Goal: Task Accomplishment & Management: Use online tool/utility

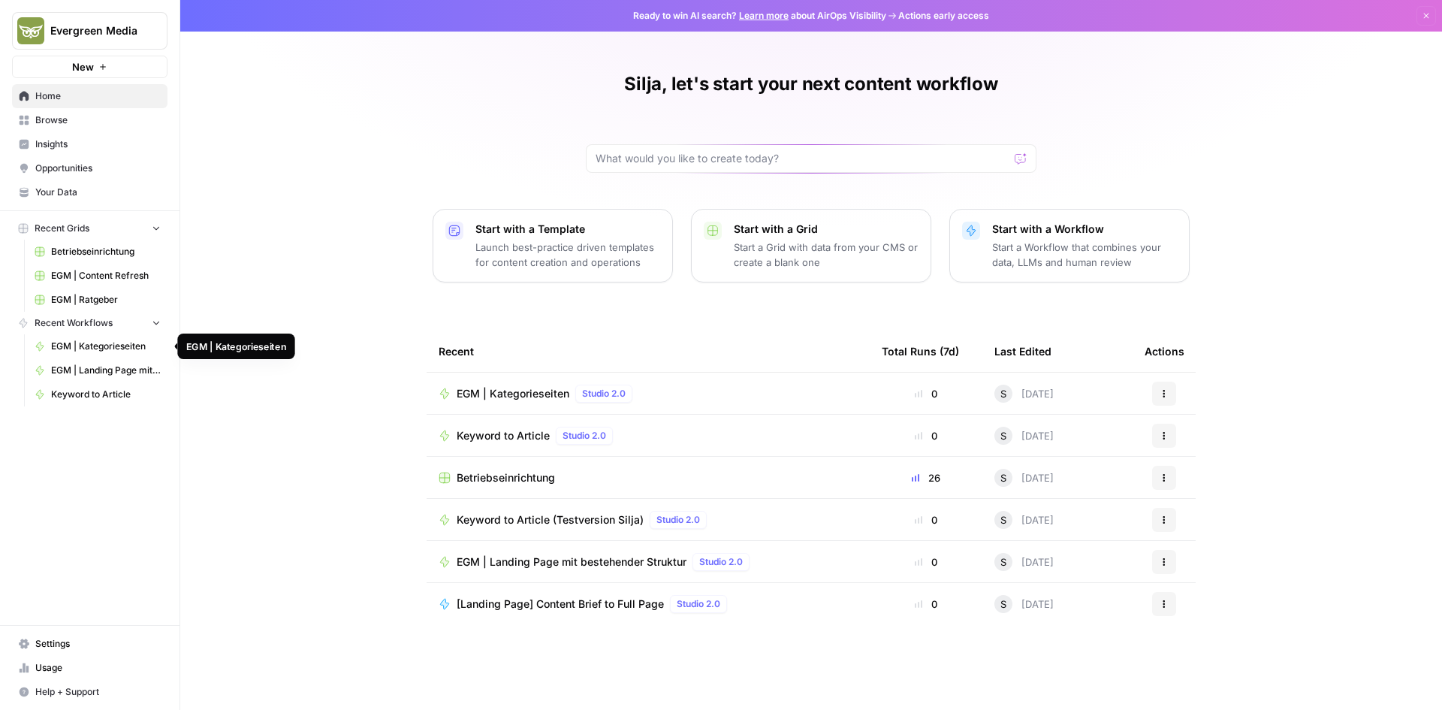
click at [121, 351] on span "EGM | Kategorieseiten" at bounding box center [106, 346] width 110 height 14
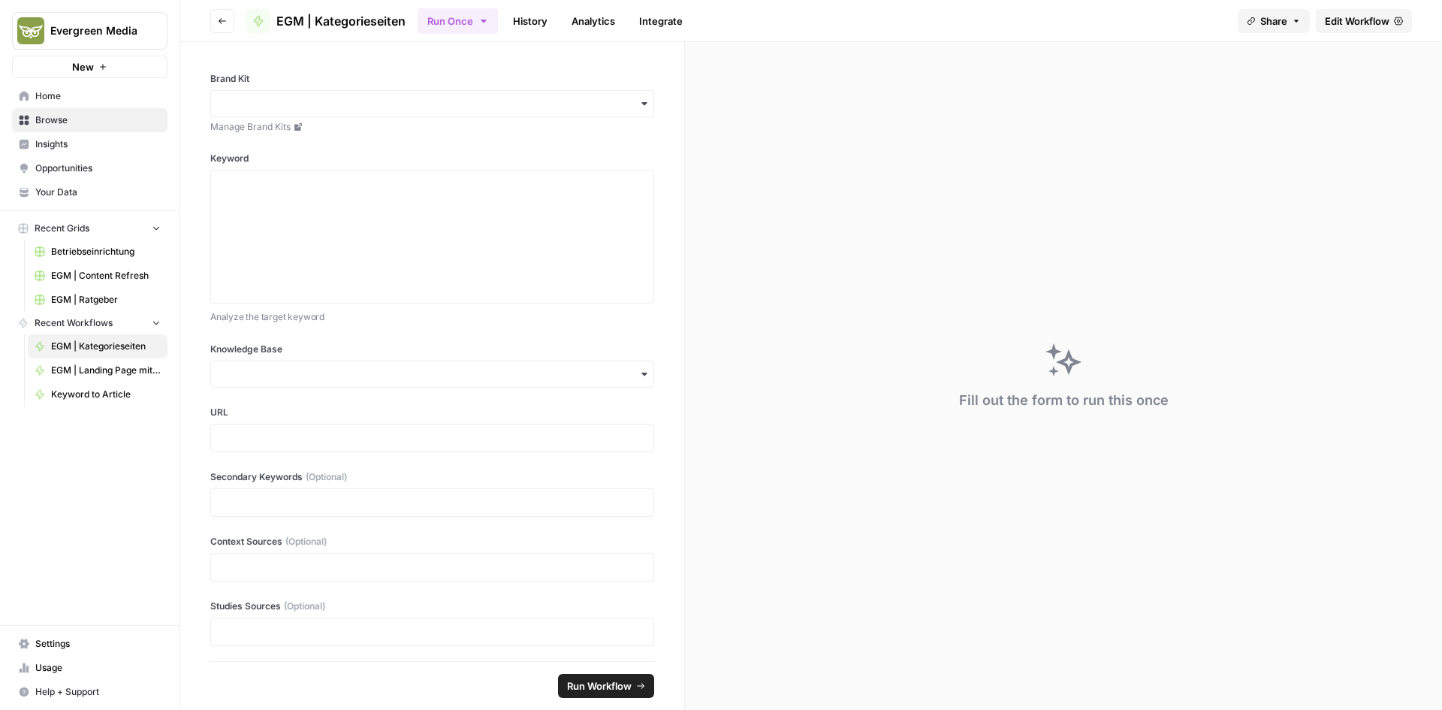
click at [69, 254] on span "Betriebseinrichtung" at bounding box center [106, 252] width 110 height 14
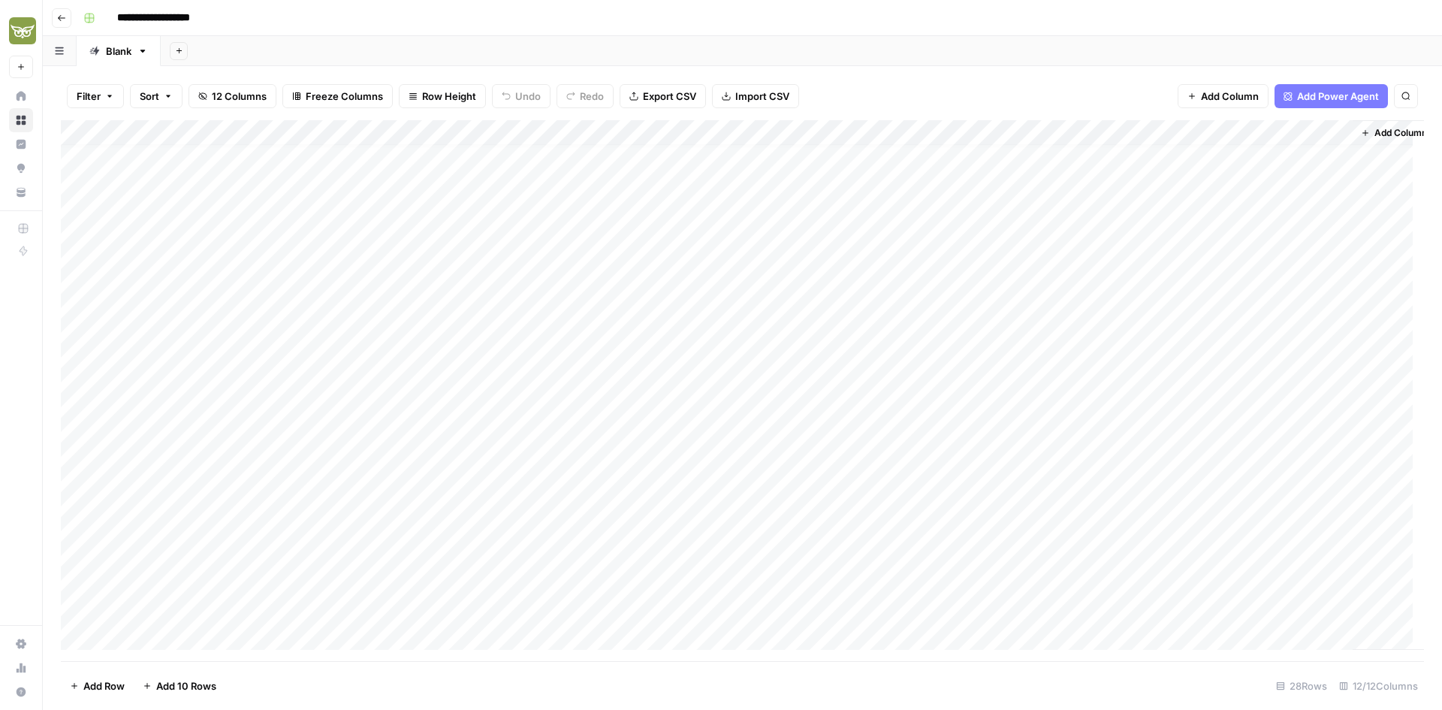
scroll to position [235, 0]
click at [985, 611] on div "Add Column" at bounding box center [742, 390] width 1363 height 541
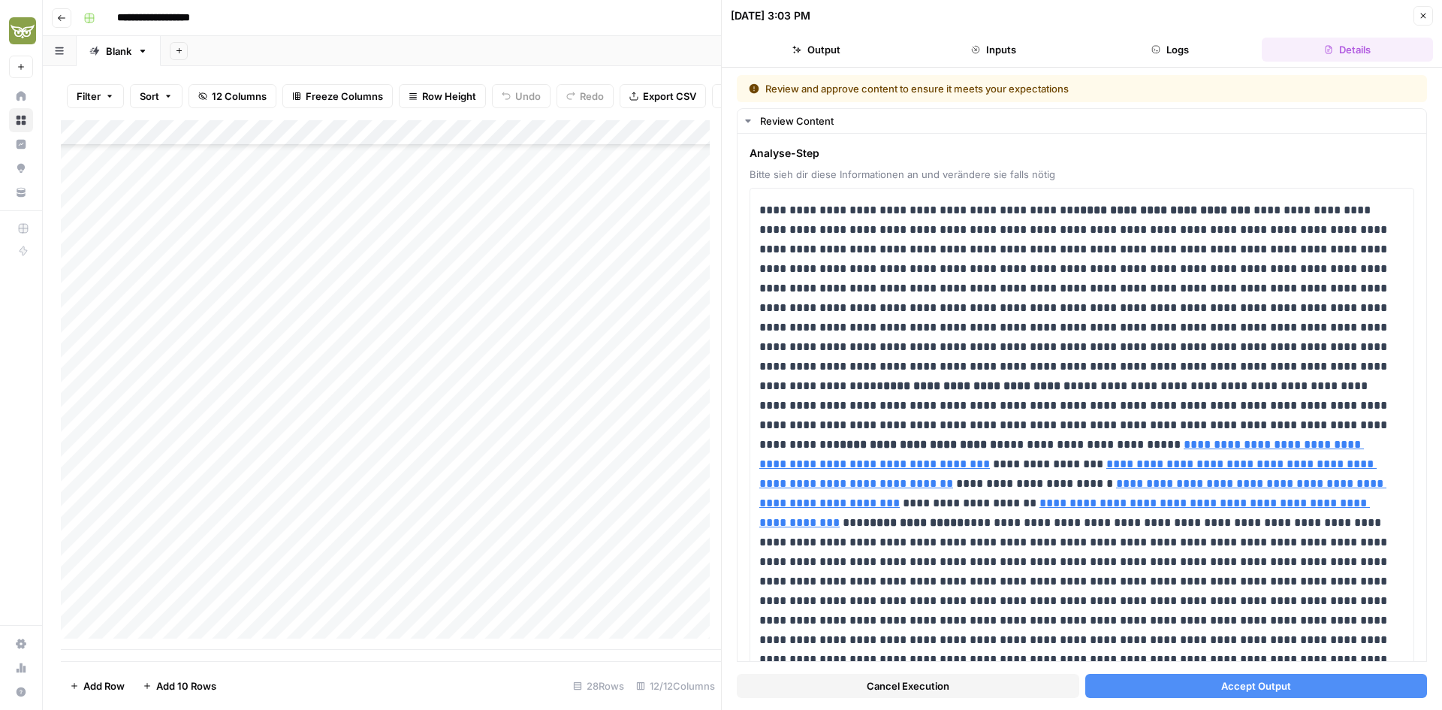
click at [1157, 49] on icon "button" at bounding box center [1155, 49] width 9 height 9
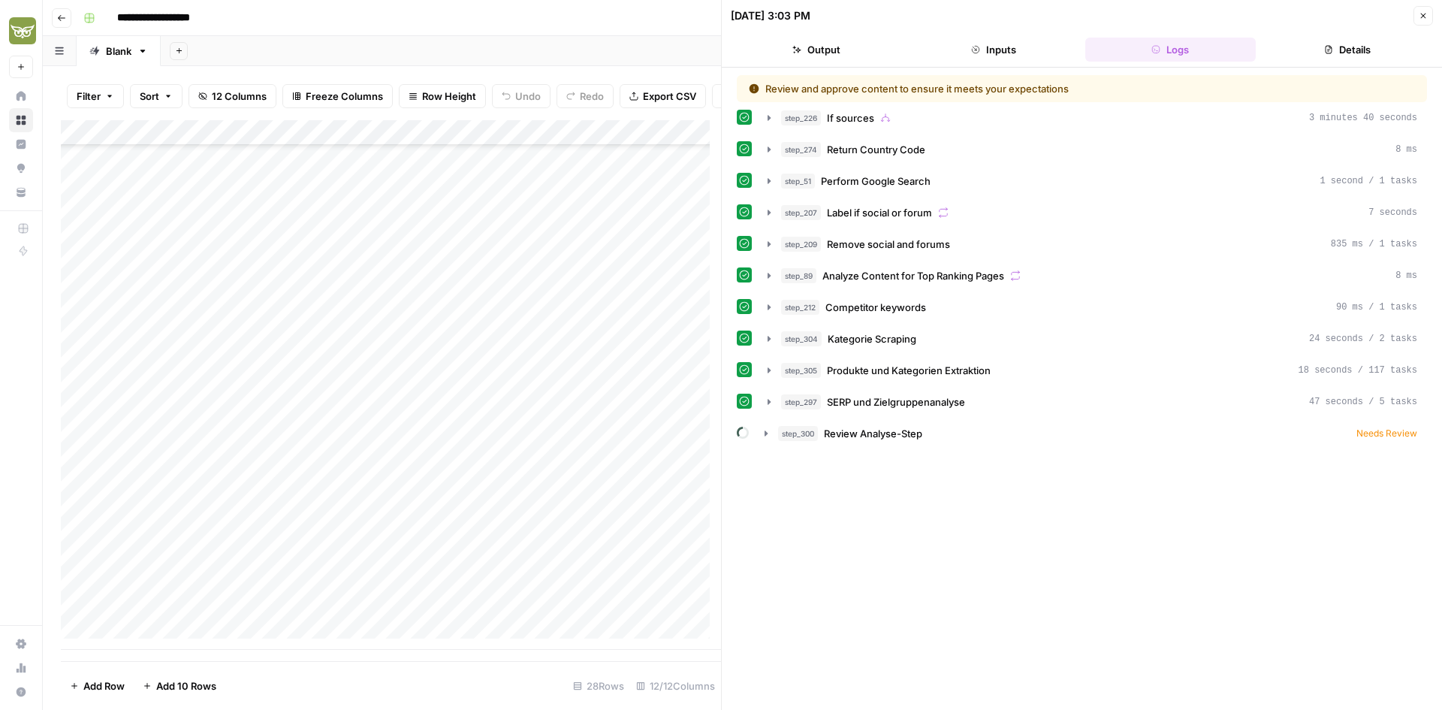
click at [1348, 60] on button "Details" at bounding box center [1347, 50] width 171 height 24
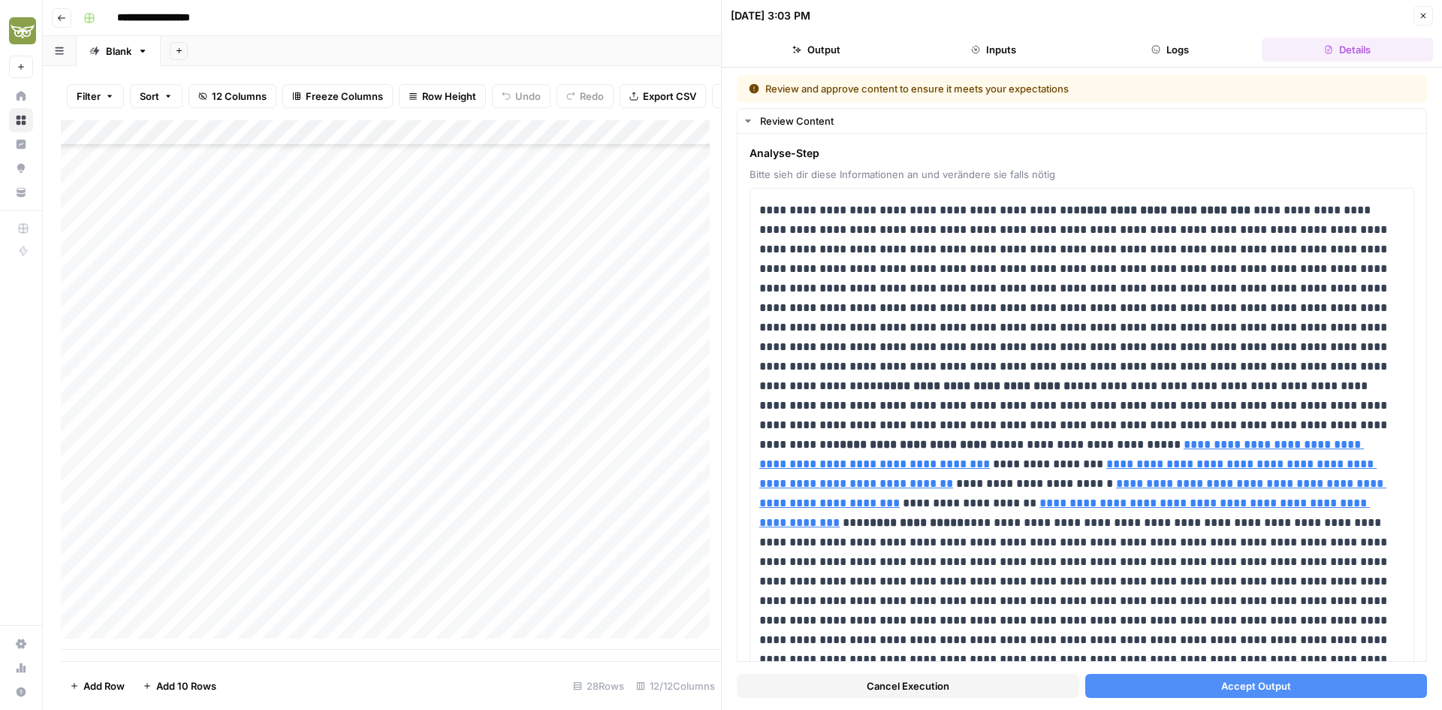
click at [1264, 687] on span "Accept Output" at bounding box center [1256, 685] width 70 height 15
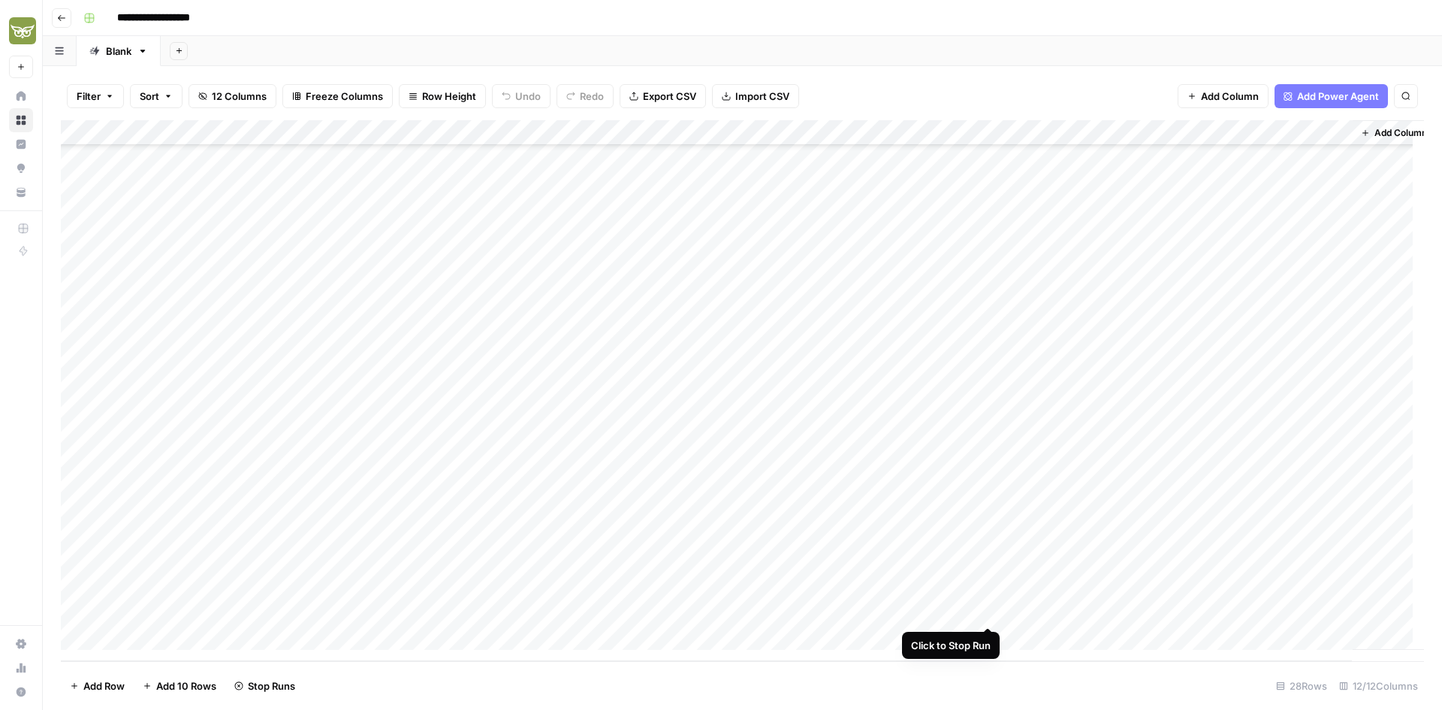
click at [988, 608] on div "Add Column" at bounding box center [742, 390] width 1363 height 541
click at [992, 610] on div "Add Column" at bounding box center [742, 390] width 1363 height 541
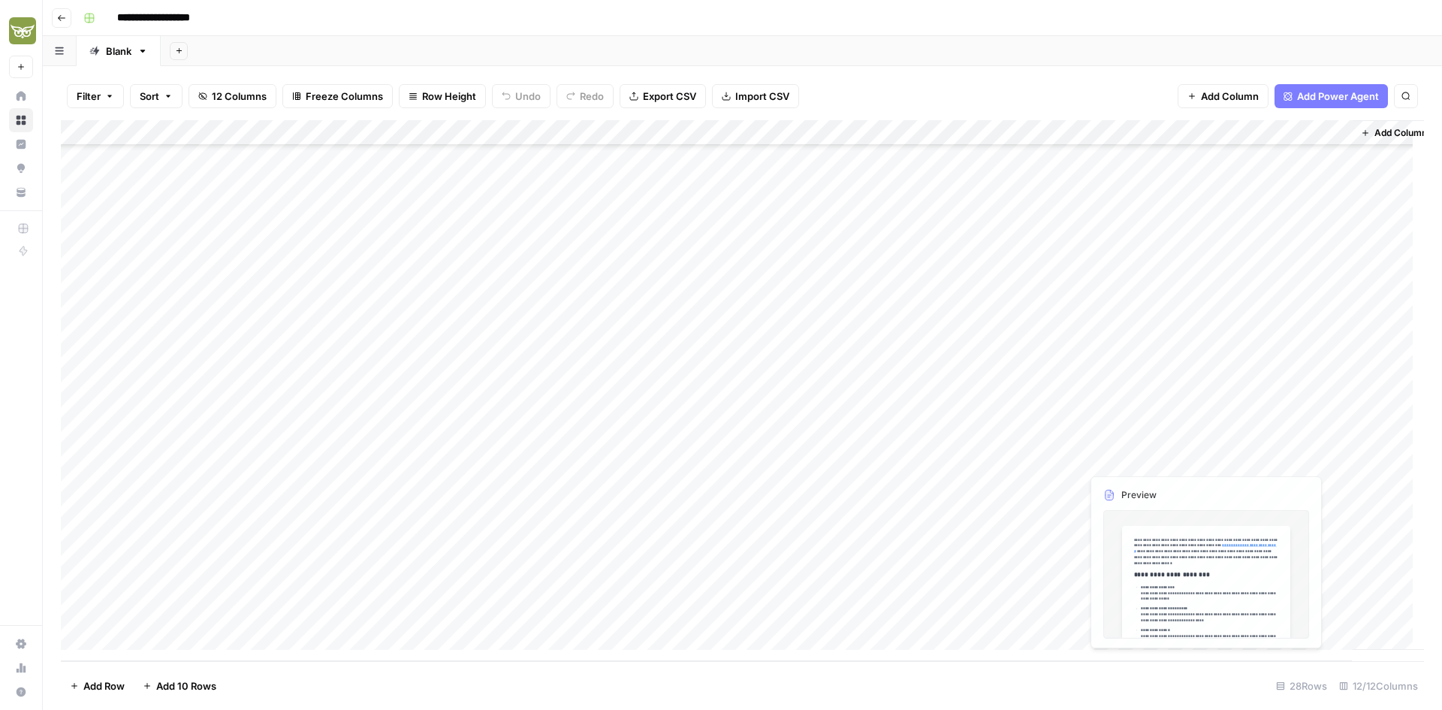
click at [1126, 439] on div "Add Column" at bounding box center [742, 390] width 1363 height 541
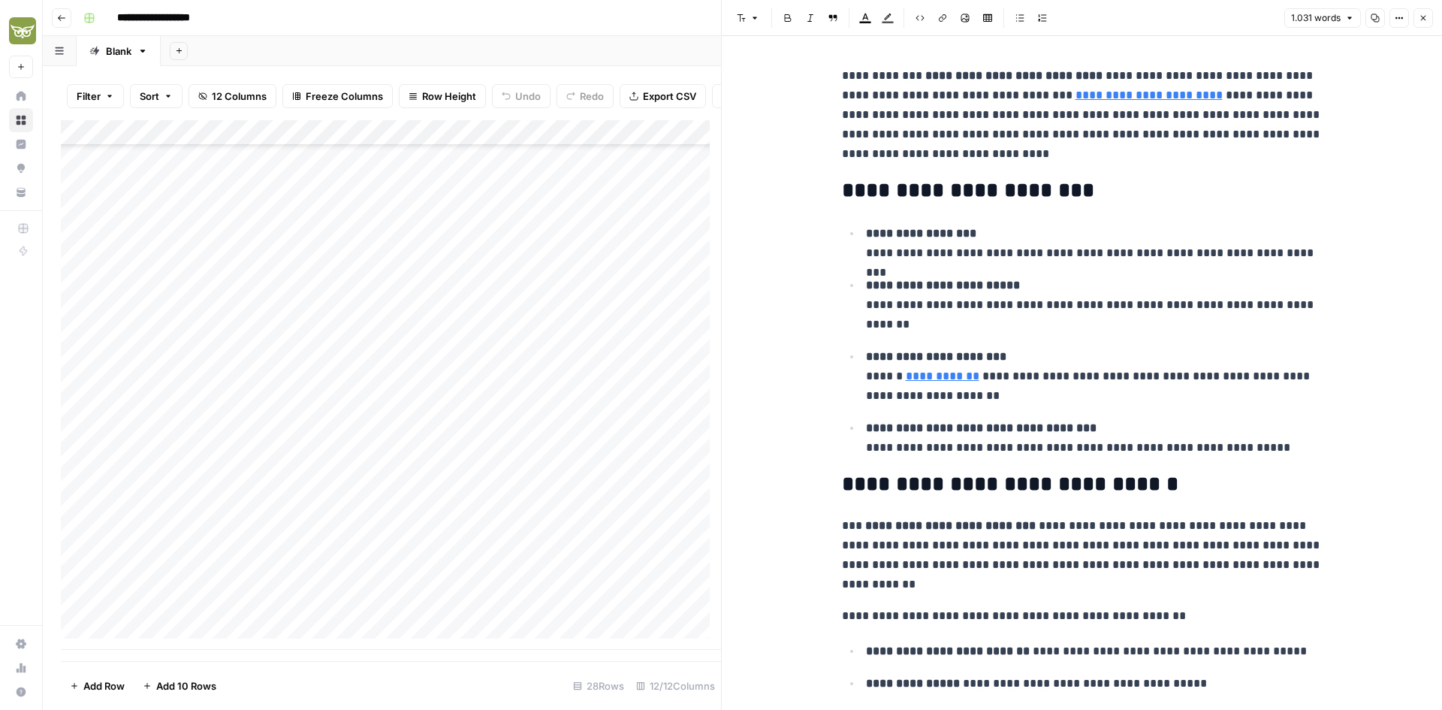
click at [1416, 19] on button "Close" at bounding box center [1423, 18] width 20 height 20
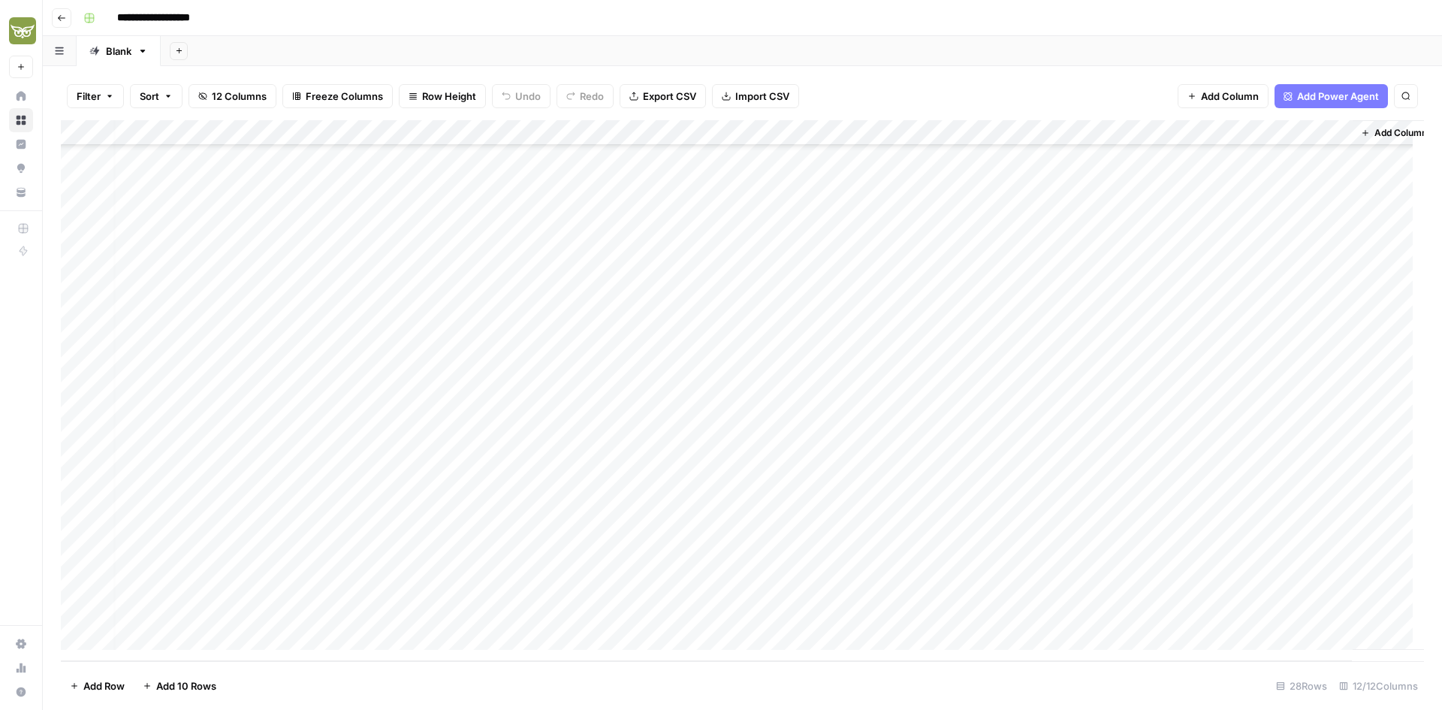
scroll to position [235, 23]
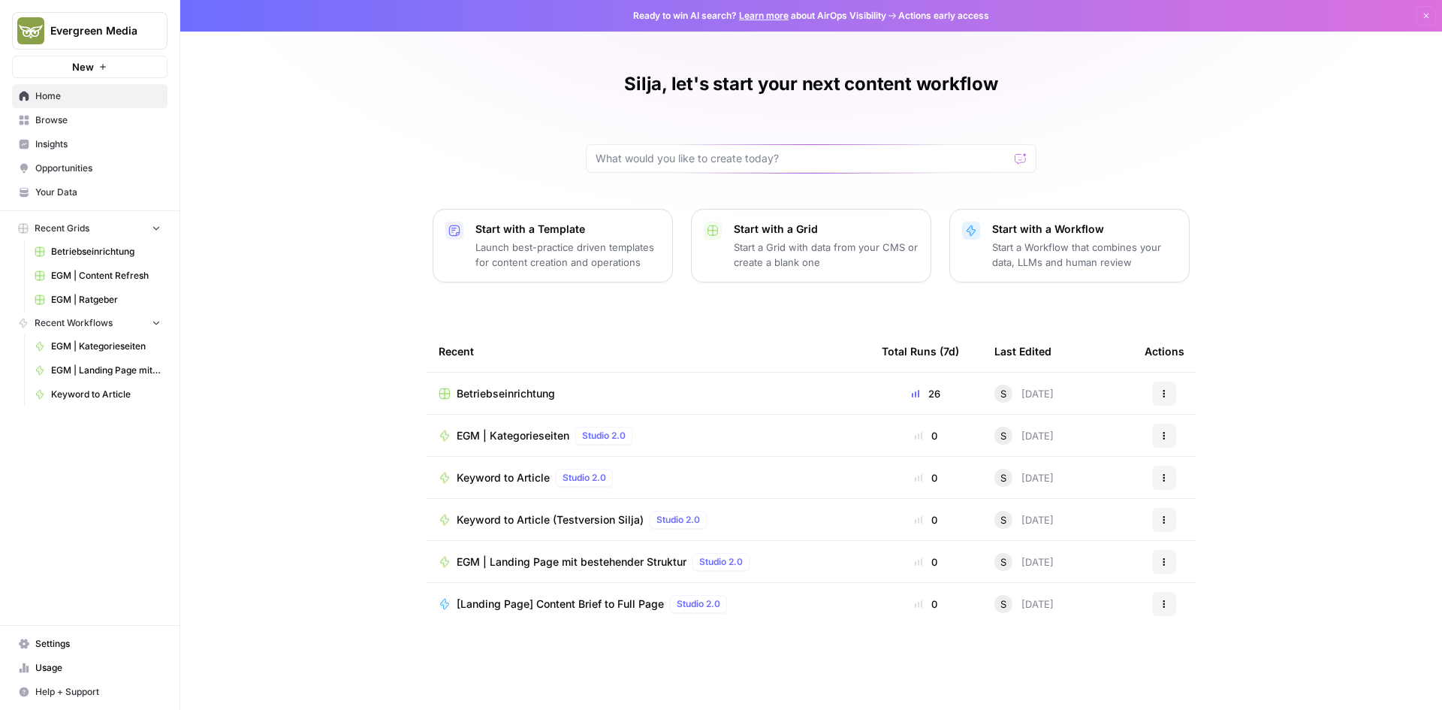
click at [51, 191] on span "Your Data" at bounding box center [97, 192] width 125 height 14
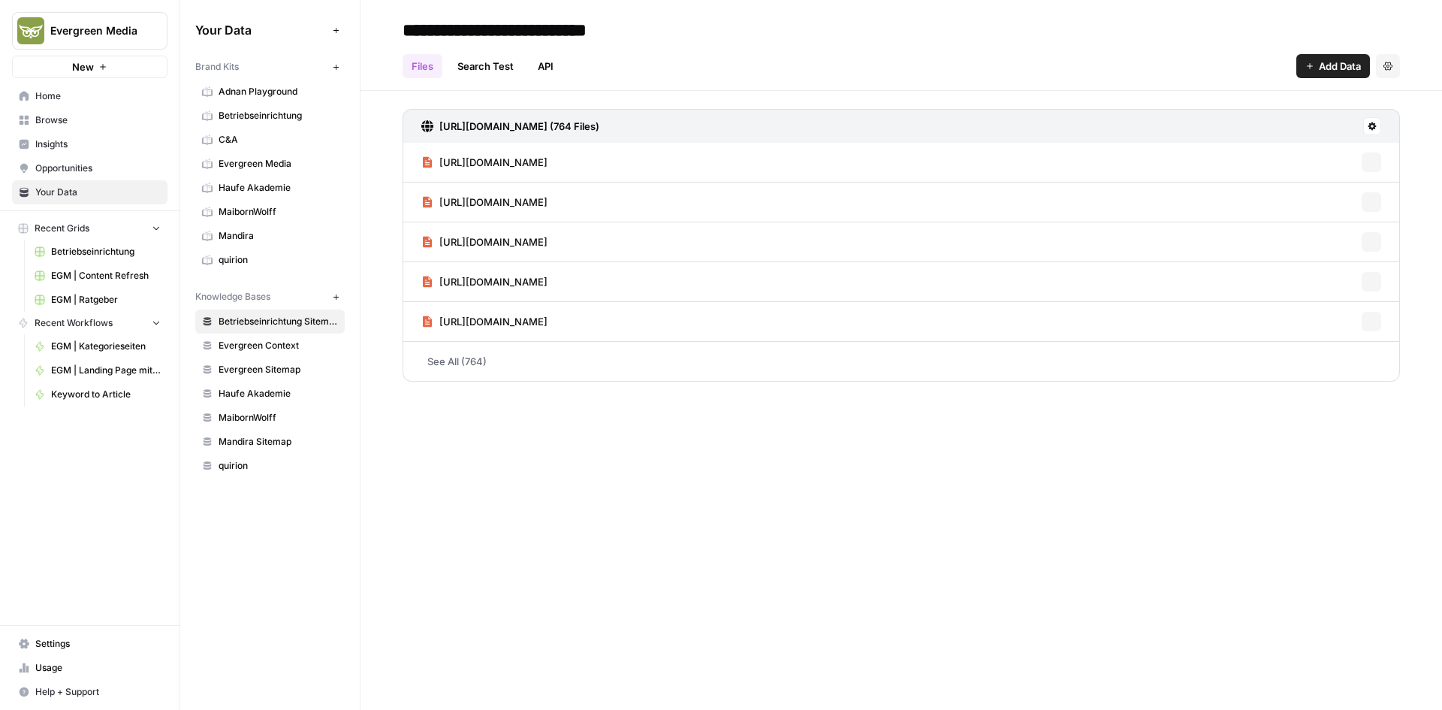
click at [248, 139] on span "C&A" at bounding box center [278, 140] width 119 height 14
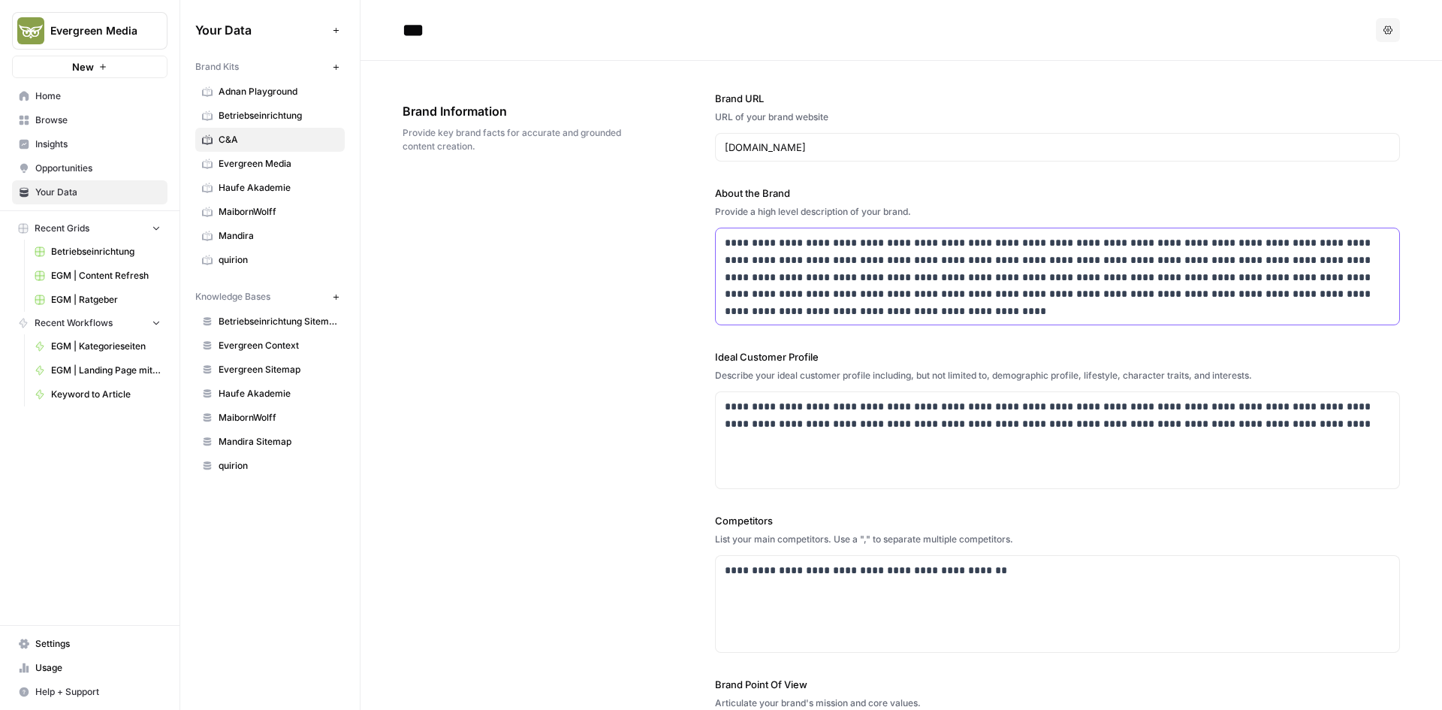
click at [839, 264] on p "**********" at bounding box center [1053, 268] width 657 height 68
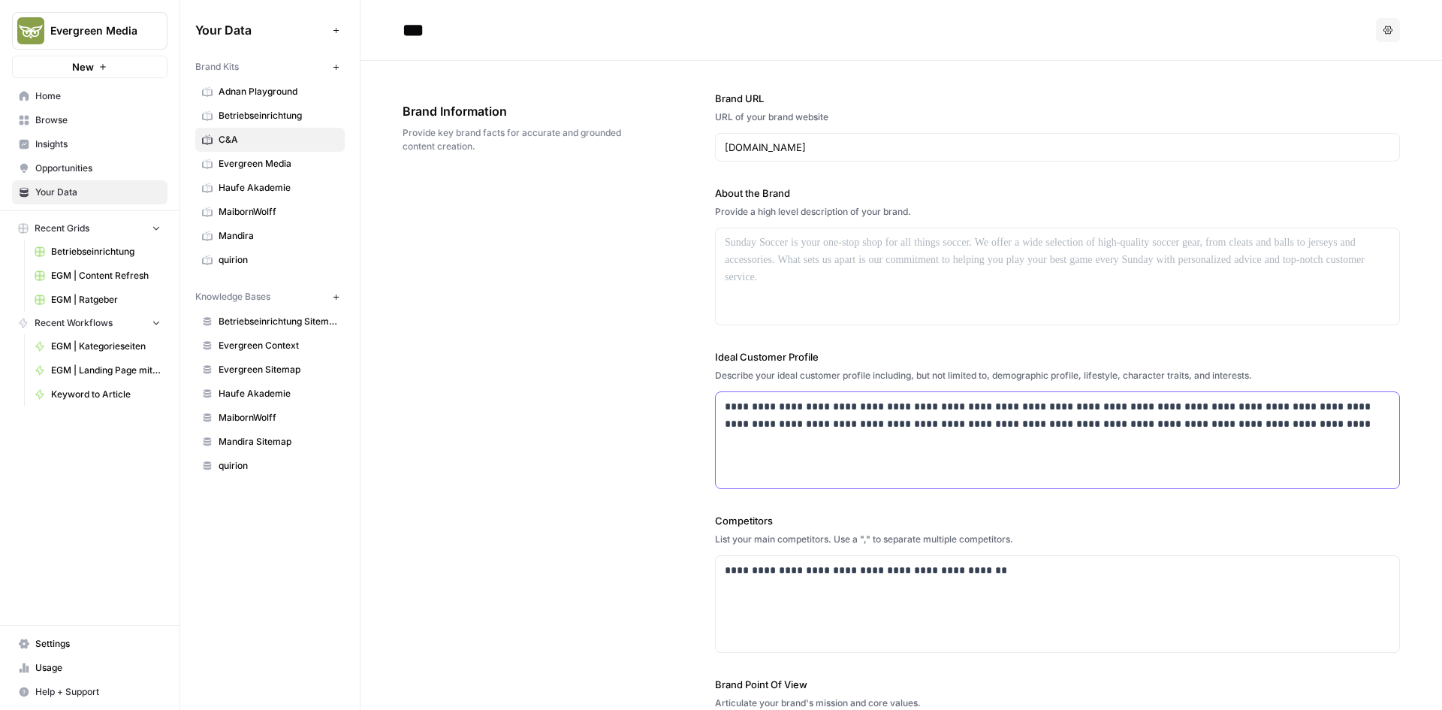
click at [849, 418] on p "**********" at bounding box center [1053, 415] width 657 height 35
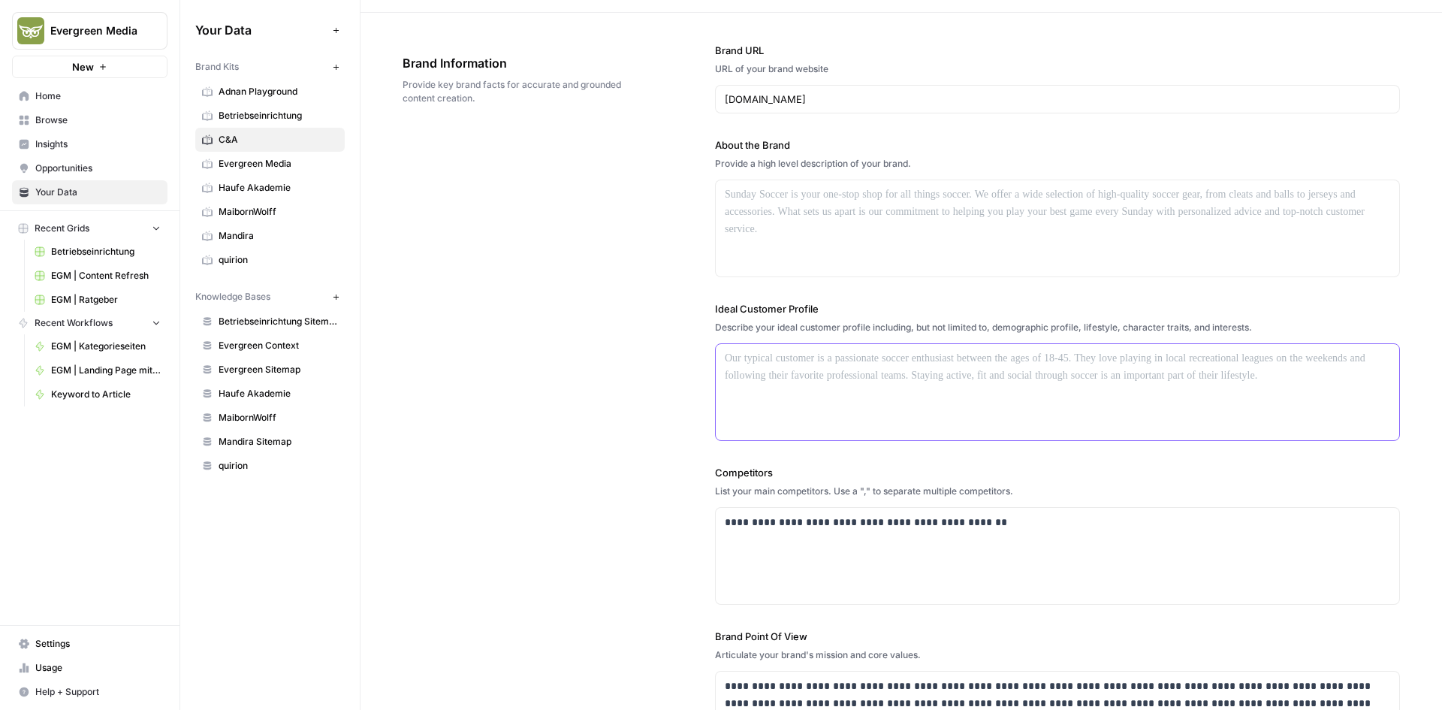
scroll to position [75, 0]
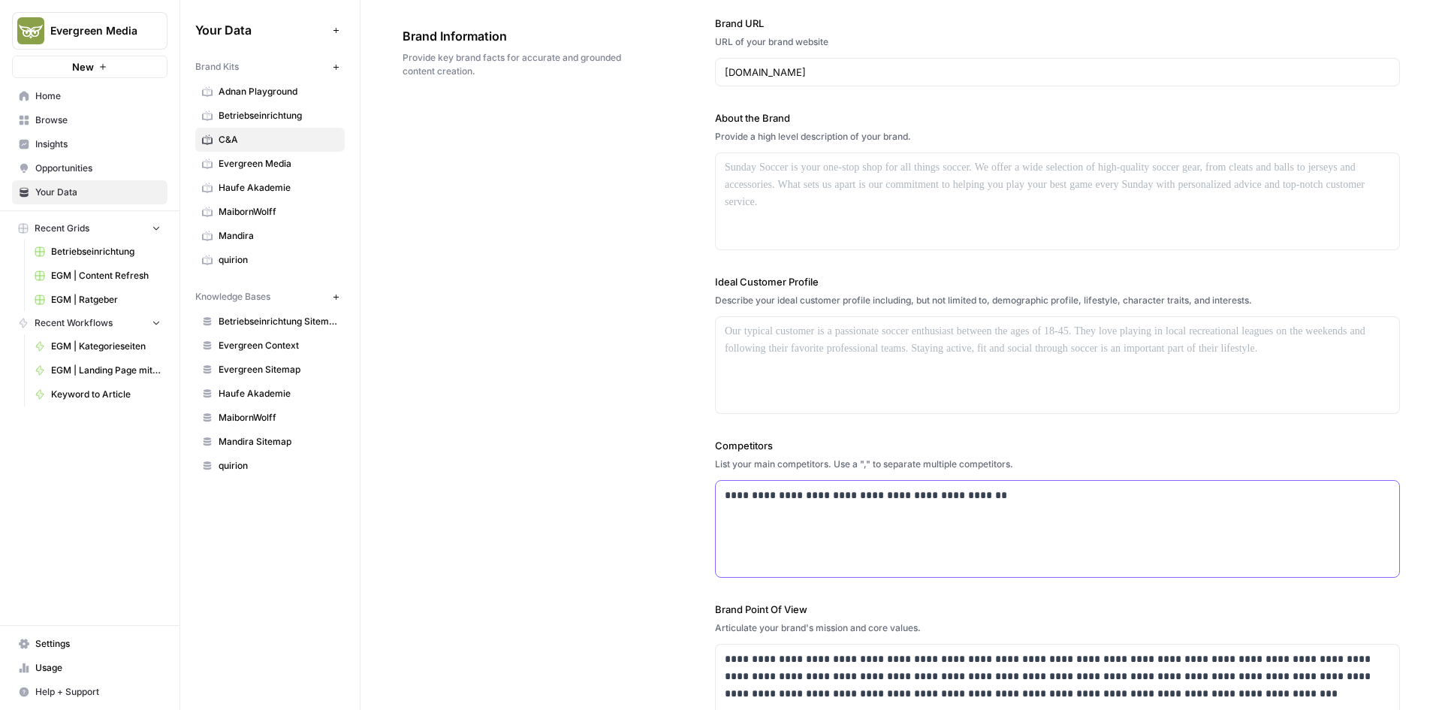
click at [822, 490] on p "**********" at bounding box center [1053, 495] width 657 height 17
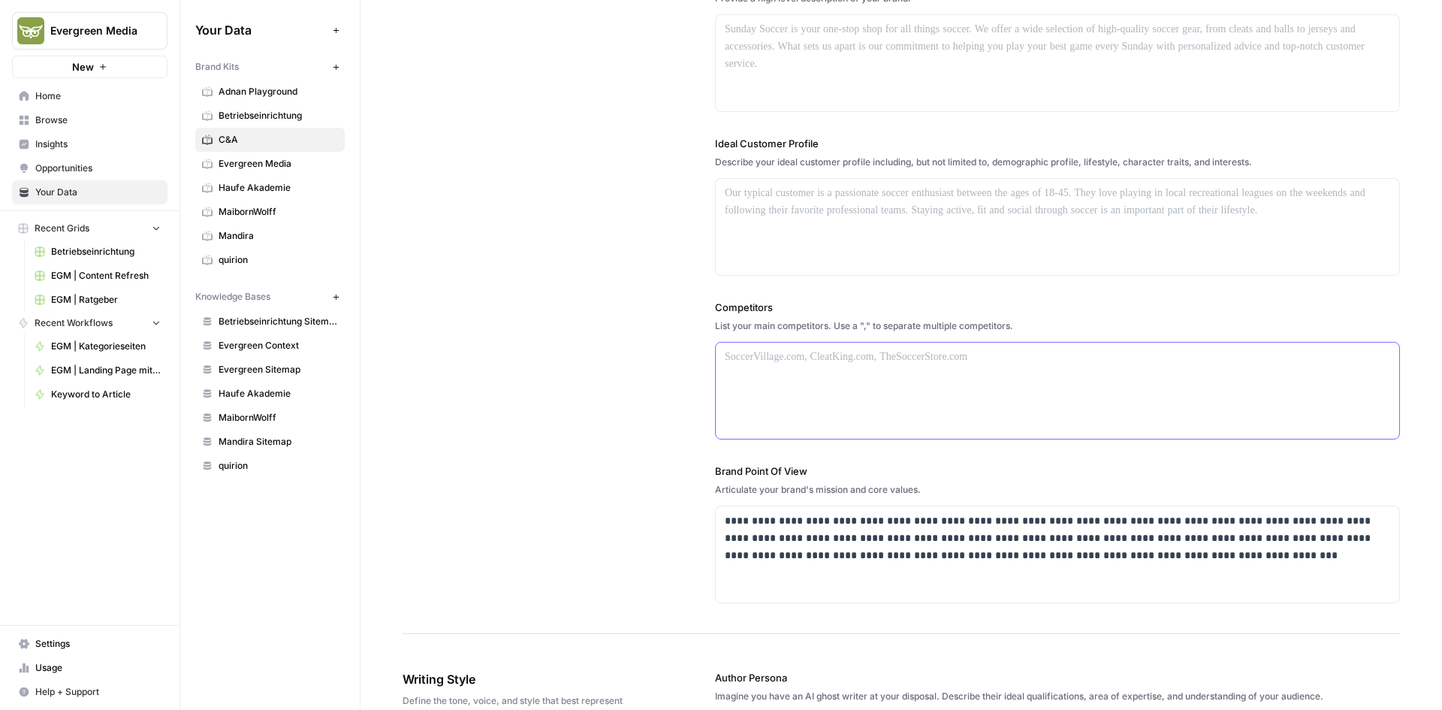
scroll to position [225, 0]
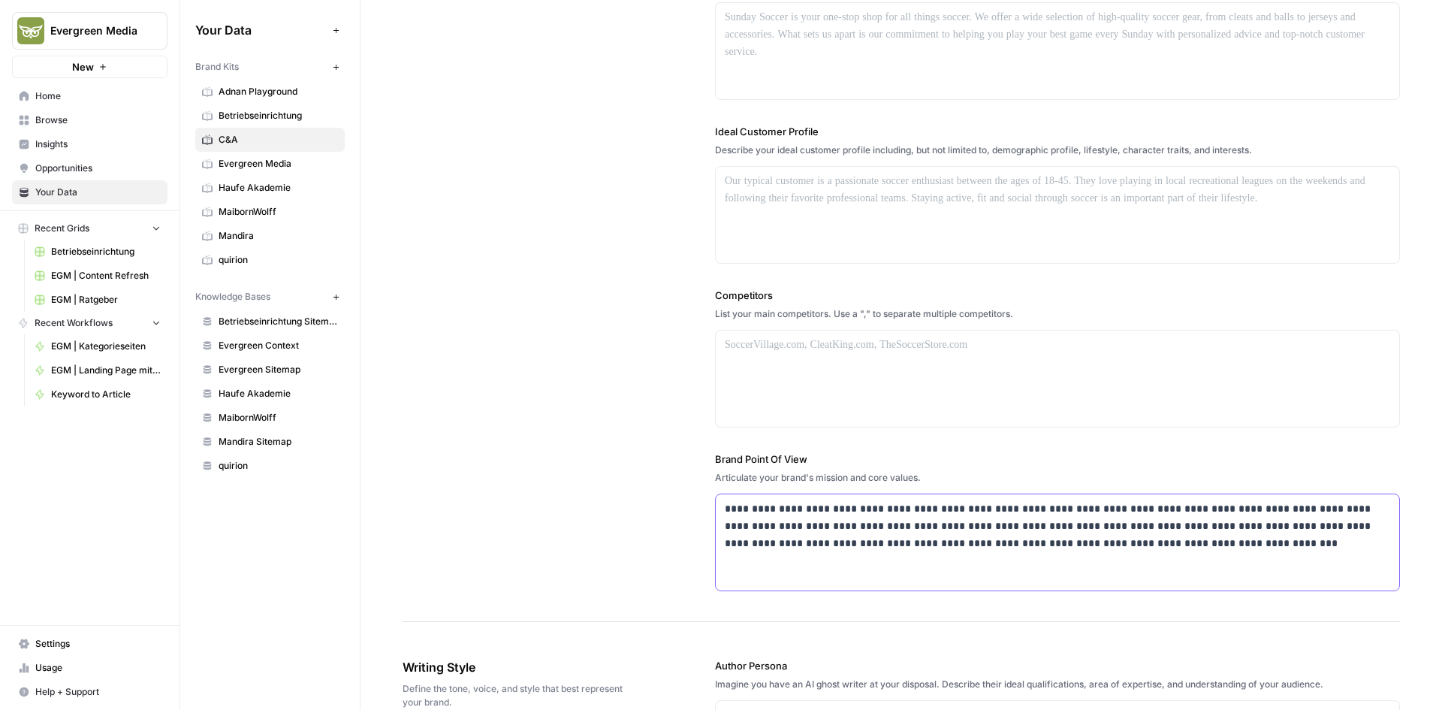
click at [819, 550] on p "**********" at bounding box center [1053, 525] width 657 height 51
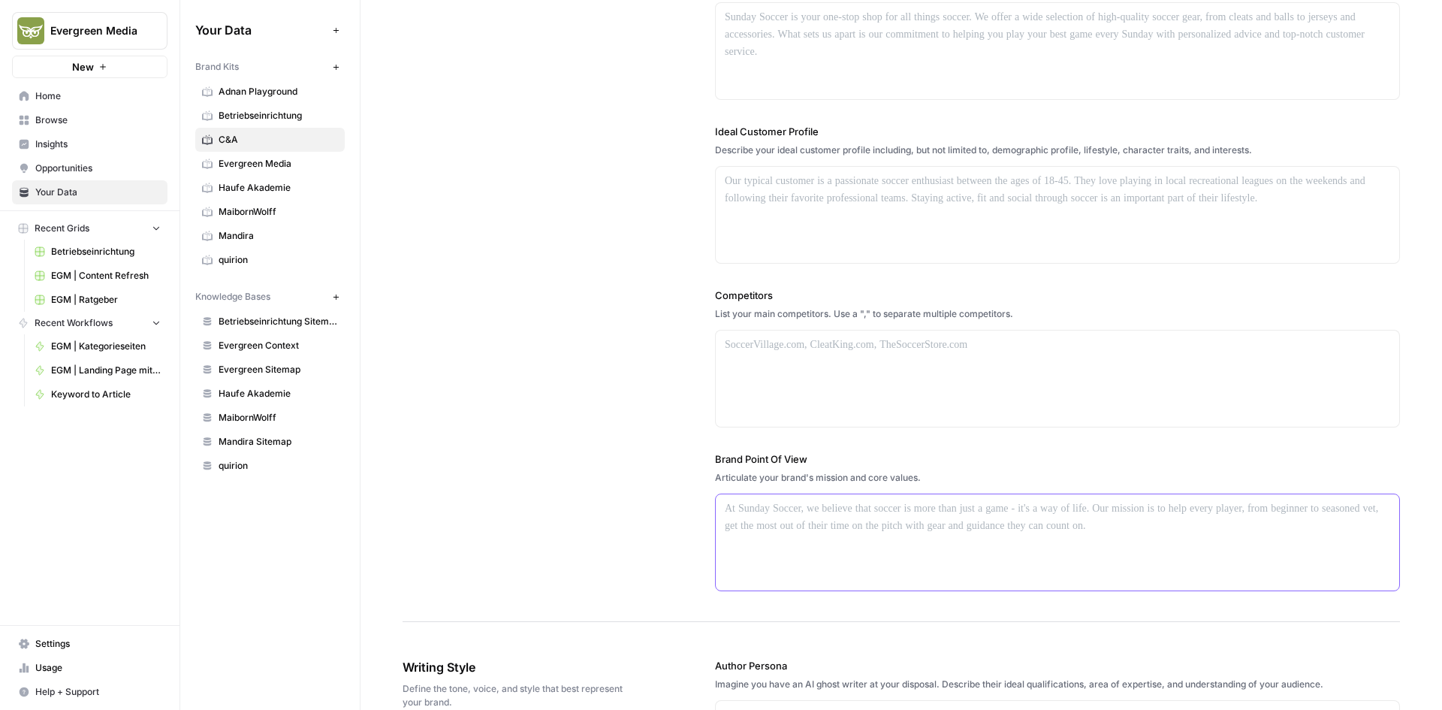
scroll to position [375, 0]
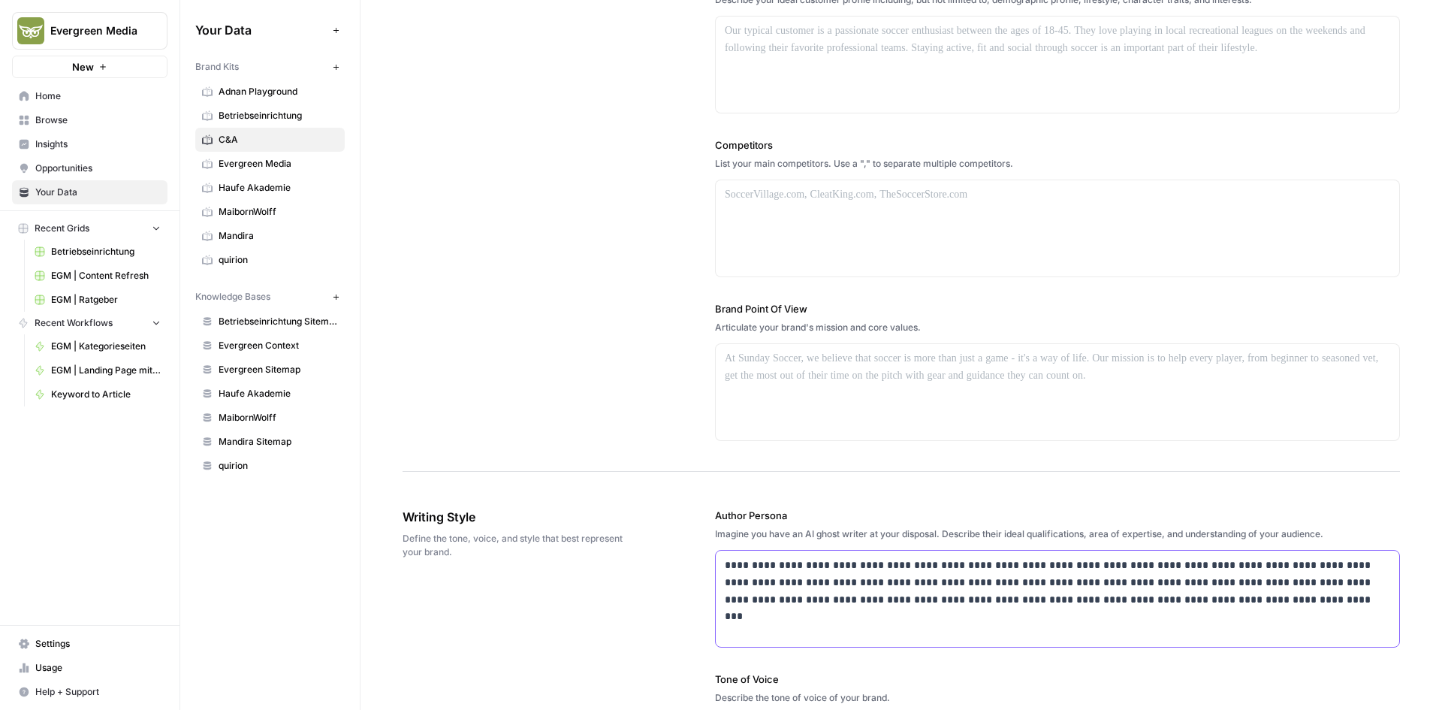
click at [823, 553] on div "**********" at bounding box center [1057, 598] width 683 height 96
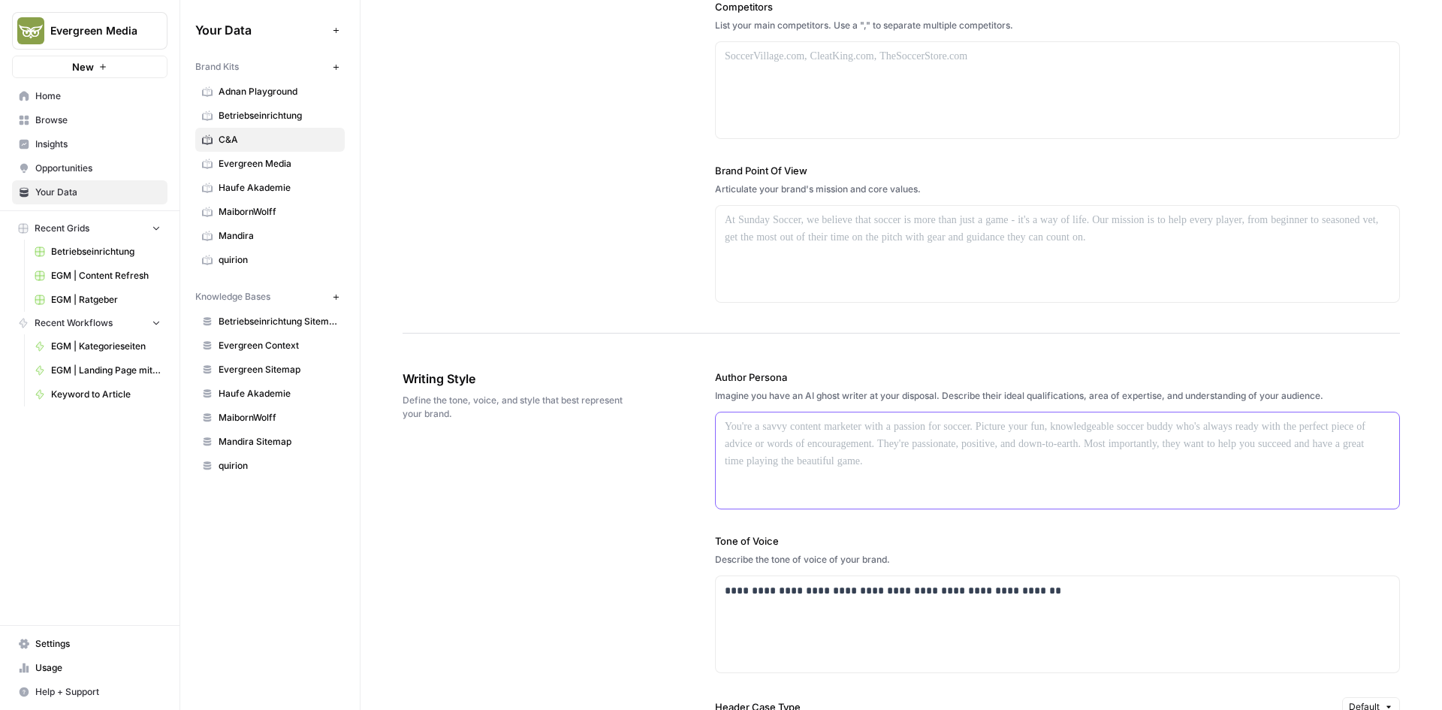
scroll to position [526, 0]
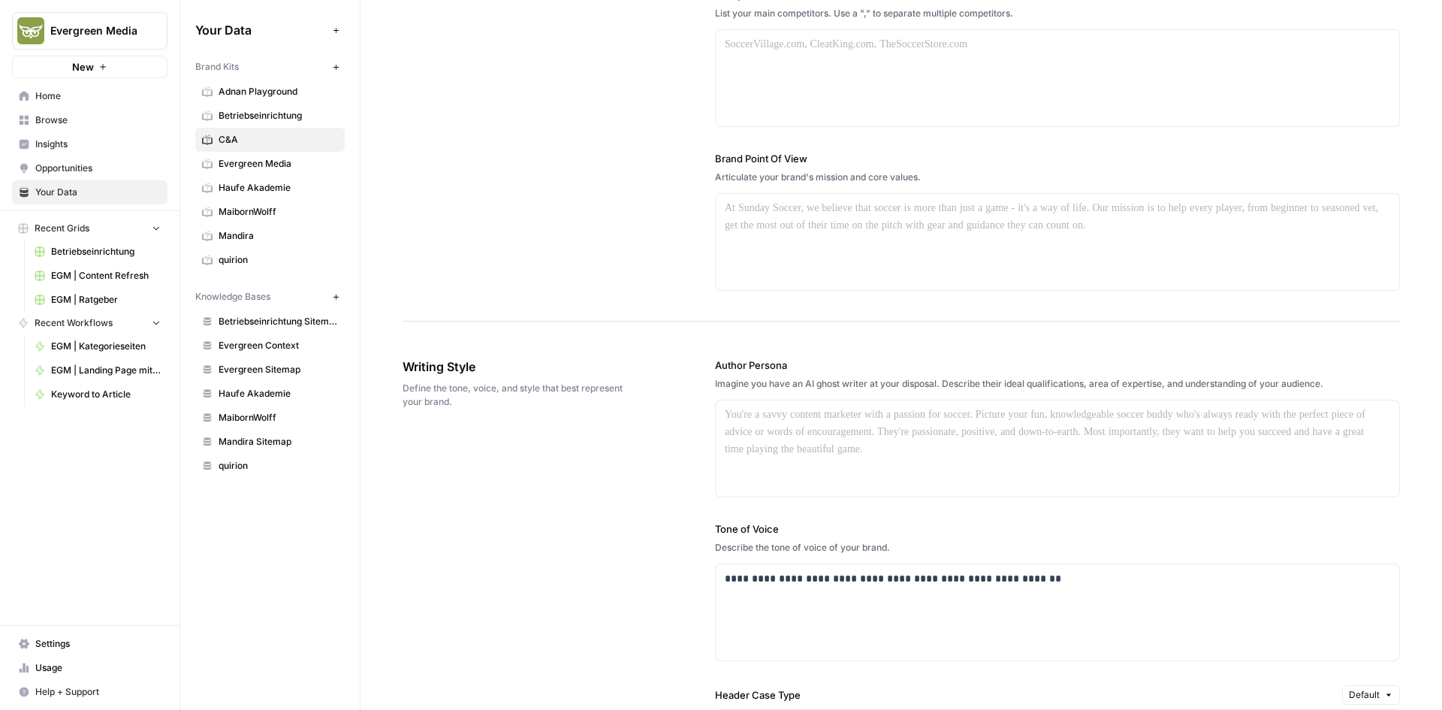
click at [823, 553] on div "Describe the tone of voice of your brand." at bounding box center [1057, 548] width 685 height 14
click at [808, 570] on p "**********" at bounding box center [1053, 578] width 657 height 17
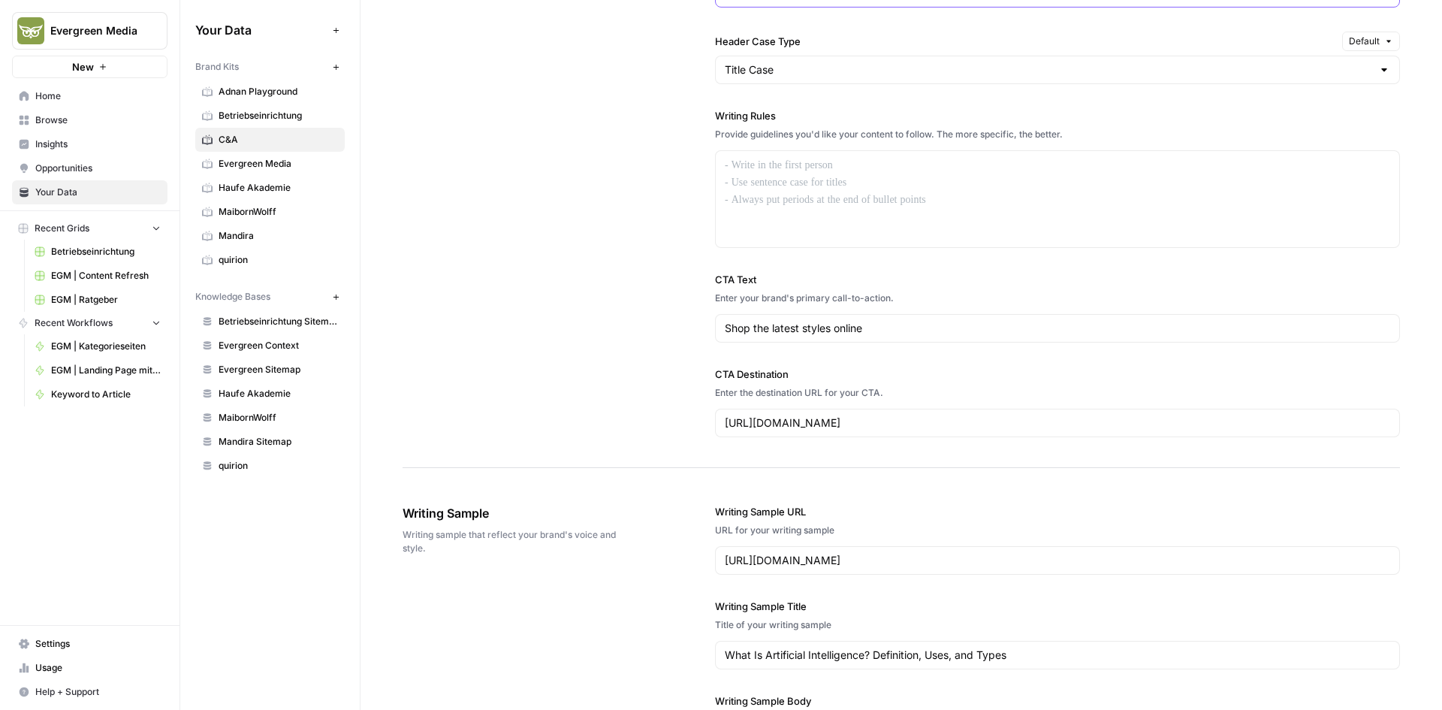
scroll to position [1202, 0]
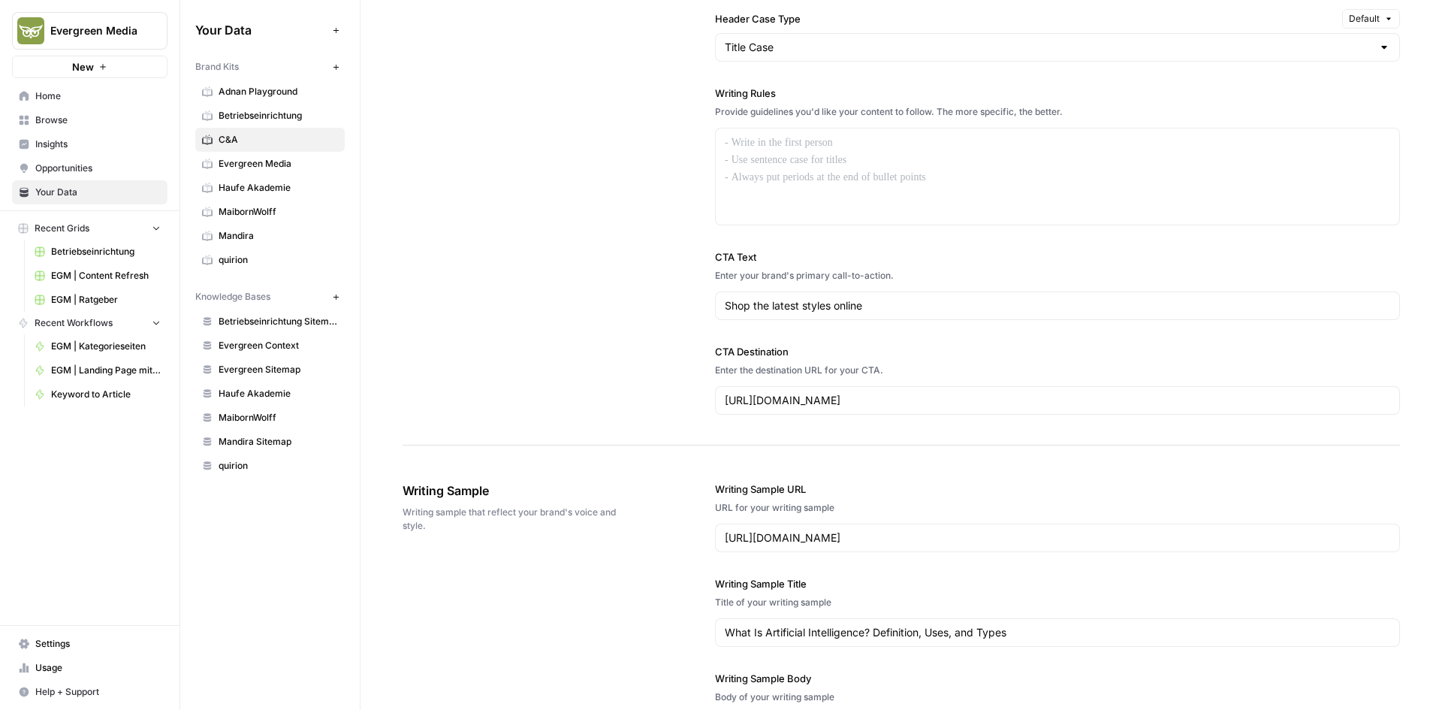
click at [775, 316] on div "Shop the latest styles online" at bounding box center [1057, 305] width 685 height 29
type input "Shop the latest styles onlin"
click at [790, 303] on input "Shop the latest styles onlin" at bounding box center [1057, 305] width 665 height 15
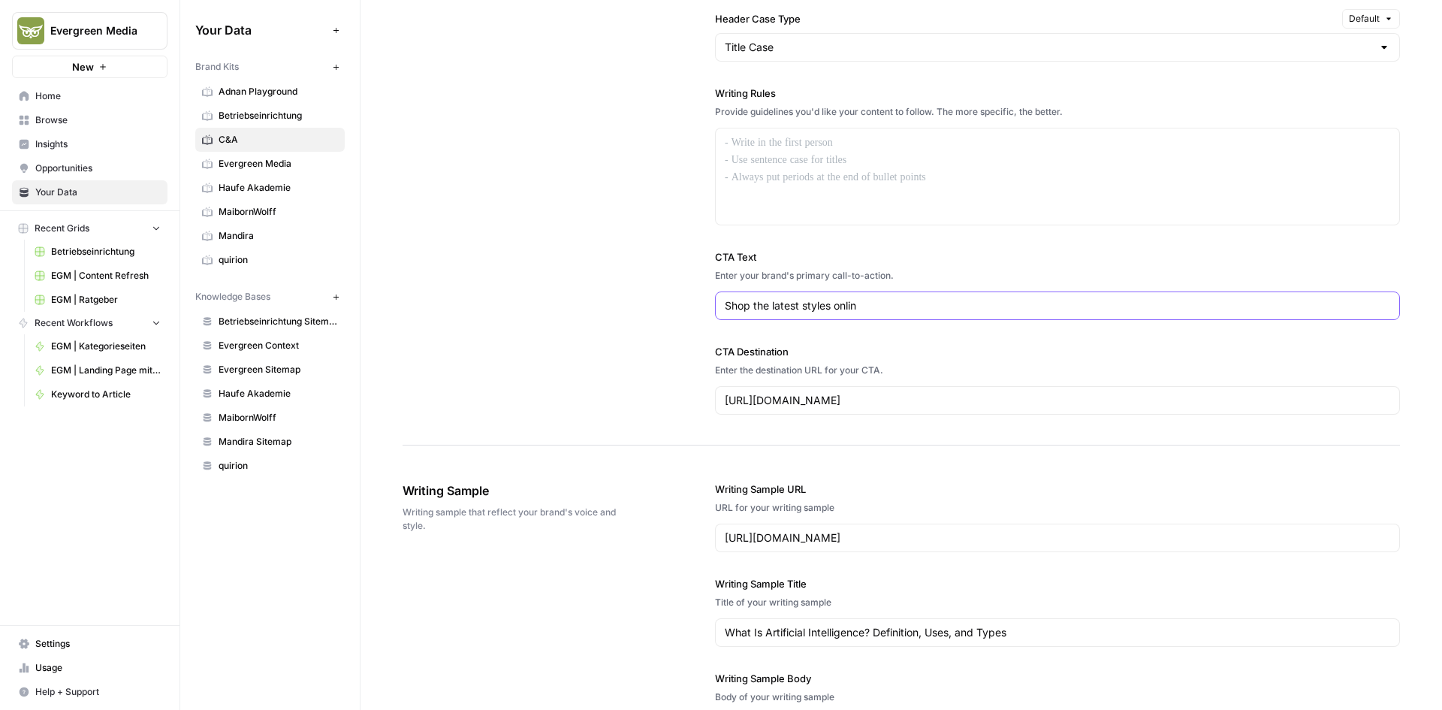
click at [790, 303] on input "Shop the latest styles onlin" at bounding box center [1057, 305] width 665 height 15
click at [789, 391] on div "https://www.c-and-a.com/eu/en/shop" at bounding box center [1057, 400] width 685 height 29
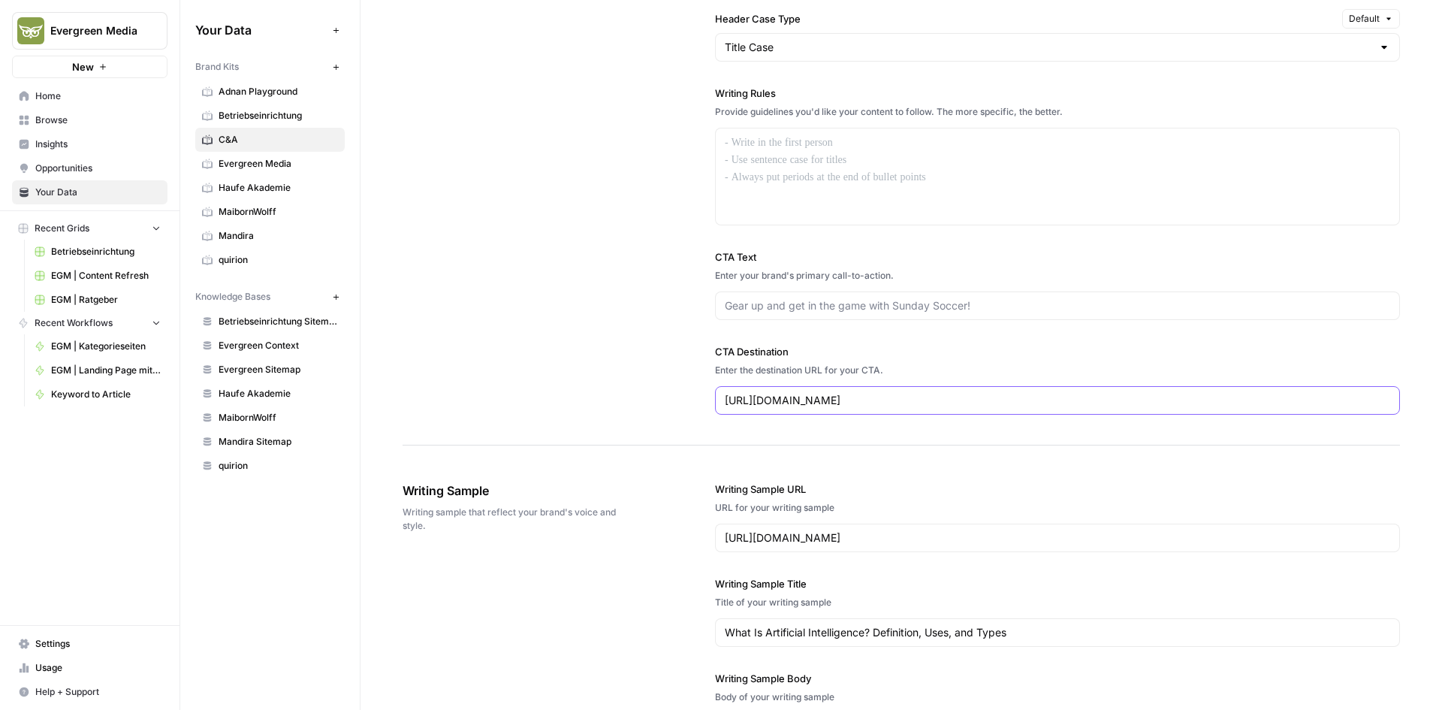
click at [787, 400] on input "https://www.c-and-a.com/eu/en/shop" at bounding box center [1057, 400] width 665 height 15
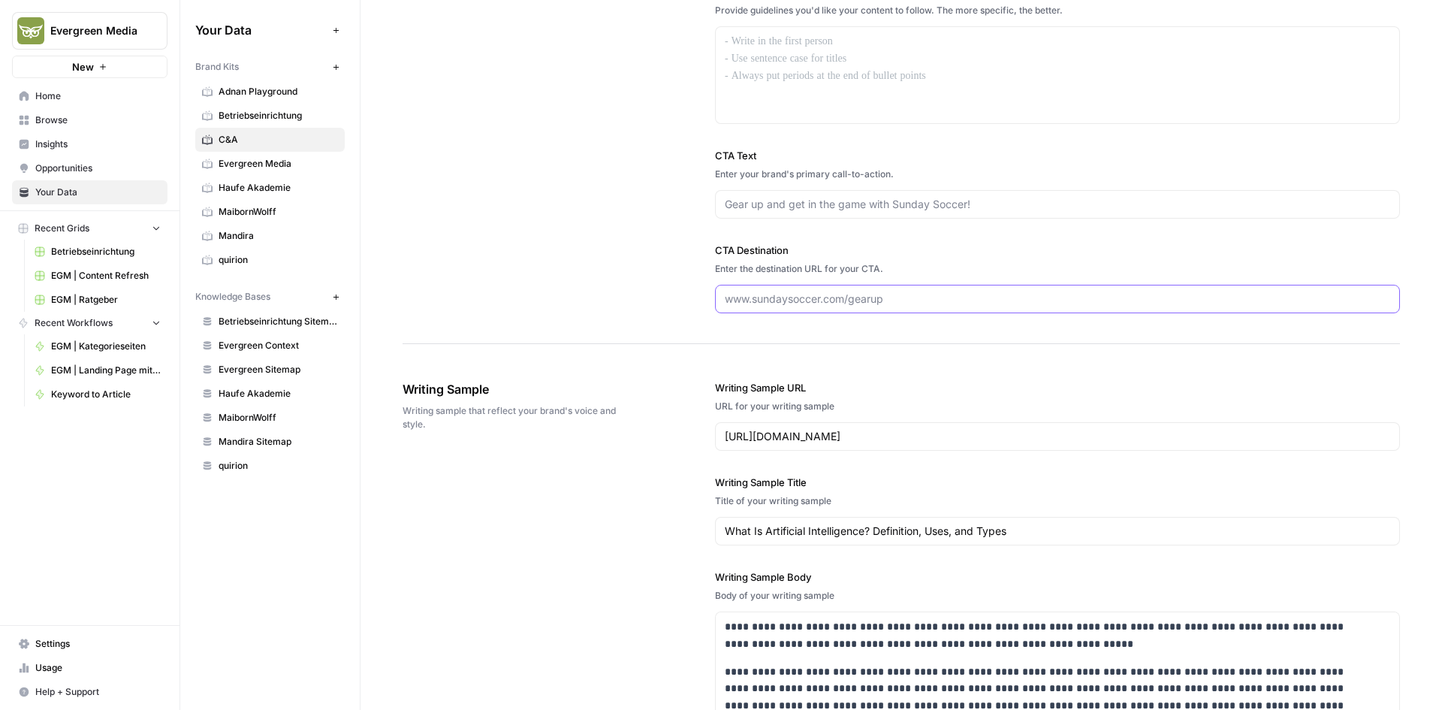
scroll to position [1352, 0]
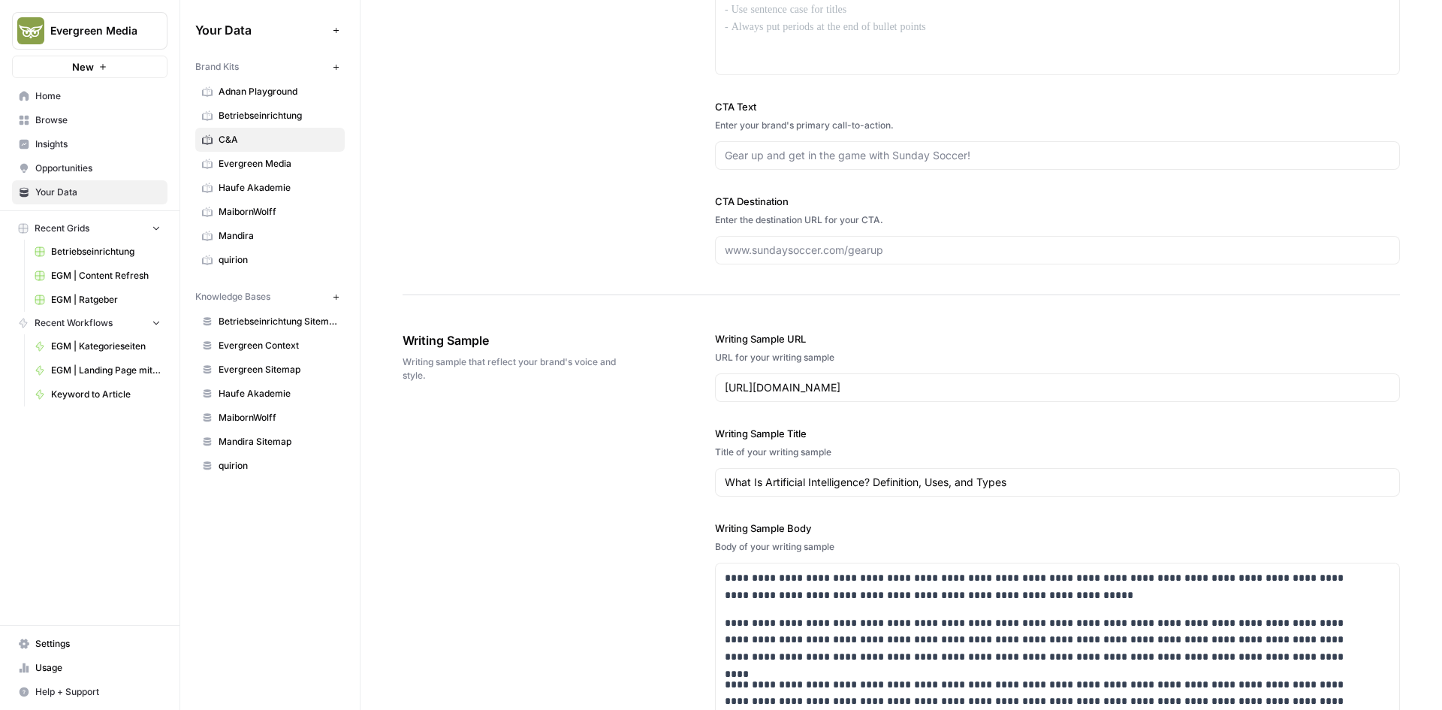
click at [788, 395] on div "https://www.coursera.org/articles/what-is-artificial-intelligence" at bounding box center [1057, 387] width 685 height 29
click at [837, 384] on input "https://www.coursera.org/articles/what-is-artificial-intelligence" at bounding box center [1057, 387] width 665 height 15
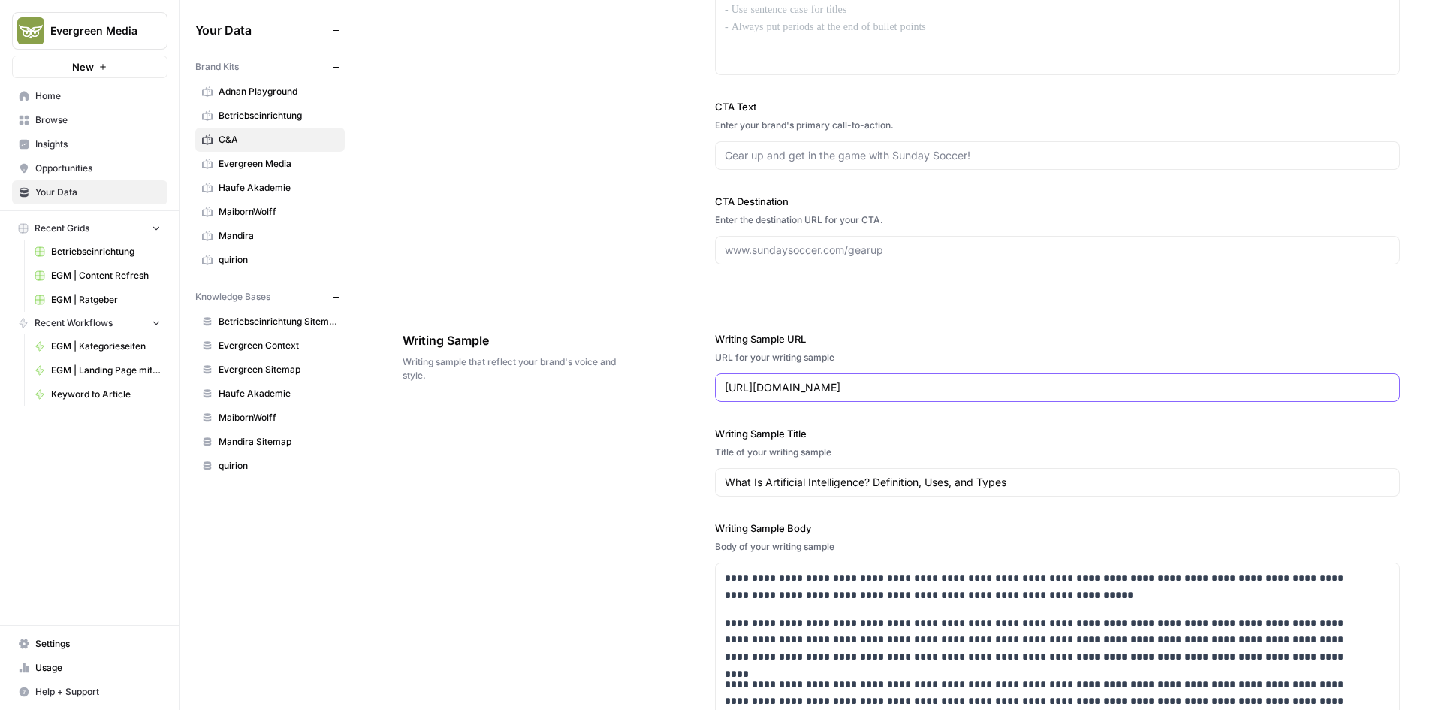
click at [837, 384] on input "https://www.coursera.org/articles/what-is-artificial-intelligence" at bounding box center [1057, 387] width 665 height 15
click at [804, 478] on input "What Is Artificial Intelligence? Definition, Uses, and Types" at bounding box center [1057, 482] width 665 height 15
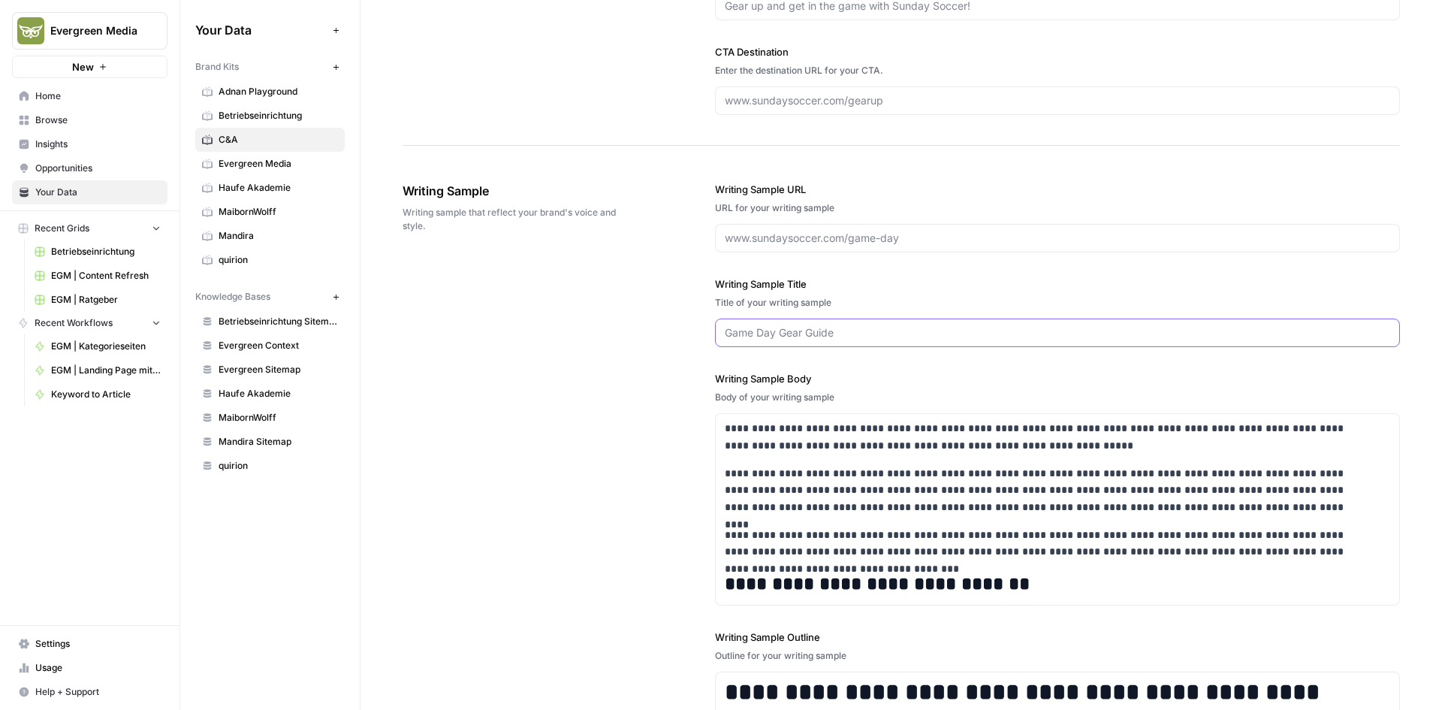
scroll to position [1502, 0]
click at [792, 488] on p "**********" at bounding box center [1048, 489] width 646 height 51
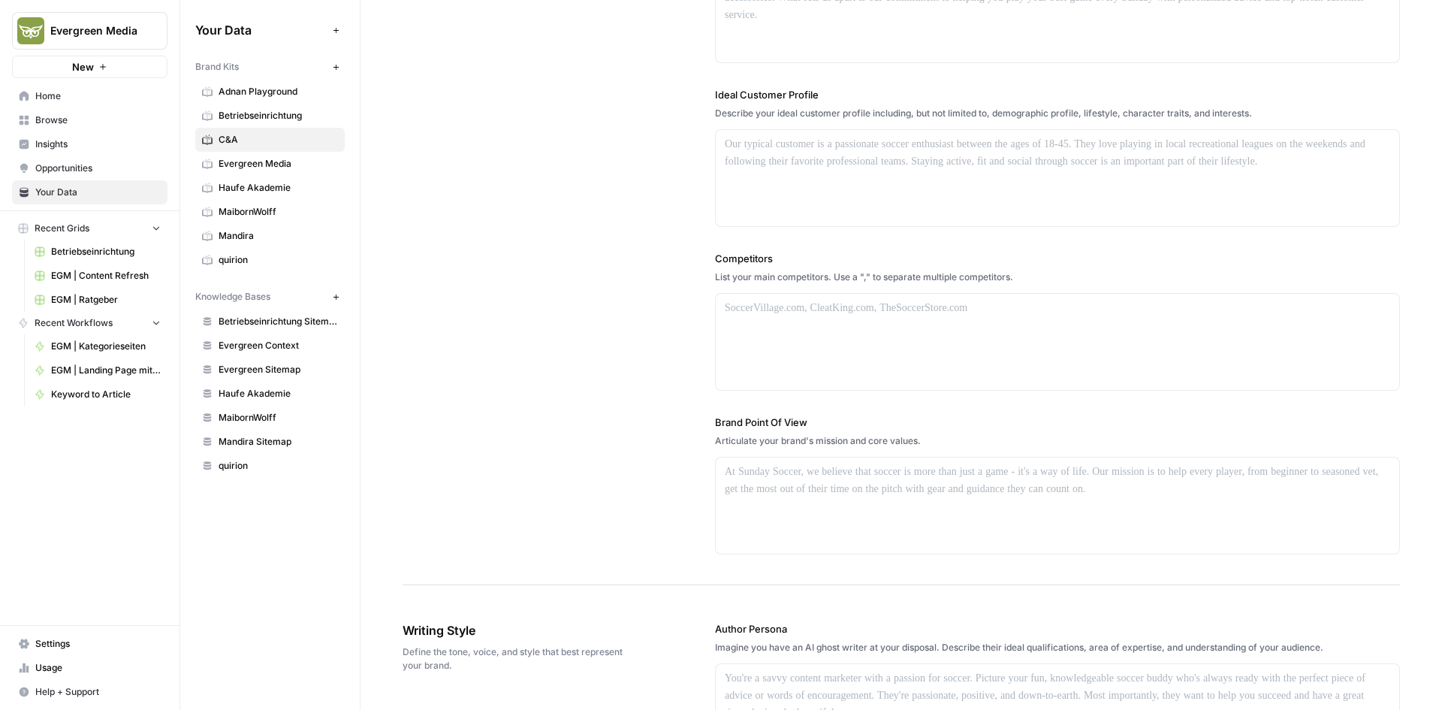
scroll to position [0, 0]
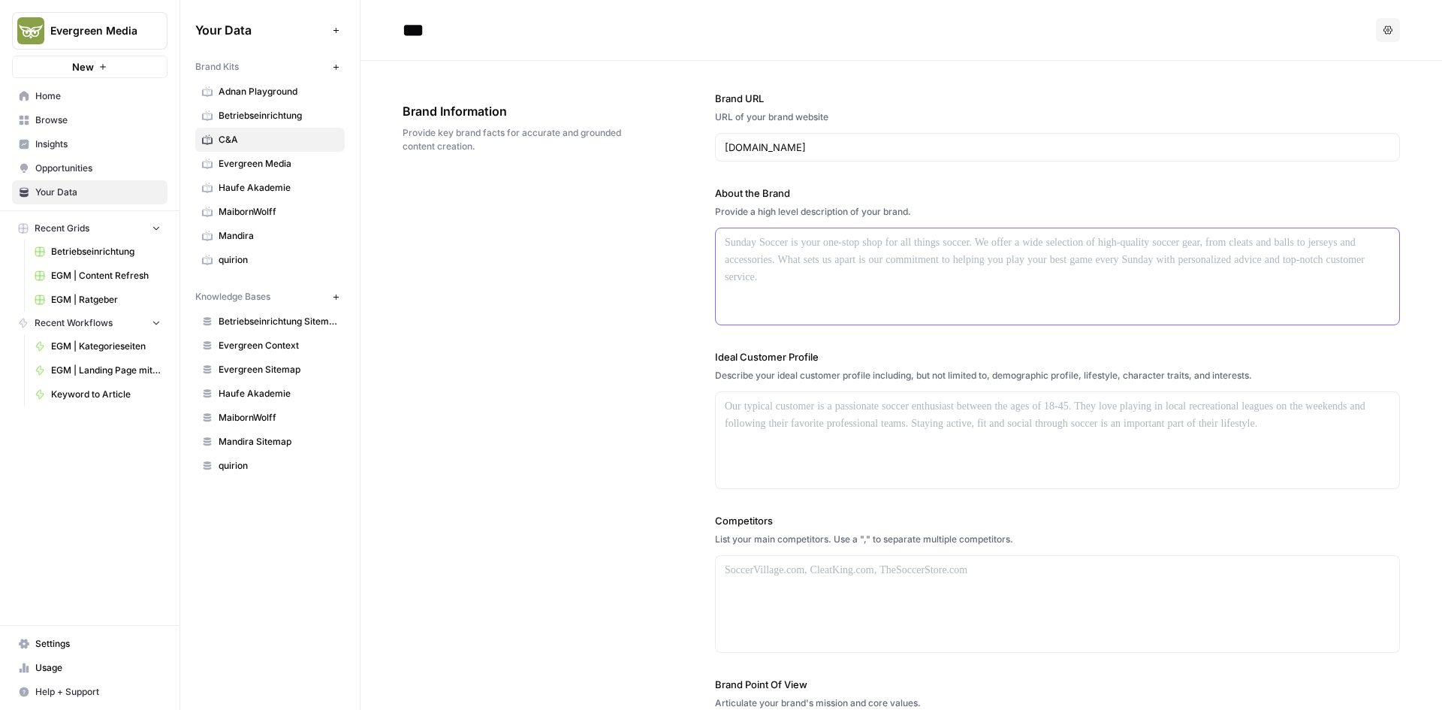
click at [810, 275] on div at bounding box center [1057, 276] width 683 height 96
click at [247, 158] on span "Evergreen Media" at bounding box center [278, 164] width 119 height 14
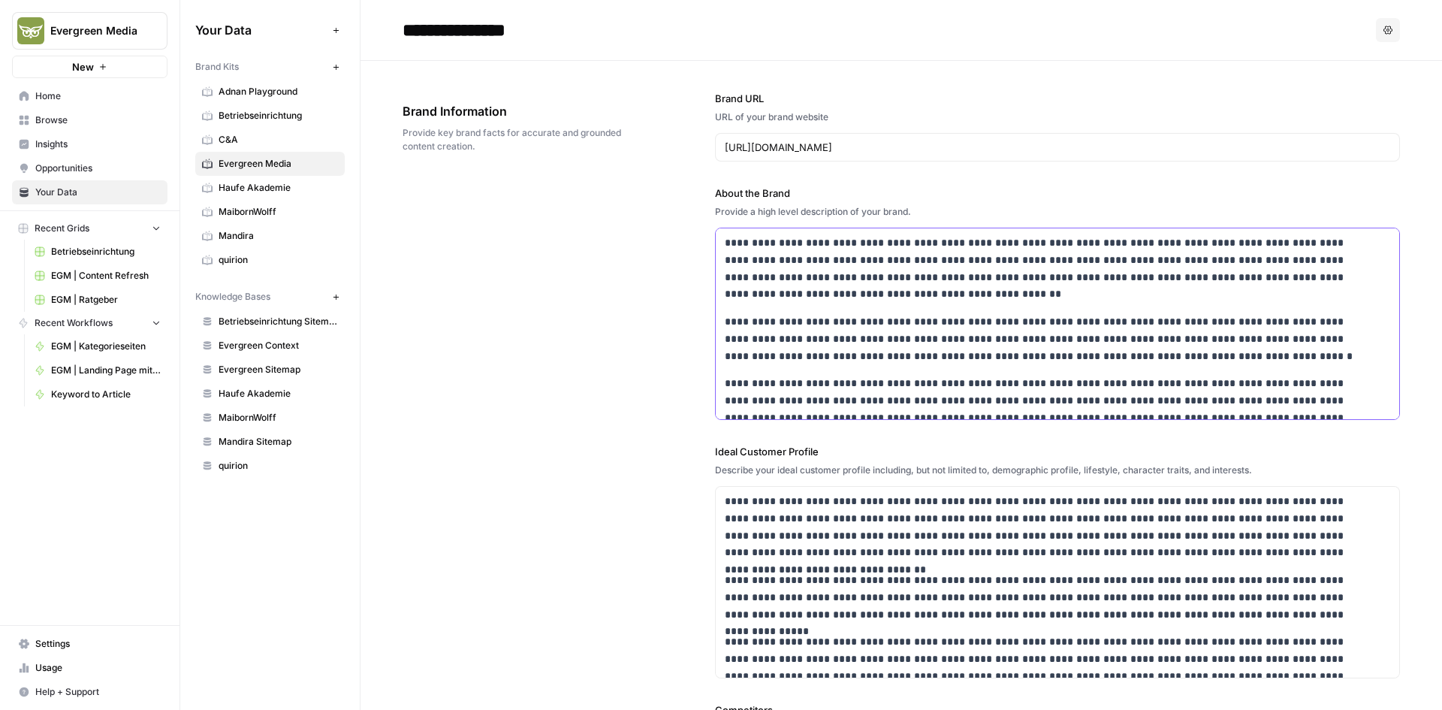
click at [802, 273] on p "**********" at bounding box center [1048, 268] width 646 height 68
copy div "**********"
click at [957, 213] on div "Provide a high level description of your brand." at bounding box center [1057, 212] width 685 height 14
drag, startPoint x: 930, startPoint y: 210, endPoint x: 710, endPoint y: 187, distance: 221.2
click at [710, 187] on div "**********" at bounding box center [901, 596] width 997 height 1070
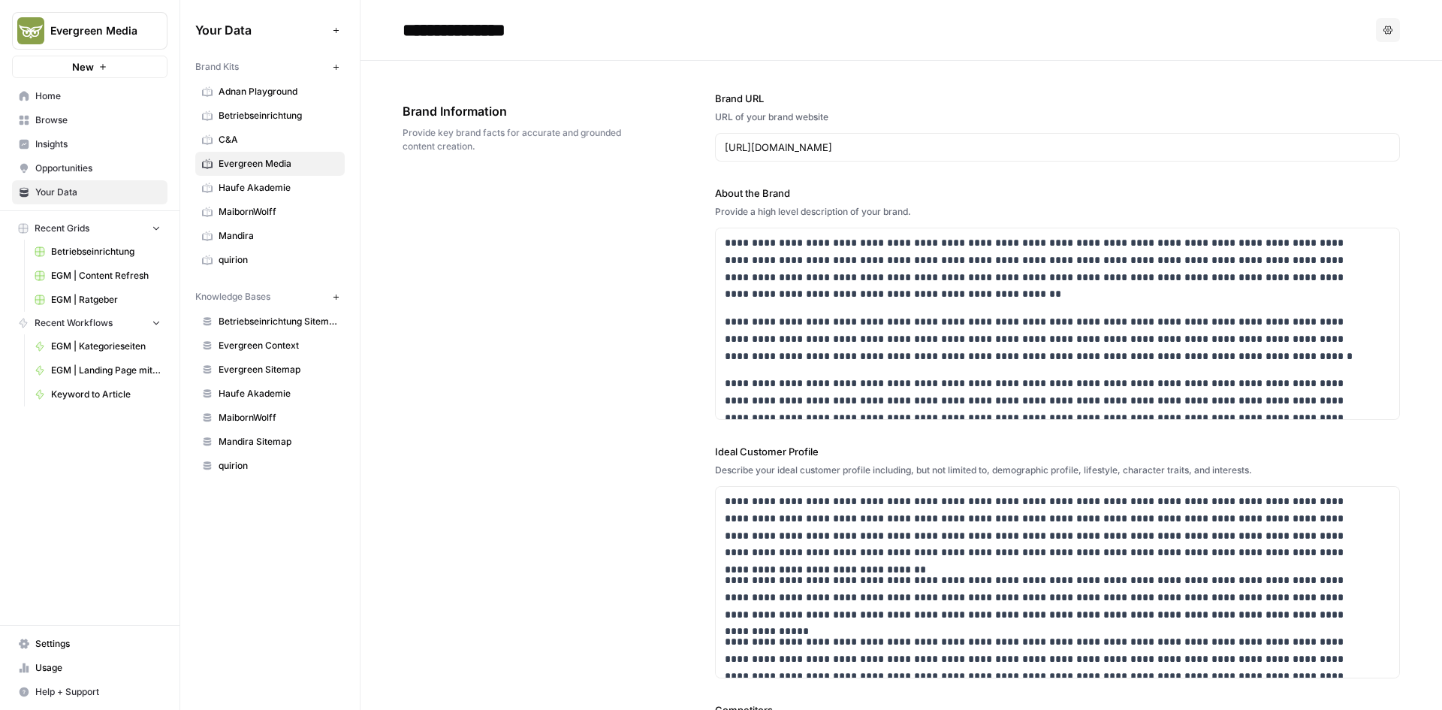
copy div "About the Brand Provide a high level description of your brand."
click at [582, 333] on div "**********" at bounding box center [901, 596] width 997 height 1070
click at [472, 264] on div "**********" at bounding box center [901, 596] width 997 height 1070
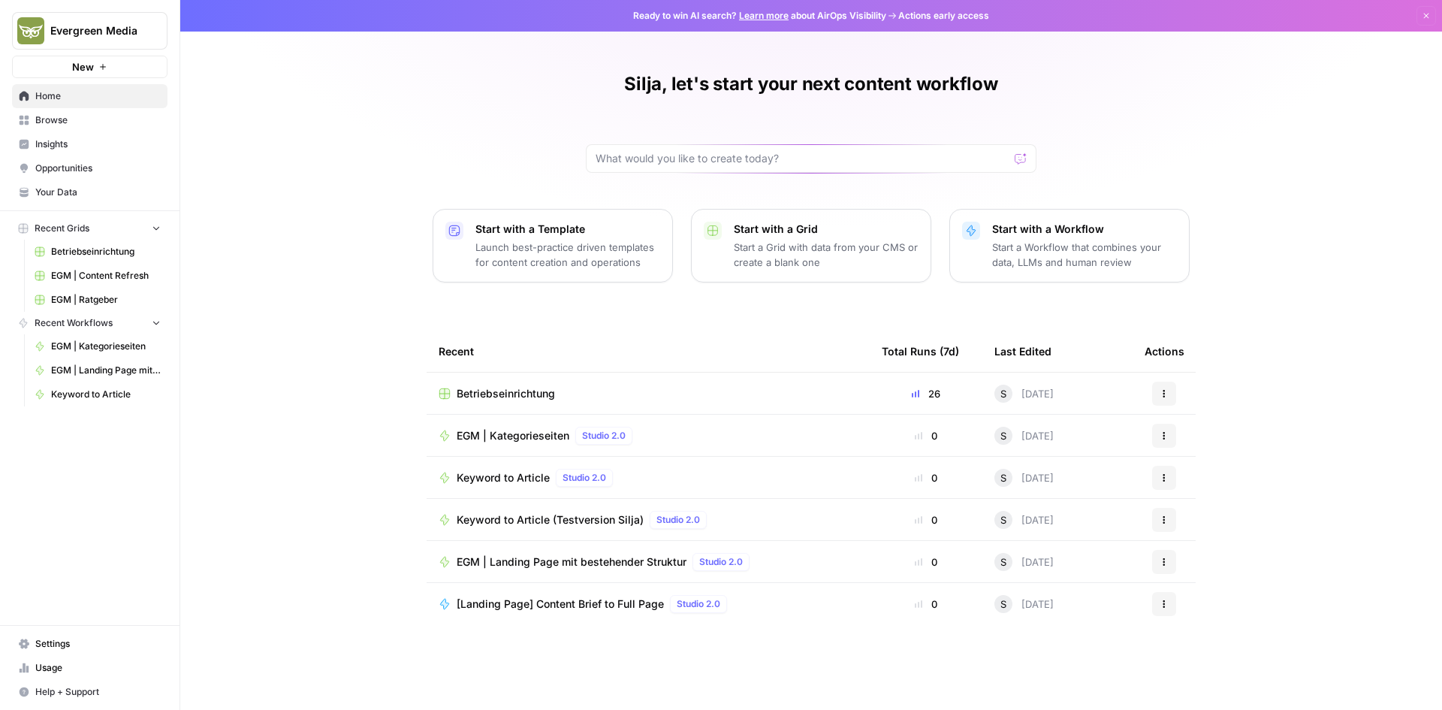
drag, startPoint x: 75, startPoint y: 255, endPoint x: 84, endPoint y: 255, distance: 9.0
click at [75, 255] on span "Betriebseinrichtung" at bounding box center [106, 252] width 110 height 14
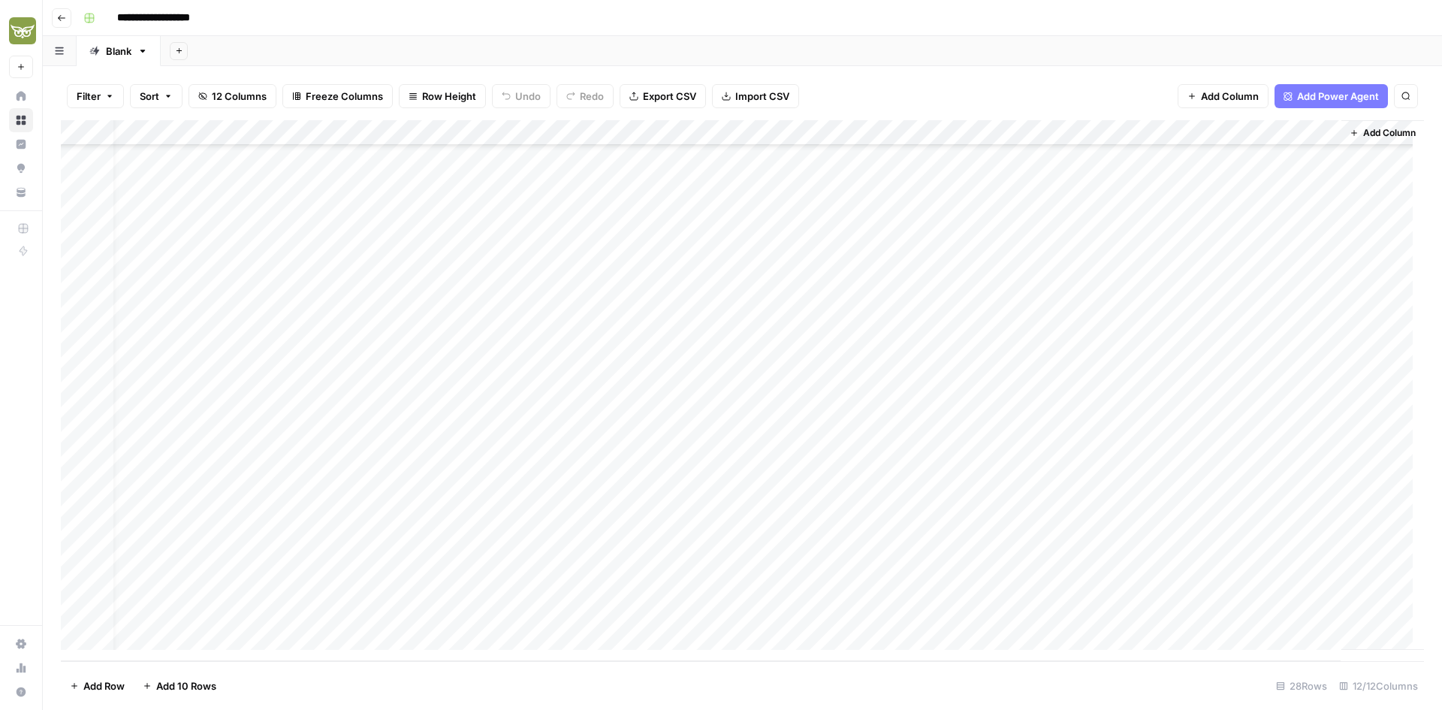
scroll to position [235, 23]
click at [970, 608] on div "Add Column" at bounding box center [742, 390] width 1363 height 541
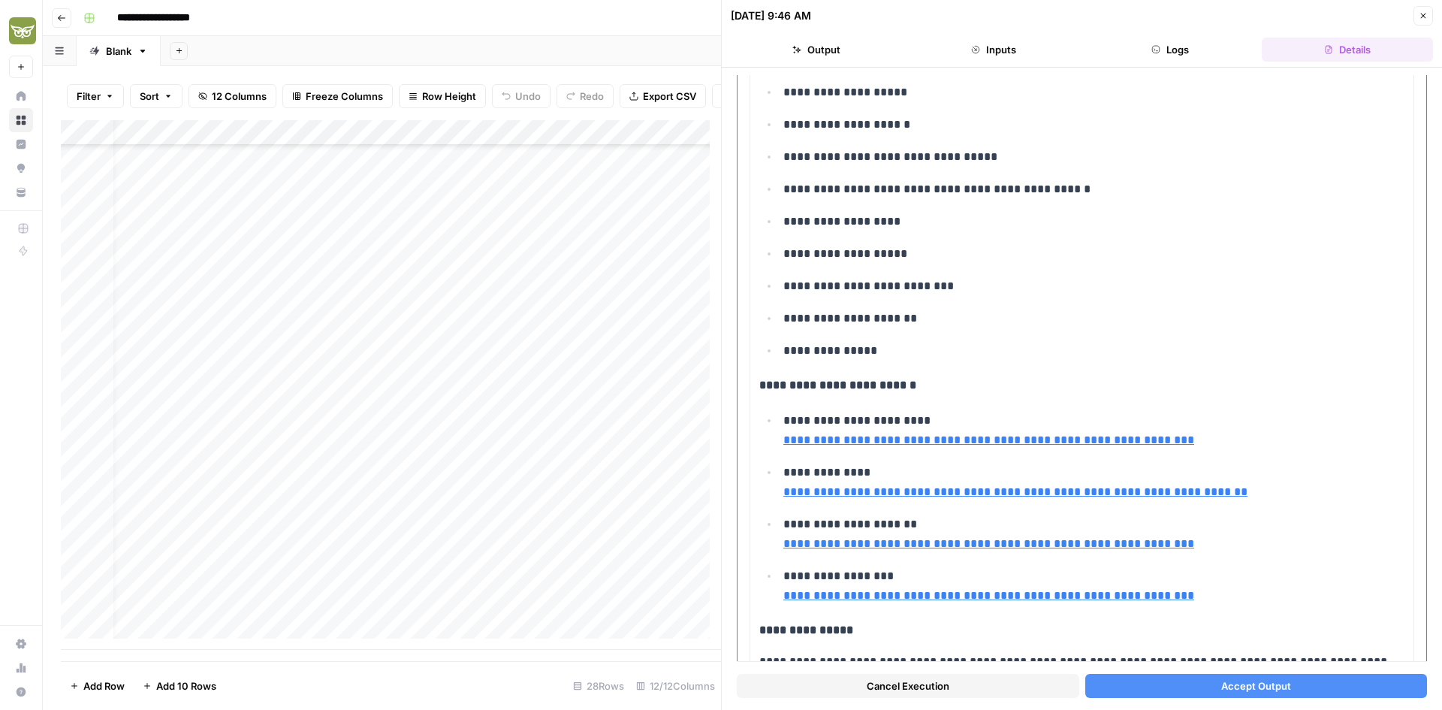
scroll to position [526, 0]
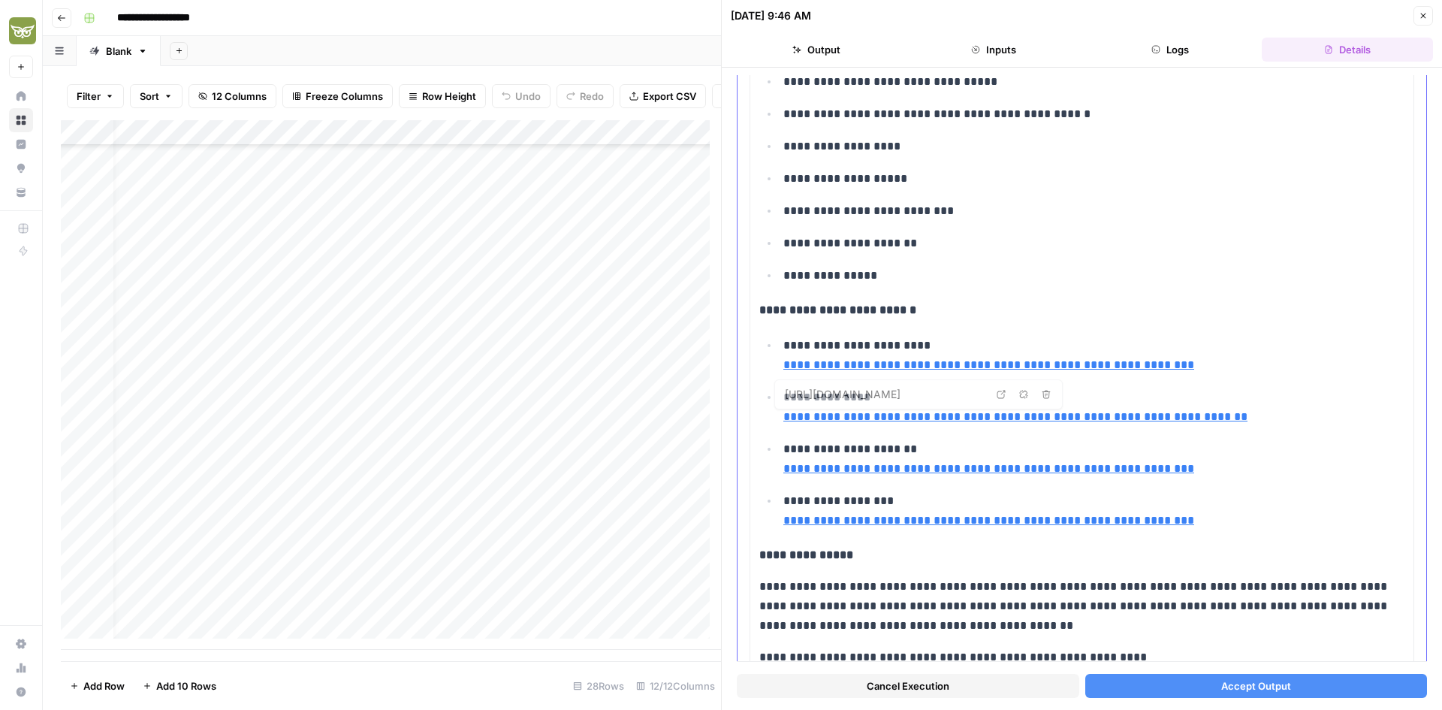
type input "[URL][DOMAIN_NAME]"
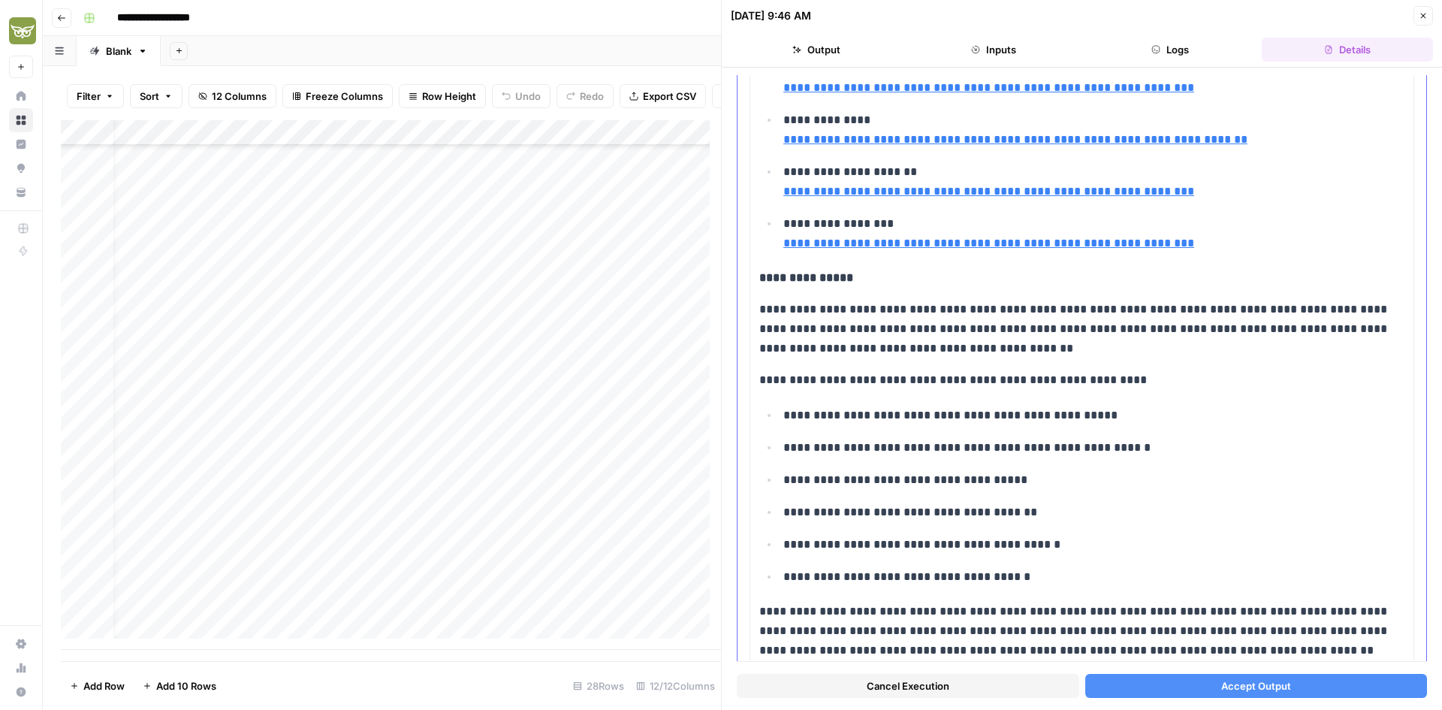
scroll to position [826, 0]
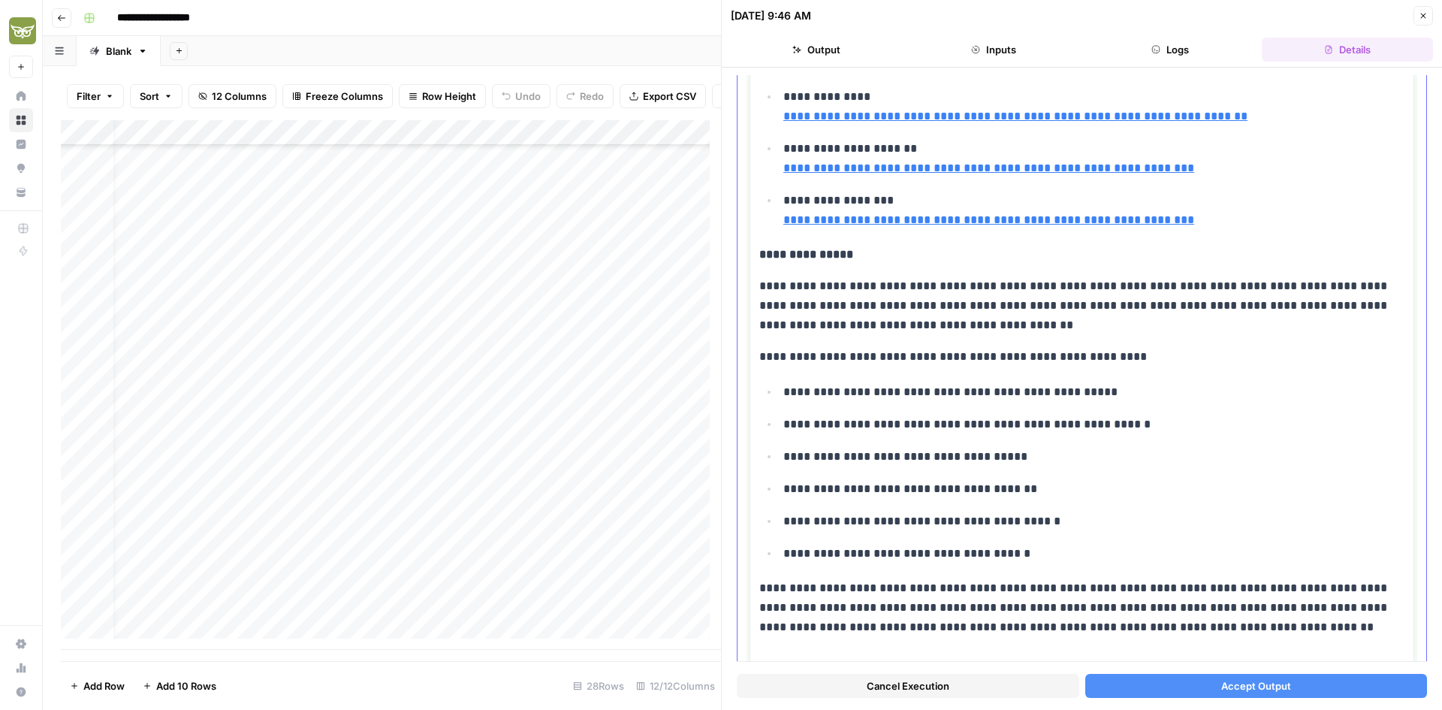
click at [875, 305] on p "**********" at bounding box center [1076, 305] width 634 height 59
drag, startPoint x: 875, startPoint y: 305, endPoint x: 1202, endPoint y: 272, distance: 329.1
click at [1202, 272] on div "**********" at bounding box center [1081, 530] width 645 height 2324
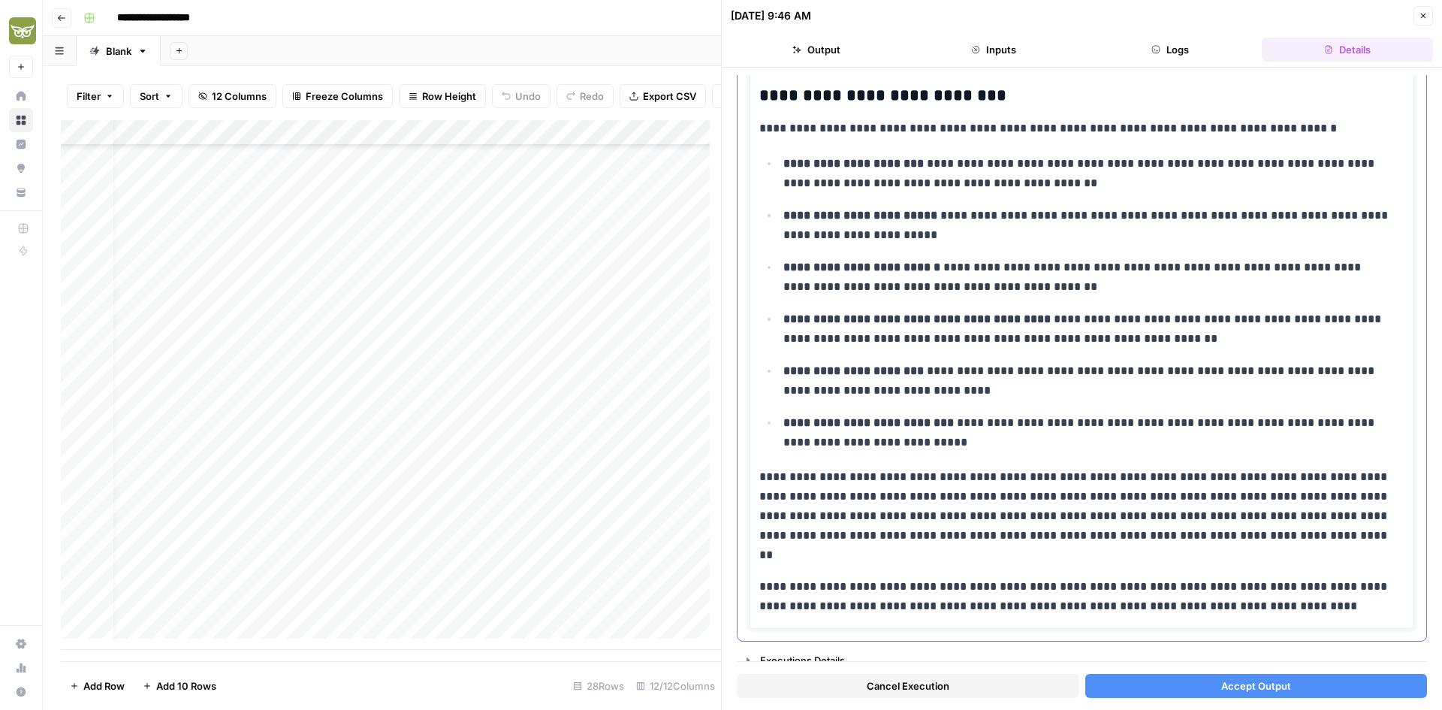
scroll to position [1890, 0]
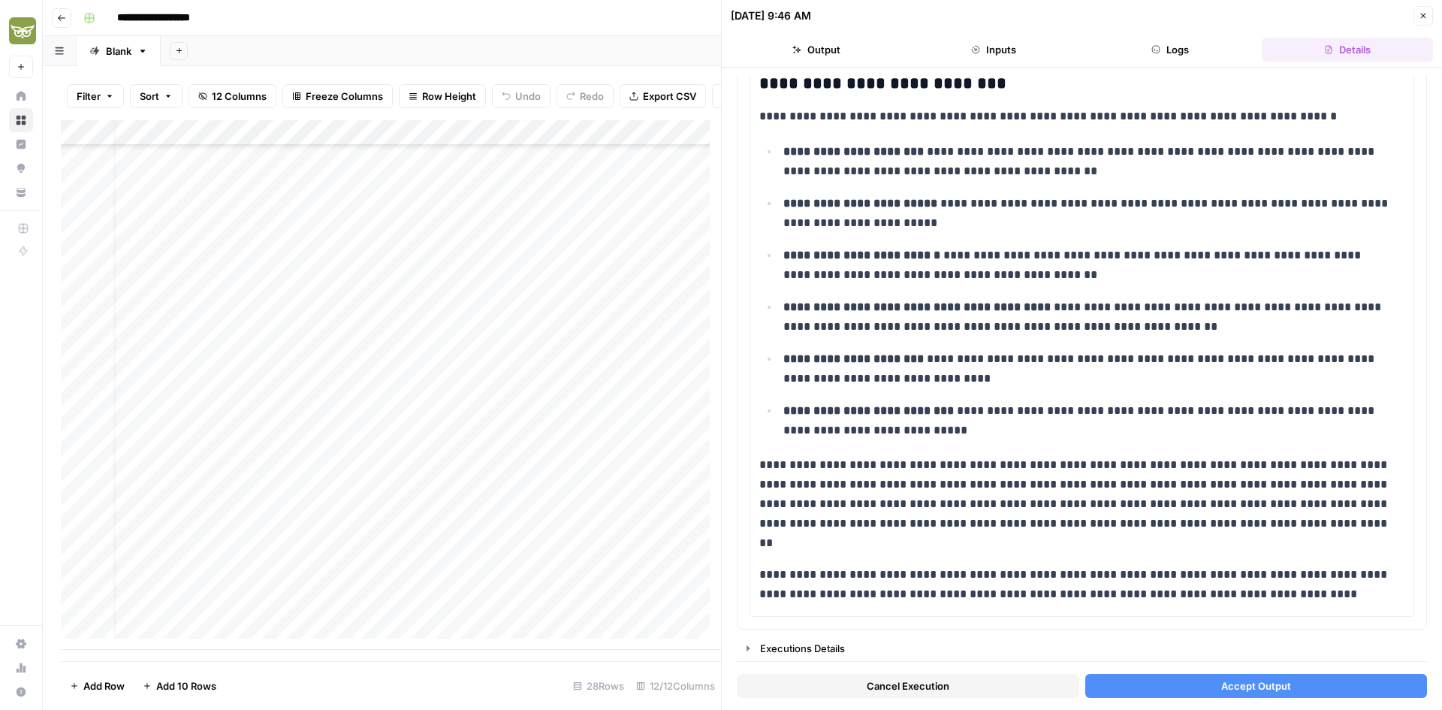
click at [1231, 685] on span "Accept Output" at bounding box center [1256, 685] width 70 height 15
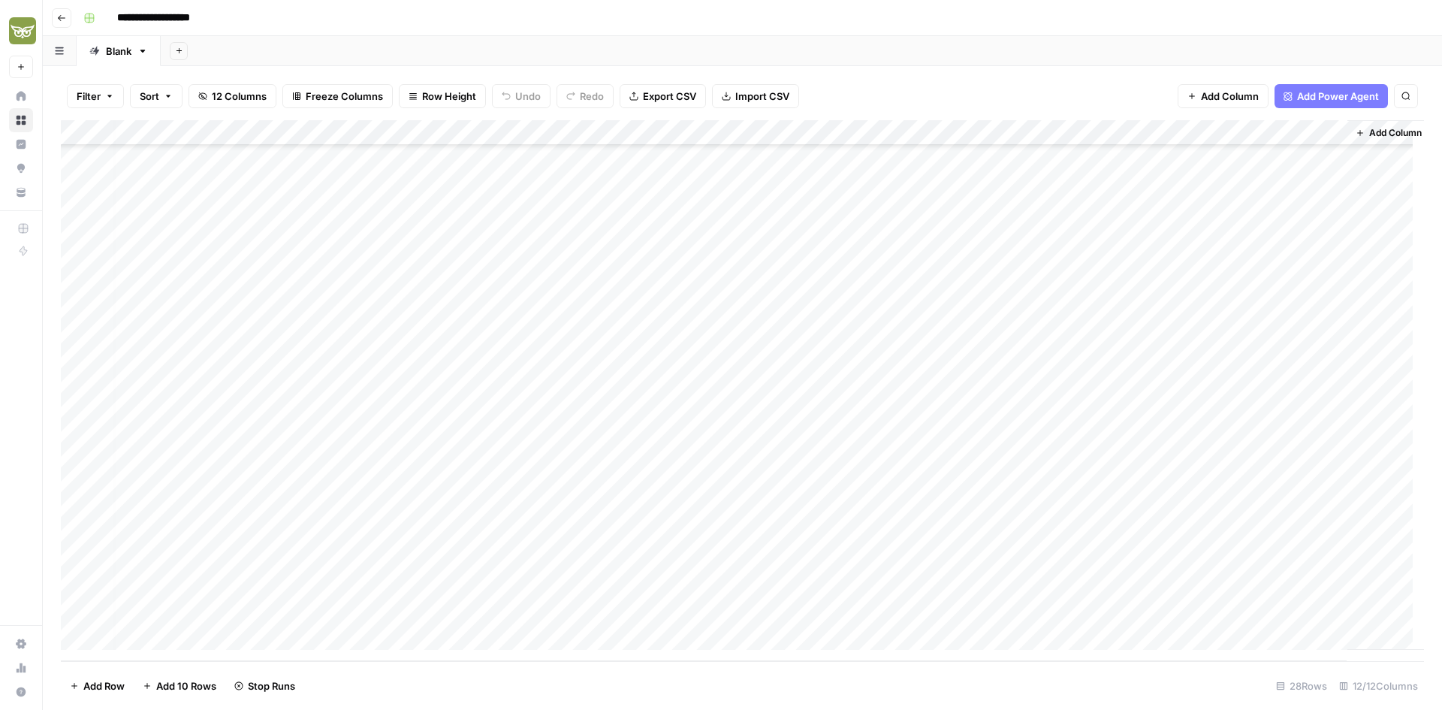
scroll to position [235, 23]
click at [963, 583] on div "Add Column" at bounding box center [742, 390] width 1363 height 541
click at [1179, 611] on div "Add Column" at bounding box center [742, 390] width 1363 height 541
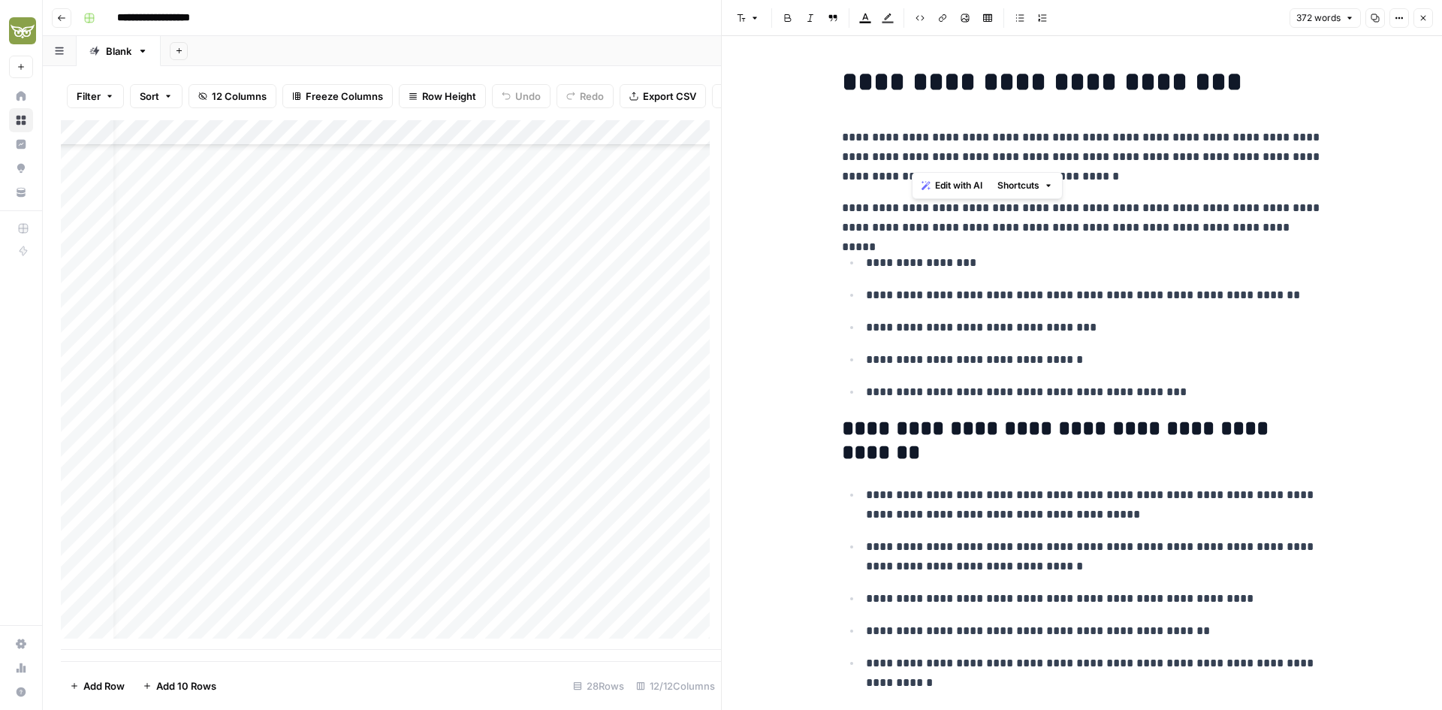
drag, startPoint x: 909, startPoint y: 138, endPoint x: 1287, endPoint y: 159, distance: 379.1
click at [1287, 159] on p "**********" at bounding box center [1082, 157] width 481 height 59
click at [1264, 176] on p "**********" at bounding box center [1082, 157] width 481 height 59
drag, startPoint x: 979, startPoint y: 157, endPoint x: 1196, endPoint y: 156, distance: 217.0
click at [1196, 156] on p "**********" at bounding box center [1082, 157] width 481 height 59
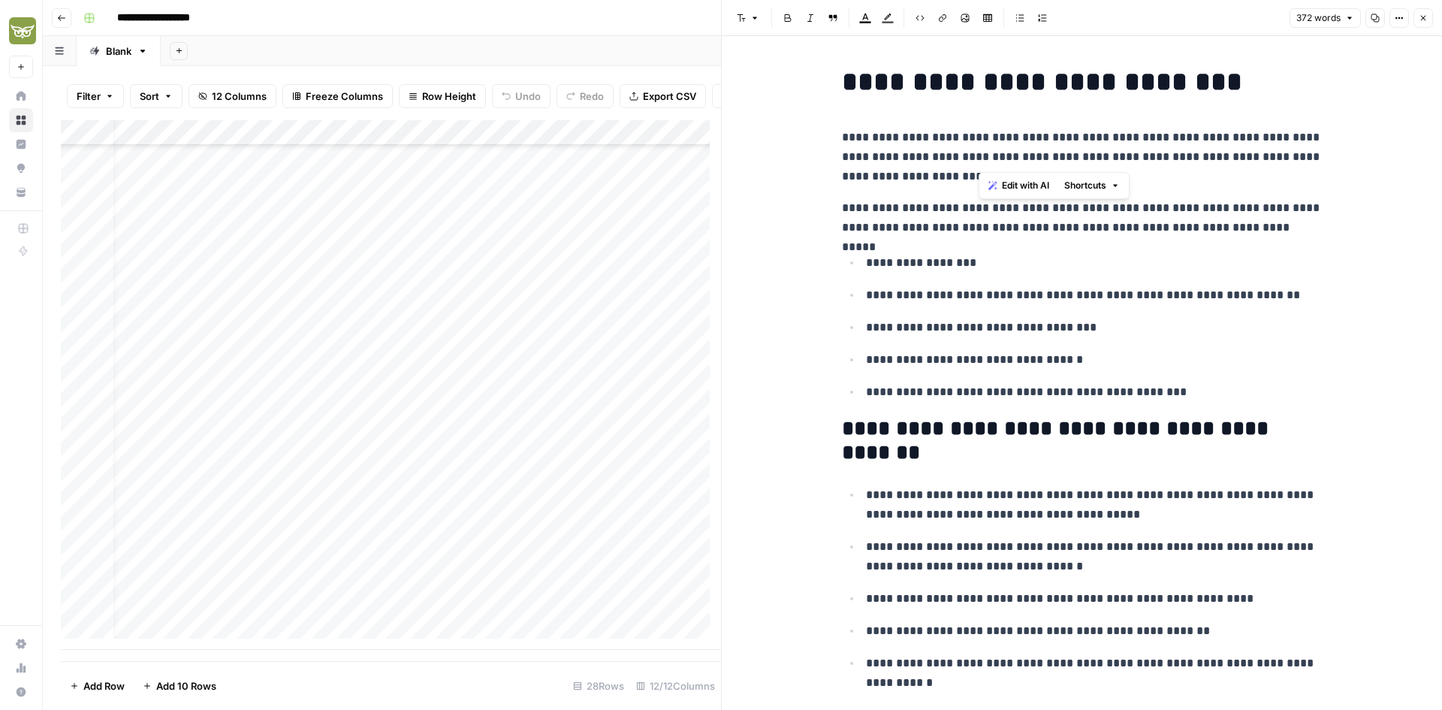
click at [1196, 156] on p "**********" at bounding box center [1082, 157] width 481 height 59
drag, startPoint x: 941, startPoint y: 209, endPoint x: 1264, endPoint y: 205, distance: 322.9
click at [1264, 205] on p "**********" at bounding box center [1082, 217] width 481 height 39
drag, startPoint x: 902, startPoint y: 267, endPoint x: 959, endPoint y: 268, distance: 57.1
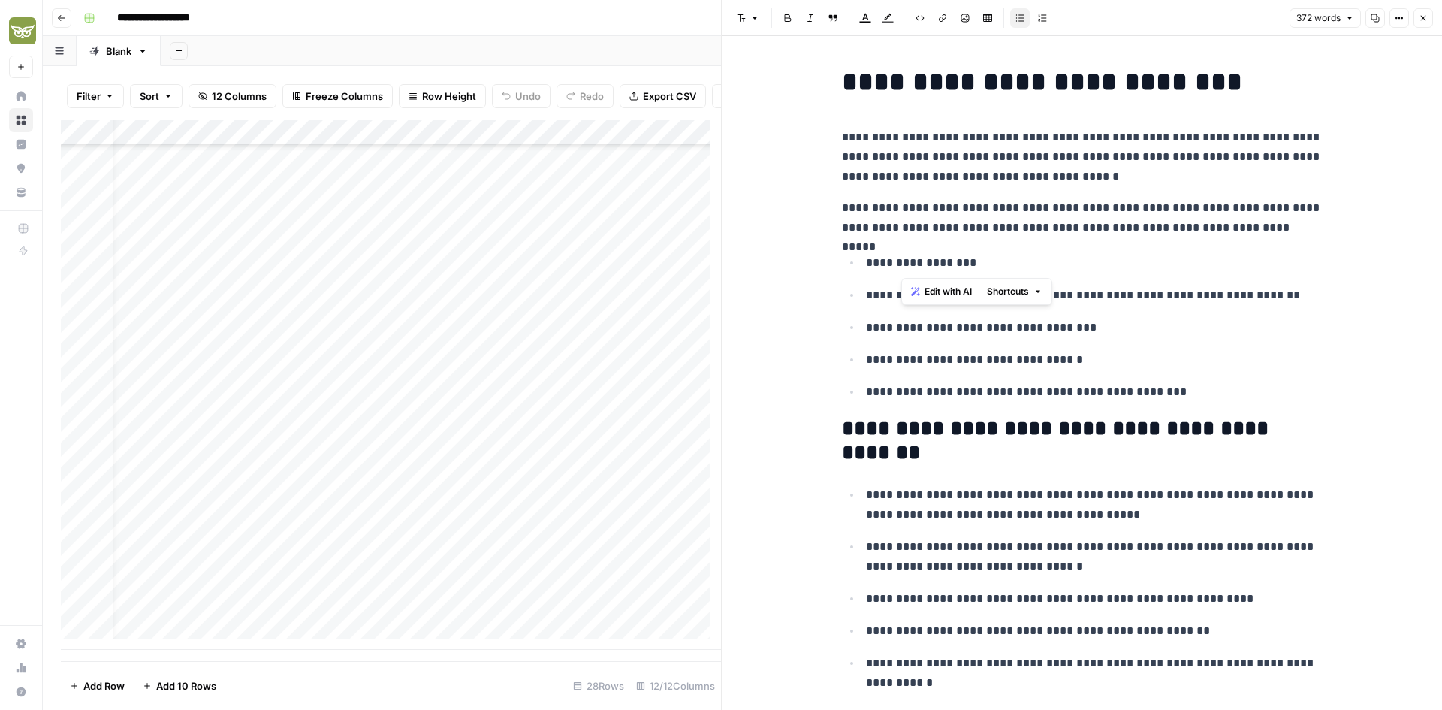
click at [959, 268] on p "**********" at bounding box center [1094, 263] width 457 height 20
click at [954, 276] on ul "**********" at bounding box center [1082, 326] width 481 height 149
drag, startPoint x: 900, startPoint y: 300, endPoint x: 1247, endPoint y: 304, distance: 347.7
click at [1247, 304] on p "**********" at bounding box center [1094, 295] width 457 height 20
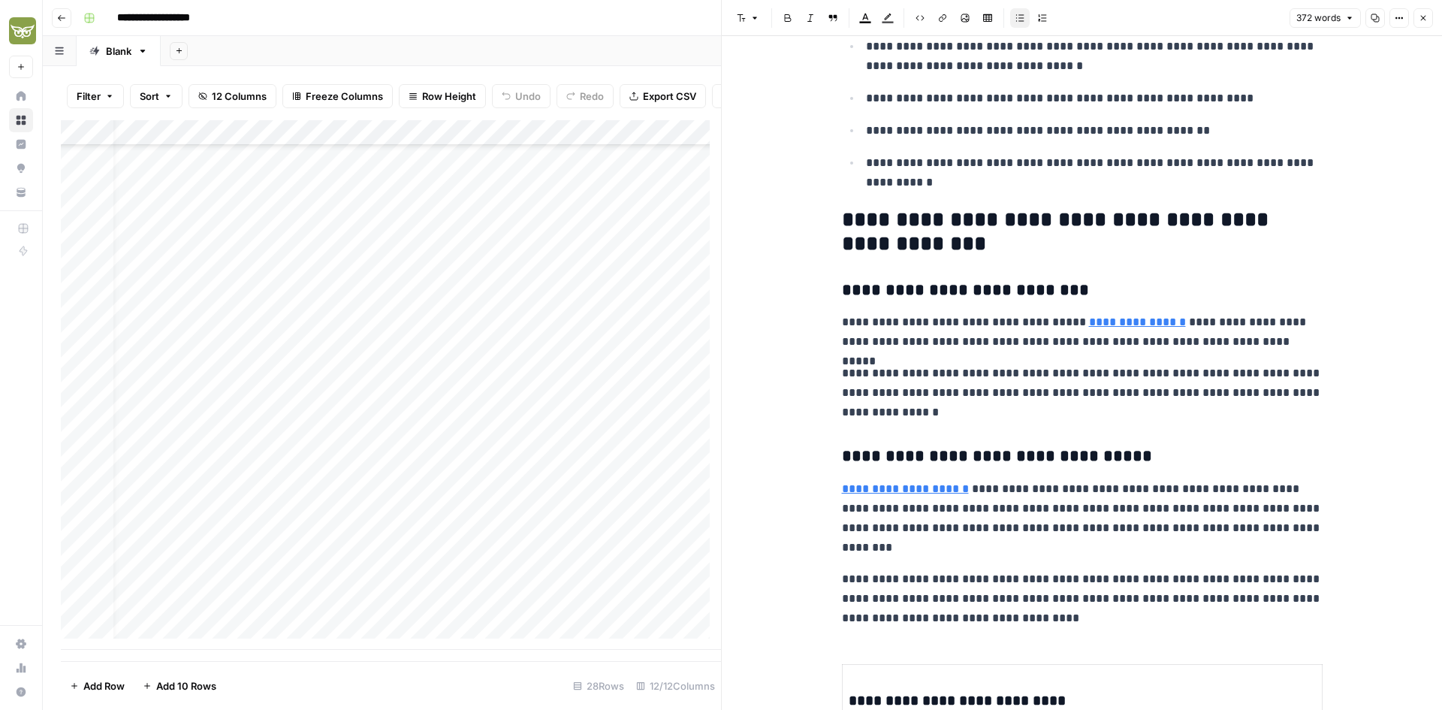
scroll to position [526, 0]
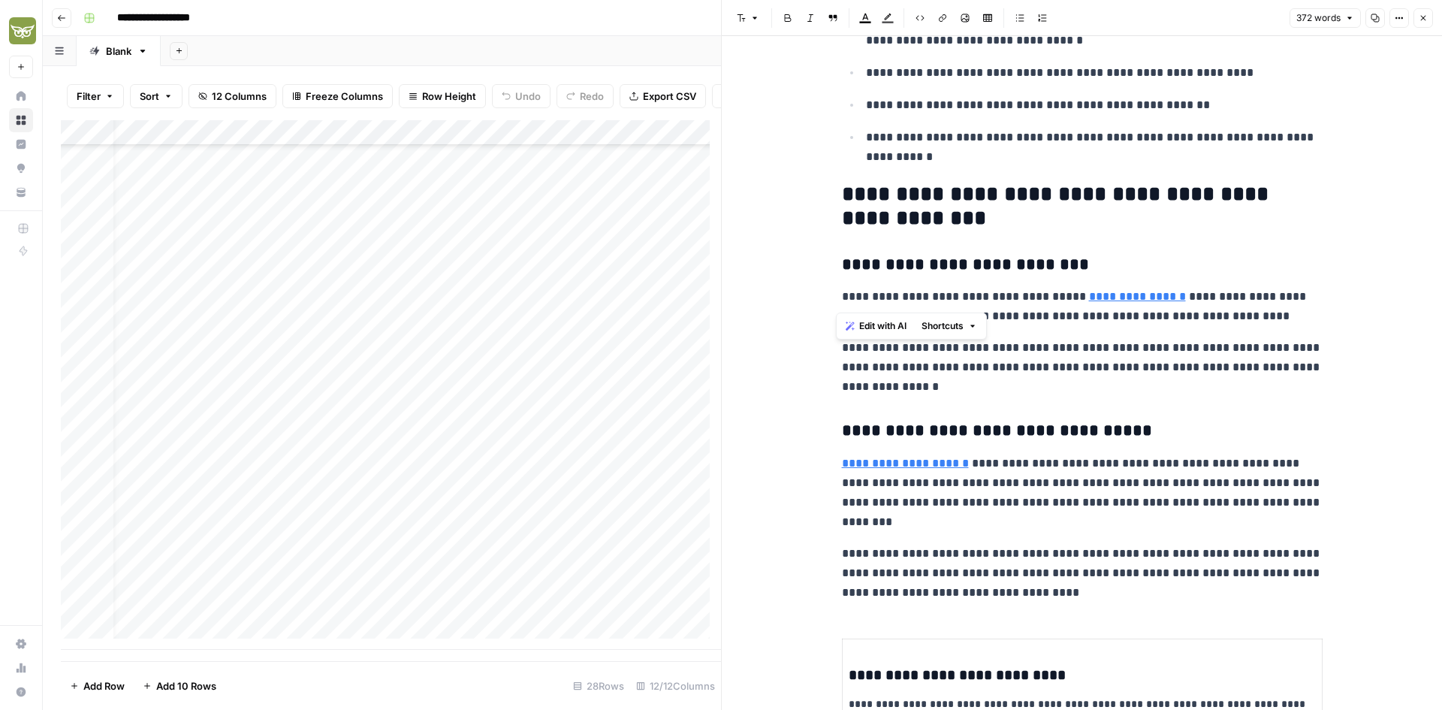
drag, startPoint x: 830, startPoint y: 298, endPoint x: 1081, endPoint y: 297, distance: 250.8
click at [1081, 297] on div "**********" at bounding box center [1082, 477] width 499 height 1887
click at [1120, 295] on link "**********" at bounding box center [1137, 296] width 97 height 11
click at [1299, 275] on icon at bounding box center [1300, 274] width 9 height 9
click at [942, 332] on div "**********" at bounding box center [1082, 477] width 499 height 1887
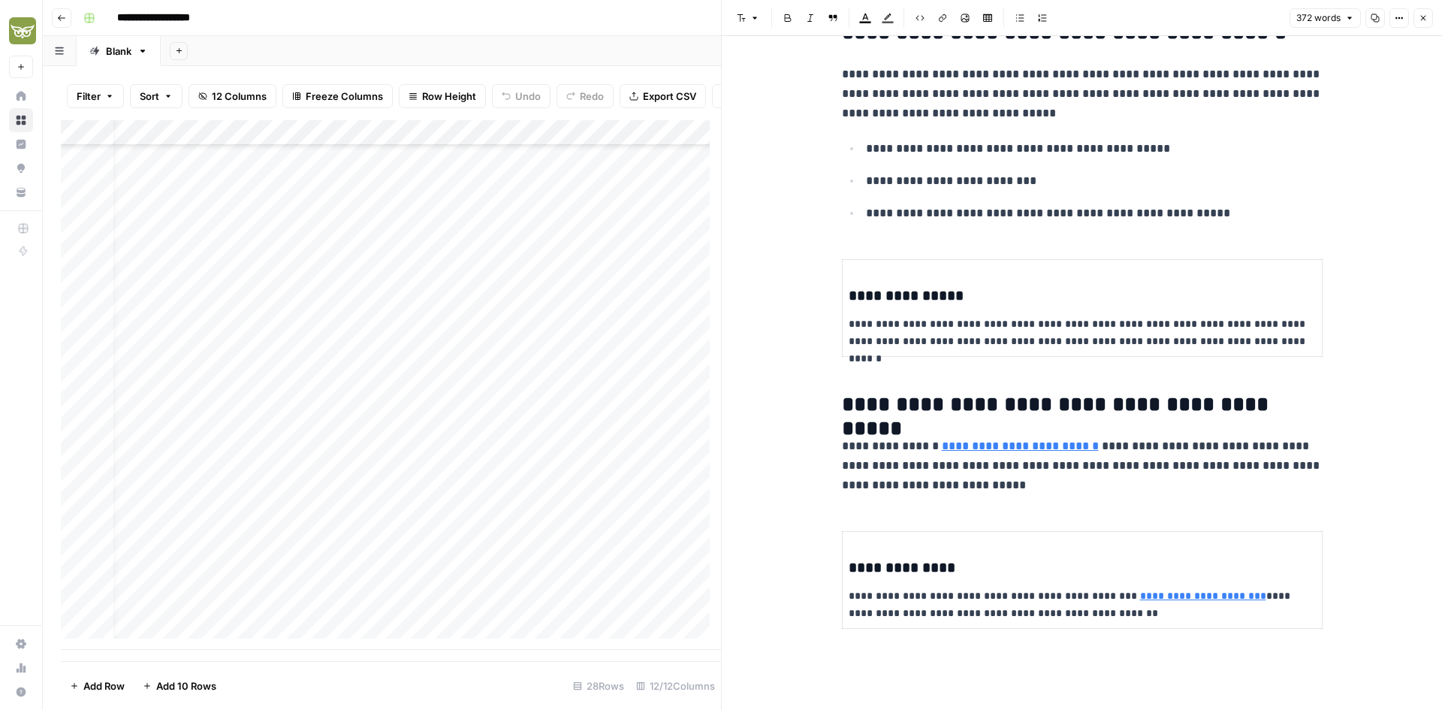
scroll to position [1286, 0]
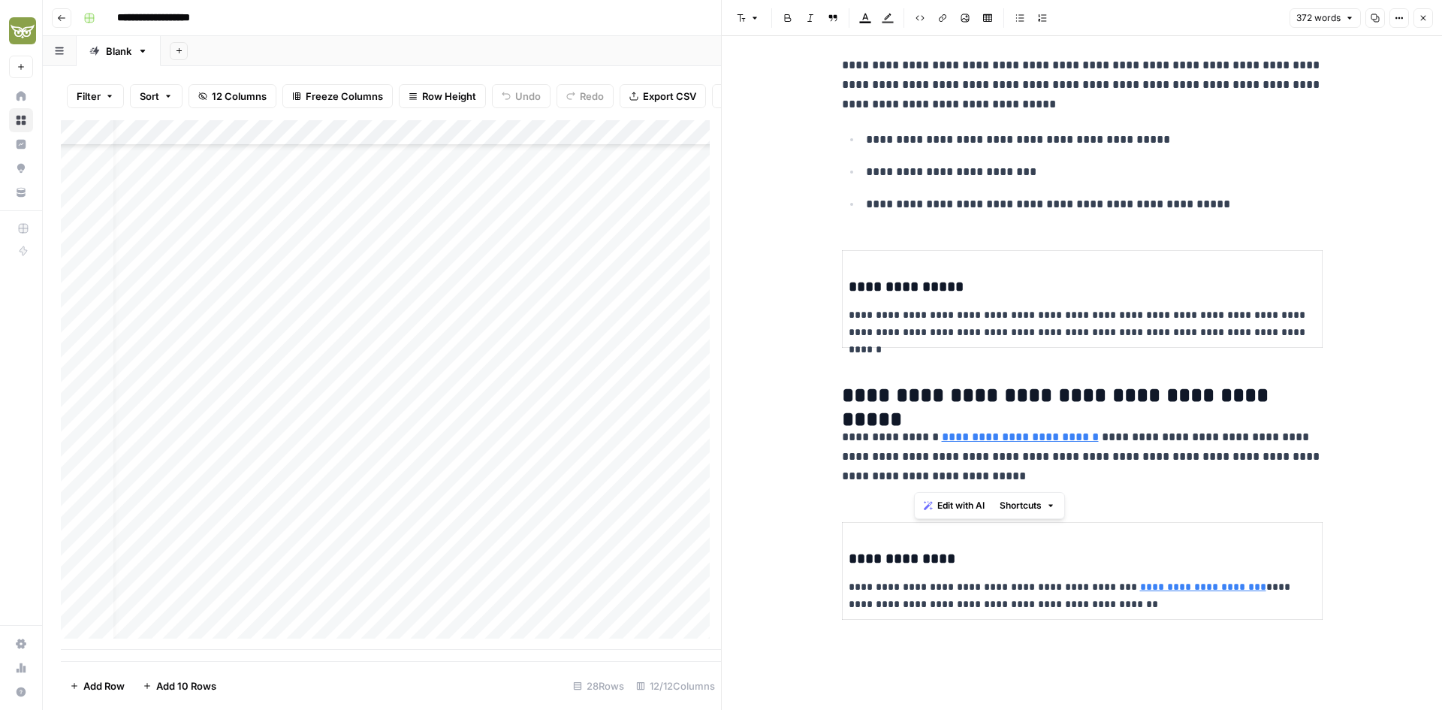
drag, startPoint x: 1015, startPoint y: 465, endPoint x: 1158, endPoint y: 471, distance: 142.8
click at [1158, 471] on p "**********" at bounding box center [1082, 456] width 481 height 59
click at [1425, 14] on icon "button" at bounding box center [1423, 18] width 9 height 9
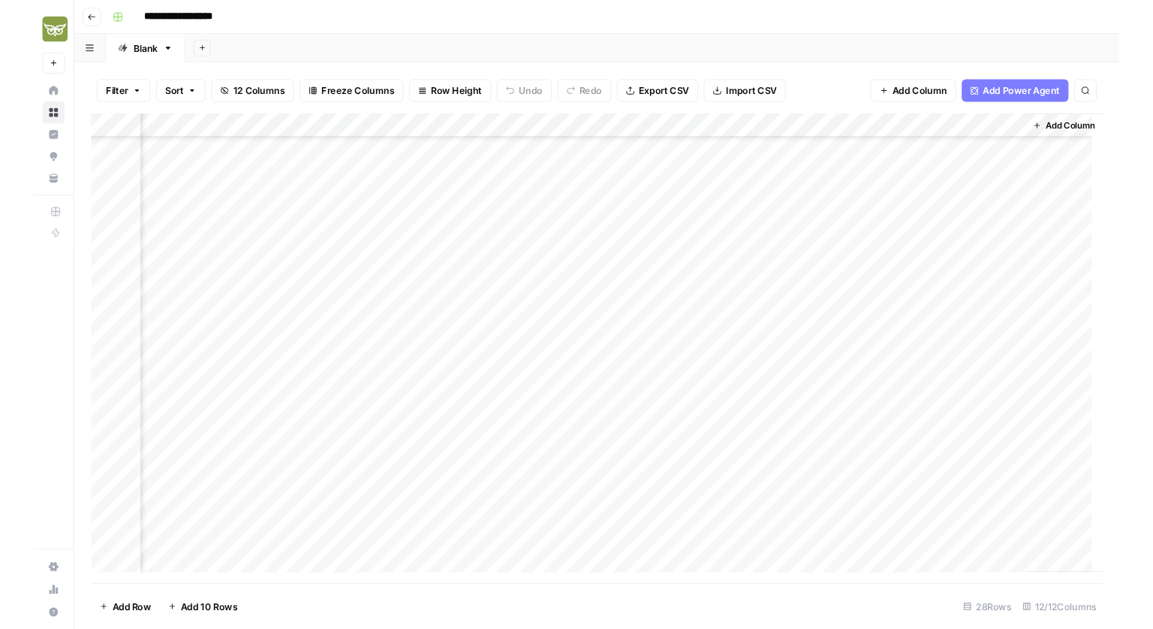
scroll to position [194, 0]
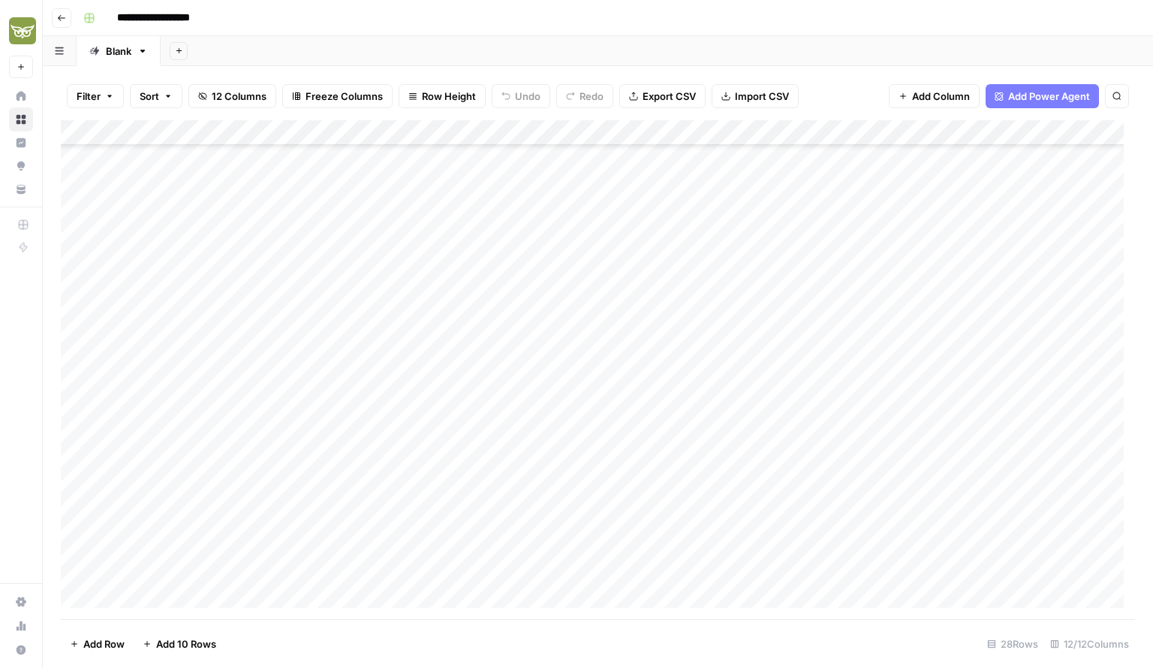
click at [57, 17] on icon "button" at bounding box center [61, 18] width 9 height 9
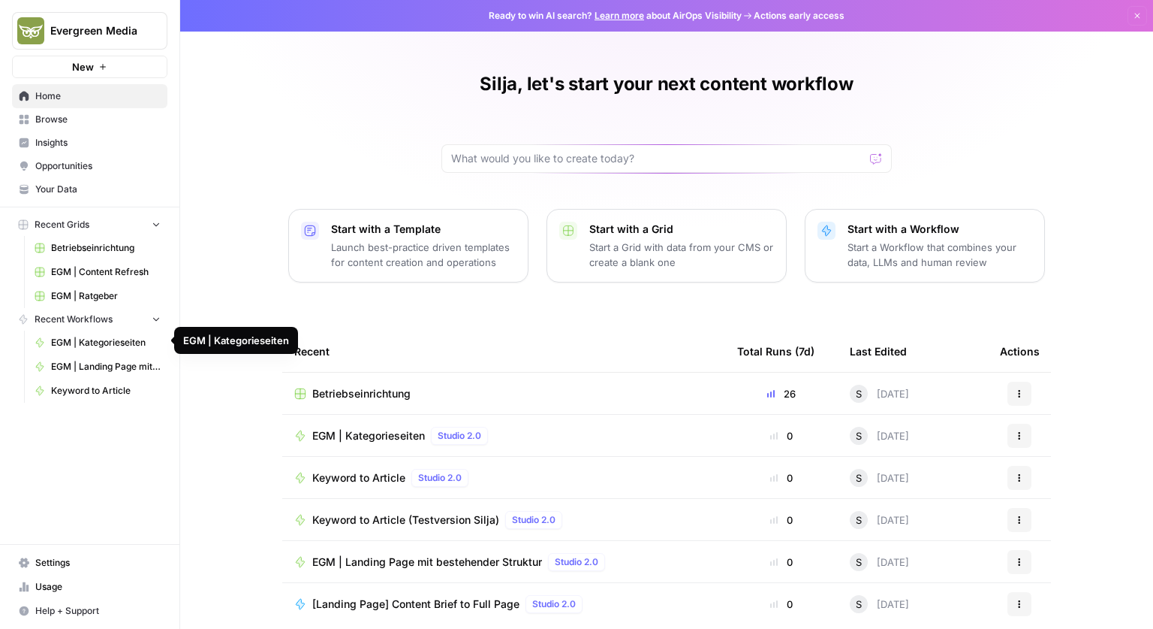
click at [93, 344] on span "EGM | Kategorieseiten" at bounding box center [106, 343] width 110 height 14
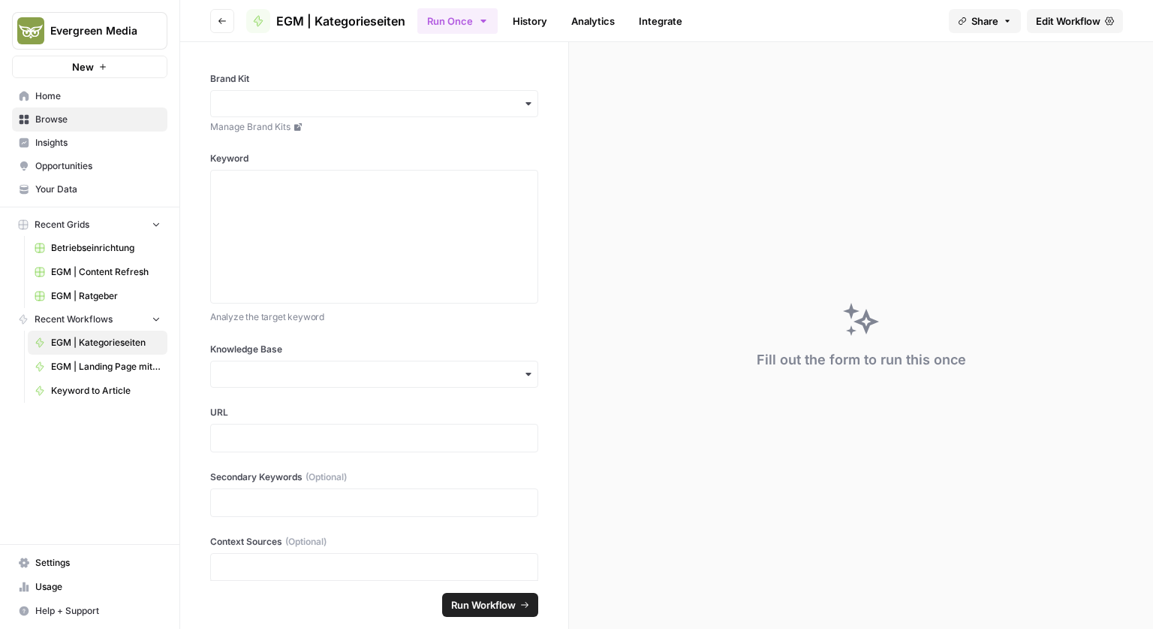
click at [1093, 20] on span "Edit Workflow" at bounding box center [1068, 21] width 65 height 15
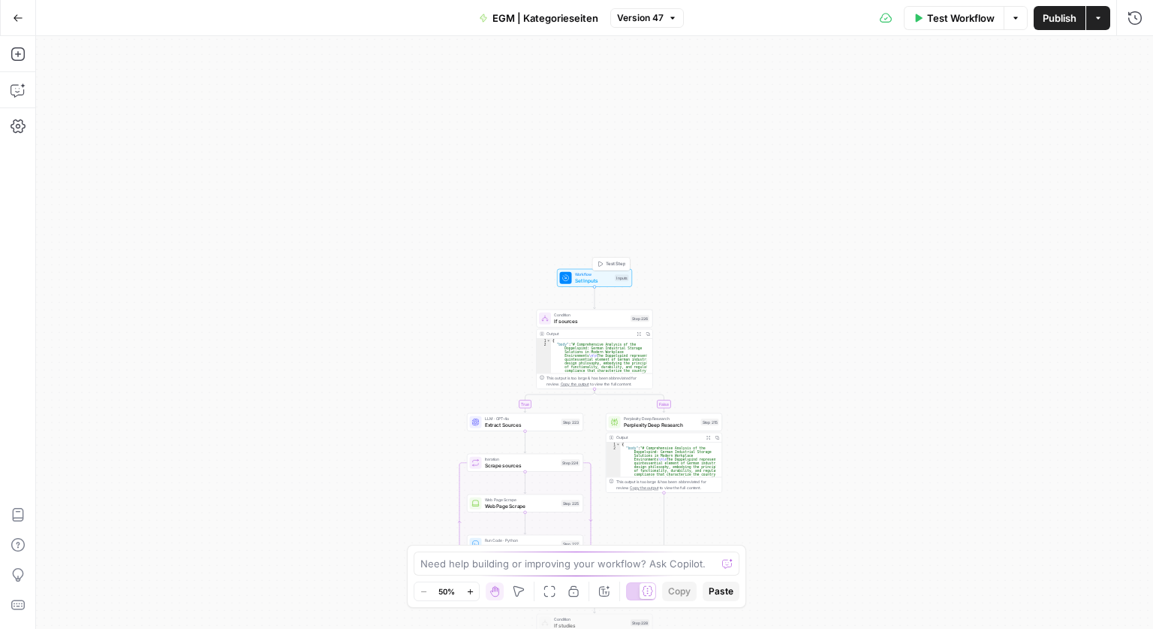
click at [578, 276] on span "Workflow" at bounding box center [594, 274] width 38 height 6
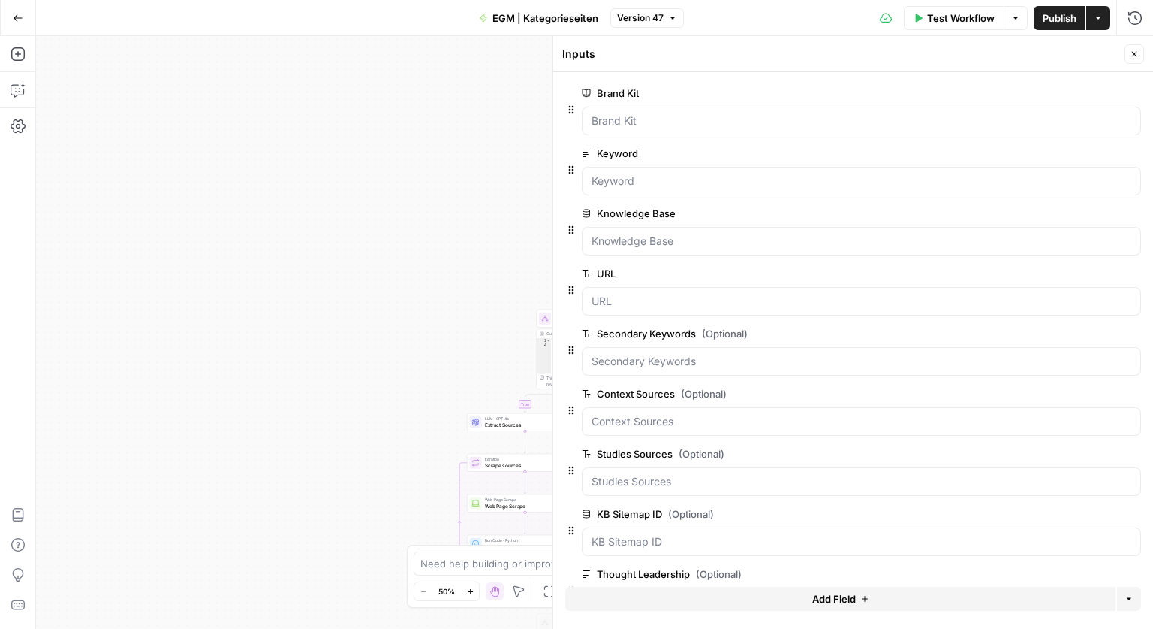
click at [1127, 55] on button "Close" at bounding box center [1135, 54] width 20 height 20
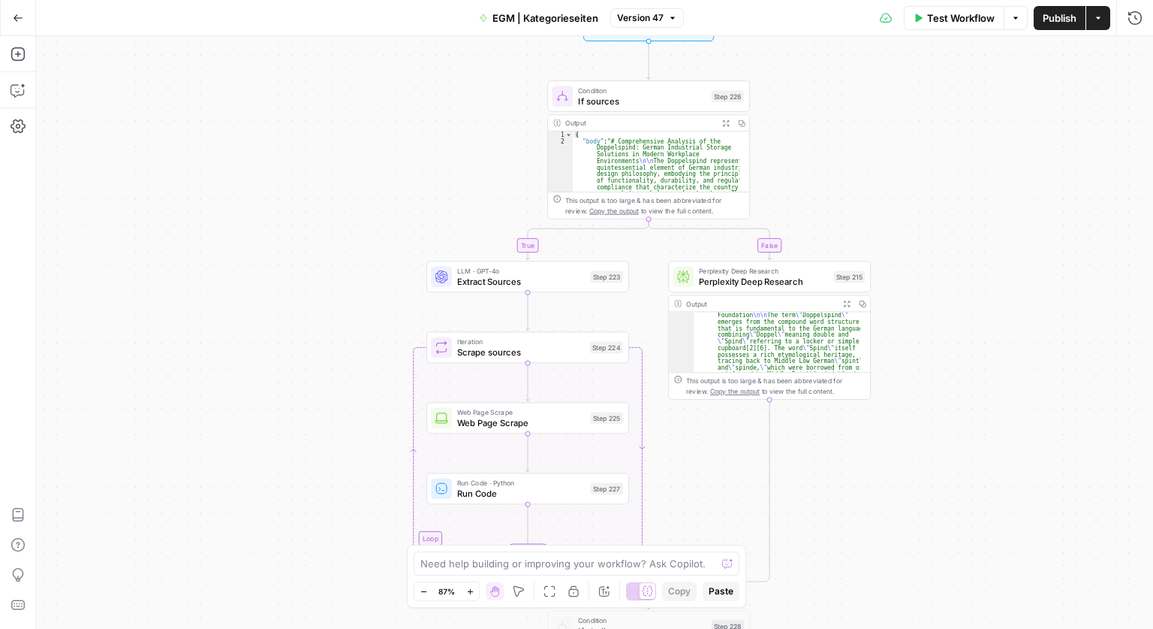
scroll to position [225, 0]
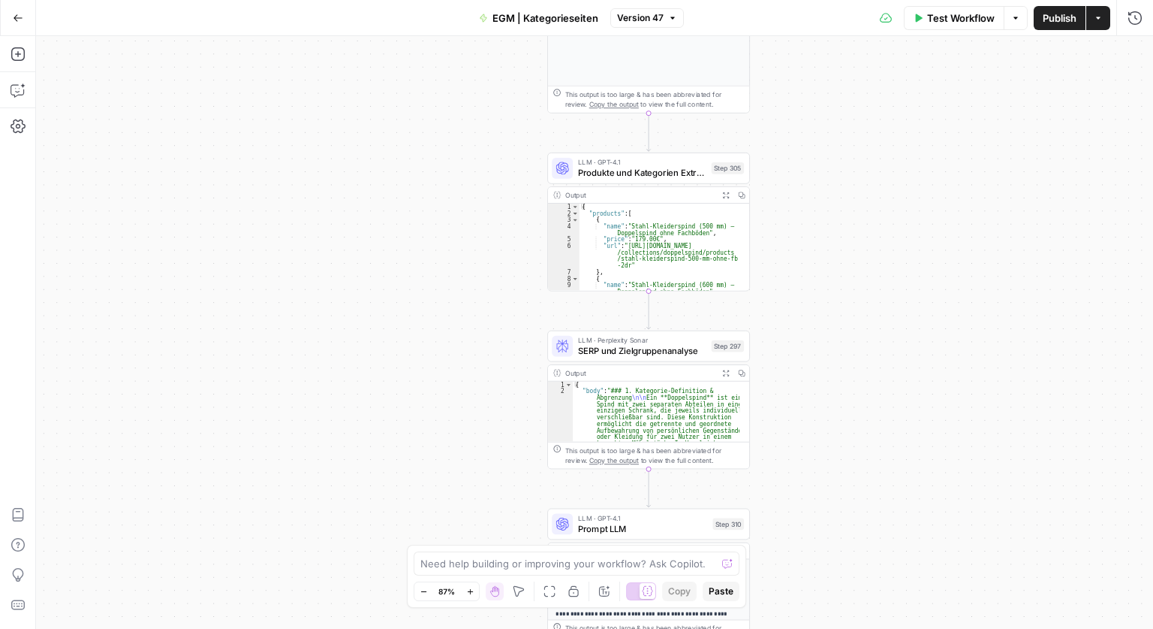
click at [650, 173] on span "Produkte und Kategorien Extraktion" at bounding box center [642, 172] width 128 height 13
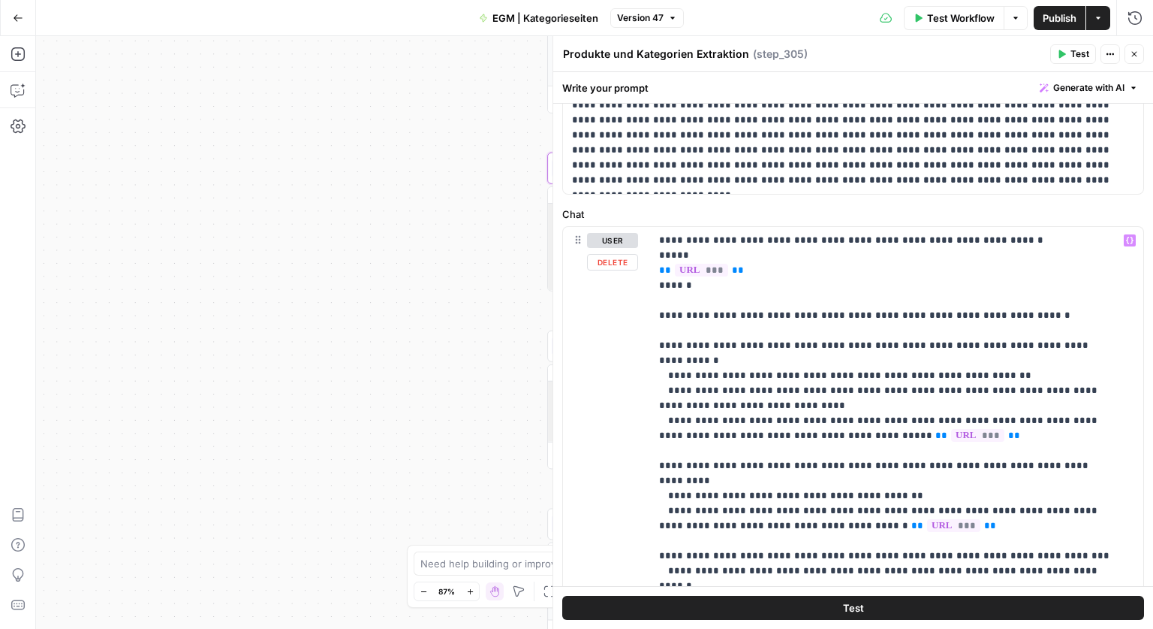
scroll to position [0, 0]
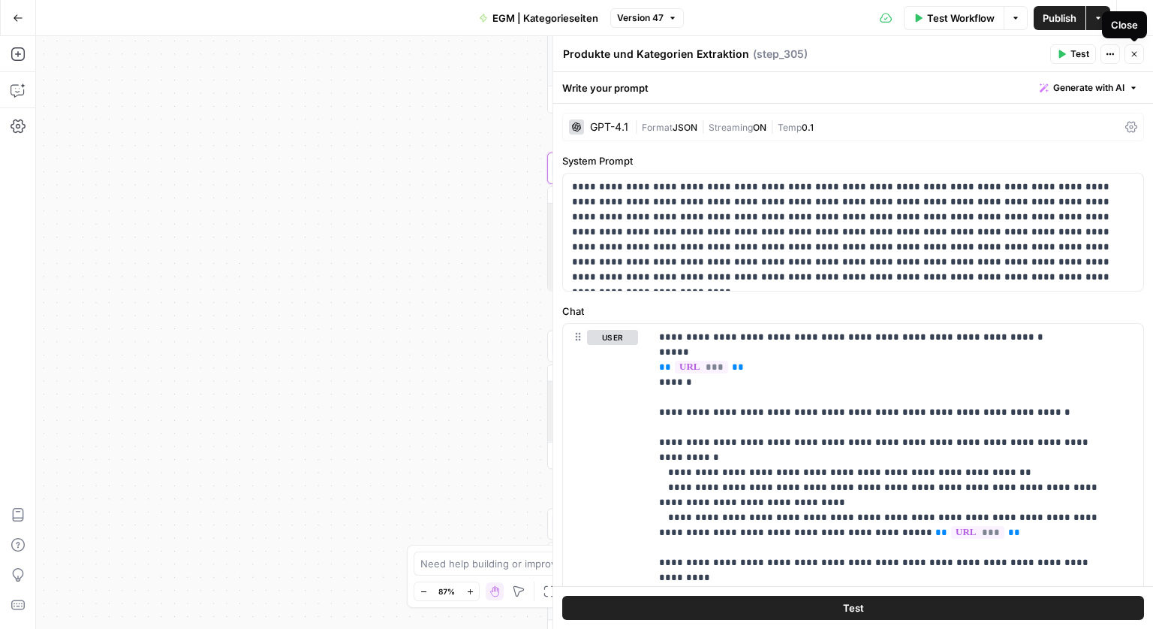
click at [1132, 56] on icon "button" at bounding box center [1134, 54] width 9 height 9
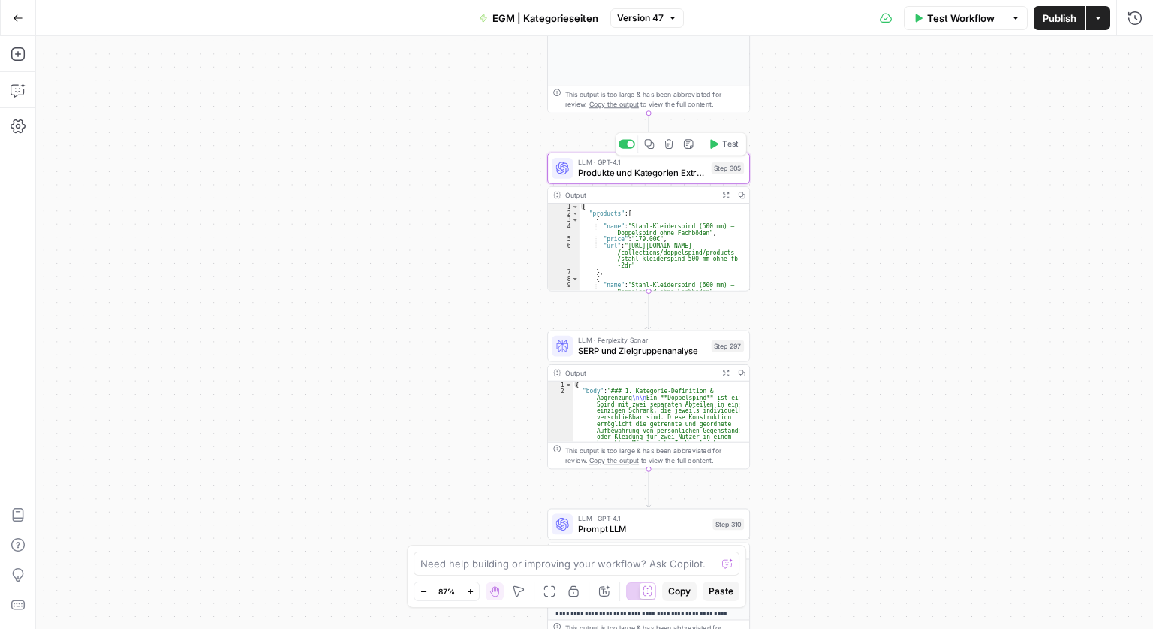
click at [668, 167] on span "Produkte und Kategorien Extraktion" at bounding box center [642, 172] width 128 height 13
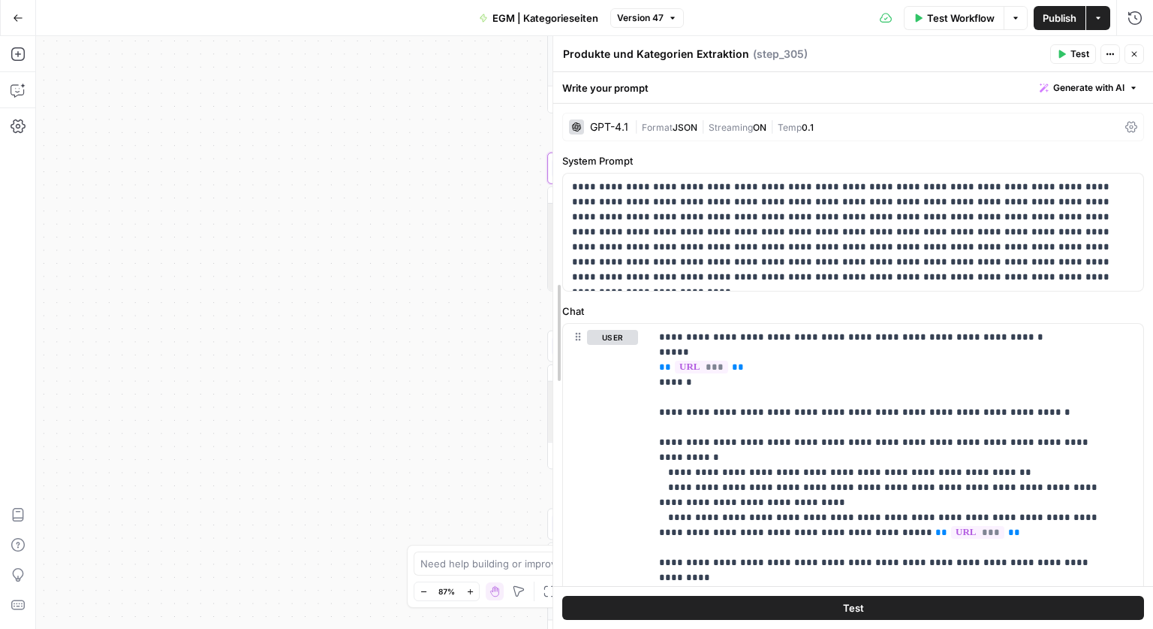
drag, startPoint x: 558, startPoint y: 384, endPoint x: 394, endPoint y: 358, distance: 166.4
click at [304, 369] on body "Evergreen Media New Home Browse Insights Opportunities Your Data Recent Grids B…" at bounding box center [576, 314] width 1153 height 629
click at [1131, 53] on icon "button" at bounding box center [1134, 54] width 9 height 9
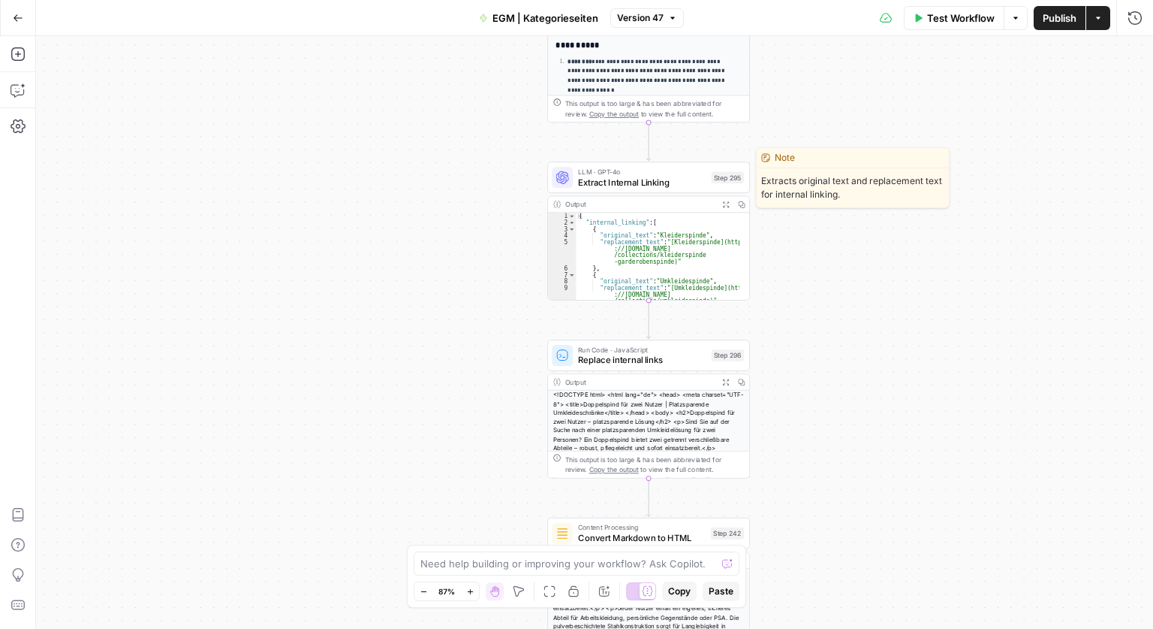
click at [605, 184] on span "Extract Internal Linking" at bounding box center [642, 182] width 128 height 13
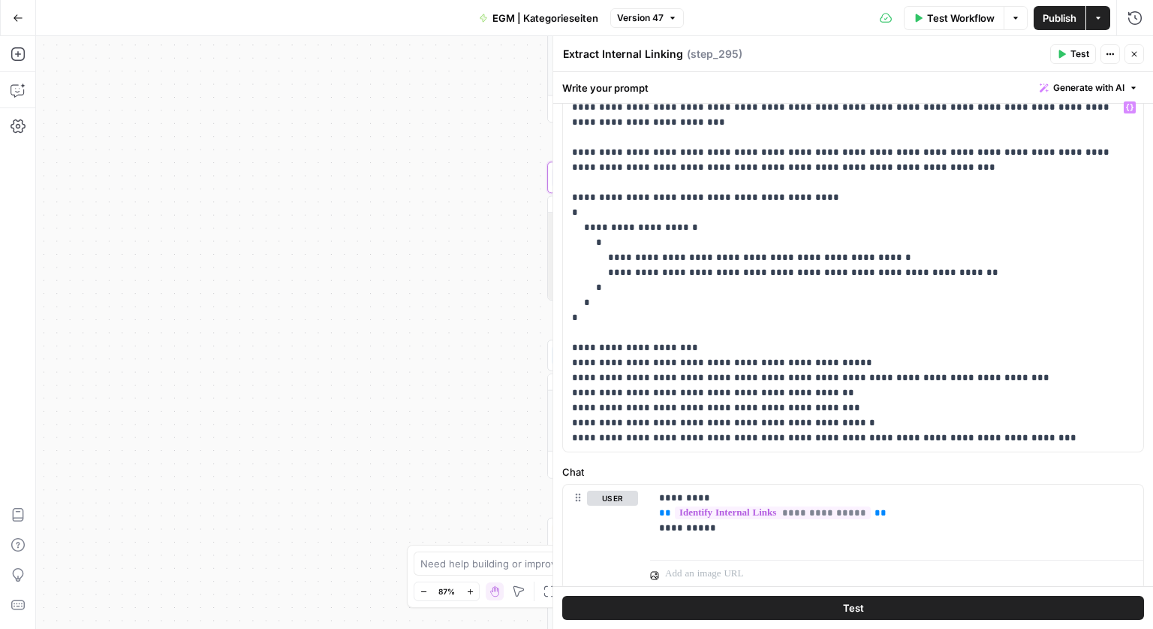
scroll to position [90, 0]
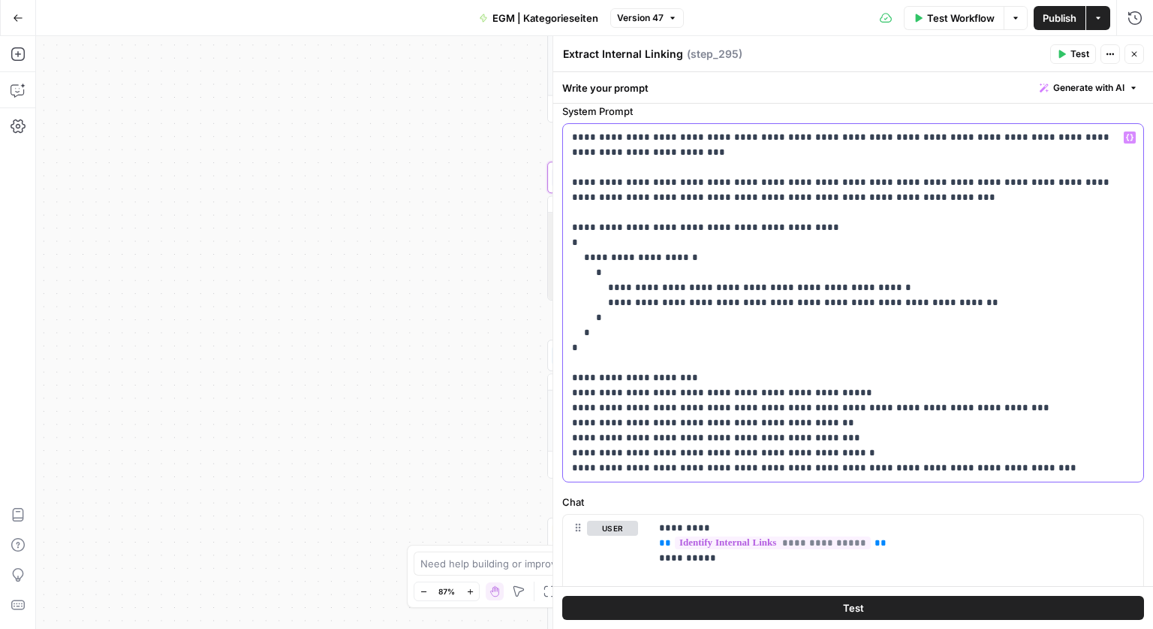
drag, startPoint x: 576, startPoint y: 258, endPoint x: 945, endPoint y: 336, distance: 376.9
click at [945, 336] on p "**********" at bounding box center [848, 302] width 552 height 345
click at [1132, 51] on icon "button" at bounding box center [1134, 54] width 9 height 9
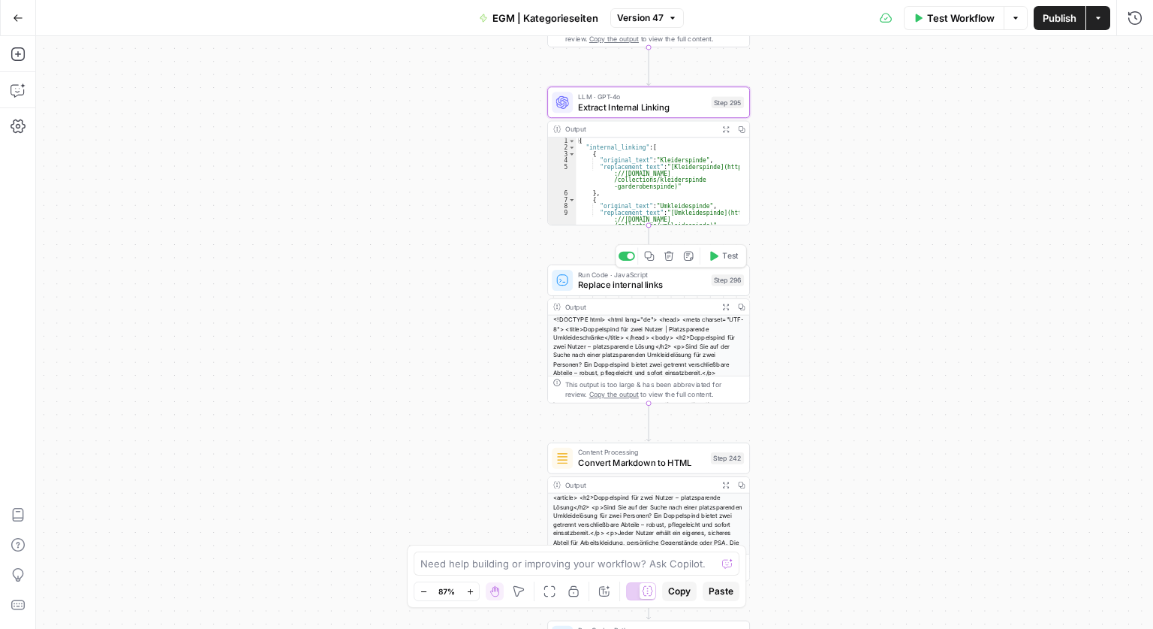
click at [609, 289] on span "Replace internal links" at bounding box center [642, 284] width 128 height 13
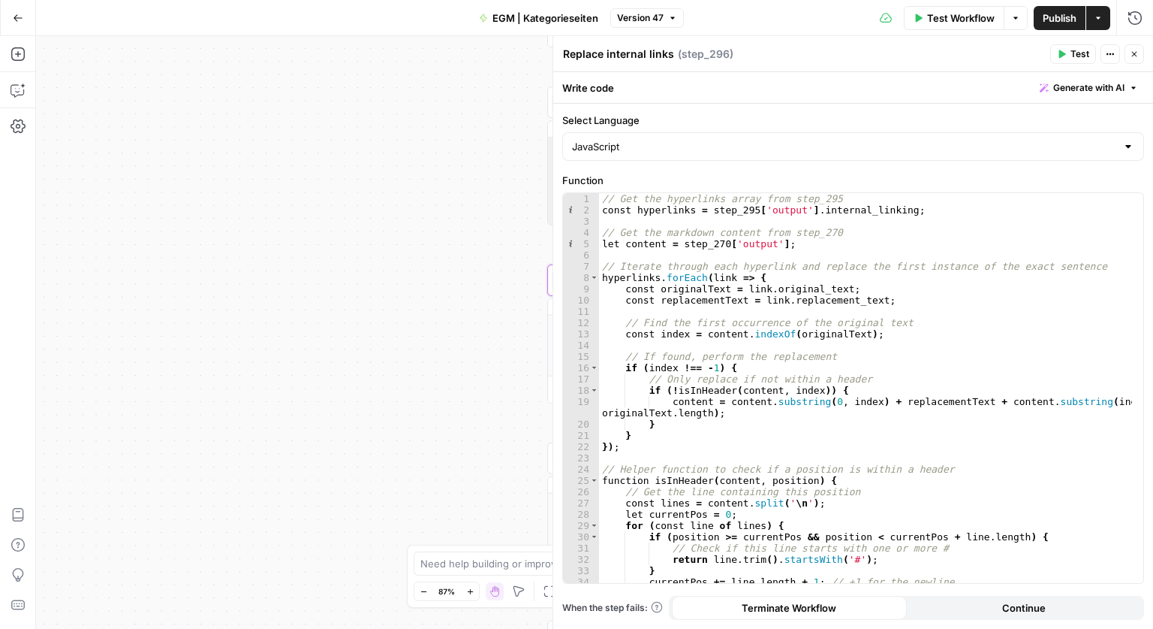
click at [1139, 53] on button "Close" at bounding box center [1135, 54] width 20 height 20
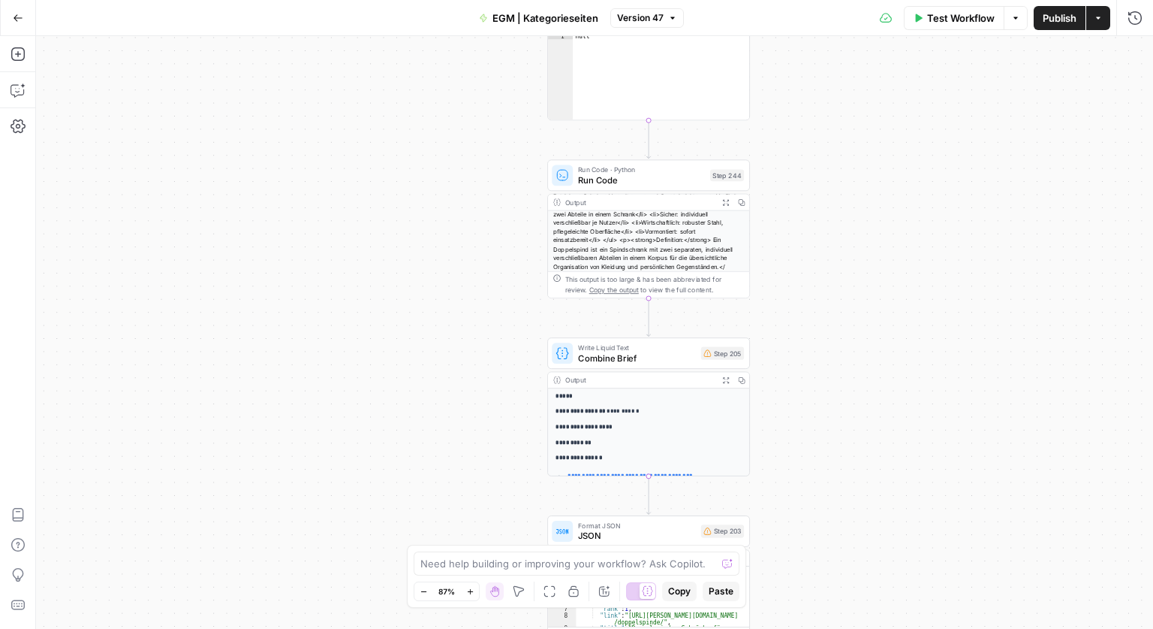
scroll to position [75, 0]
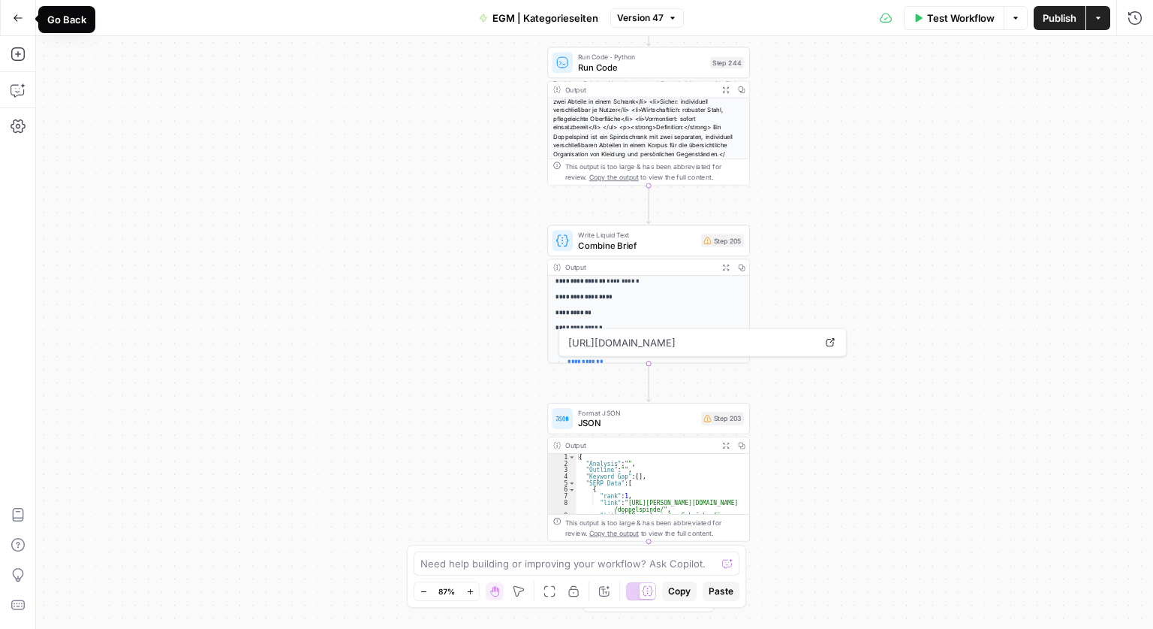
click at [20, 20] on icon "button" at bounding box center [18, 18] width 11 height 11
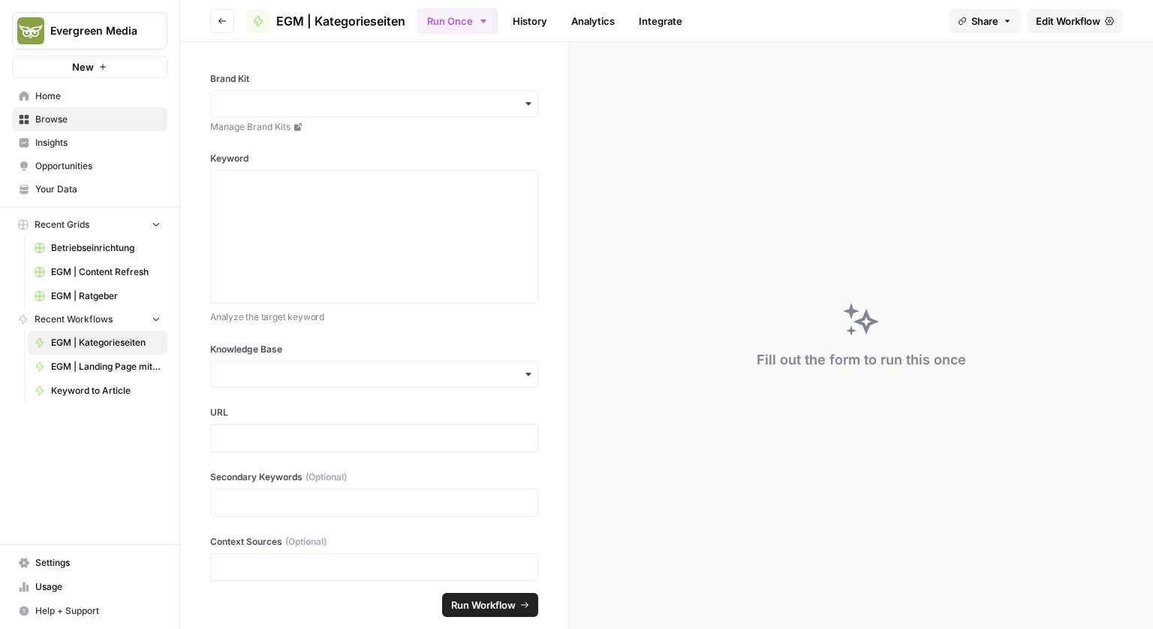
click at [230, 12] on button "Go back" at bounding box center [222, 21] width 24 height 24
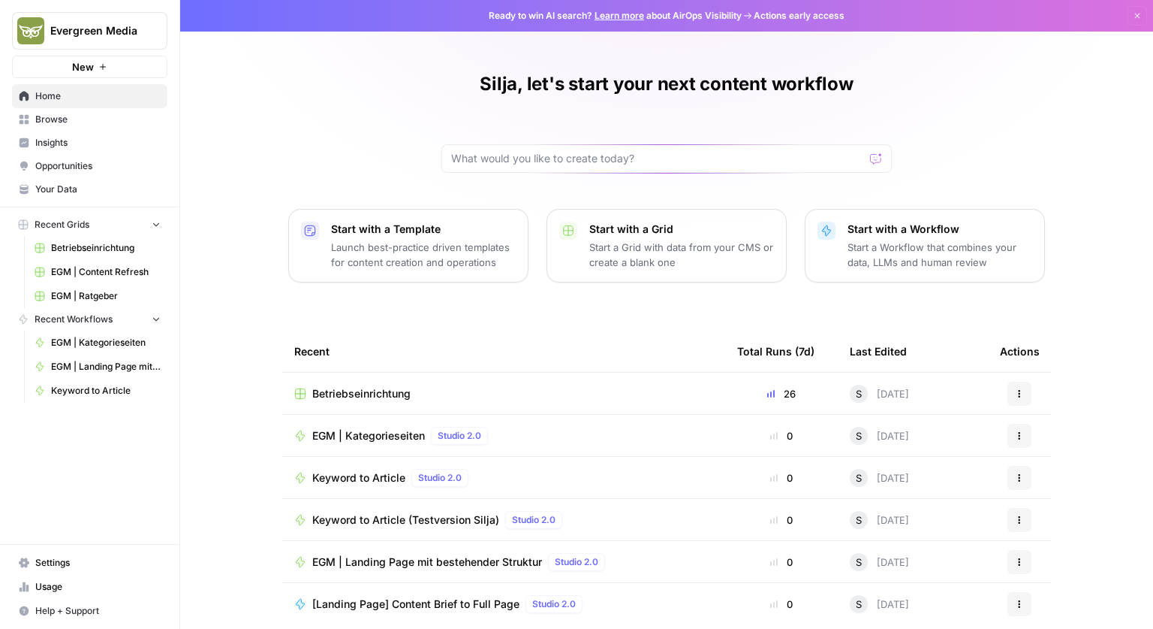
click at [98, 184] on span "Your Data" at bounding box center [97, 189] width 125 height 14
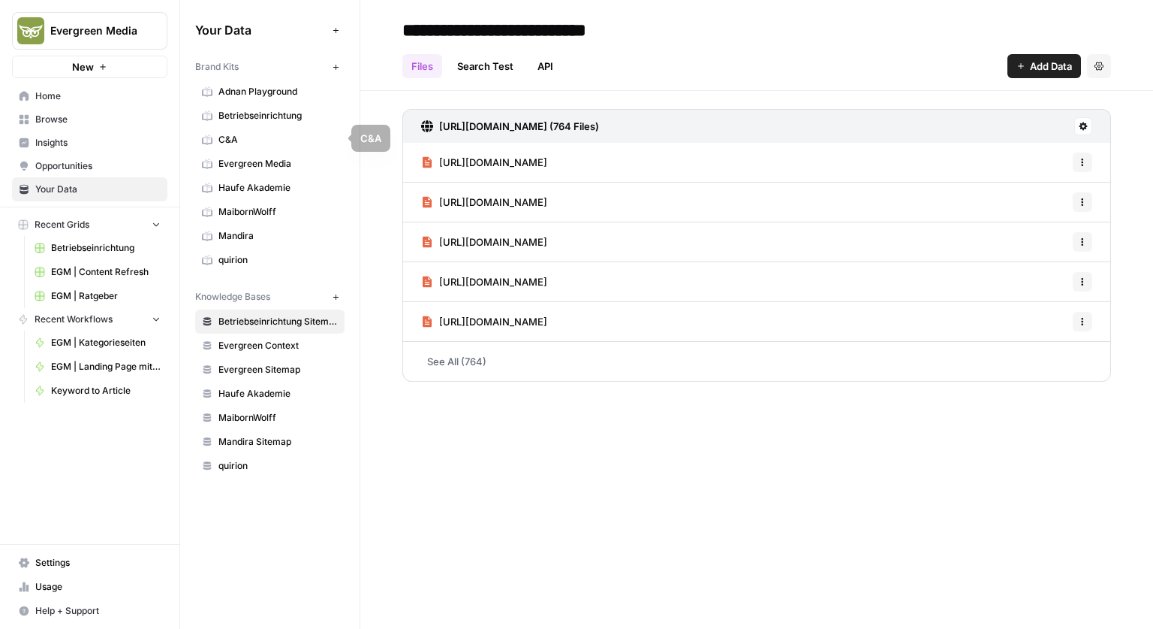
click at [243, 167] on span "Evergreen Media" at bounding box center [278, 164] width 119 height 14
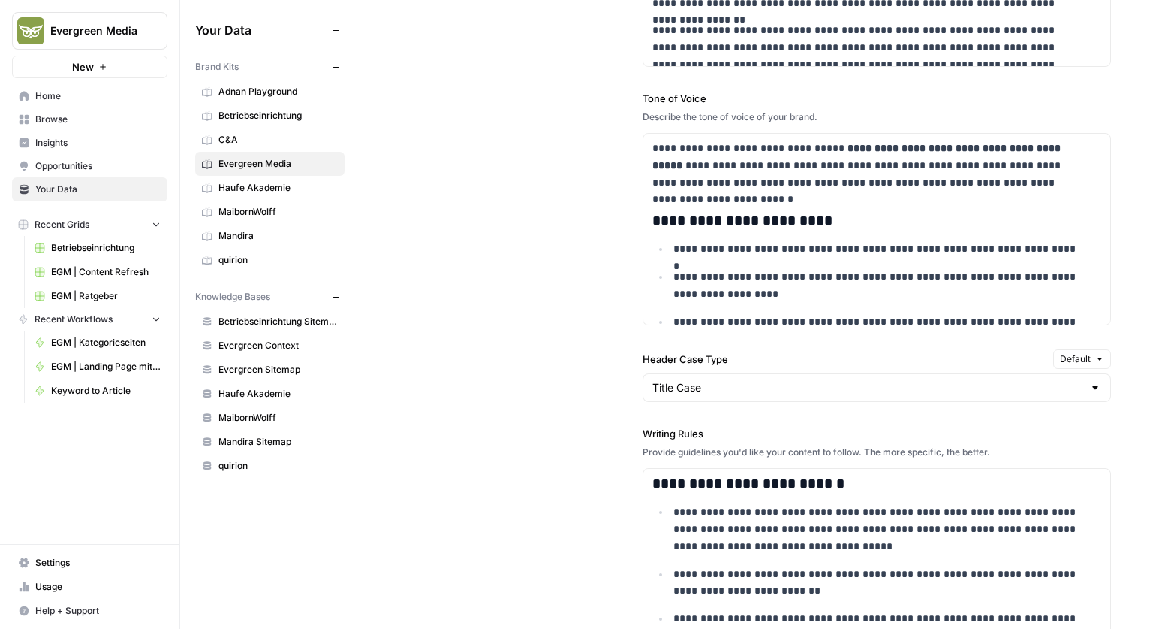
scroll to position [1502, 0]
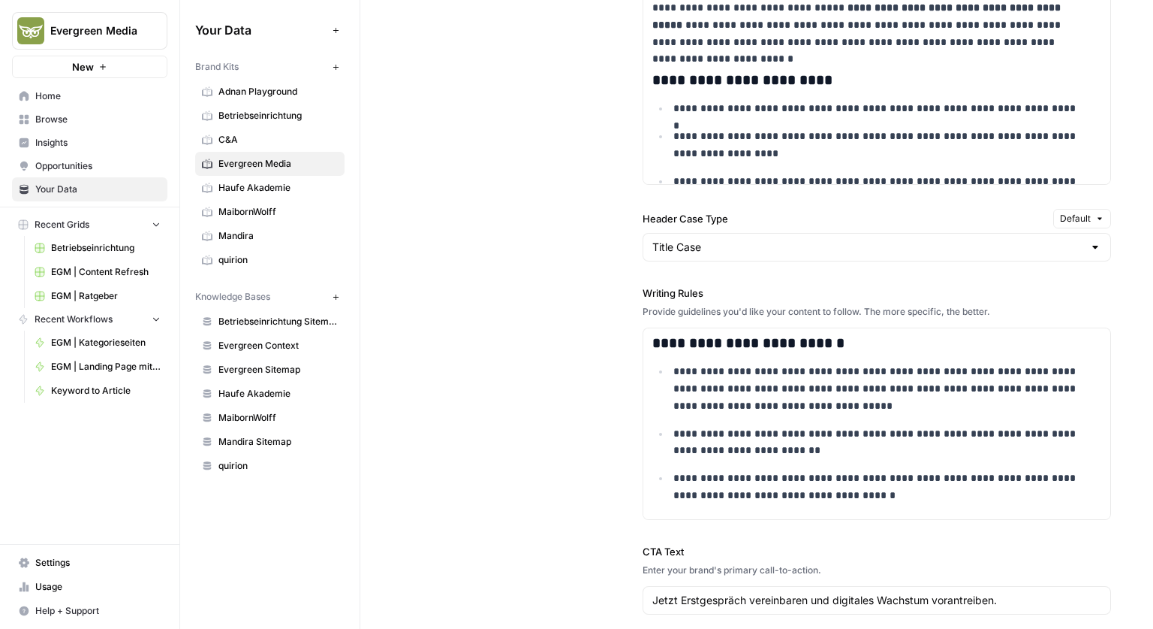
drag, startPoint x: 641, startPoint y: 293, endPoint x: 724, endPoint y: 283, distance: 83.9
click at [724, 285] on label "Writing Rules" at bounding box center [877, 292] width 469 height 15
click at [668, 293] on label "Writing Rules" at bounding box center [877, 292] width 469 height 15
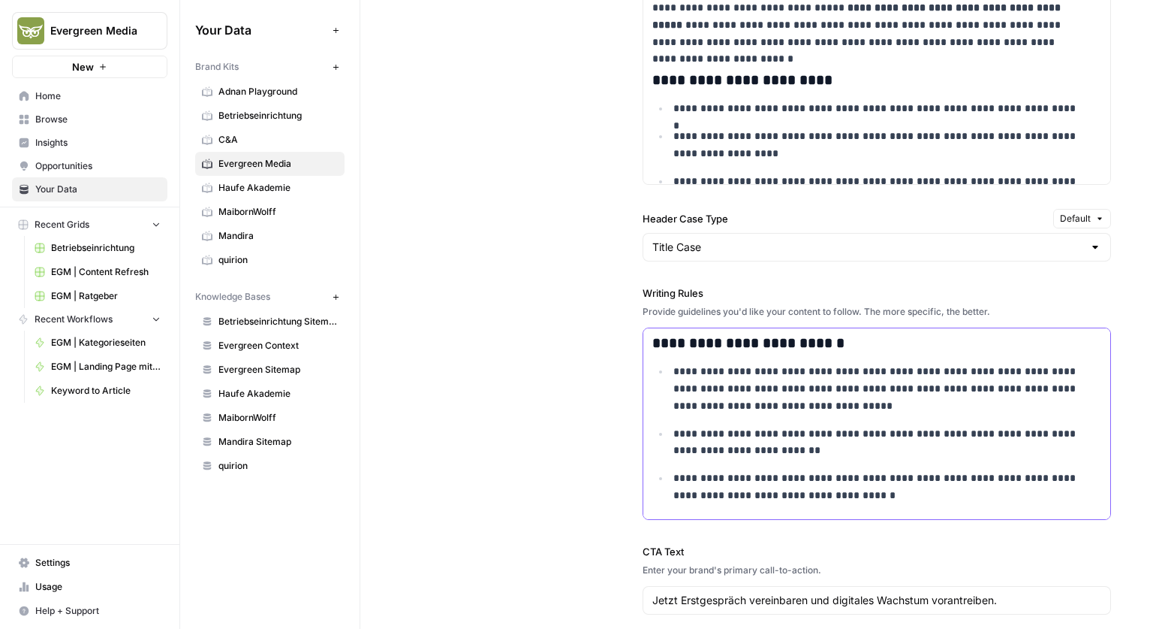
click at [734, 418] on ul "**********" at bounding box center [877, 474] width 449 height 223
click at [713, 375] on p "**********" at bounding box center [878, 388] width 409 height 51
click at [719, 391] on p "**********" at bounding box center [878, 388] width 409 height 51
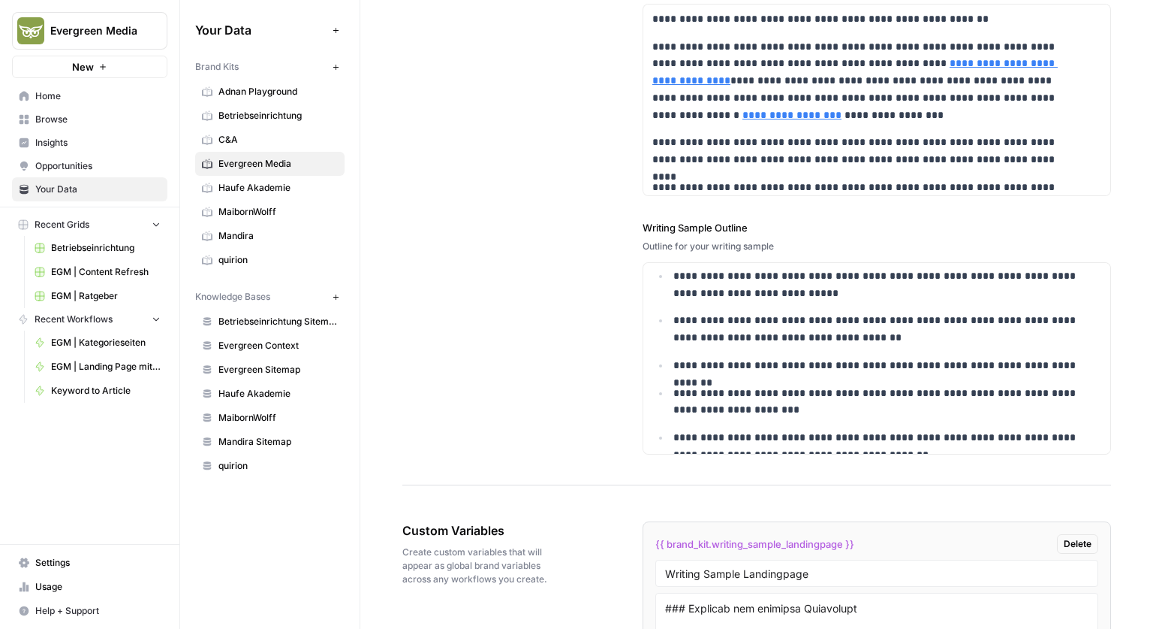
scroll to position [2661, 0]
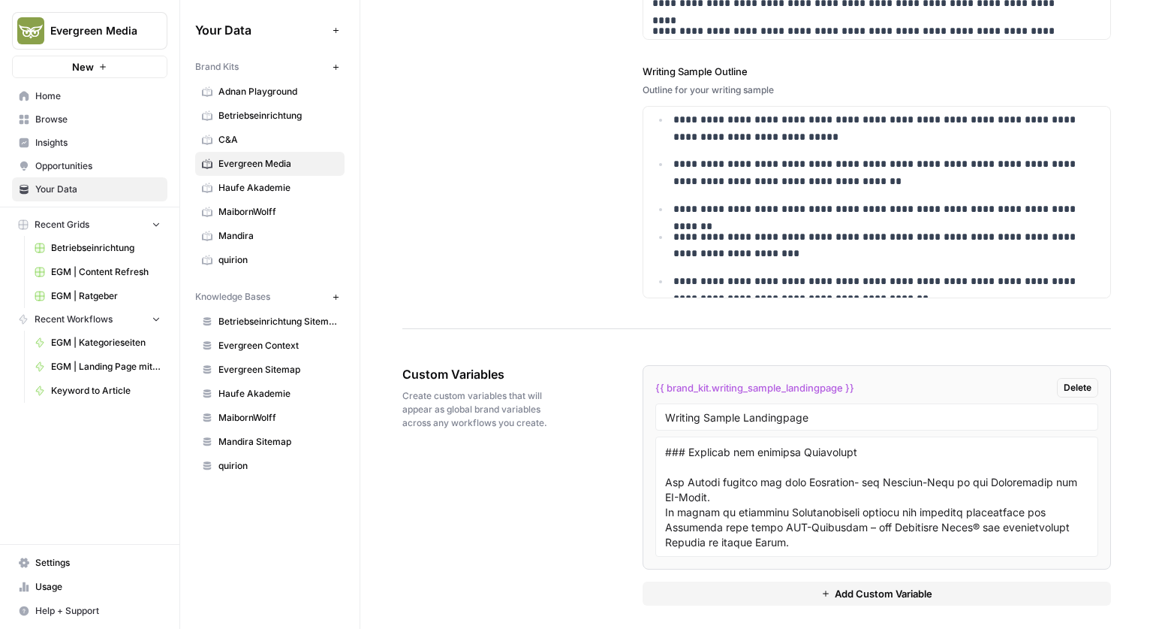
drag, startPoint x: 650, startPoint y: 381, endPoint x: 859, endPoint y: 391, distance: 209.8
click at [859, 391] on li "{{ brand_kit.writing_sample_landingpage }} Delete Writing Sample Landingpage" at bounding box center [877, 467] width 469 height 204
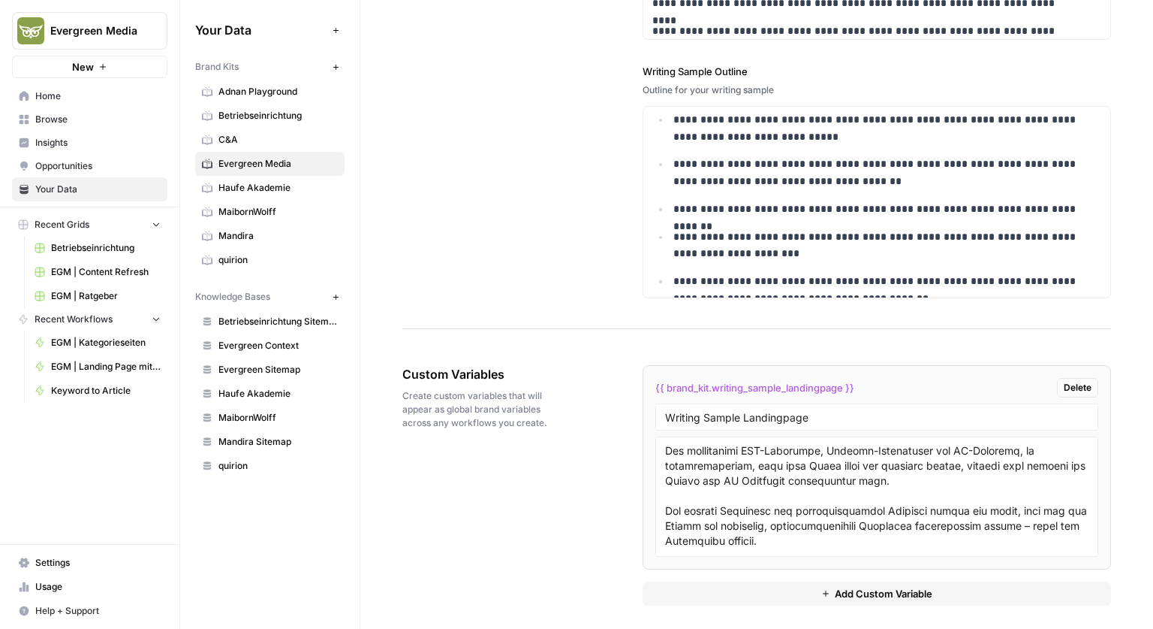
scroll to position [0, 0]
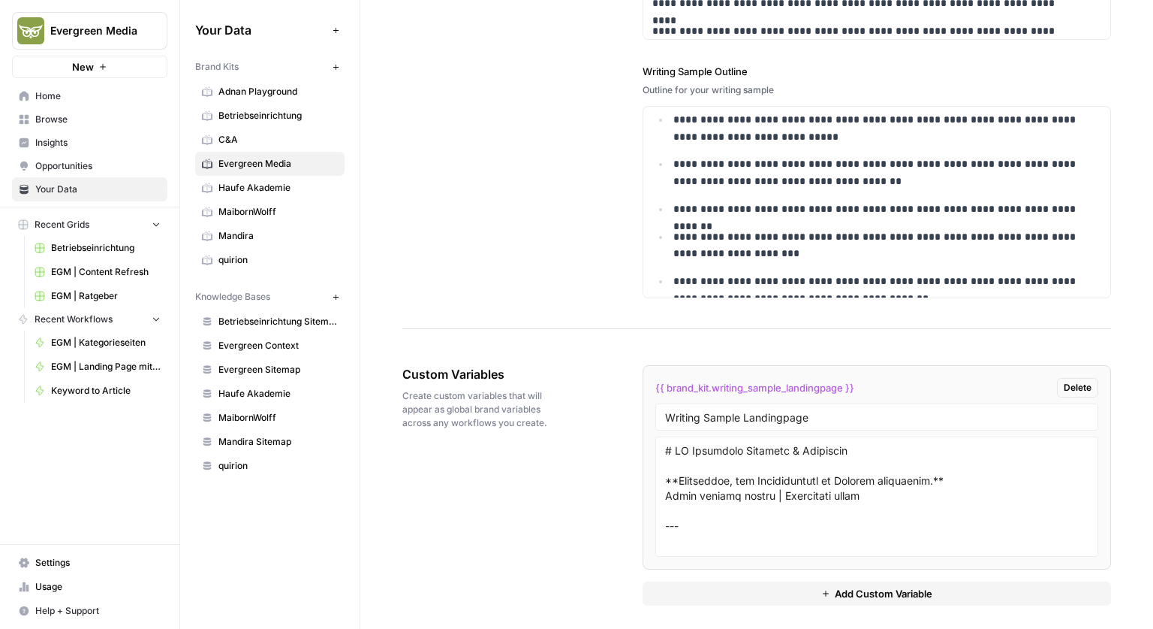
click at [663, 388] on span "{{ brand_kit.writing_sample_landingpage }}" at bounding box center [755, 387] width 199 height 15
drag, startPoint x: 649, startPoint y: 384, endPoint x: 859, endPoint y: 383, distance: 210.3
click at [859, 383] on li "{{ brand_kit.writing_sample_landingpage }} Delete Writing Sample Landingpage" at bounding box center [877, 467] width 469 height 204
click at [759, 382] on span "{{ brand_kit.writing_sample_landingpage }}" at bounding box center [755, 387] width 199 height 15
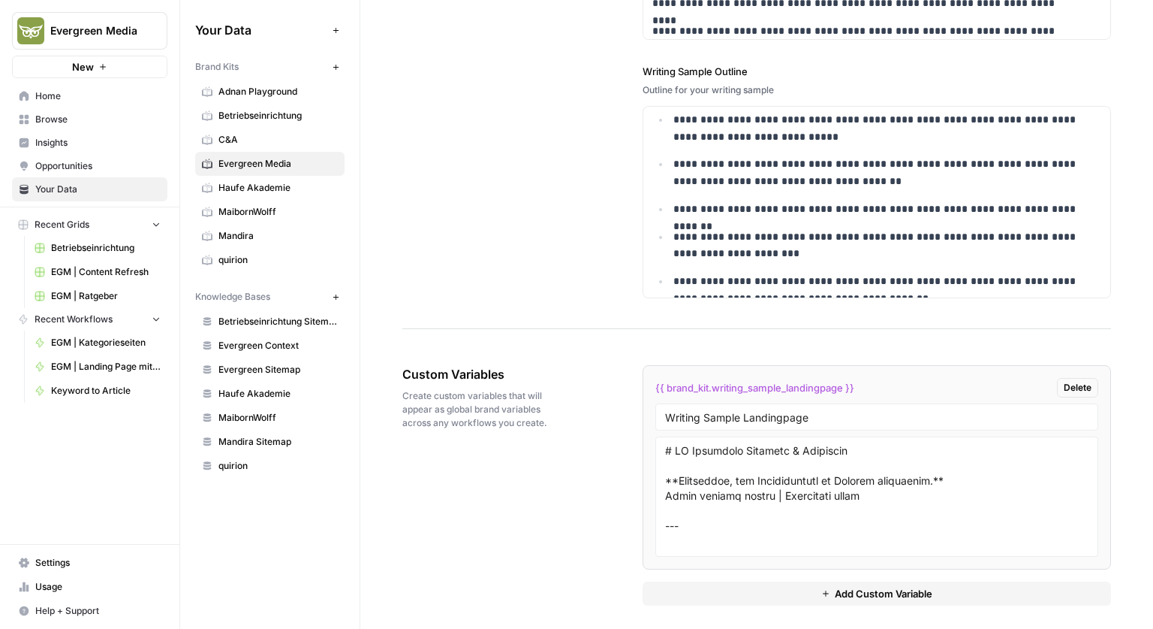
click at [560, 384] on div "Custom Variables Create custom variables that will appear as global brand varia…" at bounding box center [757, 485] width 709 height 300
drag, startPoint x: 648, startPoint y: 378, endPoint x: 862, endPoint y: 387, distance: 214.2
click at [862, 387] on li "{{ brand_kit.writing_sample_landingpage }} Delete Writing Sample Landingpage" at bounding box center [877, 467] width 469 height 204
click at [572, 347] on div "Custom Variables Create custom variables that will appear as global brand varia…" at bounding box center [757, 485] width 709 height 300
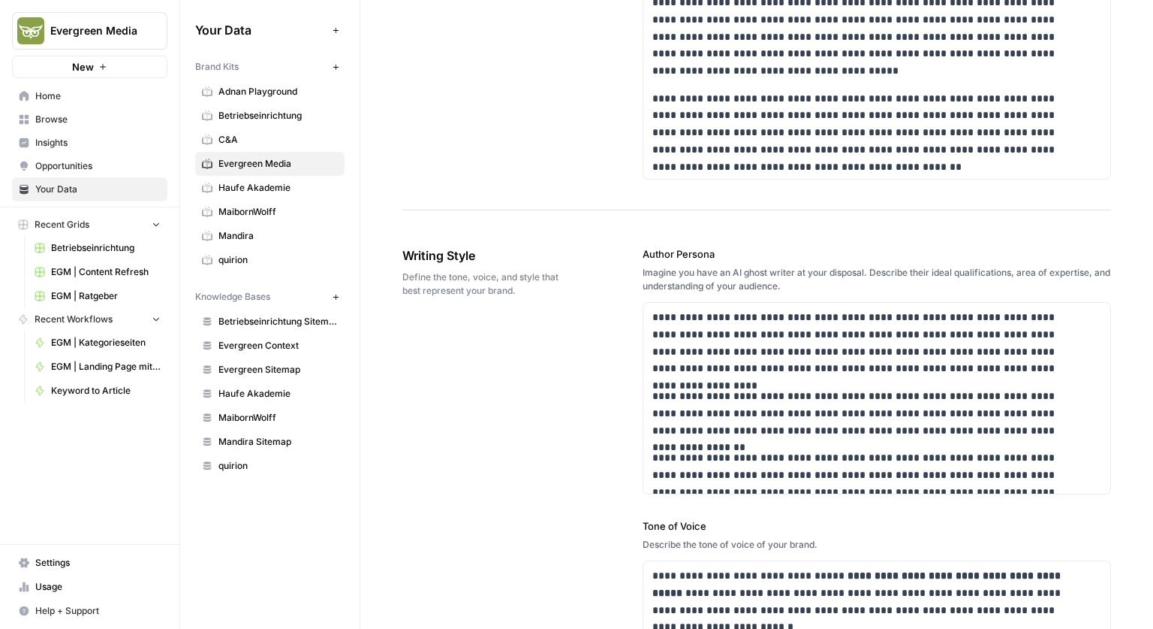
scroll to position [1084, 0]
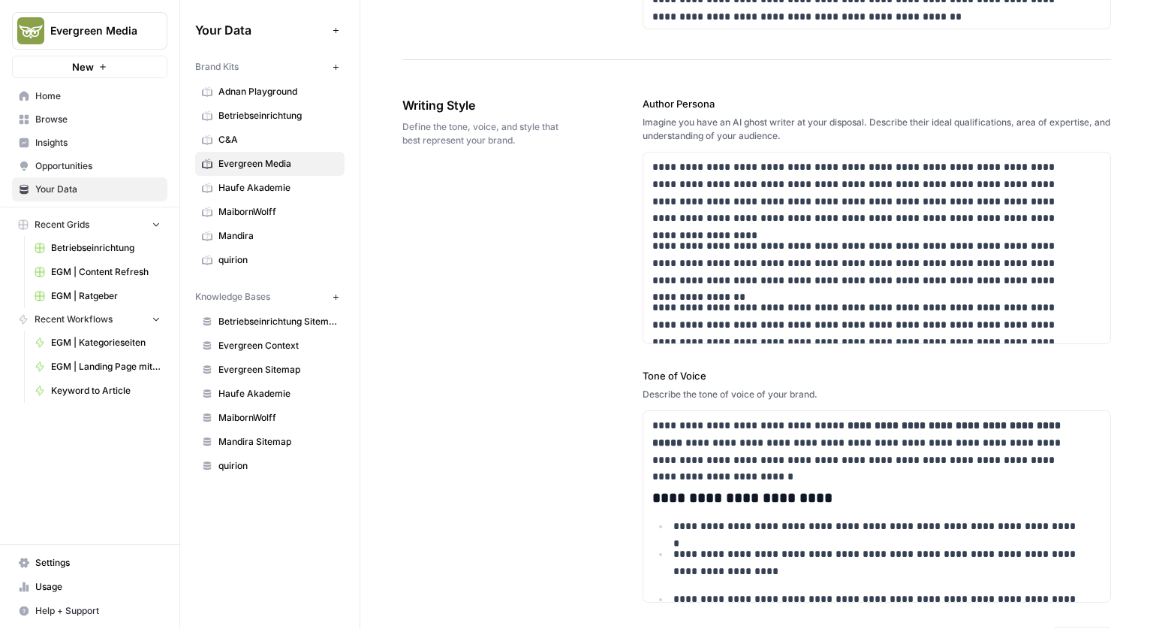
drag, startPoint x: 635, startPoint y: 104, endPoint x: 728, endPoint y: 104, distance: 92.4
click at [728, 104] on div "**********" at bounding box center [757, 611] width 709 height 1091
click at [677, 123] on div "Imagine you have an AI ghost writer at your disposal. Describe their ideal qual…" at bounding box center [877, 129] width 469 height 27
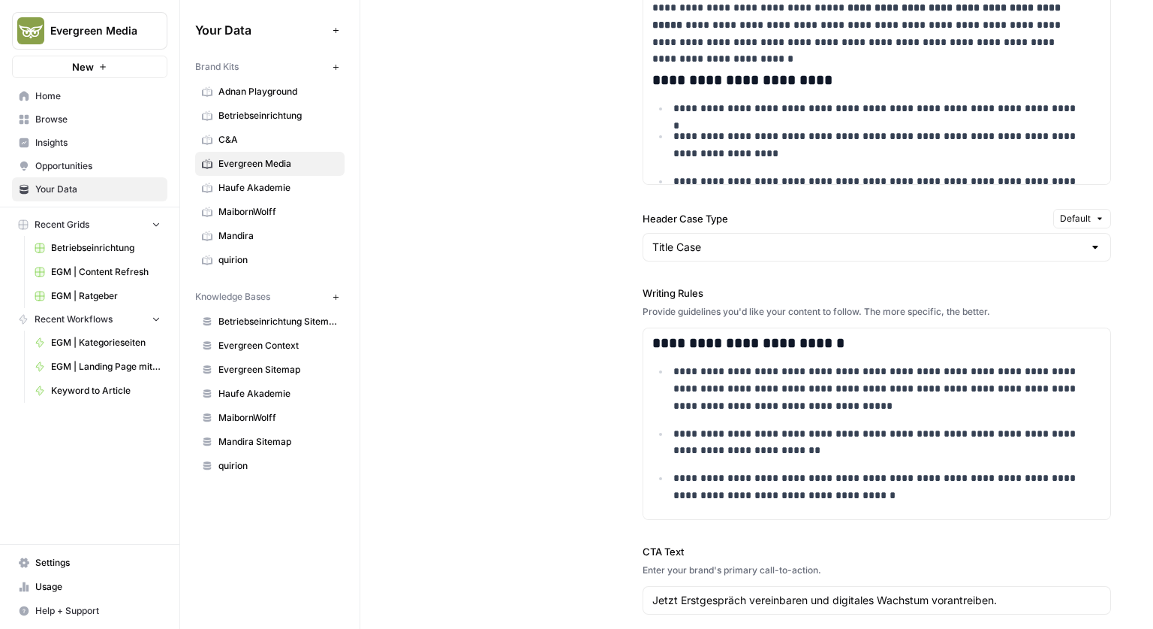
scroll to position [1535, 0]
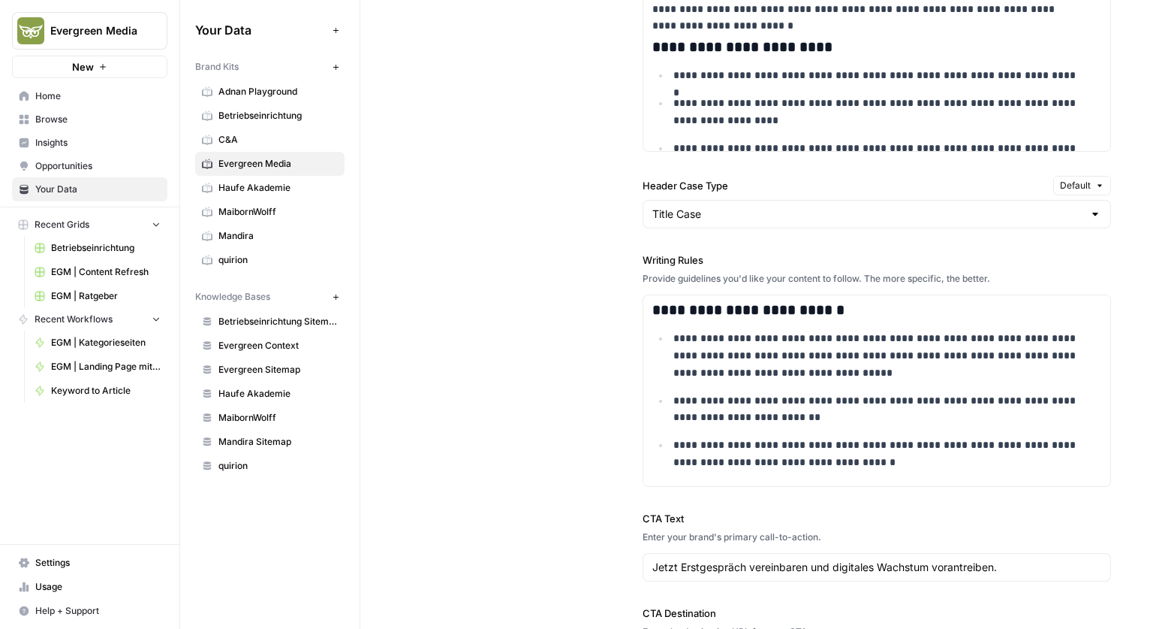
drag, startPoint x: 710, startPoint y: 264, endPoint x: 626, endPoint y: 264, distance: 84.1
click at [626, 264] on div "**********" at bounding box center [757, 161] width 709 height 1091
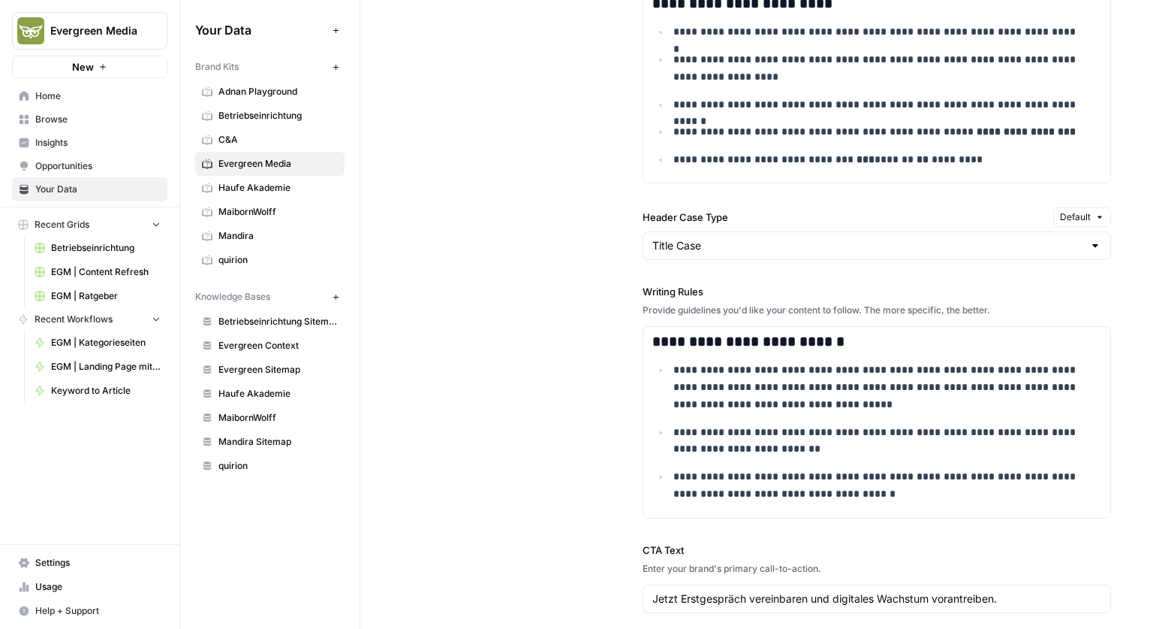
scroll to position [1610, 0]
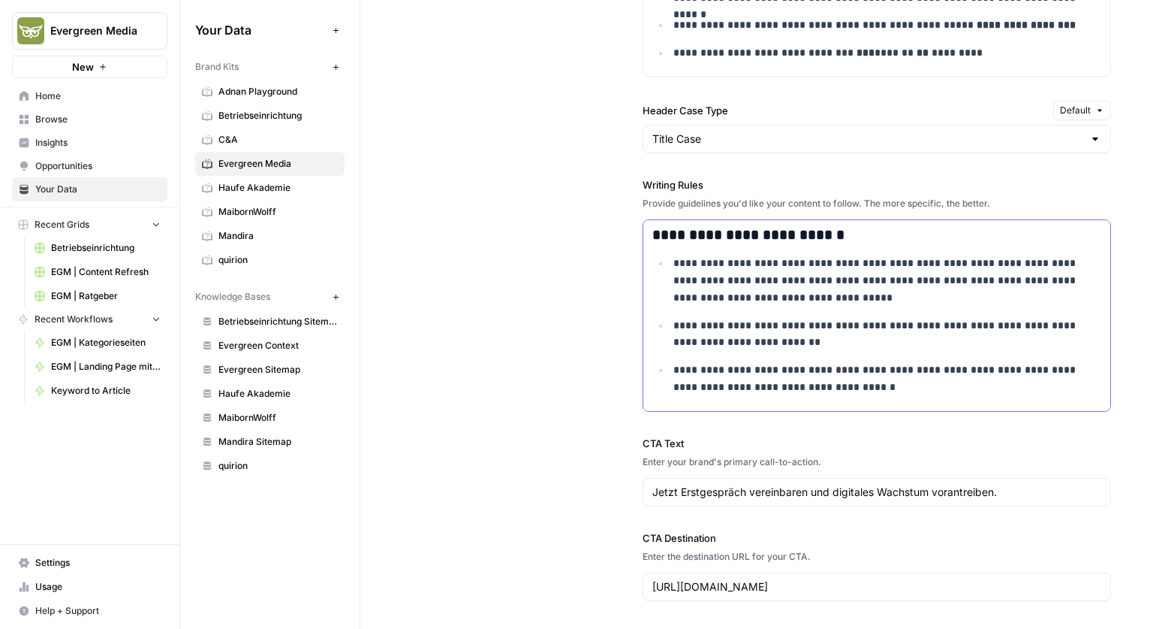
click at [756, 362] on p "**********" at bounding box center [878, 378] width 409 height 35
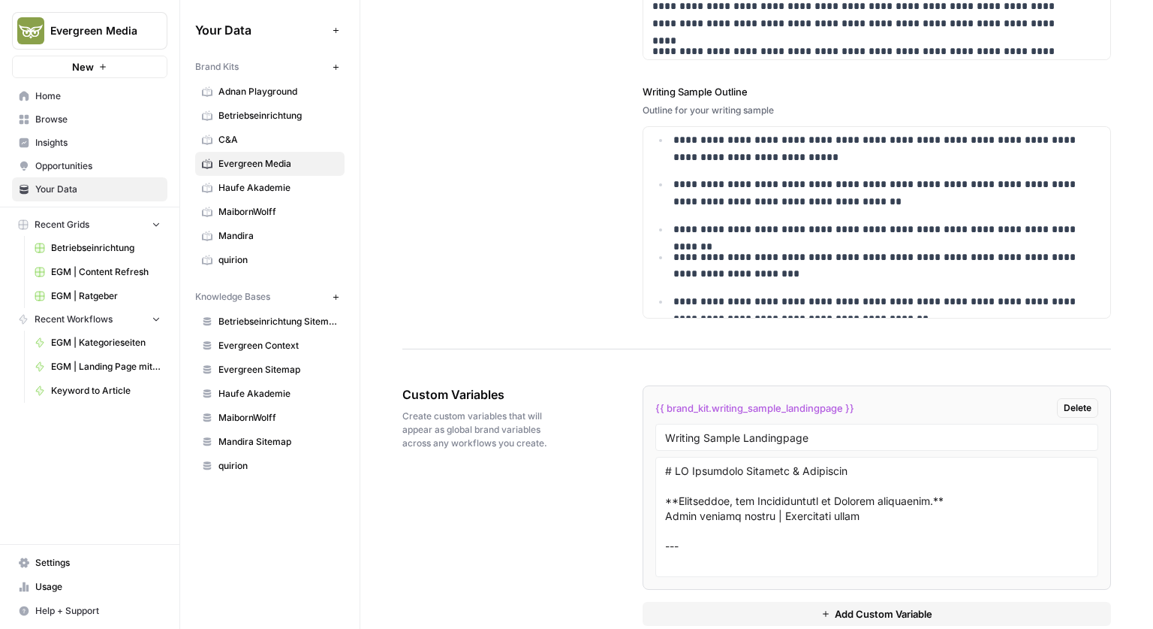
scroll to position [2661, 0]
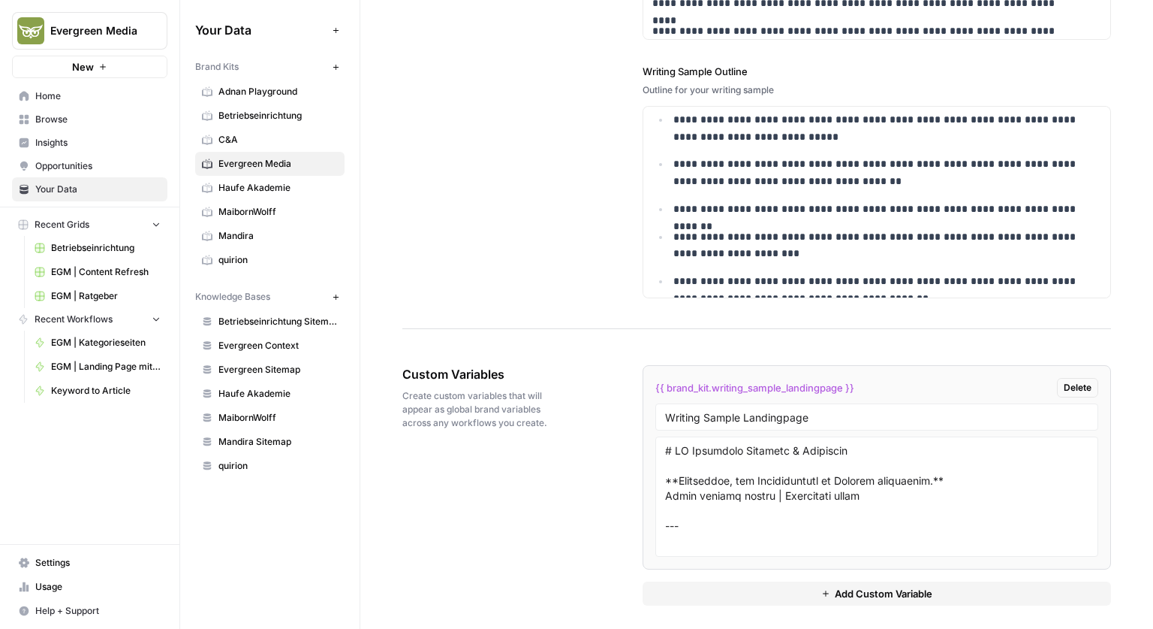
drag, startPoint x: 653, startPoint y: 379, endPoint x: 872, endPoint y: 385, distance: 218.6
click at [872, 385] on div "{{ brand_kit.writing_sample_landingpage }} Delete" at bounding box center [877, 388] width 443 height 20
click at [760, 381] on span "{{ brand_kit.writing_sample_landingpage }}" at bounding box center [755, 387] width 199 height 15
drag, startPoint x: 713, startPoint y: 382, endPoint x: 837, endPoint y: 387, distance: 124.0
click at [837, 387] on span "{{ brand_kit.writing_sample_landingpage }}" at bounding box center [755, 387] width 199 height 15
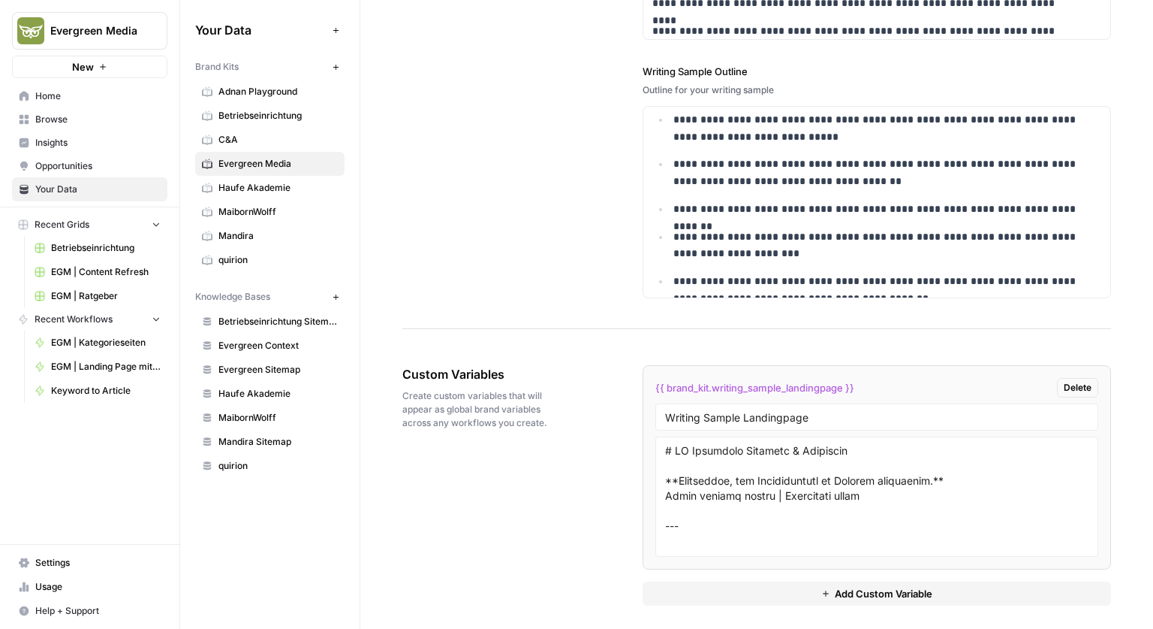
click at [729, 380] on span "{{ brand_kit.writing_sample_landingpage }}" at bounding box center [755, 387] width 199 height 15
drag, startPoint x: 647, startPoint y: 384, endPoint x: 810, endPoint y: 391, distance: 163.1
click at [810, 391] on li "{{ brand_kit.writing_sample_landingpage }} Delete Writing Sample Landingpage" at bounding box center [877, 467] width 469 height 204
click at [734, 385] on span "{{ brand_kit.writing_sample_landingpage }}" at bounding box center [755, 387] width 199 height 15
drag, startPoint x: 754, startPoint y: 384, endPoint x: 940, endPoint y: 384, distance: 186.2
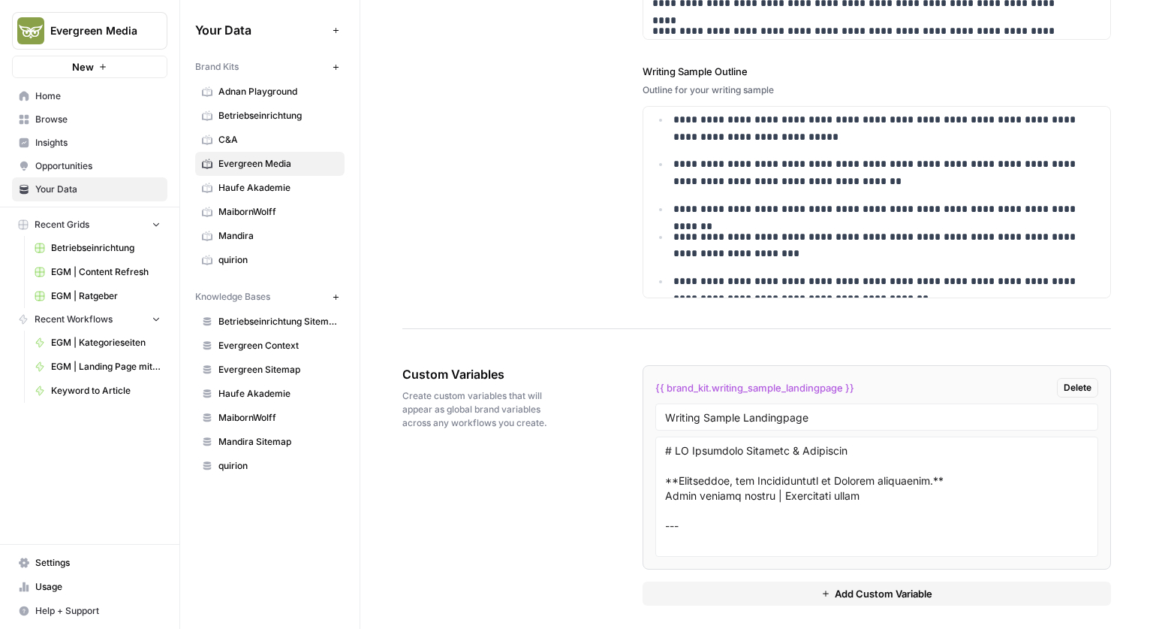
click at [940, 384] on div "{{ brand_kit.writing_sample_landingpage }} Delete" at bounding box center [877, 388] width 443 height 20
click at [924, 384] on div "{{ brand_kit.writing_sample_landingpage }} Delete" at bounding box center [877, 388] width 443 height 20
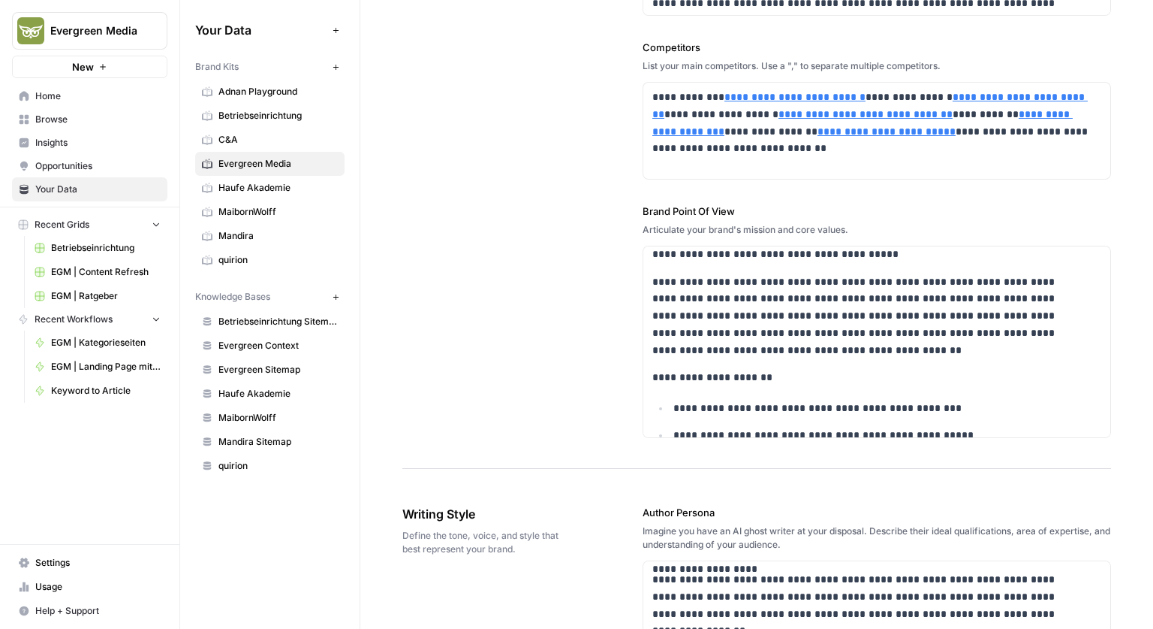
scroll to position [901, 0]
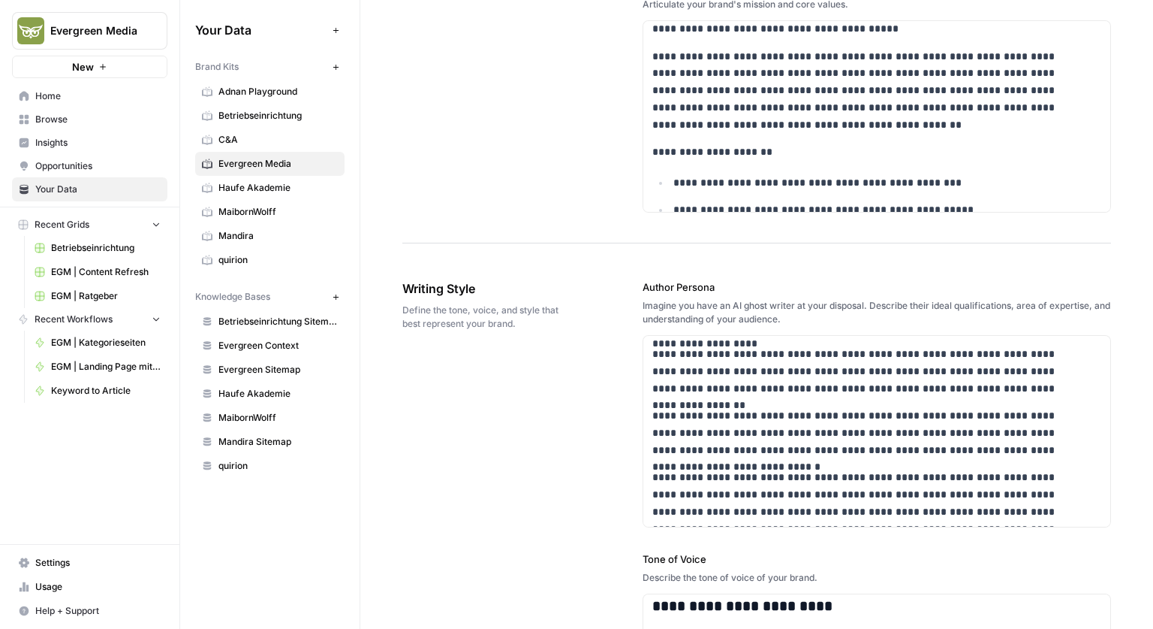
drag, startPoint x: 389, startPoint y: 282, endPoint x: 475, endPoint y: 276, distance: 86.6
click at [464, 285] on span "Writing Style" at bounding box center [481, 288] width 156 height 18
drag, startPoint x: 412, startPoint y: 283, endPoint x: 550, endPoint y: 285, distance: 138.2
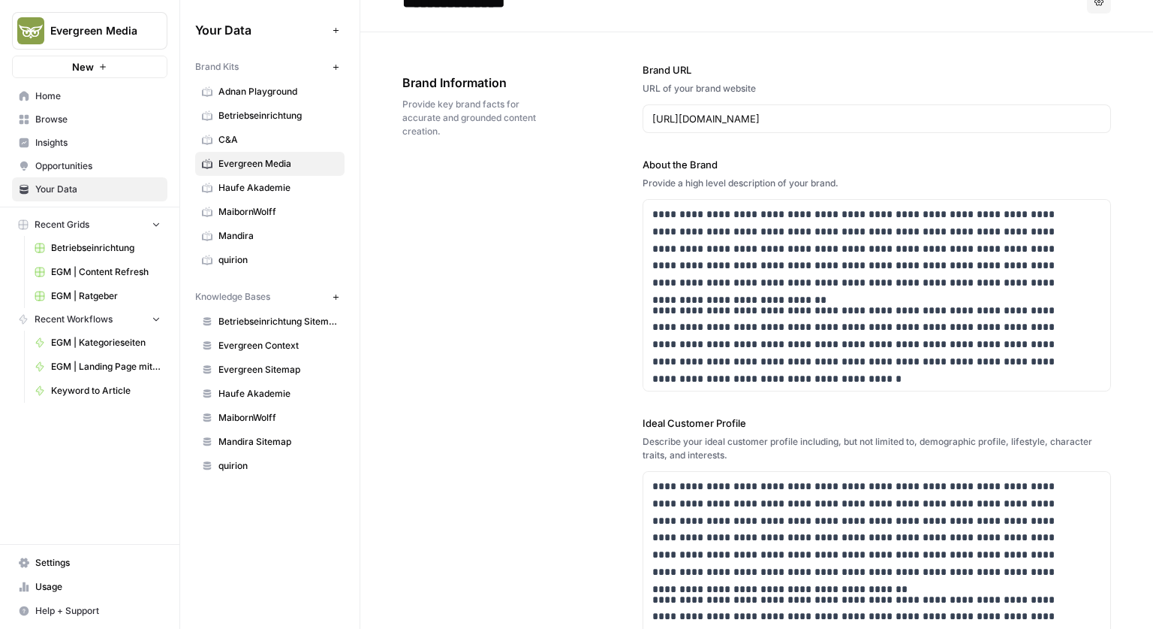
scroll to position [0, 0]
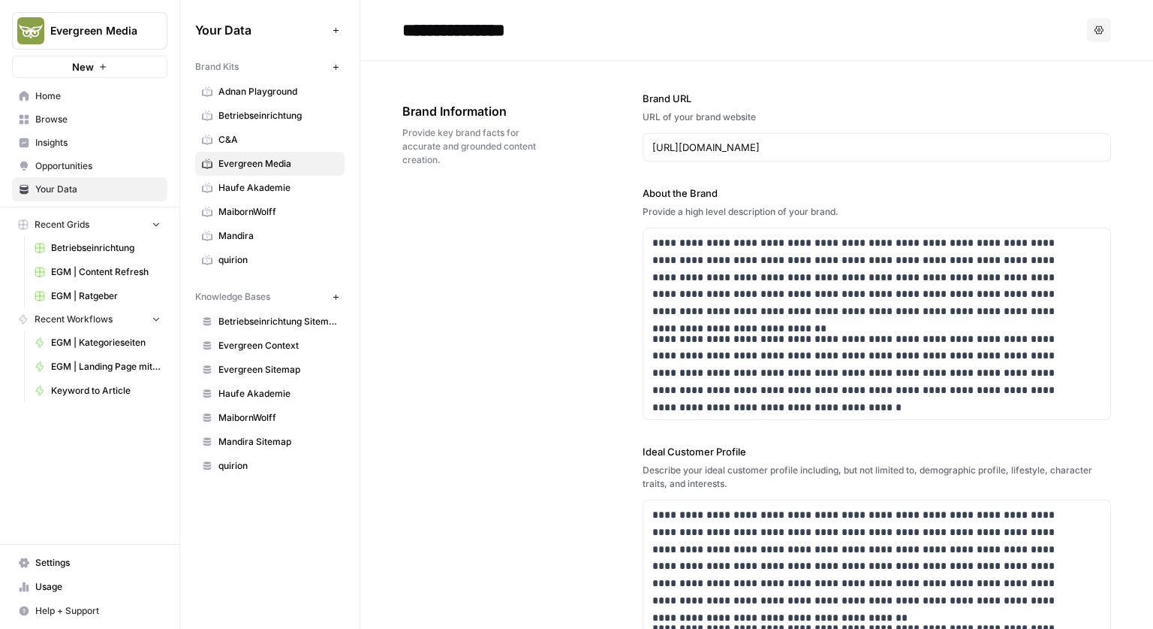
drag, startPoint x: 397, startPoint y: 116, endPoint x: 475, endPoint y: 107, distance: 78.6
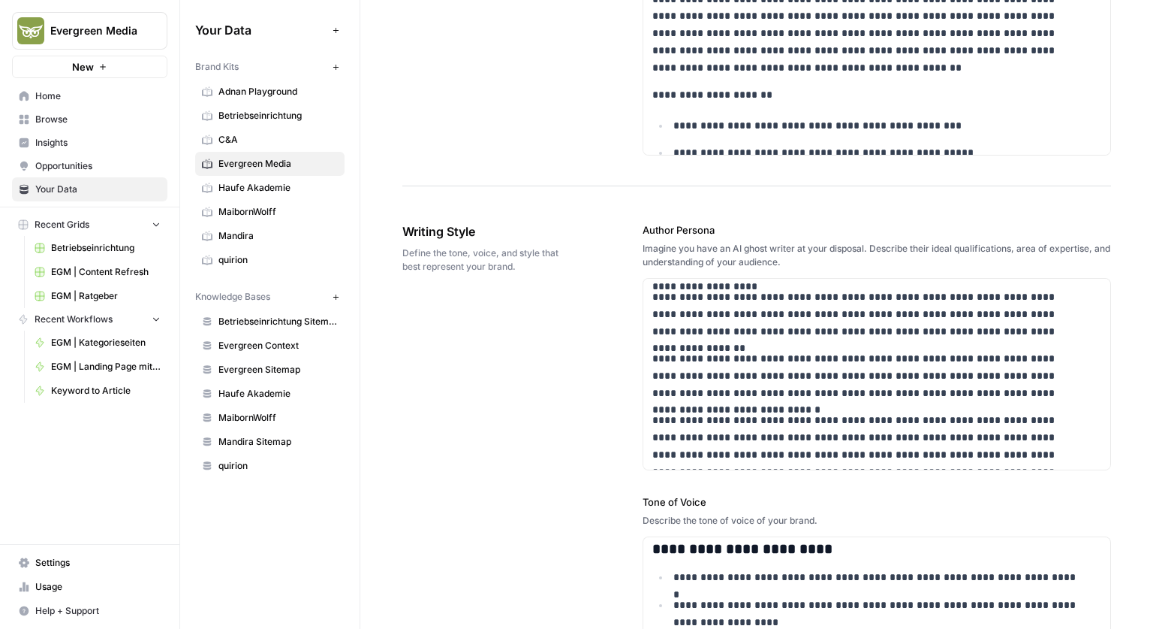
scroll to position [1051, 0]
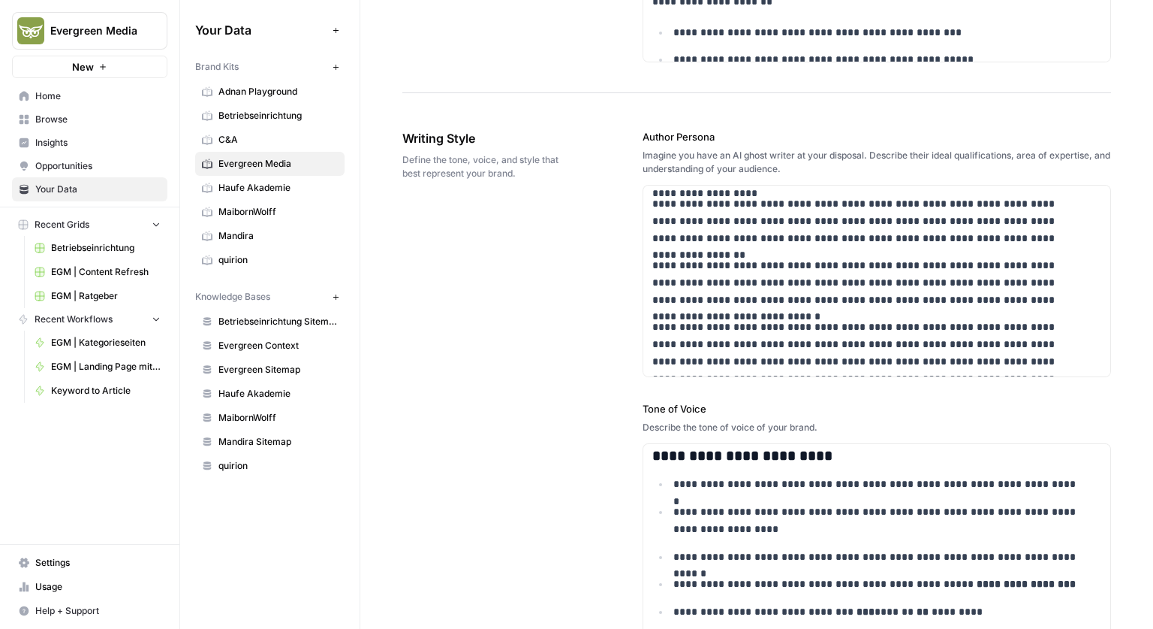
drag, startPoint x: 405, startPoint y: 140, endPoint x: 479, endPoint y: 140, distance: 74.3
click at [479, 140] on span "Writing Style" at bounding box center [481, 138] width 156 height 18
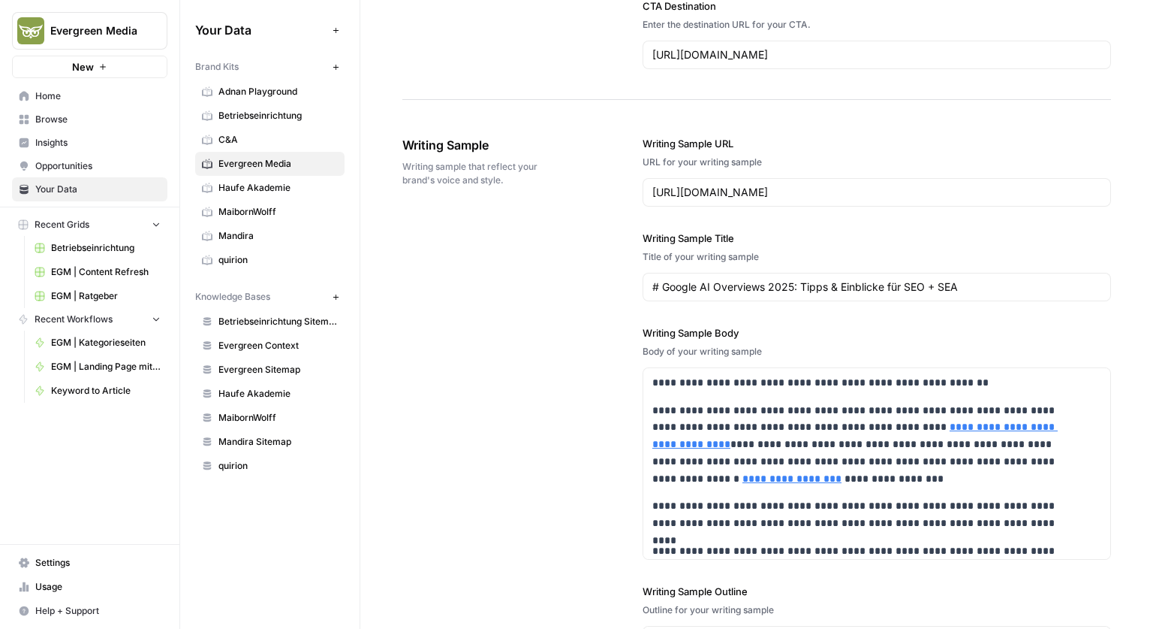
scroll to position [2061, 0]
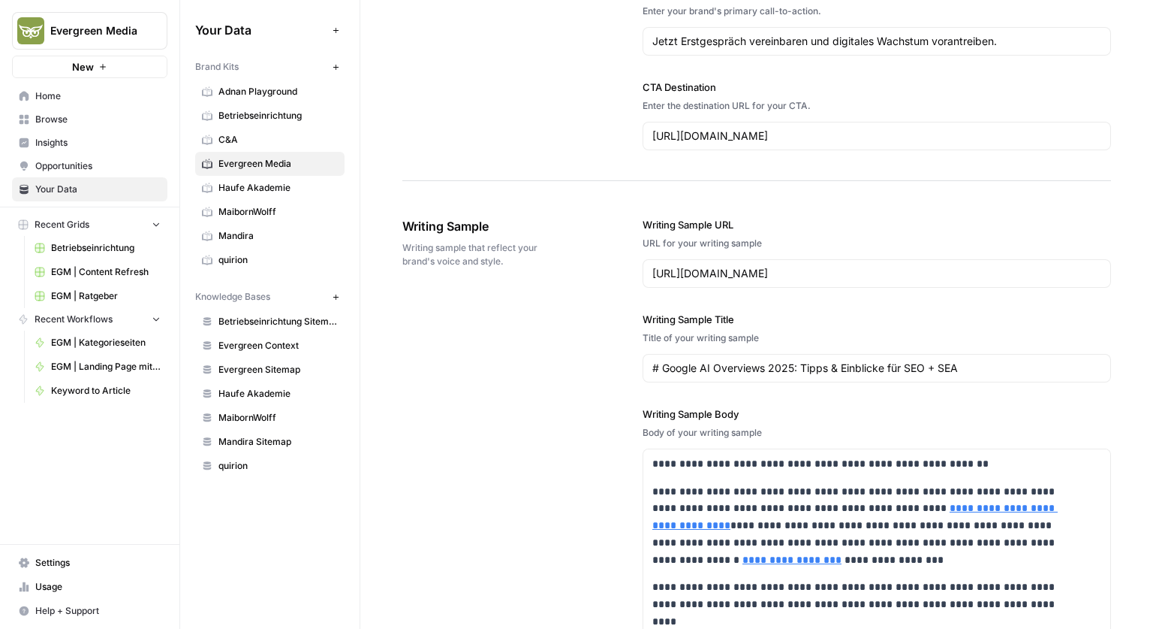
click at [458, 217] on span "Writing Sample" at bounding box center [481, 226] width 156 height 18
click at [523, 263] on span "Writing sample that reflect your brand's voice and style." at bounding box center [481, 254] width 156 height 27
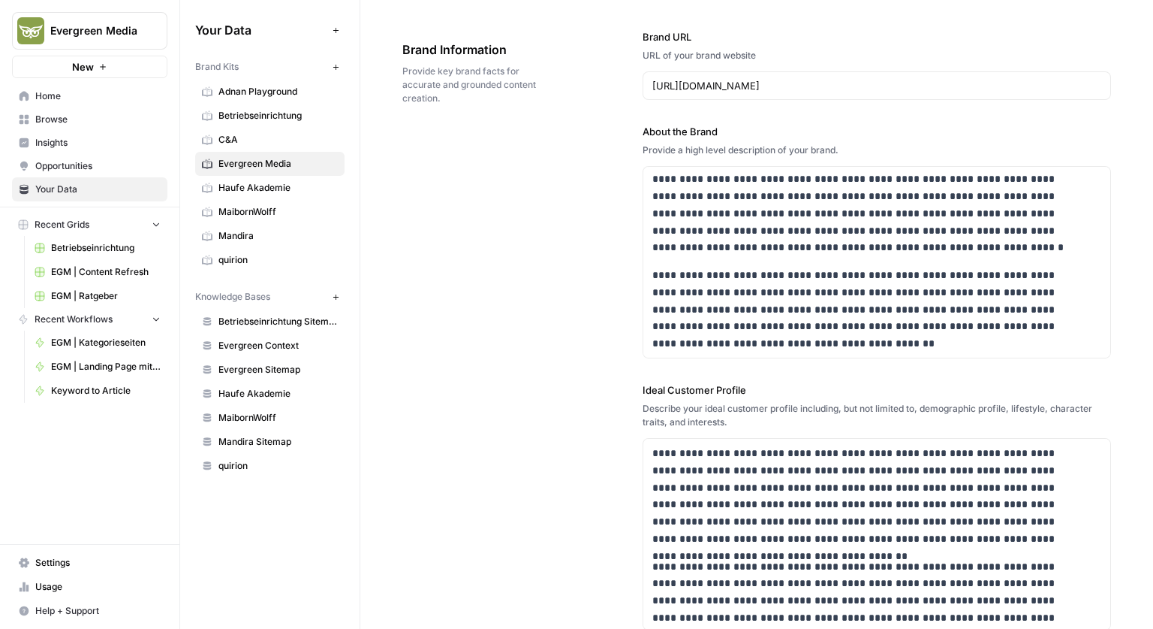
scroll to position [75, 0]
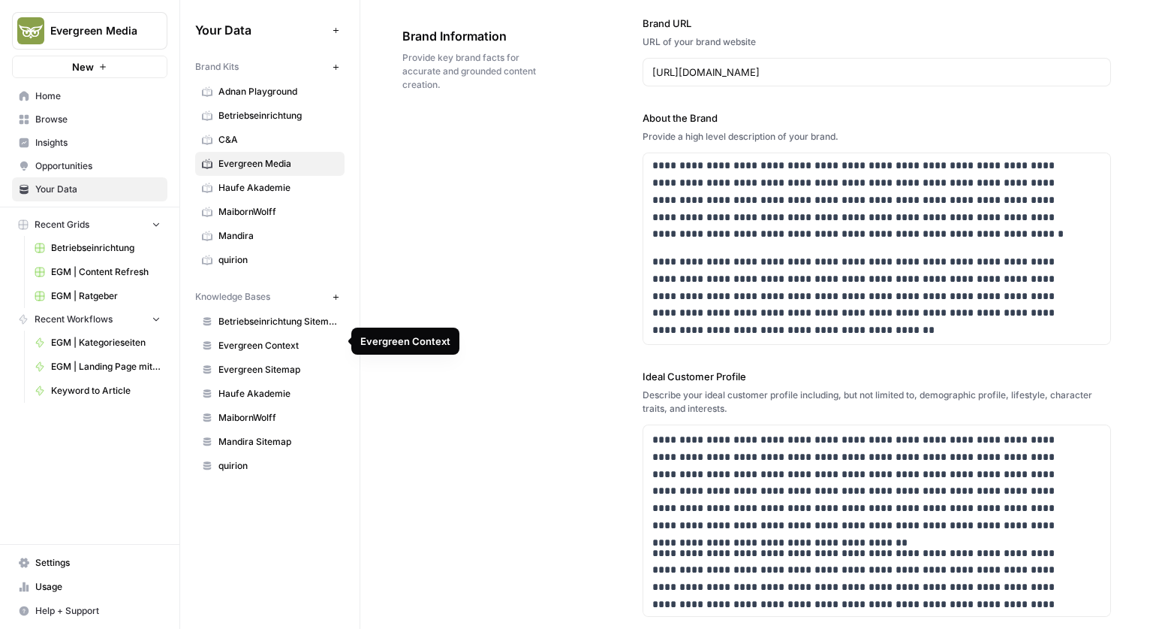
click at [264, 342] on span "Evergreen Context" at bounding box center [278, 346] width 119 height 14
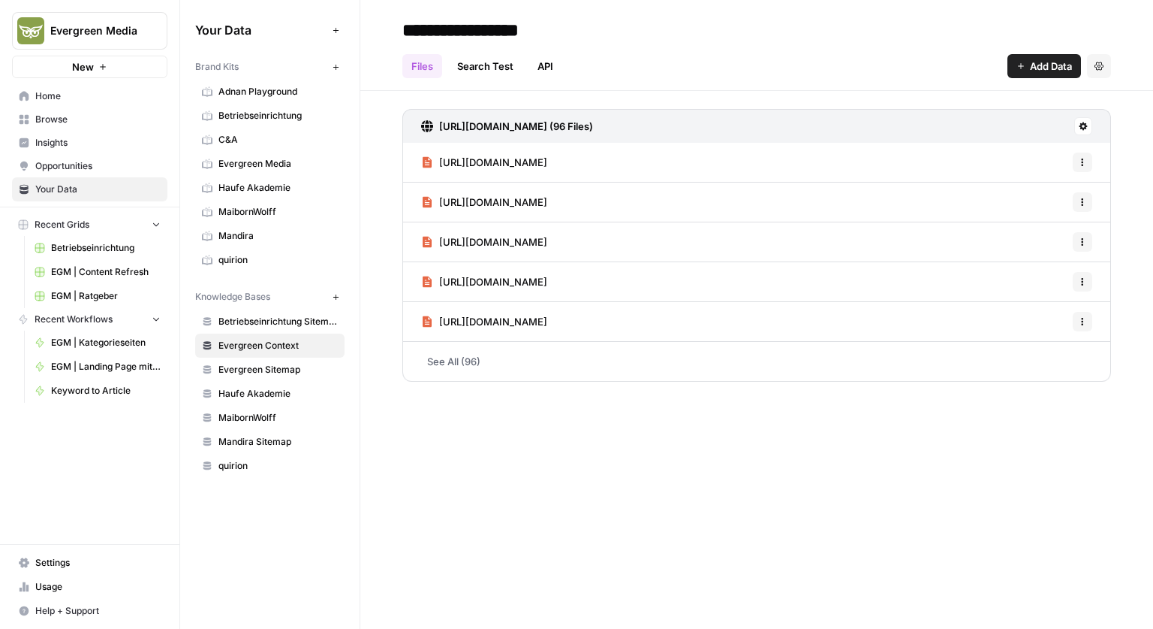
click at [273, 364] on span "Evergreen Sitemap" at bounding box center [278, 370] width 119 height 14
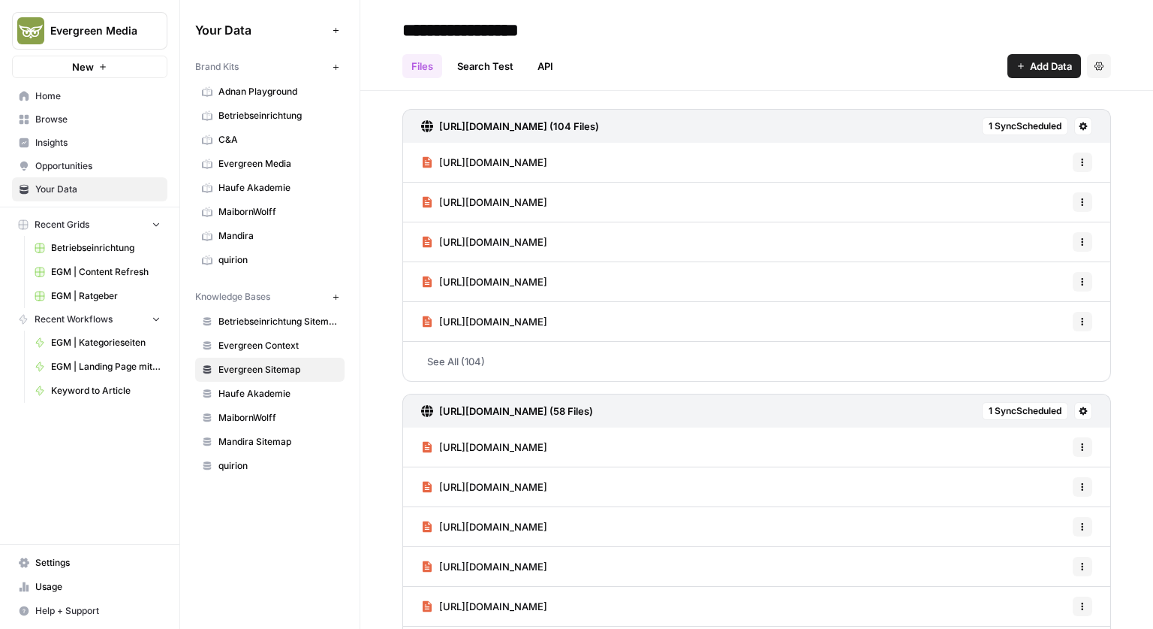
click at [229, 462] on span "quirion" at bounding box center [278, 466] width 119 height 14
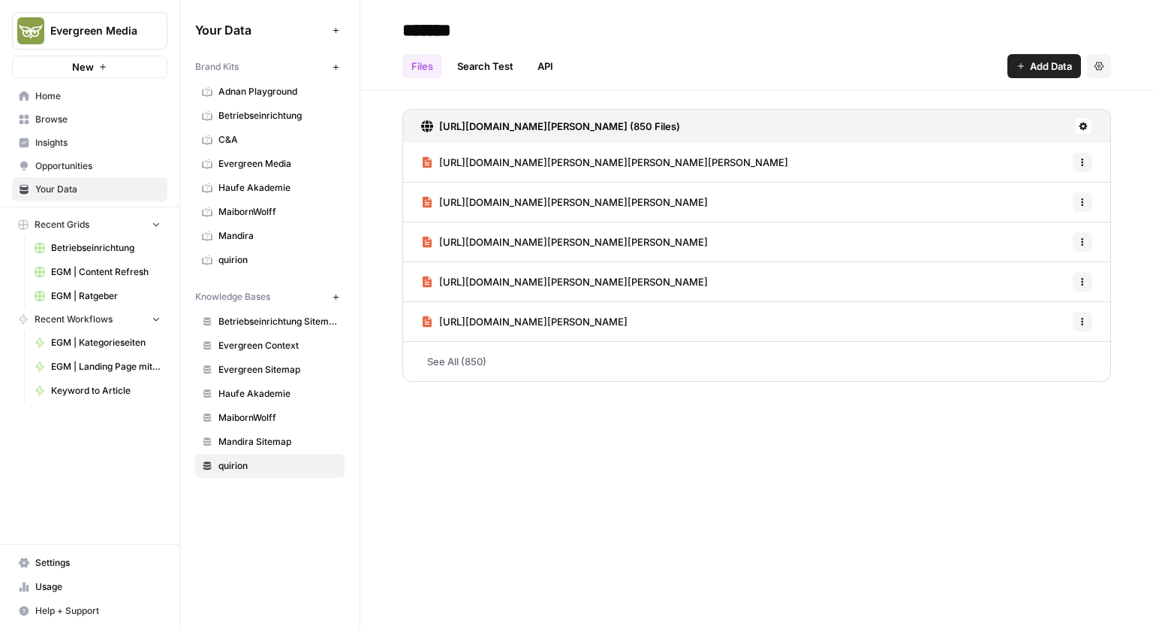
click at [1034, 62] on span "Add Data" at bounding box center [1051, 66] width 42 height 15
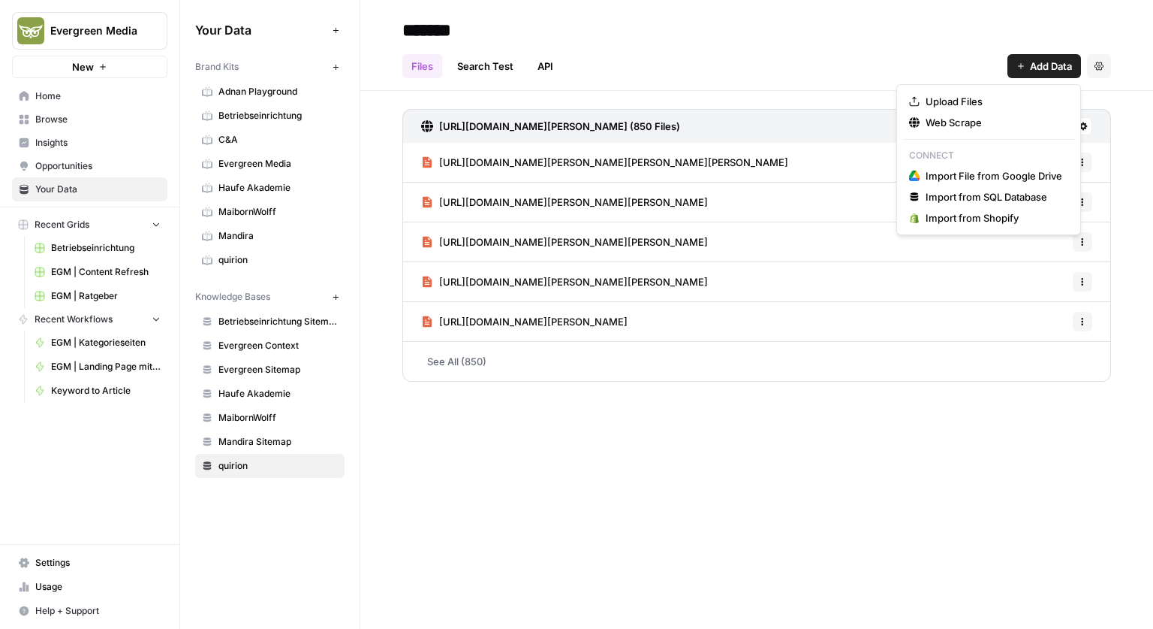
click at [935, 44] on div "Files Search Test API Add Data Settings" at bounding box center [757, 60] width 709 height 36
click at [1036, 74] on button "Add Data" at bounding box center [1045, 66] width 74 height 24
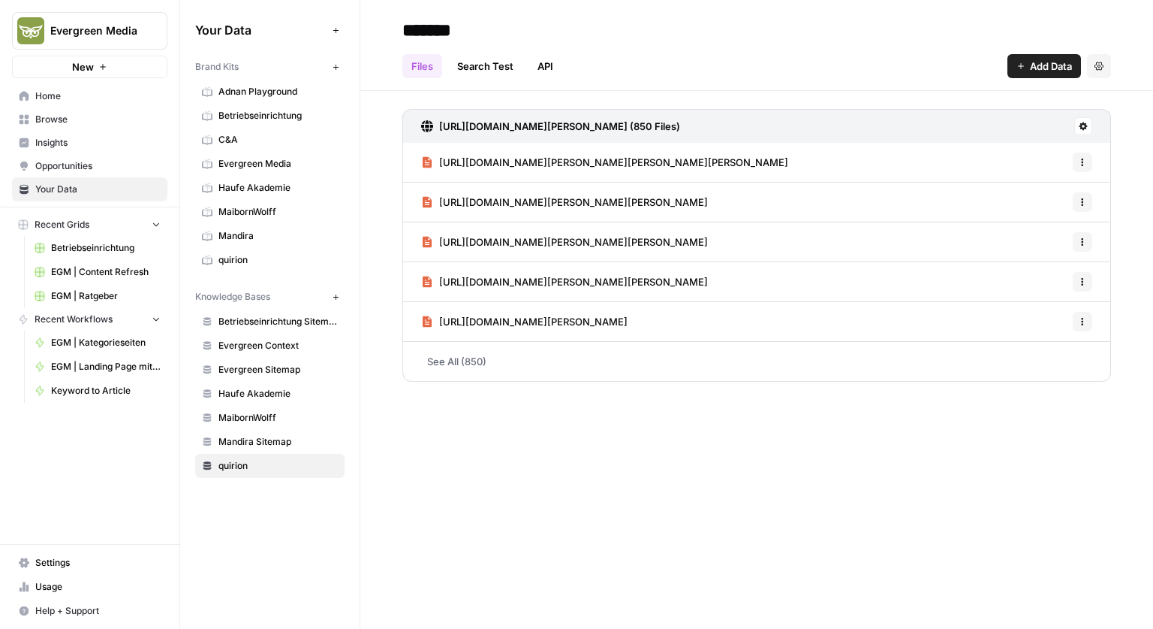
click at [950, 49] on div "Files Search Test API Add Data Settings" at bounding box center [757, 60] width 709 height 36
click at [1049, 61] on span "Add Data" at bounding box center [1051, 66] width 42 height 15
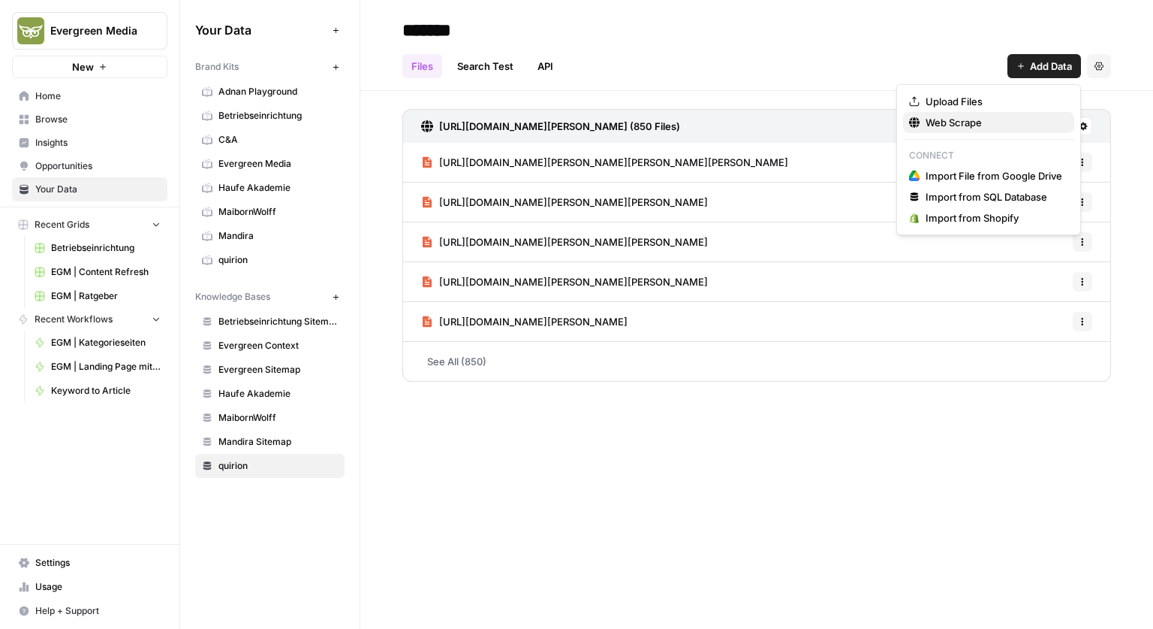
click at [949, 127] on span "Web Scrape" at bounding box center [994, 122] width 137 height 15
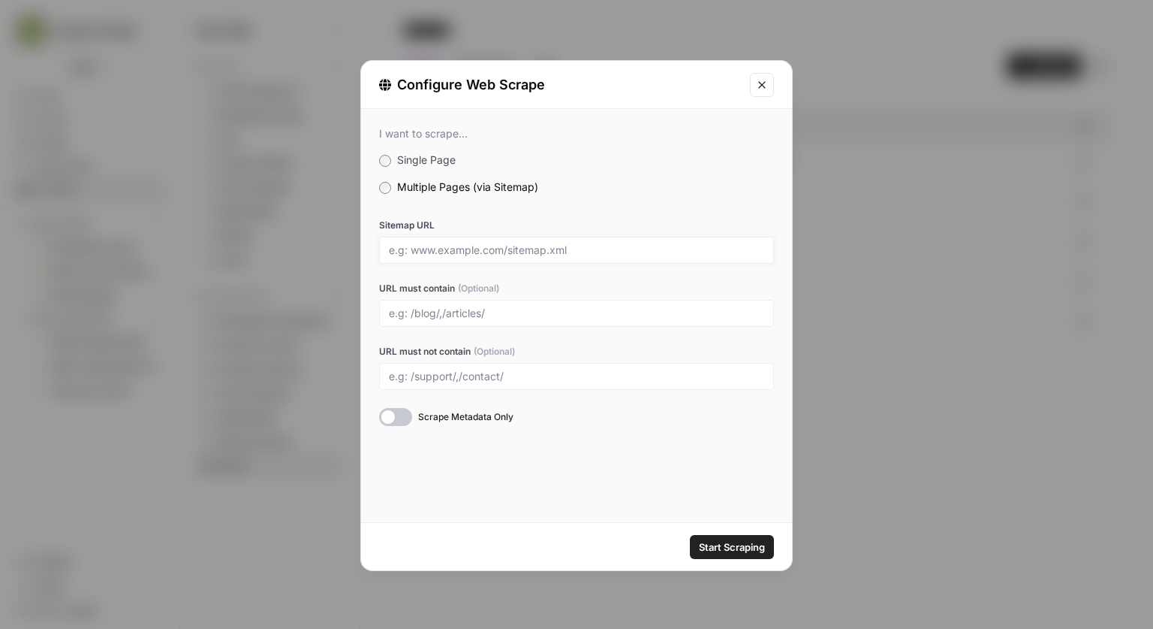
click at [474, 249] on input "Sitemap URL" at bounding box center [576, 250] width 375 height 14
drag, startPoint x: 403, startPoint y: 250, endPoint x: 535, endPoint y: 248, distance: 132.2
click at [535, 248] on input "Sitemap URL" at bounding box center [576, 250] width 375 height 14
drag, startPoint x: 411, startPoint y: 253, endPoint x: 520, endPoint y: 251, distance: 108.9
click at [520, 251] on input "Sitemap URL" at bounding box center [576, 250] width 375 height 14
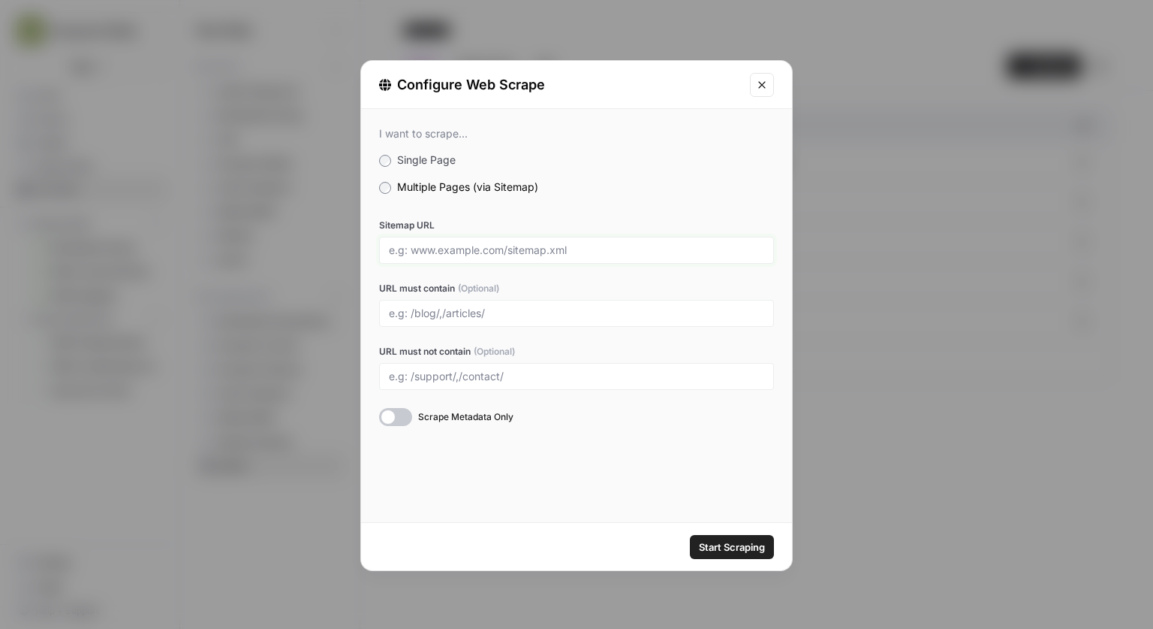
drag, startPoint x: 508, startPoint y: 249, endPoint x: 611, endPoint y: 249, distance: 103.6
click at [611, 249] on input "Sitemap URL" at bounding box center [576, 250] width 375 height 14
click at [404, 313] on input "URL must contain (Optional)" at bounding box center [576, 313] width 375 height 14
drag, startPoint x: 381, startPoint y: 294, endPoint x: 451, endPoint y: 294, distance: 69.1
click at [451, 294] on div "URL must contain (Optional)" at bounding box center [576, 304] width 395 height 45
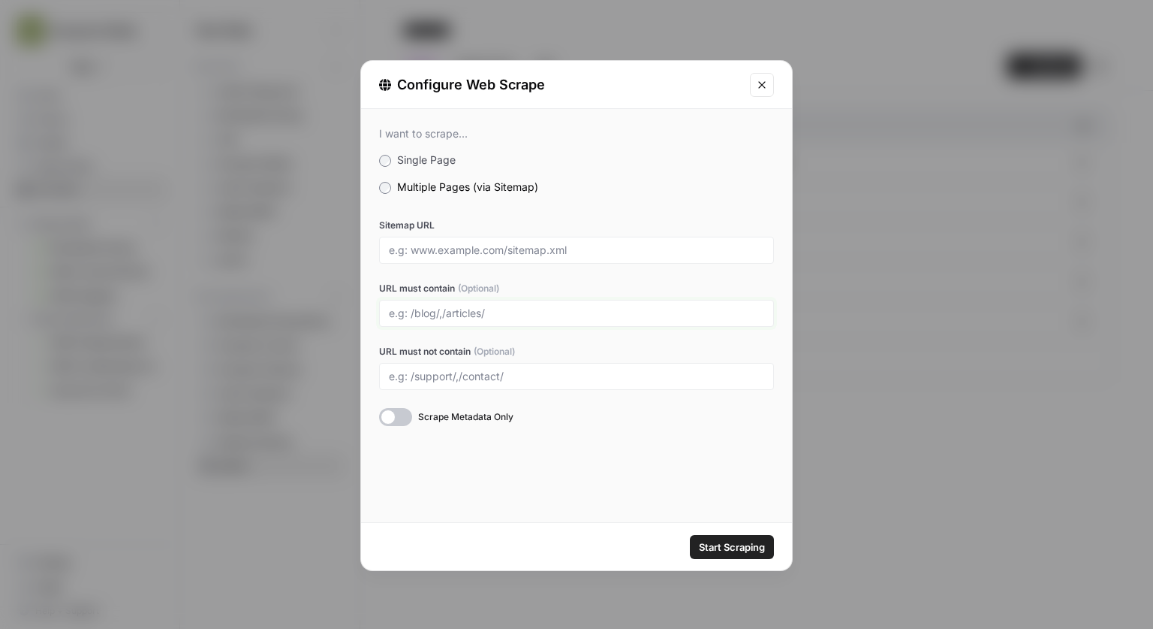
click at [451, 314] on input "URL must contain (Optional)" at bounding box center [576, 313] width 375 height 14
click at [757, 75] on button "Close modal" at bounding box center [762, 85] width 24 height 24
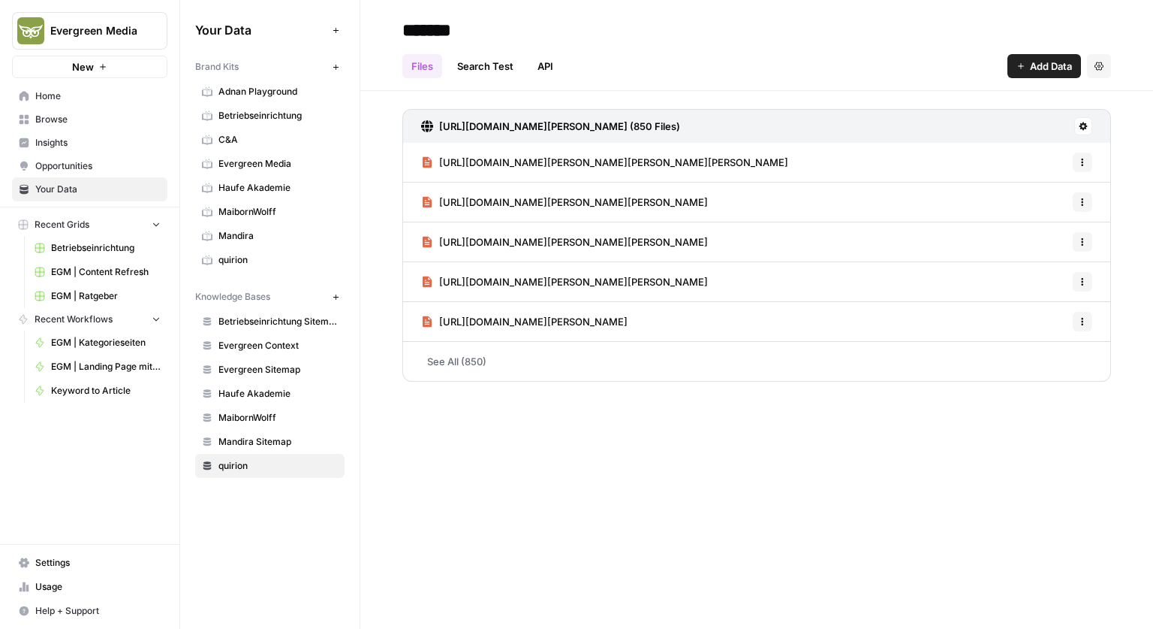
click at [267, 364] on span "Evergreen Sitemap" at bounding box center [278, 370] width 119 height 14
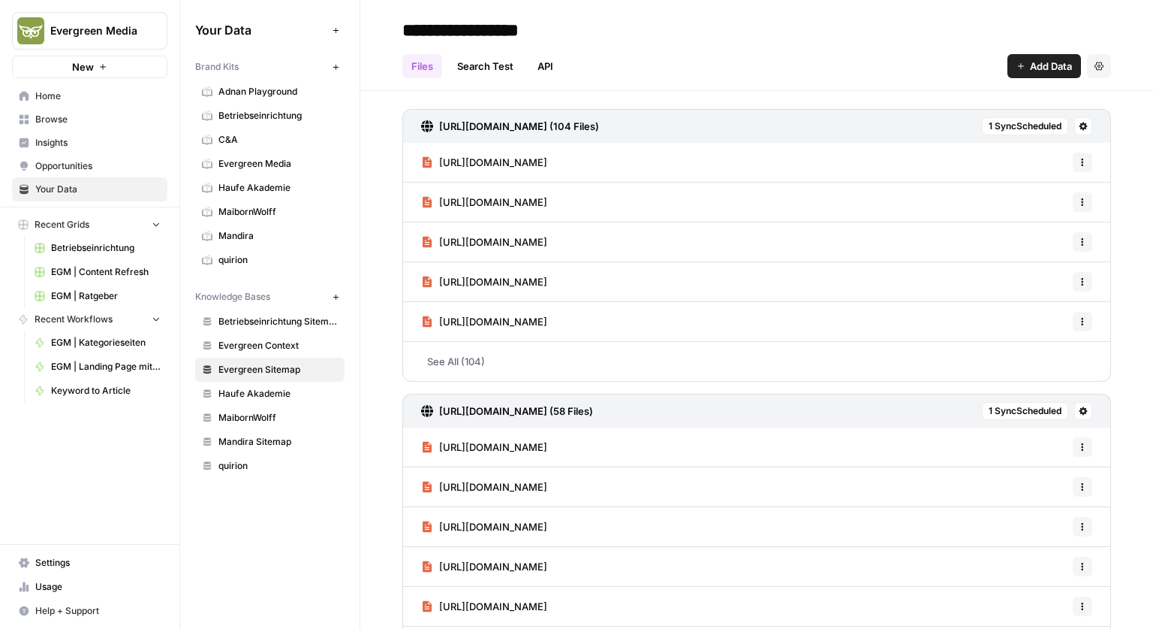
scroll to position [45, 0]
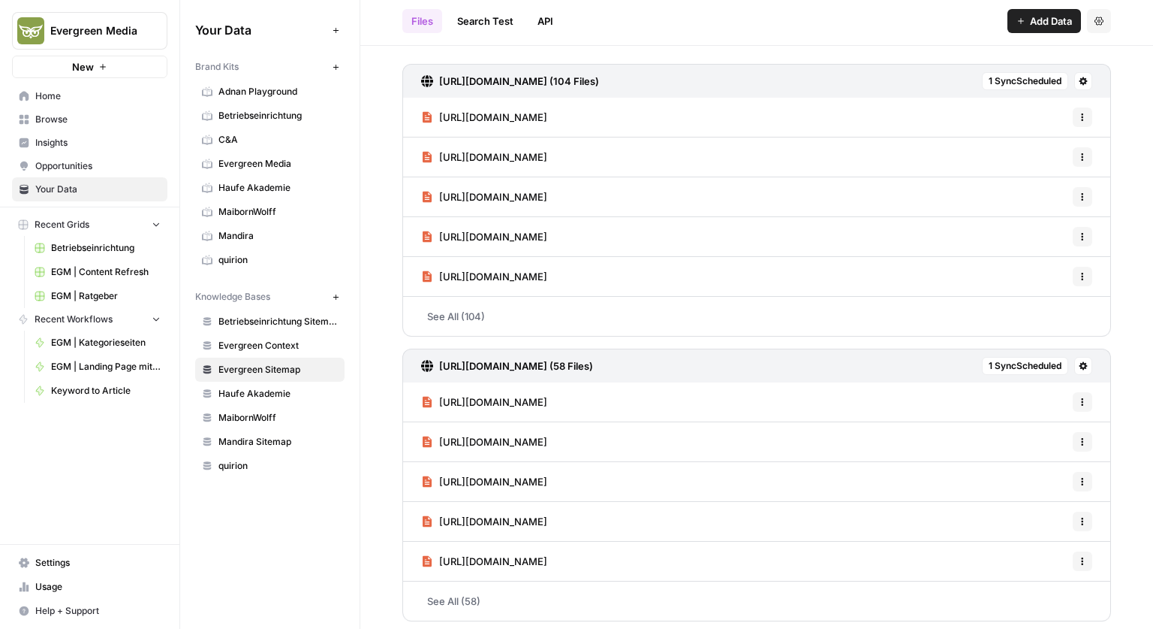
click at [1077, 77] on button at bounding box center [1084, 81] width 18 height 18
click at [927, 46] on div "https://www.evergreen.media/guide-sitemap.xml (104 Files) 1 Sync Scheduled http…" at bounding box center [756, 339] width 793 height 587
click at [297, 442] on link "Mandira Sitemap" at bounding box center [269, 442] width 149 height 24
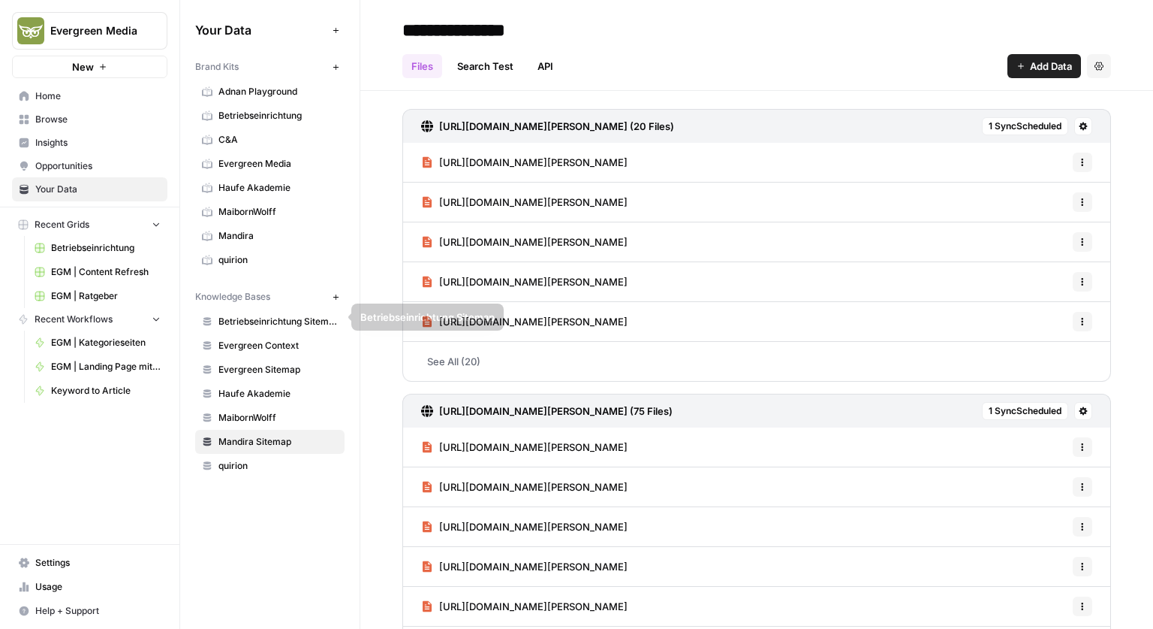
click at [270, 339] on span "Evergreen Context" at bounding box center [278, 346] width 119 height 14
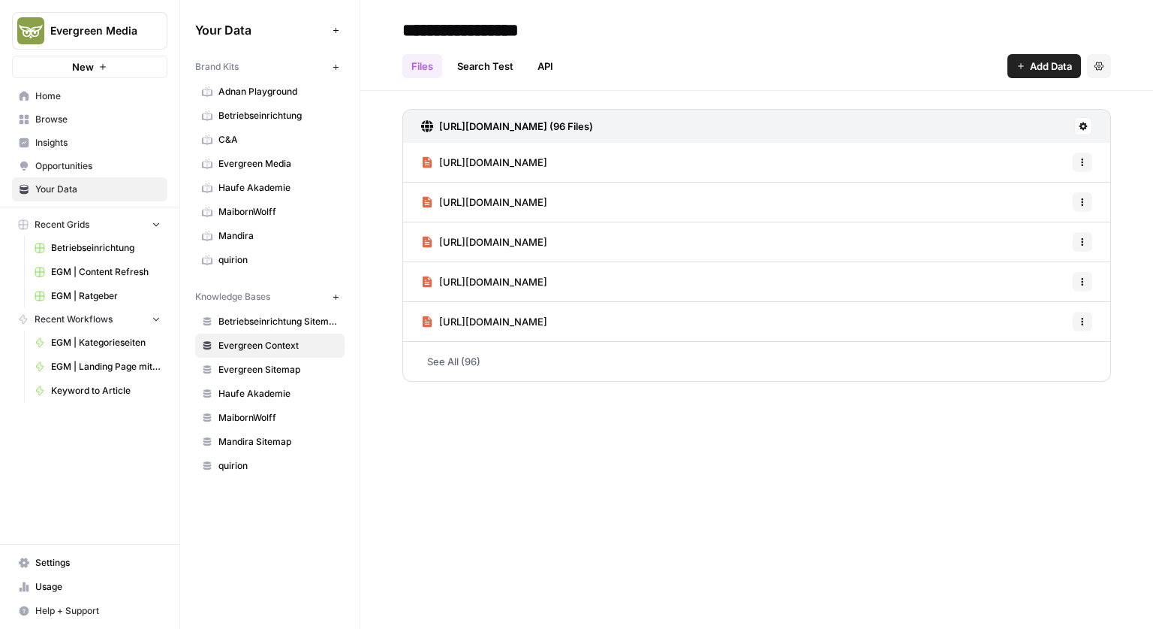
click at [71, 118] on span "Browse" at bounding box center [97, 120] width 125 height 14
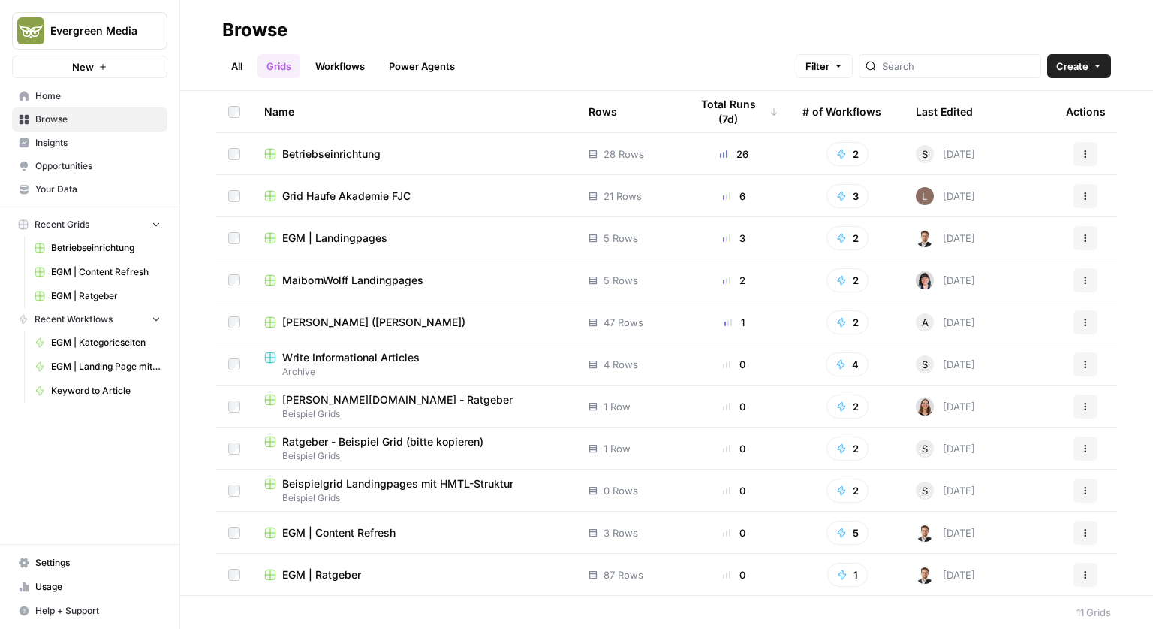
click at [287, 147] on span "Betriebseinrichtung" at bounding box center [331, 153] width 98 height 15
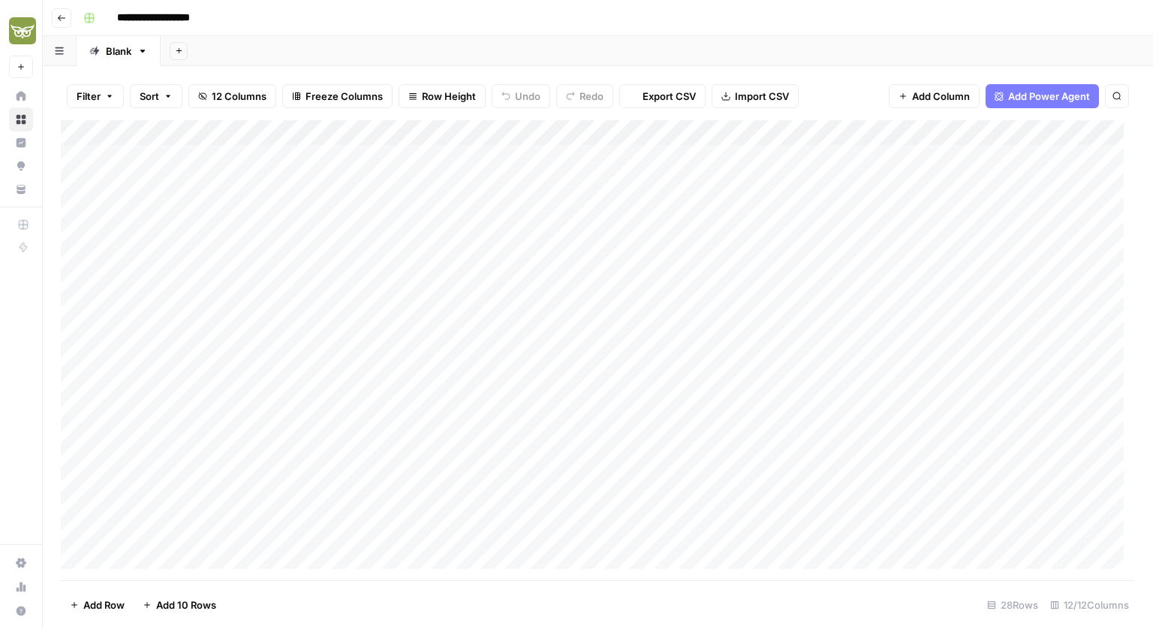
click at [201, 11] on input "**********" at bounding box center [167, 18] width 114 height 24
click at [215, 14] on input "**********" at bounding box center [167, 18] width 114 height 24
type input "**********"
click at [65, 21] on icon "button" at bounding box center [61, 18] width 9 height 9
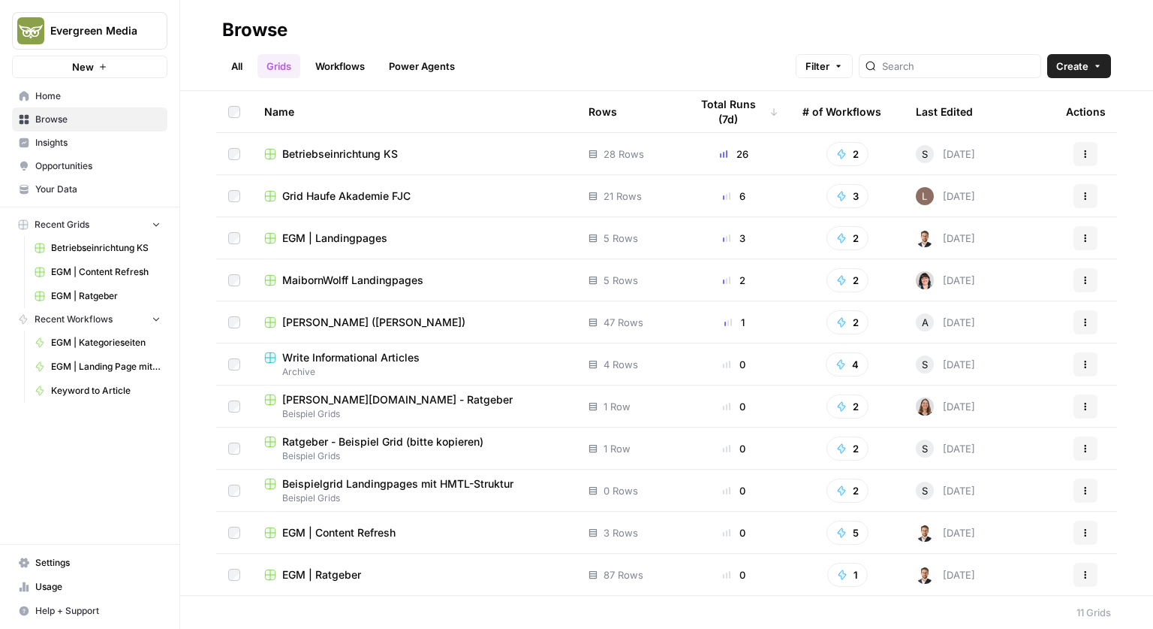
click at [246, 62] on link "All" at bounding box center [236, 66] width 29 height 24
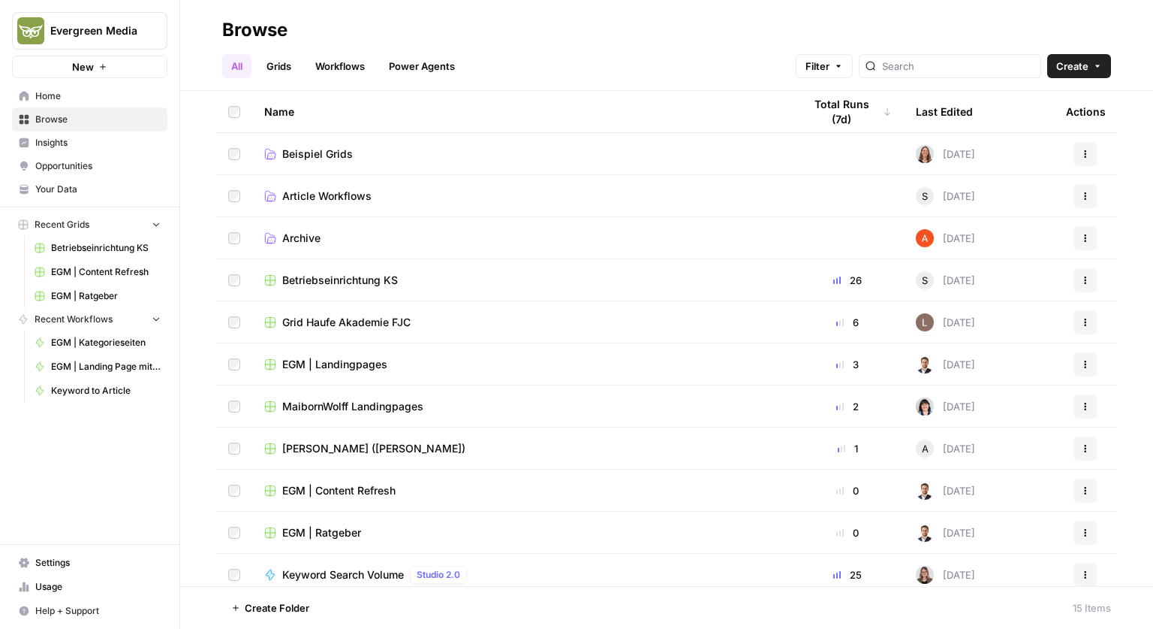
click at [321, 162] on td "Beispiel Grids" at bounding box center [521, 153] width 539 height 41
click at [327, 152] on span "Beispiel Grids" at bounding box center [317, 153] width 71 height 15
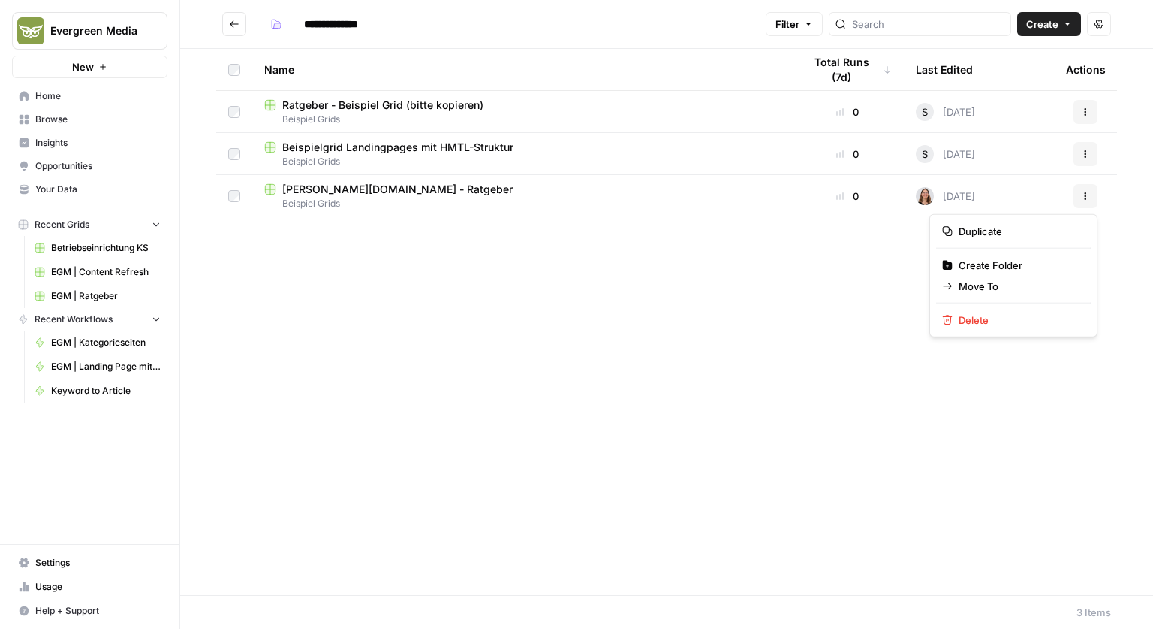
click at [1083, 195] on icon "button" at bounding box center [1085, 195] width 9 height 9
click at [1015, 288] on span "Move To" at bounding box center [1019, 286] width 120 height 15
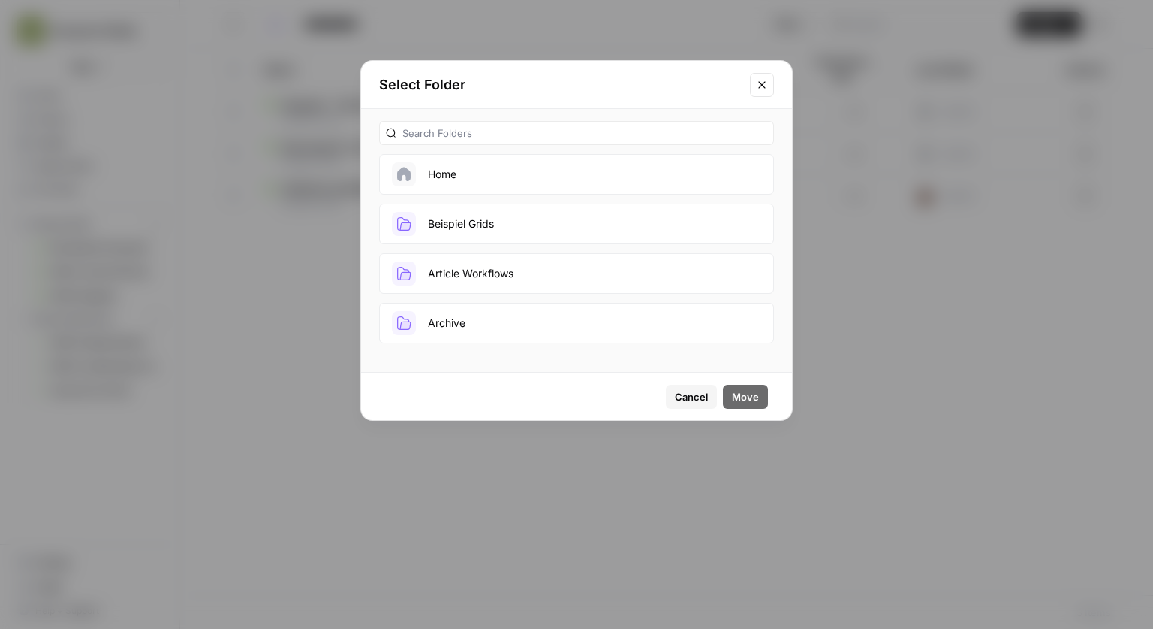
click at [456, 170] on button "Home" at bounding box center [576, 174] width 395 height 41
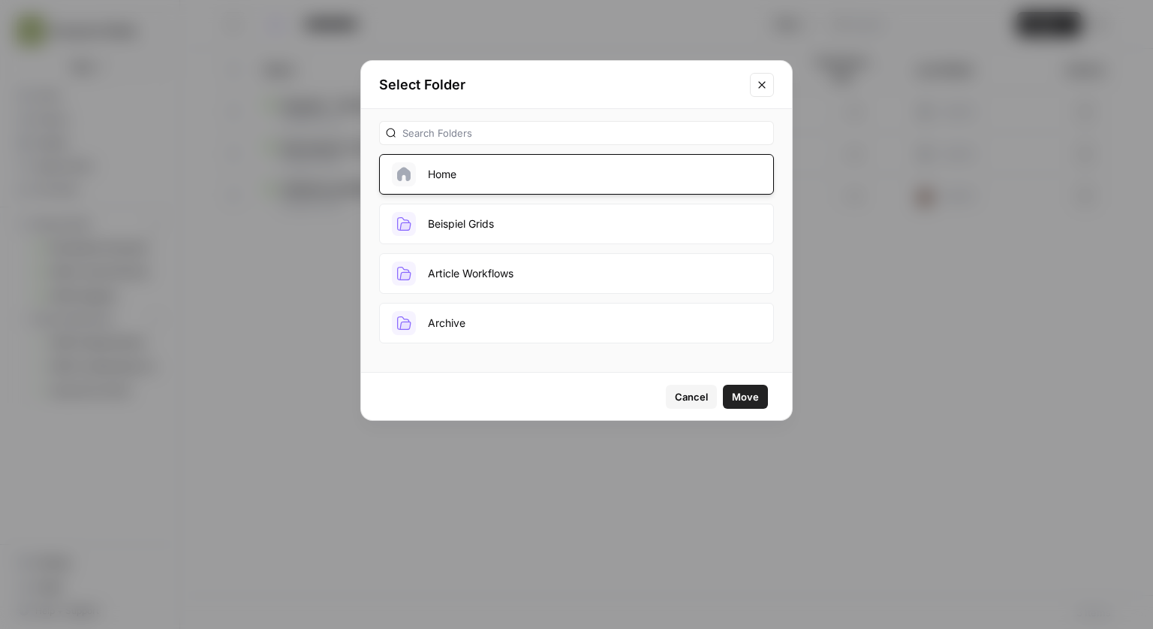
click at [747, 404] on button "Move" at bounding box center [745, 396] width 45 height 24
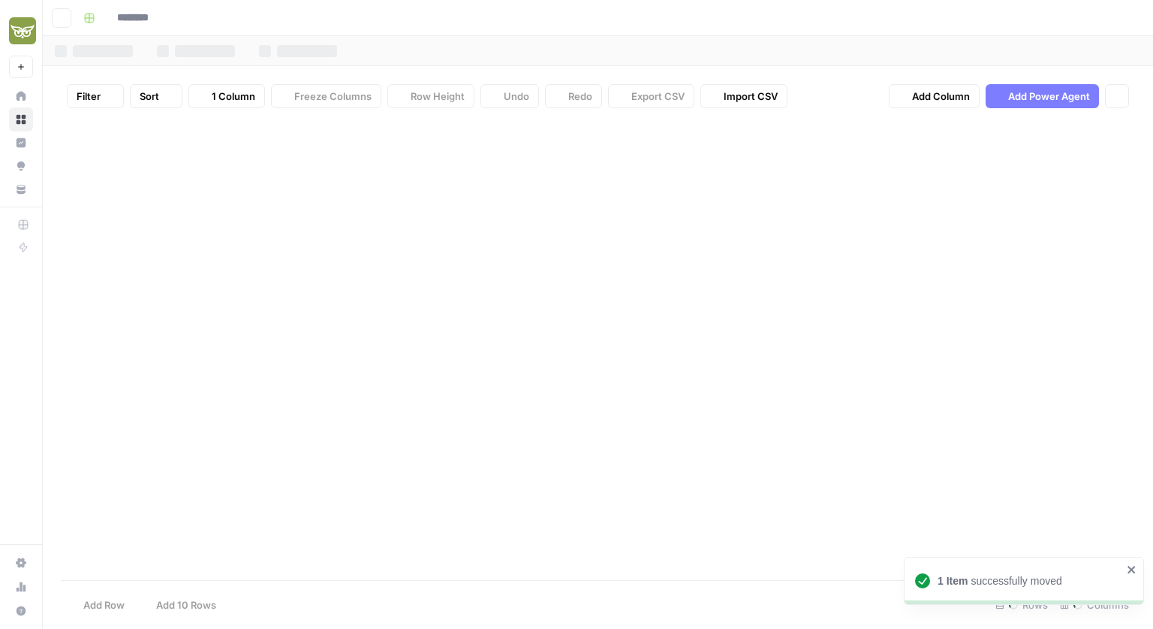
type input "**********"
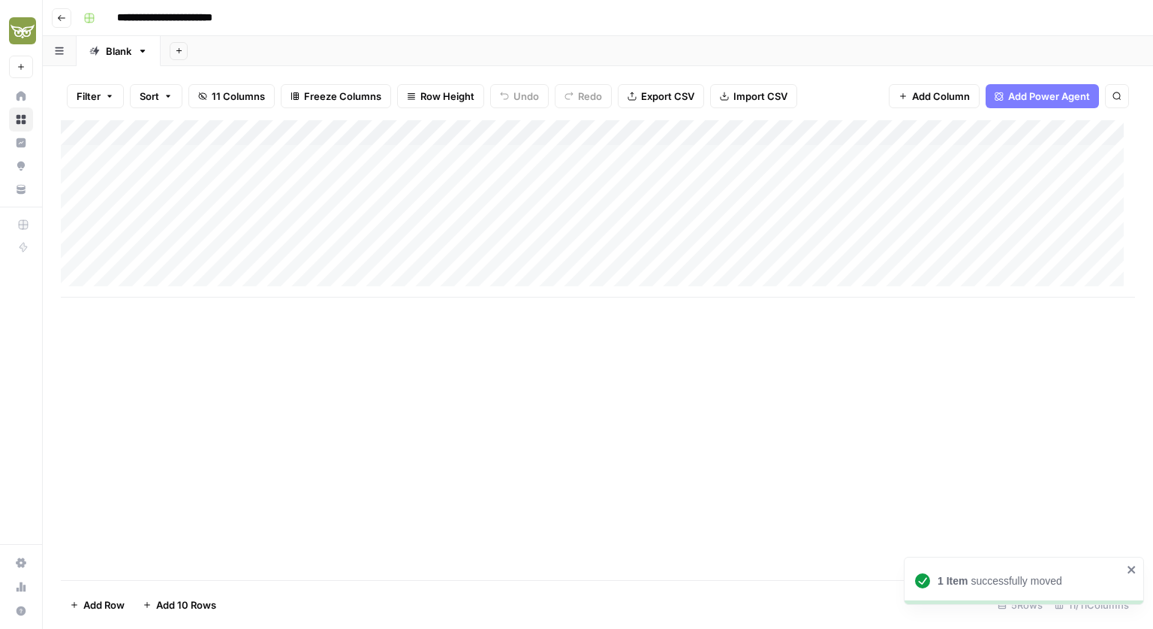
click at [65, 16] on icon "button" at bounding box center [61, 18] width 9 height 9
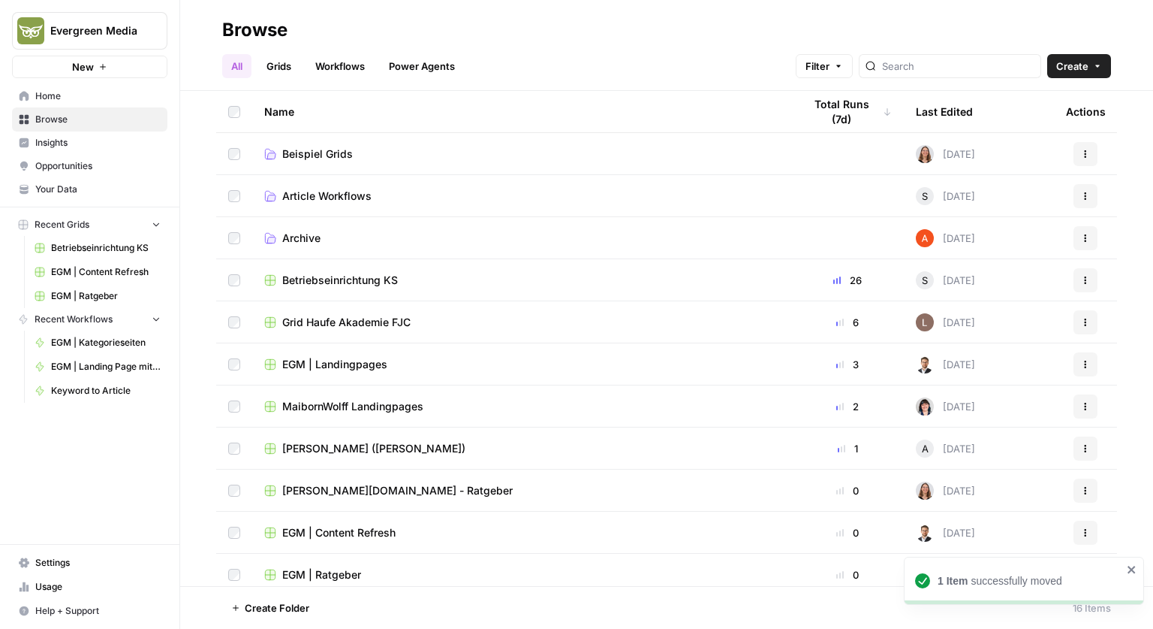
click at [318, 154] on span "Beispiel Grids" at bounding box center [317, 153] width 71 height 15
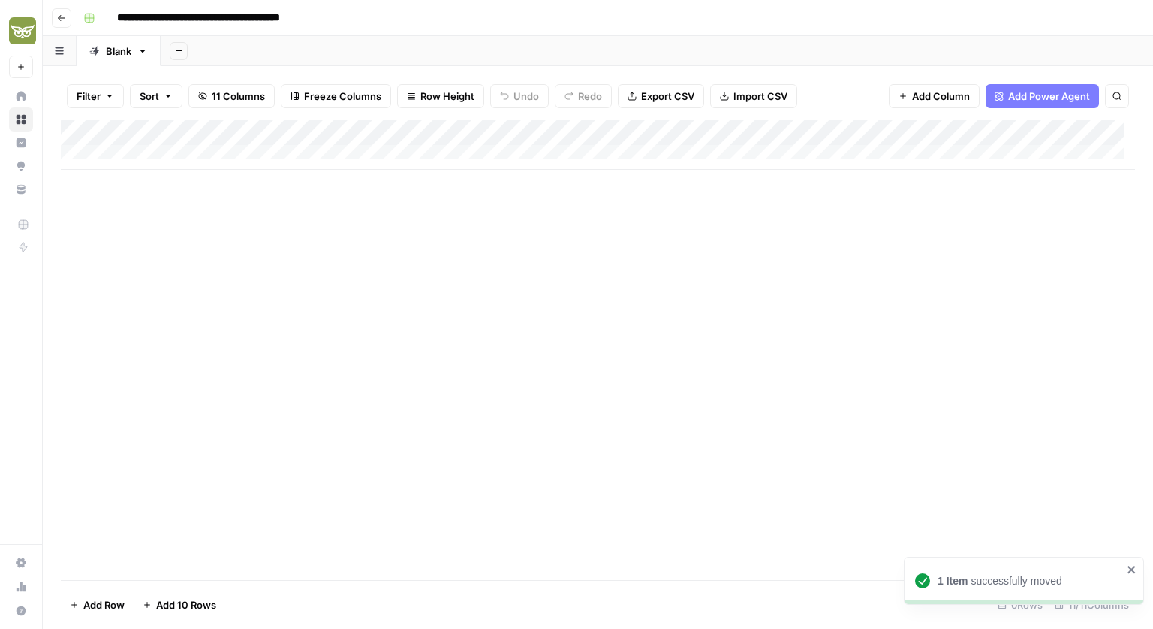
click at [65, 15] on icon "button" at bounding box center [61, 18] width 9 height 9
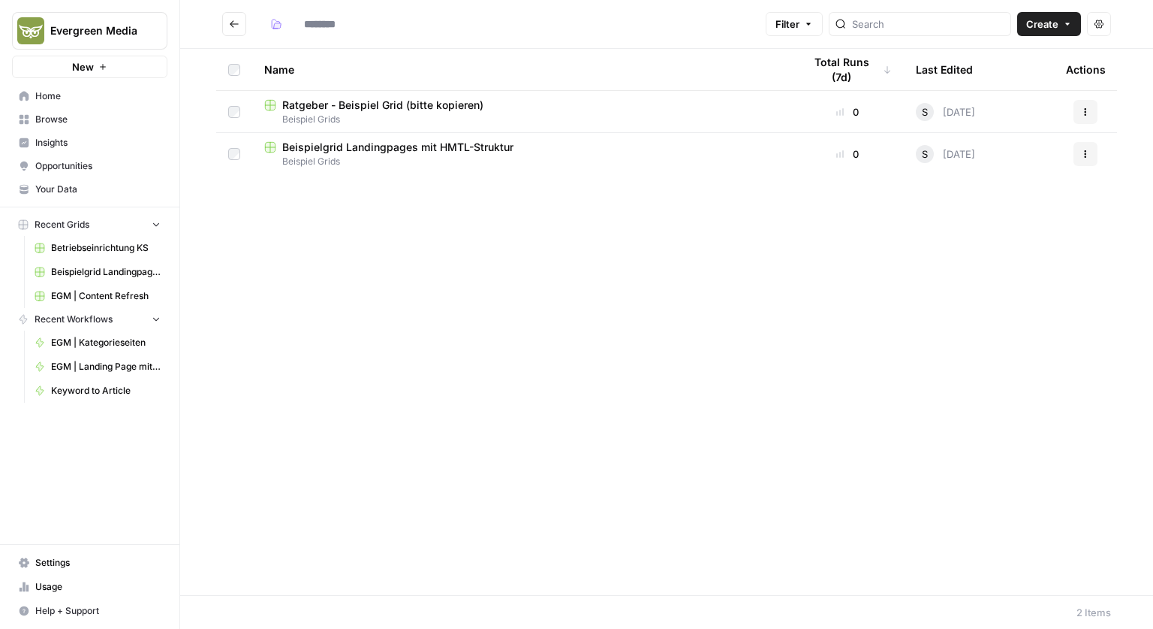
click at [231, 19] on icon "Go back" at bounding box center [234, 24] width 11 height 11
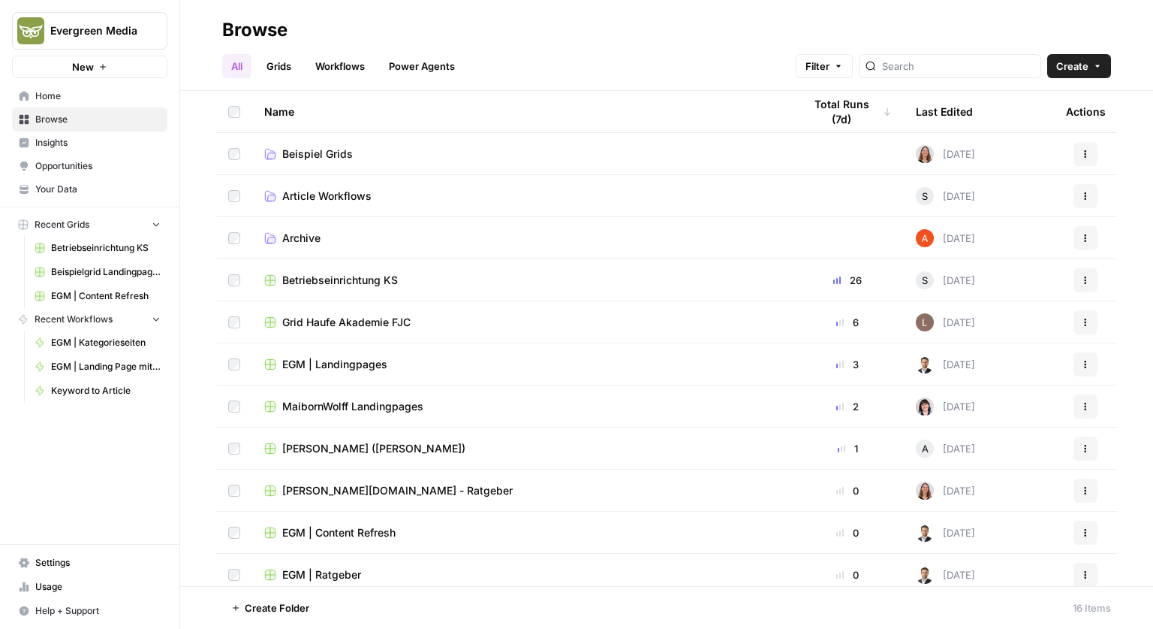
click at [341, 162] on td "Beispiel Grids" at bounding box center [521, 153] width 539 height 41
click at [341, 161] on td "Beispiel Grids" at bounding box center [521, 153] width 539 height 41
click at [241, 65] on link "All" at bounding box center [236, 66] width 29 height 24
click at [345, 68] on link "Workflows" at bounding box center [340, 66] width 68 height 24
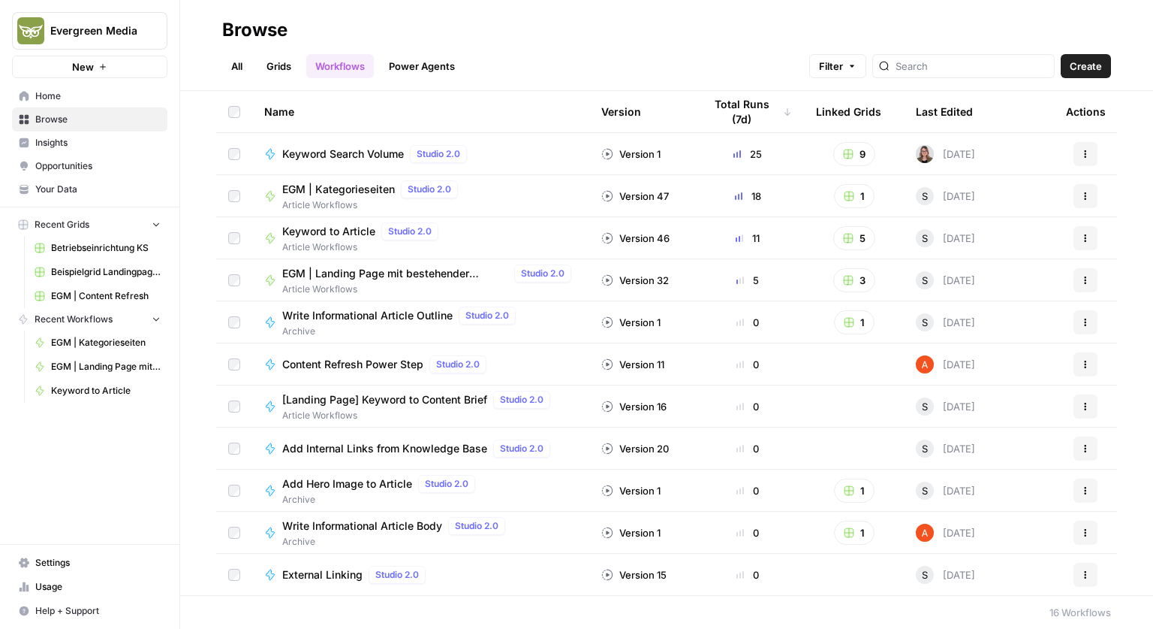
click at [283, 61] on link "Grids" at bounding box center [279, 66] width 43 height 24
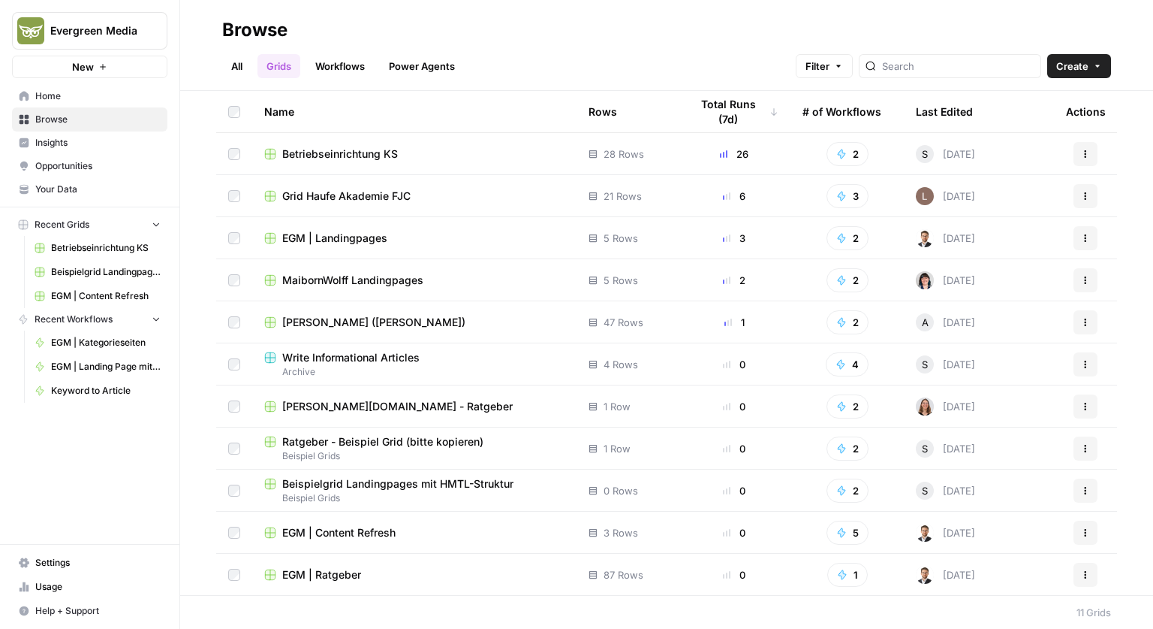
click at [362, 444] on span "Ratgeber - Beispiel Grid (bitte kopieren)" at bounding box center [382, 441] width 201 height 15
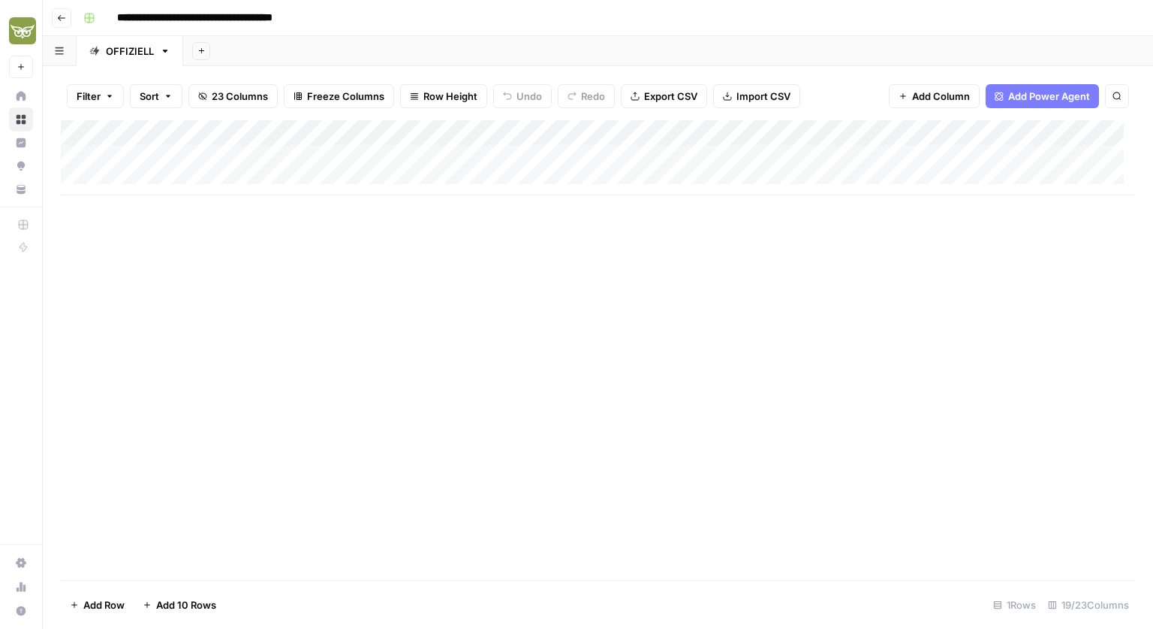
click at [197, 128] on div "Add Column" at bounding box center [598, 157] width 1075 height 75
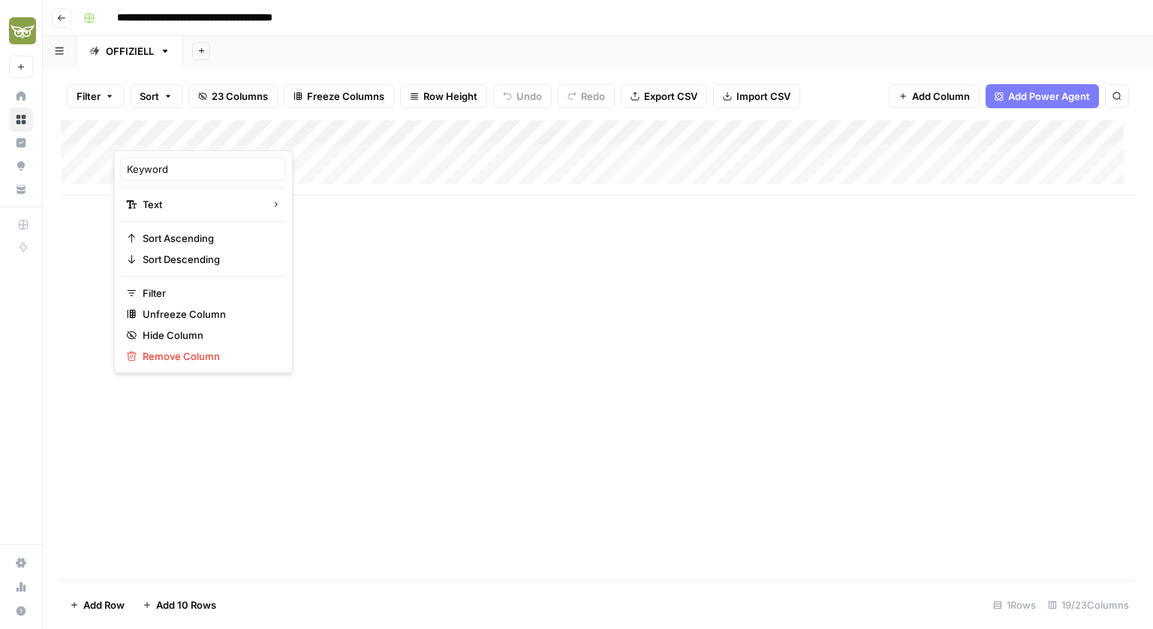
click at [197, 128] on div at bounding box center [181, 135] width 136 height 30
click at [342, 243] on div "Add Column" at bounding box center [598, 350] width 1075 height 460
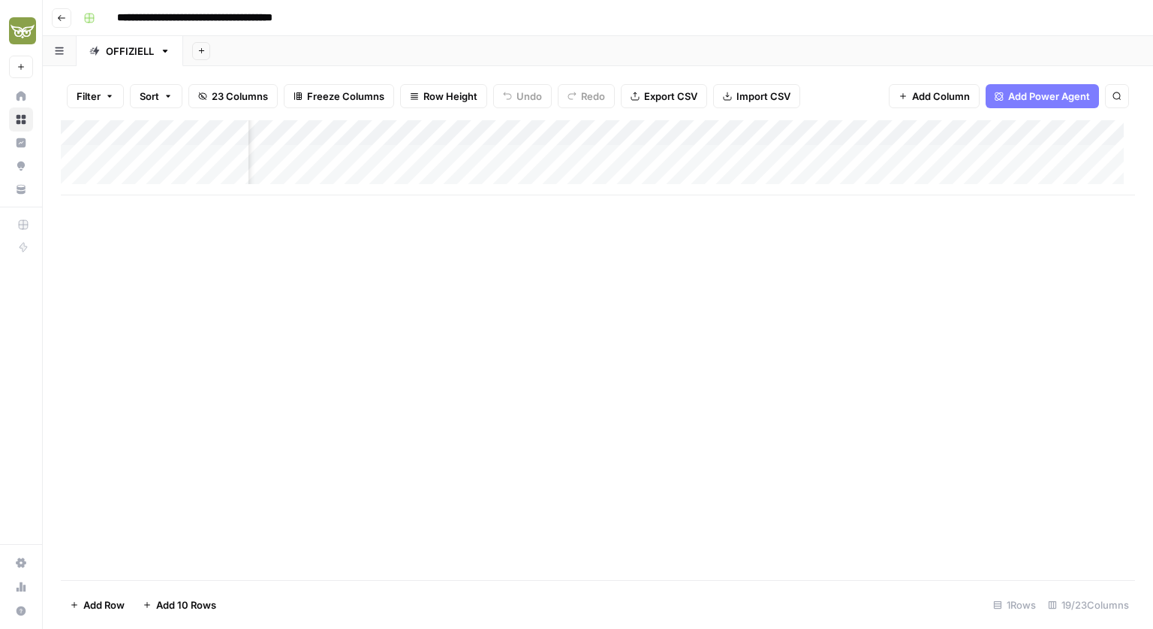
scroll to position [0, 1699]
click at [557, 134] on div "Add Column" at bounding box center [598, 157] width 1075 height 75
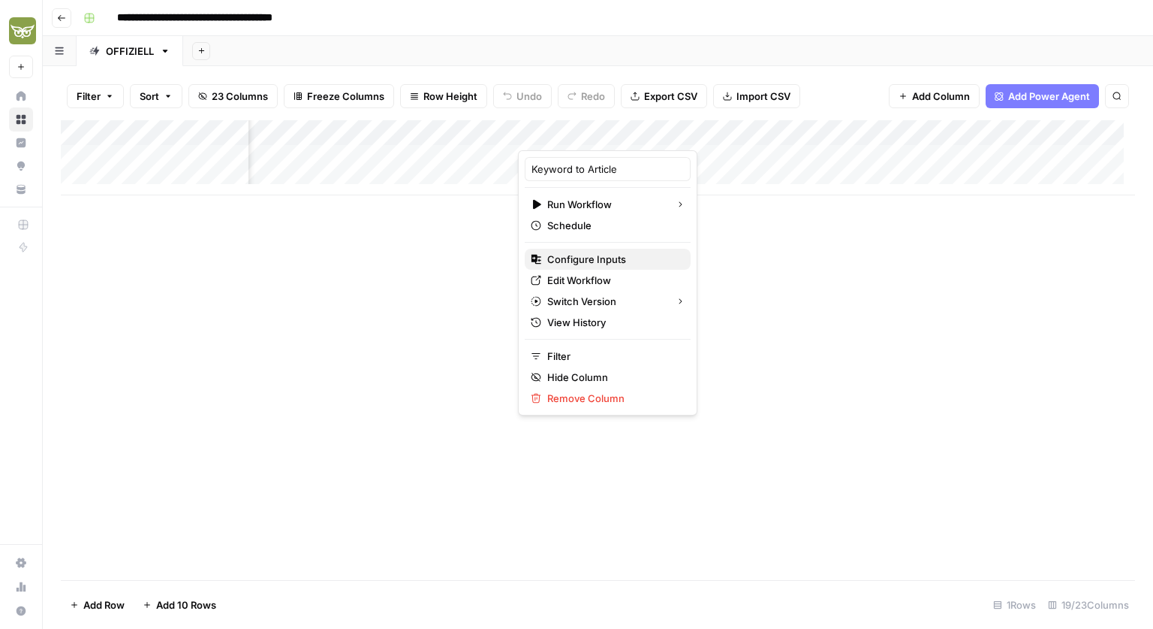
click at [572, 260] on span "Configure Inputs" at bounding box center [612, 259] width 131 height 15
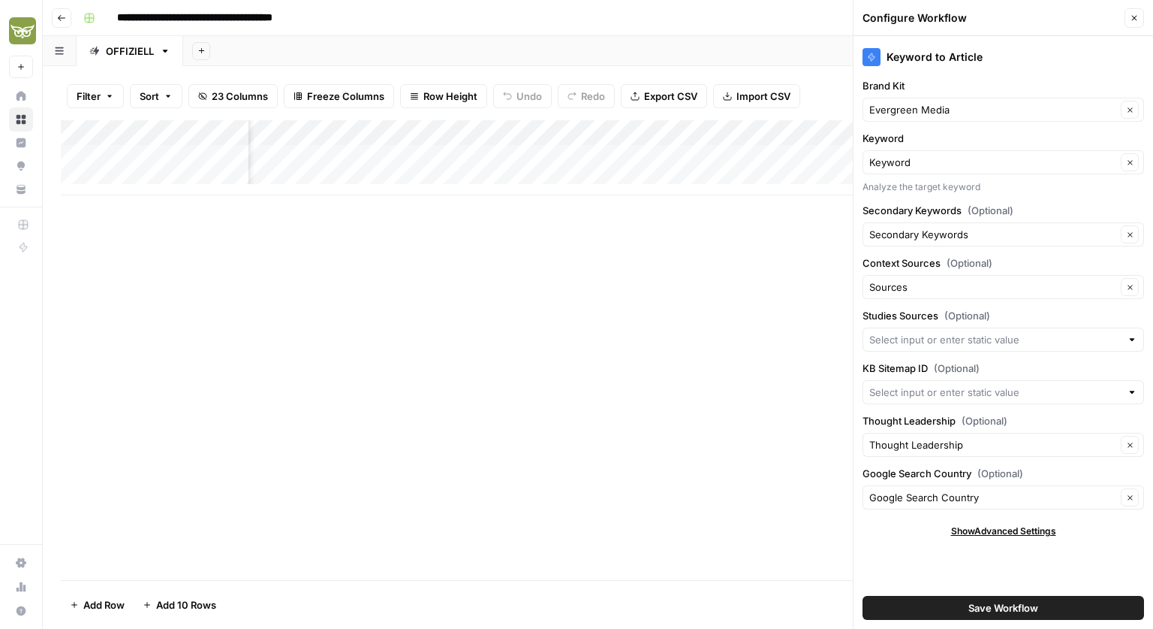
click at [569, 135] on div "Add Column" at bounding box center [598, 157] width 1075 height 75
click at [733, 243] on div "Add Column" at bounding box center [598, 350] width 1075 height 460
drag, startPoint x: 861, startPoint y: 86, endPoint x: 909, endPoint y: 86, distance: 48.8
click at [909, 86] on div "Keyword to Article Brand Kit Evergreen Media Clear Keyword Keyword Clear Analyz…" at bounding box center [1004, 332] width 300 height 593
click at [882, 93] on div "Brand Kit Evergreen Media Clear" at bounding box center [1004, 100] width 282 height 44
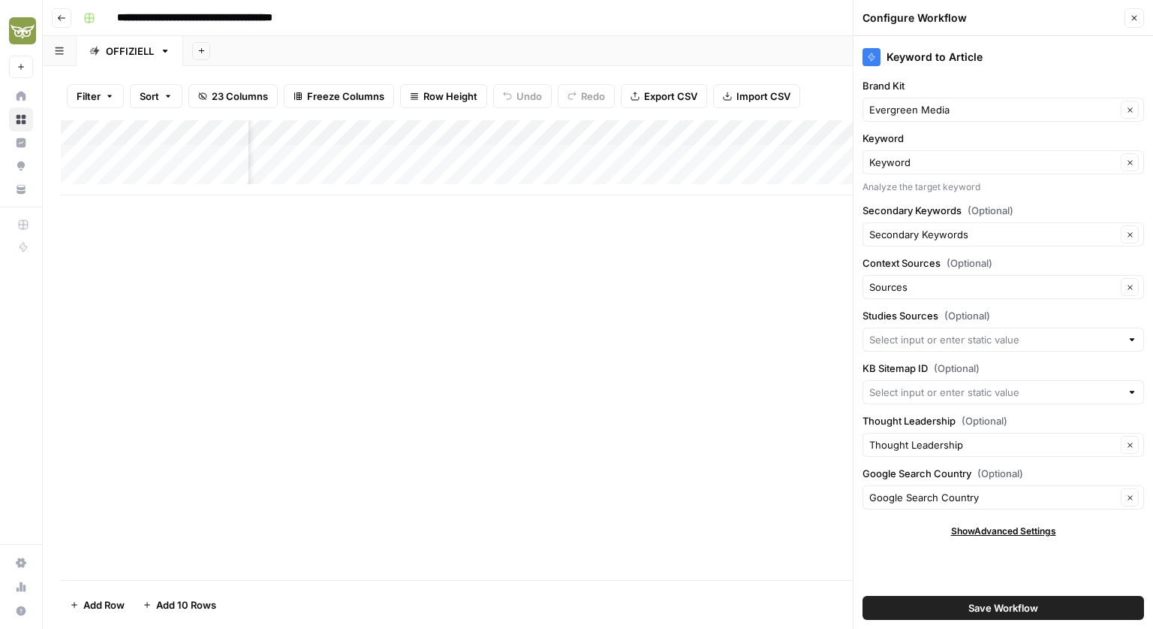
click at [882, 93] on div "Brand Kit Evergreen Media Clear" at bounding box center [1004, 100] width 282 height 44
click at [890, 85] on label "Brand Kit" at bounding box center [1004, 85] width 282 height 15
click at [890, 102] on input "Evergreen Media" at bounding box center [993, 109] width 247 height 15
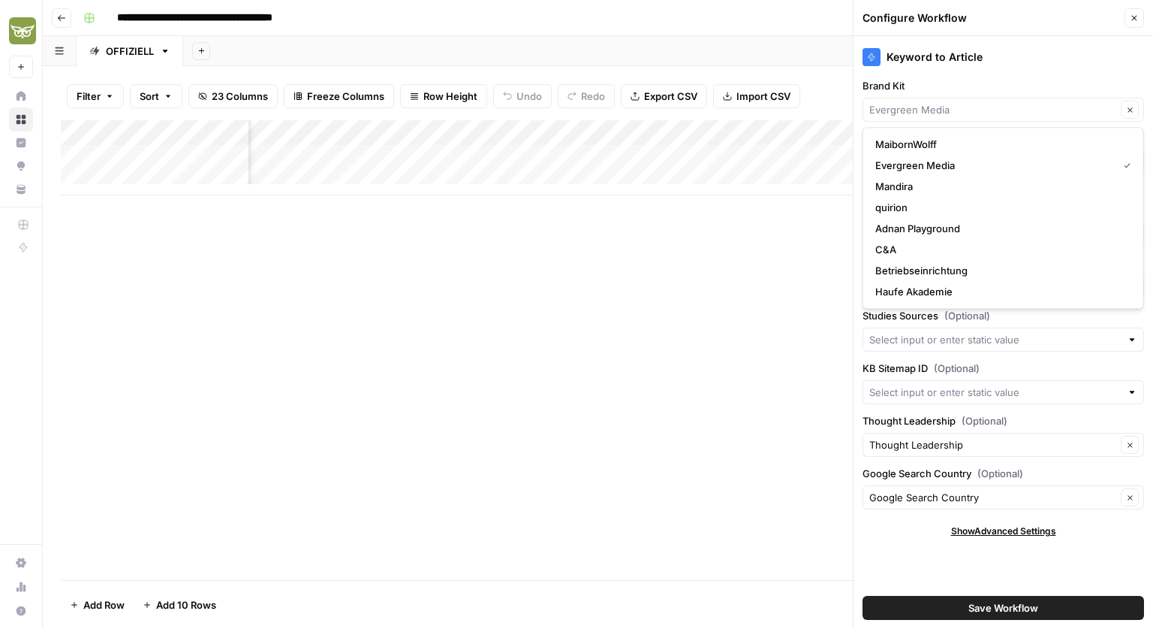
type input "Evergreen Media"
click at [890, 85] on label "Brand Kit" at bounding box center [1004, 85] width 282 height 15
click at [890, 102] on input "Evergreen Media" at bounding box center [993, 109] width 247 height 15
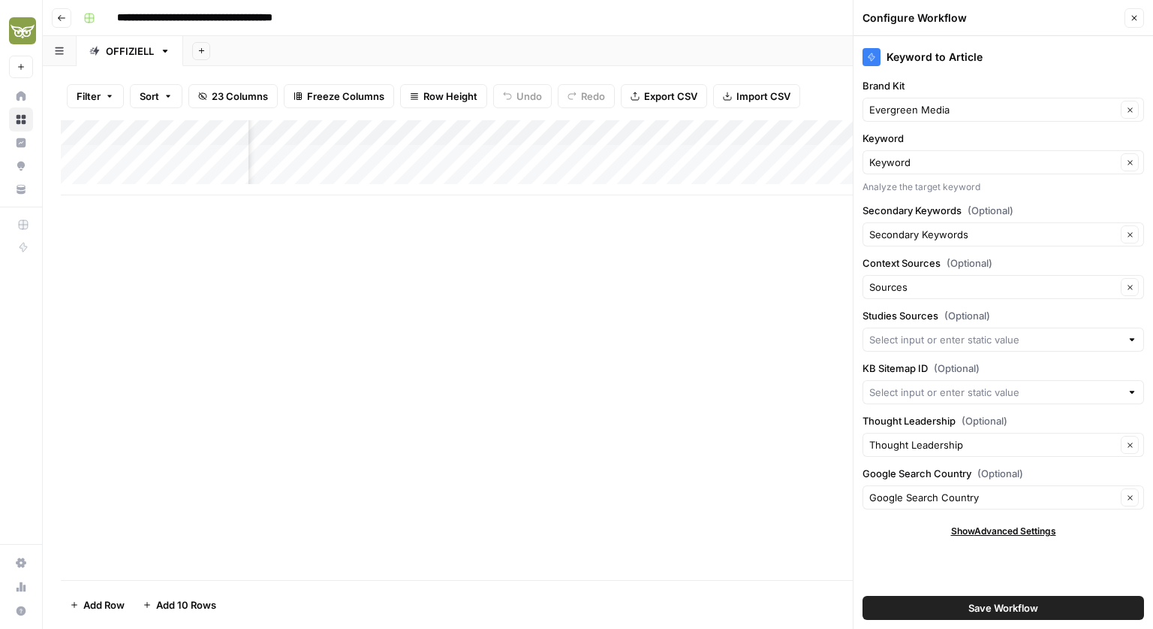
click at [890, 85] on label "Brand Kit" at bounding box center [1004, 85] width 282 height 15
click at [890, 102] on input "Evergreen Media" at bounding box center [993, 109] width 247 height 15
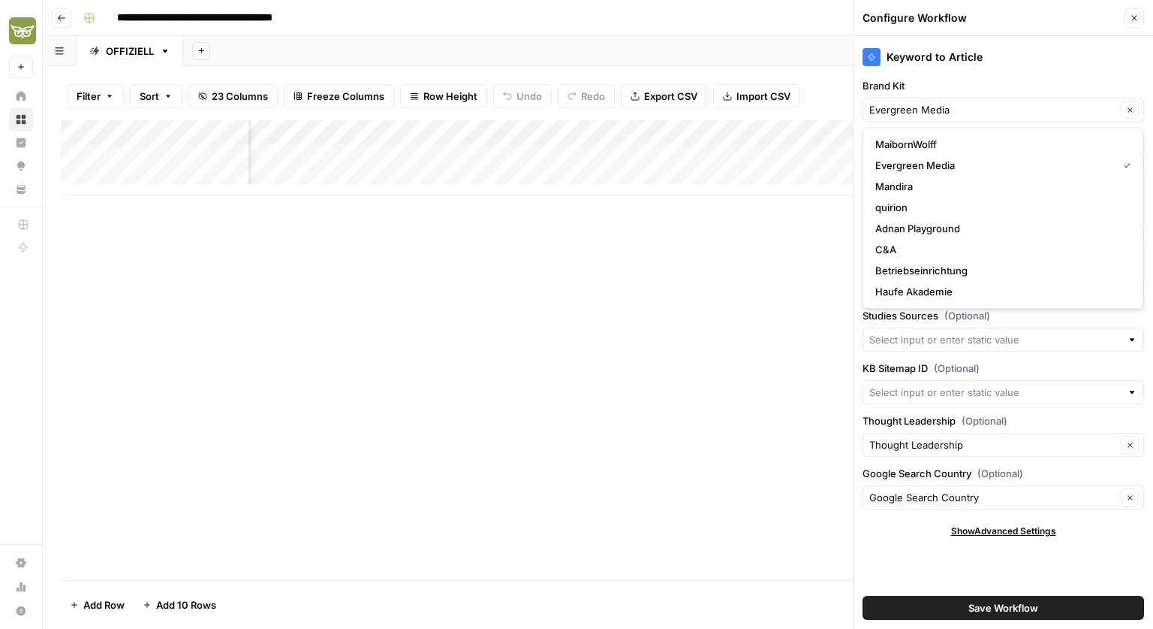
click at [939, 79] on label "Brand Kit" at bounding box center [1004, 85] width 282 height 15
click at [939, 102] on input "Evergreen Media" at bounding box center [993, 109] width 247 height 15
type input "Evergreen Media"
click at [946, 90] on label "Brand Kit" at bounding box center [1004, 85] width 282 height 15
click at [946, 102] on input "Evergreen Media" at bounding box center [993, 109] width 247 height 15
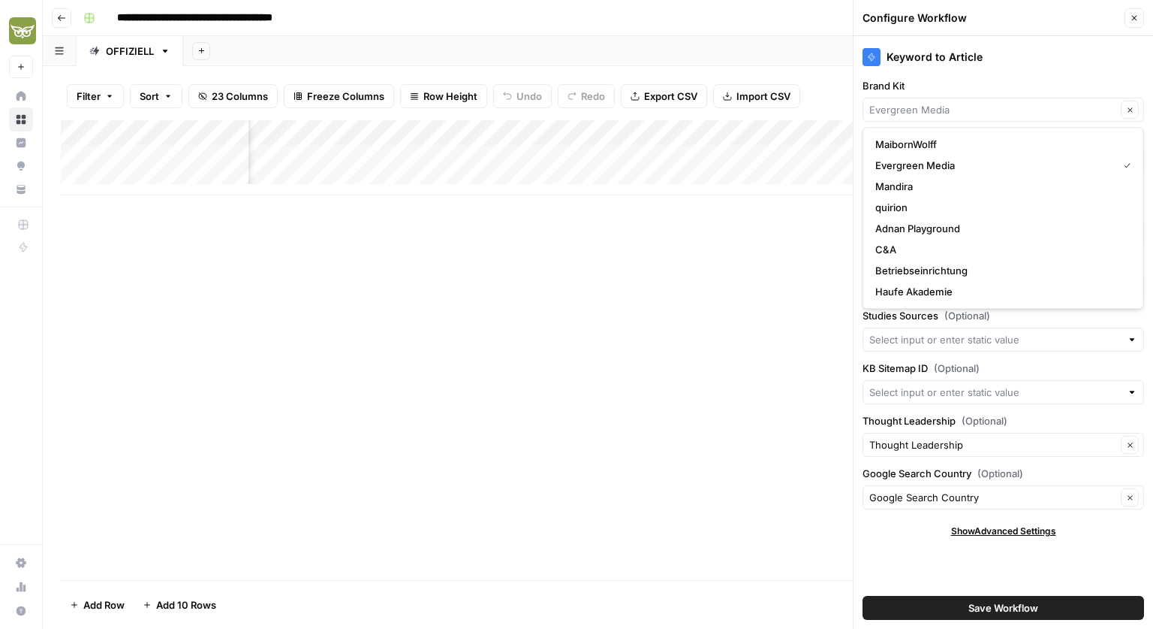
type input "Evergreen Media"
click at [973, 560] on div "Keyword to Article Brand Kit Evergreen Media Clear Keyword Keyword Clear Analyz…" at bounding box center [1004, 332] width 300 height 593
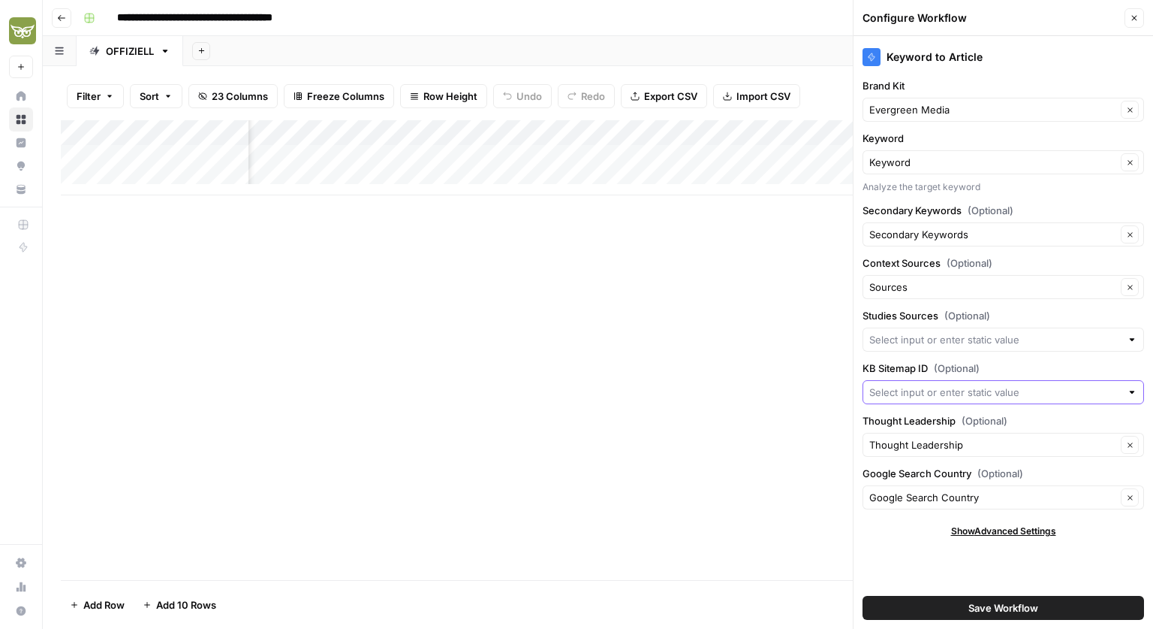
click at [980, 390] on input "KB Sitemap ID (Optional)" at bounding box center [996, 391] width 252 height 15
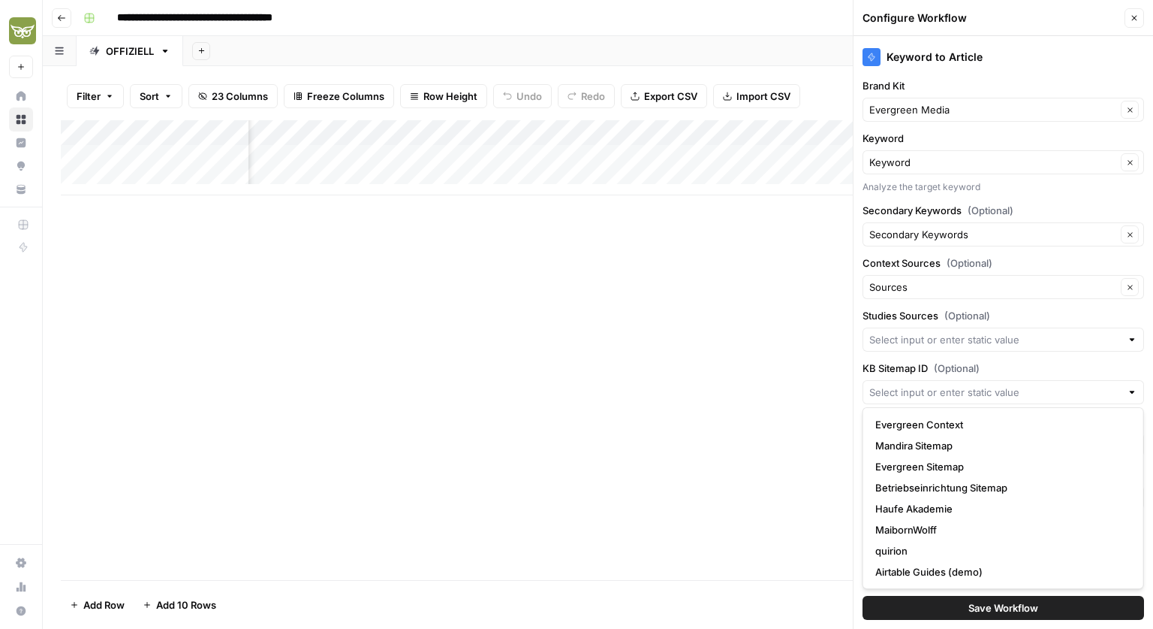
click at [1004, 366] on label "KB Sitemap ID (Optional)" at bounding box center [1004, 367] width 282 height 15
click at [1004, 384] on input "KB Sitemap ID (Optional)" at bounding box center [996, 391] width 252 height 15
click at [1069, 68] on div "Keyword to Article" at bounding box center [1004, 52] width 282 height 33
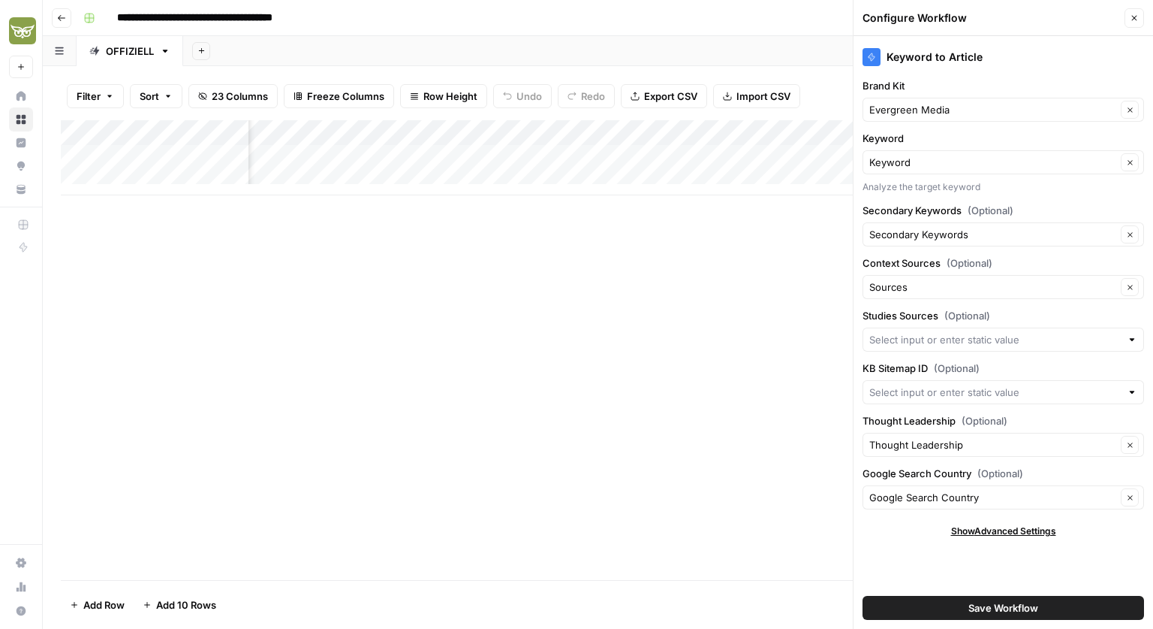
scroll to position [0, 413]
click at [938, 165] on input "Keyword" at bounding box center [993, 162] width 247 height 15
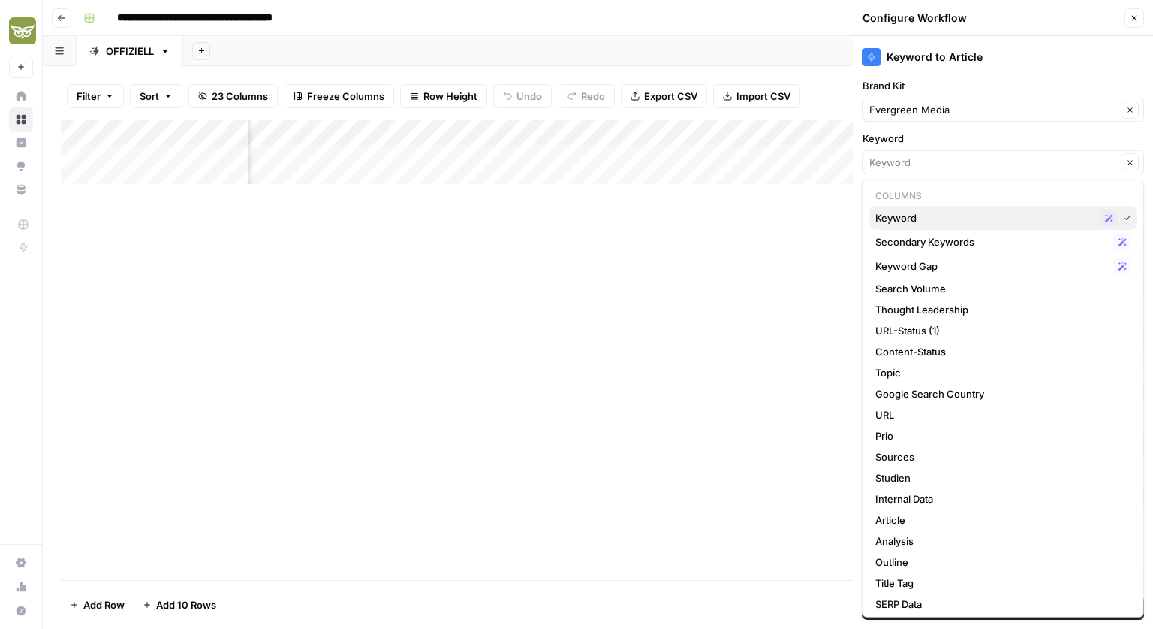
drag, startPoint x: 913, startPoint y: 223, endPoint x: 897, endPoint y: 223, distance: 16.5
click at [913, 224] on span "Keyword" at bounding box center [985, 217] width 219 height 15
type input "Keyword"
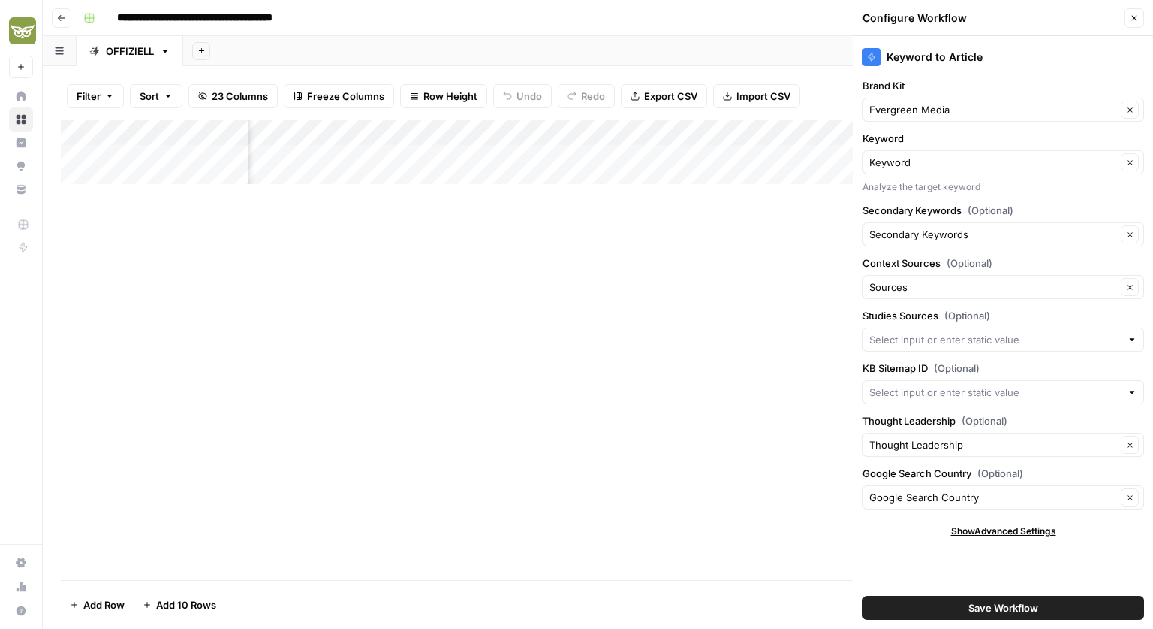
click at [176, 135] on div "Add Column" at bounding box center [598, 157] width 1075 height 75
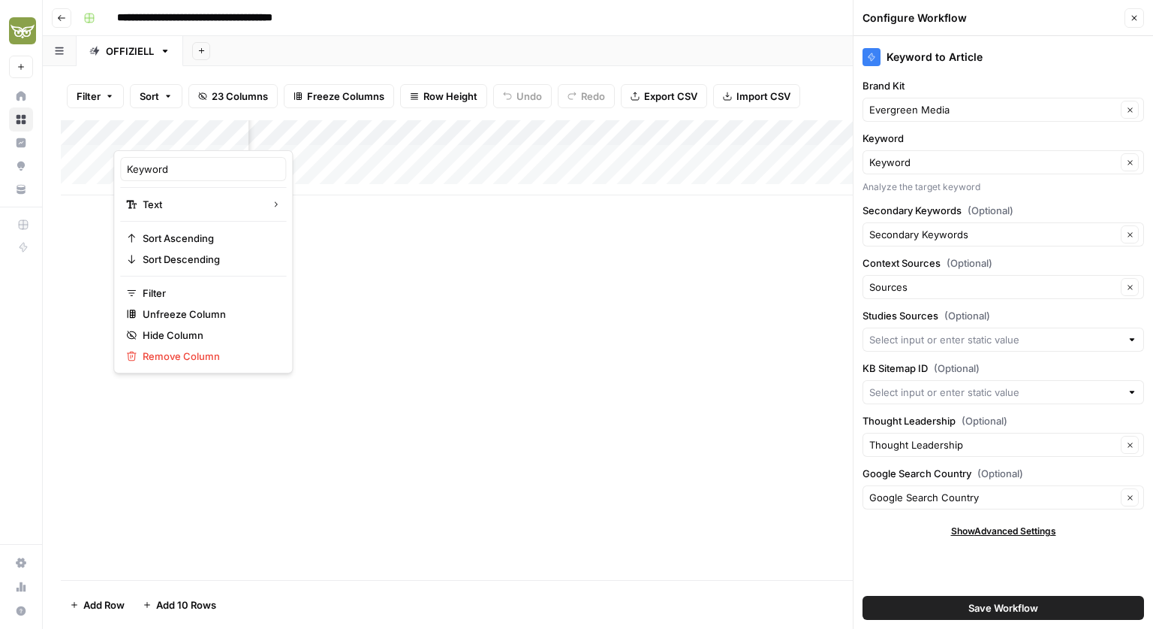
click at [176, 135] on div at bounding box center [181, 135] width 136 height 30
click at [163, 175] on input "Keyword" at bounding box center [203, 168] width 152 height 15
type input "blabla"
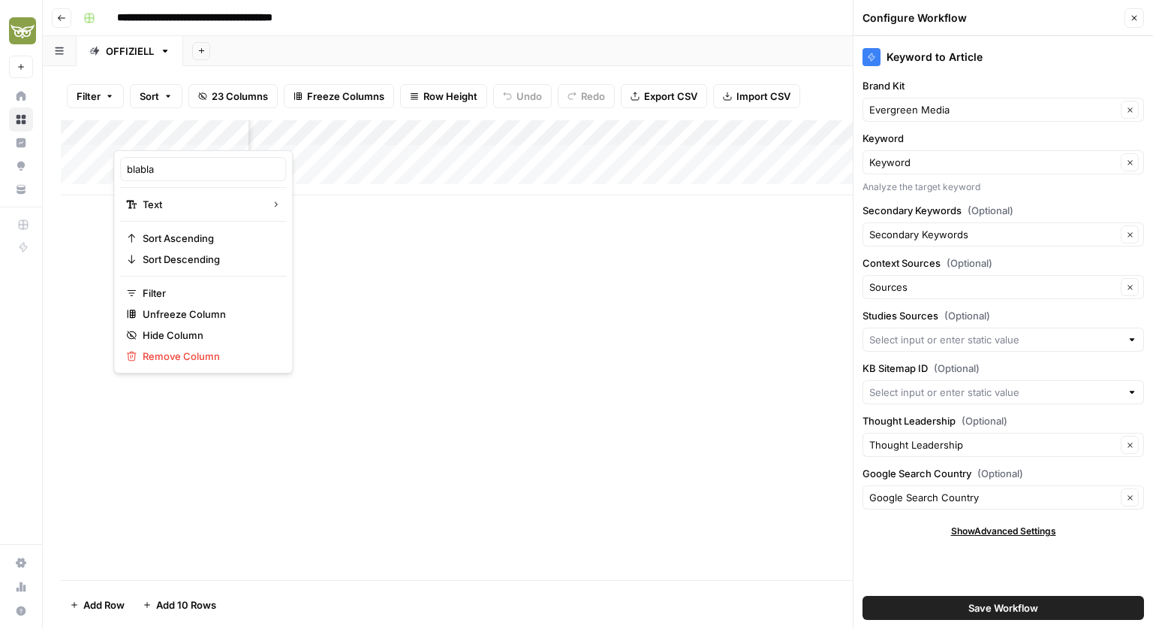
type input "blabla"
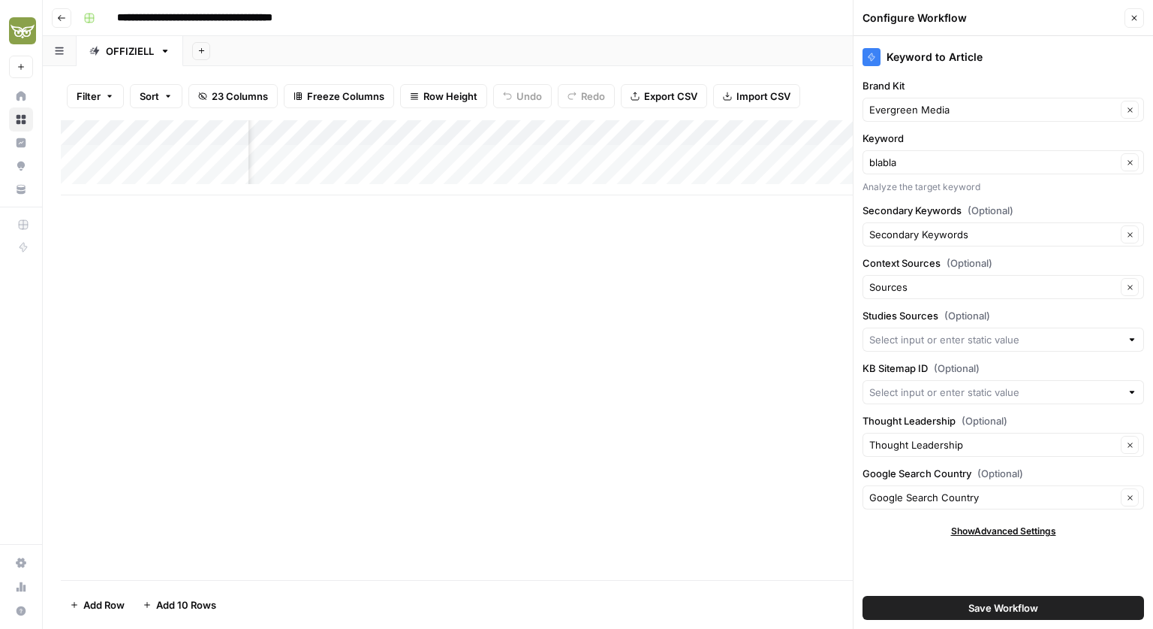
click at [934, 173] on div "Keyword blabla Clear Analyze the target keyword" at bounding box center [1004, 162] width 282 height 63
click at [932, 170] on div "blabla Clear" at bounding box center [1004, 162] width 282 height 24
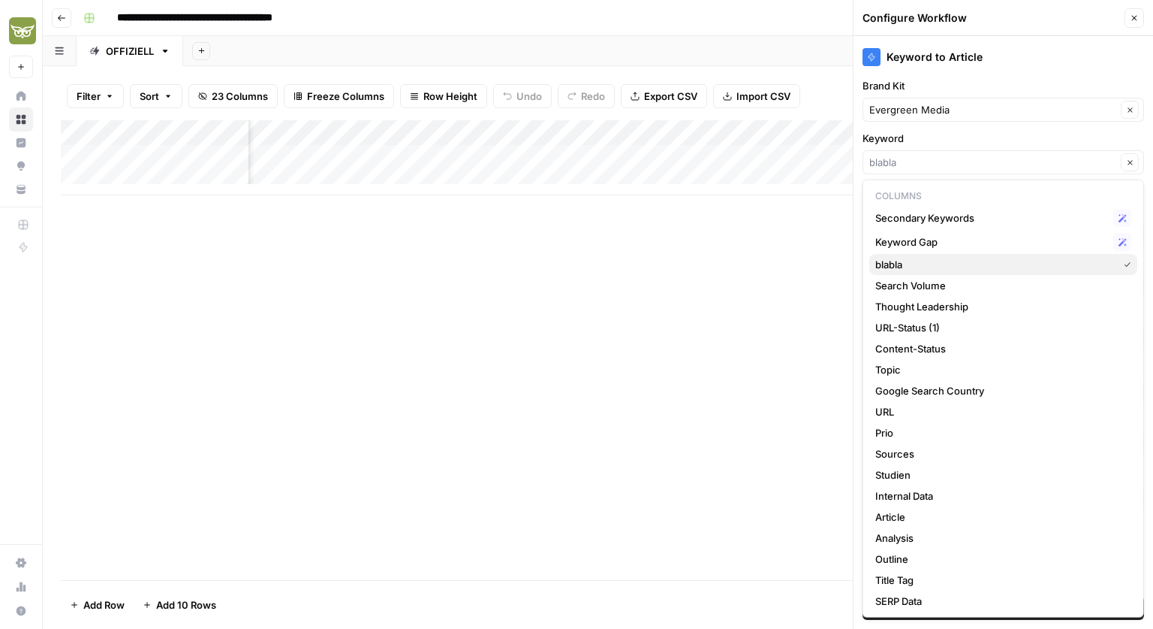
click at [904, 264] on span "blabla" at bounding box center [994, 264] width 237 height 15
type input "blabla"
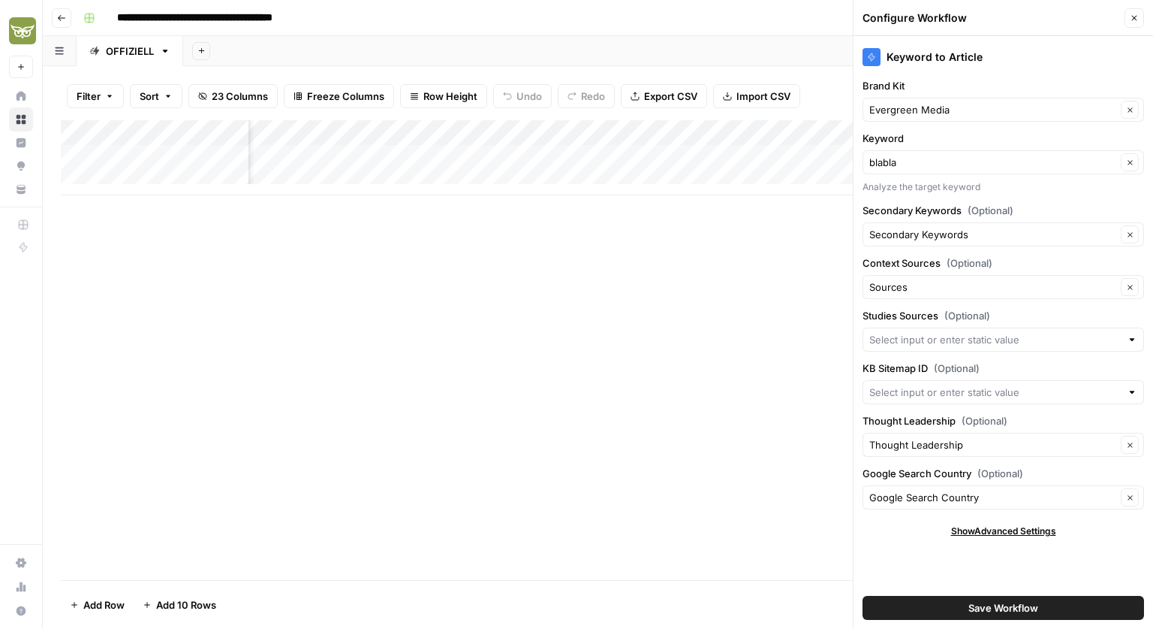
click at [147, 133] on div "Add Column" at bounding box center [598, 157] width 1075 height 75
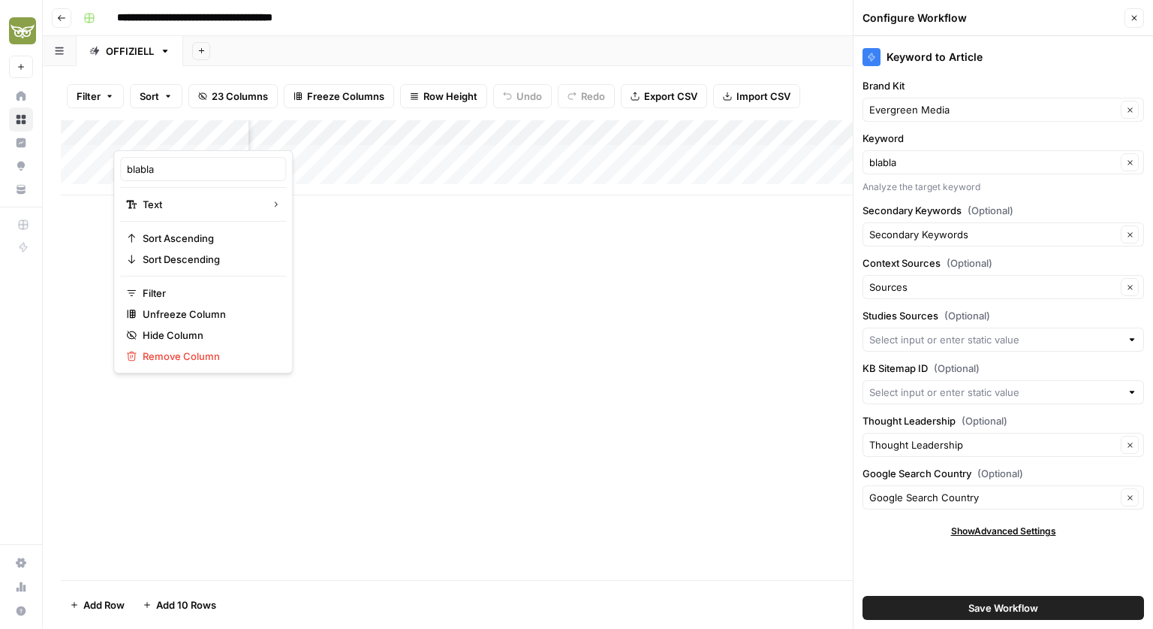
click at [147, 133] on div at bounding box center [181, 135] width 136 height 30
click at [140, 166] on input "blabla" at bounding box center [203, 168] width 152 height 15
type input "Keyword"
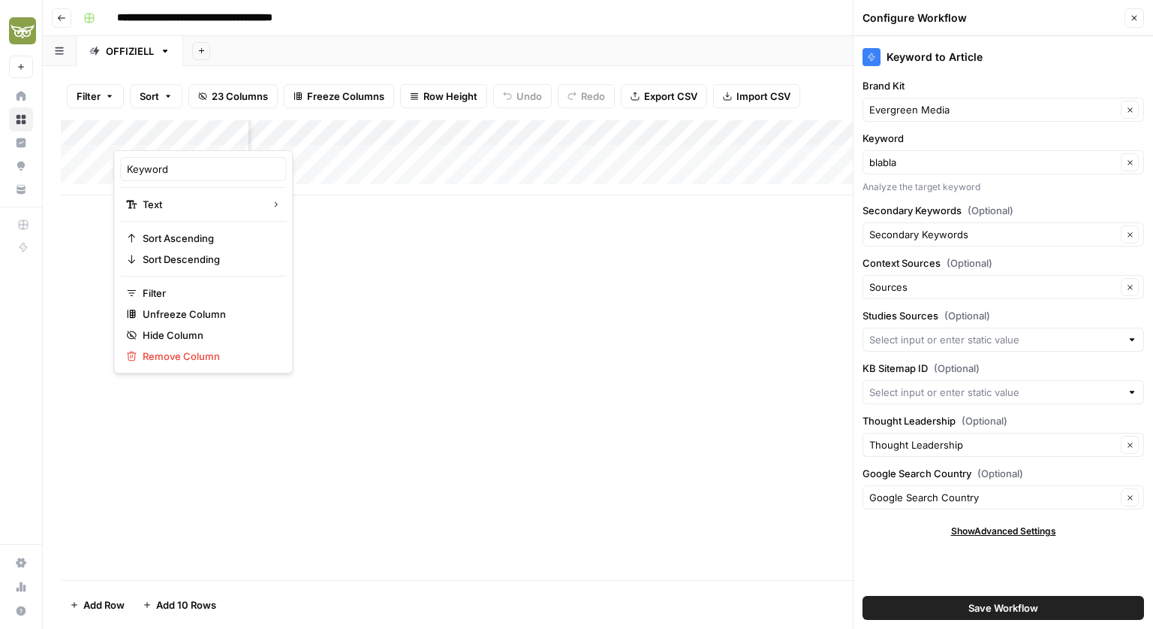
type input "Keyword"
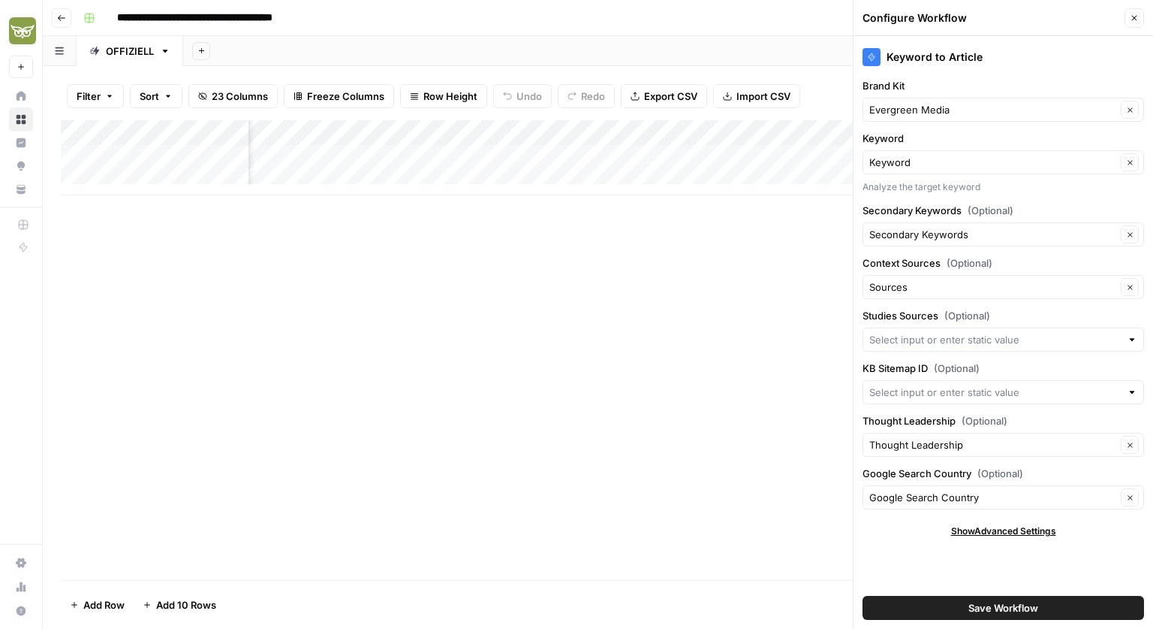
click at [878, 140] on label "Keyword" at bounding box center [1004, 138] width 282 height 15
click at [878, 155] on input "Keyword" at bounding box center [993, 162] width 247 height 15
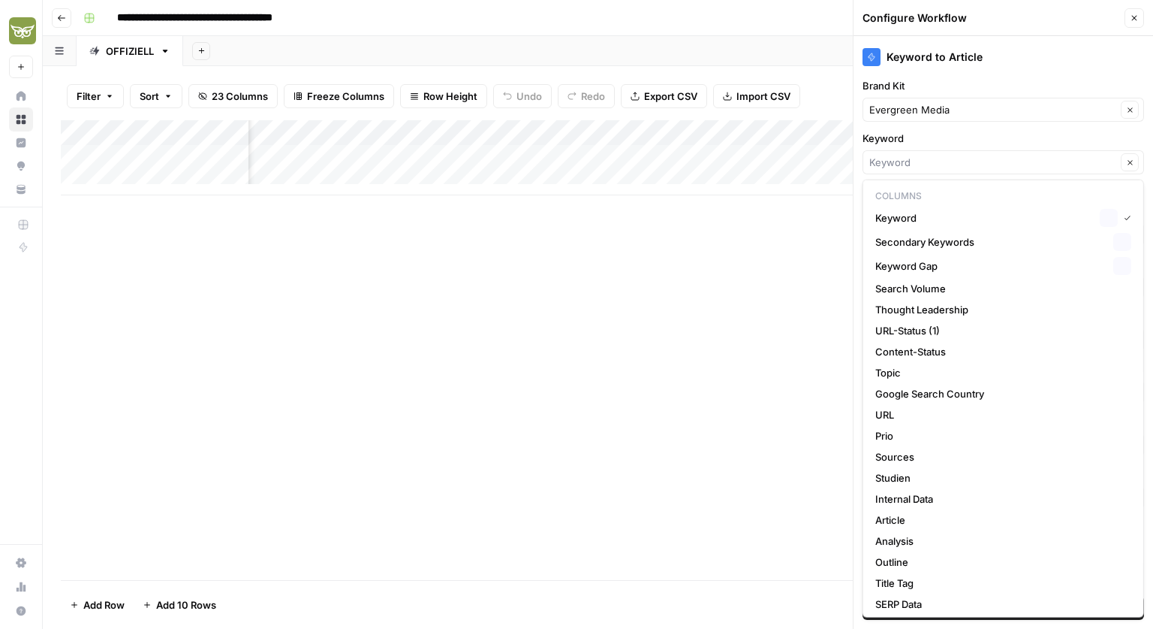
type input "Keyword"
click at [878, 140] on label "Keyword" at bounding box center [1004, 138] width 282 height 15
click at [878, 155] on input "Keyword" at bounding box center [993, 162] width 247 height 15
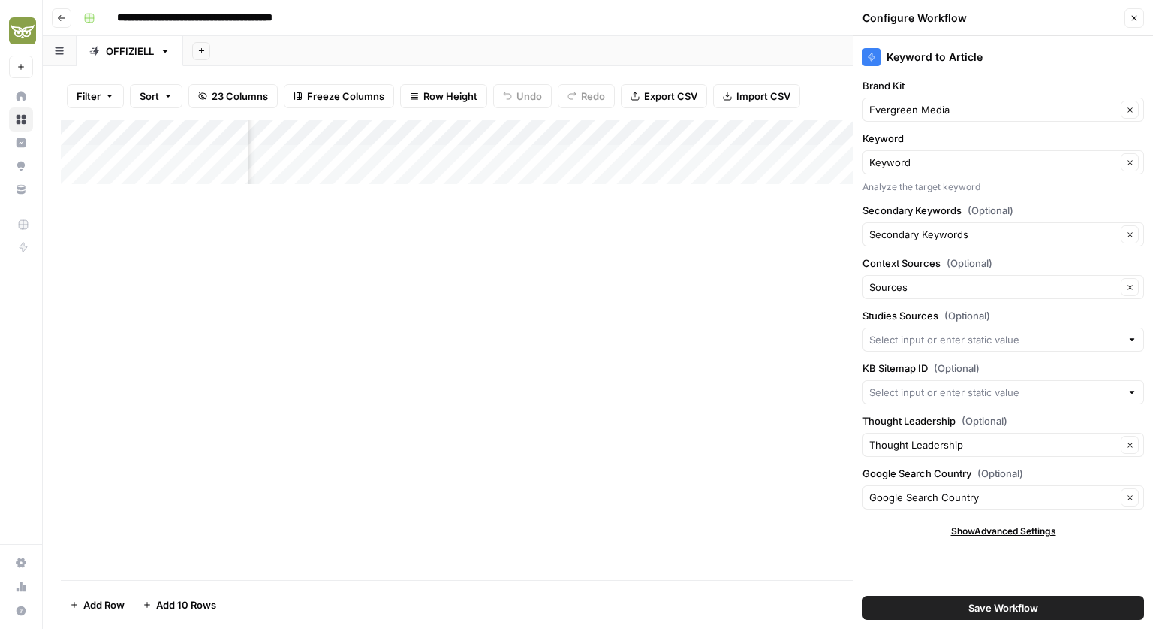
click at [903, 143] on label "Keyword" at bounding box center [1004, 138] width 282 height 15
click at [903, 155] on input "Keyword" at bounding box center [993, 162] width 247 height 15
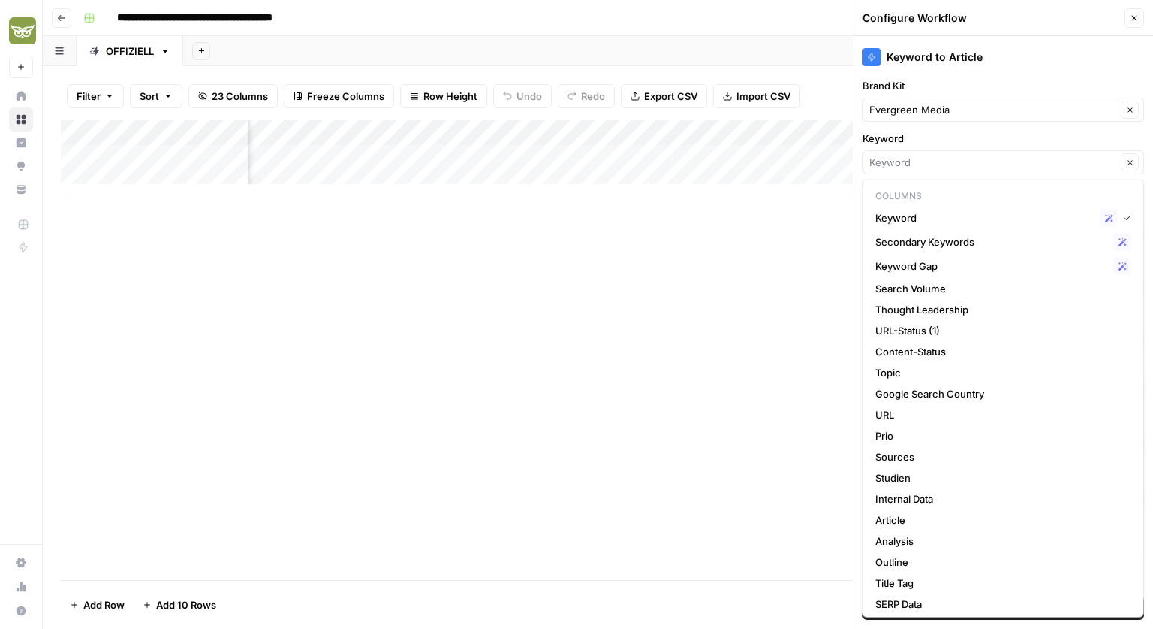
type input "Keyword"
click at [924, 138] on label "Keyword" at bounding box center [1004, 138] width 282 height 15
click at [924, 155] on input "Keyword" at bounding box center [993, 162] width 247 height 15
type input "Keyword"
click at [493, 255] on div "Add Column" at bounding box center [598, 350] width 1075 height 460
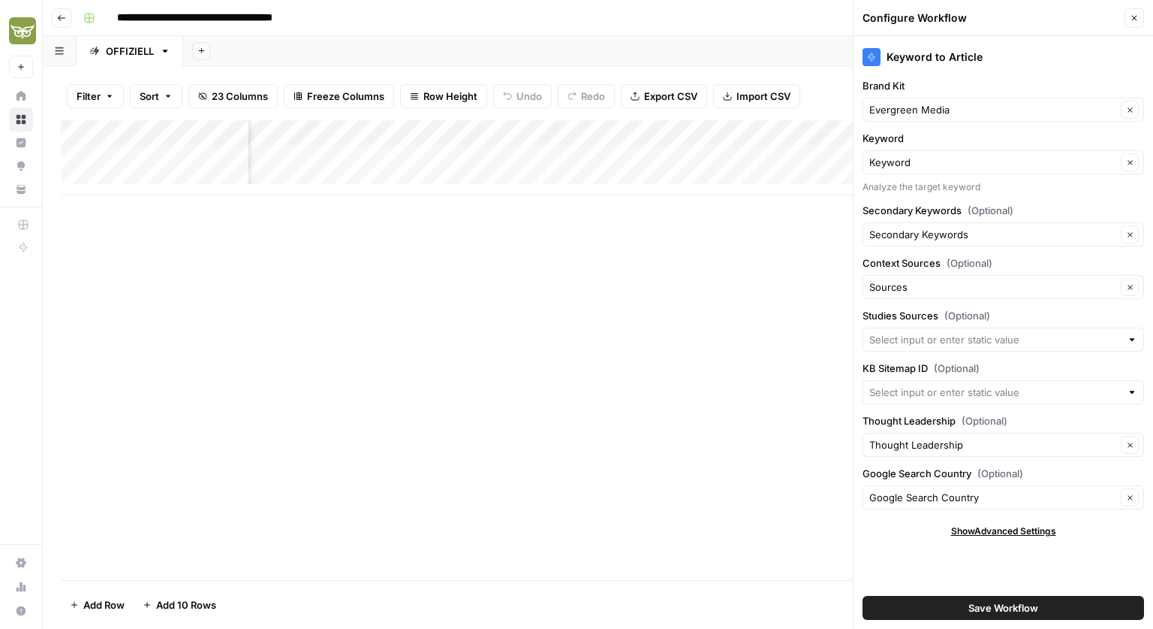
scroll to position [0, 0]
click at [317, 152] on div "Add Column" at bounding box center [598, 157] width 1075 height 75
click at [485, 128] on div "Add Column" at bounding box center [598, 157] width 1075 height 75
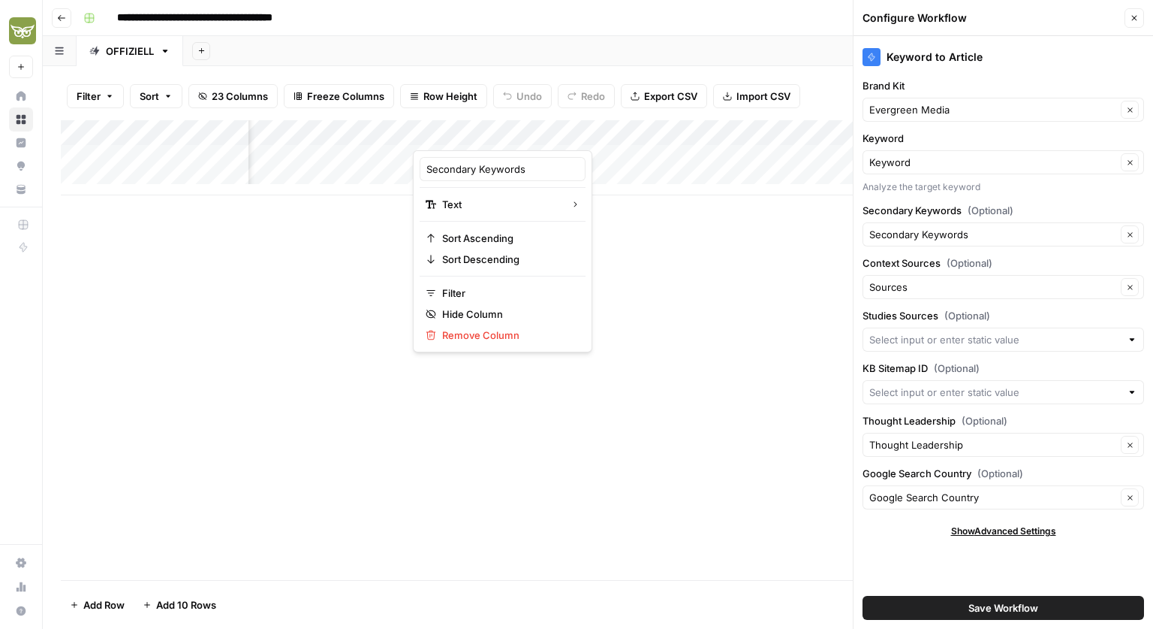
drag, startPoint x: 493, startPoint y: 131, endPoint x: 389, endPoint y: 136, distance: 103.8
click at [389, 136] on body "**********" at bounding box center [576, 314] width 1153 height 629
click at [440, 133] on div at bounding box center [481, 135] width 136 height 30
drag, startPoint x: 460, startPoint y: 125, endPoint x: 403, endPoint y: 131, distance: 57.4
click at [403, 131] on body "**********" at bounding box center [576, 314] width 1153 height 629
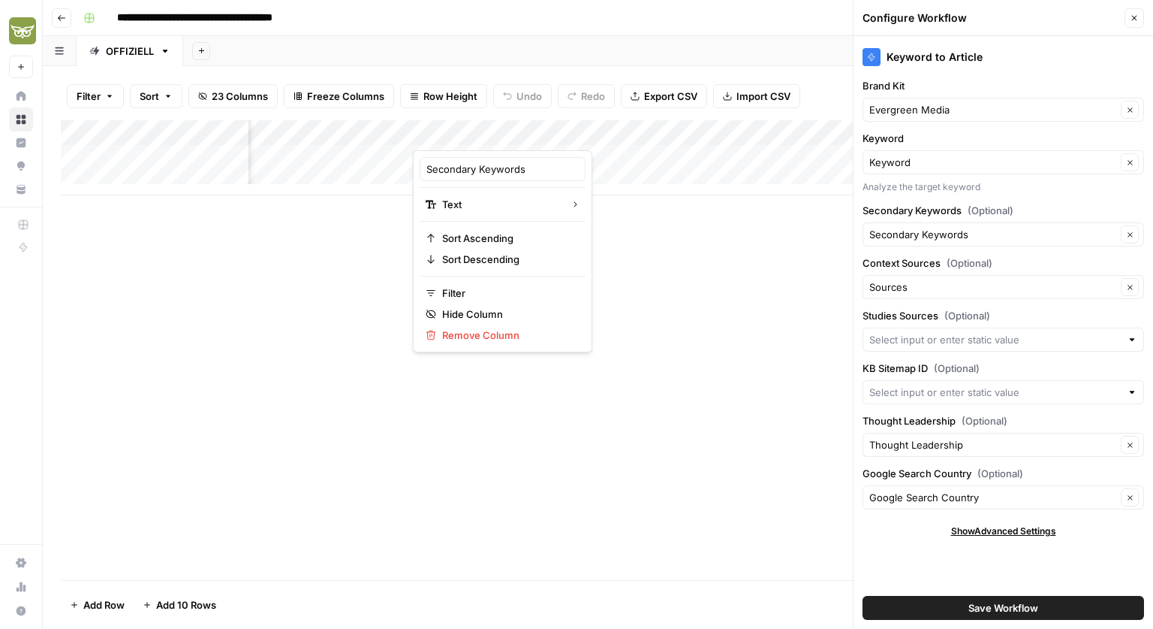
click at [384, 237] on div "Add Column" at bounding box center [598, 350] width 1075 height 460
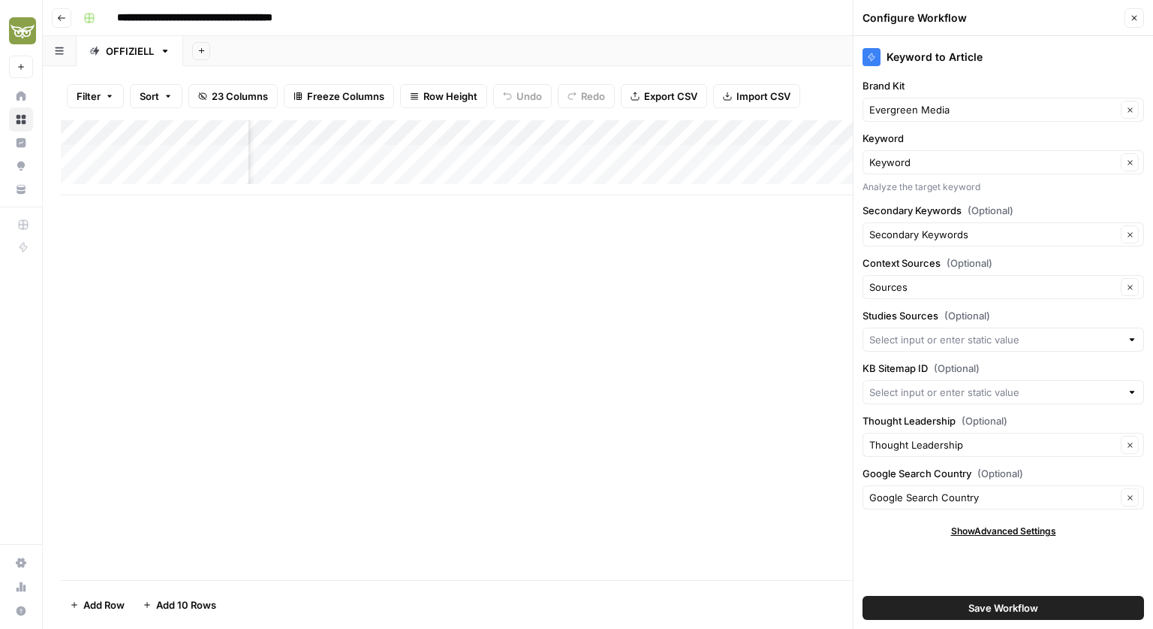
drag, startPoint x: 480, startPoint y: 133, endPoint x: 340, endPoint y: 139, distance: 139.8
click at [340, 139] on div "Add Column" at bounding box center [598, 157] width 1075 height 75
click at [515, 133] on div "Add Column" at bounding box center [598, 157] width 1075 height 75
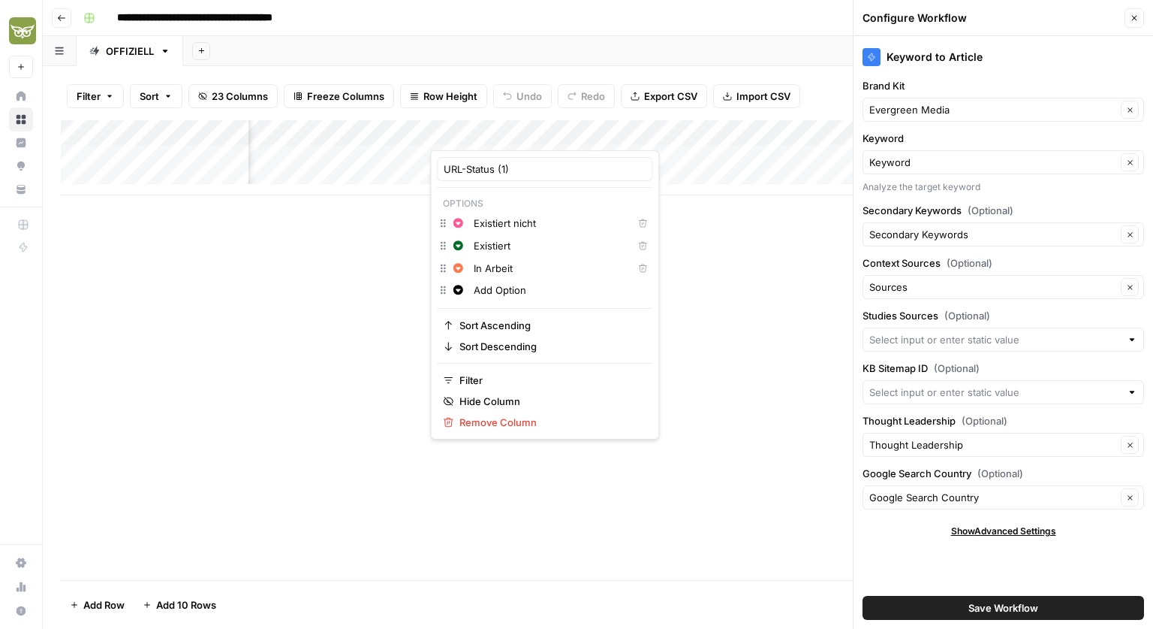
click at [515, 133] on div at bounding box center [498, 135] width 136 height 30
click at [412, 231] on div "Add Column" at bounding box center [598, 350] width 1075 height 460
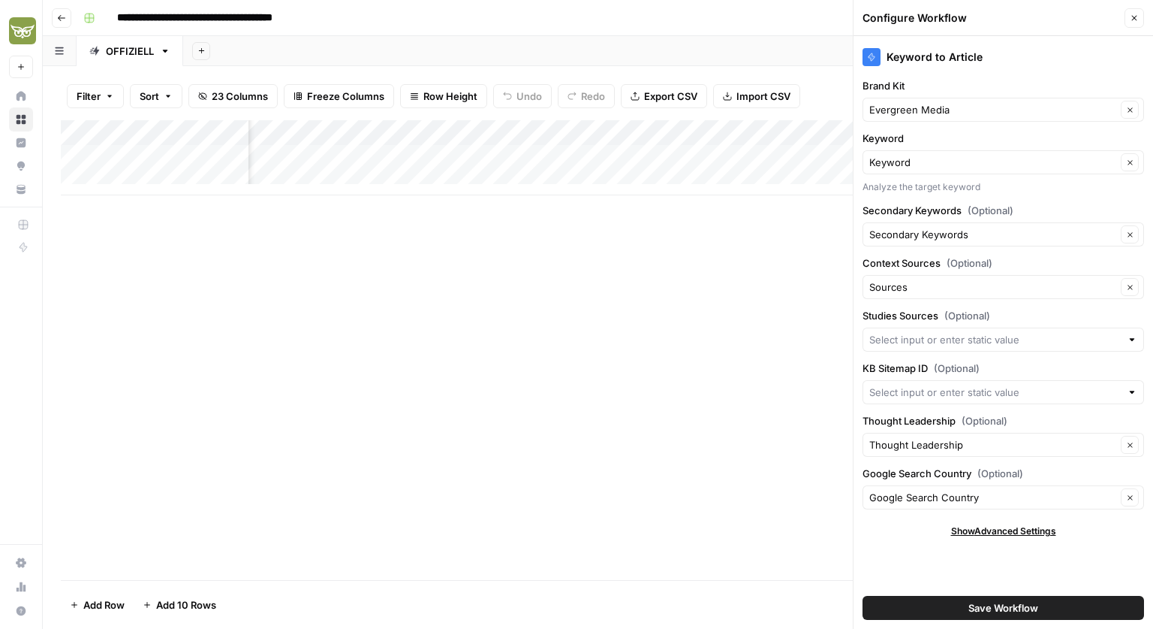
scroll to position [0, 323]
click at [595, 129] on div "Add Column" at bounding box center [598, 157] width 1075 height 75
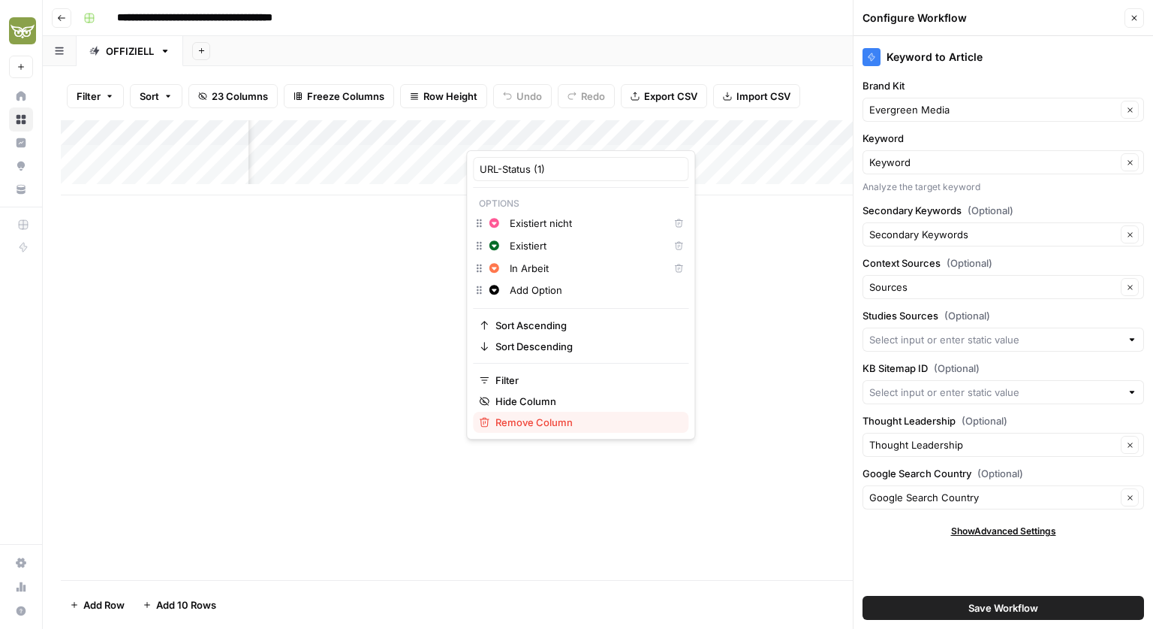
click at [525, 425] on span "Remove Column" at bounding box center [586, 422] width 181 height 15
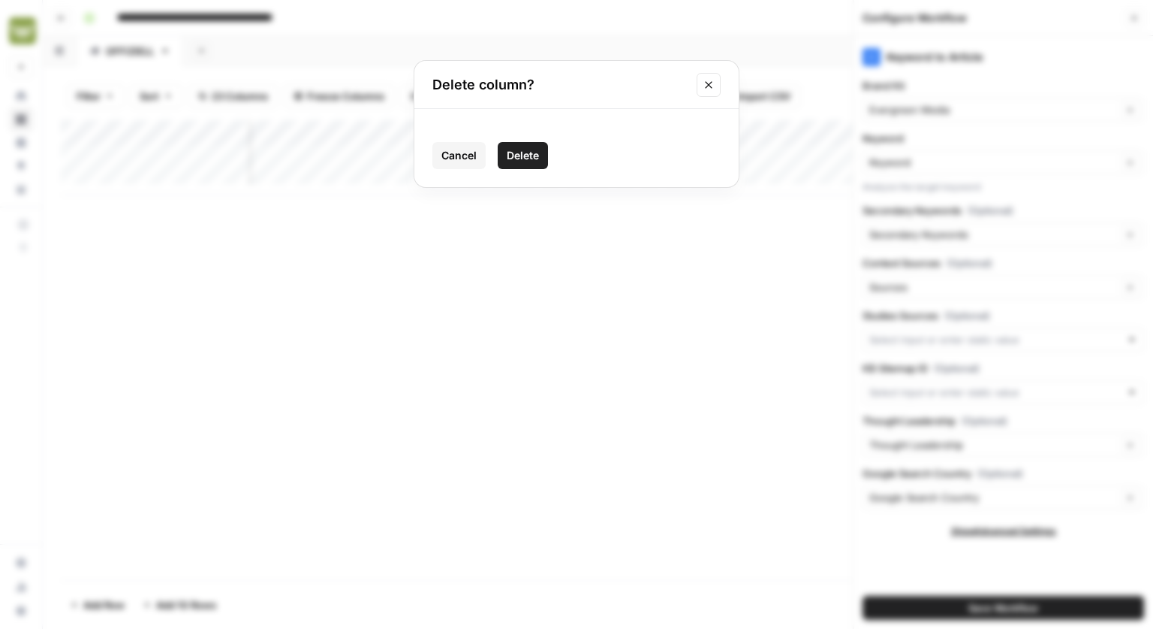
click at [521, 152] on span "Delete" at bounding box center [523, 155] width 32 height 15
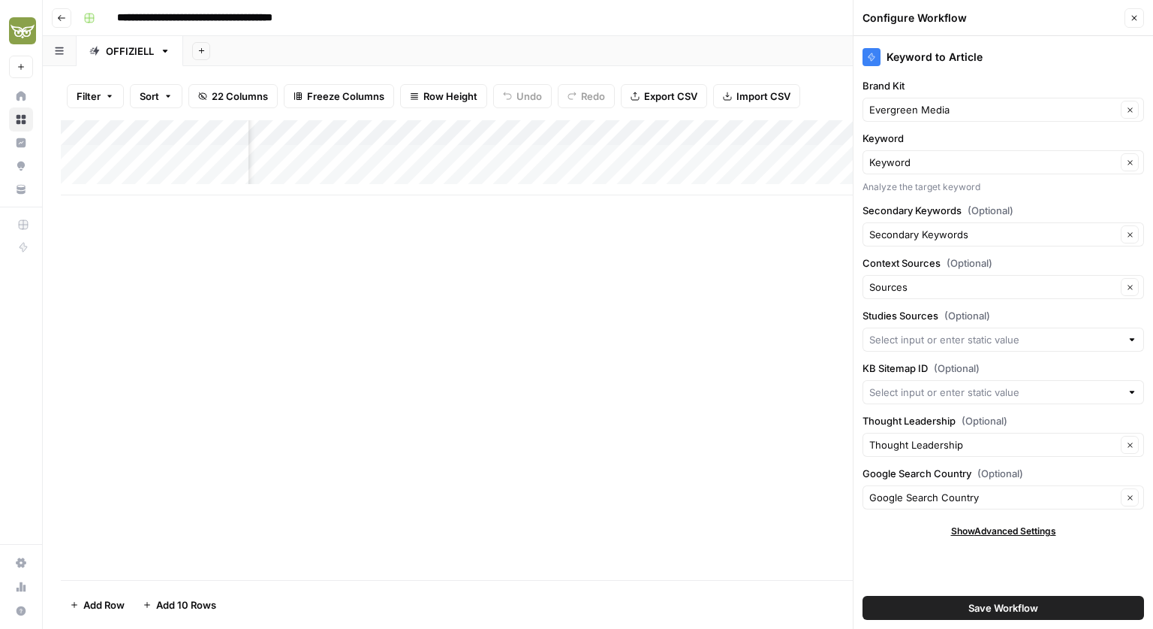
scroll to position [0, 362]
click at [485, 137] on div "Add Column" at bounding box center [598, 157] width 1075 height 75
click at [537, 134] on div at bounding box center [488, 135] width 123 height 30
click at [539, 128] on div at bounding box center [488, 135] width 123 height 30
click at [668, 300] on div "Add Column" at bounding box center [598, 350] width 1075 height 460
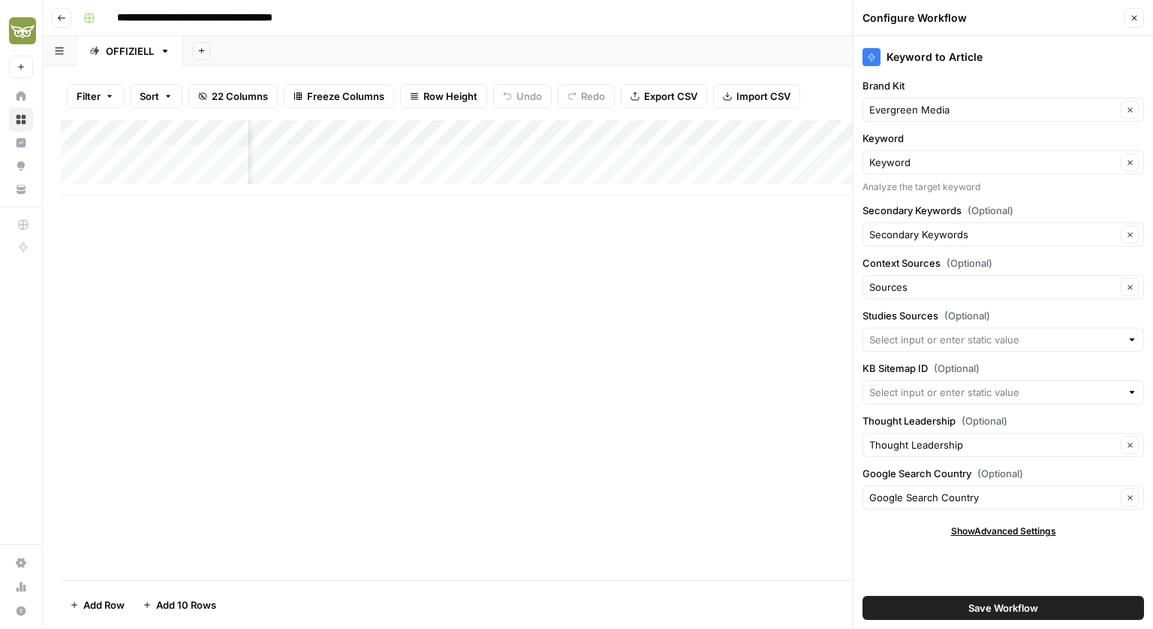
click at [541, 134] on div "Add Column" at bounding box center [598, 157] width 1075 height 75
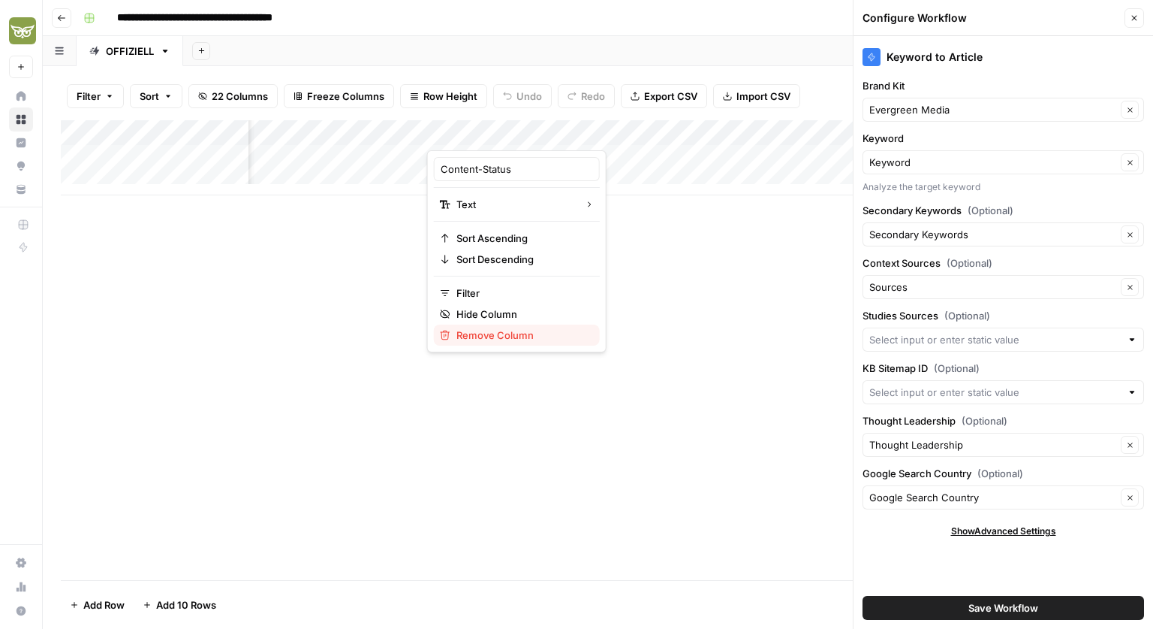
click at [484, 338] on span "Remove Column" at bounding box center [522, 334] width 131 height 15
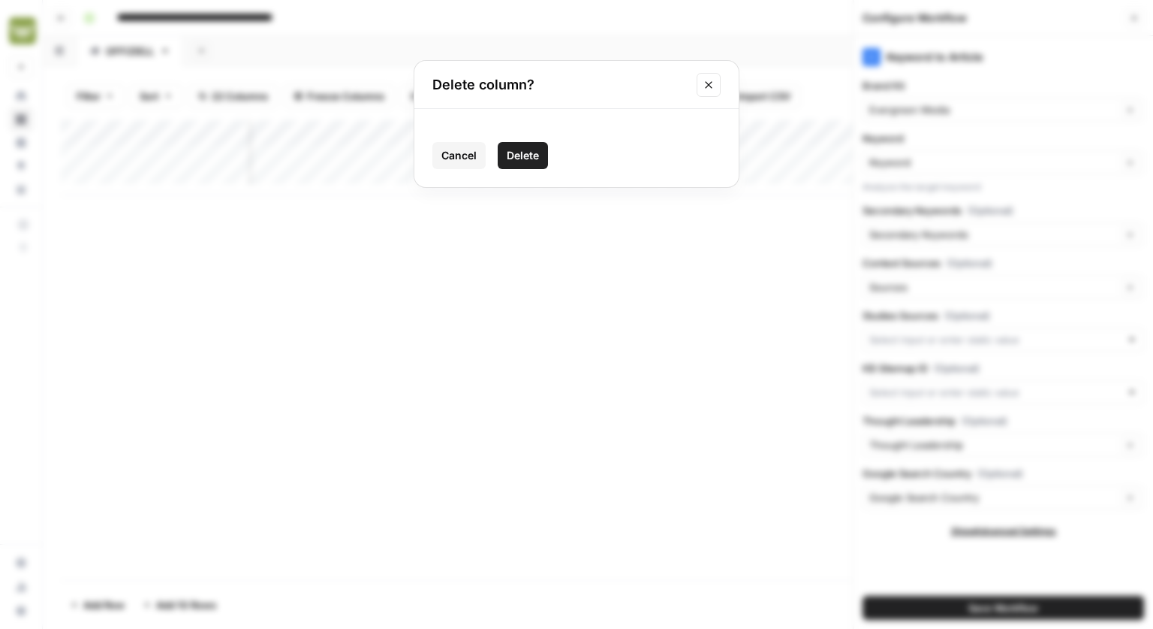
click at [521, 155] on span "Delete" at bounding box center [523, 155] width 32 height 15
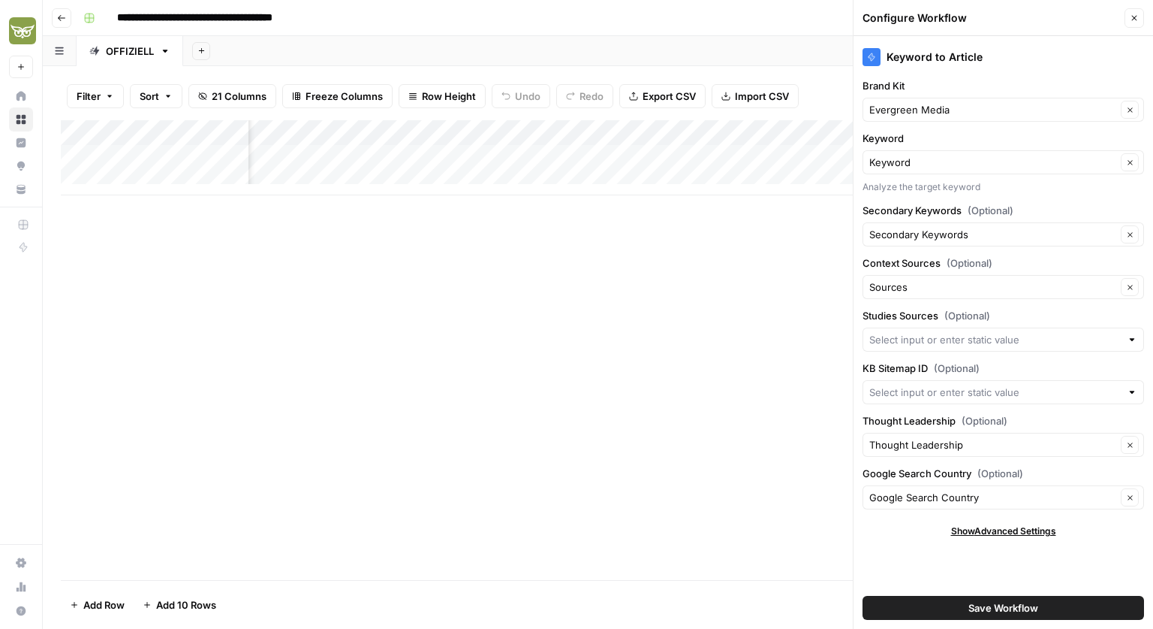
click at [550, 131] on div "Add Column" at bounding box center [598, 157] width 1075 height 75
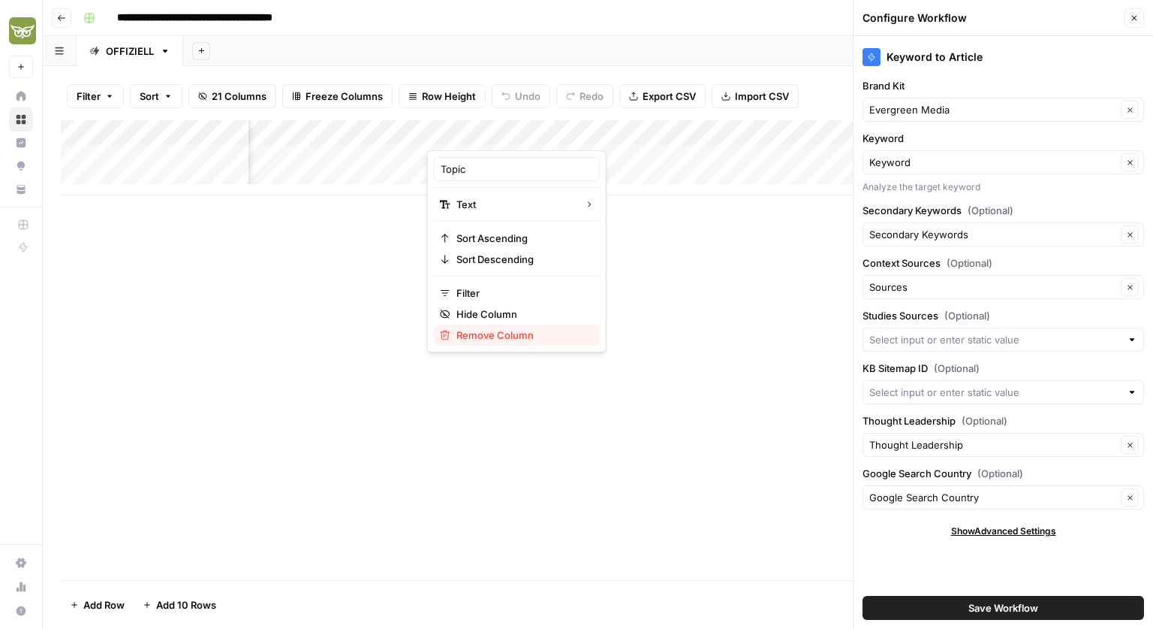
click at [507, 330] on span "Remove Column" at bounding box center [522, 334] width 131 height 15
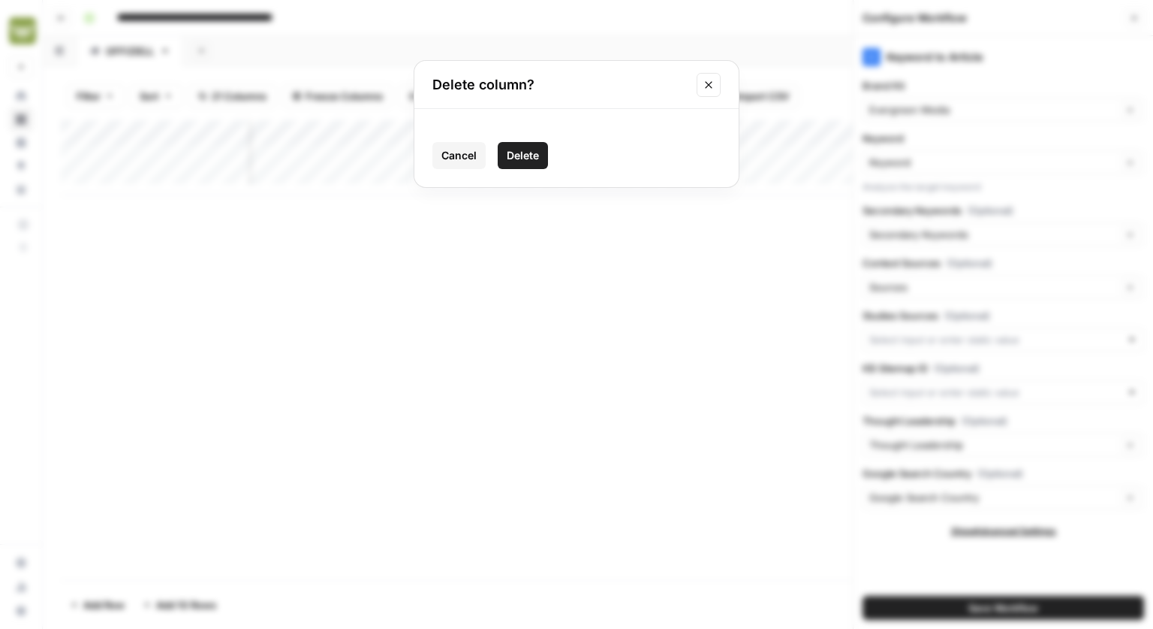
click at [523, 159] on span "Delete" at bounding box center [523, 155] width 32 height 15
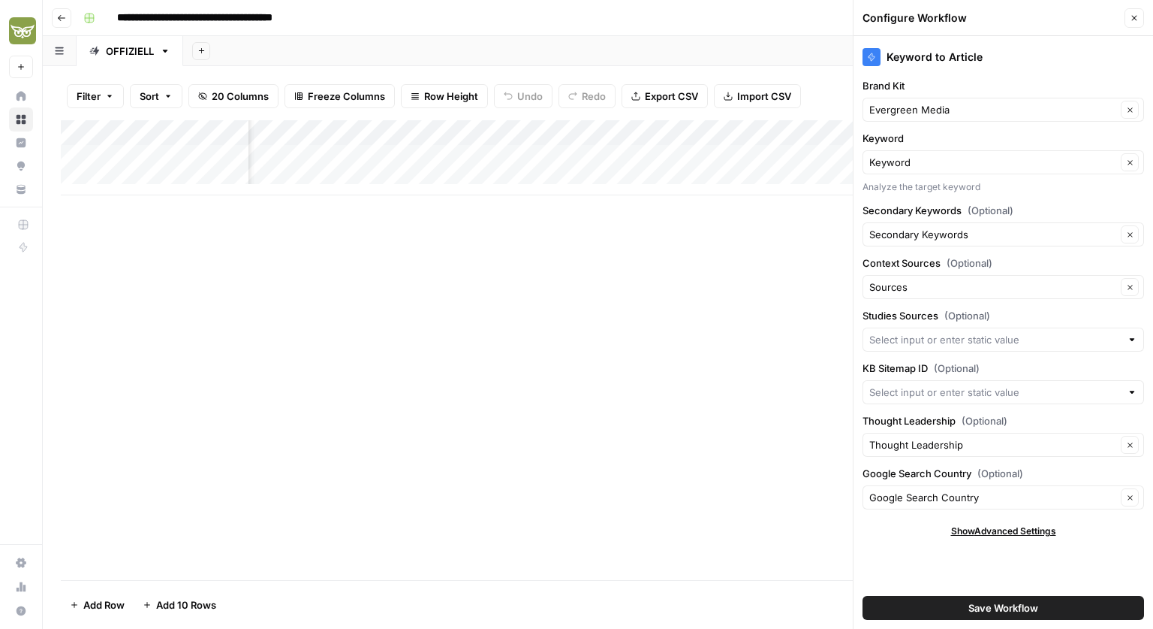
scroll to position [0, 664]
click at [711, 130] on div "Add Column" at bounding box center [598, 157] width 1075 height 75
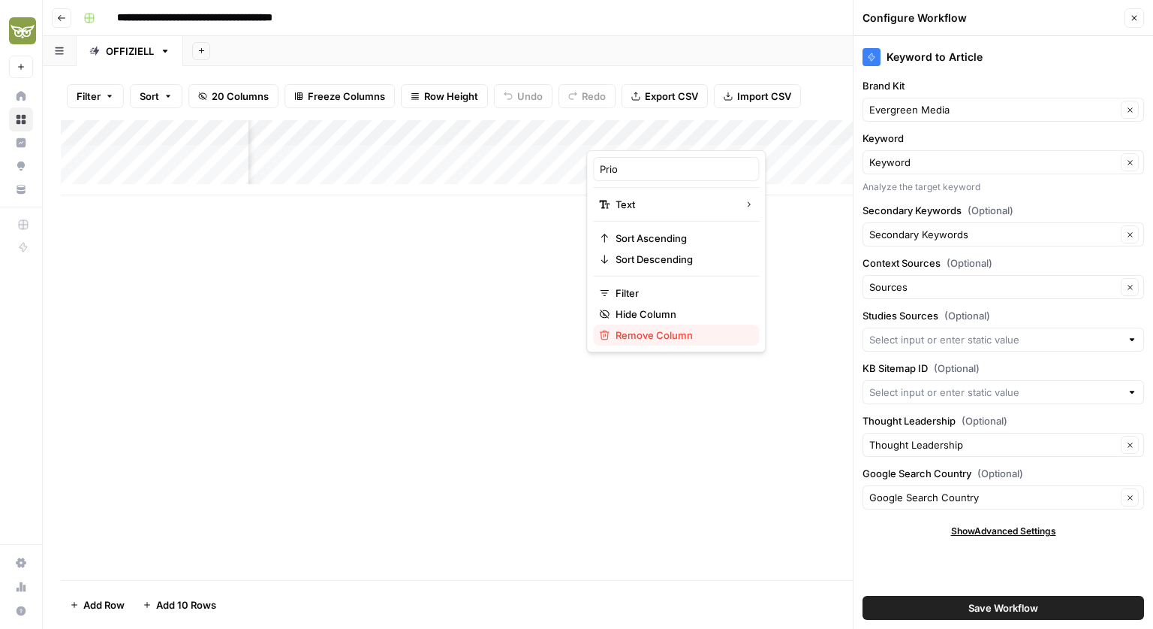
click at [640, 334] on span "Remove Column" at bounding box center [681, 334] width 131 height 15
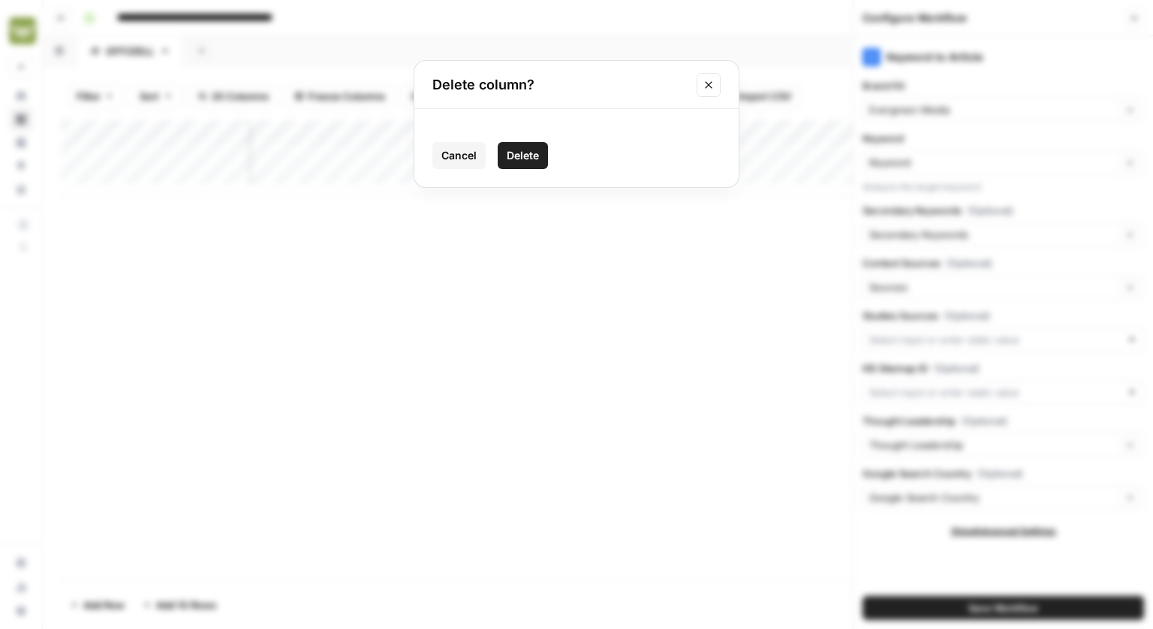
click at [527, 148] on span "Delete" at bounding box center [523, 155] width 32 height 15
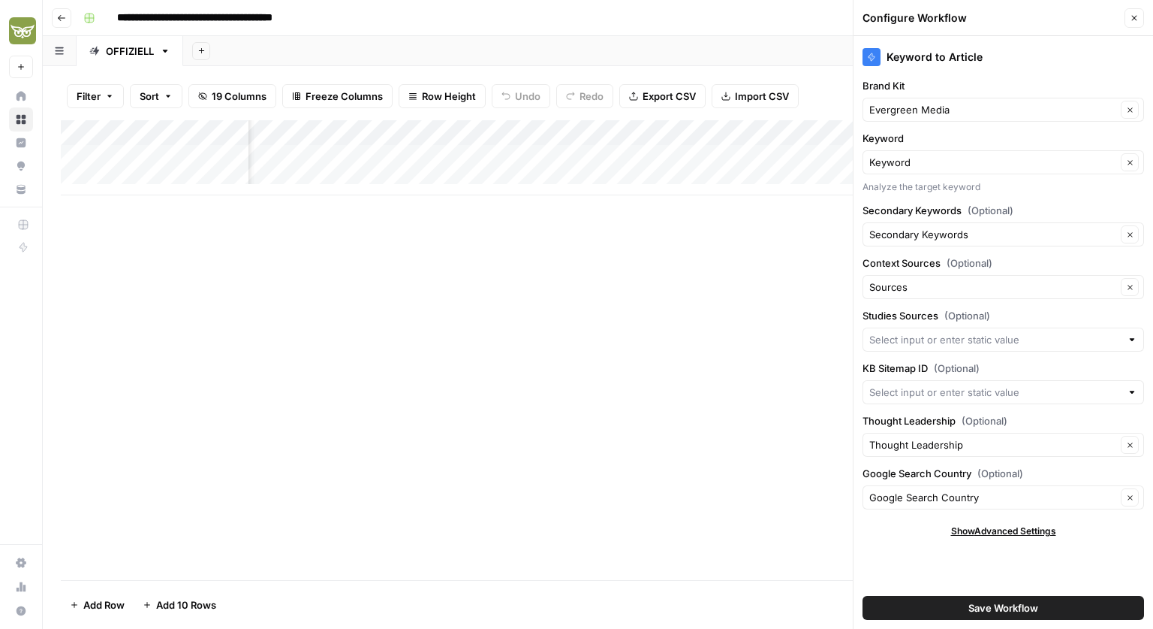
scroll to position [0, 282]
drag, startPoint x: 426, startPoint y: 134, endPoint x: 723, endPoint y: 140, distance: 297.4
click at [723, 140] on div "Add Column" at bounding box center [598, 157] width 1075 height 75
click at [418, 136] on div "Add Column" at bounding box center [598, 157] width 1075 height 75
click at [332, 249] on html "**********" at bounding box center [576, 314] width 1153 height 629
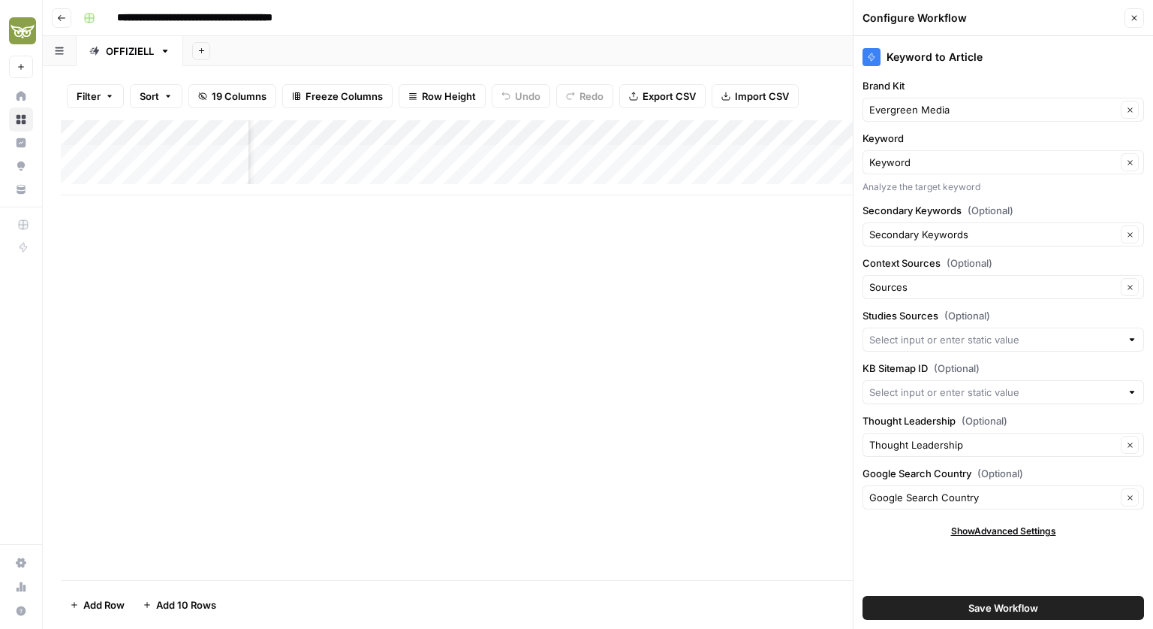
click at [400, 158] on div "Add Column" at bounding box center [598, 157] width 1075 height 75
click at [435, 137] on div "Add Column" at bounding box center [598, 157] width 1075 height 75
click at [357, 235] on div "Add Column" at bounding box center [598, 350] width 1075 height 460
click at [416, 165] on div "Add Column" at bounding box center [598, 157] width 1075 height 75
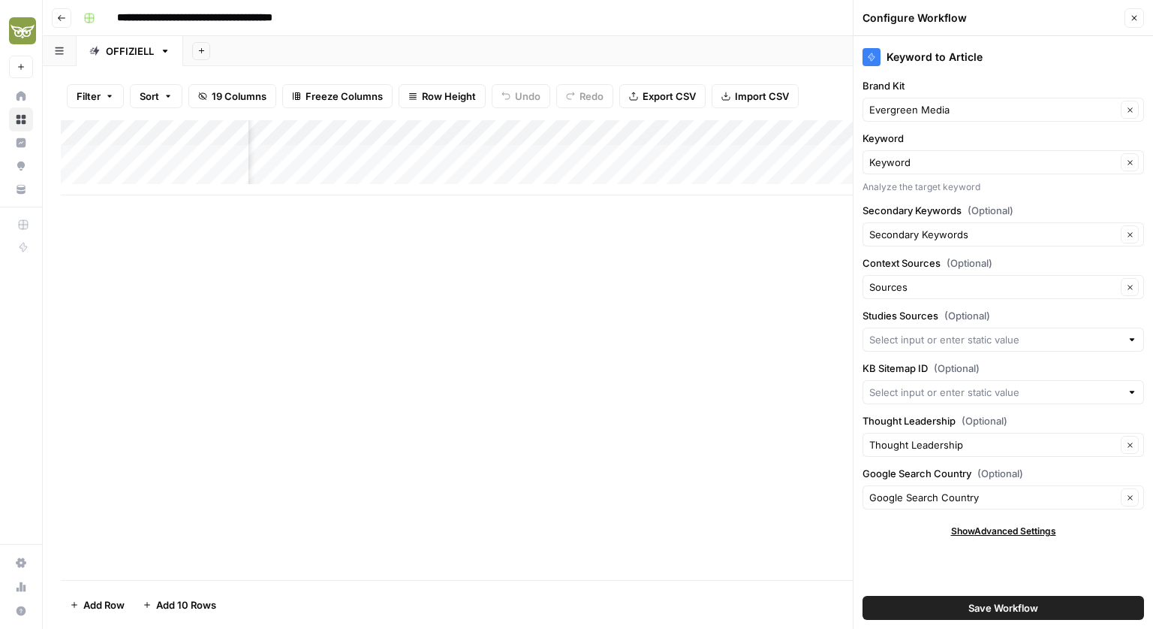
click at [618, 158] on div "Add Column" at bounding box center [598, 157] width 1075 height 75
click at [625, 158] on div "Add Column" at bounding box center [598, 157] width 1075 height 75
click at [495, 240] on div "Add Column" at bounding box center [319, 350] width 516 height 460
click at [1134, 20] on icon "button" at bounding box center [1134, 18] width 9 height 9
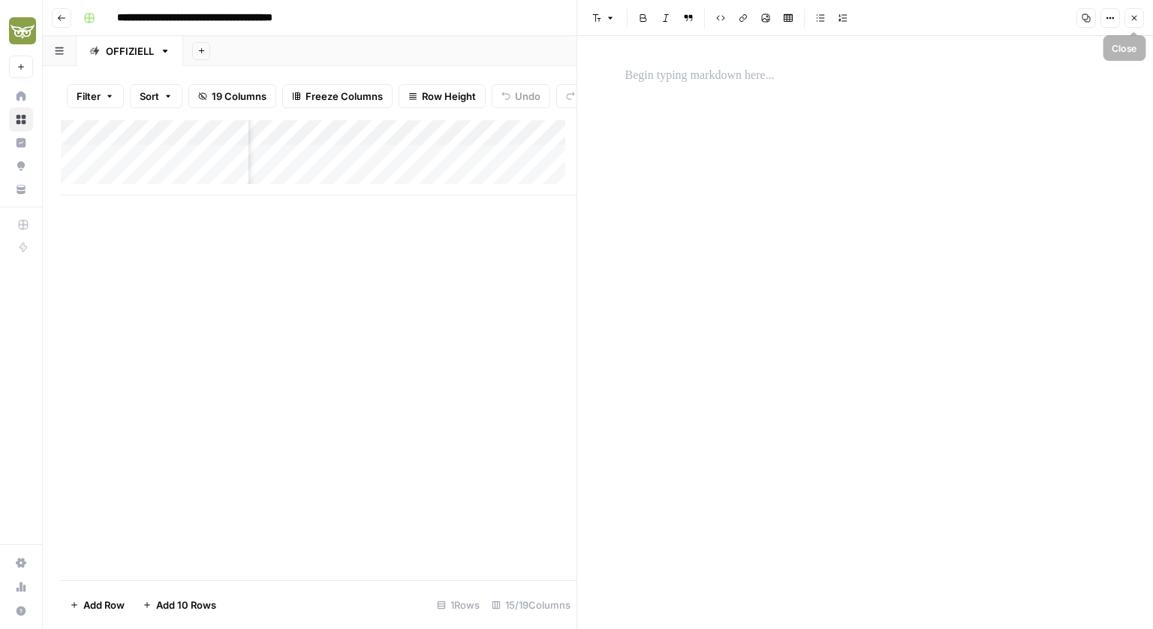
click at [1133, 18] on icon "button" at bounding box center [1134, 18] width 9 height 9
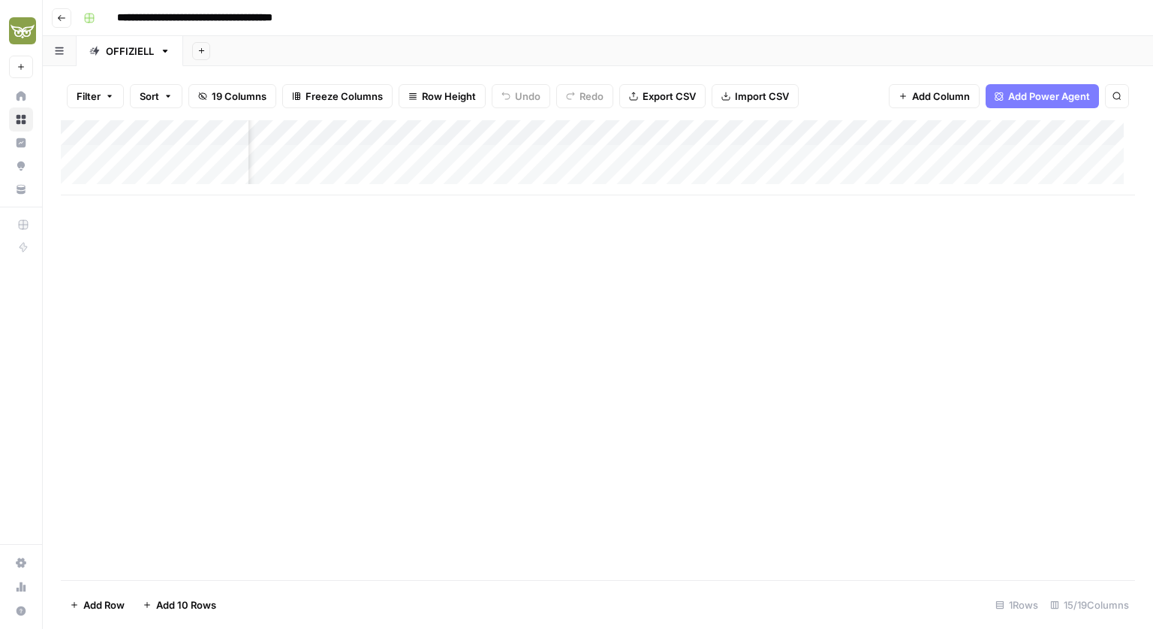
click at [664, 152] on div "Add Column" at bounding box center [598, 157] width 1075 height 75
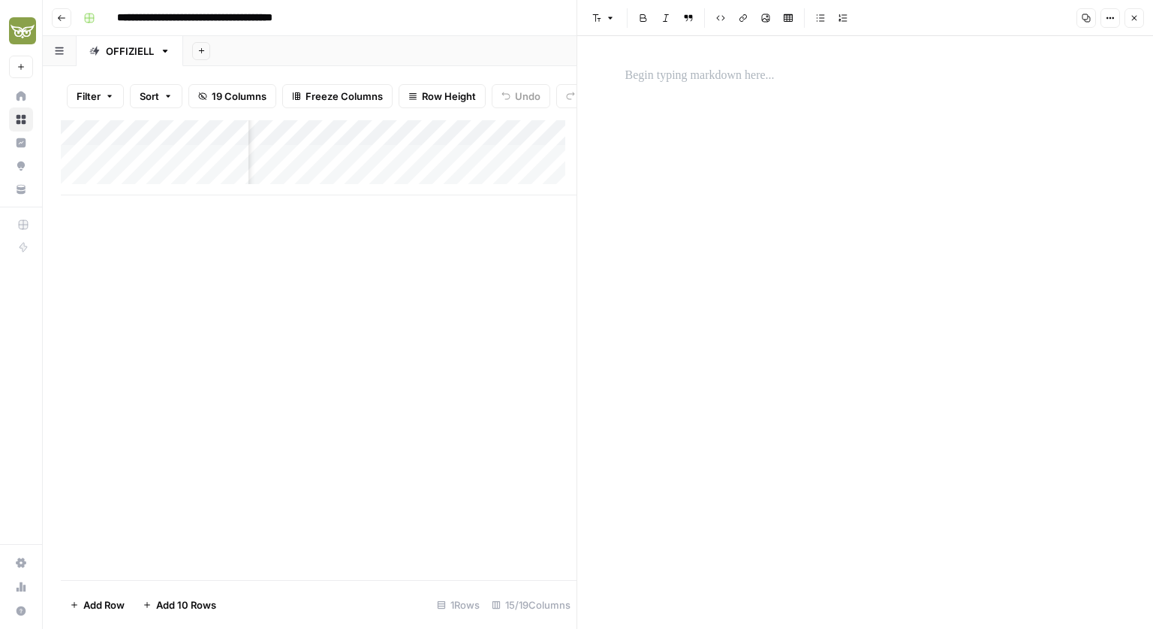
click at [1138, 14] on icon "button" at bounding box center [1134, 18] width 9 height 9
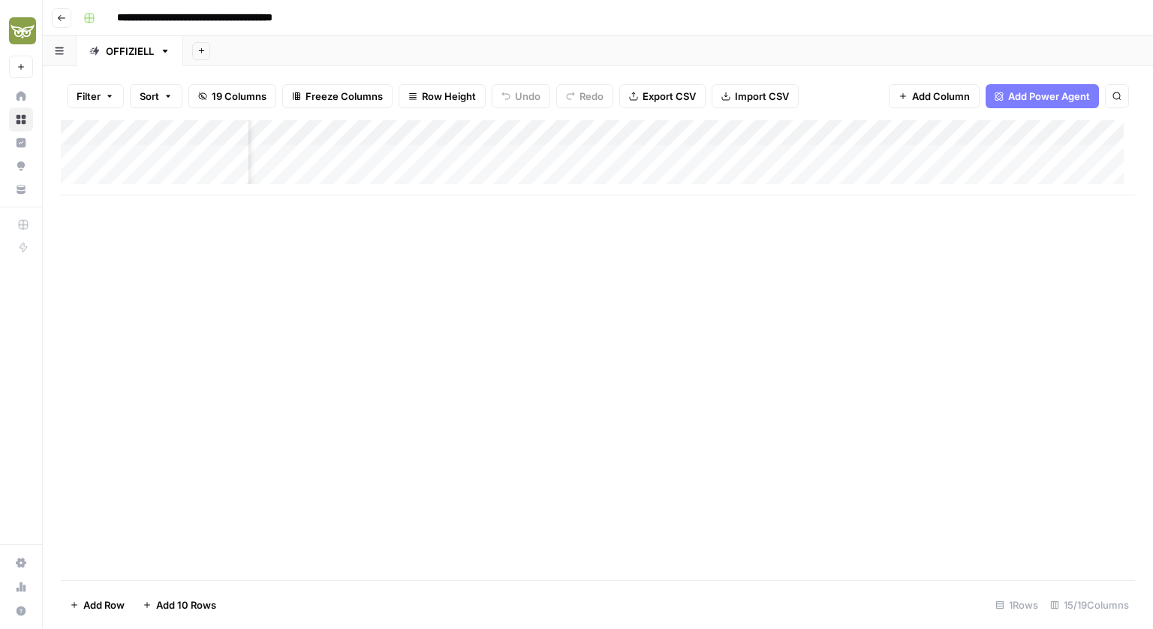
click at [638, 134] on div "Add Column" at bounding box center [598, 157] width 1075 height 75
click at [635, 362] on div "Add Column" at bounding box center [598, 350] width 1075 height 460
click at [541, 128] on div "Add Column" at bounding box center [598, 157] width 1075 height 75
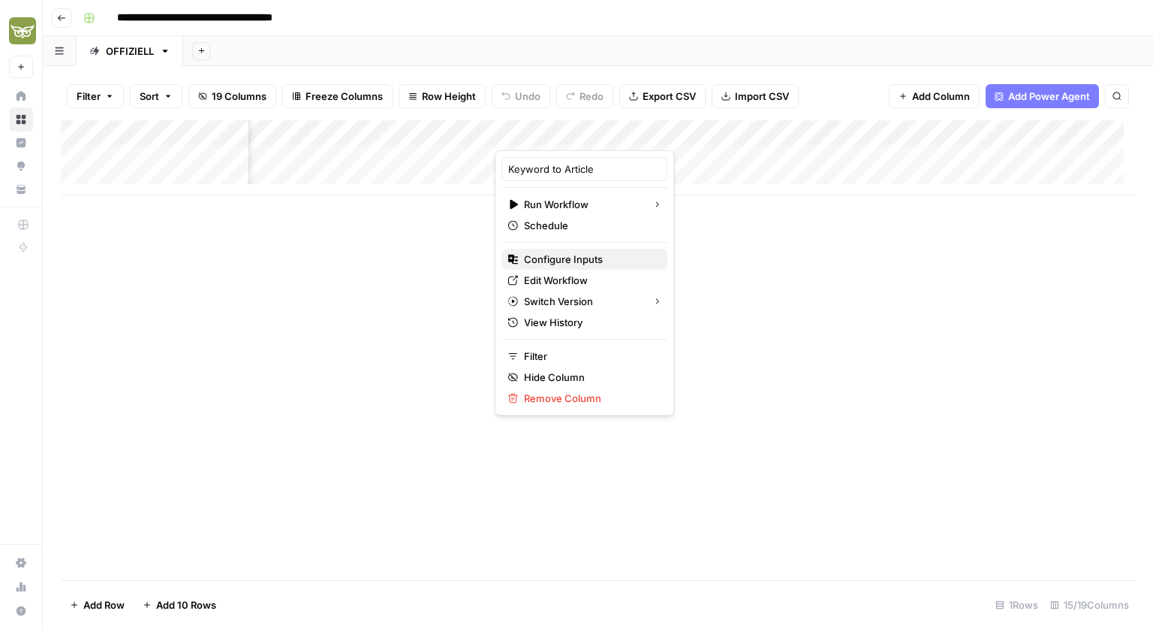
click at [568, 264] on span "Configure Inputs" at bounding box center [589, 259] width 131 height 15
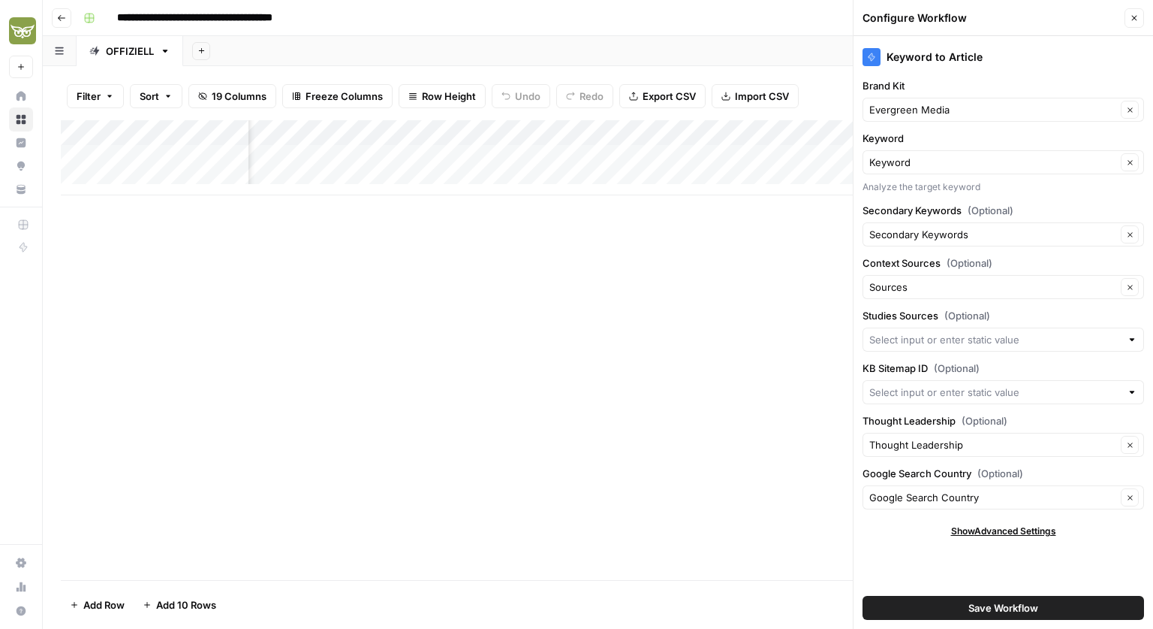
click at [1133, 14] on icon "button" at bounding box center [1134, 18] width 9 height 9
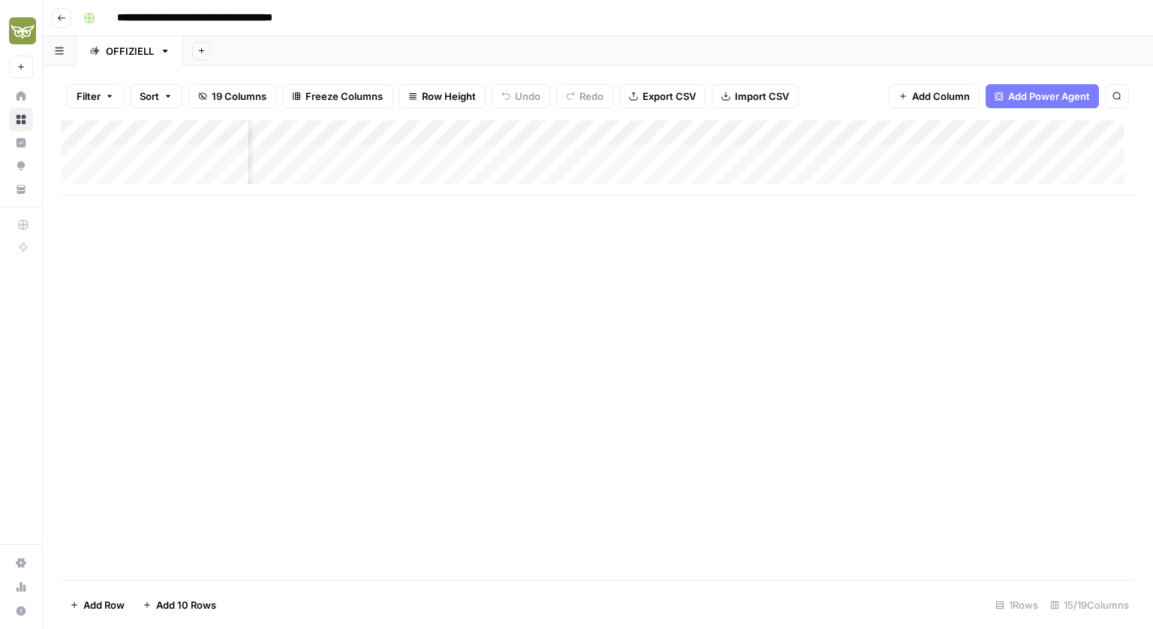
scroll to position [0, 1325]
click at [1027, 139] on div "Add Column" at bounding box center [598, 157] width 1075 height 75
click at [952, 274] on span "Remove Column" at bounding box center [999, 280] width 131 height 15
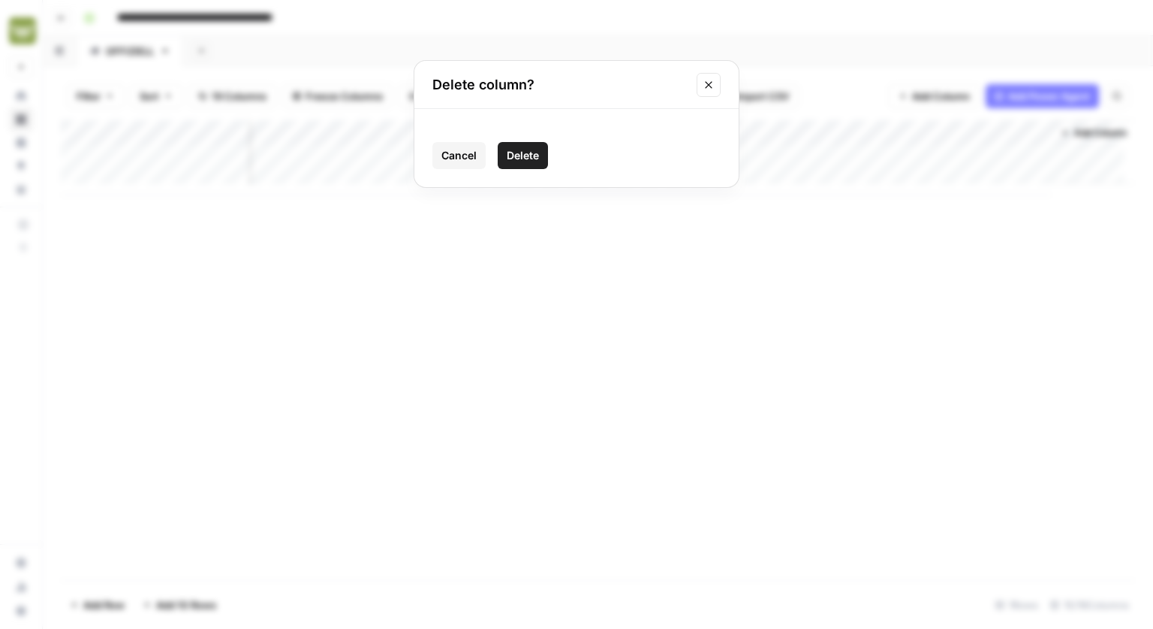
click at [529, 161] on span "Delete" at bounding box center [523, 155] width 32 height 15
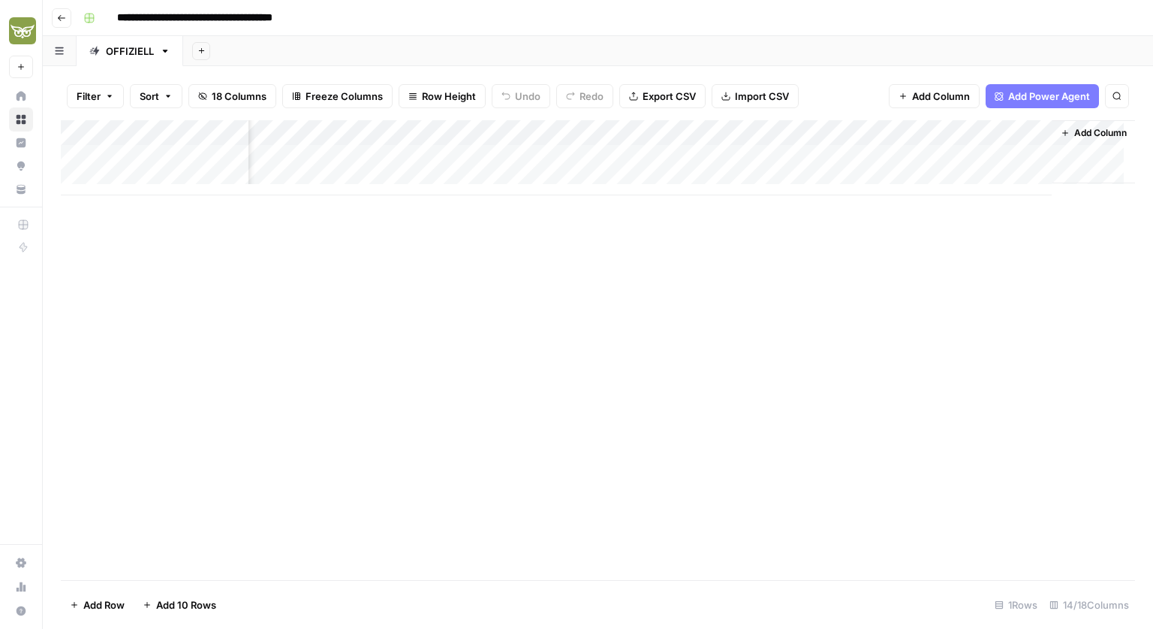
scroll to position [0, 1190]
click at [546, 129] on div "Add Column" at bounding box center [598, 157] width 1075 height 75
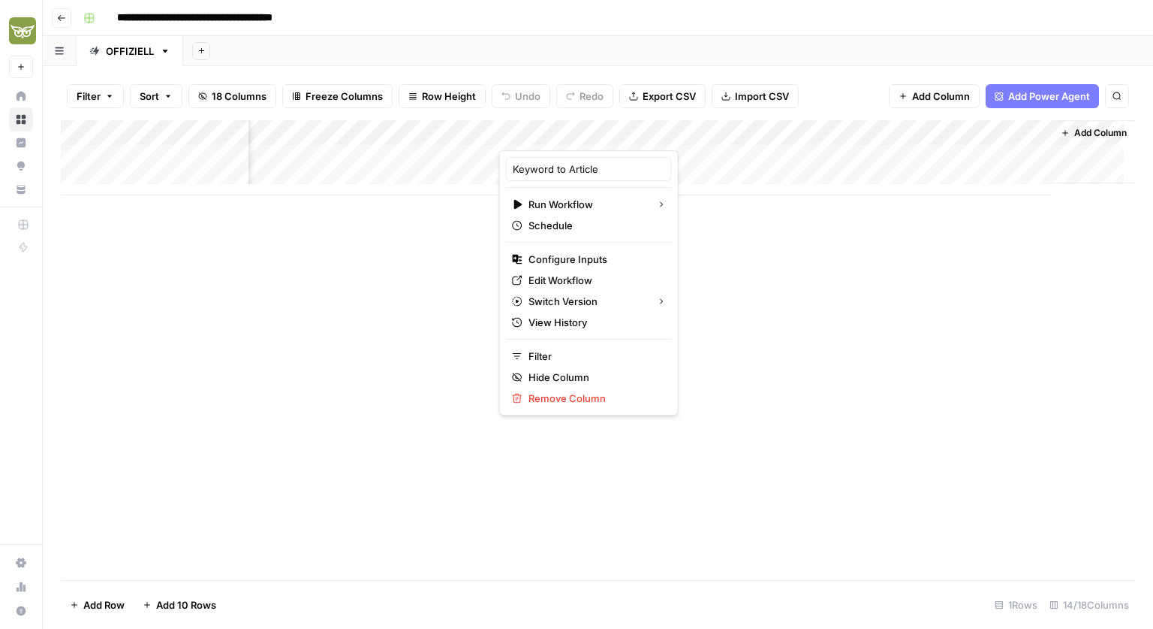
click at [737, 327] on div "Add Column" at bounding box center [598, 350] width 1075 height 460
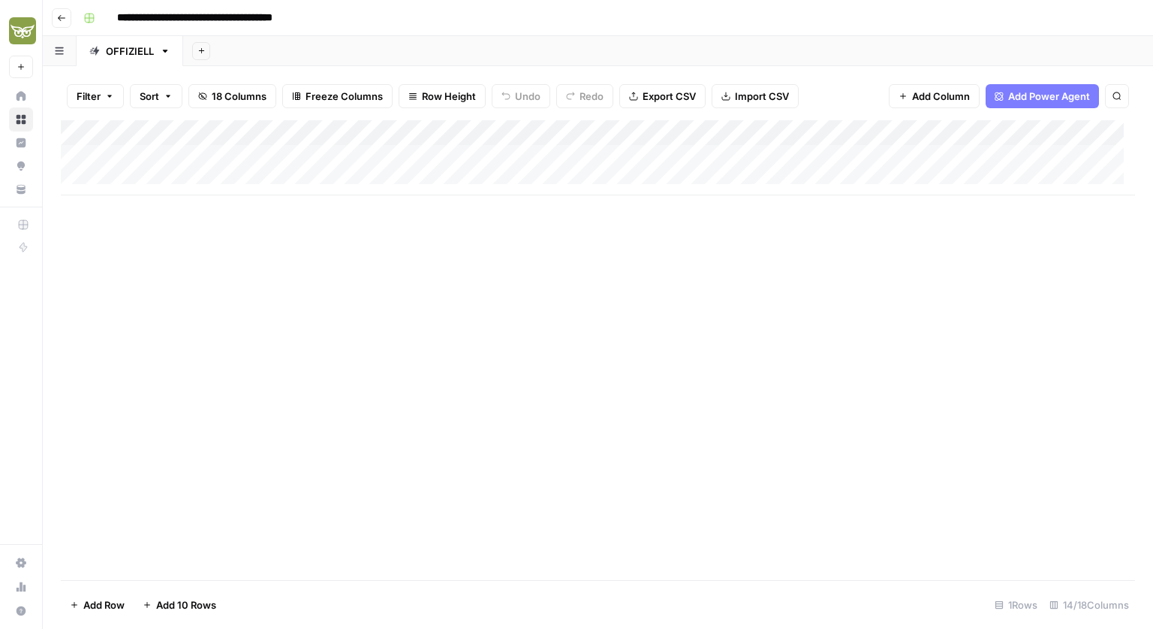
scroll to position [0, 0]
click at [64, 25] on button "Go back" at bounding box center [62, 18] width 20 height 20
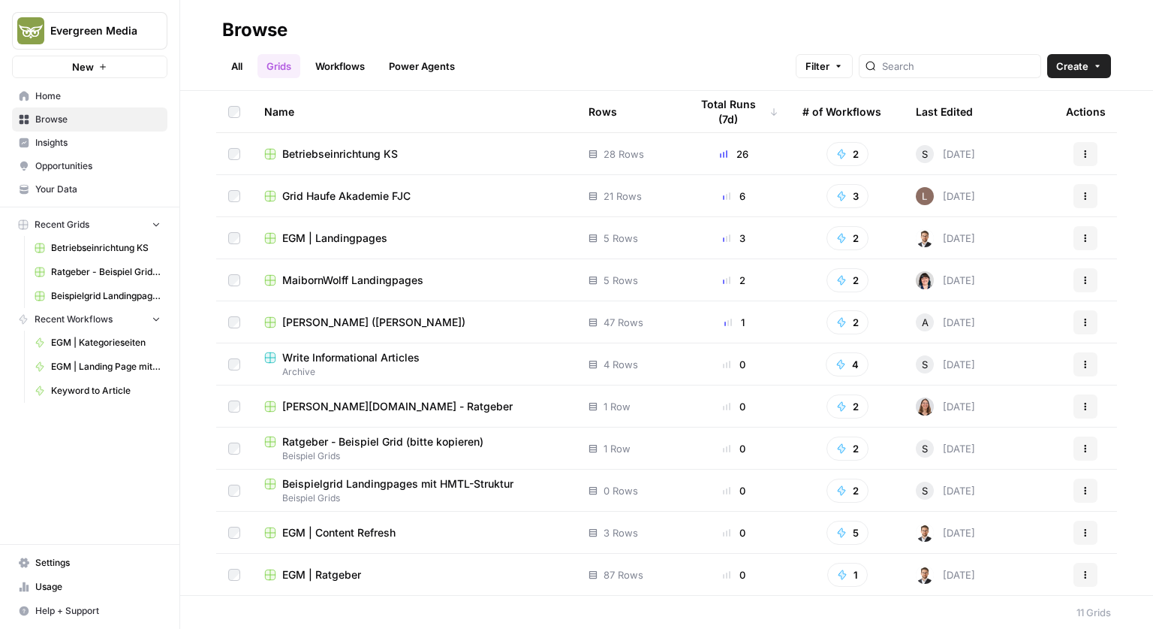
click at [355, 236] on span "EGM | Landingpages" at bounding box center [334, 238] width 105 height 15
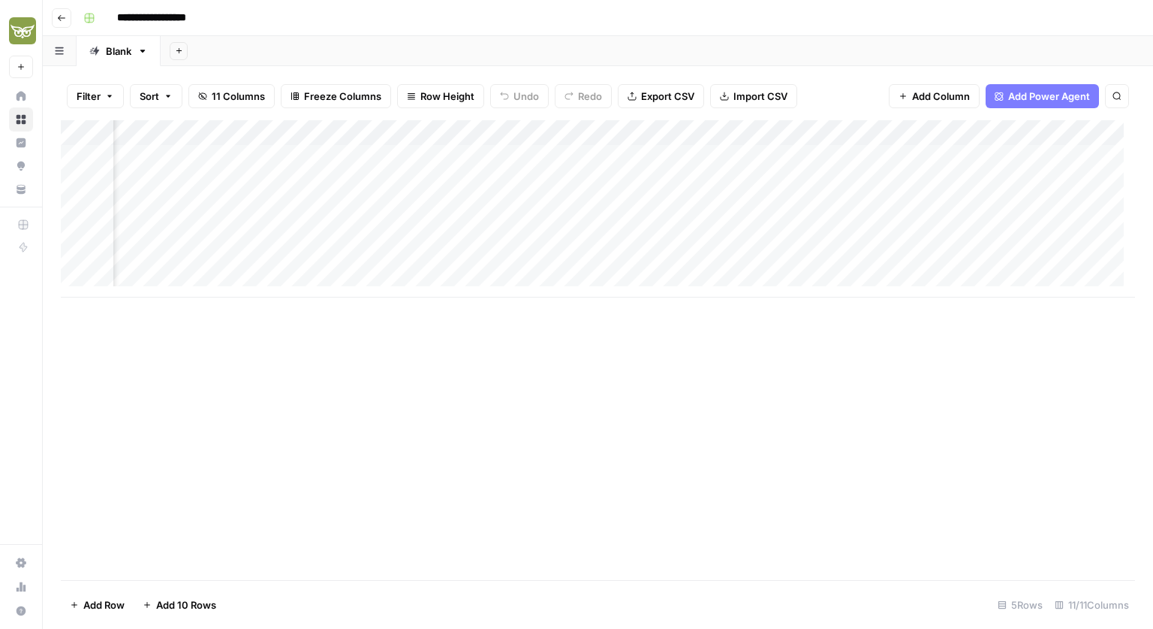
scroll to position [0, 204]
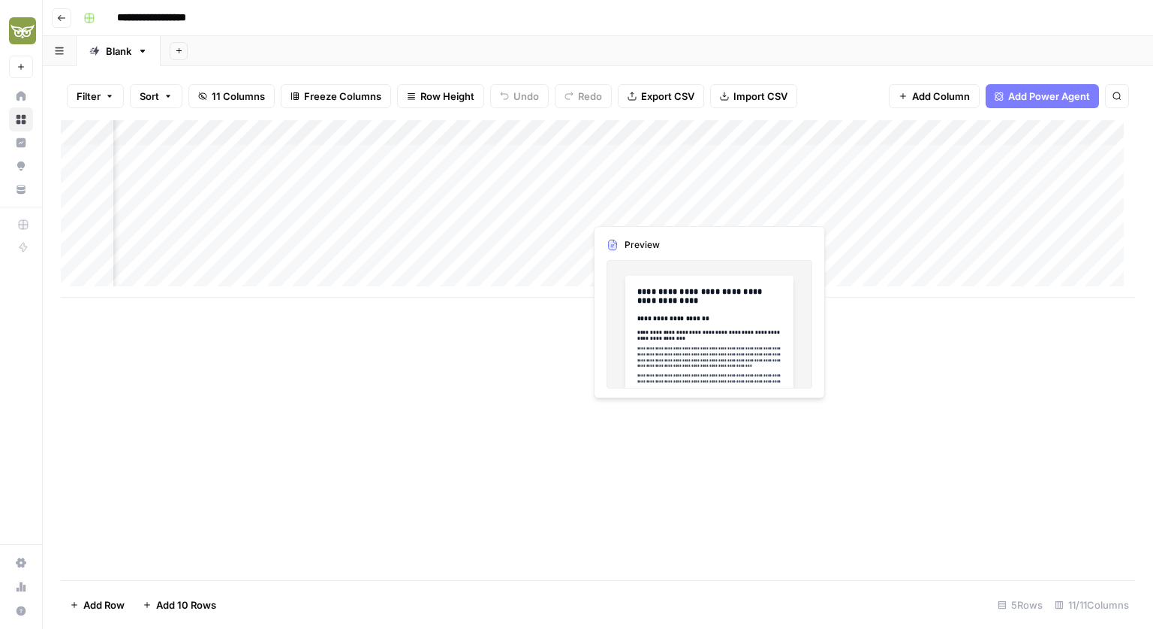
click at [653, 211] on div "Add Column" at bounding box center [598, 208] width 1075 height 177
click at [662, 282] on div "Add Column" at bounding box center [598, 208] width 1075 height 177
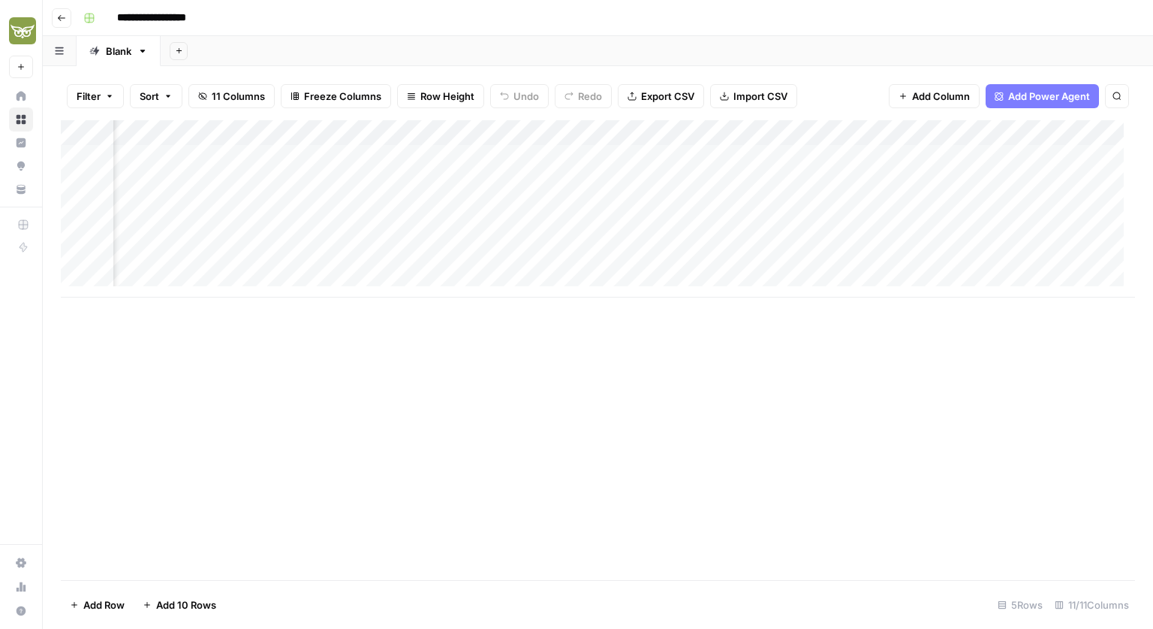
scroll to position [11, 204]
click at [651, 249] on div "Add Column" at bounding box center [598, 221] width 1075 height 203
click at [658, 250] on div "Add Column" at bounding box center [598, 221] width 1075 height 203
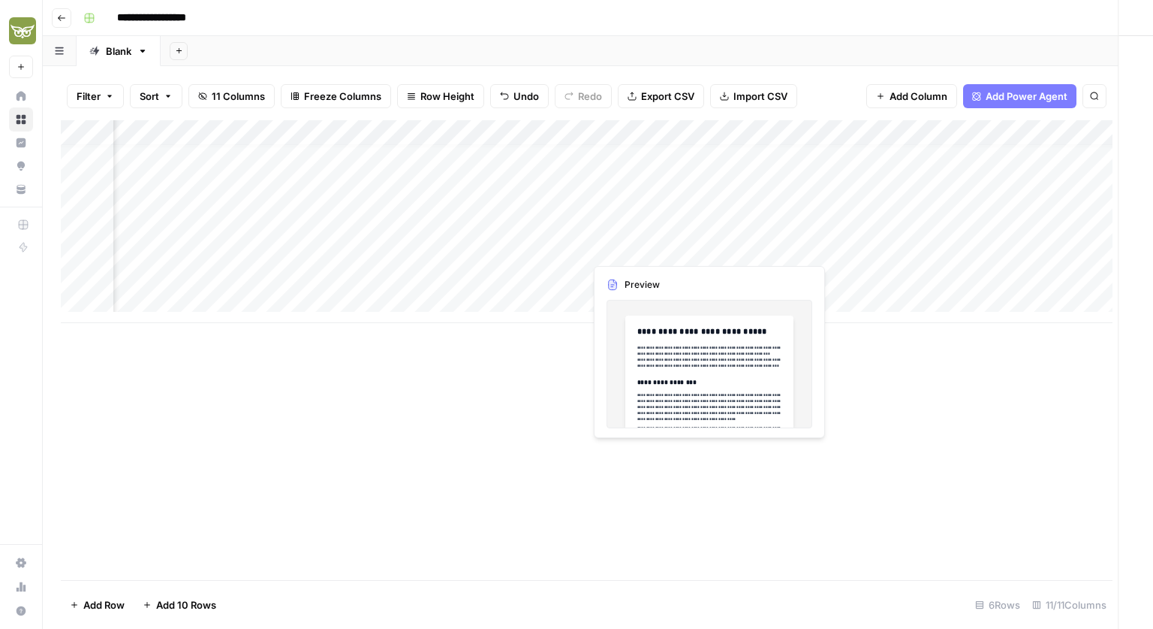
click at [658, 250] on div at bounding box center [652, 248] width 137 height 28
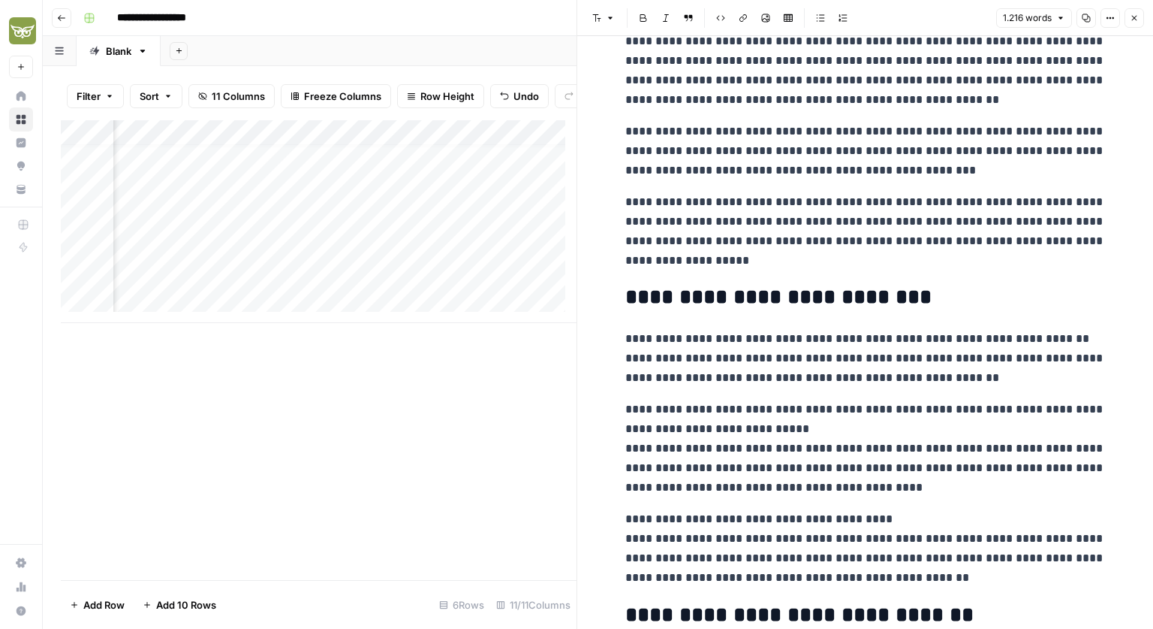
scroll to position [659, 0]
click at [1135, 14] on icon "button" at bounding box center [1134, 18] width 9 height 9
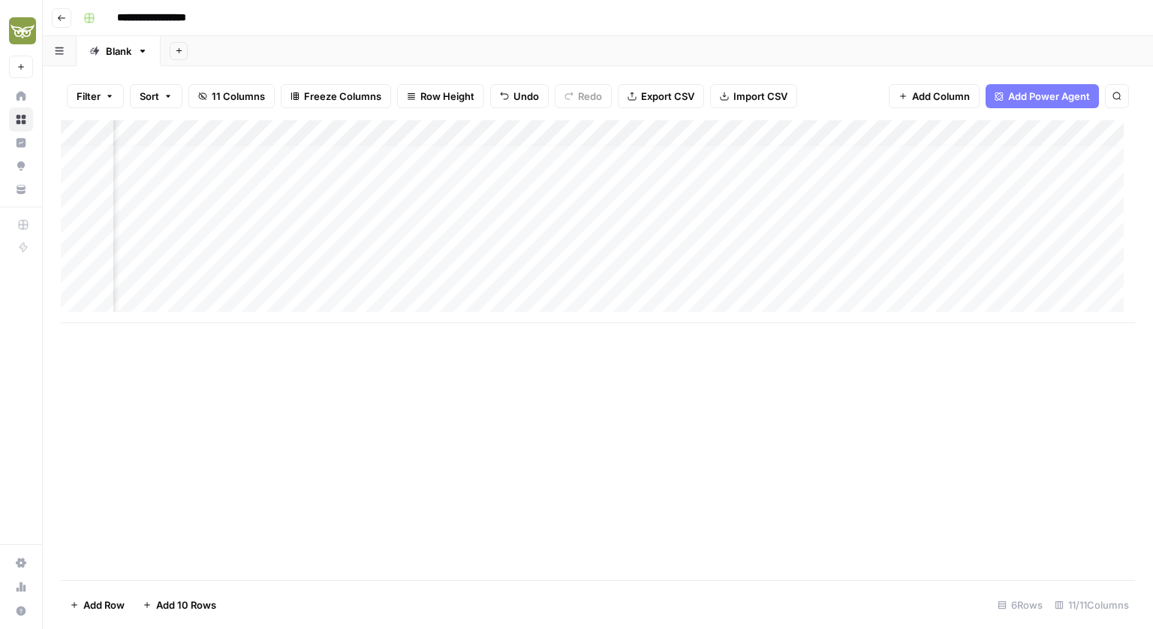
click at [63, 22] on button "Go back" at bounding box center [62, 18] width 20 height 20
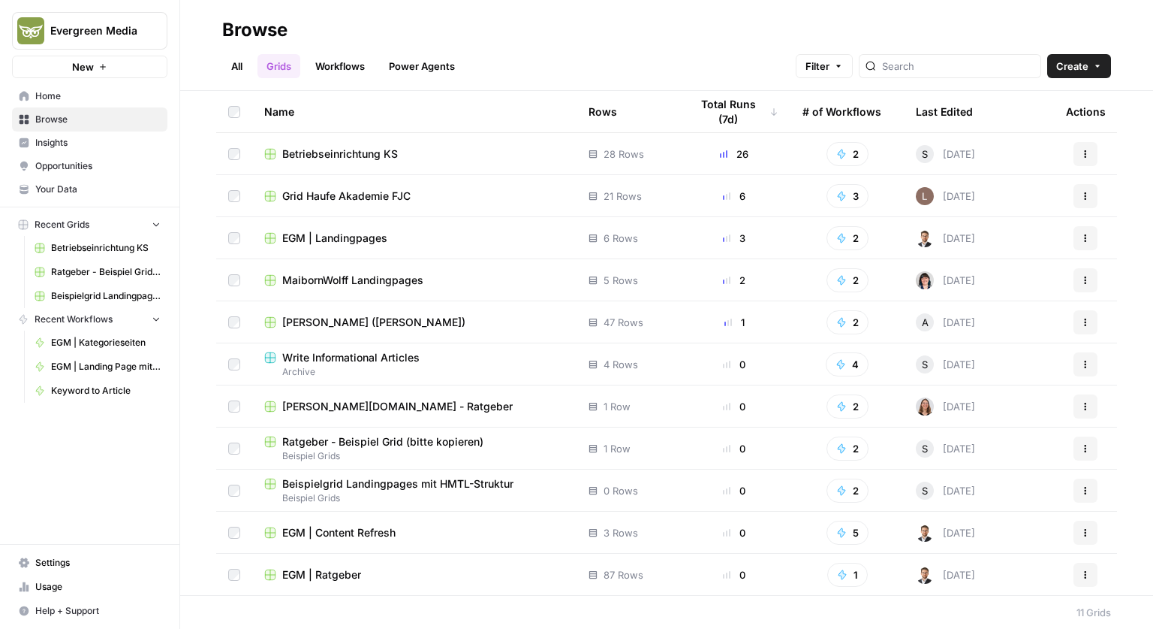
click at [335, 573] on span "EGM | Ratgeber" at bounding box center [321, 574] width 79 height 15
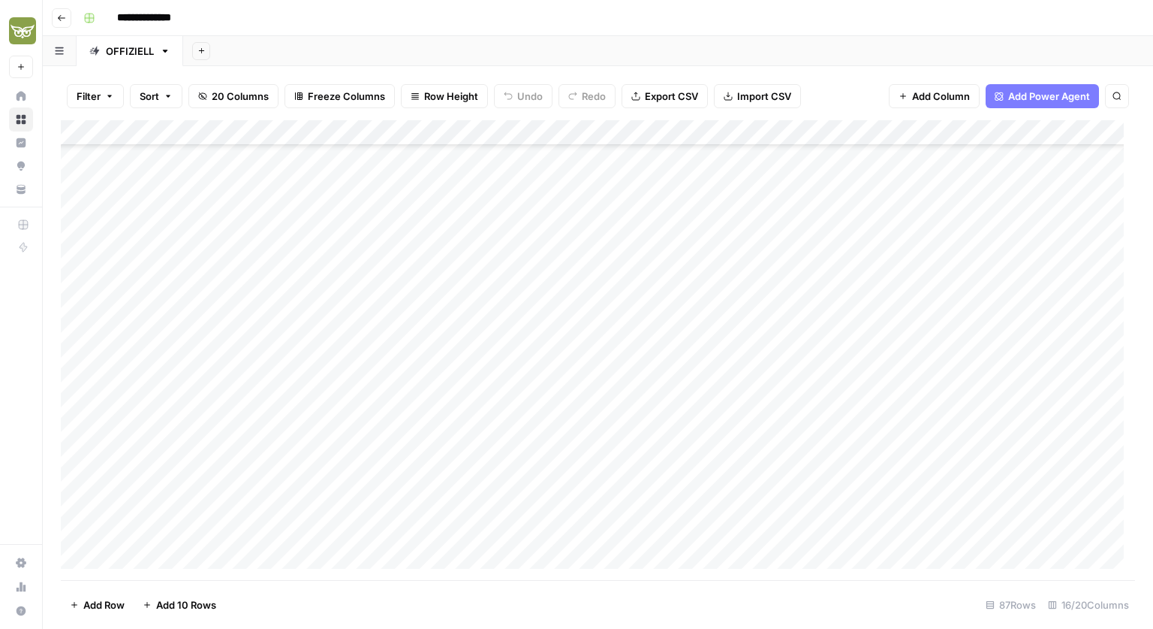
scroll to position [267, 0]
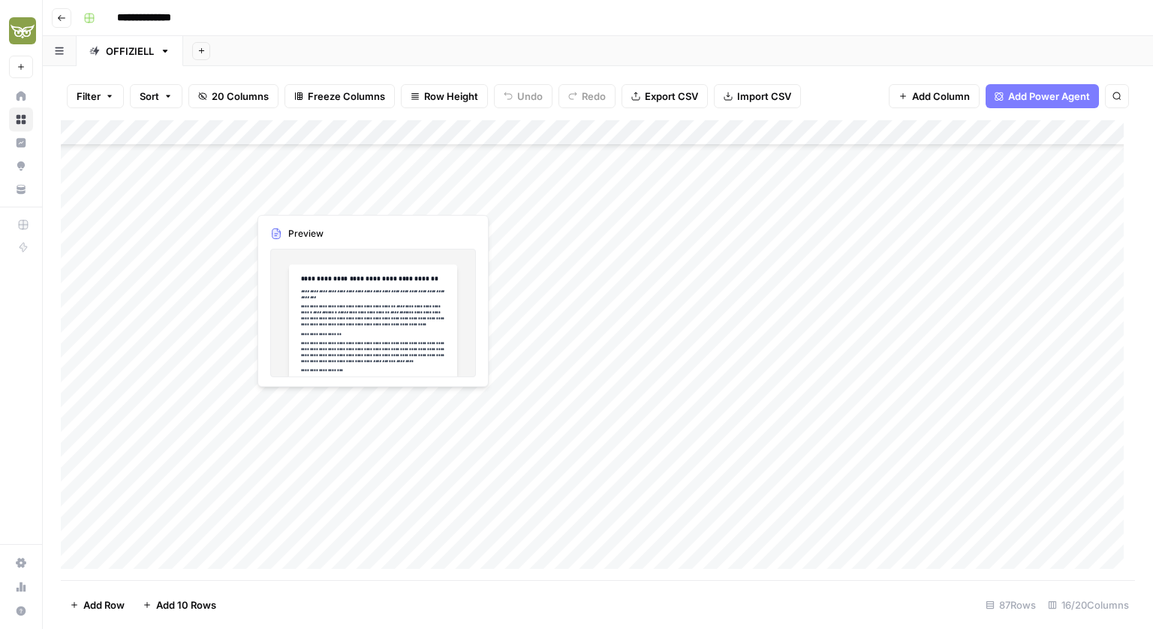
click at [313, 197] on div "Add Column" at bounding box center [598, 350] width 1075 height 460
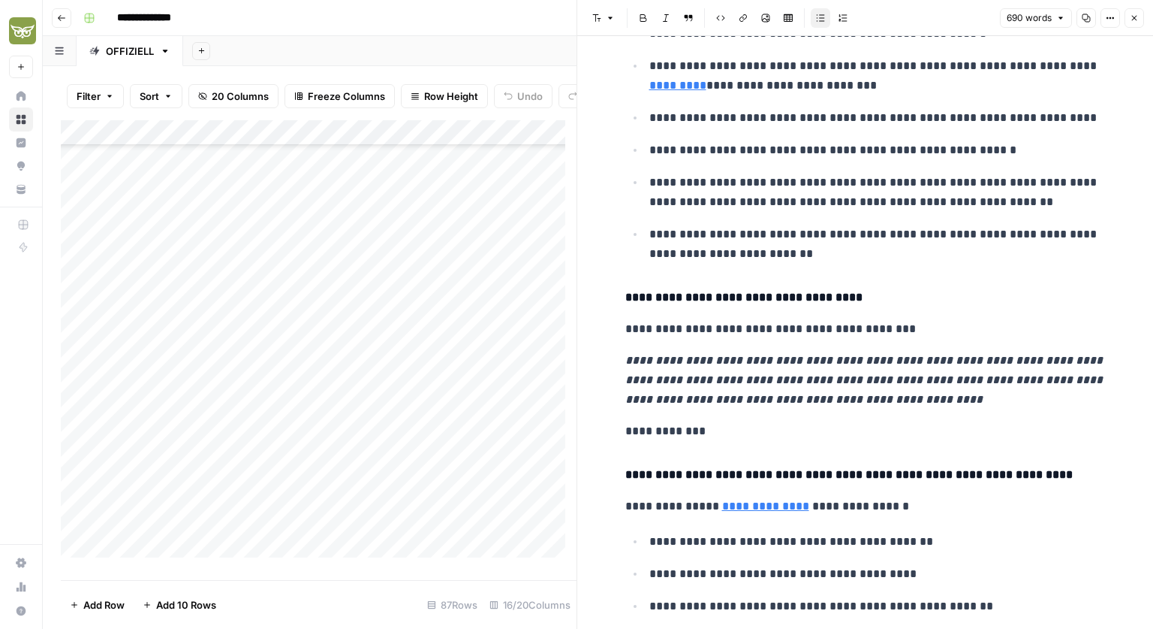
scroll to position [1584, 0]
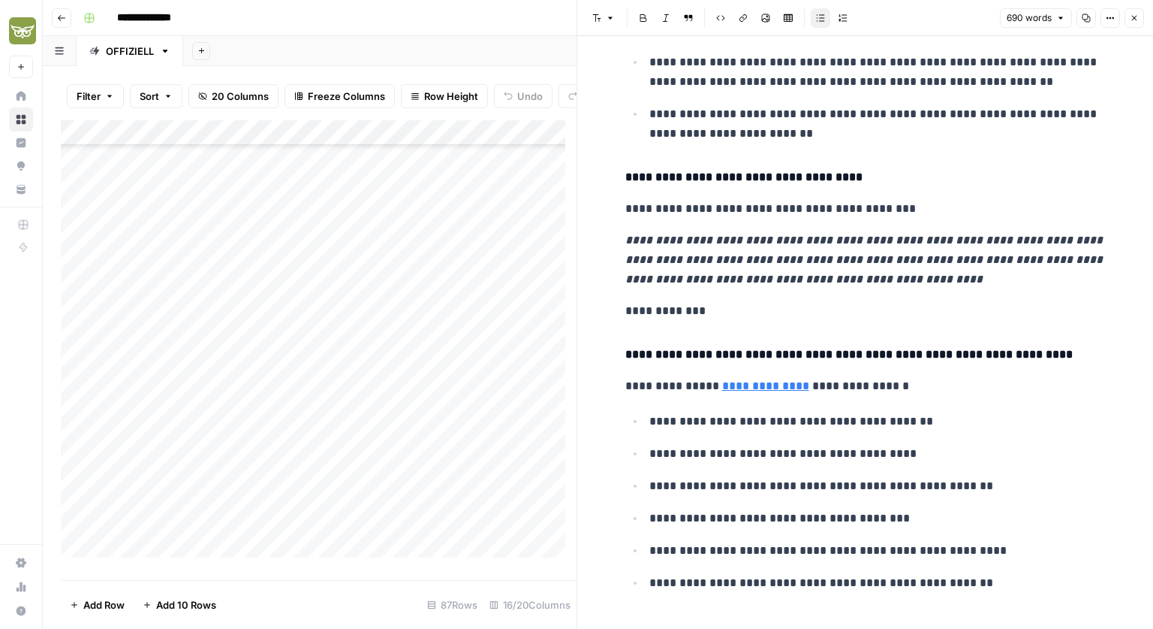
click at [1138, 21] on icon "button" at bounding box center [1134, 18] width 9 height 9
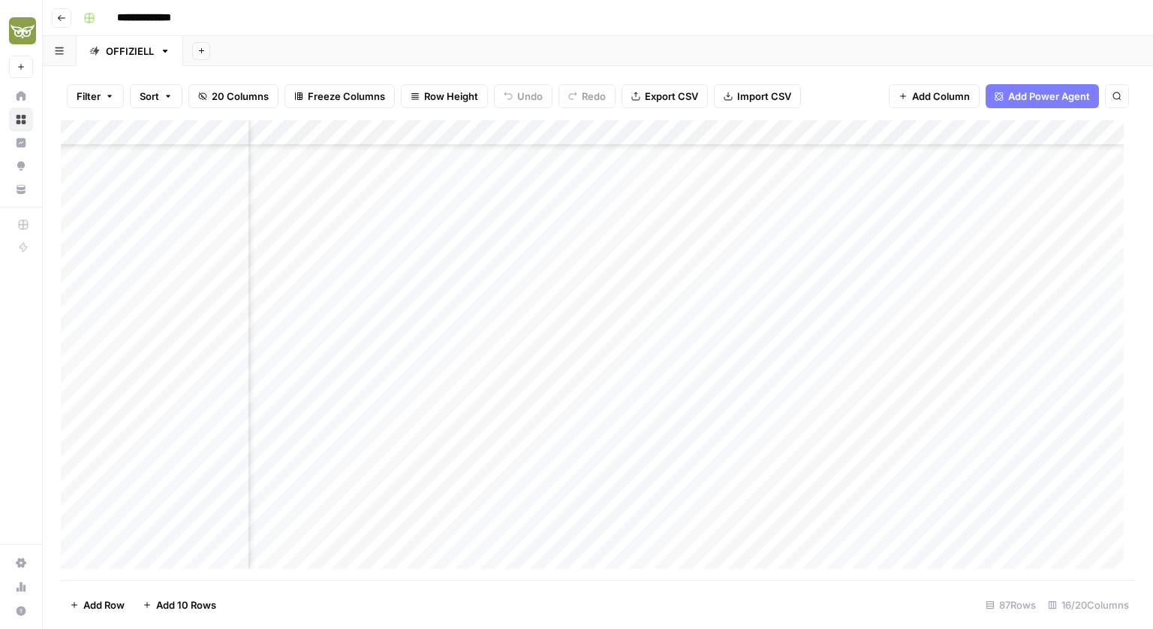
scroll to position [267, 846]
click at [737, 252] on div "Add Column" at bounding box center [598, 350] width 1075 height 460
click at [738, 226] on div "Add Column" at bounding box center [598, 350] width 1075 height 460
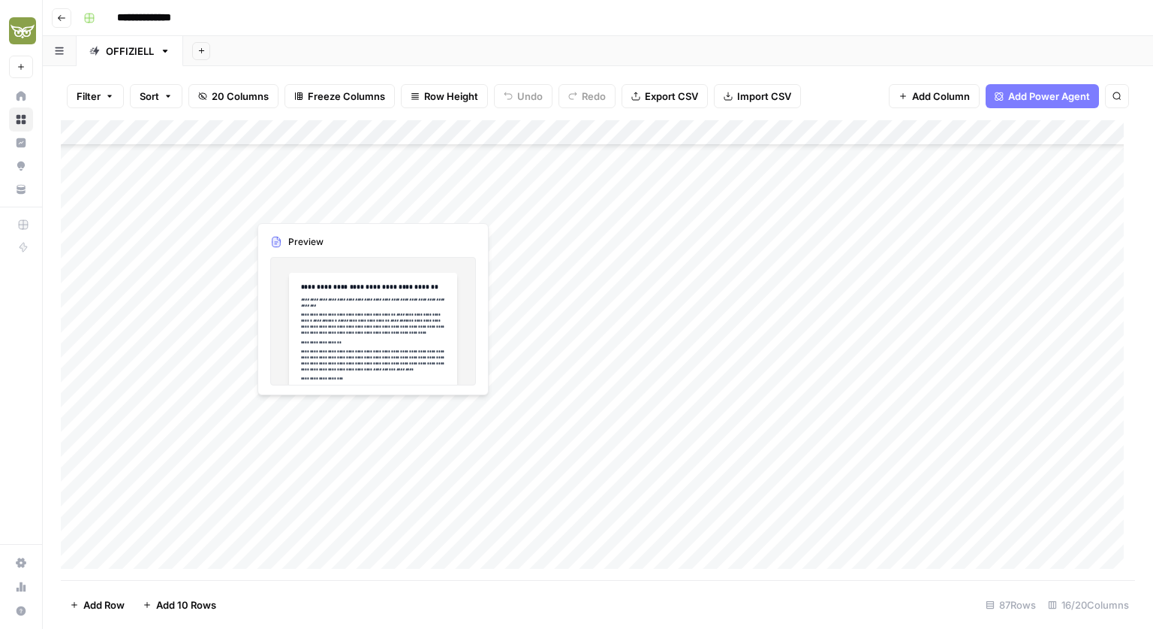
click at [330, 207] on div "Add Column" at bounding box center [598, 350] width 1075 height 460
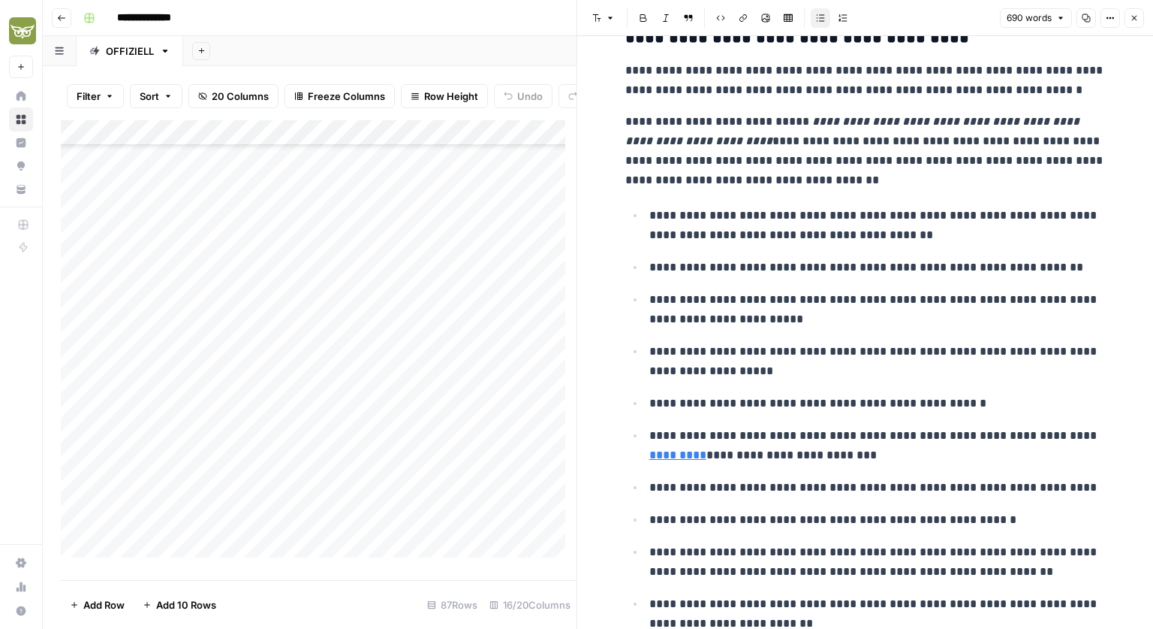
scroll to position [1093, 0]
click at [1135, 19] on icon "button" at bounding box center [1134, 18] width 9 height 9
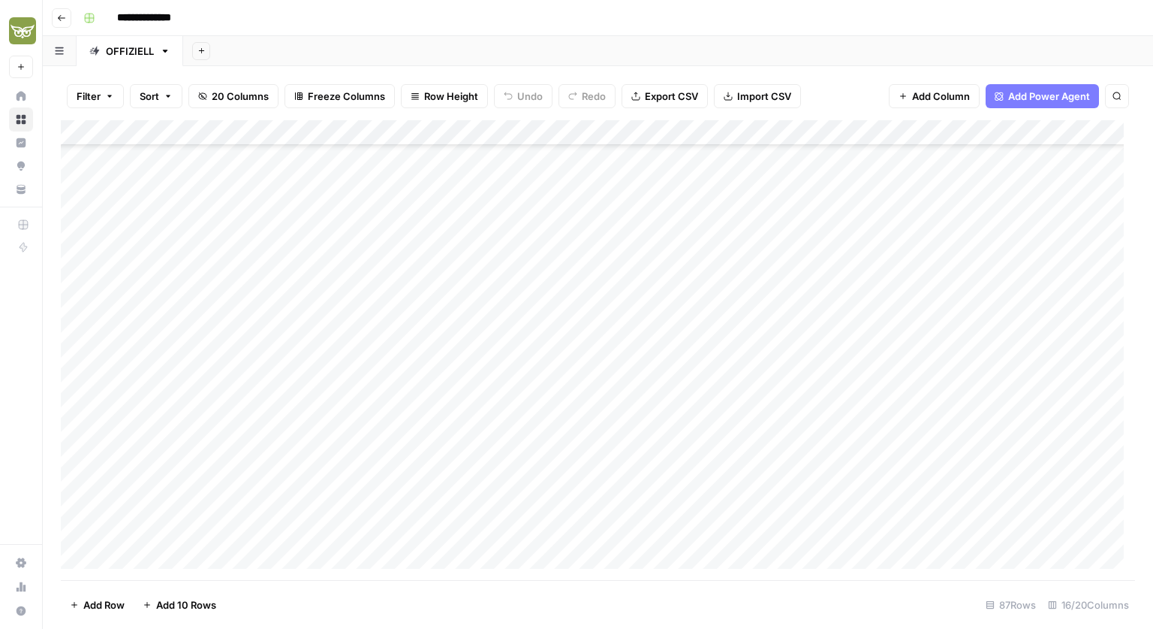
click at [62, 26] on button "Go back" at bounding box center [62, 18] width 20 height 20
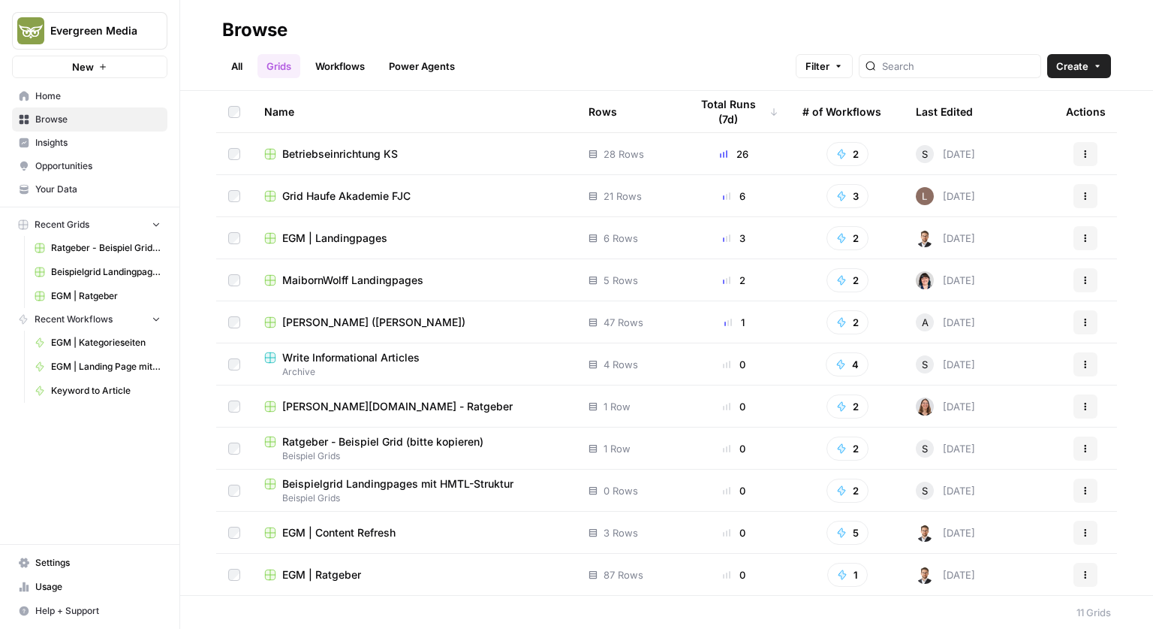
click at [308, 247] on td "EGM | Landingpages" at bounding box center [414, 237] width 324 height 41
click at [308, 239] on span "EGM | Landingpages" at bounding box center [334, 238] width 105 height 15
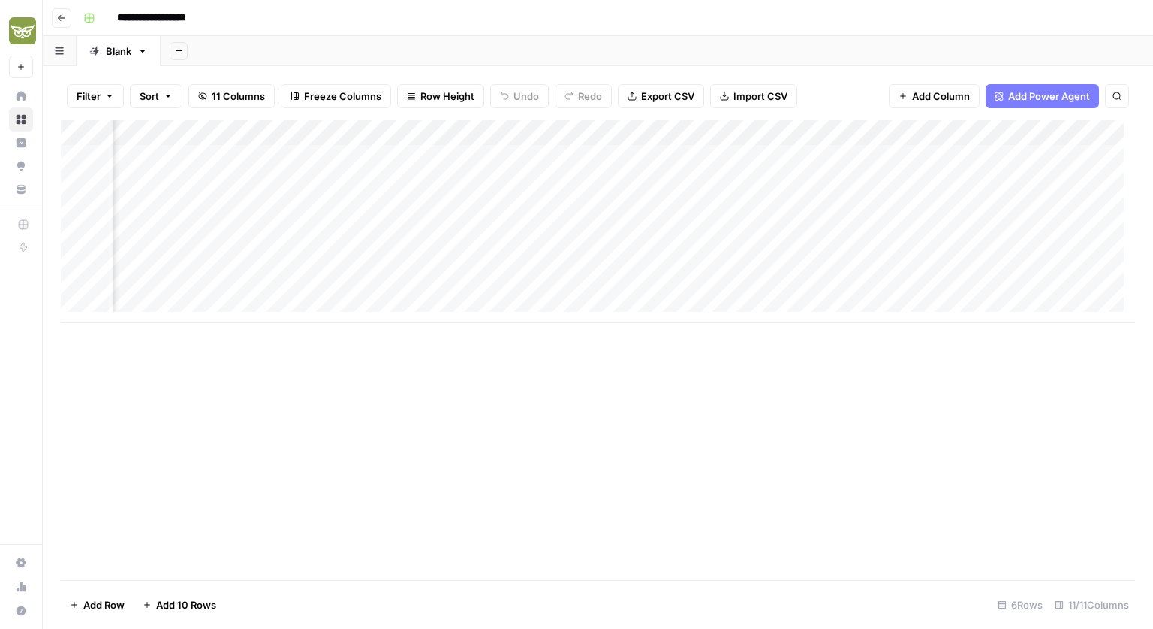
scroll to position [0, 153]
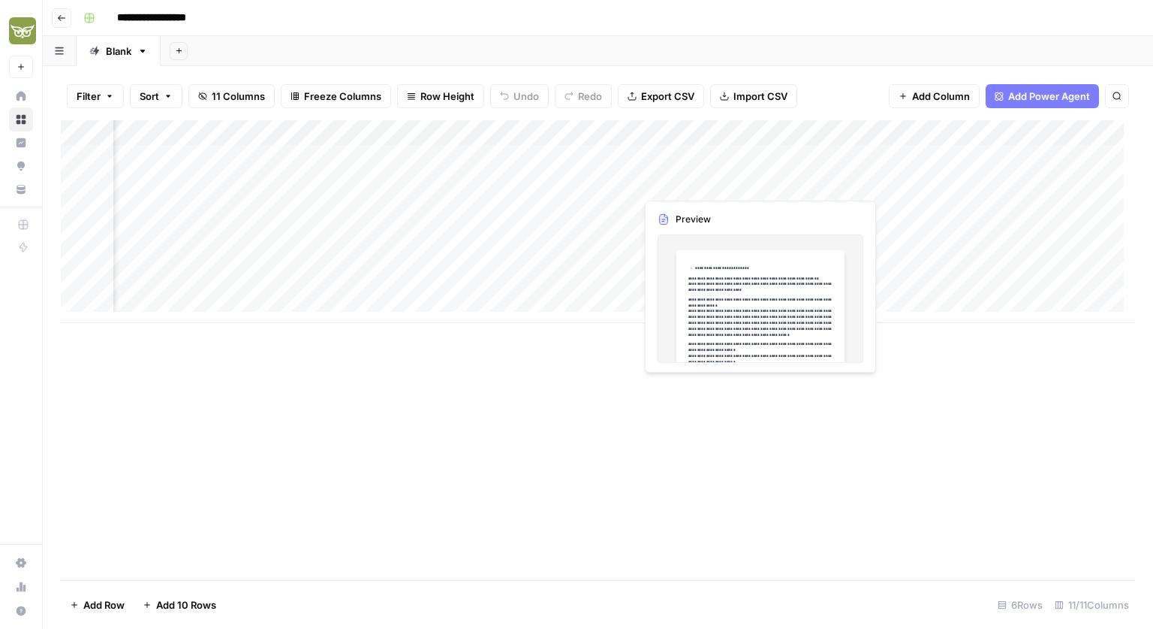
click at [707, 188] on div "Add Column" at bounding box center [598, 221] width 1075 height 203
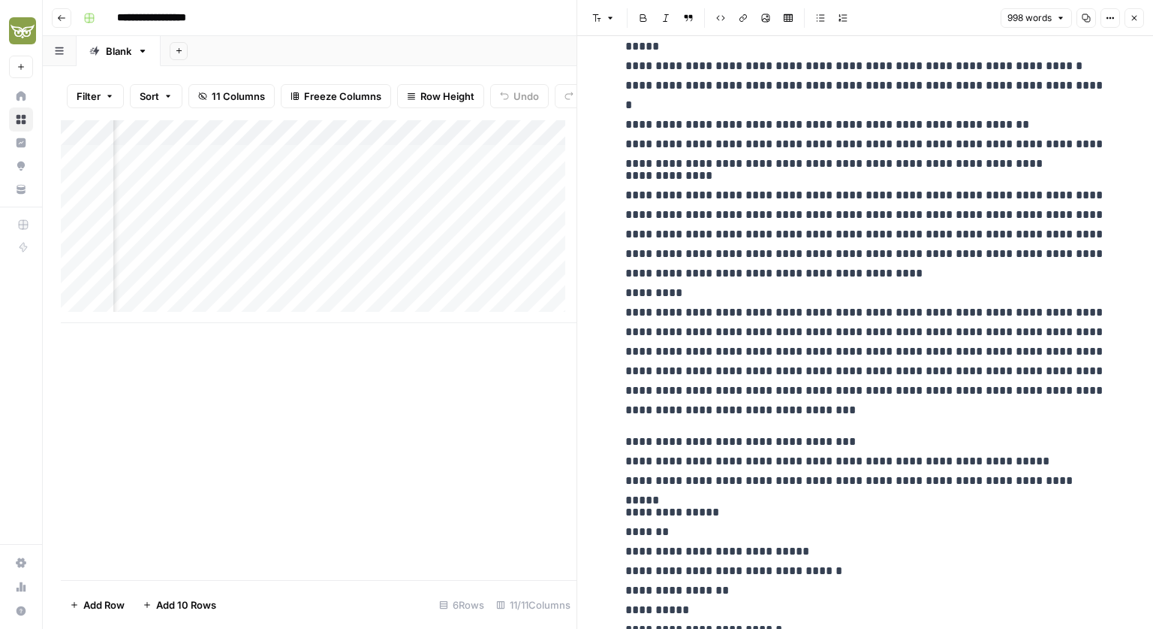
scroll to position [2806, 0]
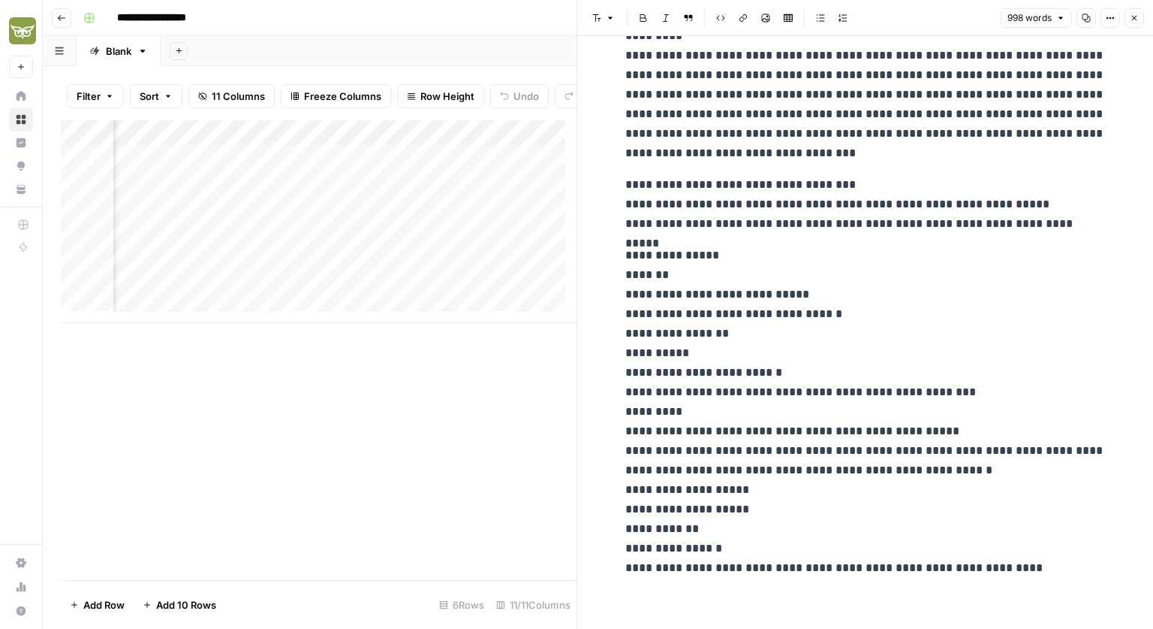
click at [1137, 14] on icon "button" at bounding box center [1134, 18] width 9 height 9
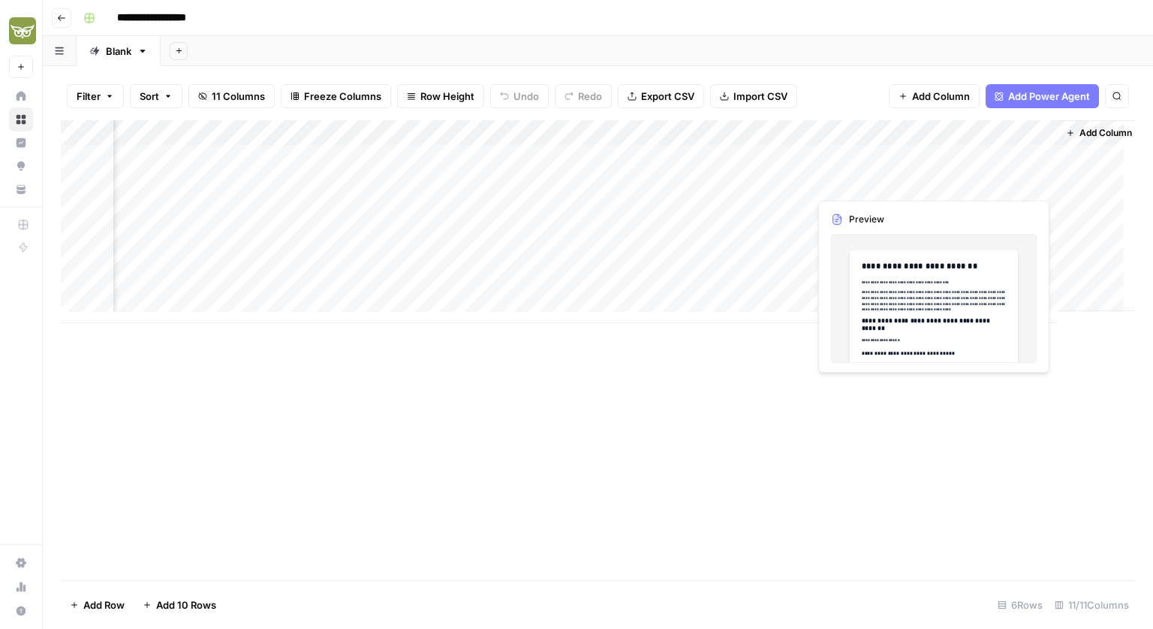
scroll to position [0, 560]
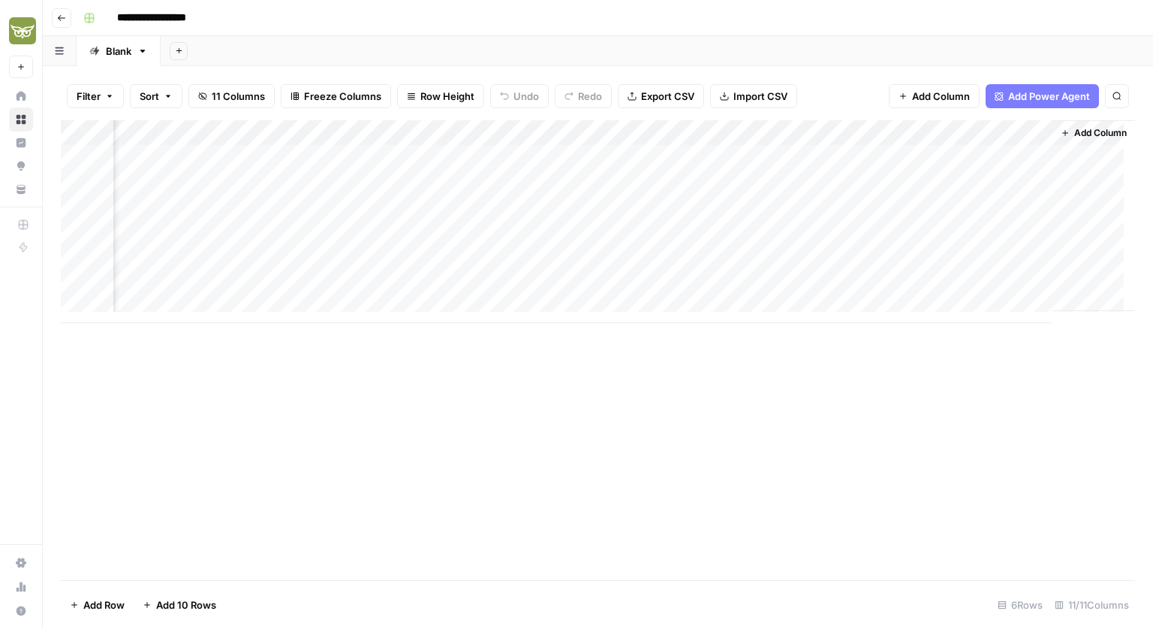
click at [1023, 155] on div "Add Column" at bounding box center [598, 221] width 1075 height 203
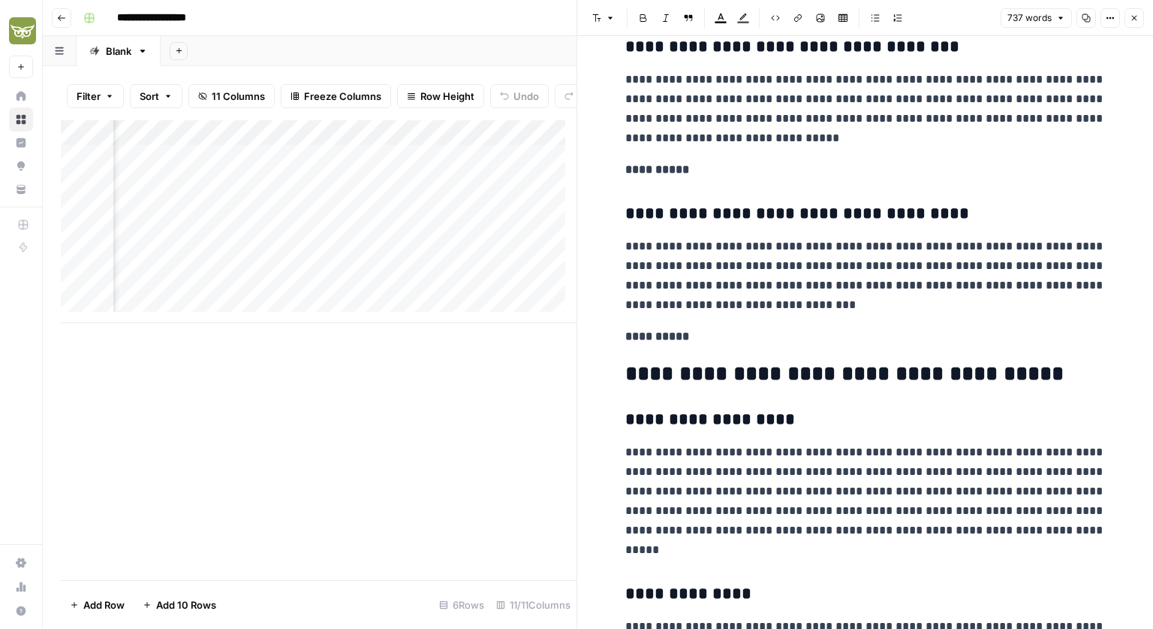
scroll to position [1536, 0]
click at [1131, 17] on icon "button" at bounding box center [1134, 18] width 9 height 9
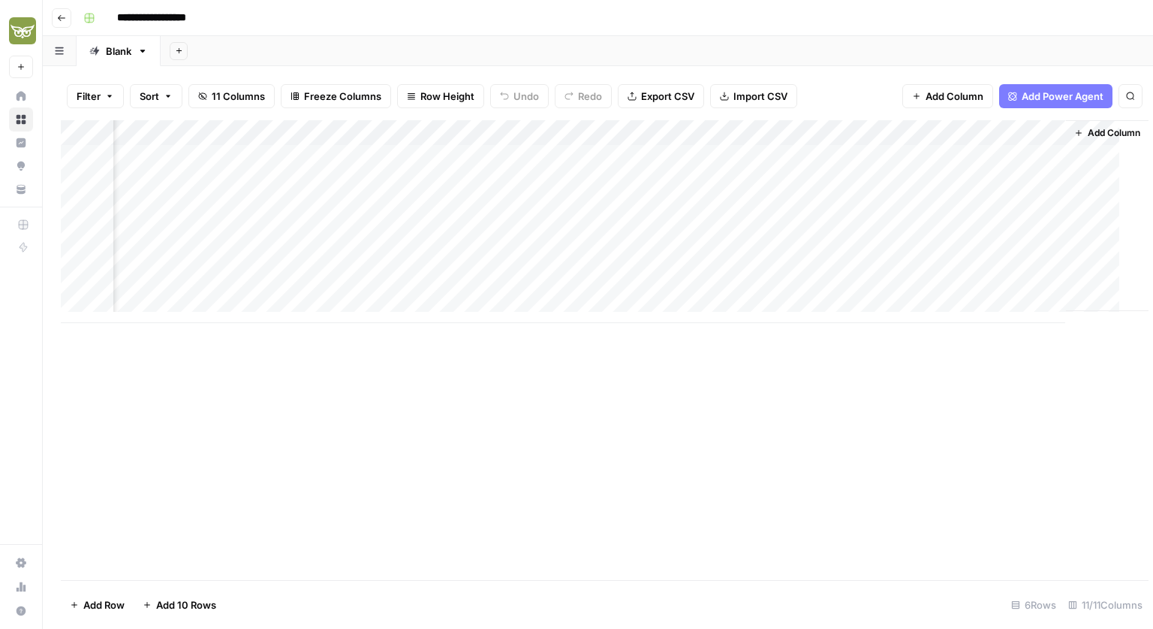
scroll to position [0, 542]
click at [1041, 160] on div "Add Column" at bounding box center [598, 221] width 1075 height 203
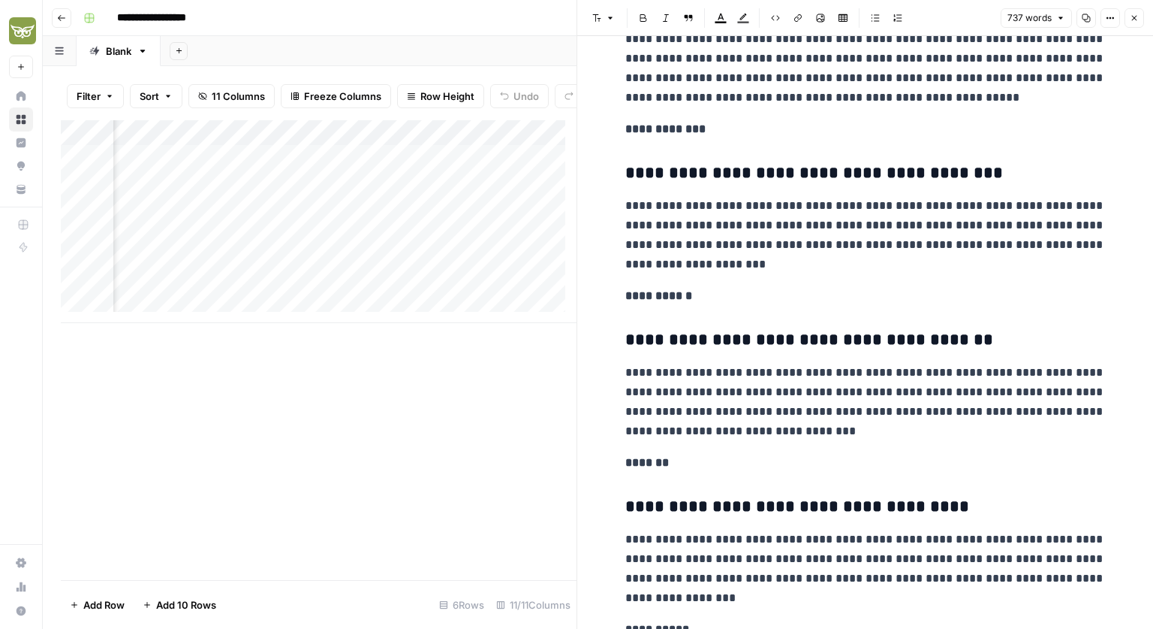
scroll to position [912, 0]
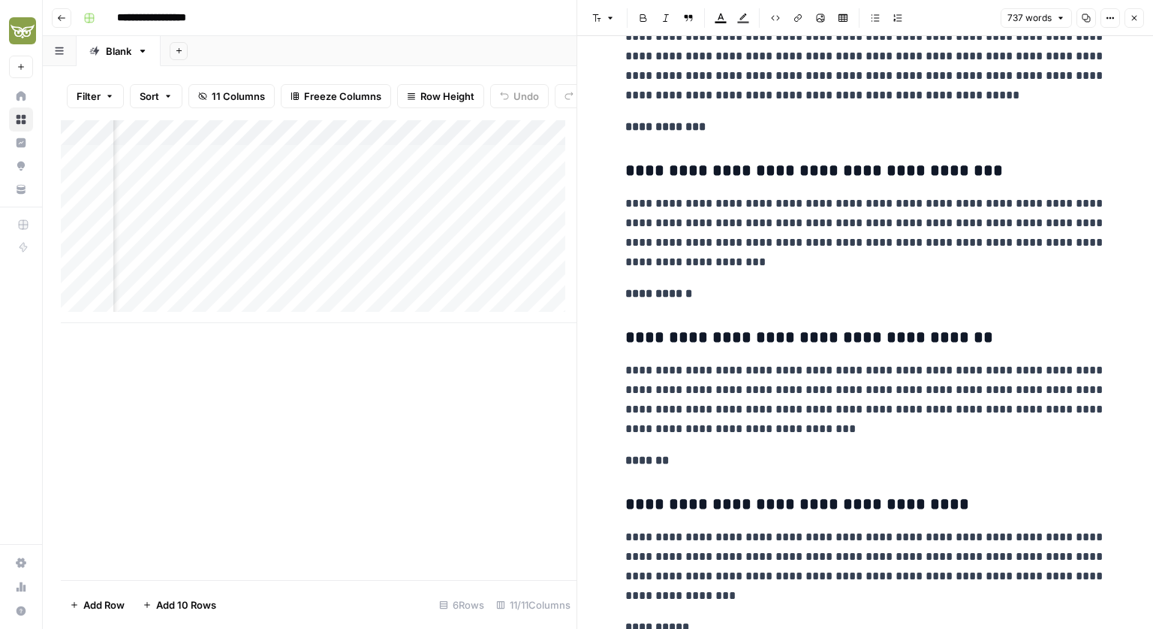
click at [1135, 15] on icon "button" at bounding box center [1134, 18] width 9 height 9
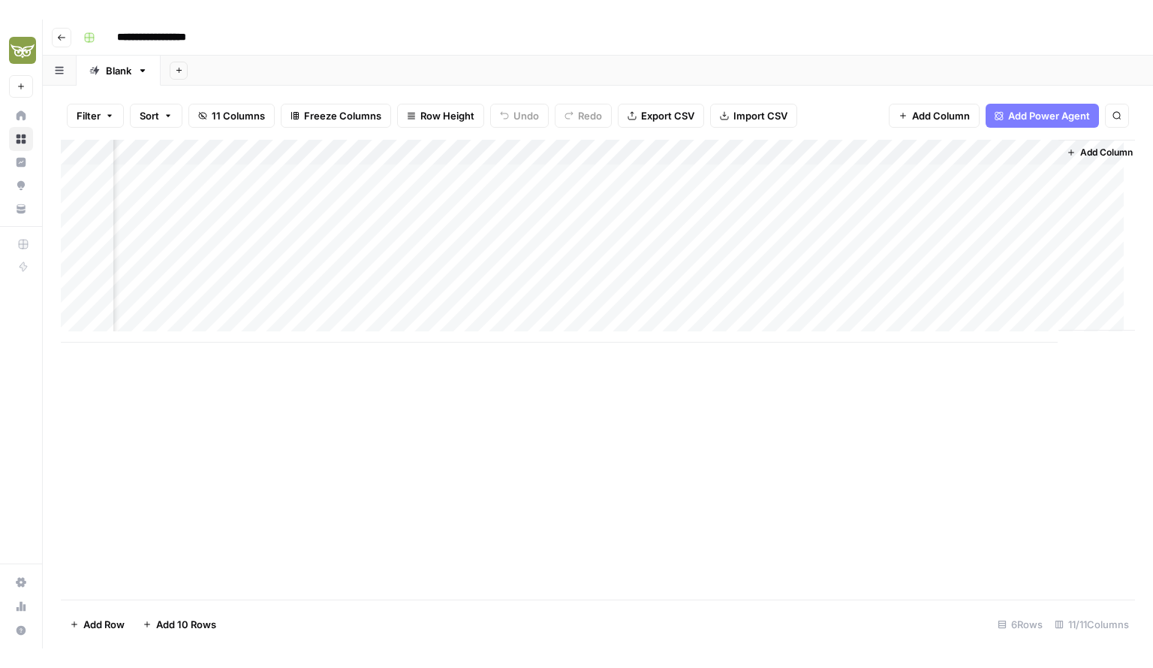
scroll to position [0, 560]
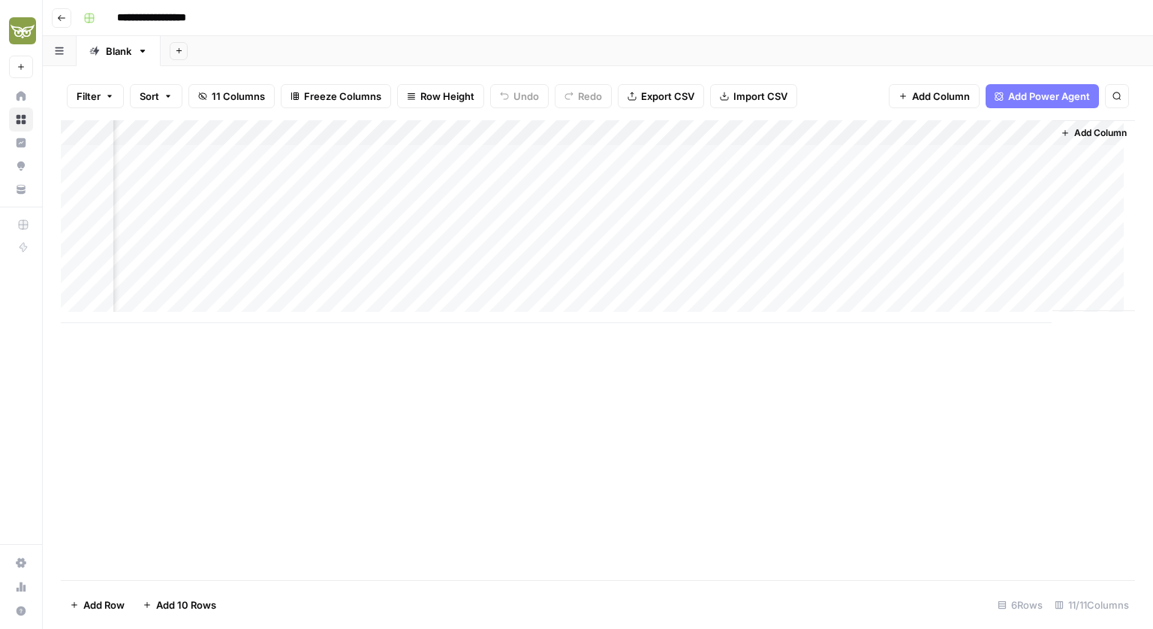
click at [51, 12] on header "**********" at bounding box center [598, 18] width 1111 height 36
click at [63, 19] on icon "button" at bounding box center [61, 18] width 9 height 9
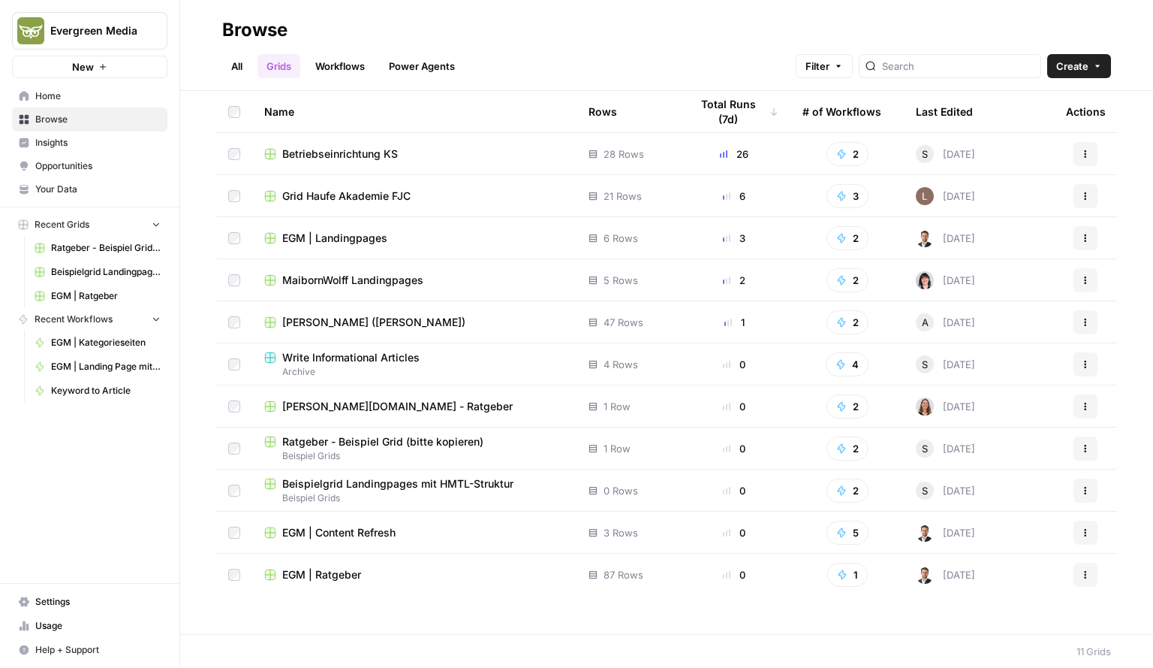
click at [330, 60] on link "Workflows" at bounding box center [340, 66] width 68 height 24
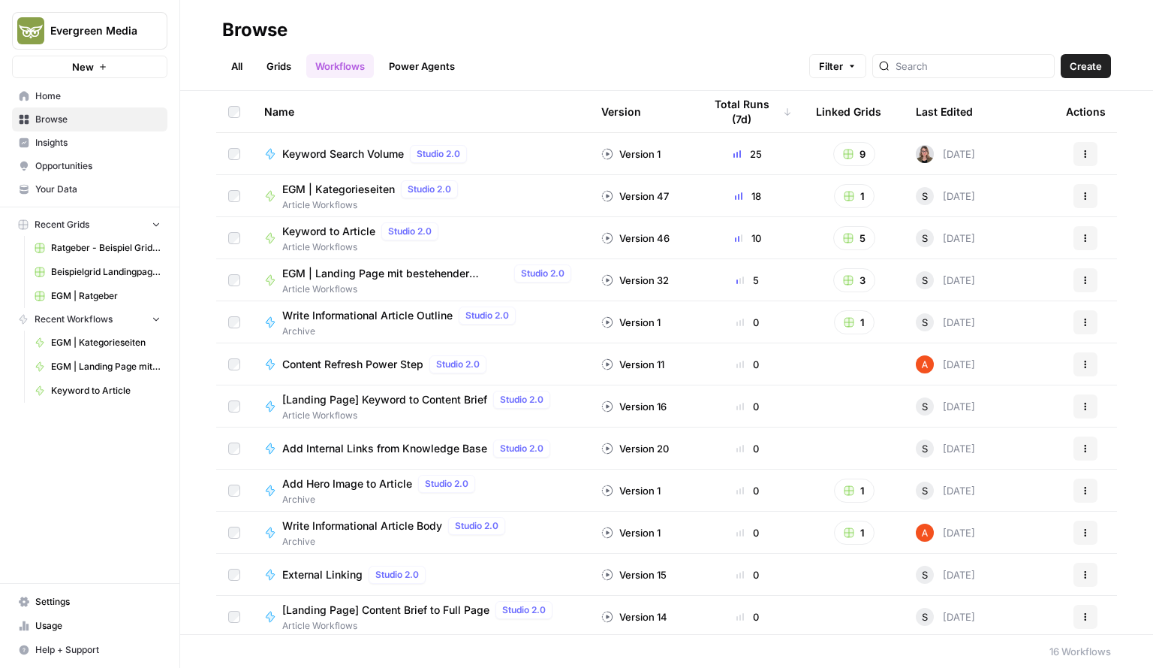
click at [380, 88] on header "Browse All Grids Workflows Power Agents Filter Create" at bounding box center [666, 45] width 973 height 91
click at [298, 68] on link "Grids" at bounding box center [279, 66] width 43 height 24
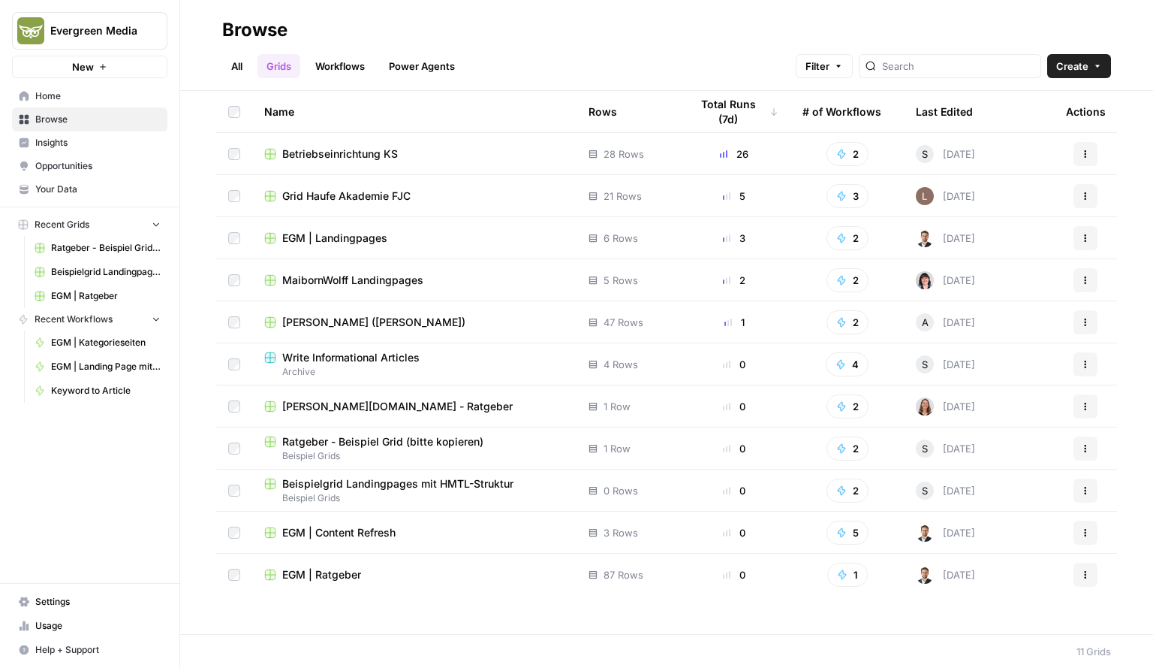
click at [371, 484] on span "Beispielgrid Landingpages mit HMTL-Struktur" at bounding box center [397, 483] width 231 height 15
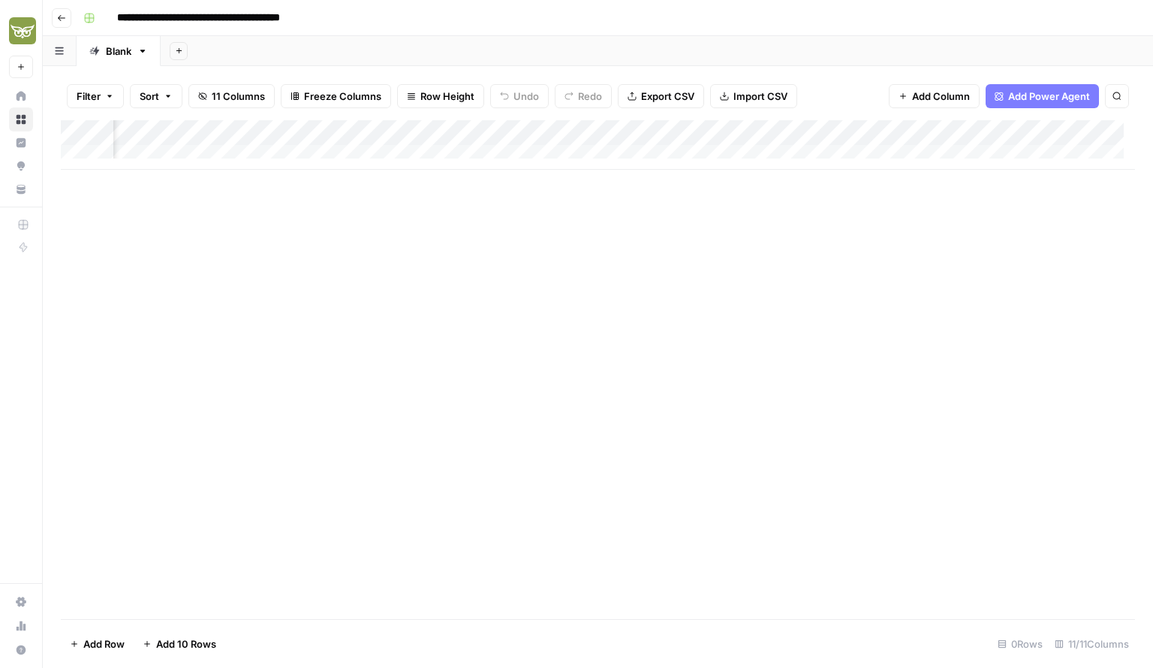
scroll to position [0, 395]
drag, startPoint x: 731, startPoint y: 129, endPoint x: 298, endPoint y: 139, distance: 433.4
click at [298, 139] on div "Add Column" at bounding box center [598, 145] width 1075 height 50
click at [67, 23] on button "Go back" at bounding box center [62, 18] width 20 height 20
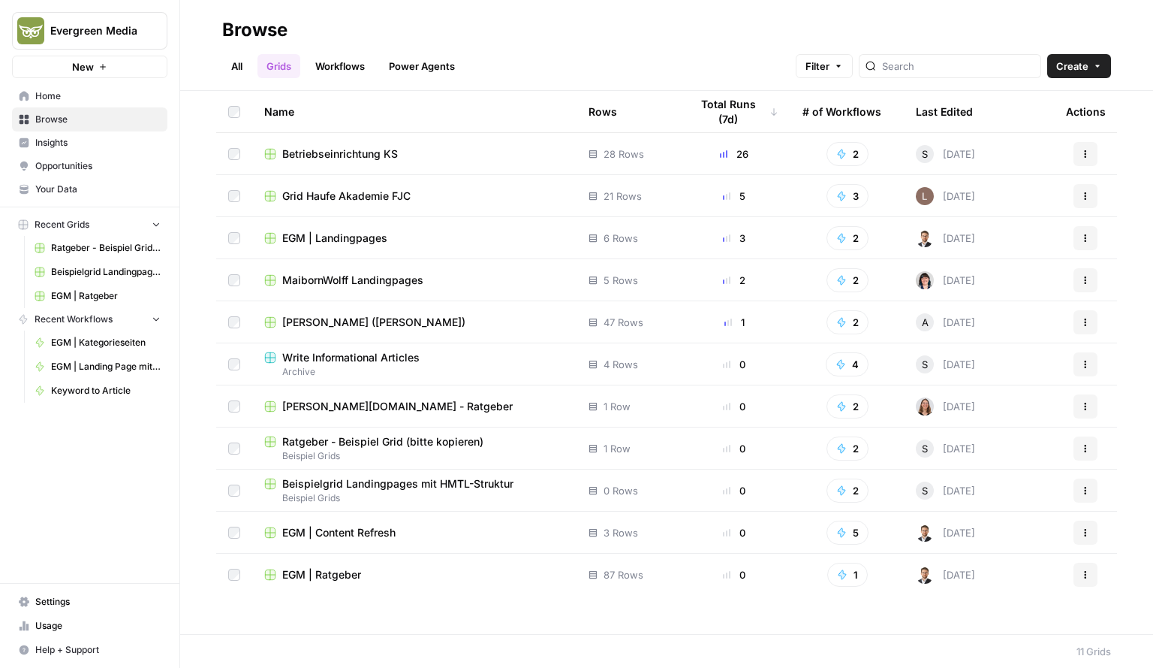
click at [345, 62] on link "Workflows" at bounding box center [340, 66] width 68 height 24
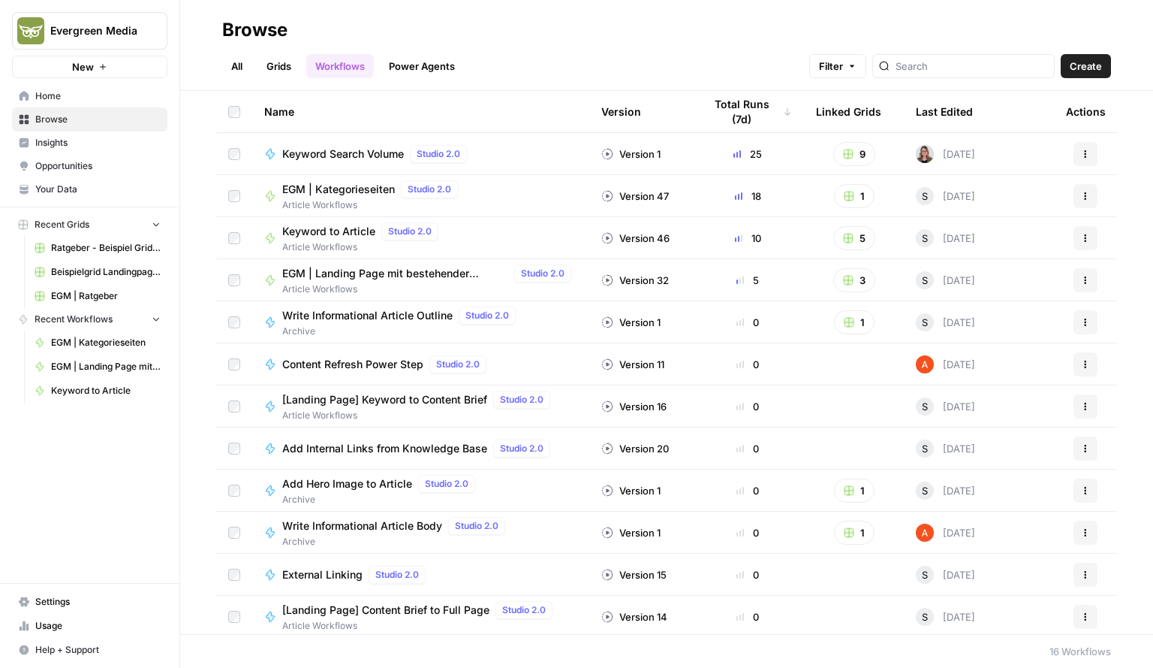
click at [271, 58] on link "Grids" at bounding box center [279, 66] width 43 height 24
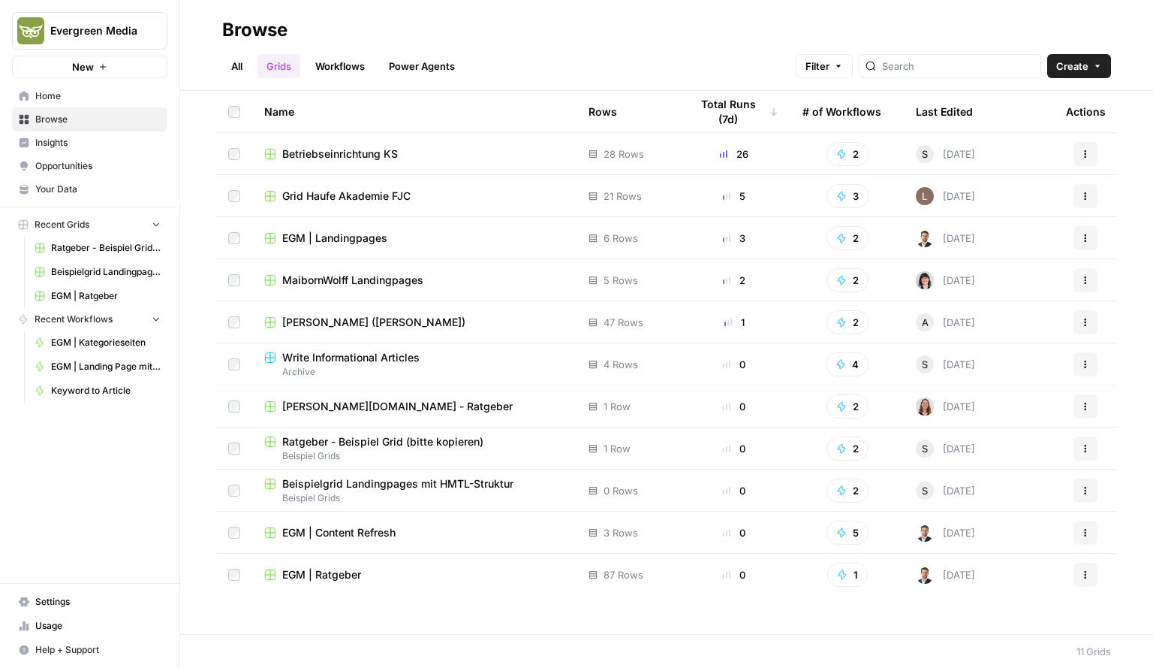
click at [365, 149] on span "Betriebseinrichtung KS" at bounding box center [340, 153] width 116 height 15
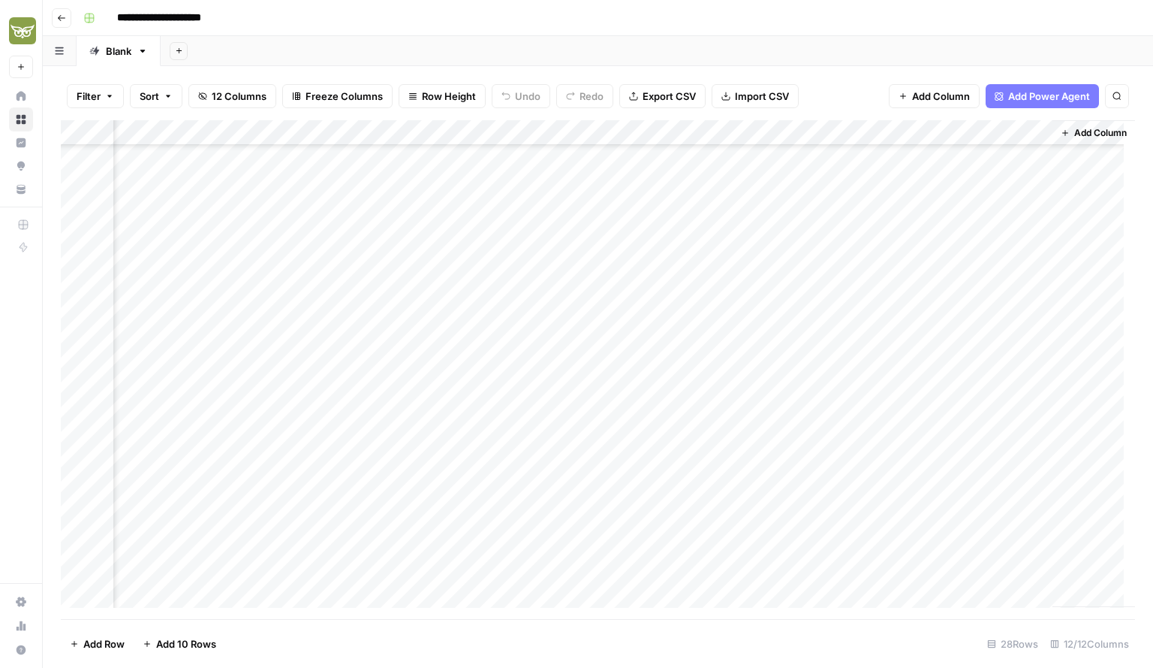
scroll to position [276, 312]
click at [676, 547] on div "Add Column" at bounding box center [598, 369] width 1075 height 499
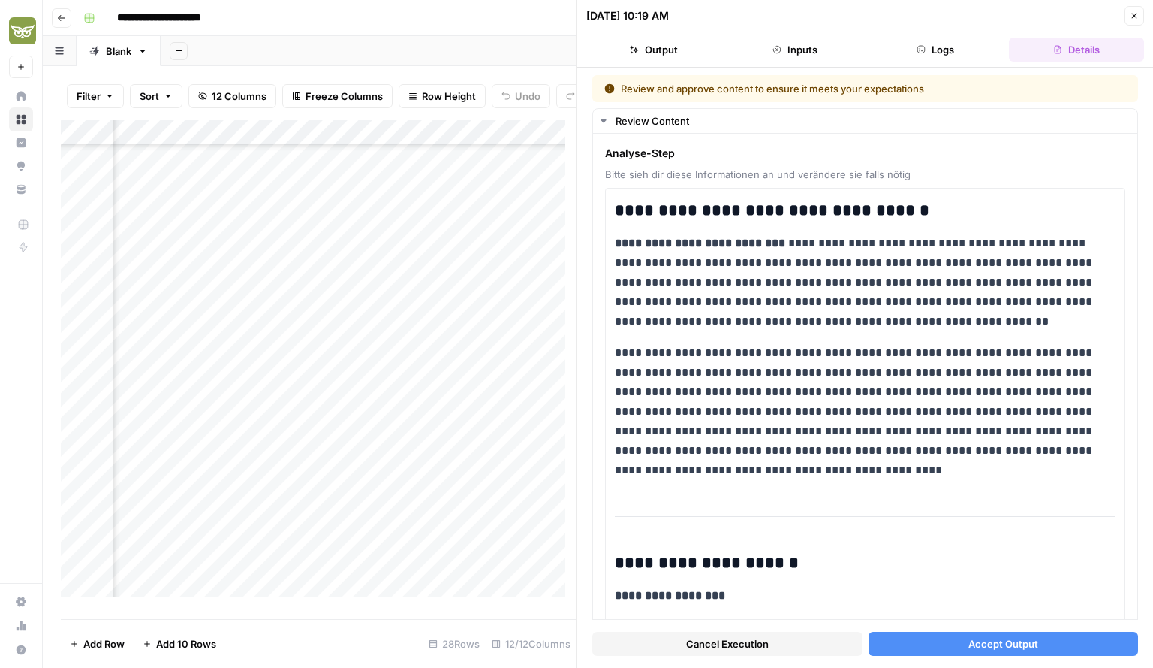
click at [1135, 17] on icon "button" at bounding box center [1134, 15] width 9 height 9
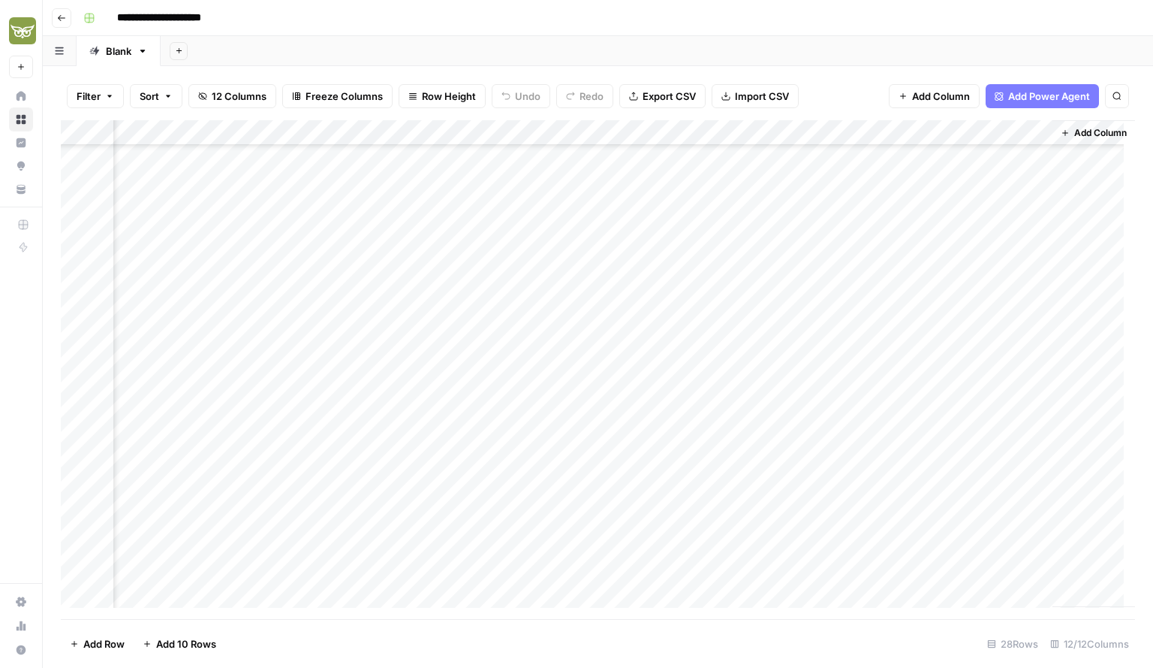
scroll to position [276, 294]
click at [692, 568] on div "Add Column" at bounding box center [598, 369] width 1075 height 499
click at [676, 544] on div "Add Column" at bounding box center [598, 369] width 1075 height 499
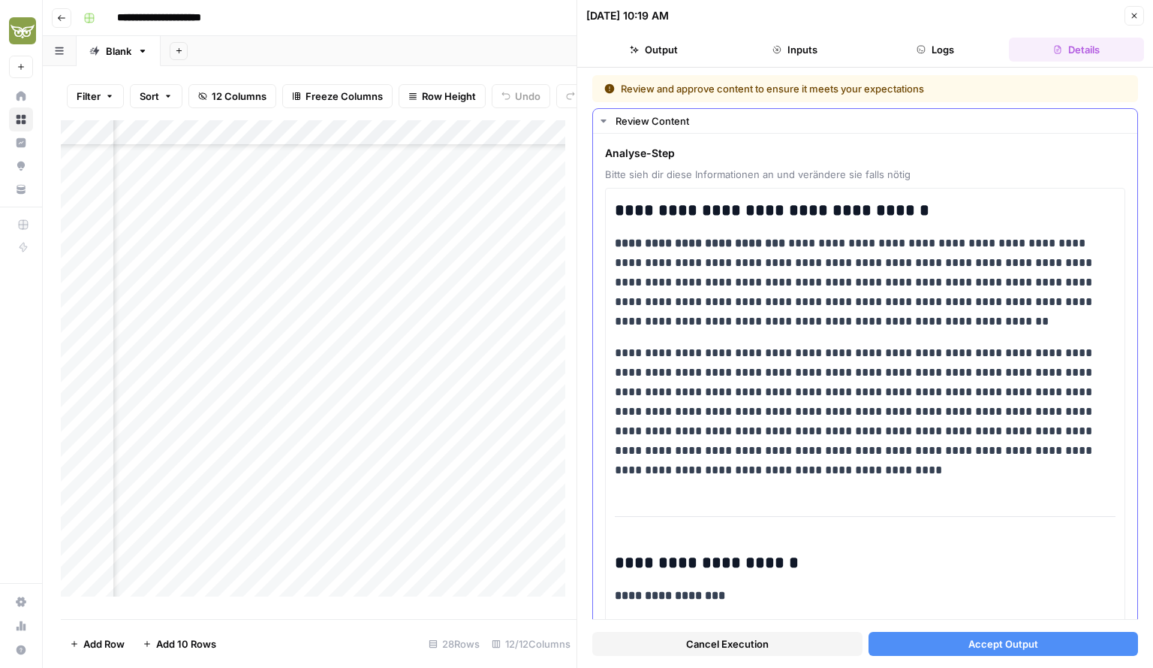
scroll to position [59, 0]
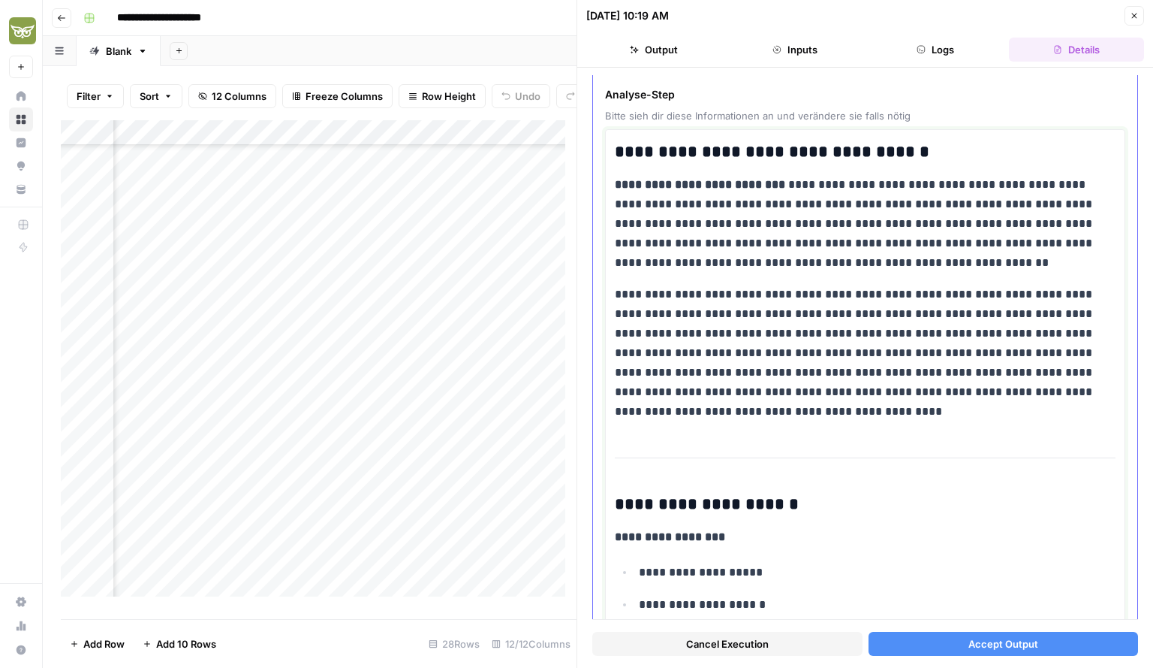
click at [822, 406] on p "**********" at bounding box center [860, 353] width 490 height 137
click at [831, 408] on p "**********" at bounding box center [860, 353] width 490 height 137
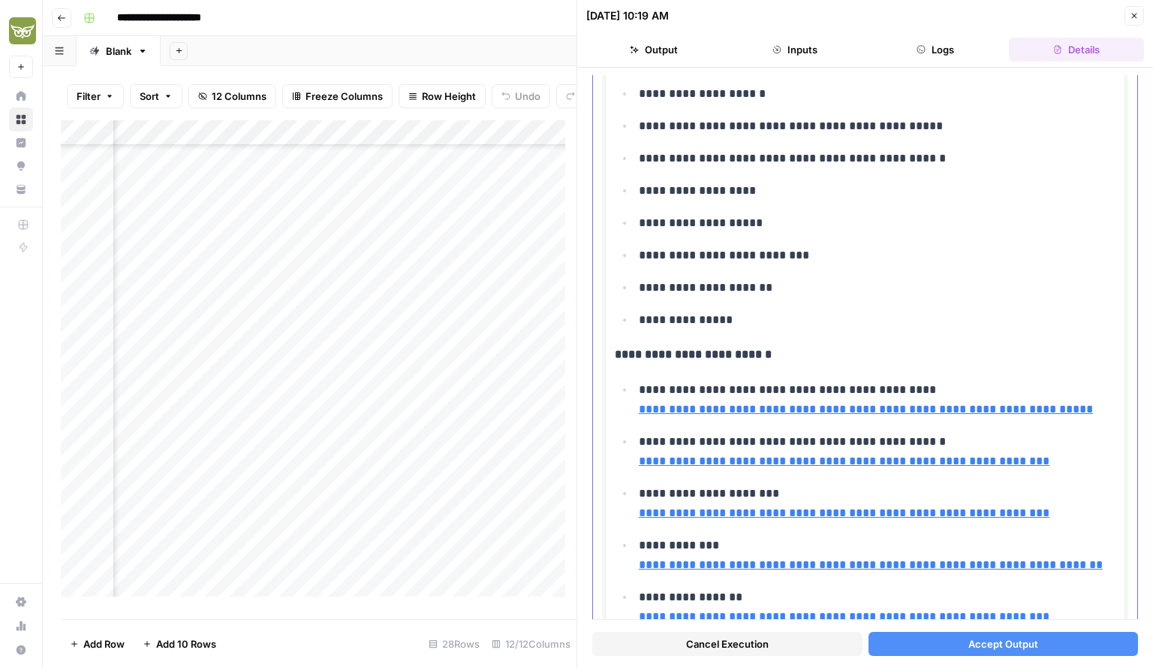
scroll to position [661, 0]
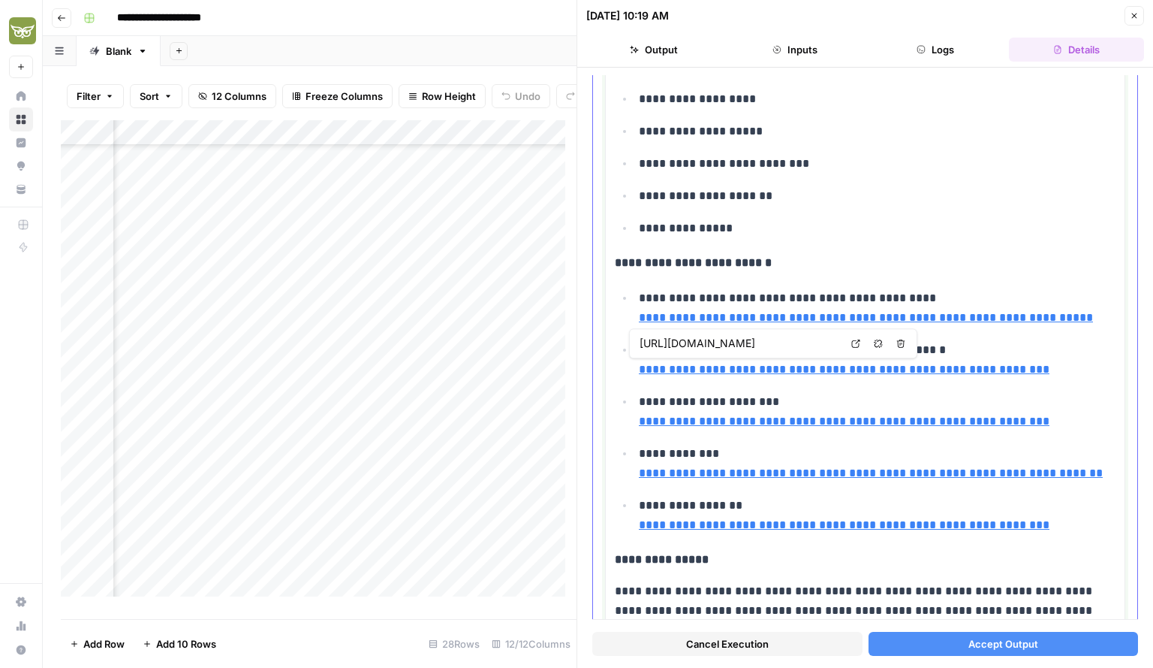
type input "[URL][DOMAIN_NAME]"
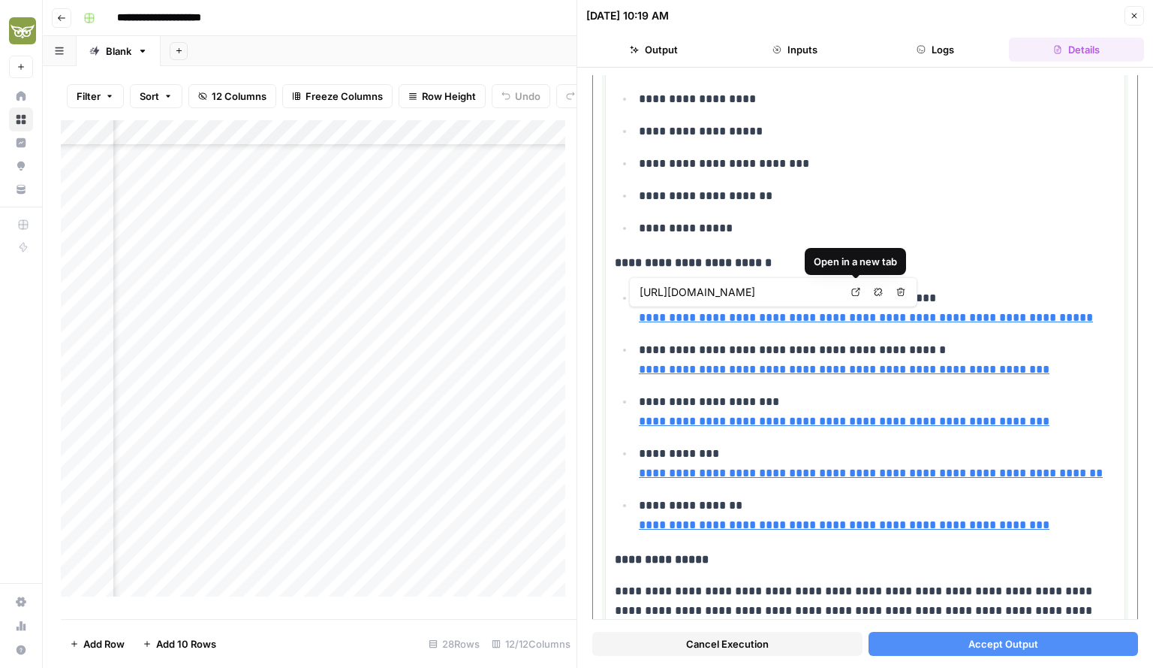
type input "[URL][DOMAIN_NAME]"
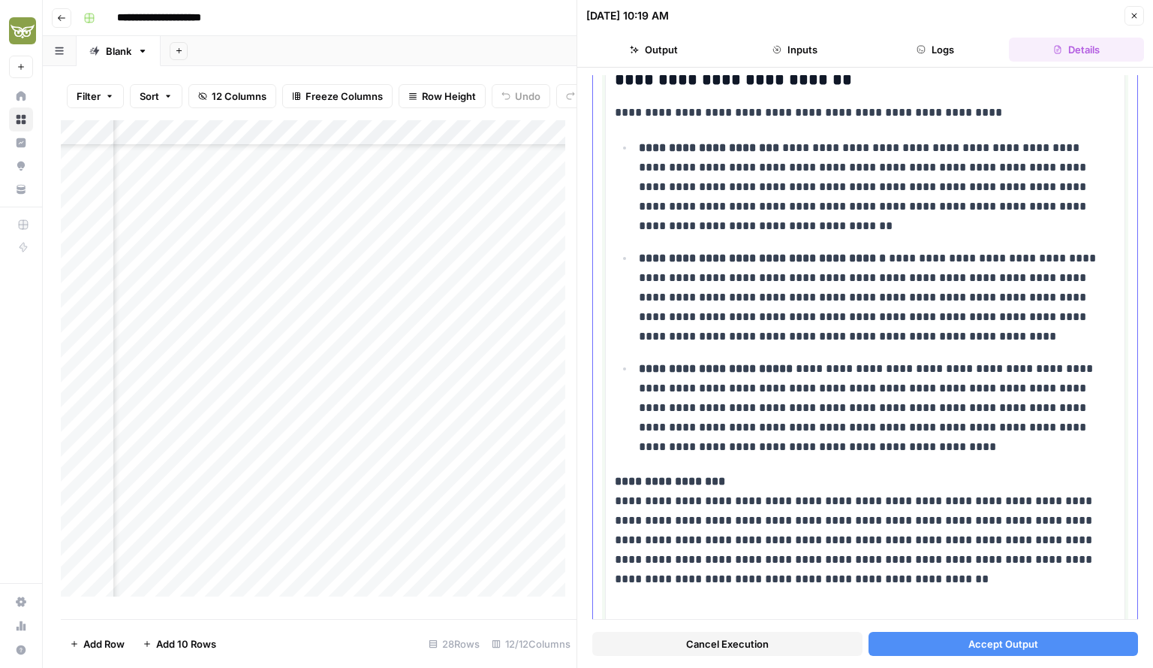
scroll to position [1530, 0]
click at [924, 119] on div "**********" at bounding box center [865, 130] width 501 height 2930
click at [924, 105] on p "**********" at bounding box center [860, 114] width 490 height 20
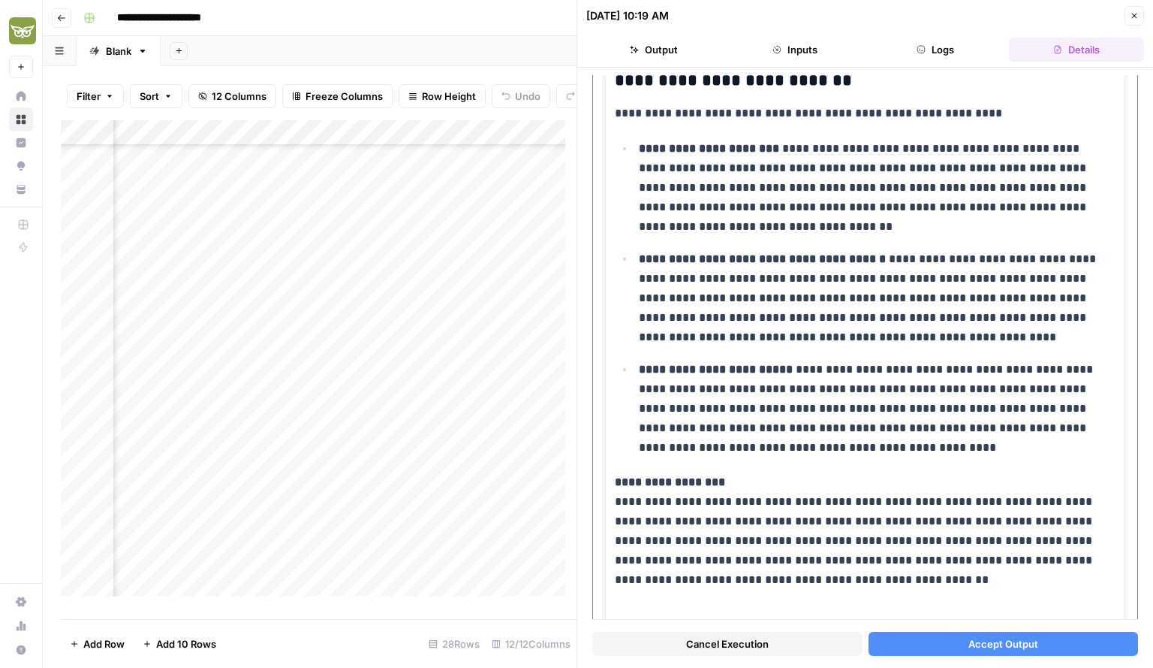
click at [834, 163] on p "**********" at bounding box center [872, 188] width 466 height 98
drag, startPoint x: 719, startPoint y: 370, endPoint x: 716, endPoint y: 149, distance: 221.6
click at [716, 149] on ul "**********" at bounding box center [865, 297] width 501 height 319
click at [740, 548] on p "**********" at bounding box center [860, 530] width 490 height 117
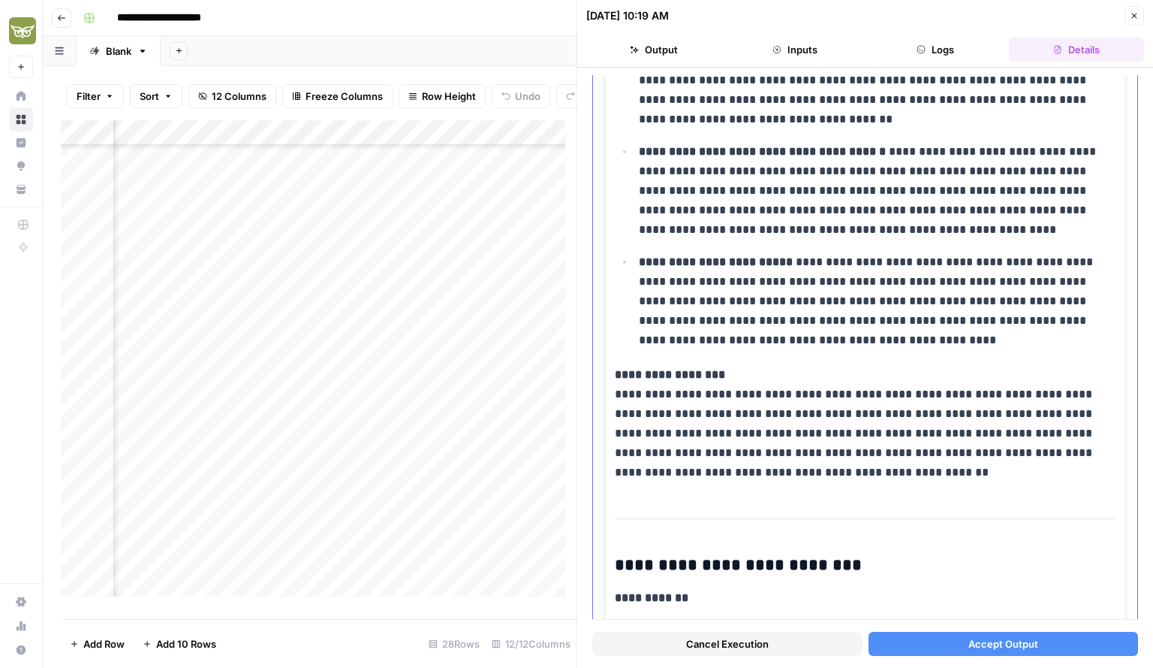
scroll to position [1638, 0]
drag, startPoint x: 704, startPoint y: 441, endPoint x: 754, endPoint y: 459, distance: 53.4
click at [754, 459] on p "**********" at bounding box center [860, 422] width 490 height 117
drag, startPoint x: 823, startPoint y: 415, endPoint x: 821, endPoint y: 468, distance: 53.4
click at [821, 468] on body "**********" at bounding box center [576, 334] width 1153 height 668
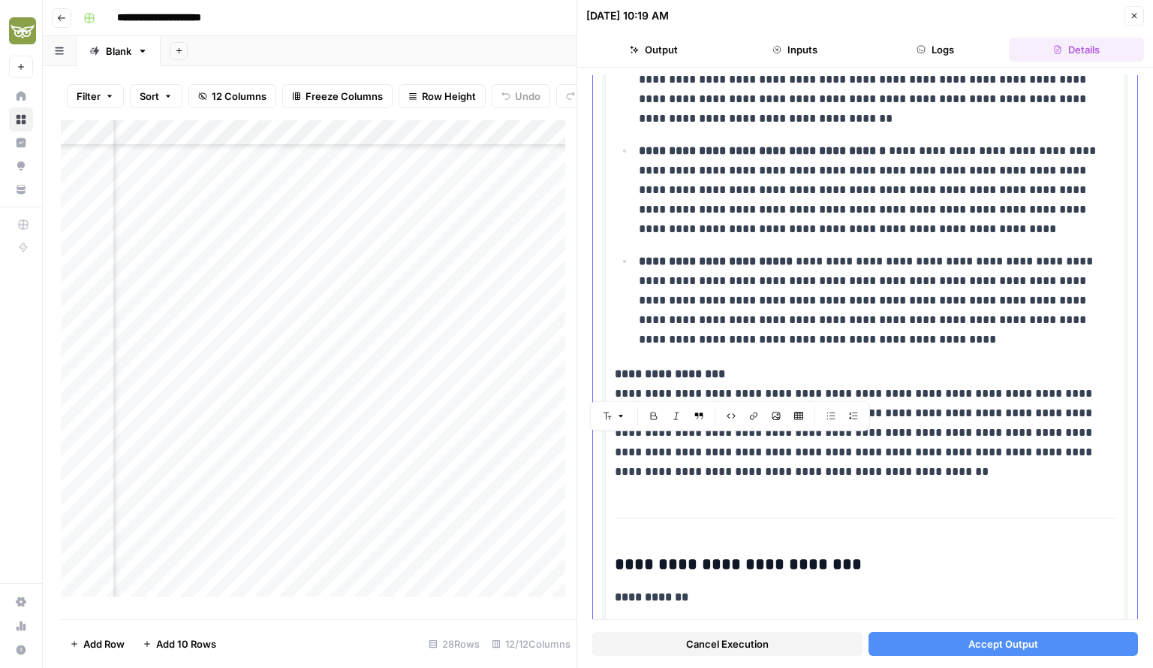
click at [821, 468] on p "**********" at bounding box center [860, 422] width 490 height 117
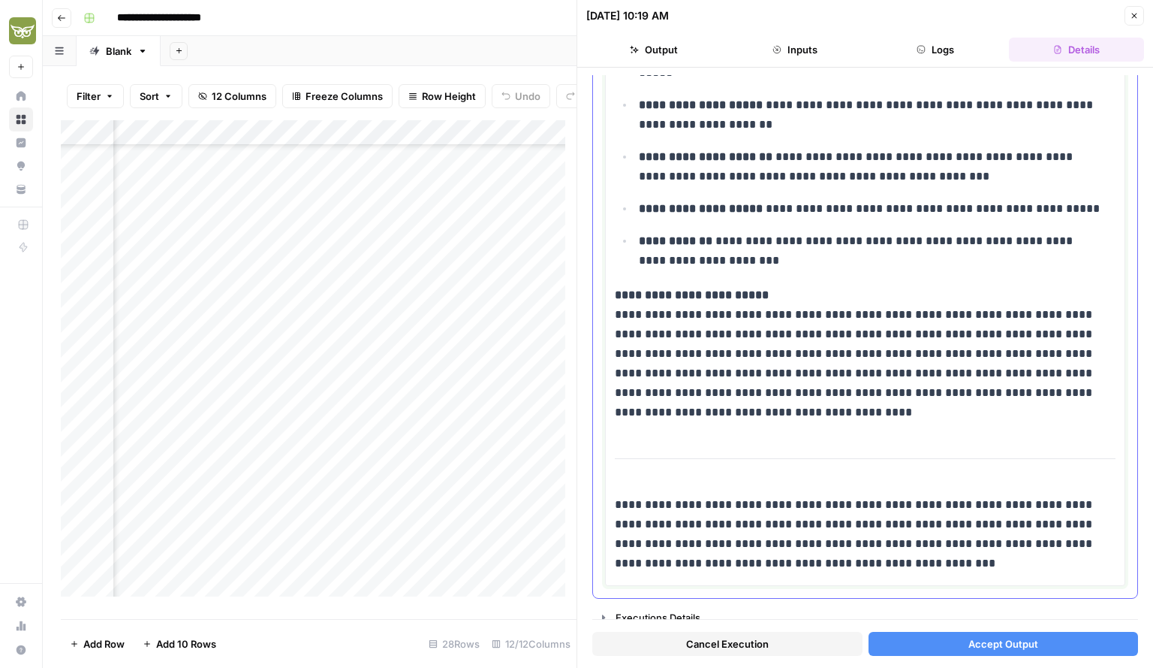
scroll to position [2544, 0]
click at [948, 638] on button "Accept Output" at bounding box center [1004, 644] width 270 height 24
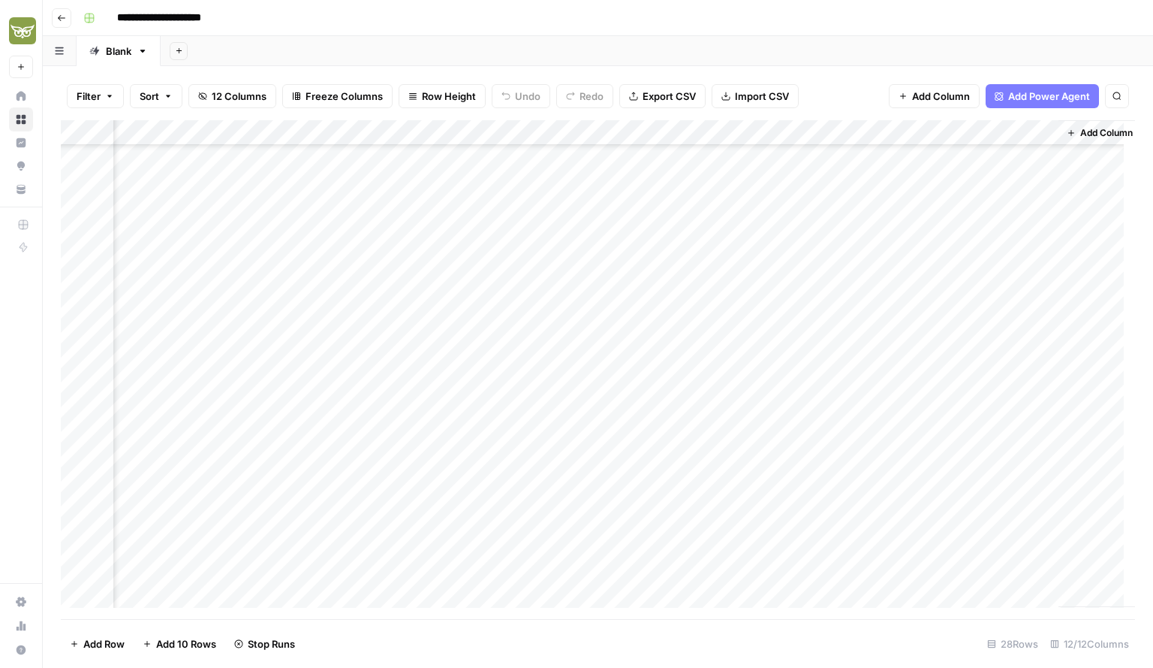
scroll to position [276, 312]
click at [676, 568] on div "Add Column" at bounding box center [598, 369] width 1075 height 499
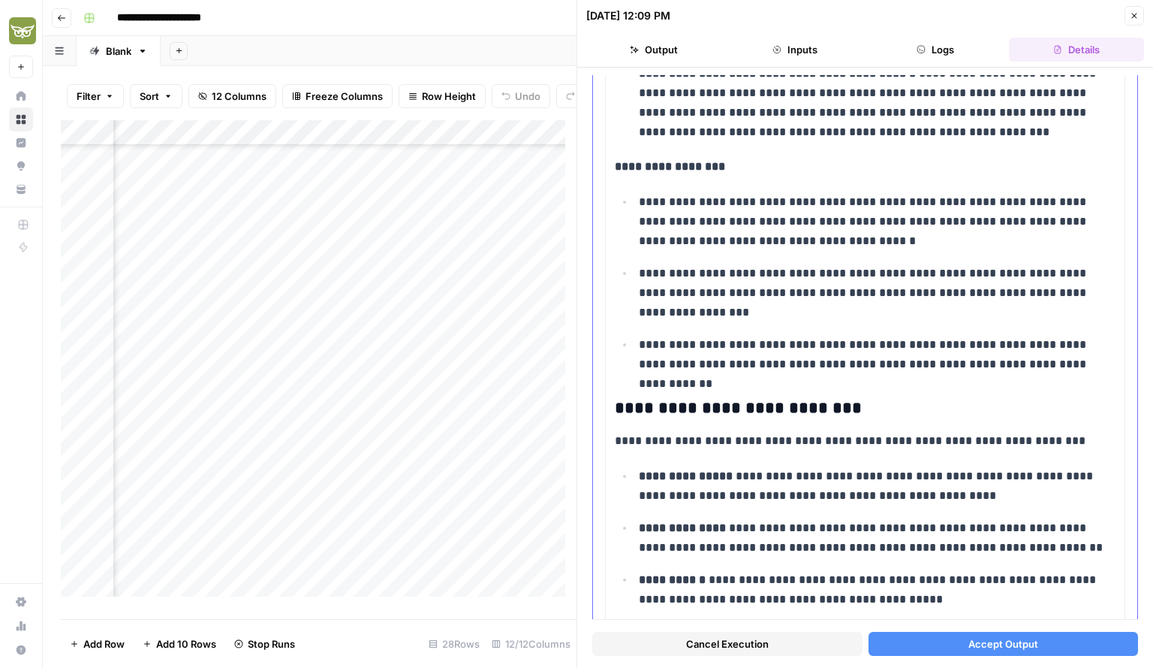
scroll to position [1608, 0]
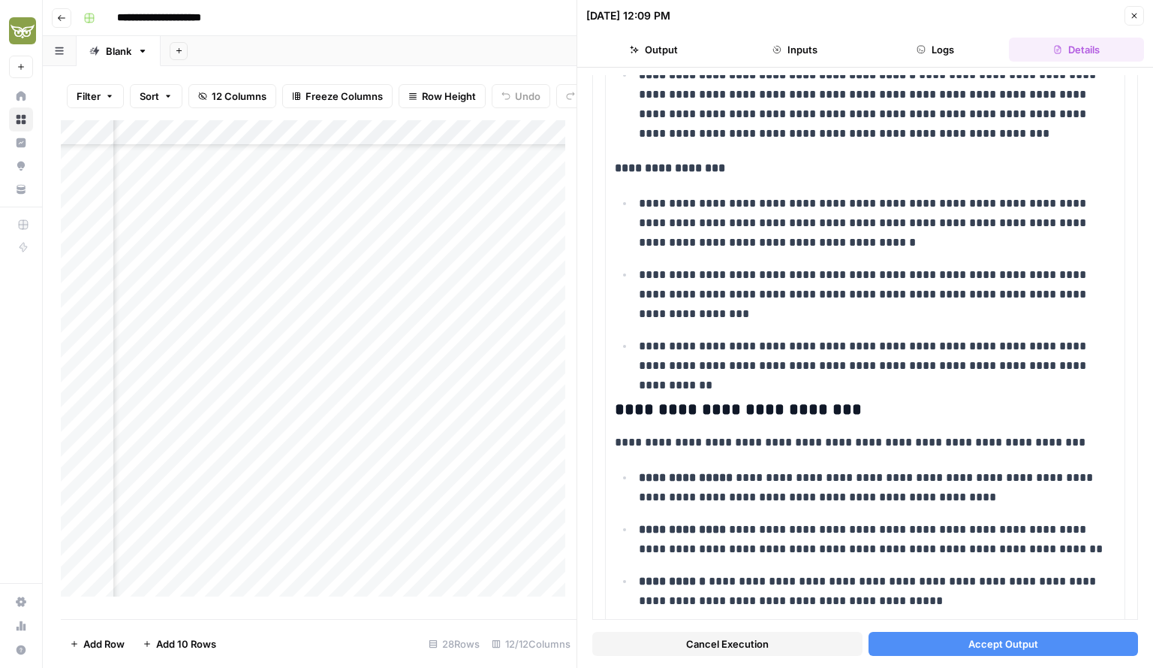
click at [919, 638] on button "Accept Output" at bounding box center [1004, 644] width 270 height 24
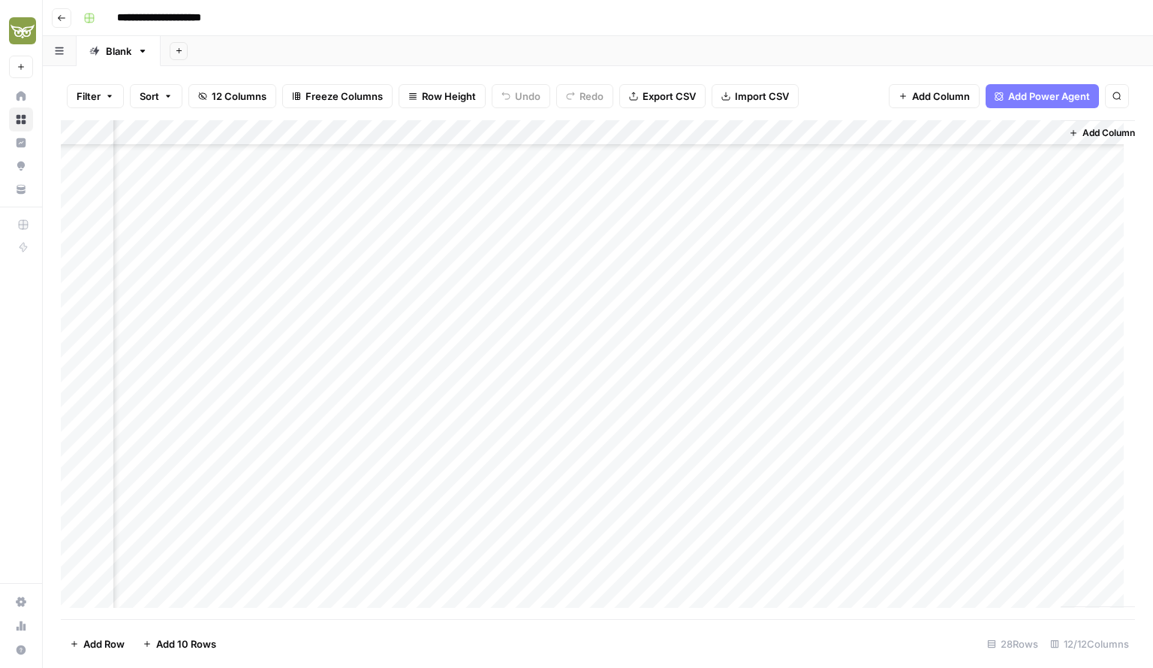
scroll to position [276, 312]
click at [679, 544] on div "Add Column" at bounding box center [598, 369] width 1075 height 499
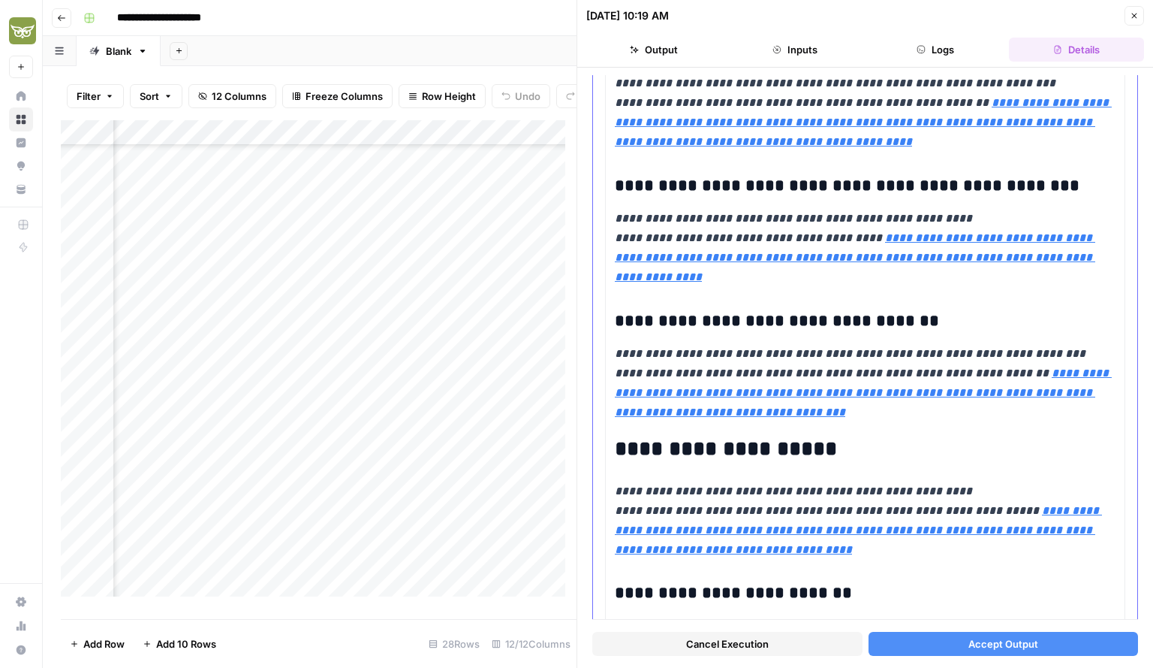
scroll to position [1032, 0]
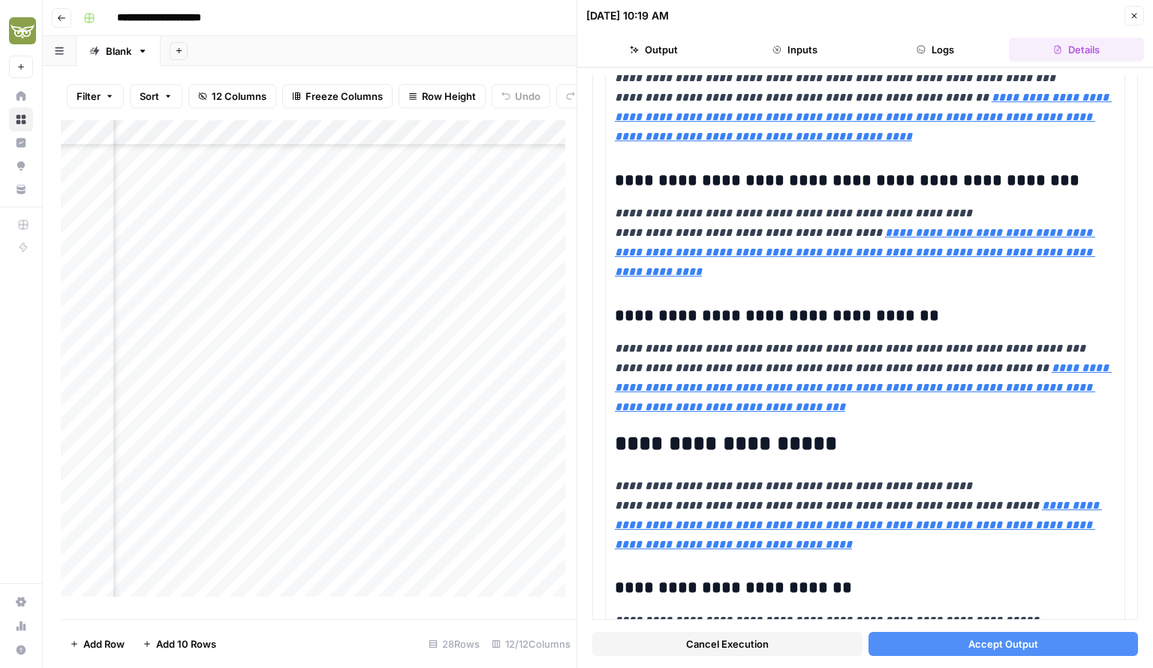
click at [1132, 22] on button "Close" at bounding box center [1135, 16] width 20 height 20
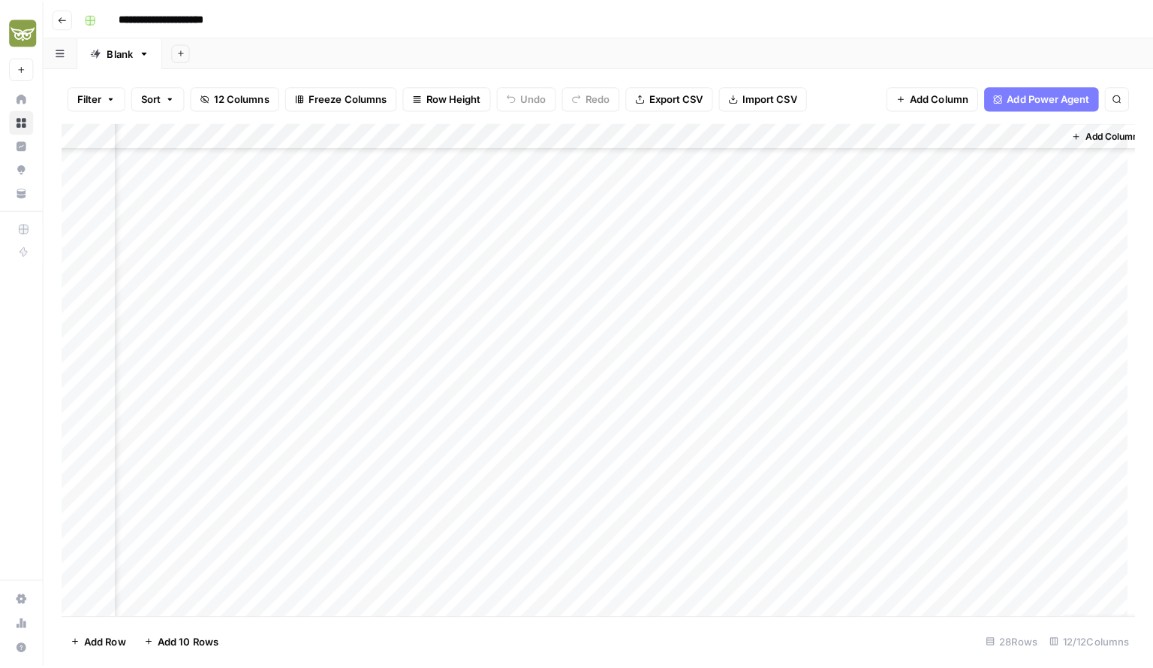
scroll to position [276, 294]
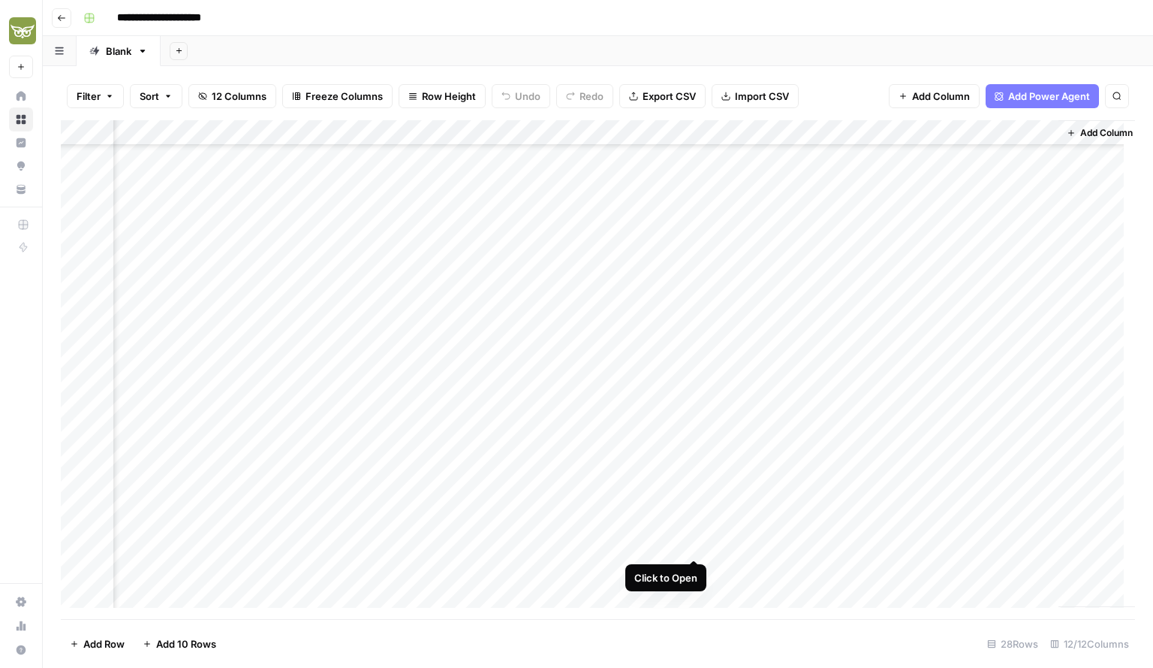
click at [690, 541] on div "Add Column" at bounding box center [598, 369] width 1075 height 499
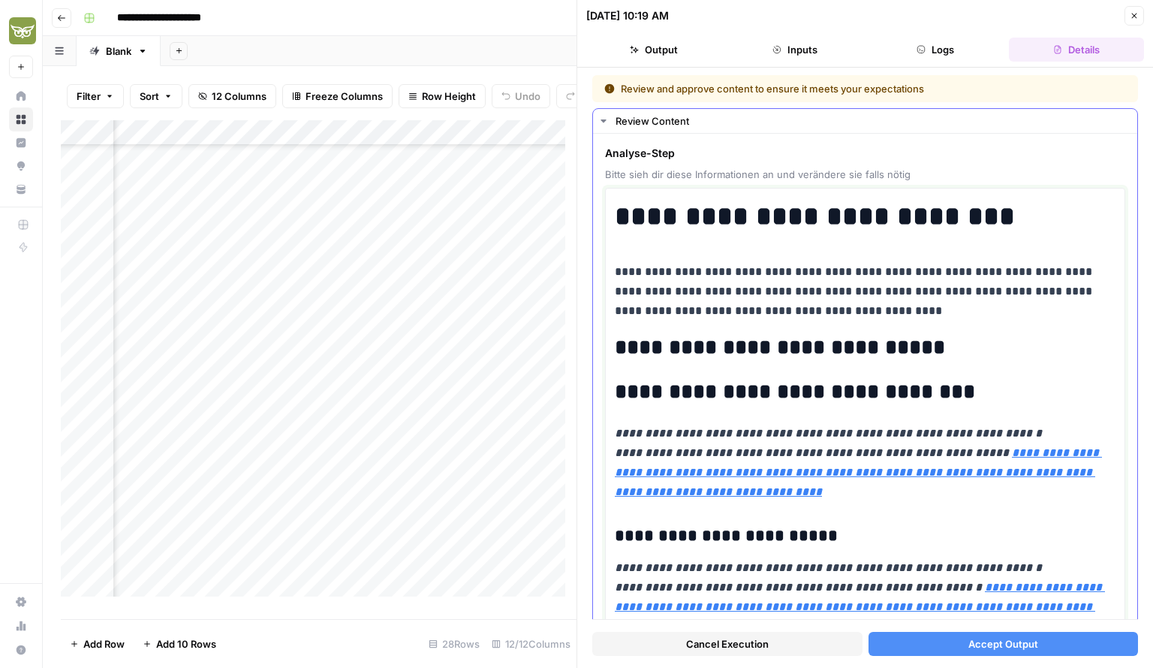
click at [795, 217] on h1 "**********" at bounding box center [860, 217] width 490 height 32
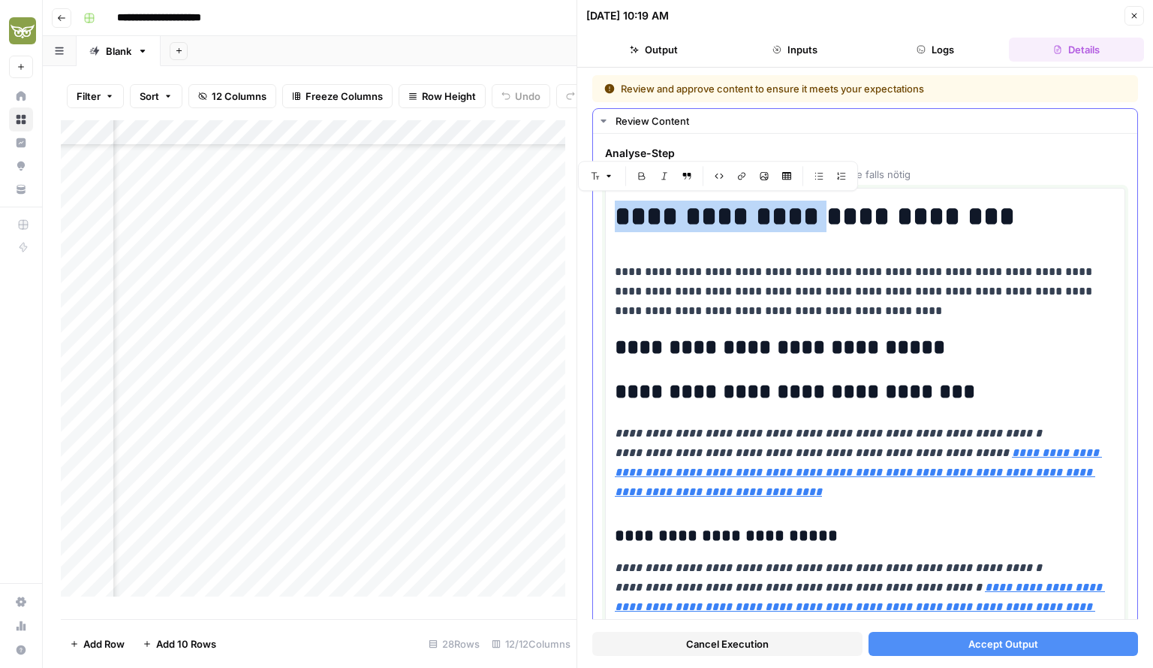
click at [795, 217] on h1 "**********" at bounding box center [860, 217] width 490 height 32
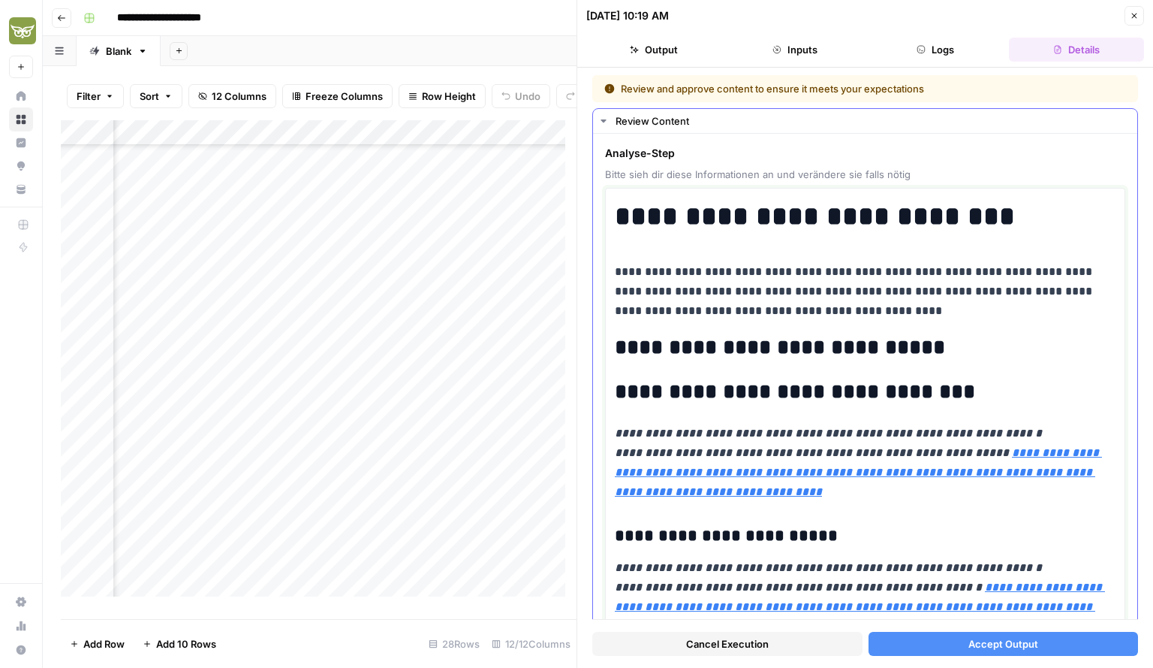
click at [761, 285] on p "**********" at bounding box center [860, 291] width 490 height 59
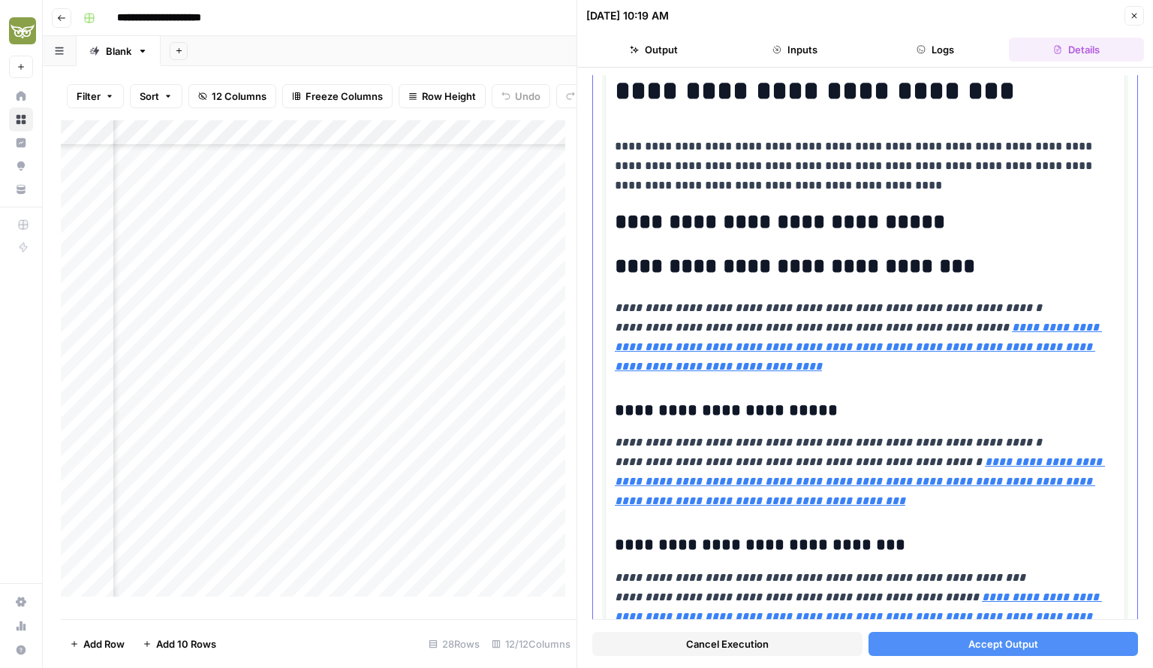
scroll to position [126, 0]
click at [769, 171] on p "**********" at bounding box center [860, 165] width 490 height 59
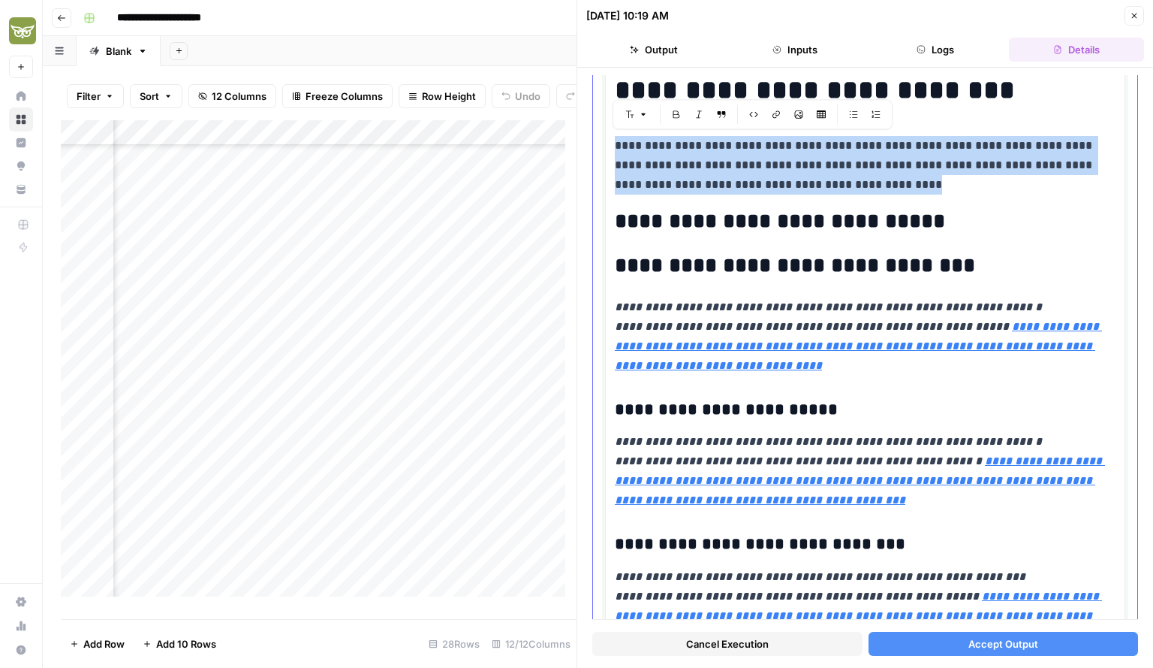
click at [769, 171] on p "**********" at bounding box center [860, 165] width 490 height 59
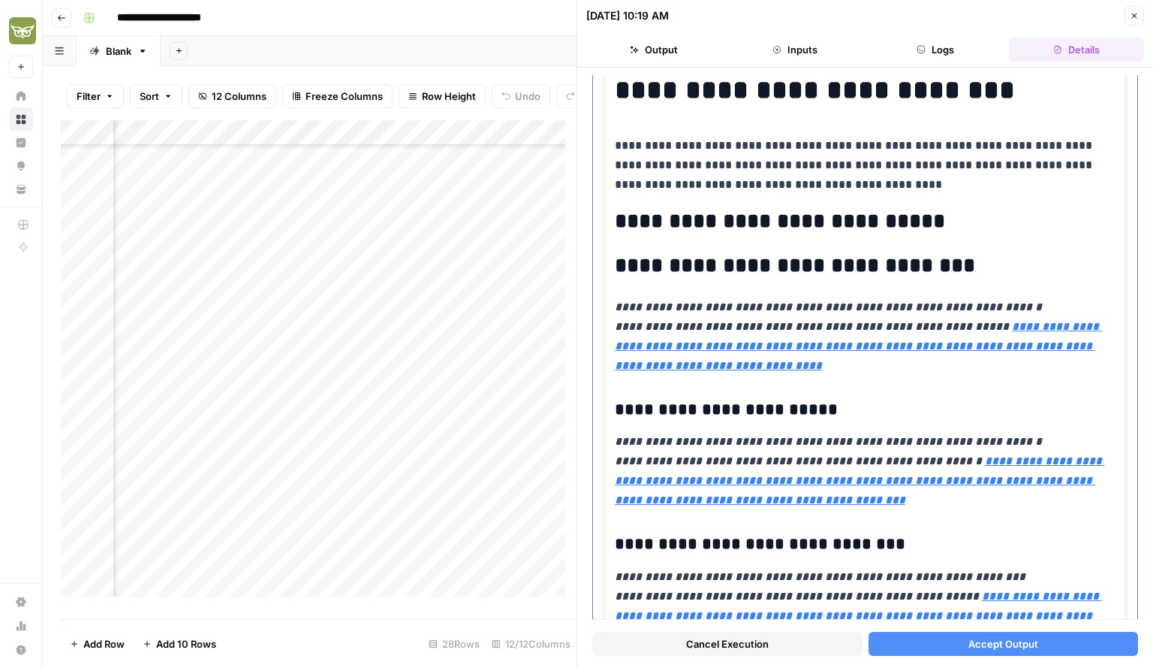
click at [769, 171] on p "**********" at bounding box center [860, 165] width 490 height 59
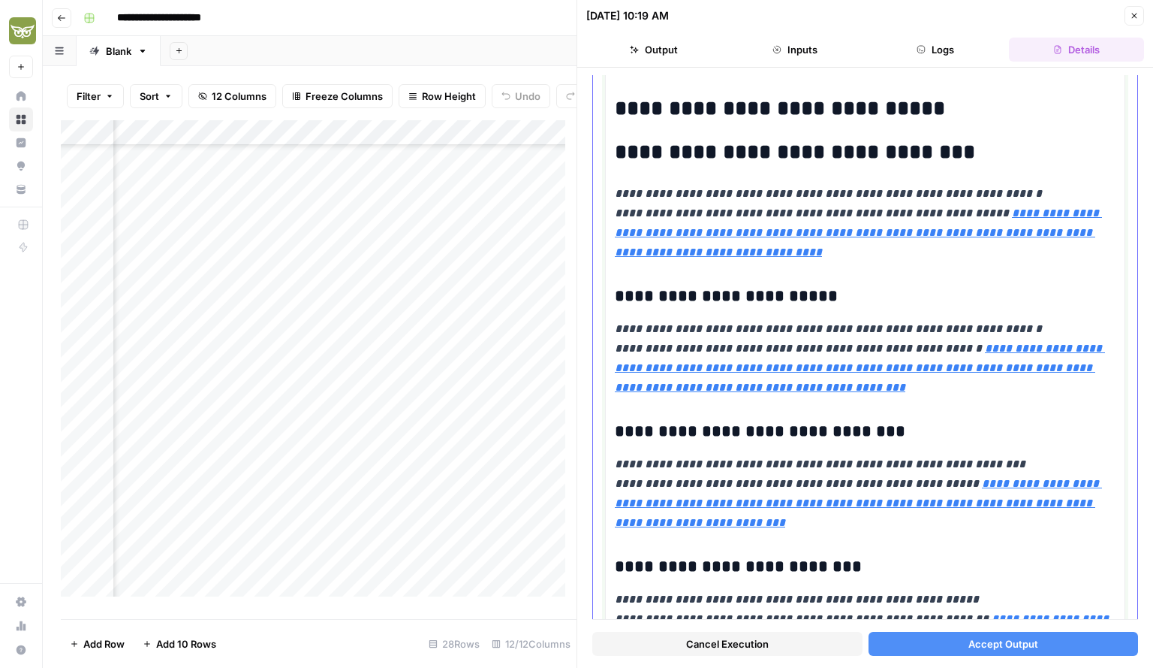
scroll to position [120, 0]
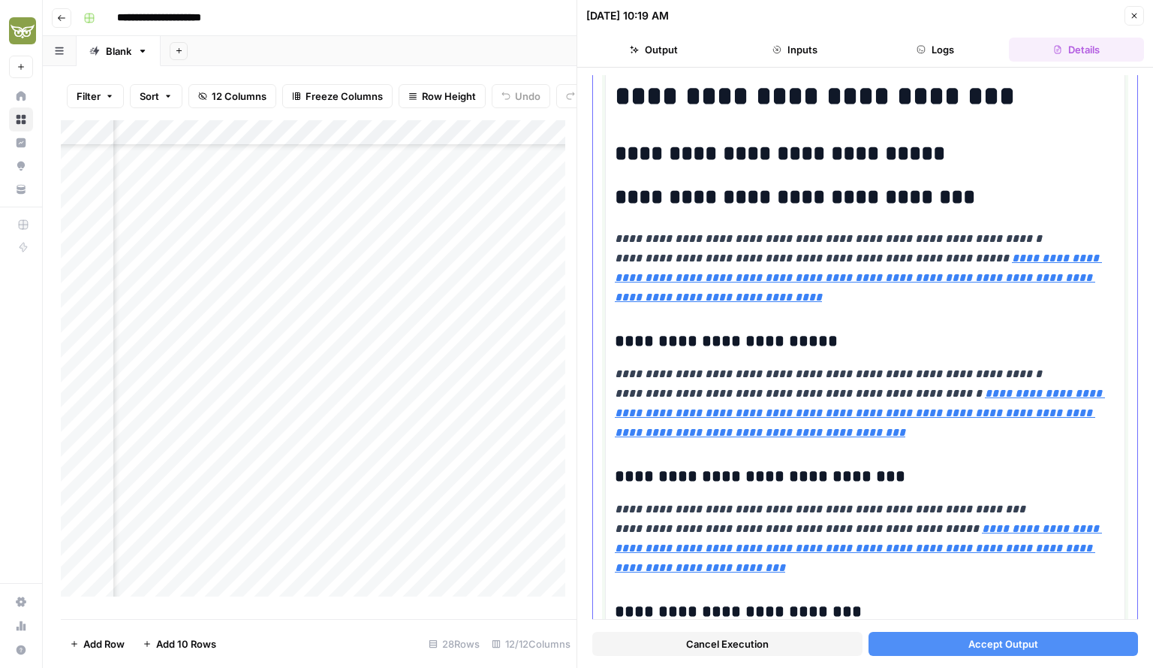
click at [697, 274] on em "**********" at bounding box center [858, 277] width 487 height 50
click at [829, 256] on icon at bounding box center [832, 254] width 9 height 9
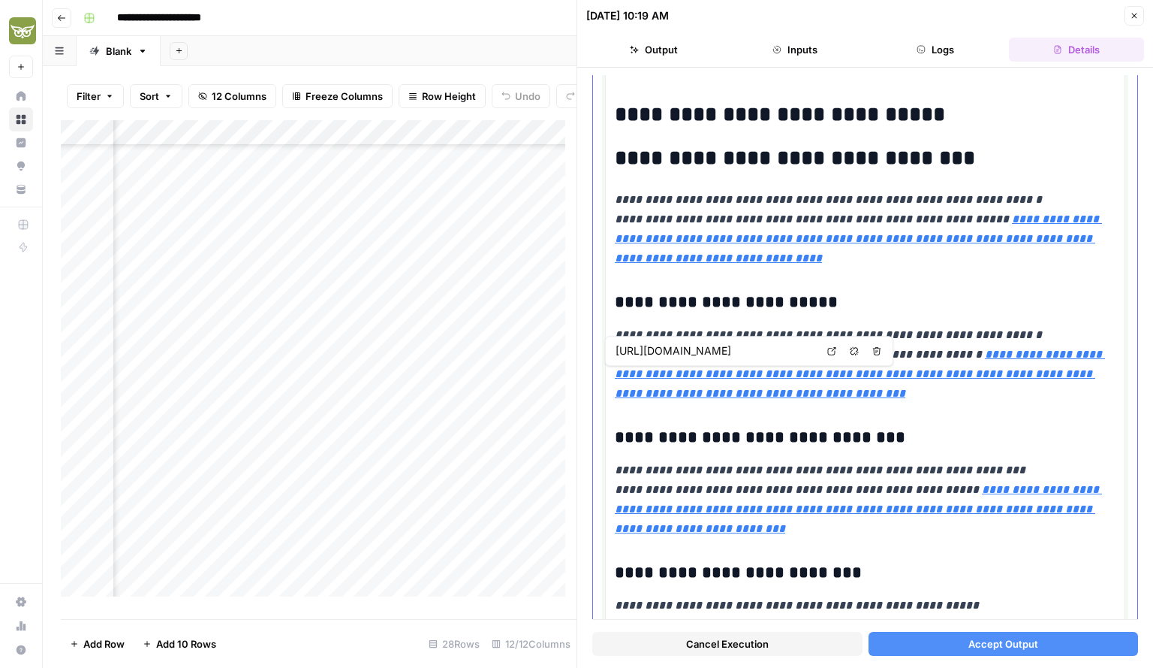
click at [707, 385] on em "**********" at bounding box center [860, 373] width 490 height 50
click at [822, 384] on p "**********" at bounding box center [865, 364] width 501 height 78
click at [834, 348] on icon at bounding box center [832, 351] width 8 height 8
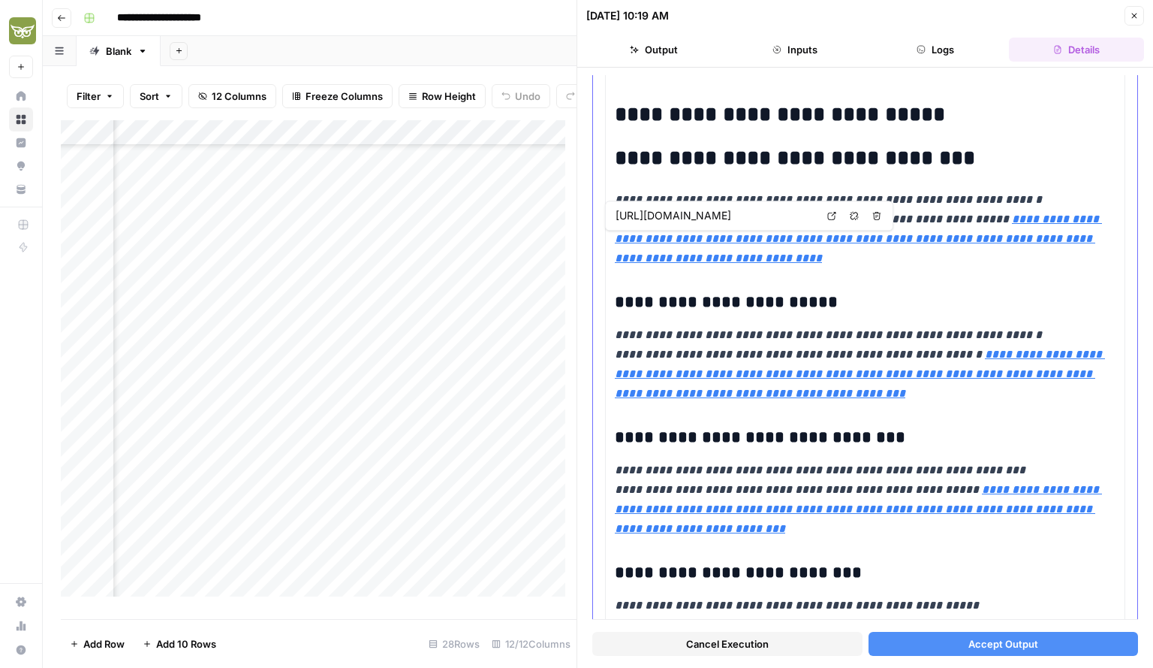
type input "https://www.betriebseinrichtung.de/collections/umkleidespinde-mit-trennwand/pro…"
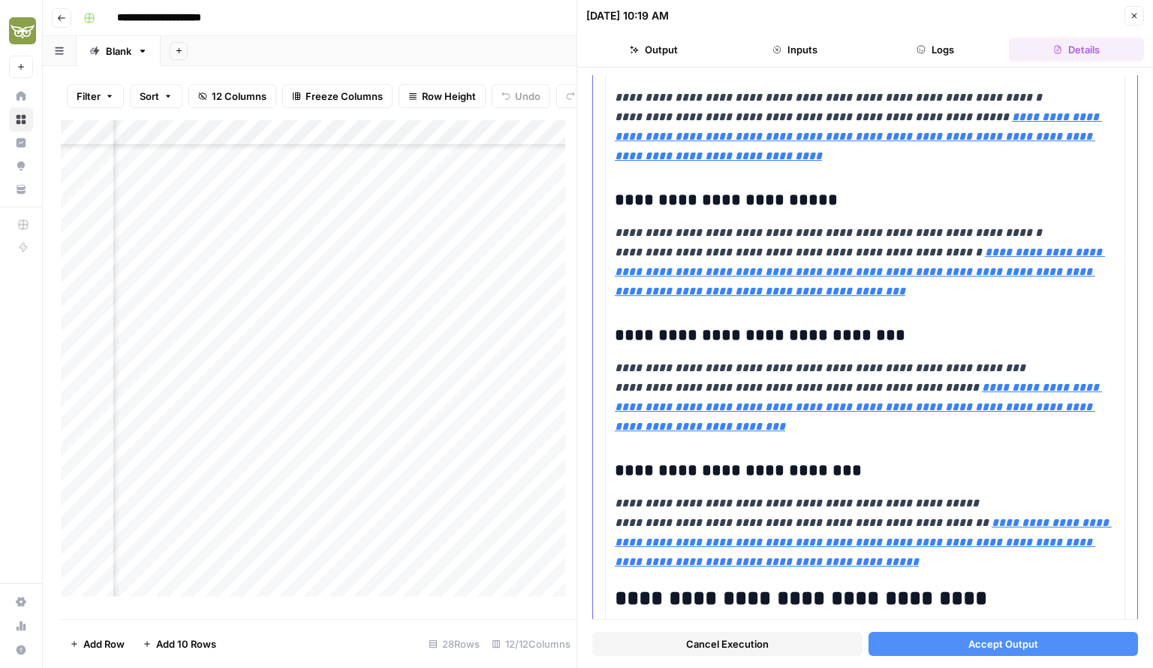
scroll to position [261, 0]
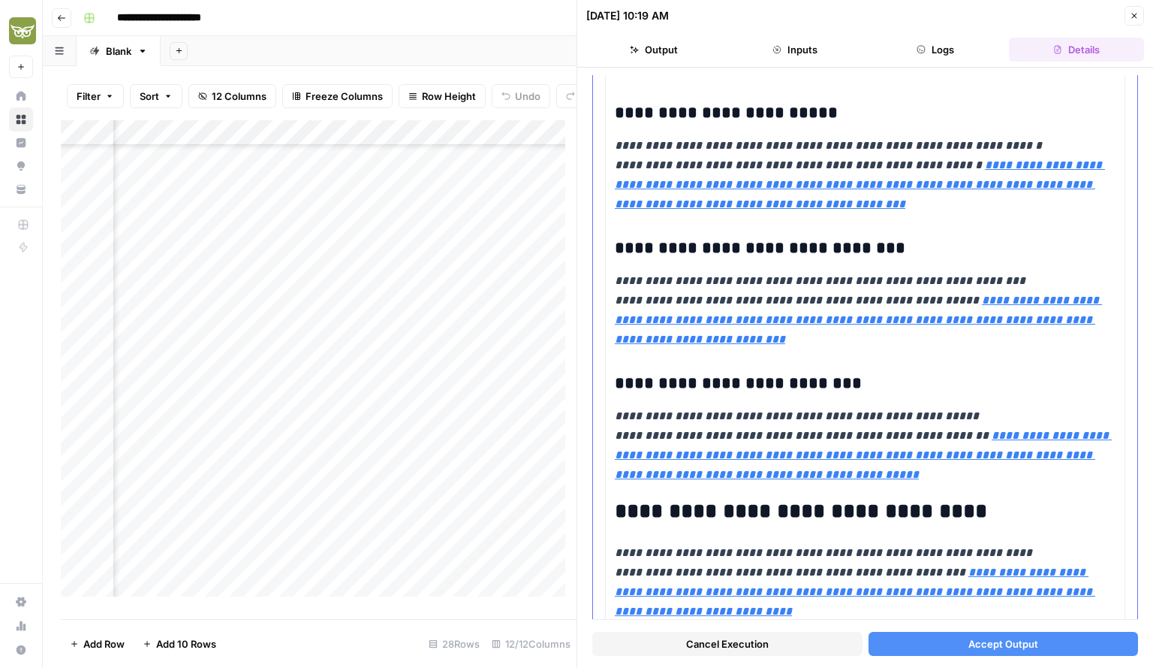
type input "https://www.betriebseinrichtung.de/collections/umkleidespinde-mit-trennwand/pro…"
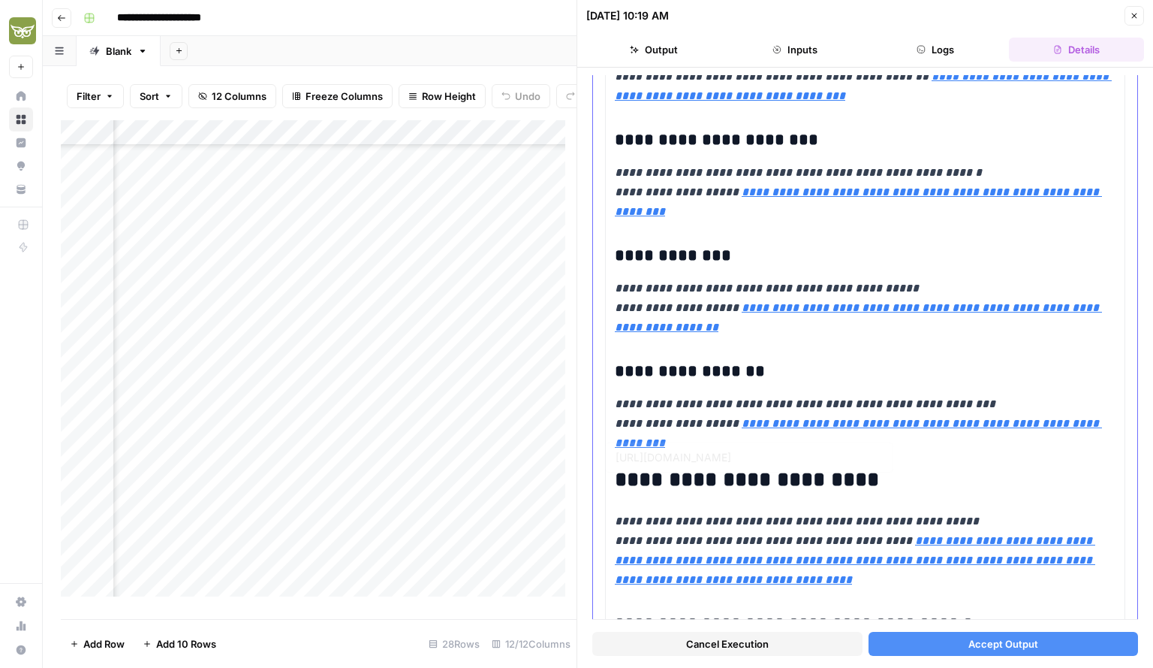
type input "https://www.betriebseinrichtung.de/collections/kleiderspinde-garderobenspinde"
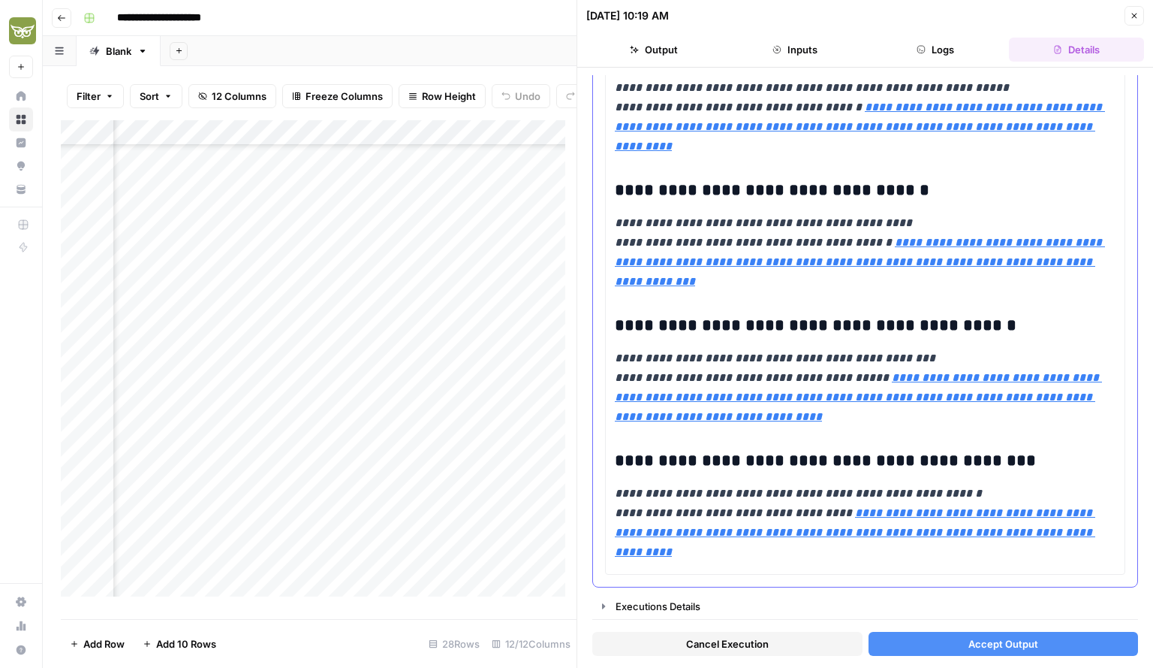
scroll to position [4305, 0]
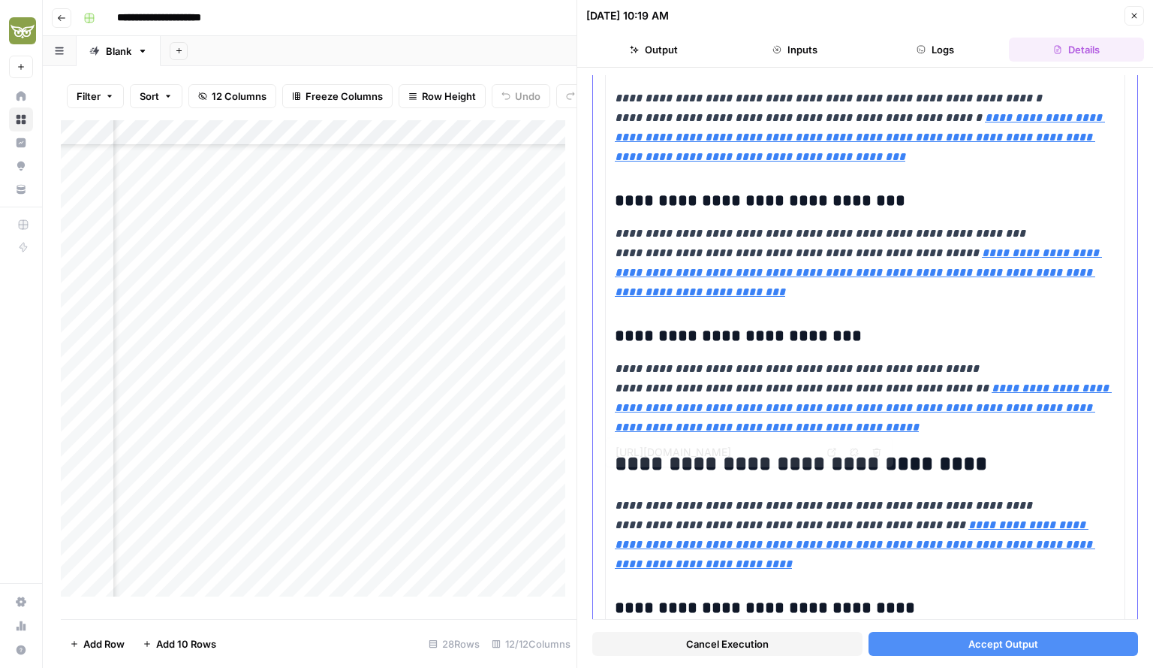
type input "https://www.betriebseinrichtung.de/collections/umkleidespinde-mit-trennwand/pro…"
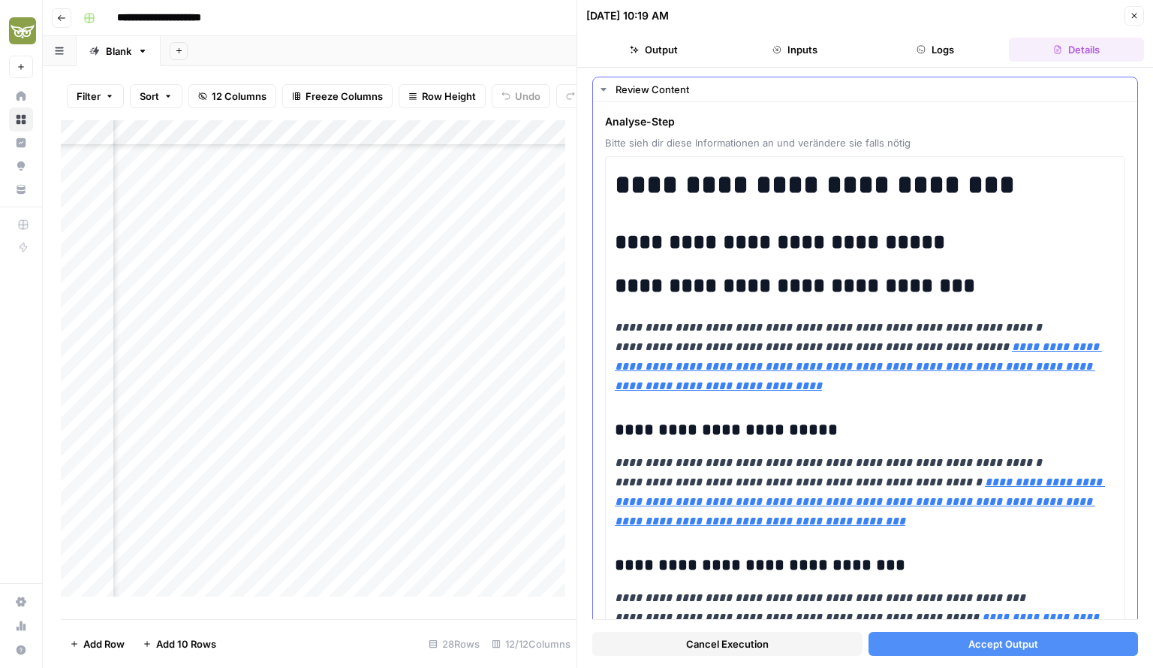
scroll to position [0, 0]
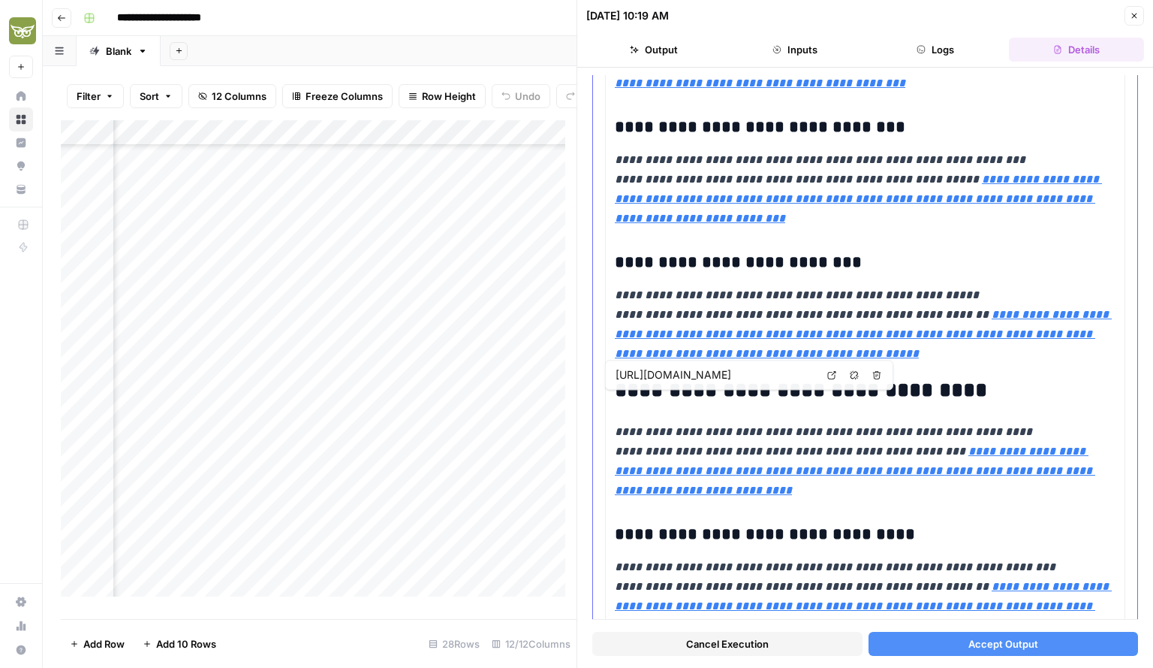
type input "https://www.betriebseinrichtung.de/collections/umkleidespinde-mit-trennwand/pro…"
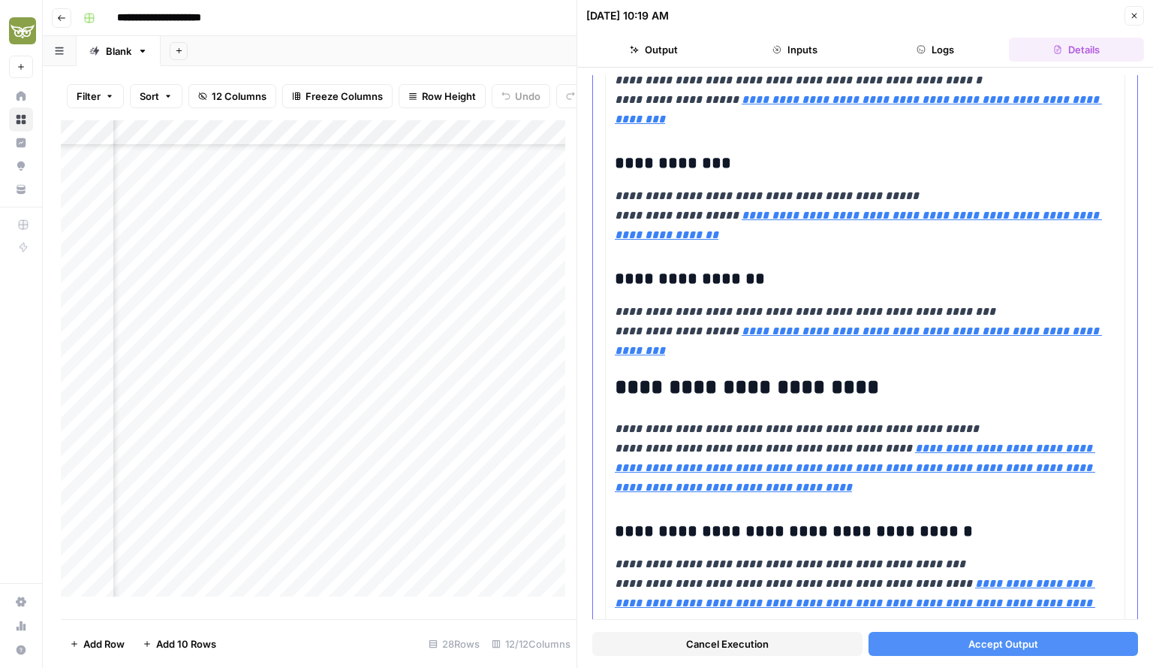
scroll to position [2817, 0]
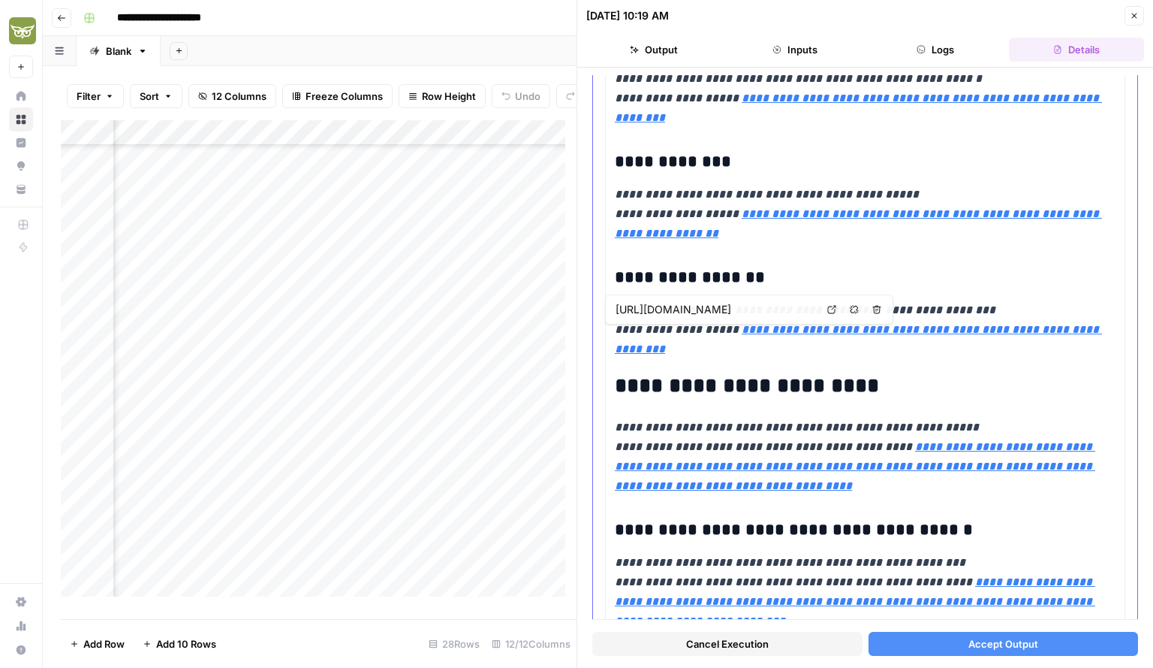
type input "https://www.betriebseinrichtung.de/collections/schliessfachschraenke"
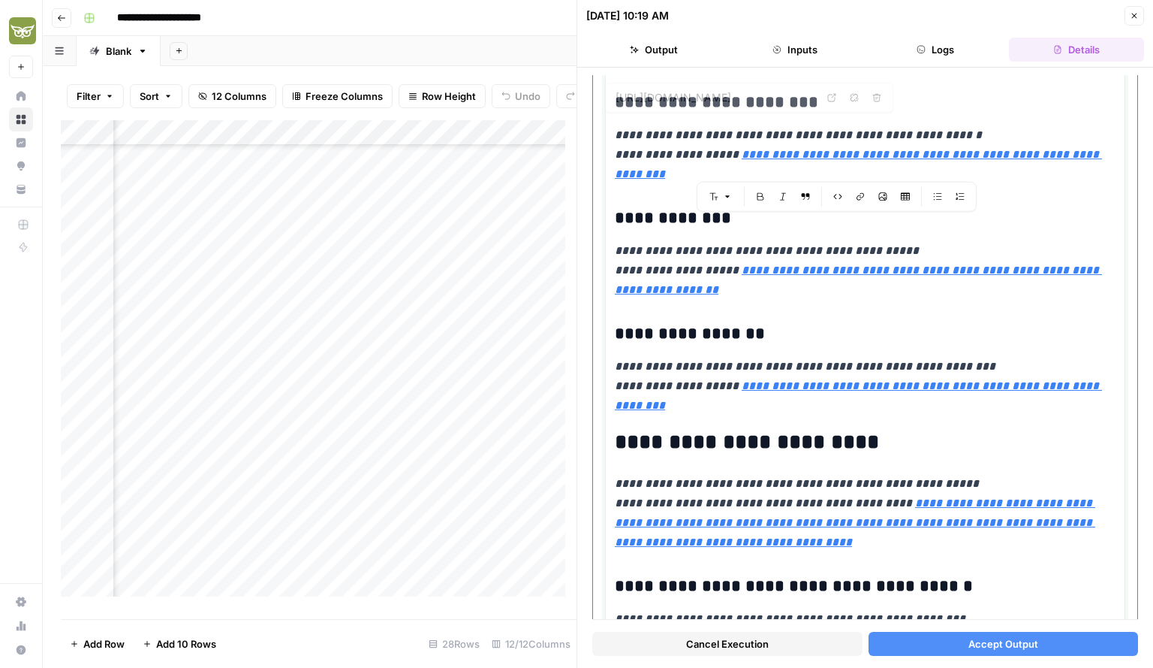
scroll to position [2749, 0]
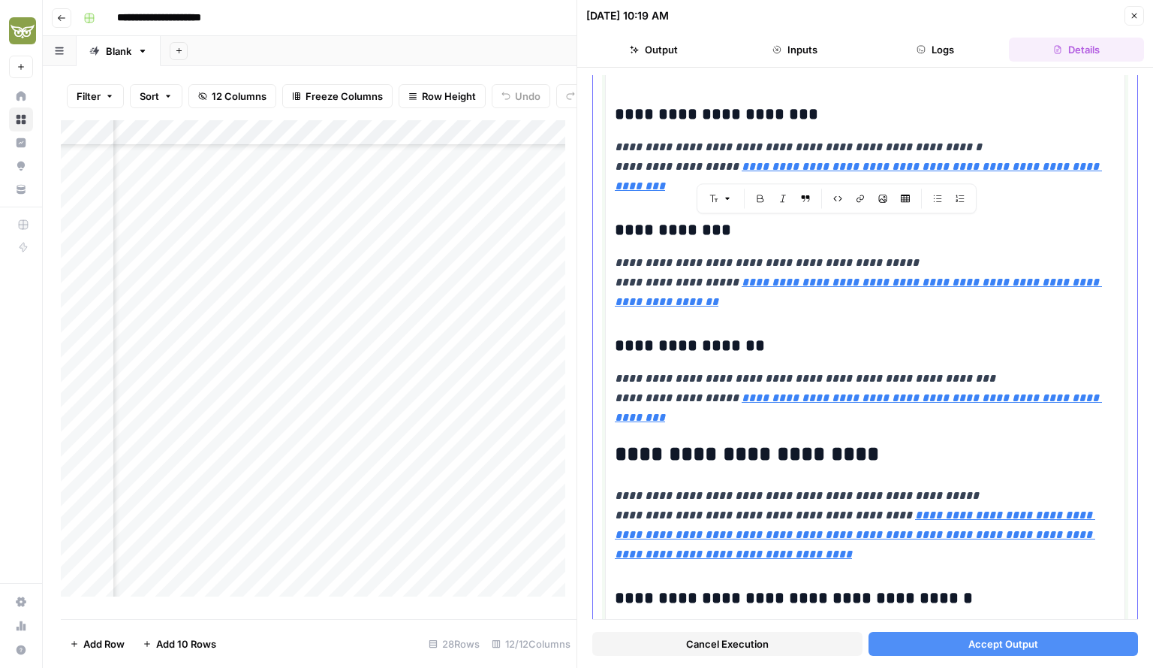
drag, startPoint x: 1018, startPoint y: 474, endPoint x: 612, endPoint y: 113, distance: 543.1
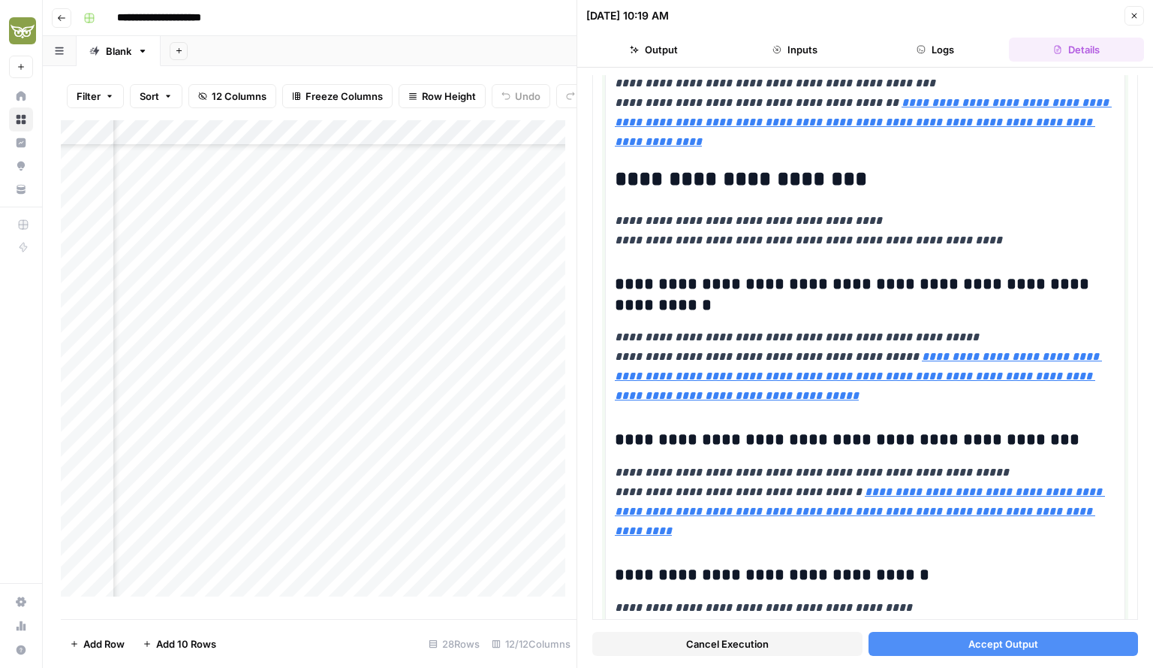
scroll to position [3458, 0]
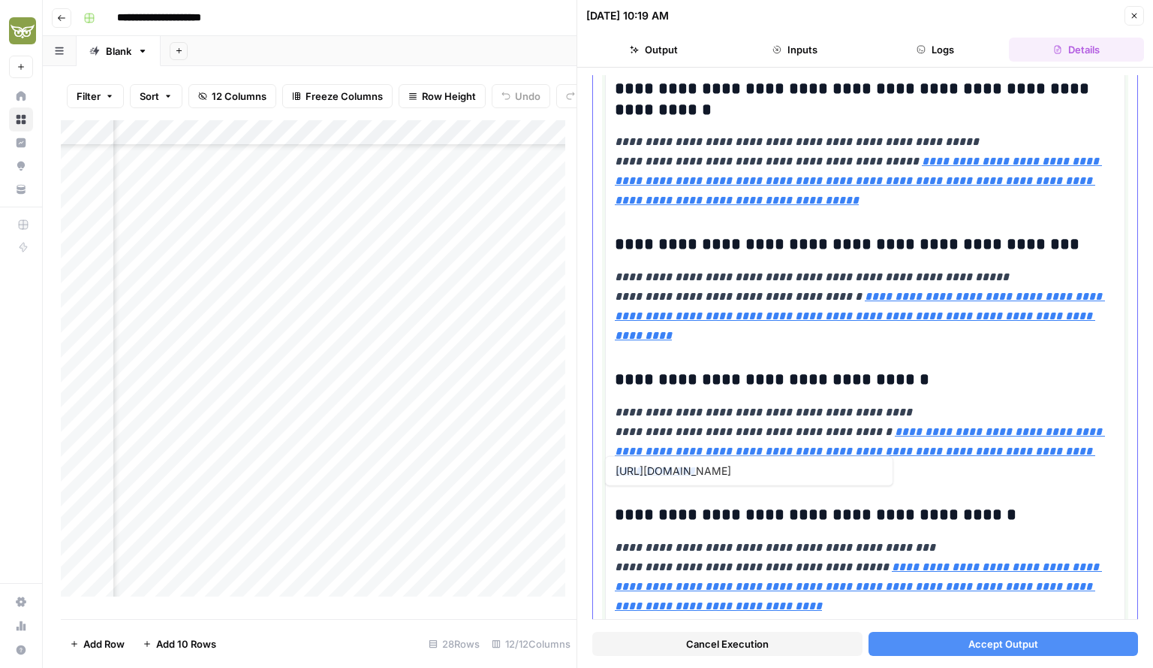
type input "https://www.betriebseinrichtung.de/collections/umkleidespinde-mit-trennwand/pro…"
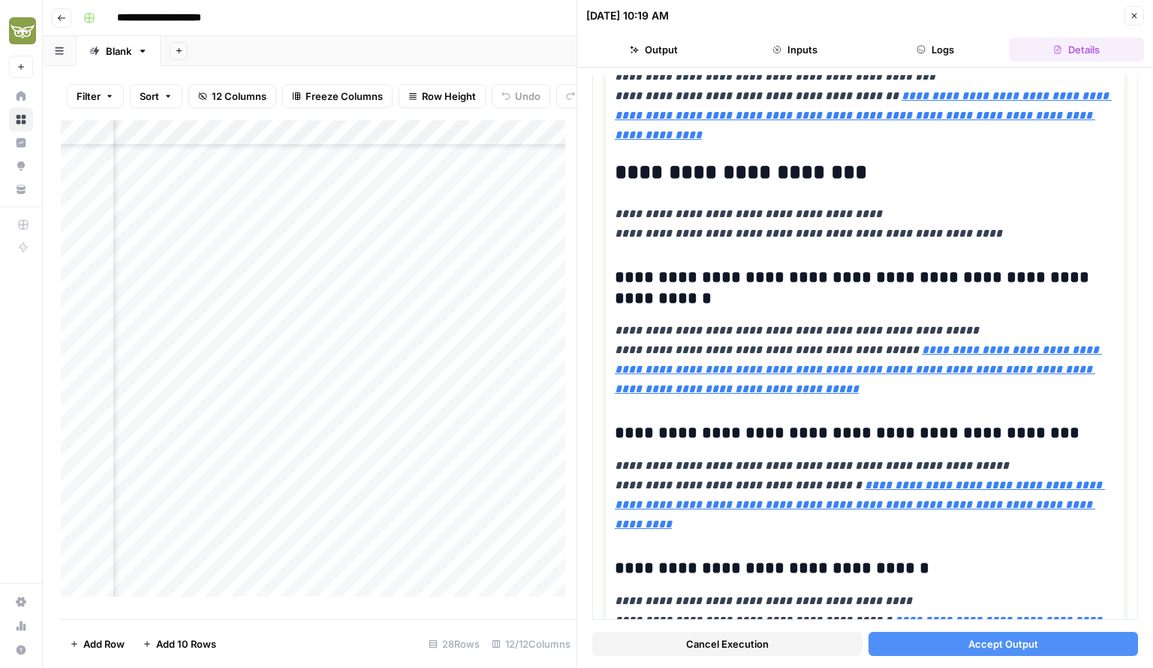
scroll to position [3120, 0]
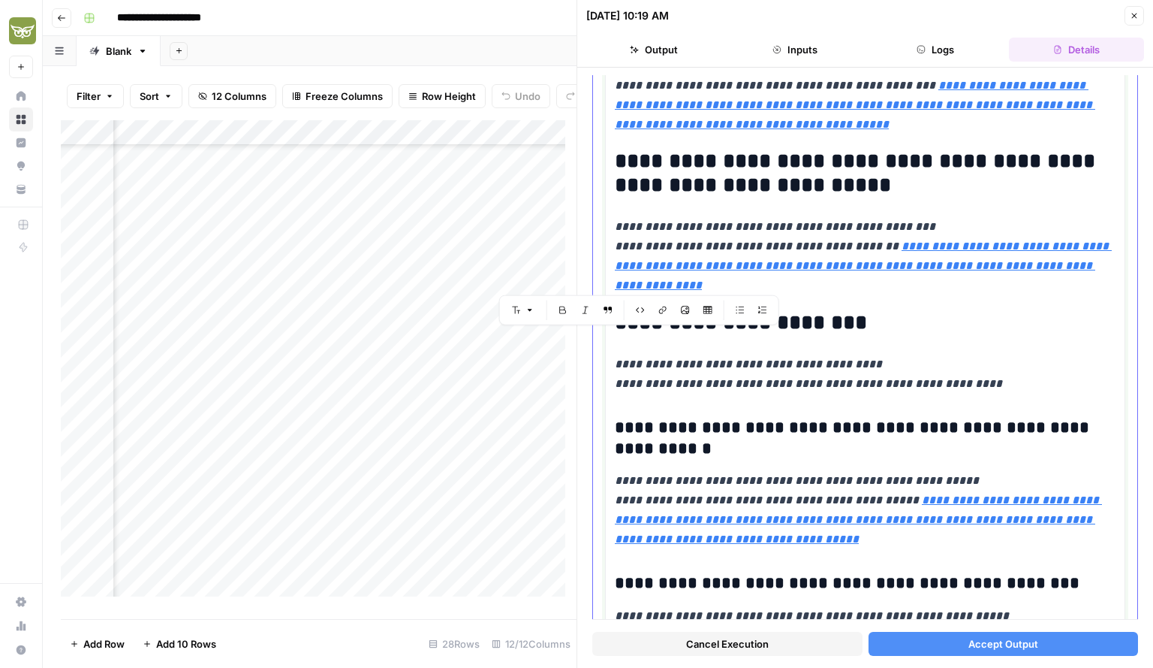
drag, startPoint x: 619, startPoint y: 134, endPoint x: 823, endPoint y: 279, distance: 250.0
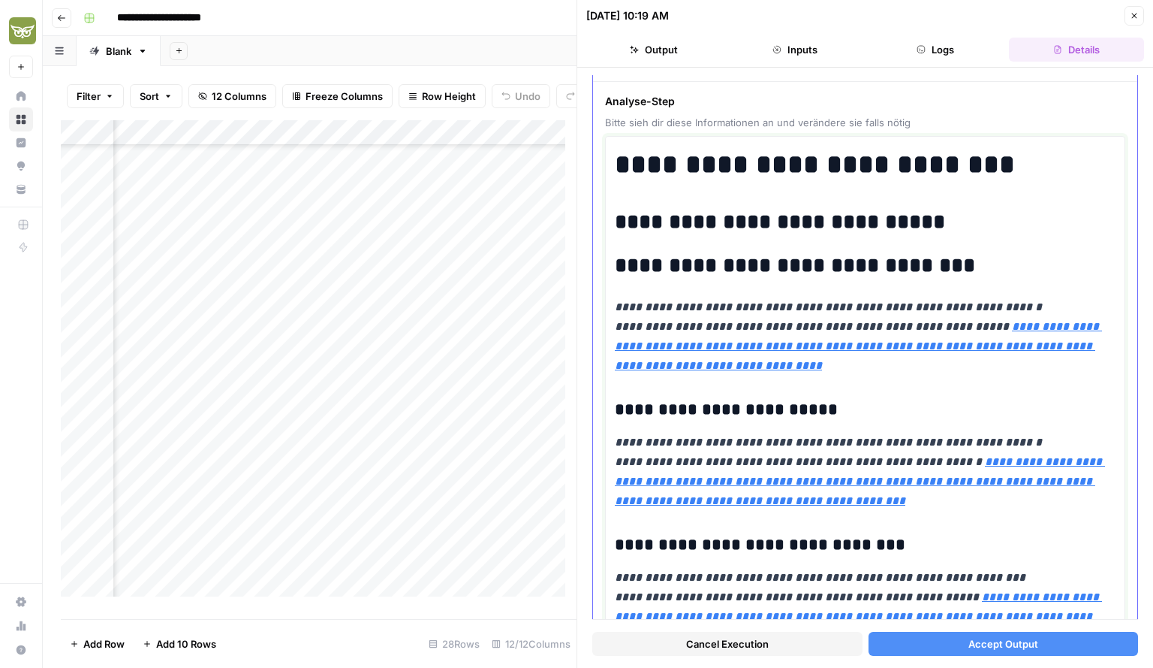
scroll to position [0, 0]
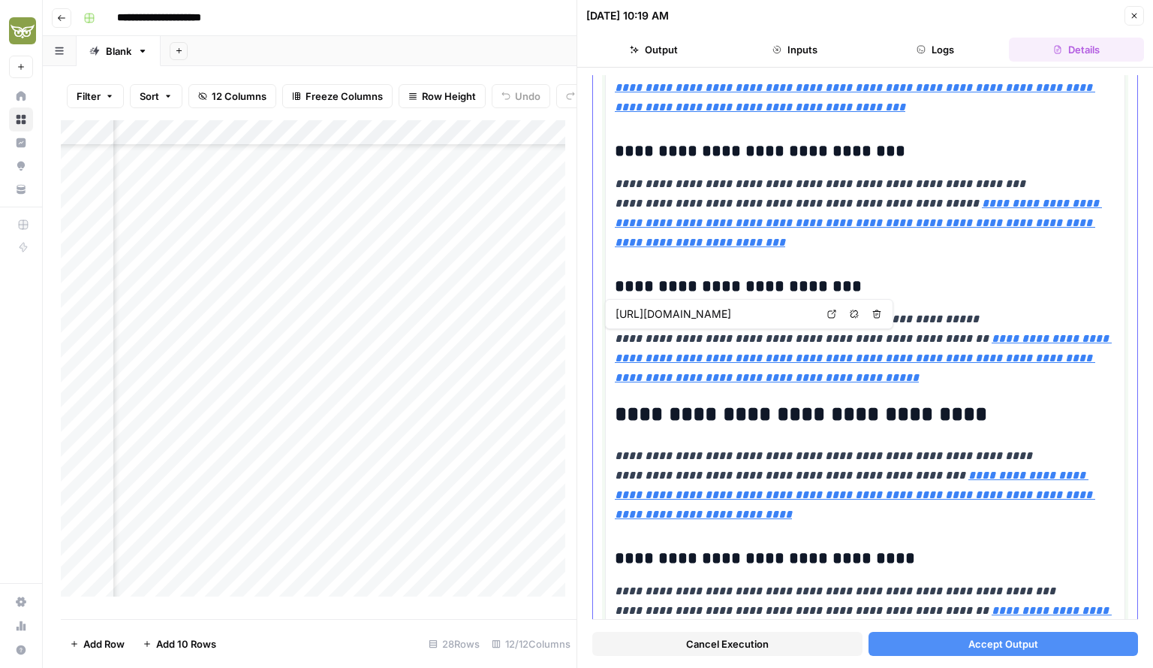
type input "https://www.betriebseinrichtung.de/collections/umkleidespinde-mit-trennwand/pro…"
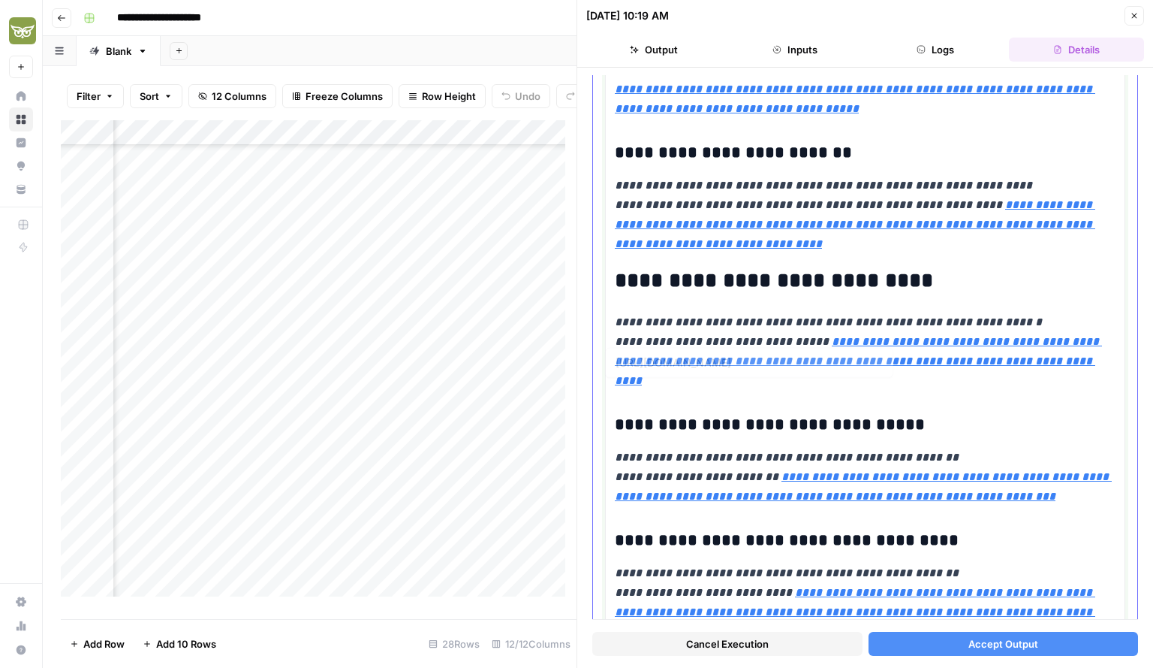
type input "https://www.betriebseinrichtung.de/collections/umkleidespinde-mit-trennwand/pro…"
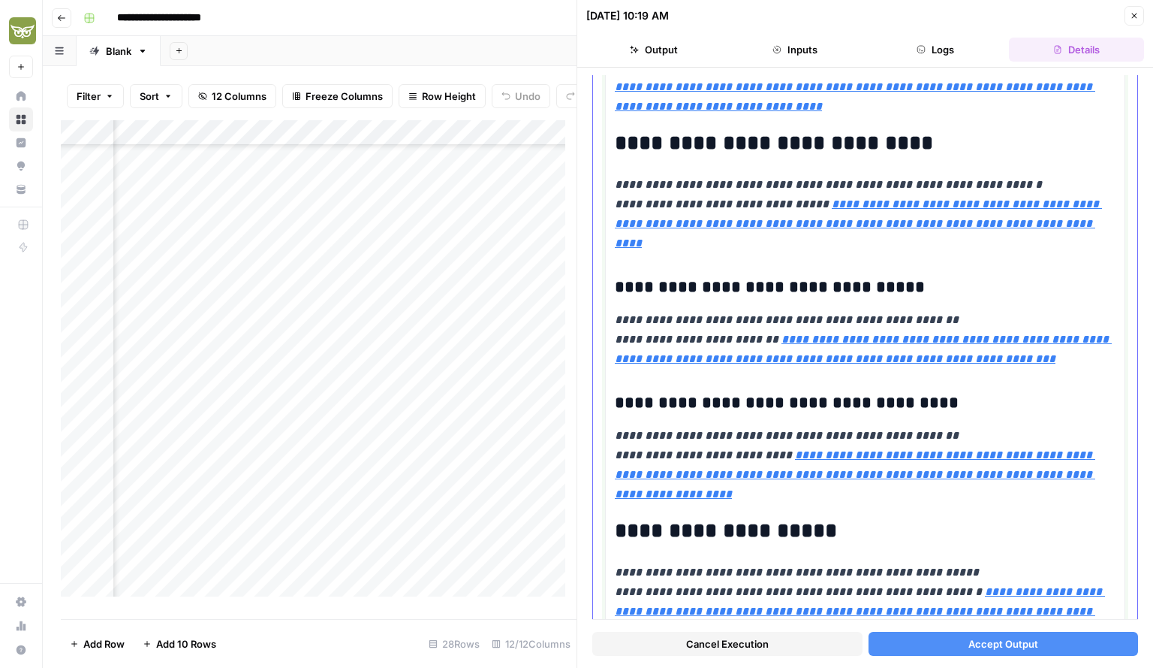
scroll to position [1678, 0]
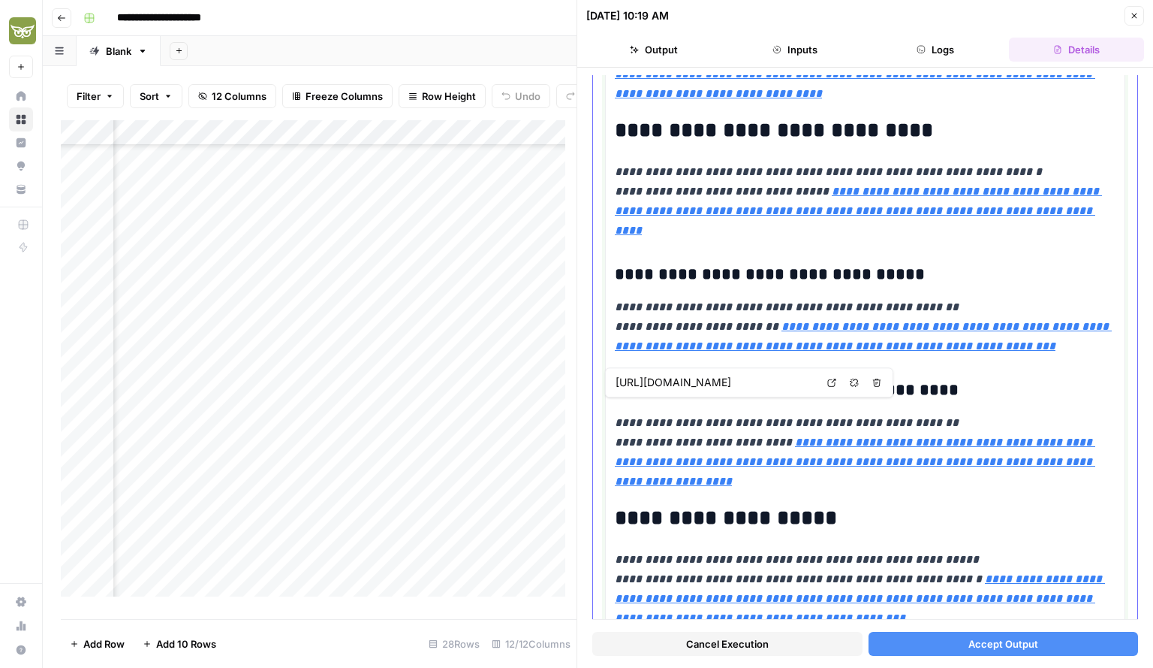
type input "https://www.betriebseinrichtung.de/collections/umkleidespinde-mit-trennwand/pro…"
drag, startPoint x: 611, startPoint y: 188, endPoint x: 758, endPoint y: 505, distance: 348.4
click at [758, 505] on div "**********" at bounding box center [865, 255] width 520 height 3492
drag, startPoint x: 699, startPoint y: 584, endPoint x: 616, endPoint y: 178, distance: 414.0
click at [616, 178] on div "**********" at bounding box center [865, 255] width 501 height 3479
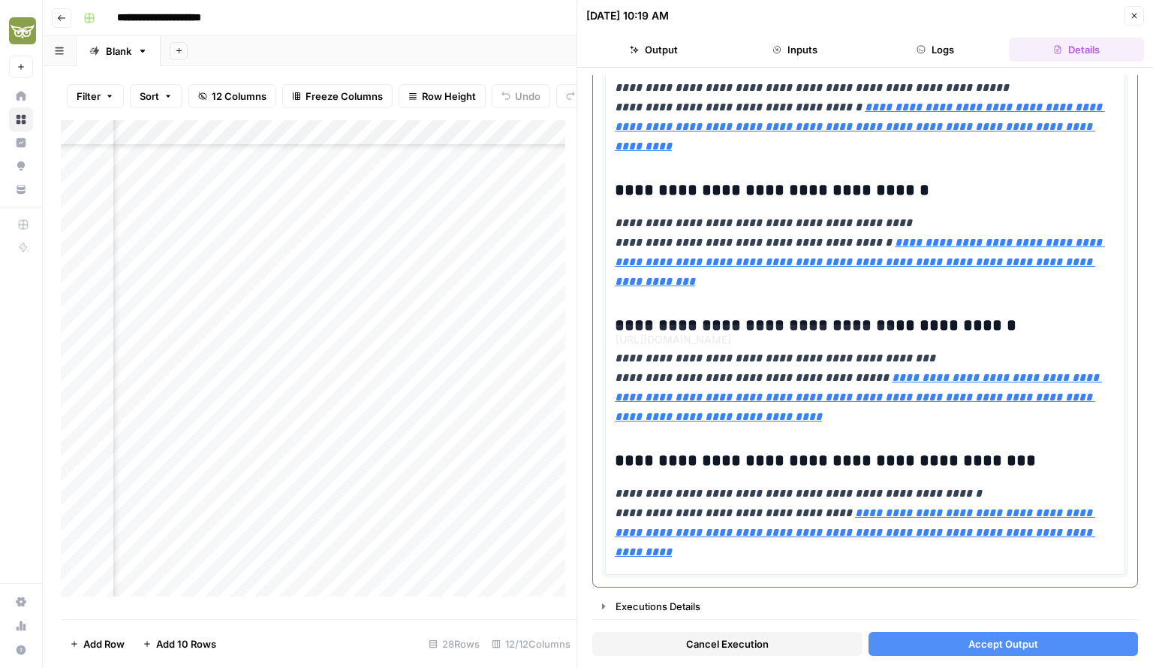
scroll to position [2833, 0]
click at [969, 638] on span "Accept Output" at bounding box center [1004, 643] width 70 height 15
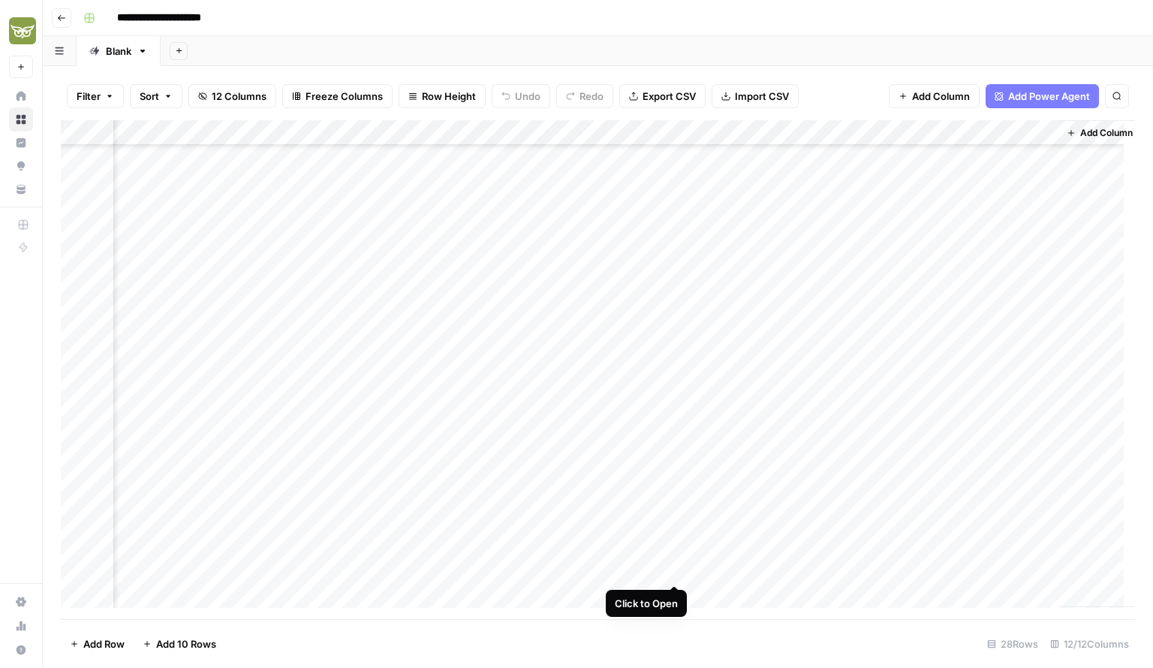
click at [672, 568] on div "Add Column" at bounding box center [598, 369] width 1075 height 499
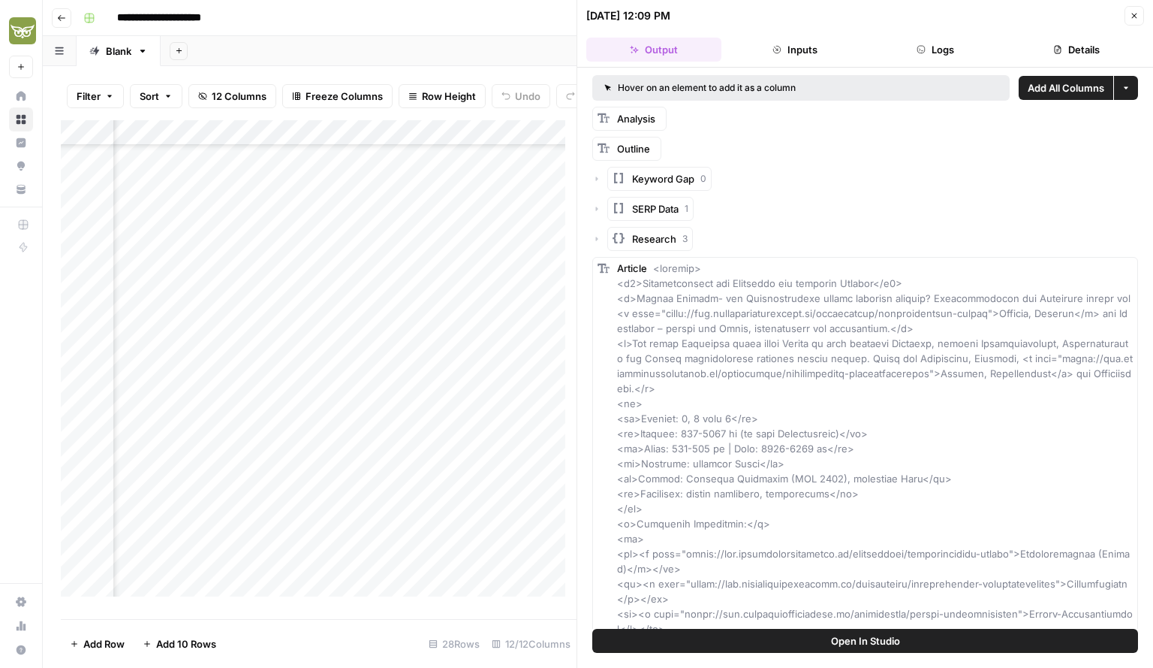
click at [1135, 22] on button "Close" at bounding box center [1135, 16] width 20 height 20
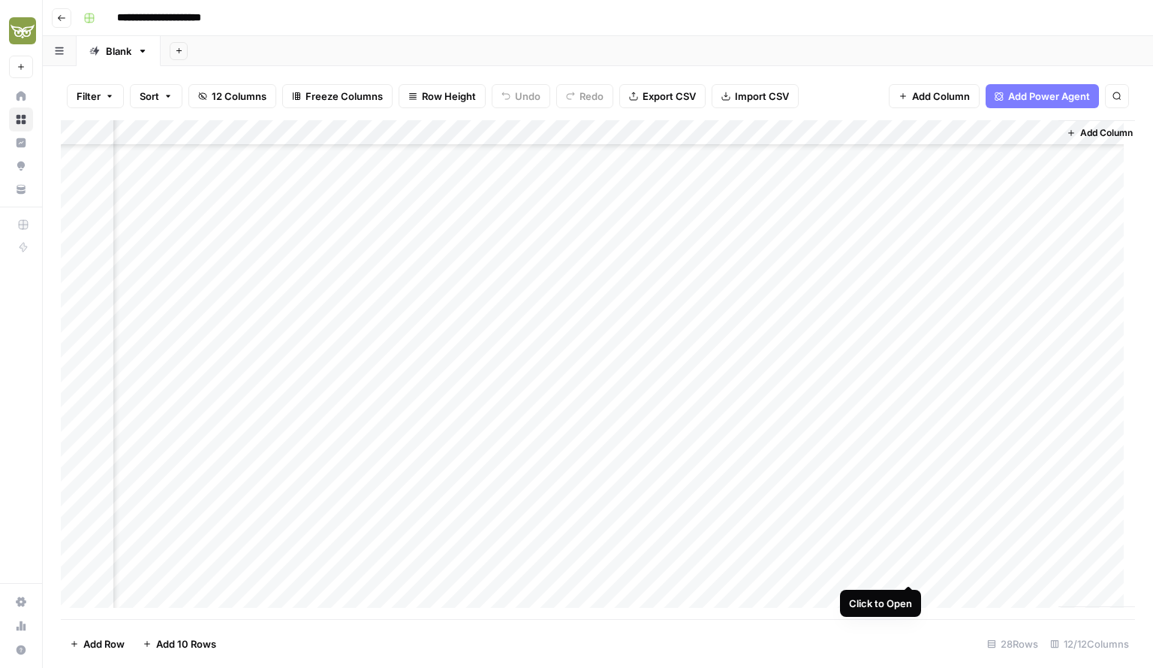
click at [906, 571] on div "Add Column" at bounding box center [598, 369] width 1075 height 499
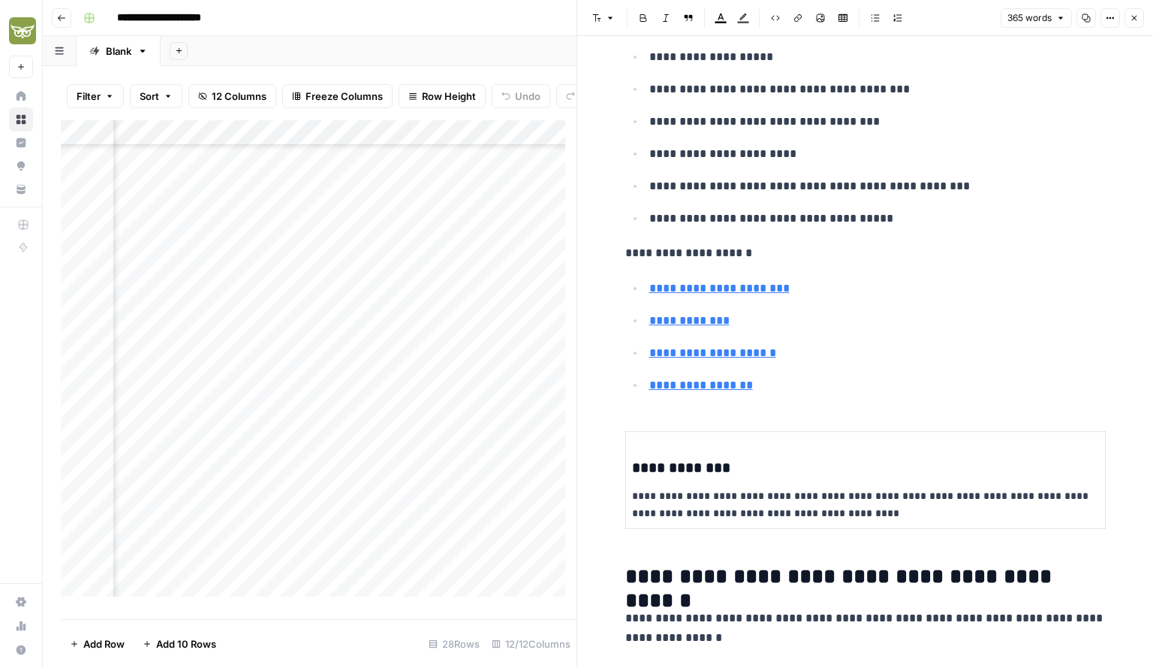
scroll to position [229, 0]
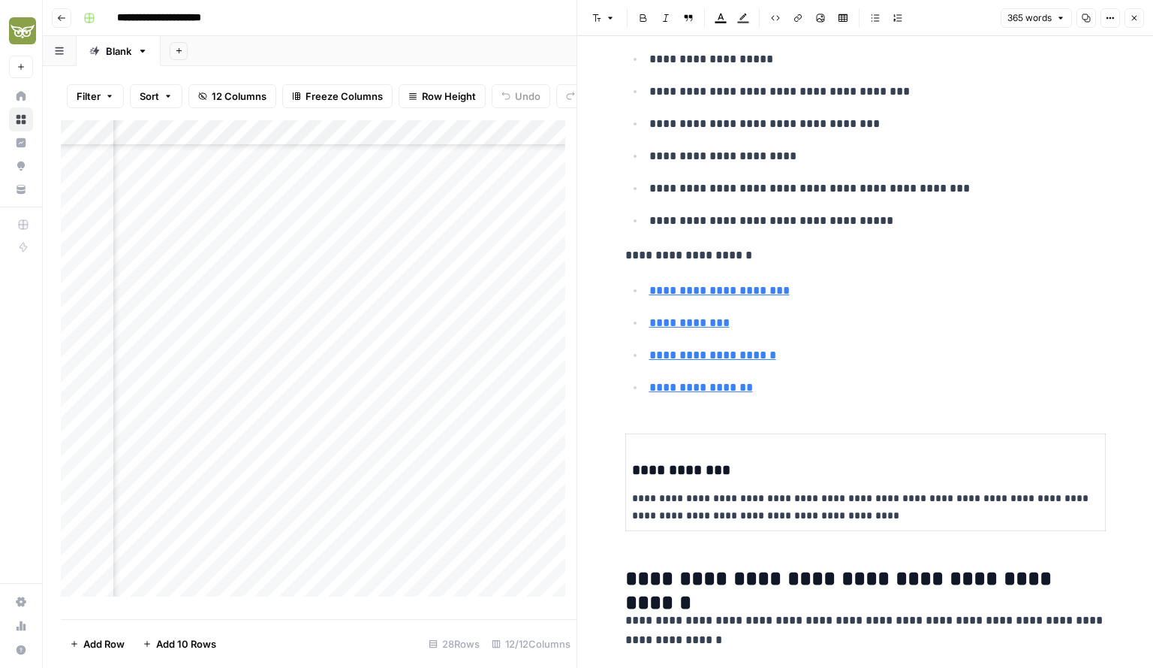
drag, startPoint x: 767, startPoint y: 396, endPoint x: 629, endPoint y: 256, distance: 196.5
type input "https://www.betriebseinrichtung.de/collections/schliessfachschraenke"
drag, startPoint x: 621, startPoint y: 252, endPoint x: 743, endPoint y: 394, distance: 187.4
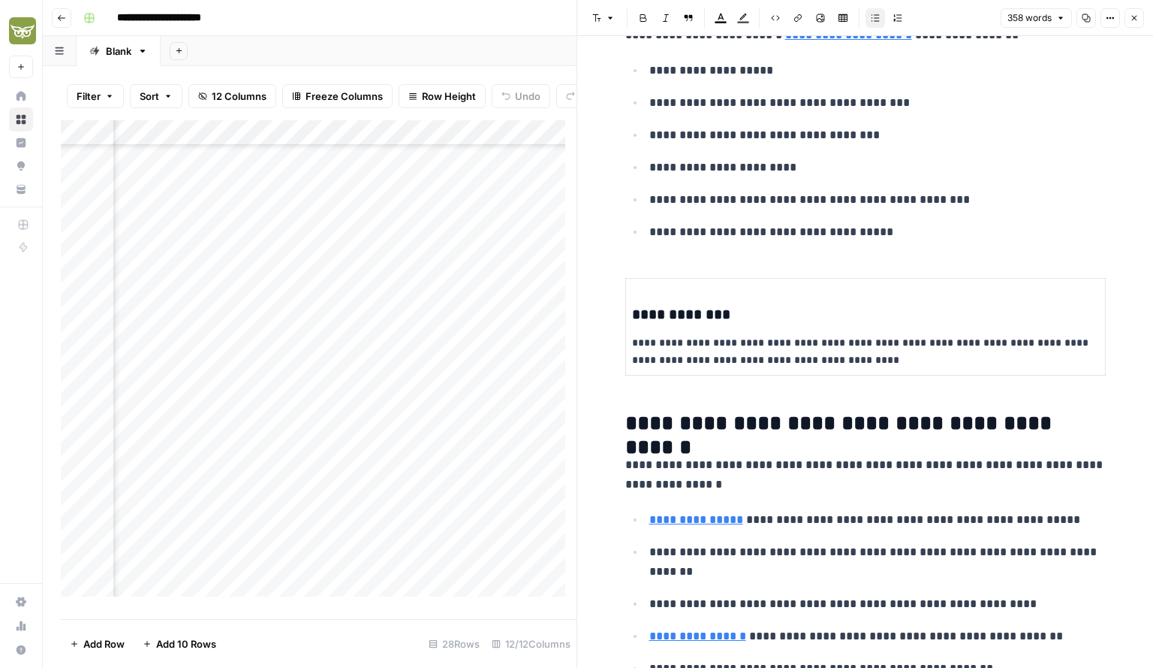
scroll to position [247, 0]
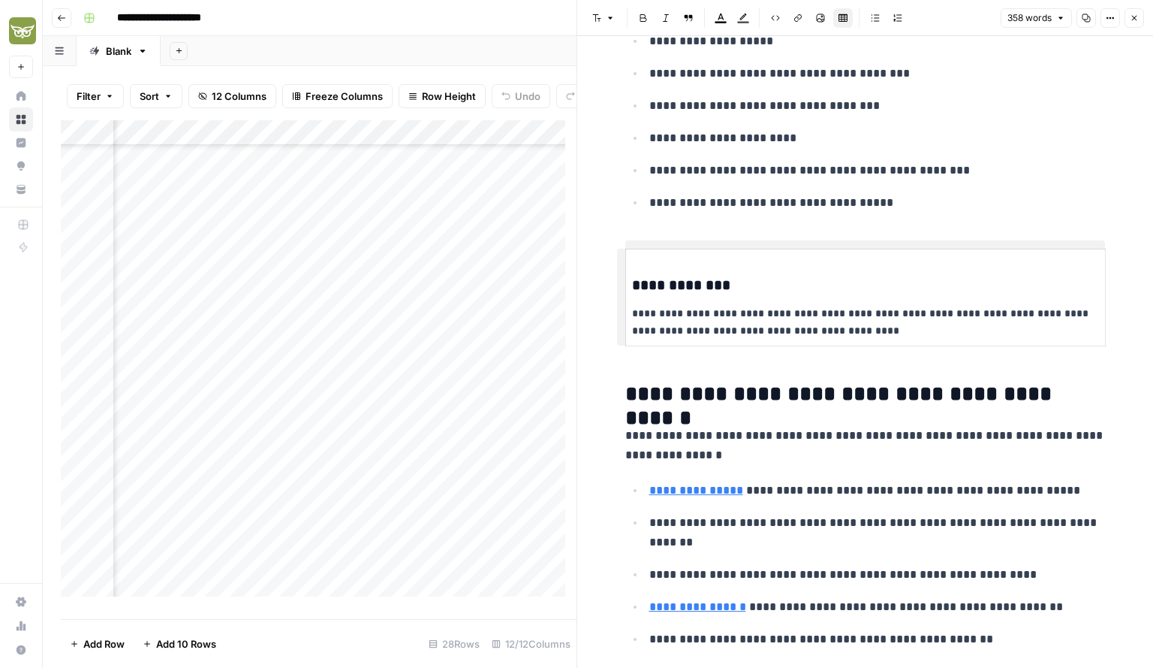
click at [664, 231] on div "**********" at bounding box center [866, 681] width 499 height 1736
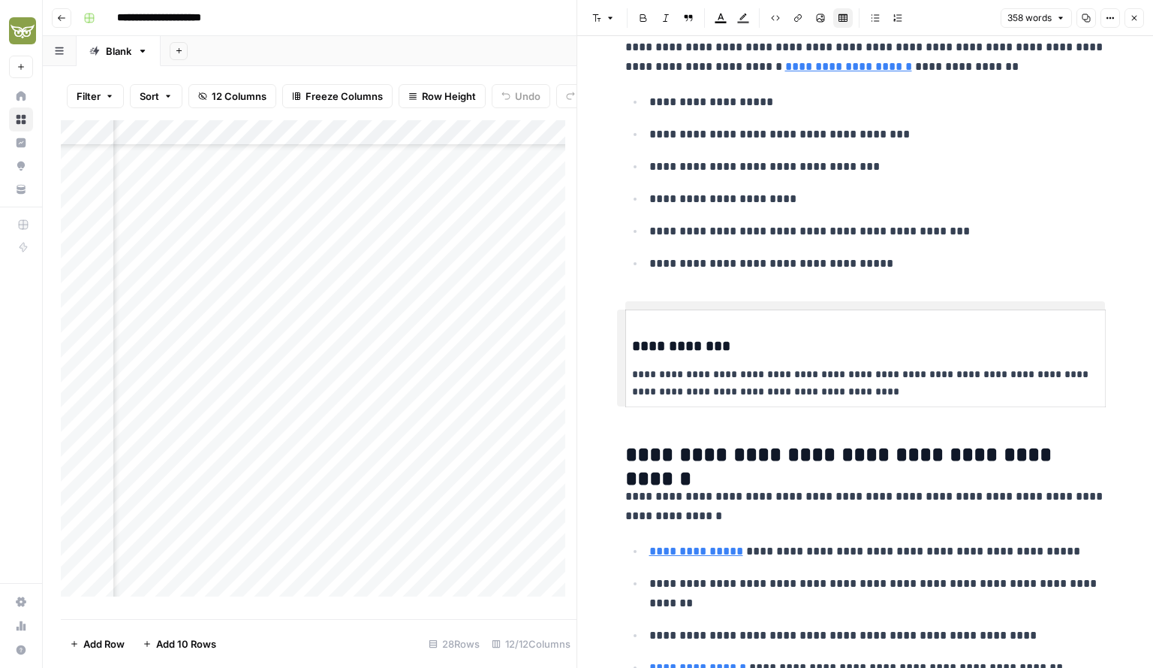
scroll to position [300, 0]
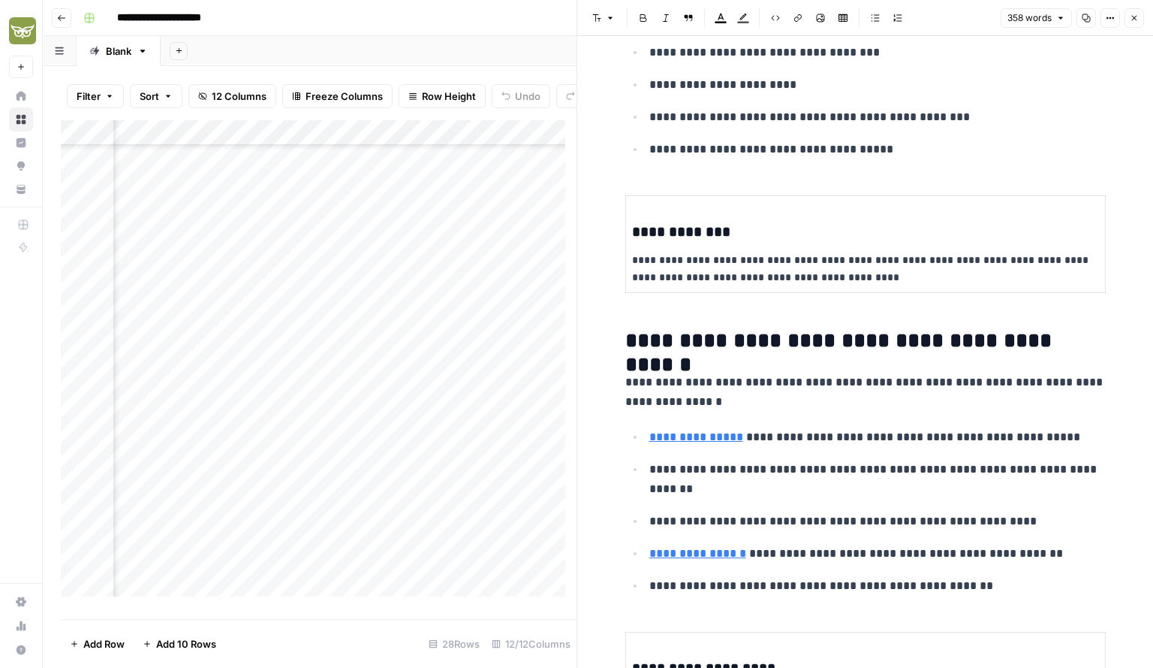
click at [771, 355] on div "**********" at bounding box center [866, 628] width 499 height 1736
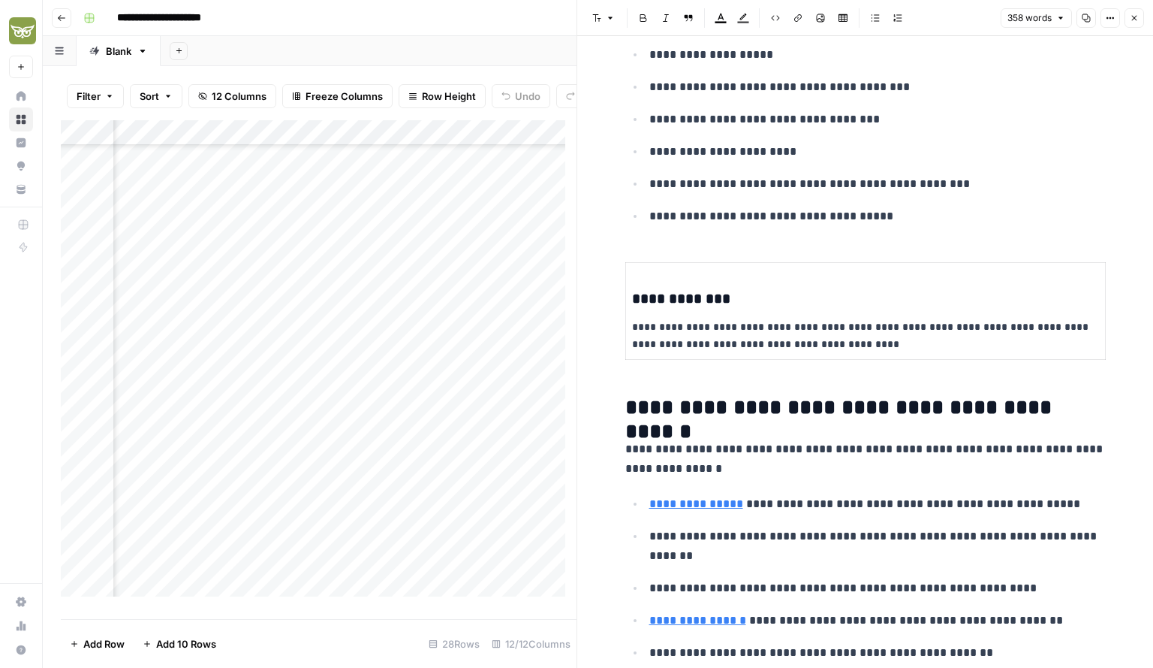
scroll to position [0, 0]
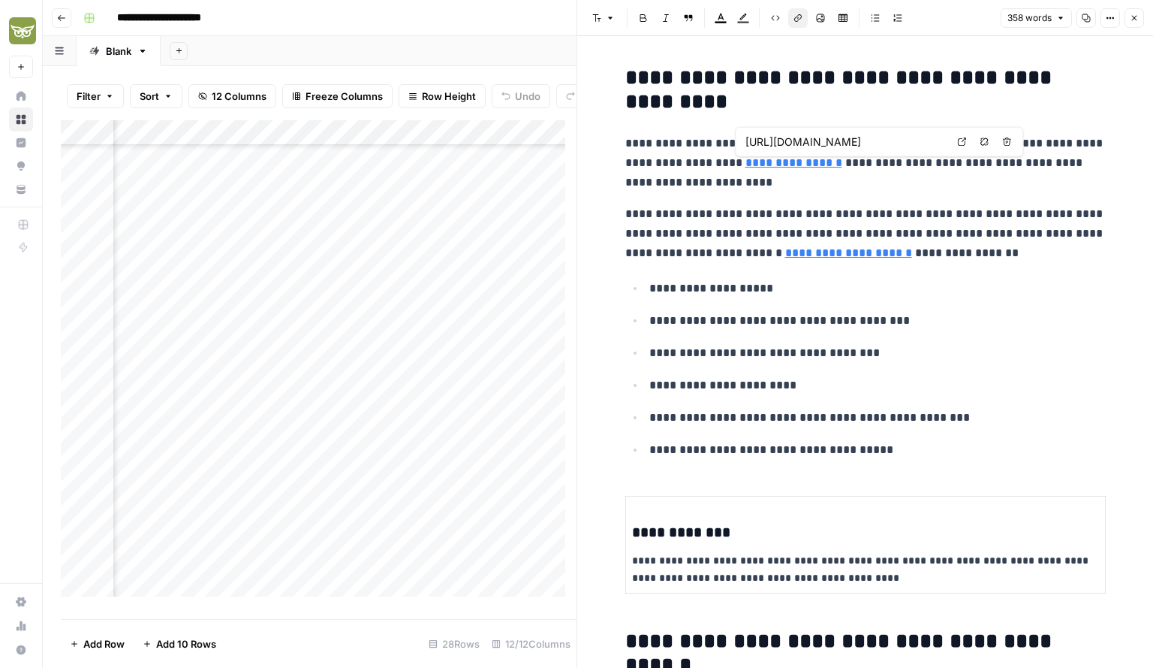
click at [778, 166] on link "**********" at bounding box center [794, 162] width 97 height 11
click at [960, 150] on link "Open in a new tab" at bounding box center [962, 142] width 20 height 20
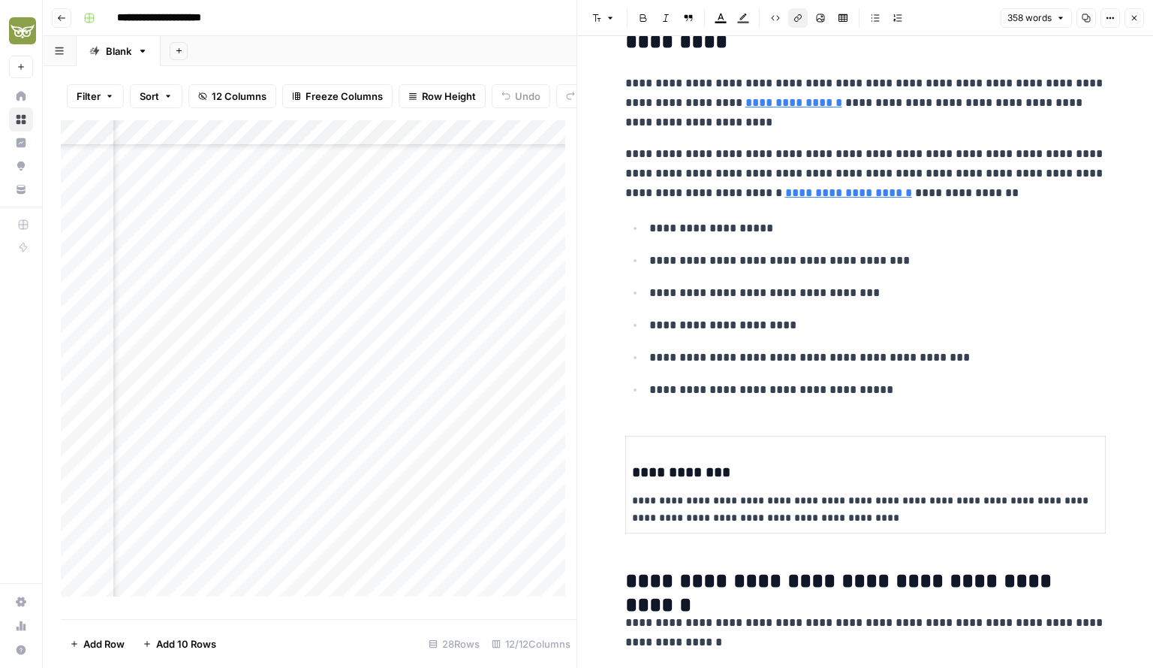
scroll to position [60, 0]
click at [810, 198] on link "**********" at bounding box center [849, 192] width 127 height 11
click at [888, 198] on link "**********" at bounding box center [849, 192] width 127 height 11
click at [1008, 173] on link "Open in a new tab" at bounding box center [1015, 172] width 20 height 20
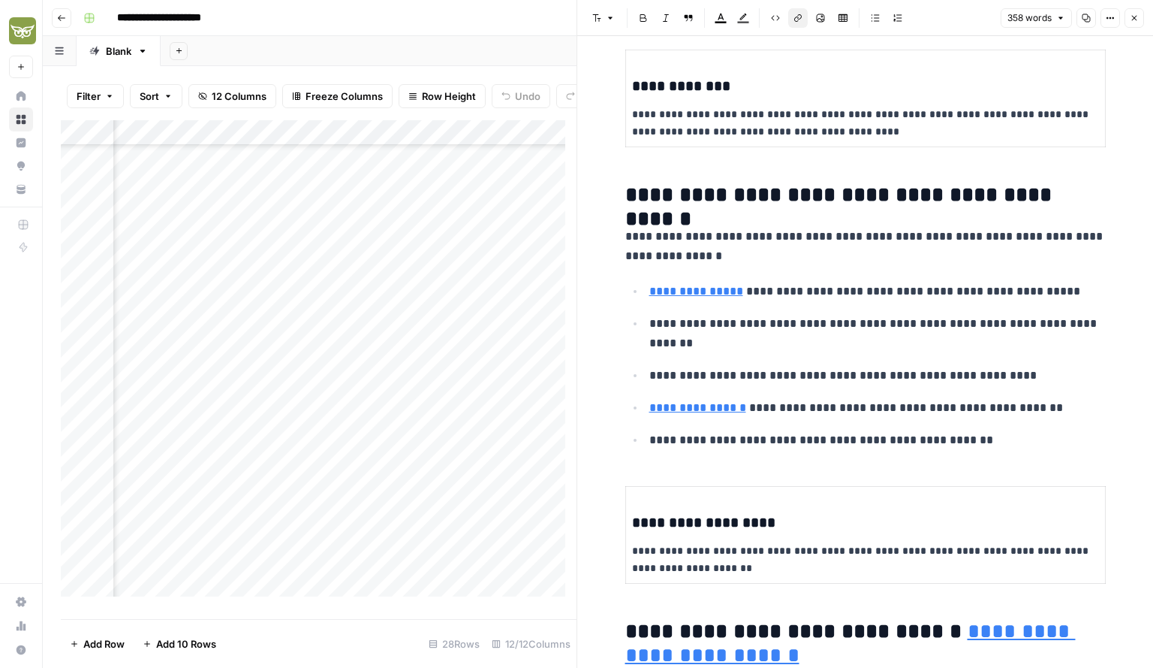
scroll to position [448, 0]
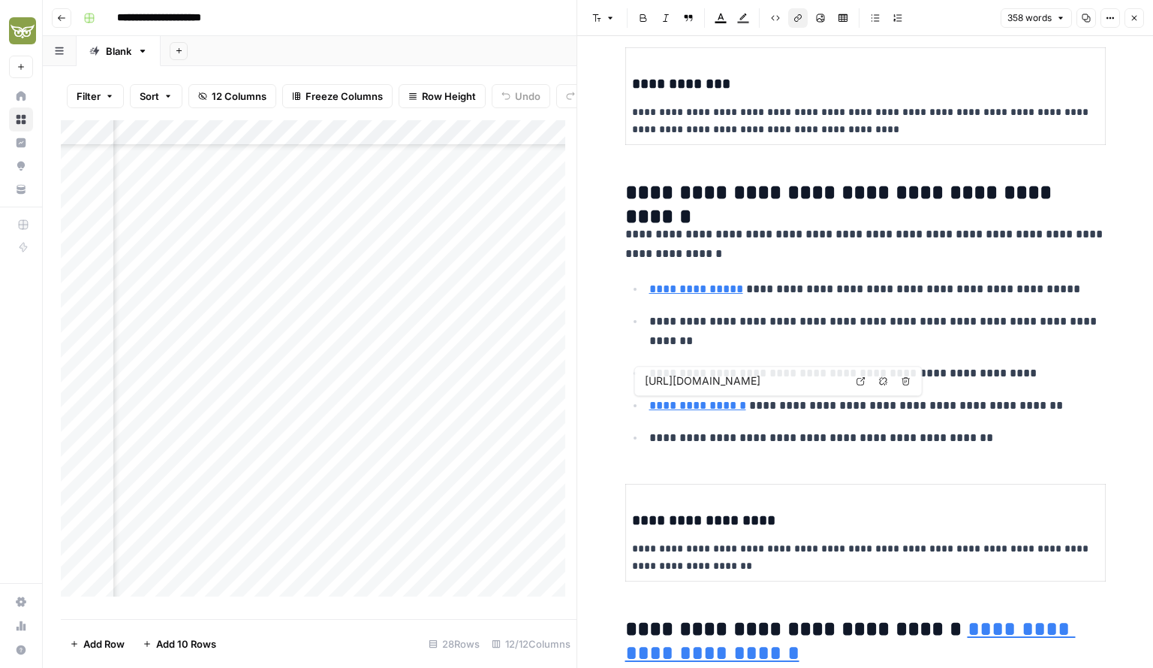
click at [675, 402] on link "**********" at bounding box center [698, 405] width 97 height 11
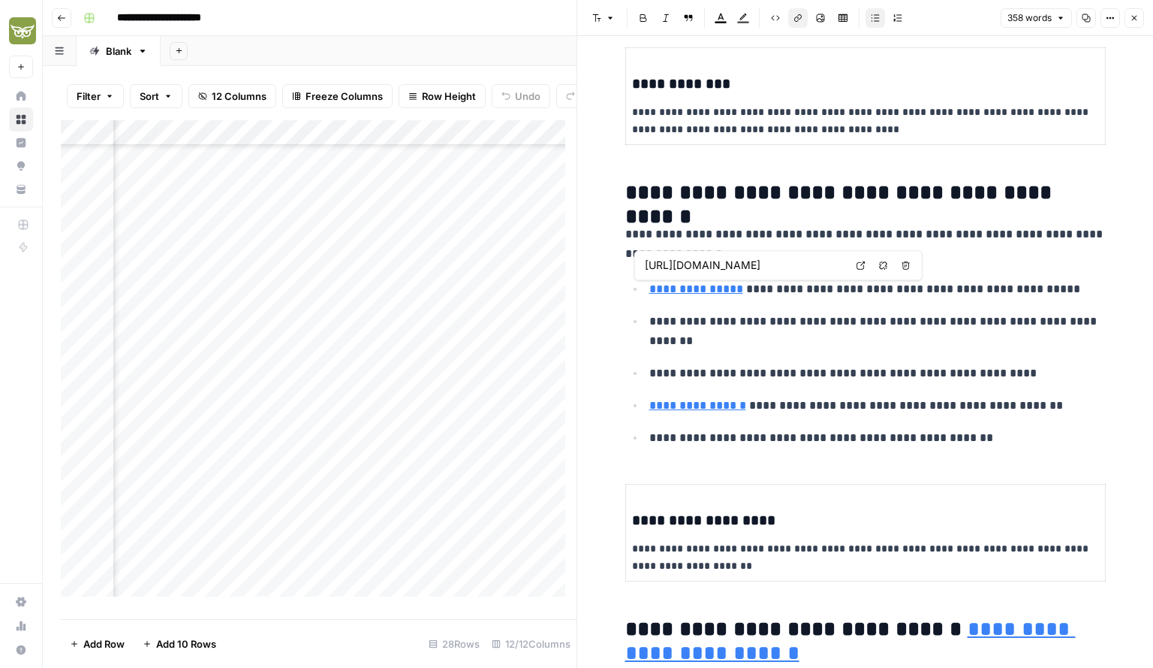
click at [676, 293] on link "**********" at bounding box center [697, 288] width 94 height 11
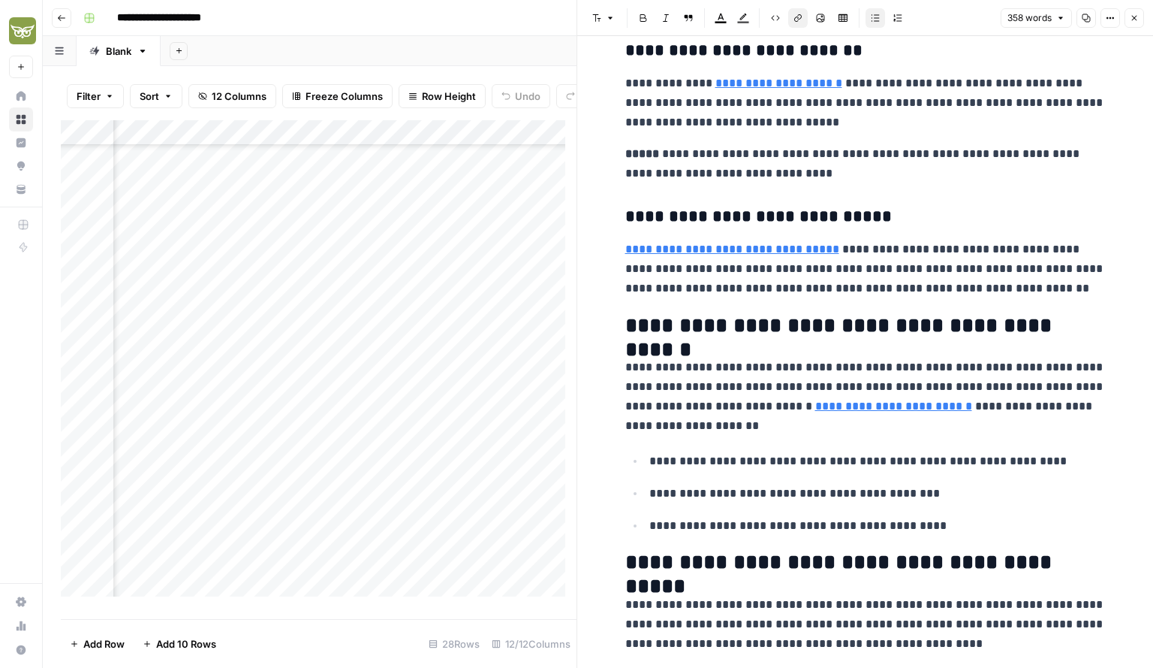
scroll to position [1172, 0]
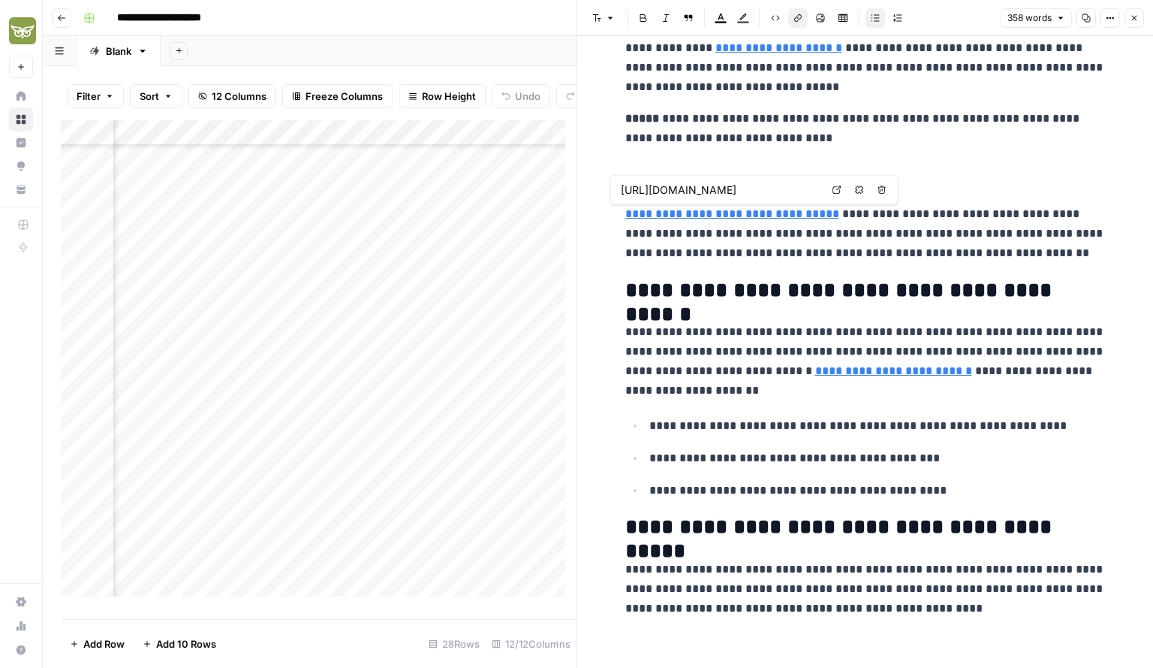
click at [1134, 20] on icon "button" at bounding box center [1134, 18] width 9 height 9
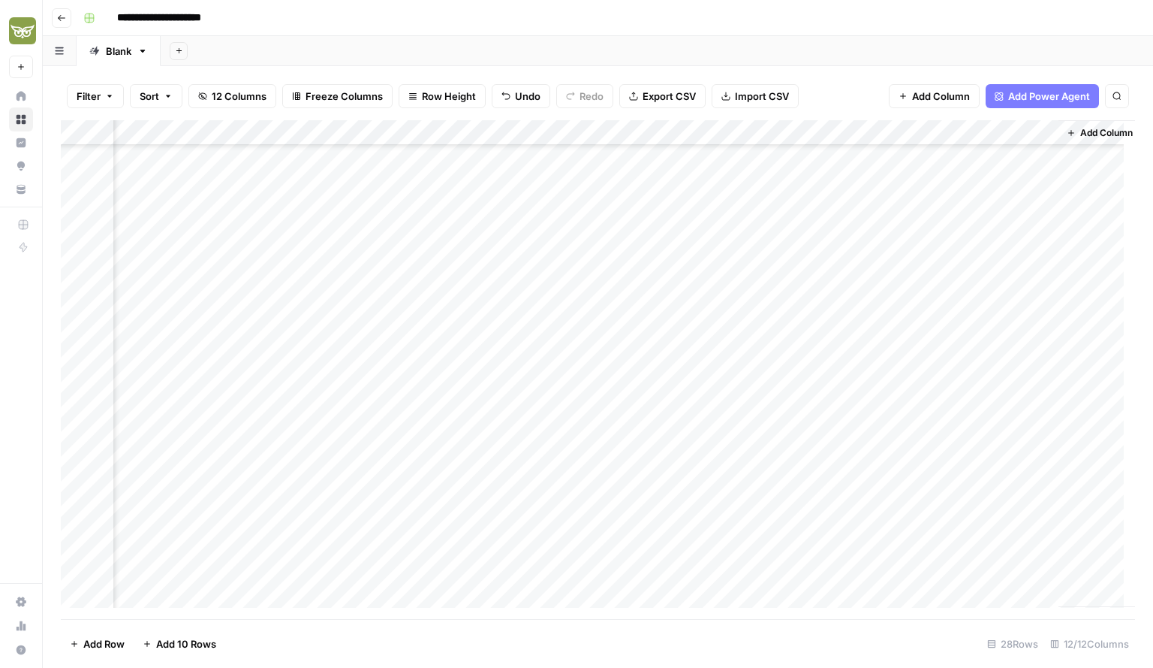
click at [662, 136] on div "Add Column" at bounding box center [598, 369] width 1075 height 499
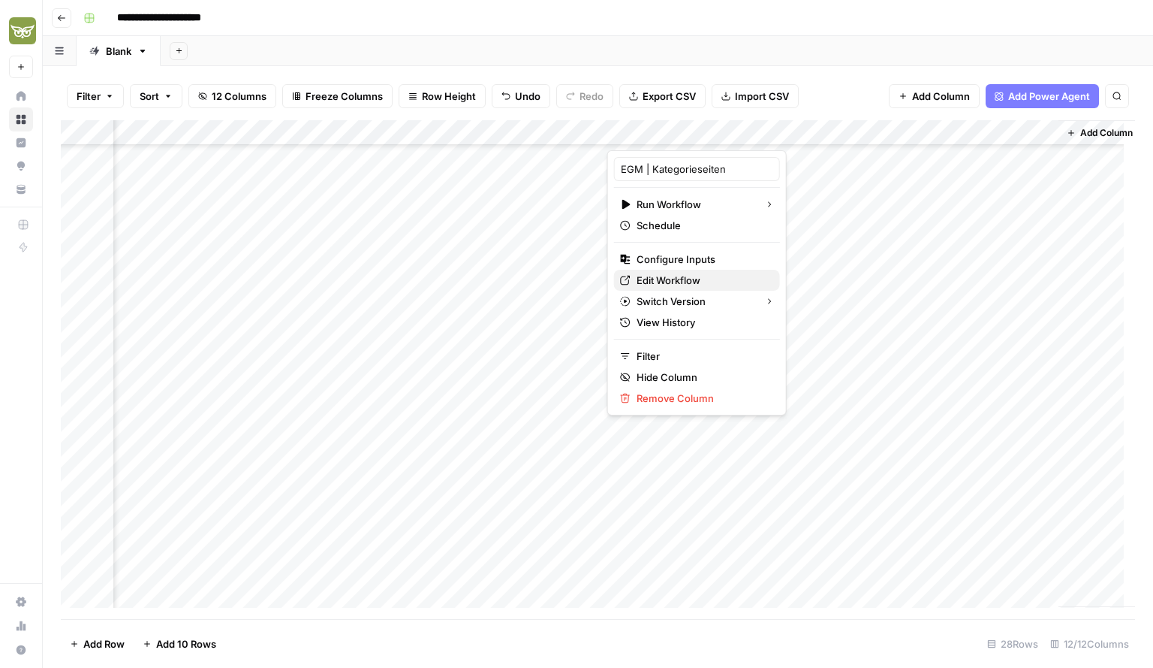
click at [668, 276] on span "Edit Workflow" at bounding box center [702, 280] width 131 height 15
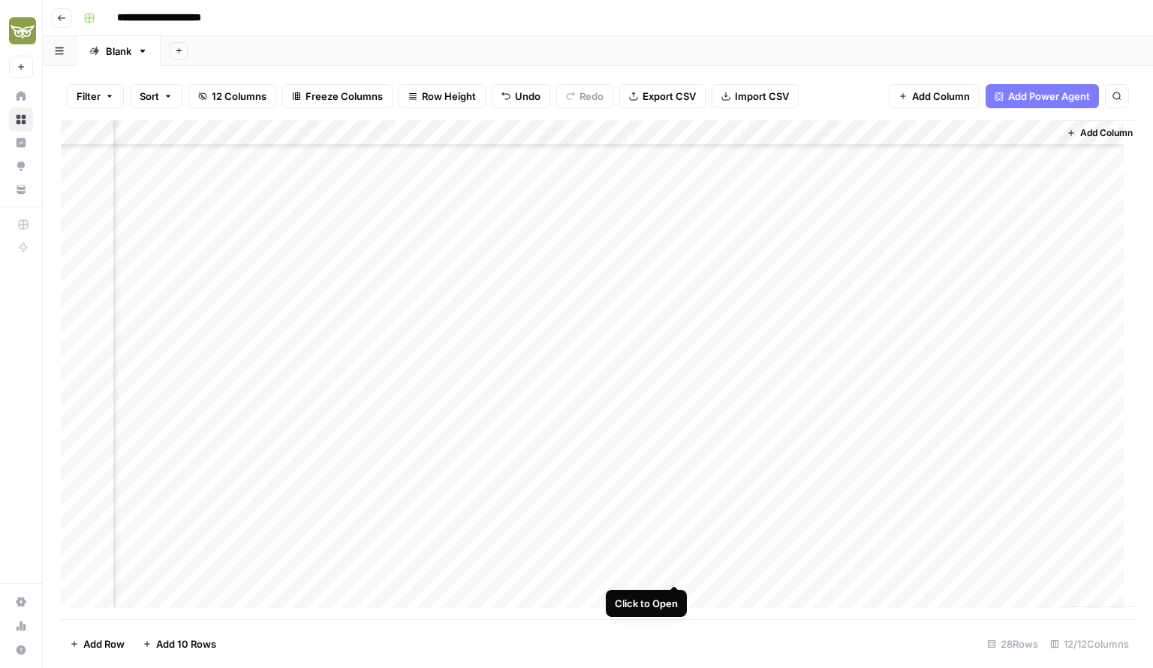
click at [674, 568] on div "Add Column" at bounding box center [598, 369] width 1075 height 499
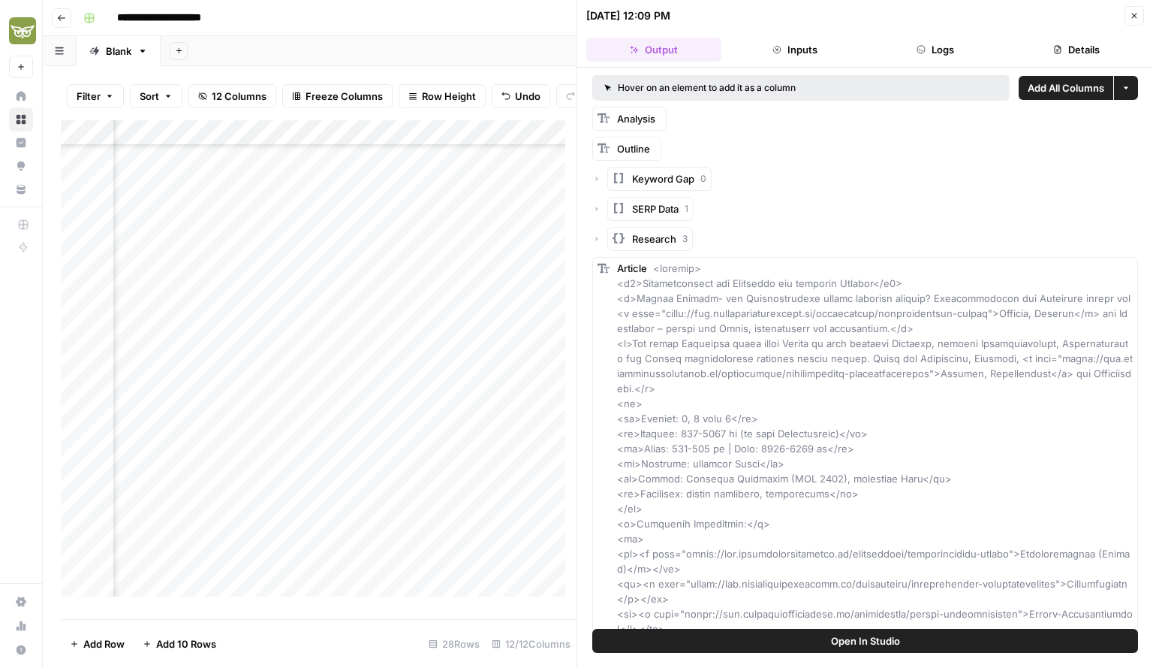
click at [940, 38] on button "Logs" at bounding box center [936, 50] width 135 height 24
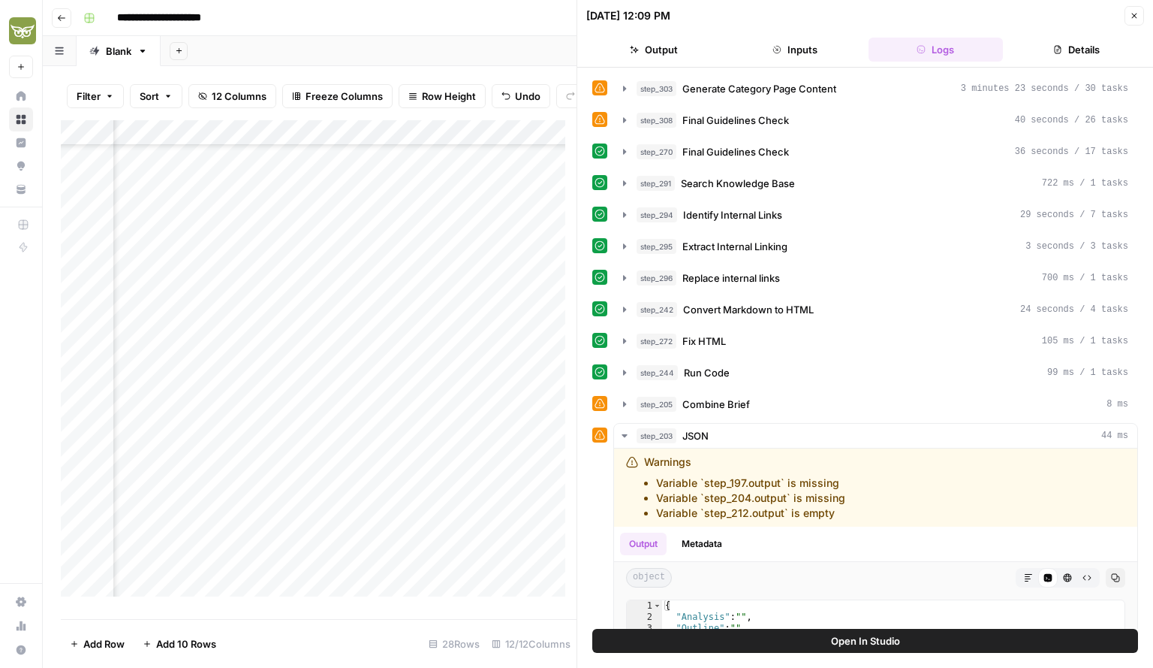
scroll to position [350, 0]
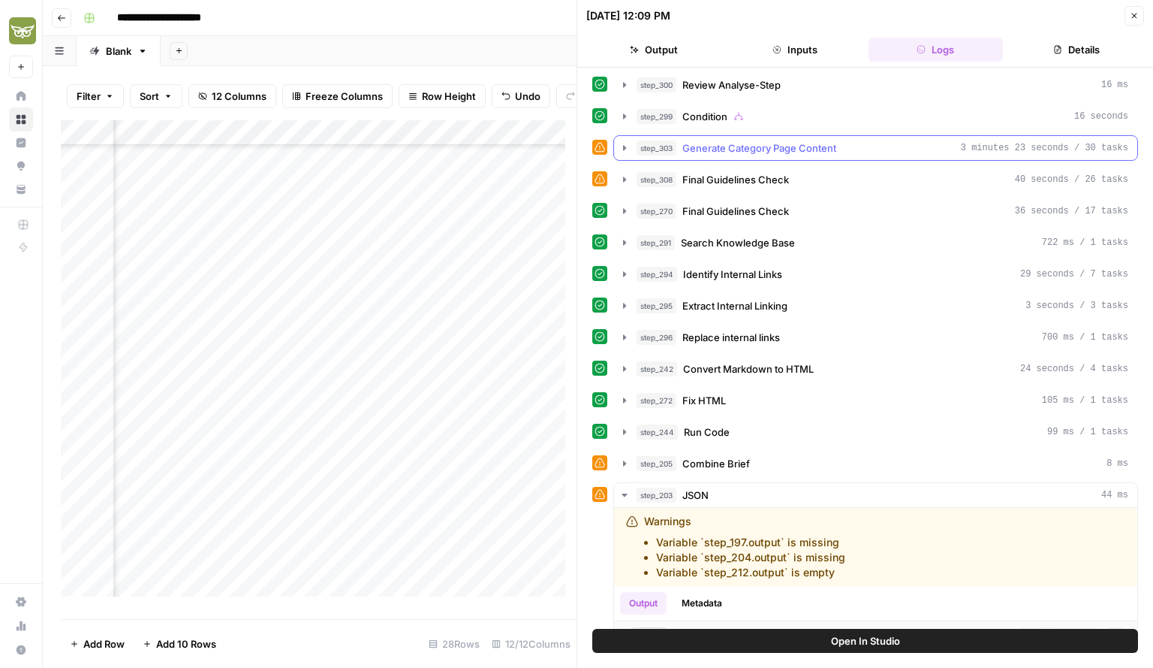
click at [623, 144] on icon "button" at bounding box center [625, 148] width 12 height 12
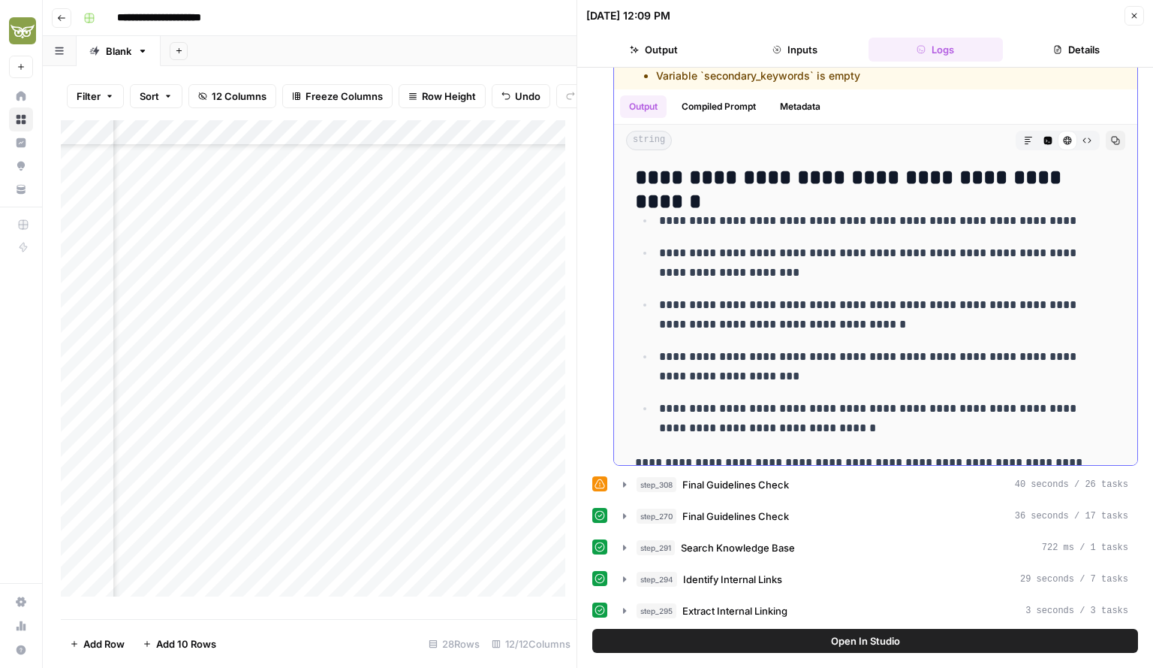
scroll to position [849, 0]
click at [622, 481] on icon "button" at bounding box center [625, 484] width 12 height 12
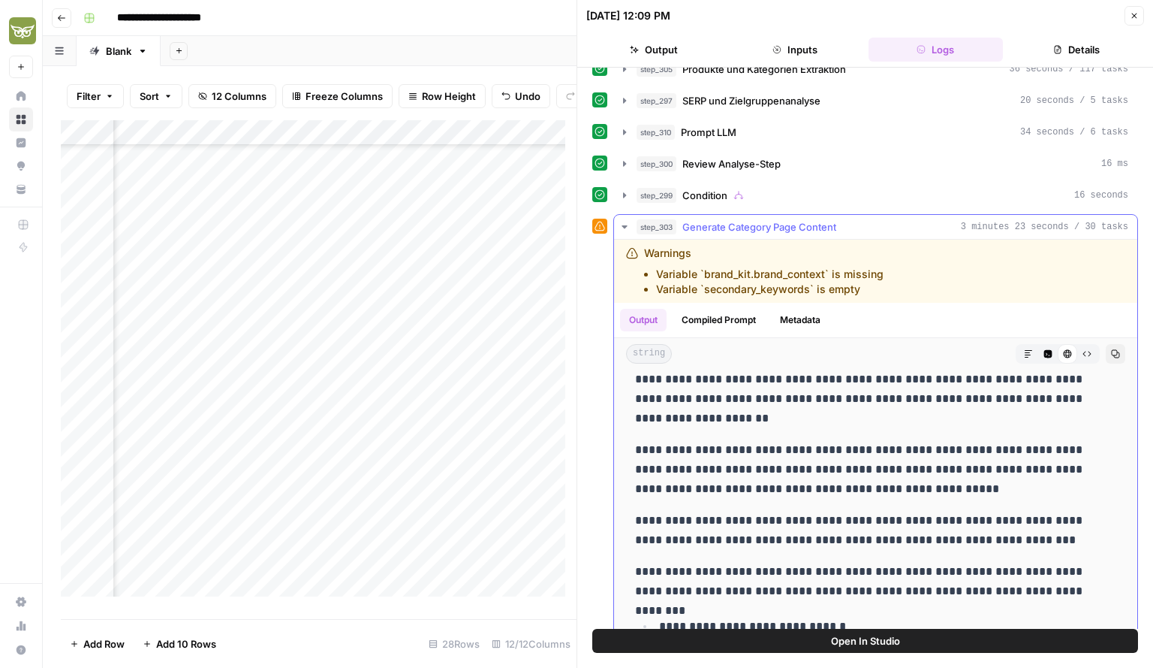
scroll to position [192, 0]
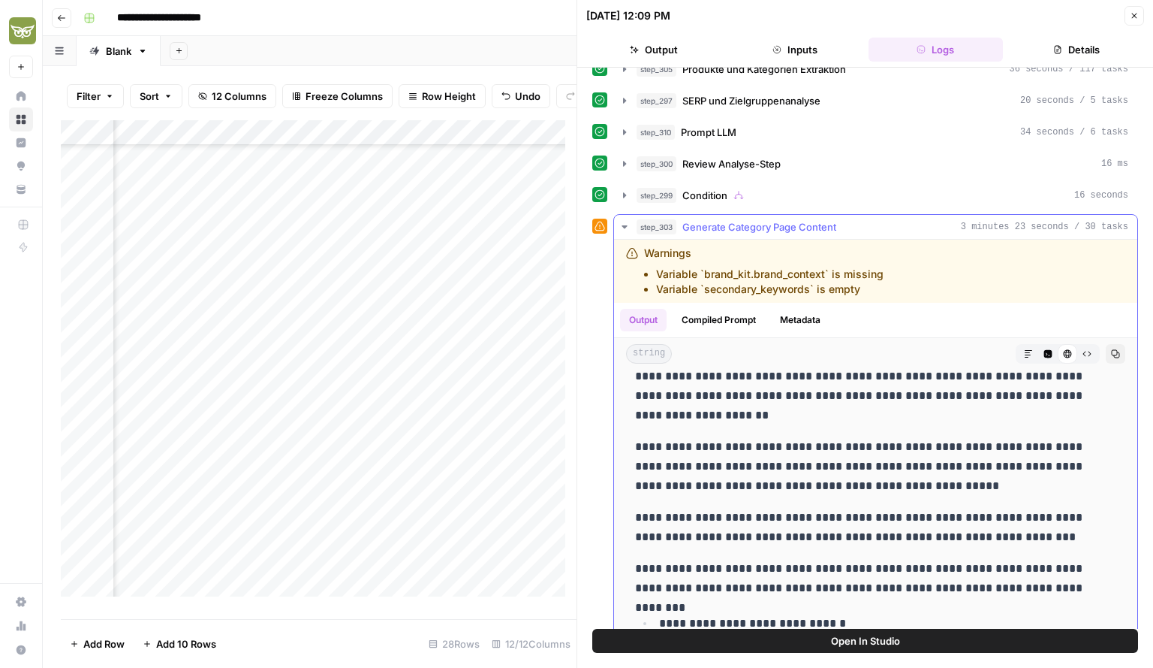
click at [622, 224] on icon "button" at bounding box center [625, 227] width 12 height 12
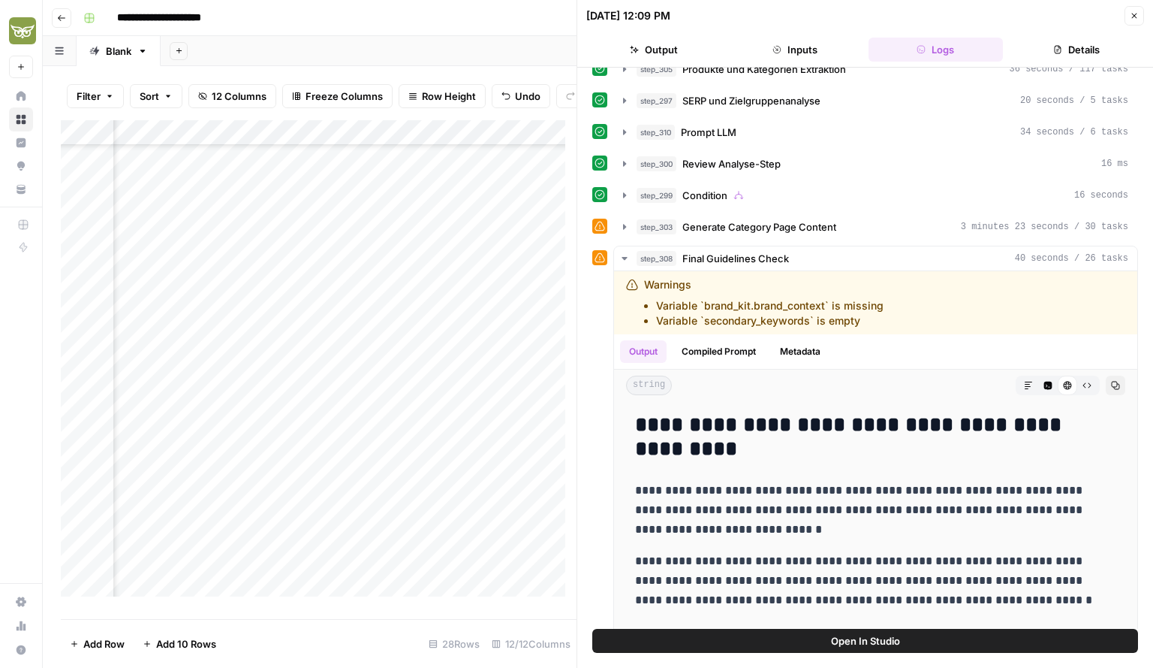
click at [1132, 17] on icon "button" at bounding box center [1134, 16] width 5 height 5
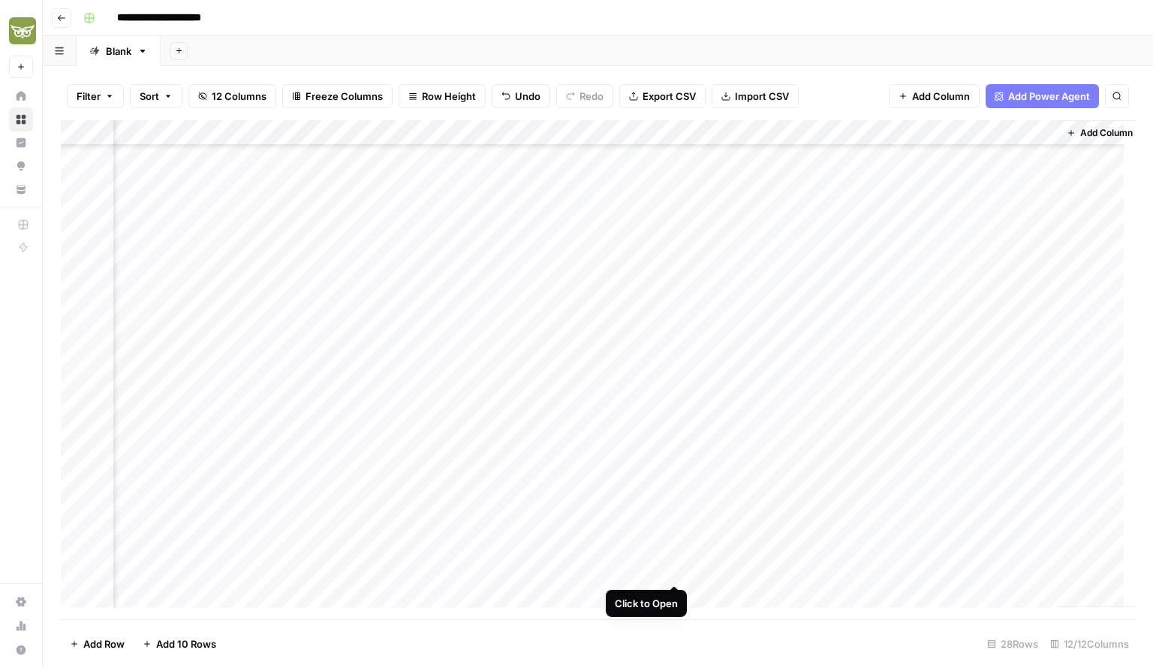
click at [677, 573] on div "Add Column" at bounding box center [598, 369] width 1075 height 499
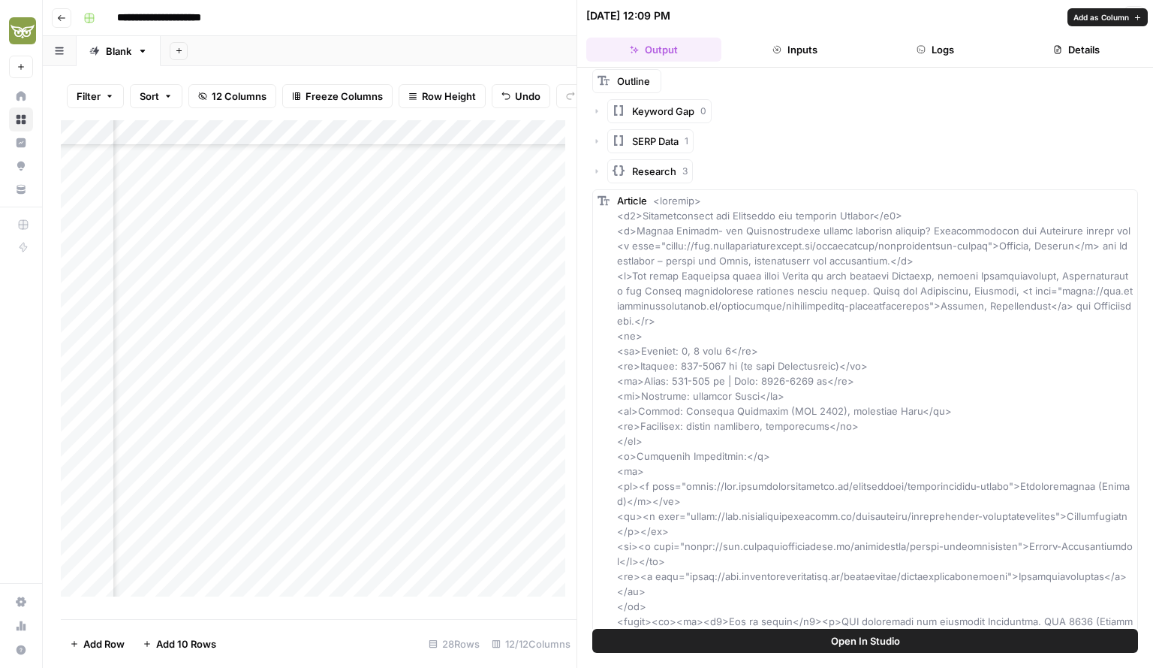
scroll to position [345, 0]
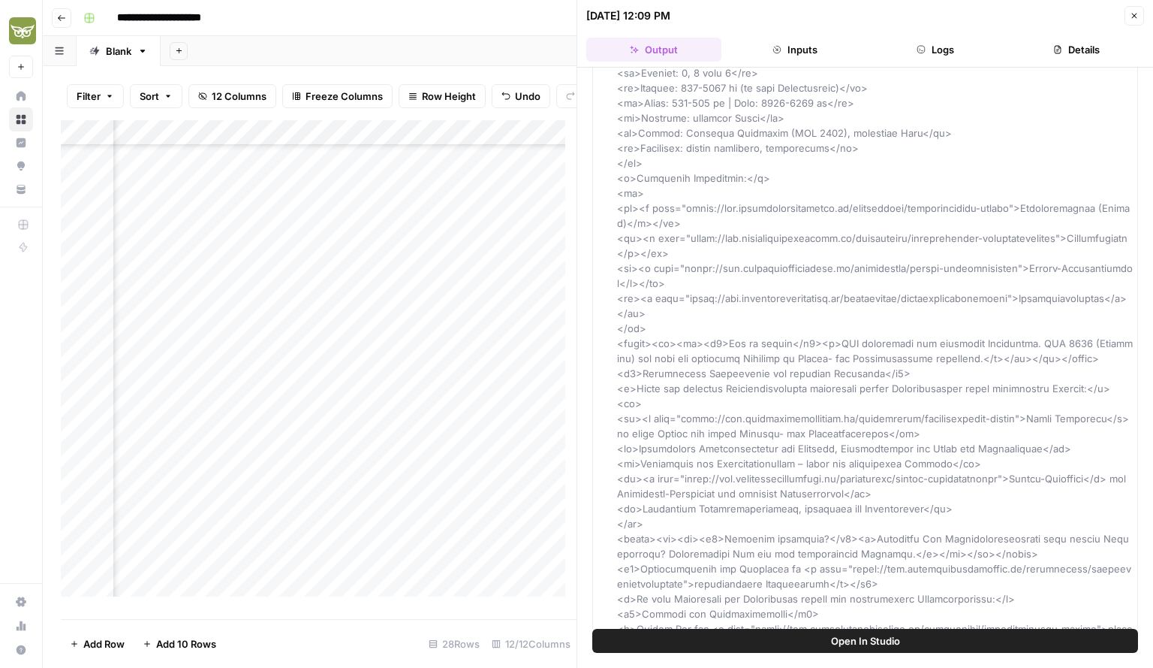
click at [1138, 16] on icon "button" at bounding box center [1134, 15] width 9 height 9
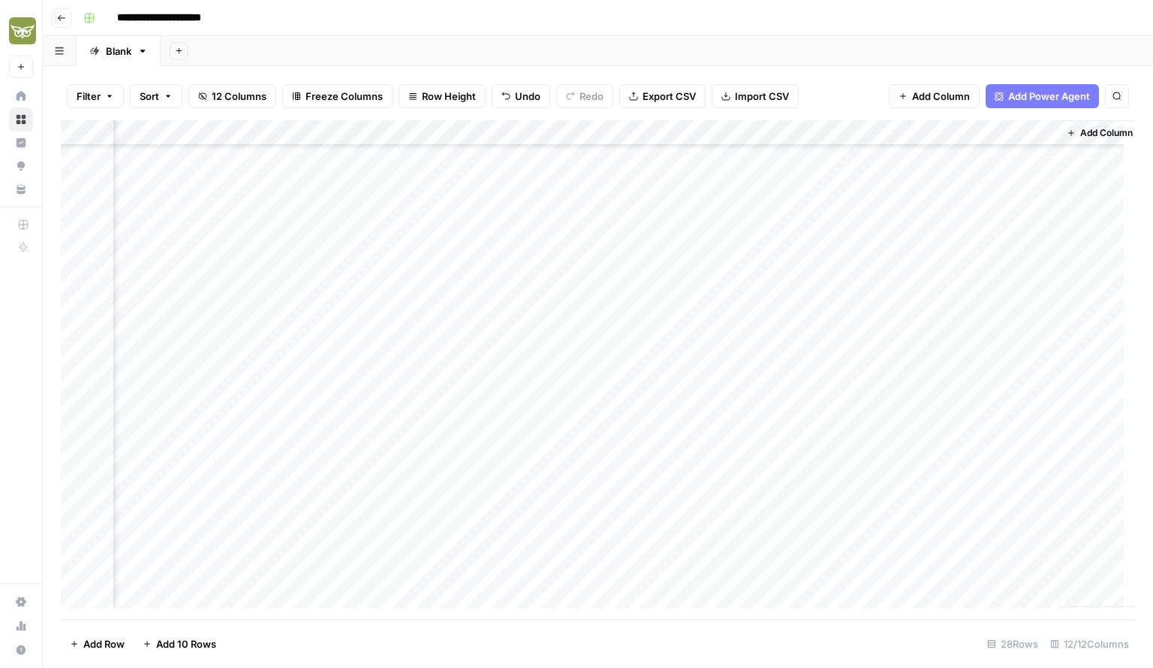
click at [843, 565] on div "Add Column" at bounding box center [598, 369] width 1075 height 499
click at [889, 569] on div "Add Column" at bounding box center [598, 369] width 1075 height 499
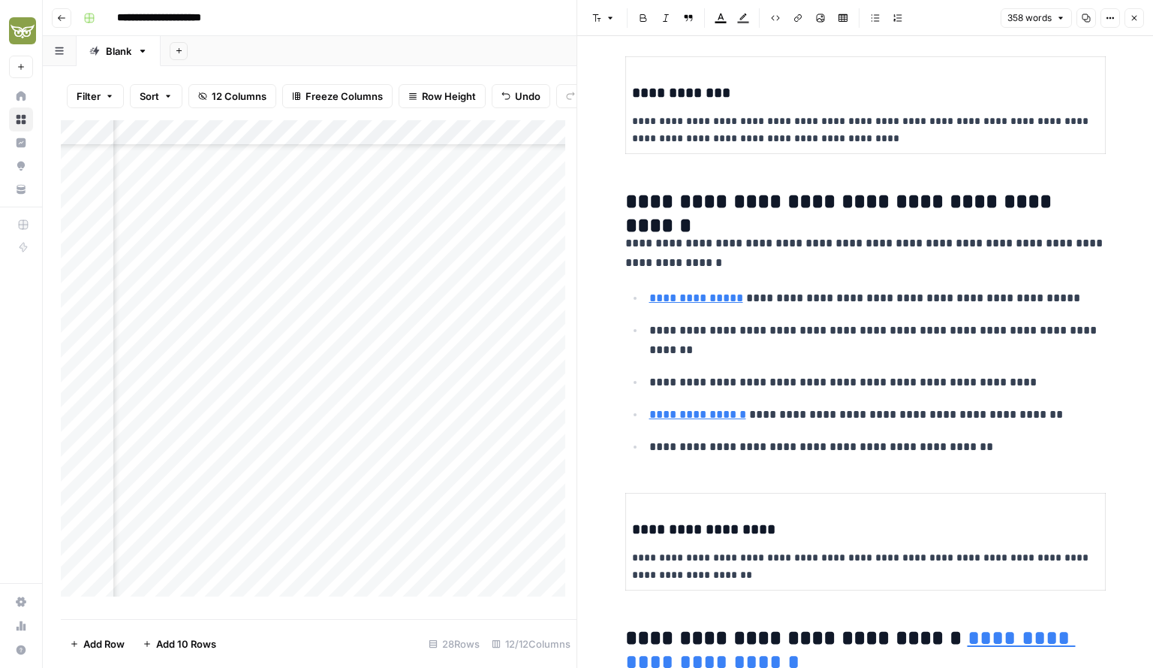
scroll to position [438, 0]
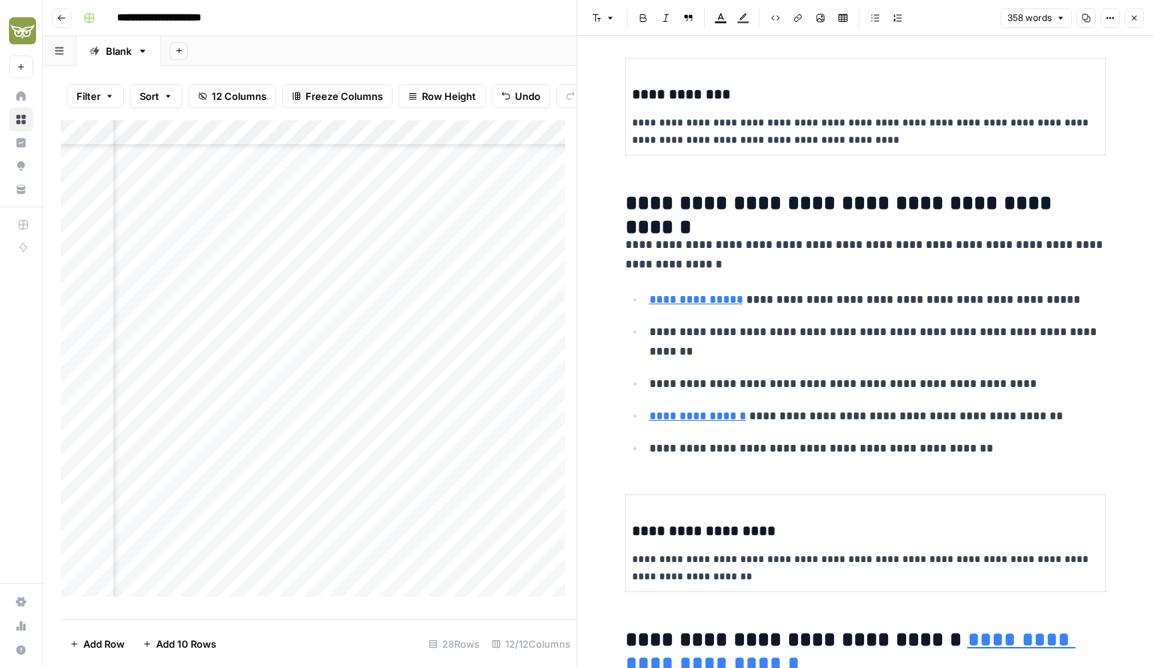
click at [694, 303] on link "**********" at bounding box center [697, 299] width 94 height 11
click at [858, 273] on icon at bounding box center [861, 275] width 9 height 9
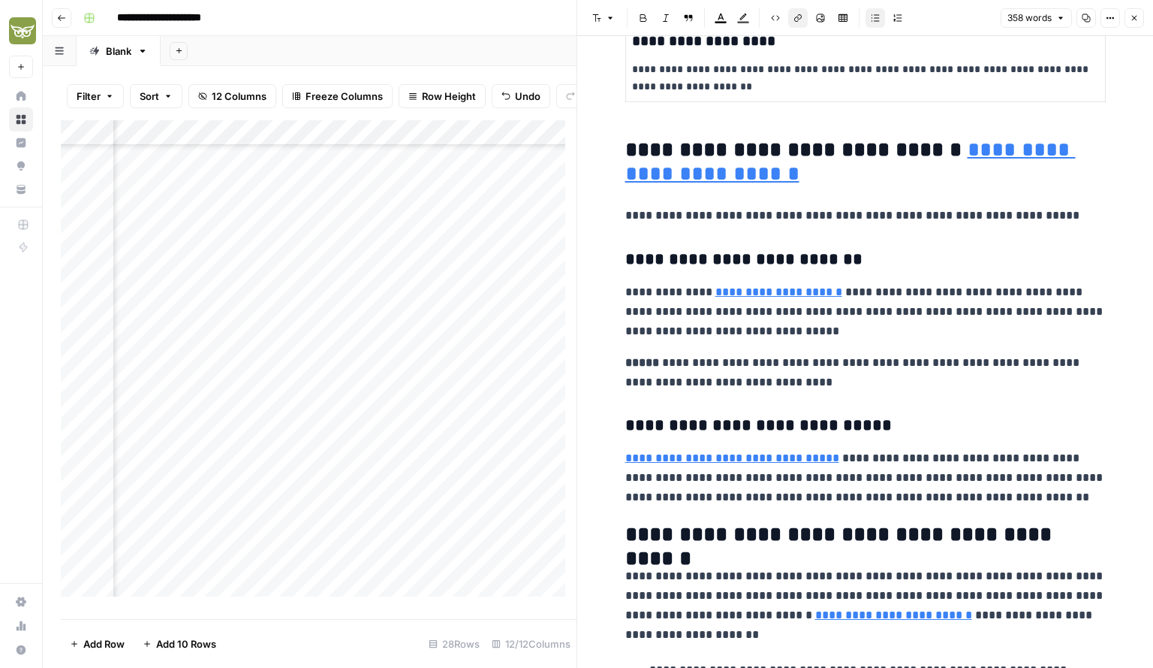
scroll to position [930, 0]
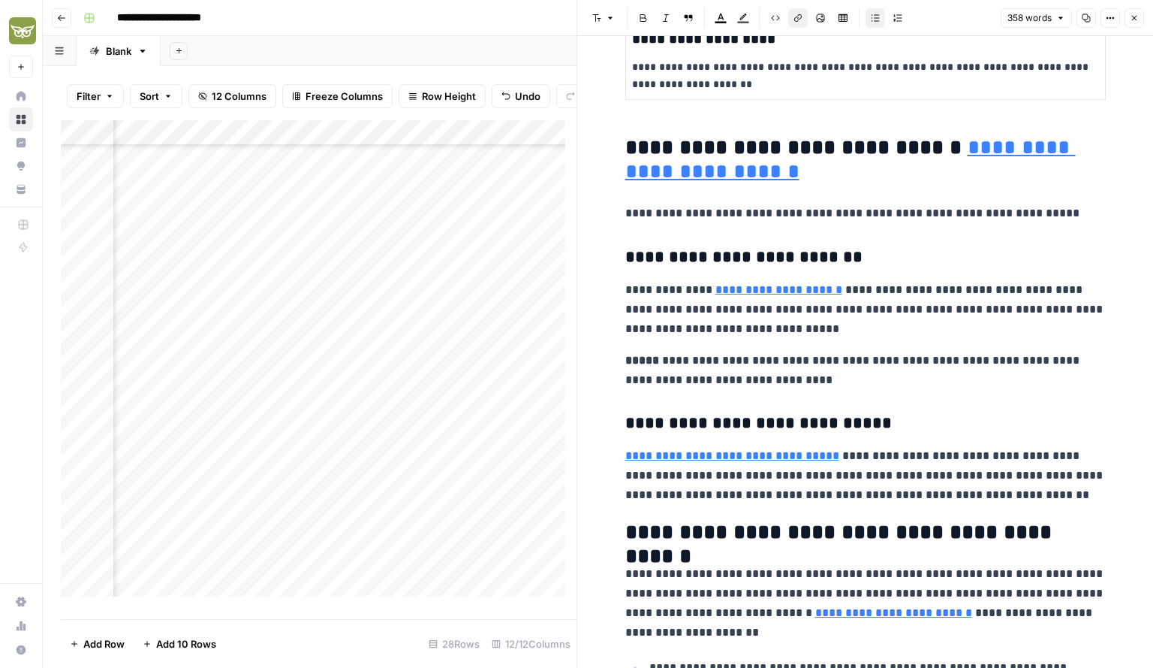
click at [767, 284] on link "**********" at bounding box center [779, 289] width 127 height 11
click at [811, 284] on link "**********" at bounding box center [779, 289] width 127 height 11
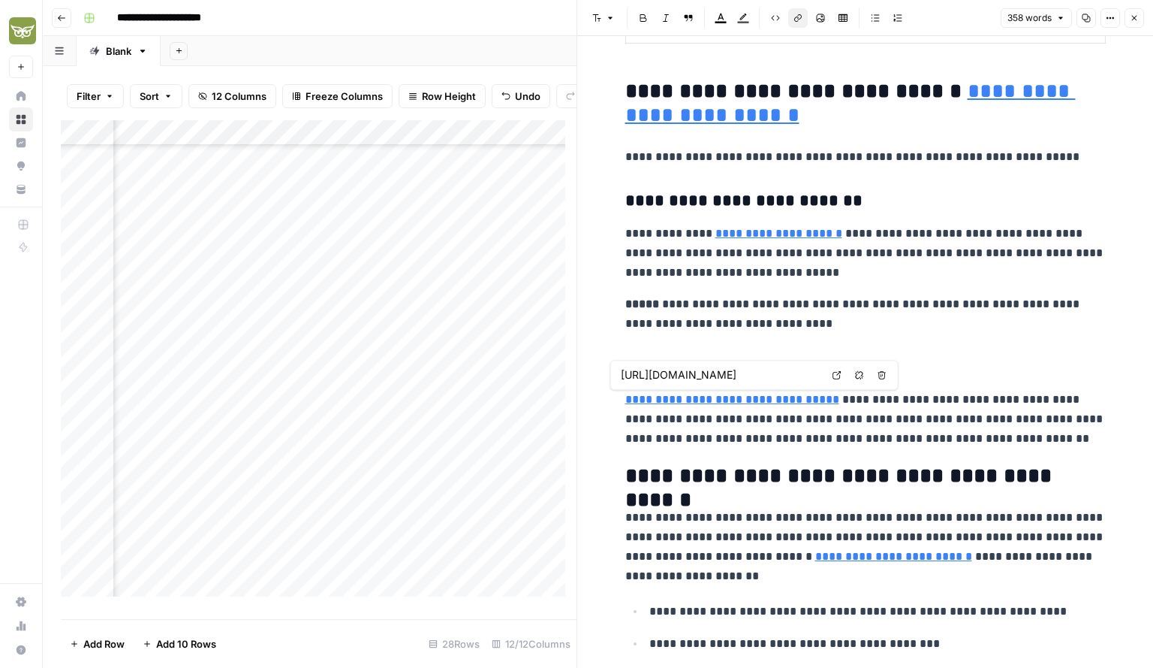
click at [831, 370] on link "Open in a new tab" at bounding box center [838, 375] width 20 height 20
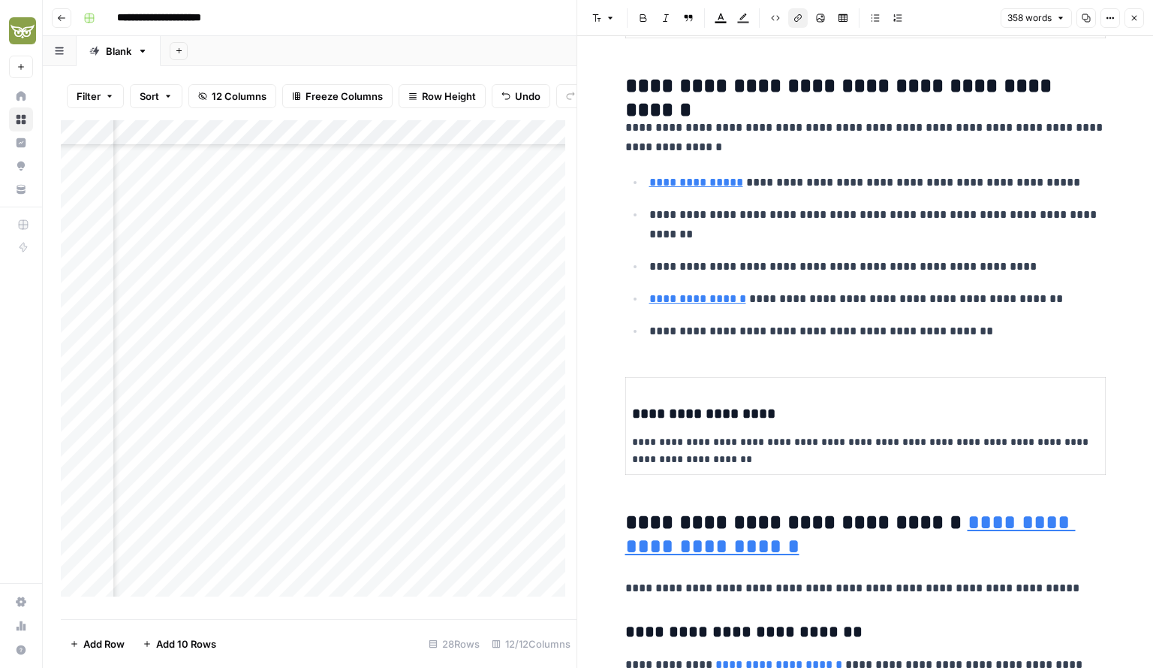
scroll to position [0, 0]
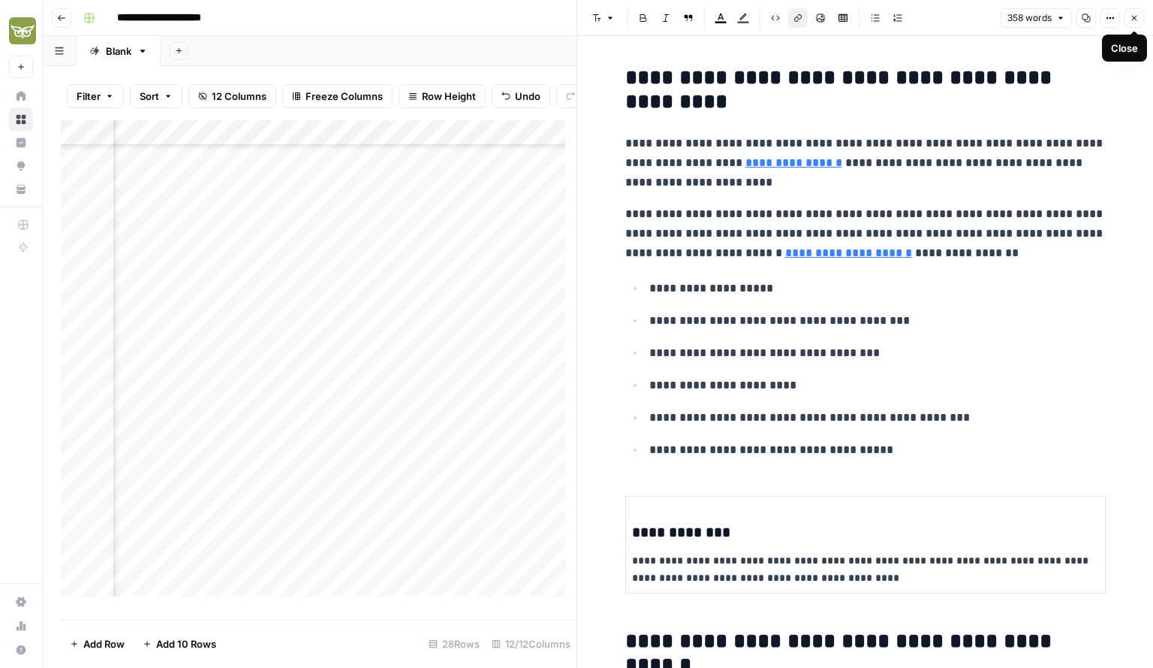
click at [1134, 16] on icon "button" at bounding box center [1134, 18] width 9 height 9
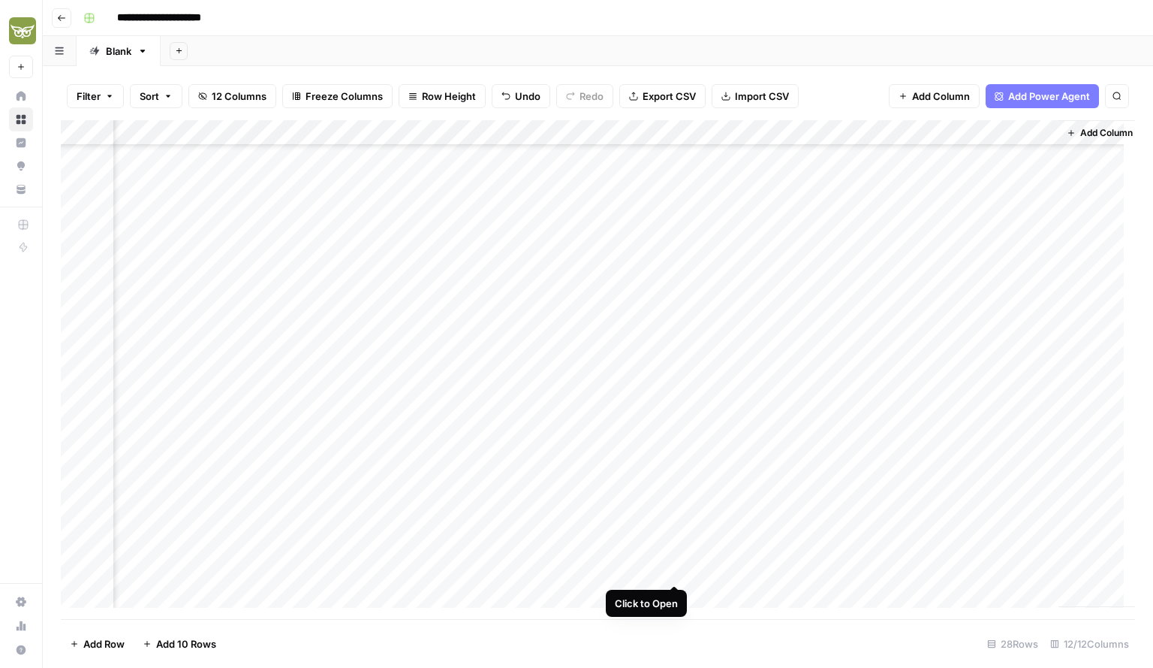
click at [677, 567] on div "Add Column" at bounding box center [598, 369] width 1075 height 499
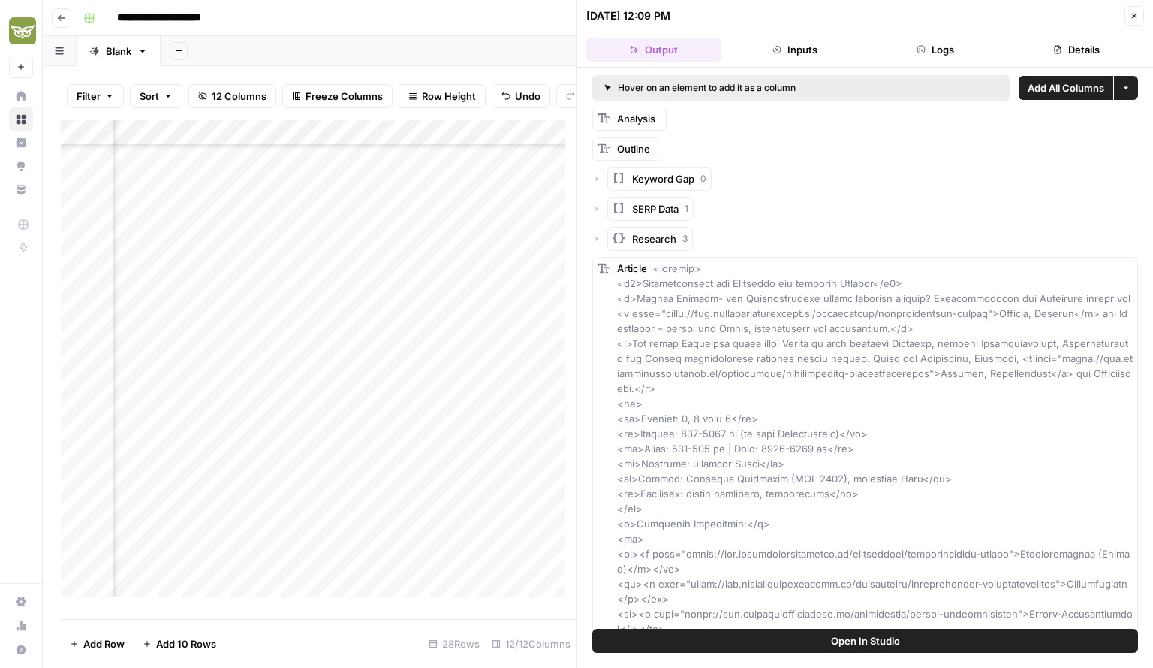
click at [1144, 12] on header "09/03/25 at 12:09 PM Close Output Inputs Logs Details" at bounding box center [866, 34] width 576 height 68
click at [1129, 19] on button "Close" at bounding box center [1135, 16] width 20 height 20
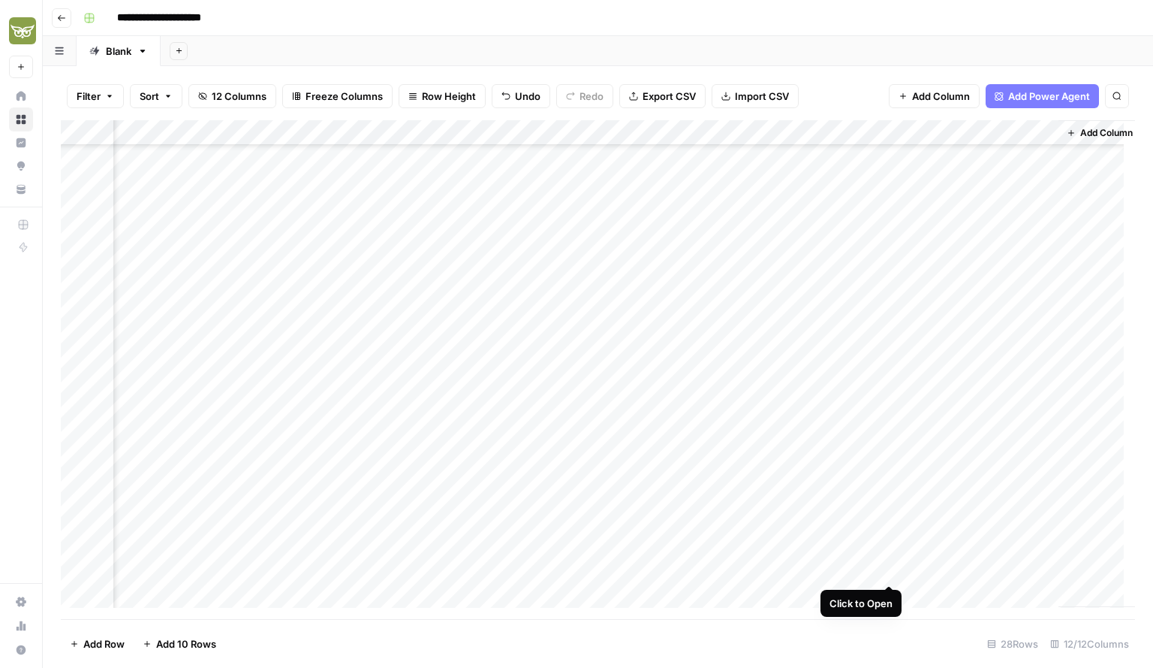
click at [891, 568] on div "Add Column" at bounding box center [598, 369] width 1075 height 499
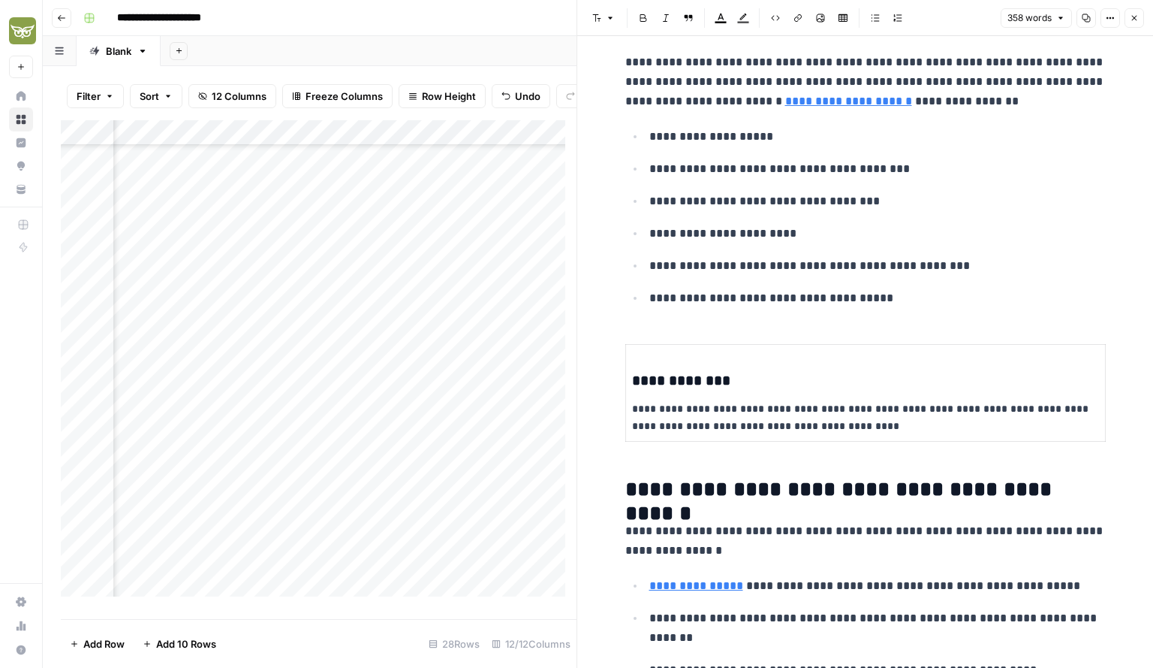
scroll to position [250, 0]
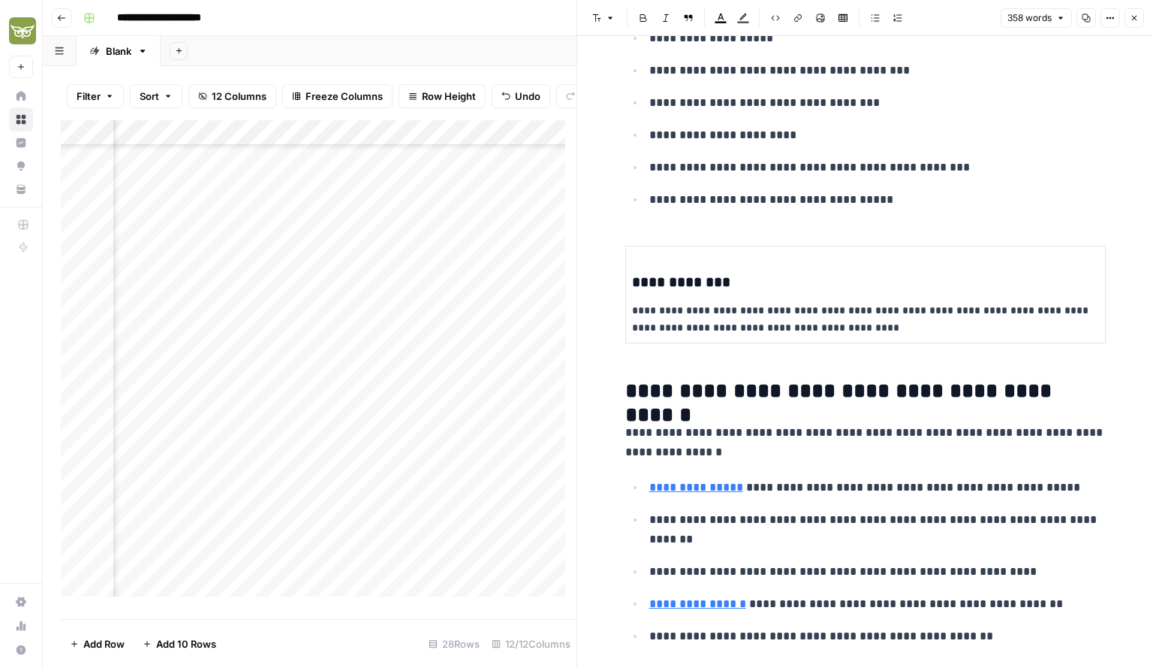
click at [1137, 18] on icon "button" at bounding box center [1134, 18] width 9 height 9
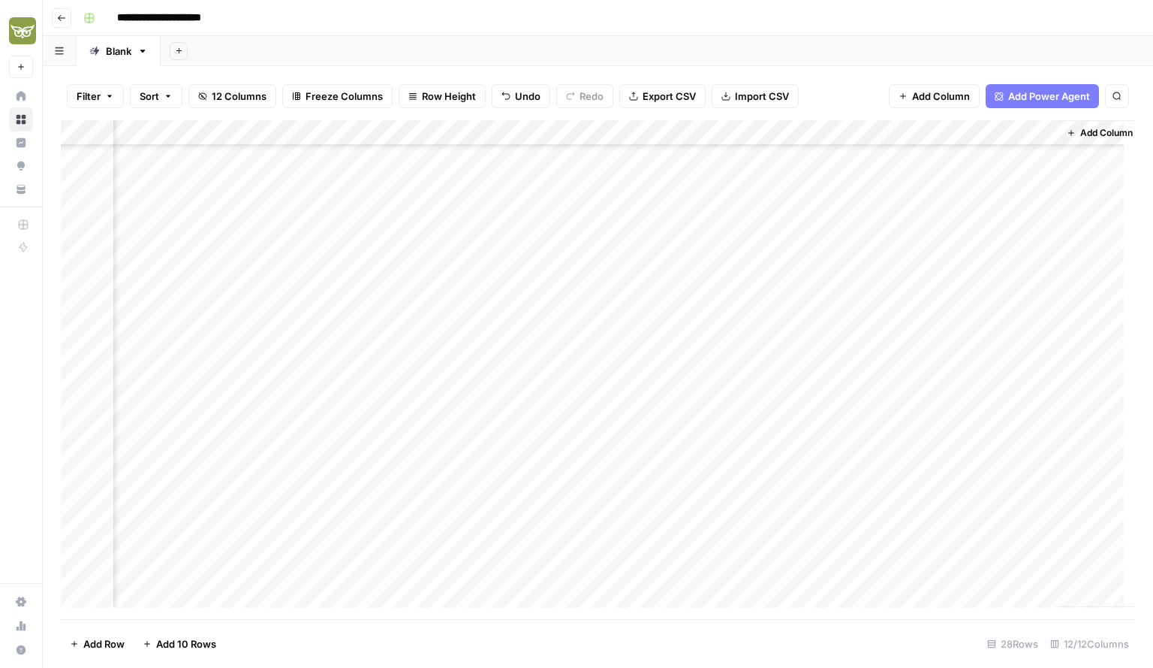
scroll to position [0, 312]
click at [674, 158] on div "Add Column" at bounding box center [598, 369] width 1075 height 499
click at [360, 572] on div "Add Column" at bounding box center [598, 369] width 1075 height 499
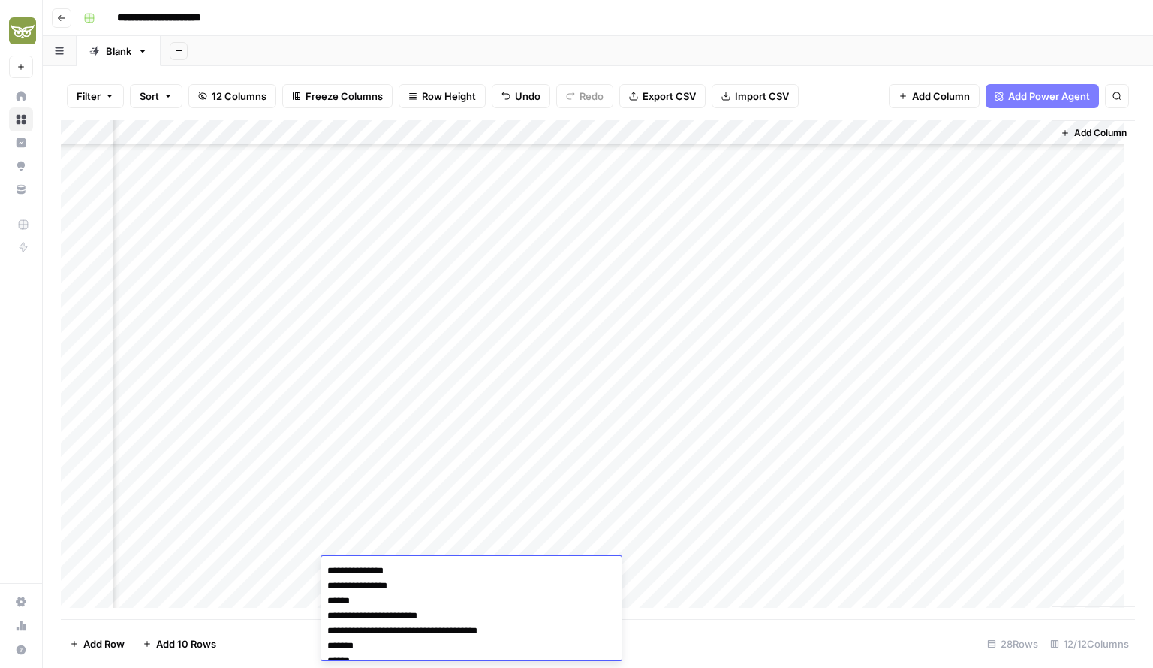
scroll to position [1829, 0]
click at [270, 638] on footer "Add Row Add 10 Rows 28 Rows 12/12 Columns" at bounding box center [598, 643] width 1075 height 49
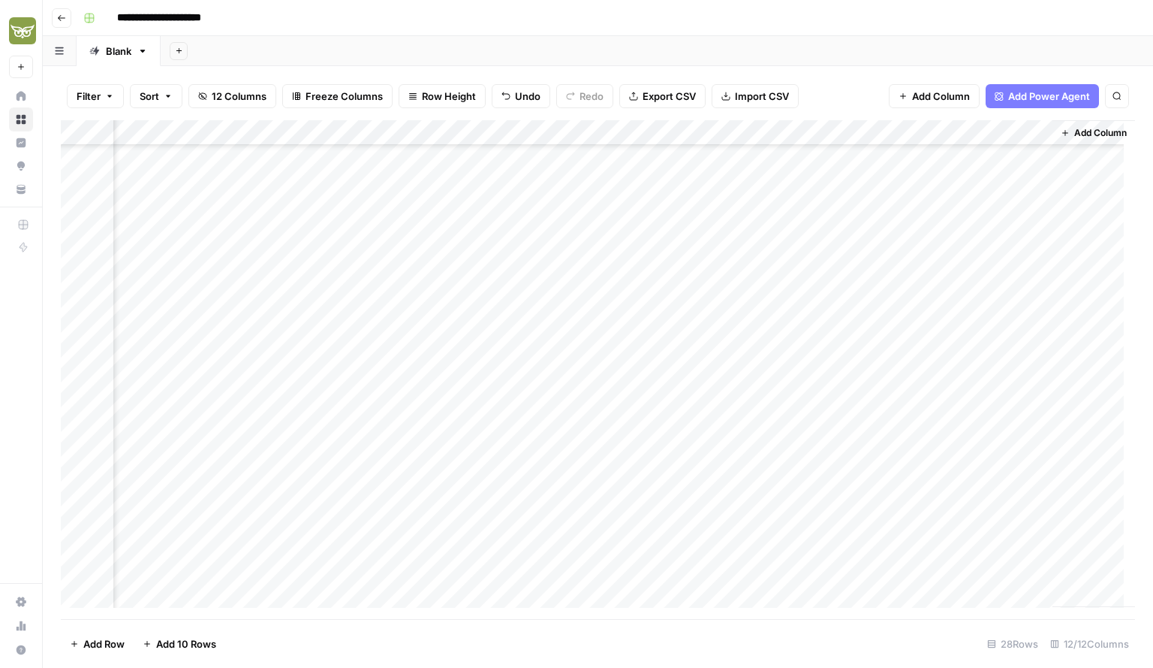
scroll to position [0, 312]
click at [378, 585] on div "Add Column" at bounding box center [598, 369] width 1075 height 499
click at [375, 255] on div "Add Column" at bounding box center [598, 369] width 1075 height 499
click at [377, 593] on div "Add Column" at bounding box center [598, 369] width 1075 height 499
click at [366, 593] on div "Add Column" at bounding box center [598, 369] width 1075 height 499
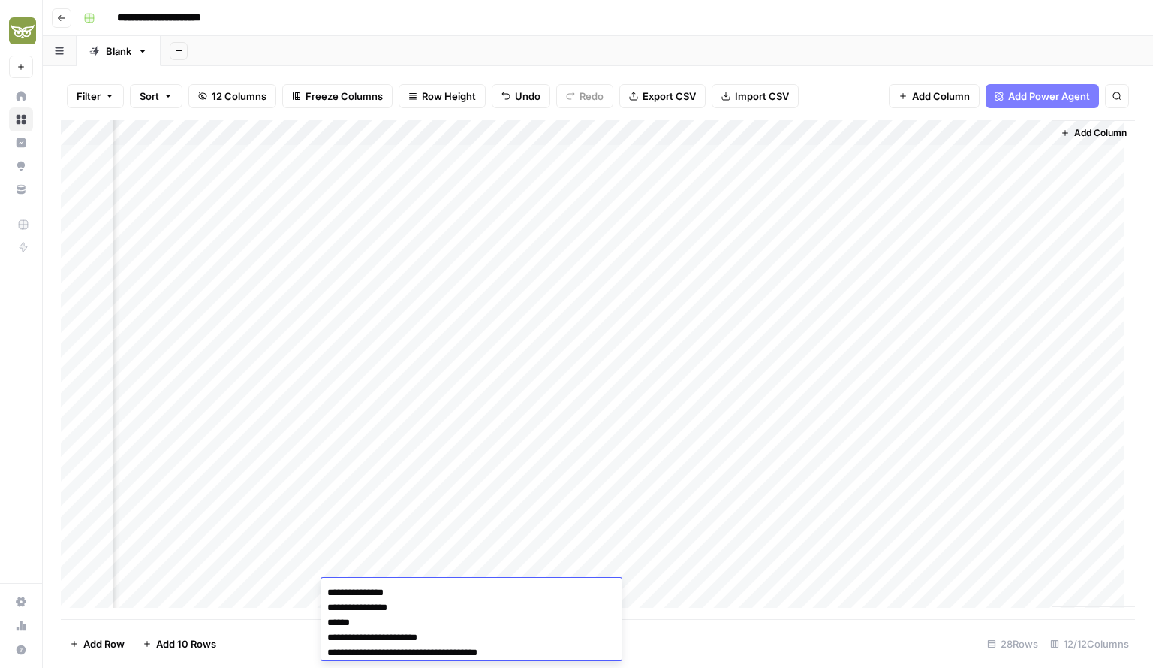
drag, startPoint x: 331, startPoint y: 623, endPoint x: 430, endPoint y: 596, distance: 101.8
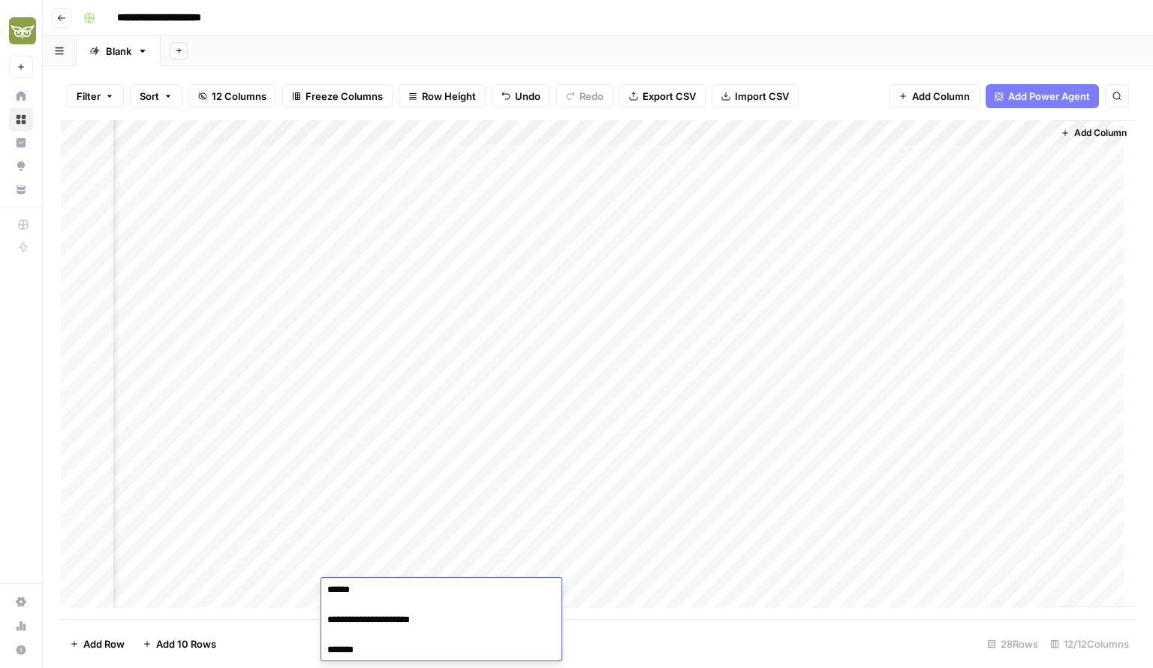
type textarea "**********"
click at [430, 596] on div "Add Column" at bounding box center [598, 369] width 1075 height 499
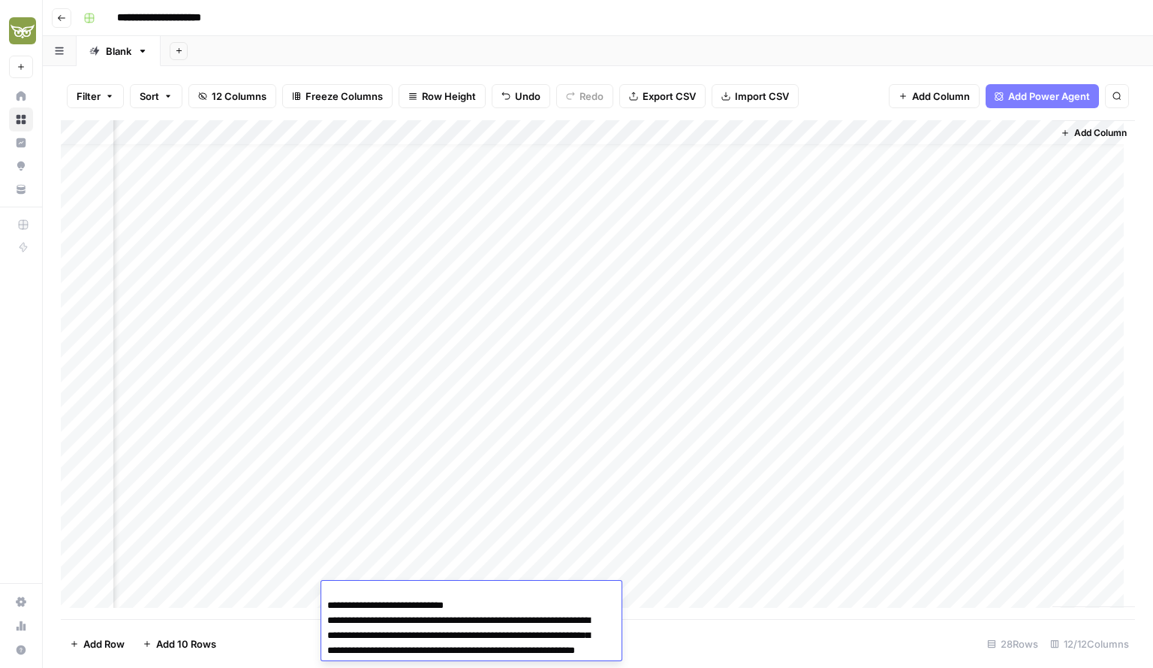
scroll to position [1035, 0]
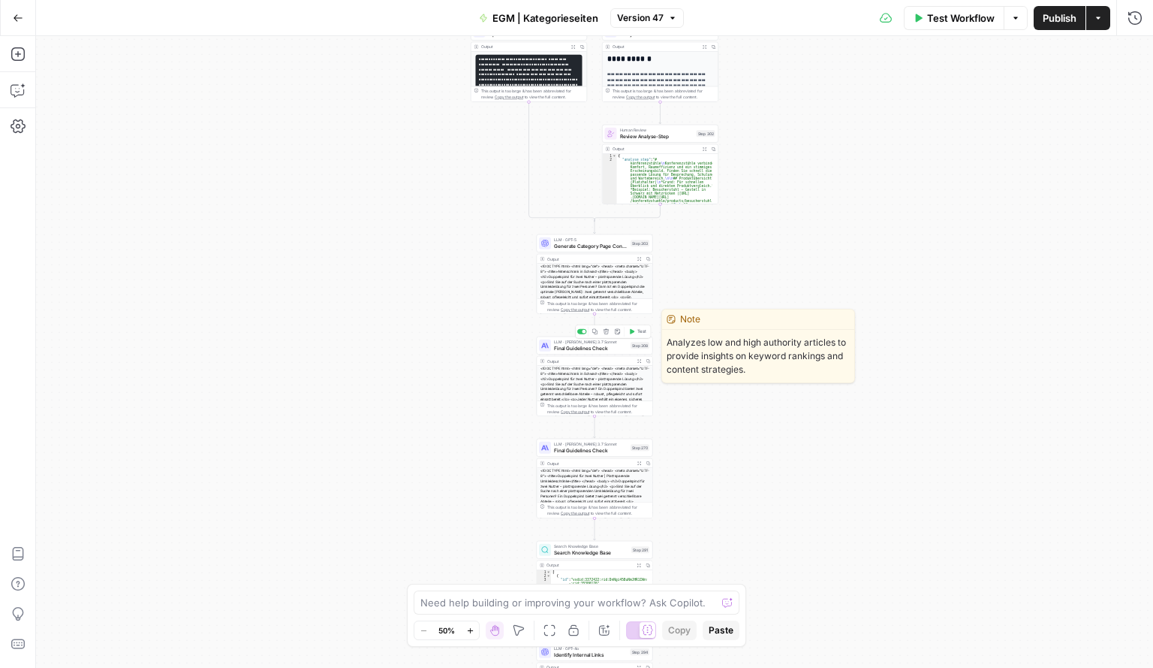
click at [580, 348] on span "Final Guidelines Check" at bounding box center [591, 348] width 74 height 8
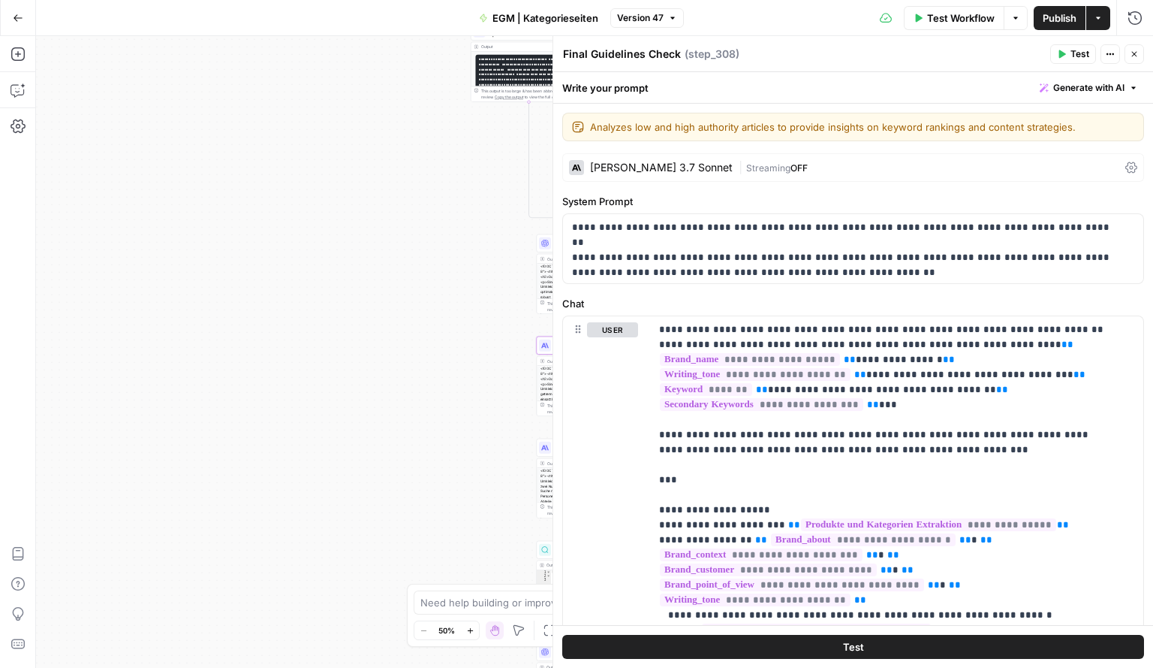
click at [640, 56] on textarea "Final Guidelines Check" at bounding box center [622, 54] width 118 height 15
type textarea "Kürzen"
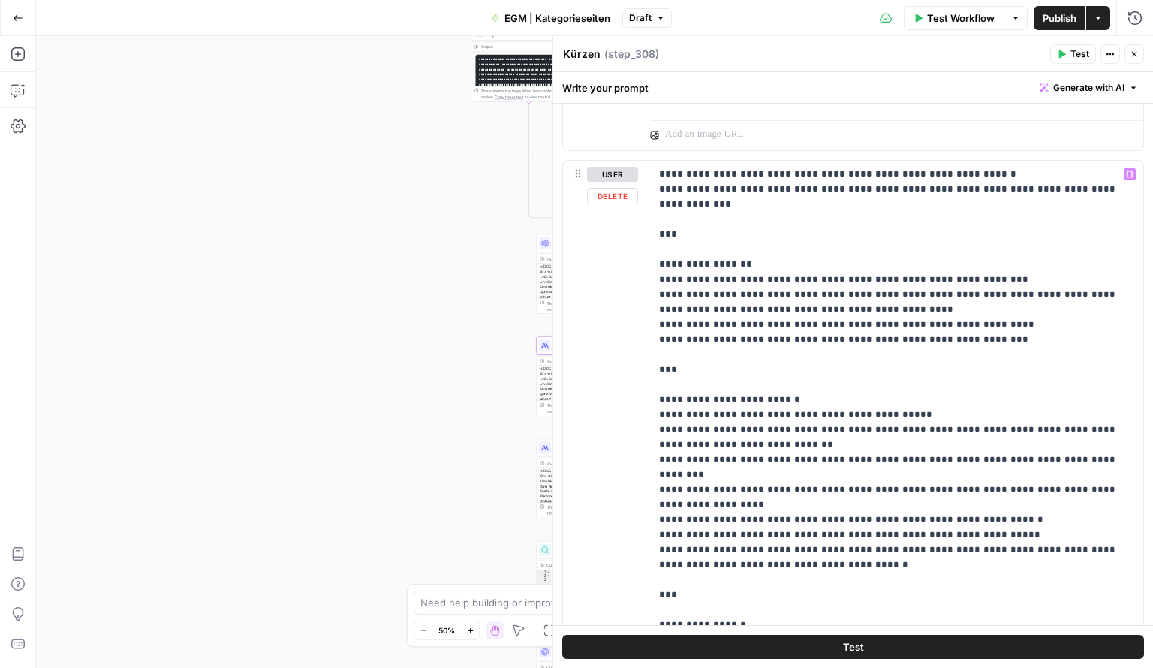
scroll to position [942, 0]
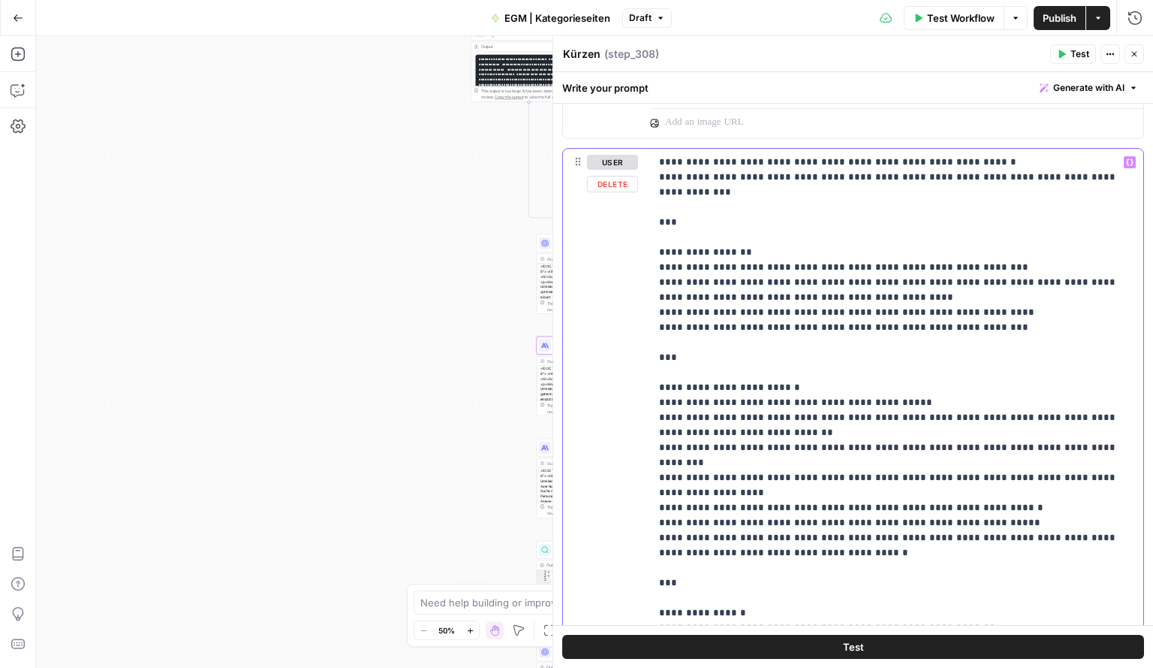
click at [731, 285] on p "**********" at bounding box center [891, 395] width 465 height 481
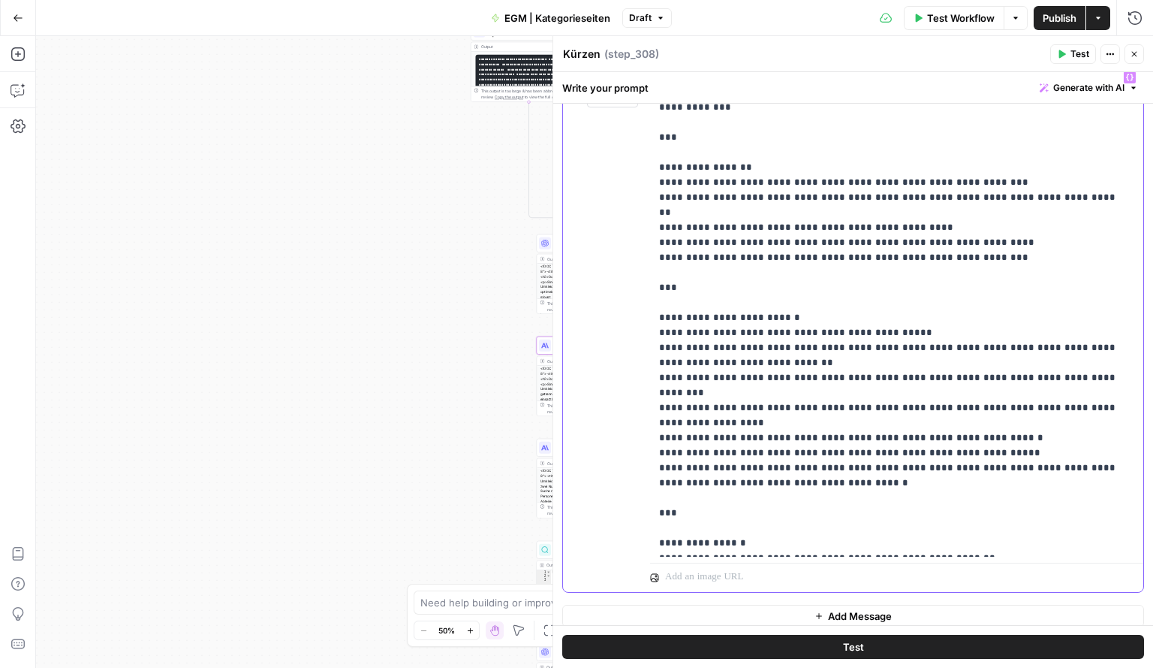
scroll to position [1027, 0]
drag, startPoint x: 736, startPoint y: 342, endPoint x: 987, endPoint y: 325, distance: 251.4
click at [987, 325] on p "**********" at bounding box center [891, 309] width 465 height 481
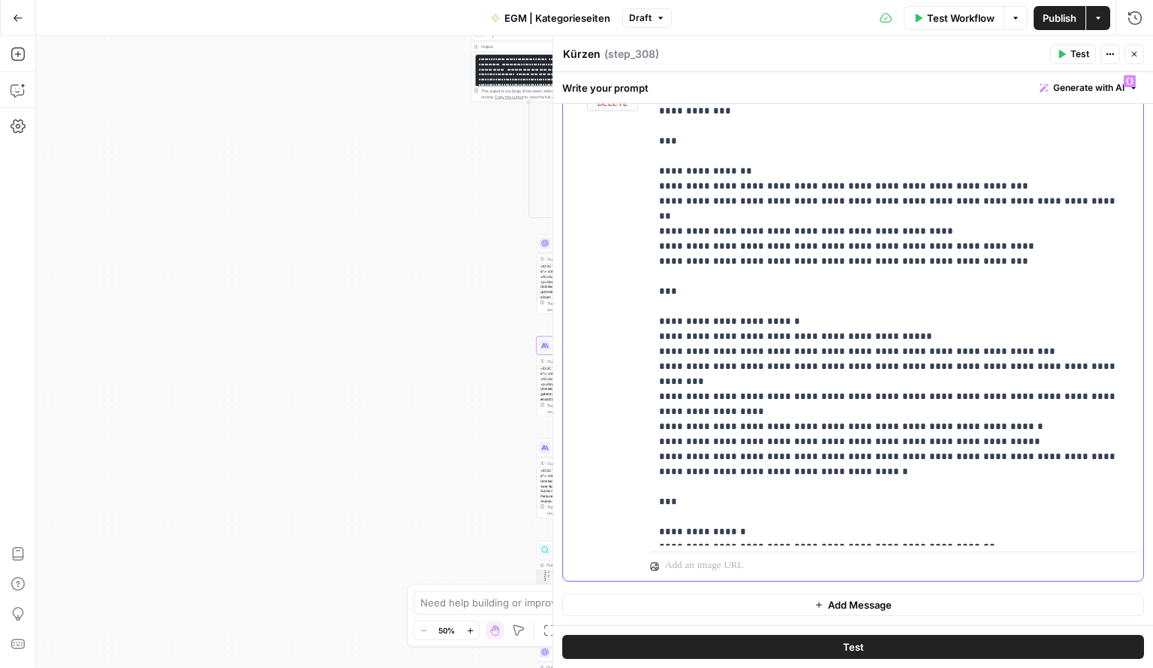
scroll to position [1018, 0]
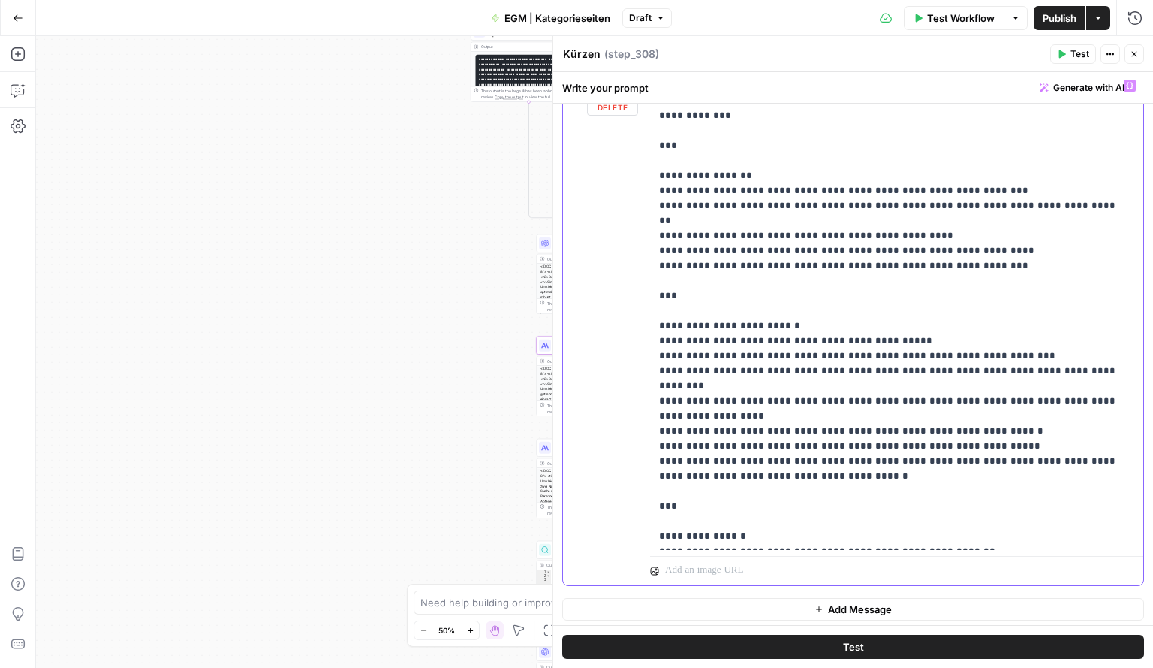
drag, startPoint x: 1086, startPoint y: 354, endPoint x: 1017, endPoint y: 351, distance: 69.2
click at [1017, 351] on p "**********" at bounding box center [891, 311] width 465 height 466
drag, startPoint x: 662, startPoint y: 353, endPoint x: 1103, endPoint y: 345, distance: 441.7
click at [1103, 345] on p "**********" at bounding box center [891, 311] width 465 height 466
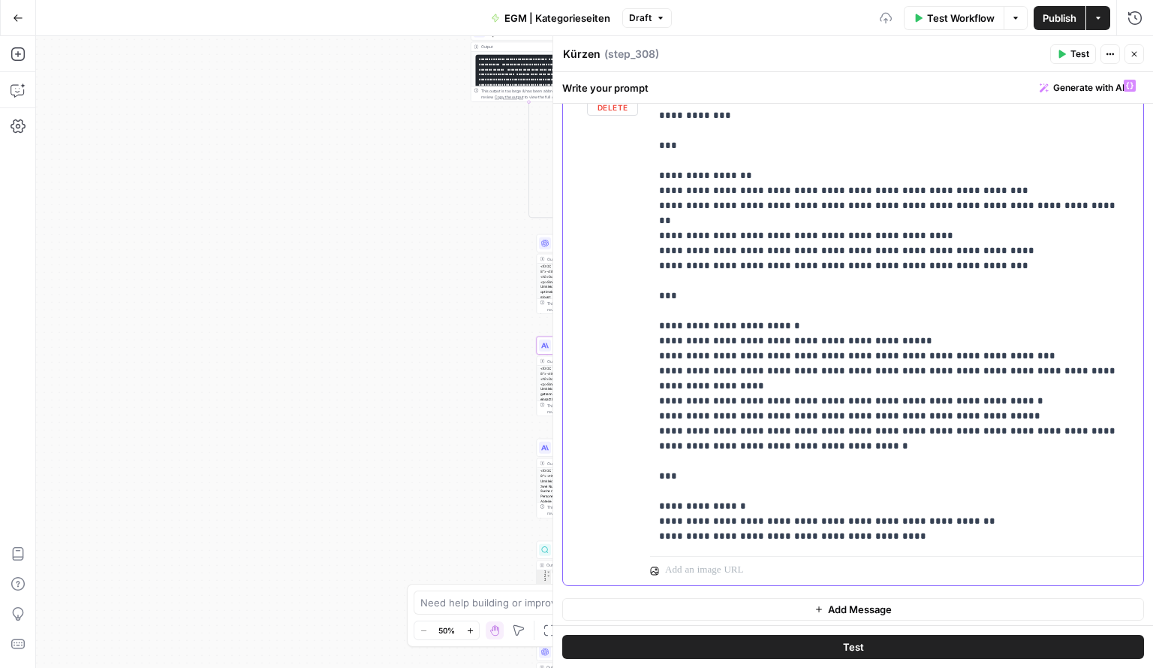
scroll to position [1003, 0]
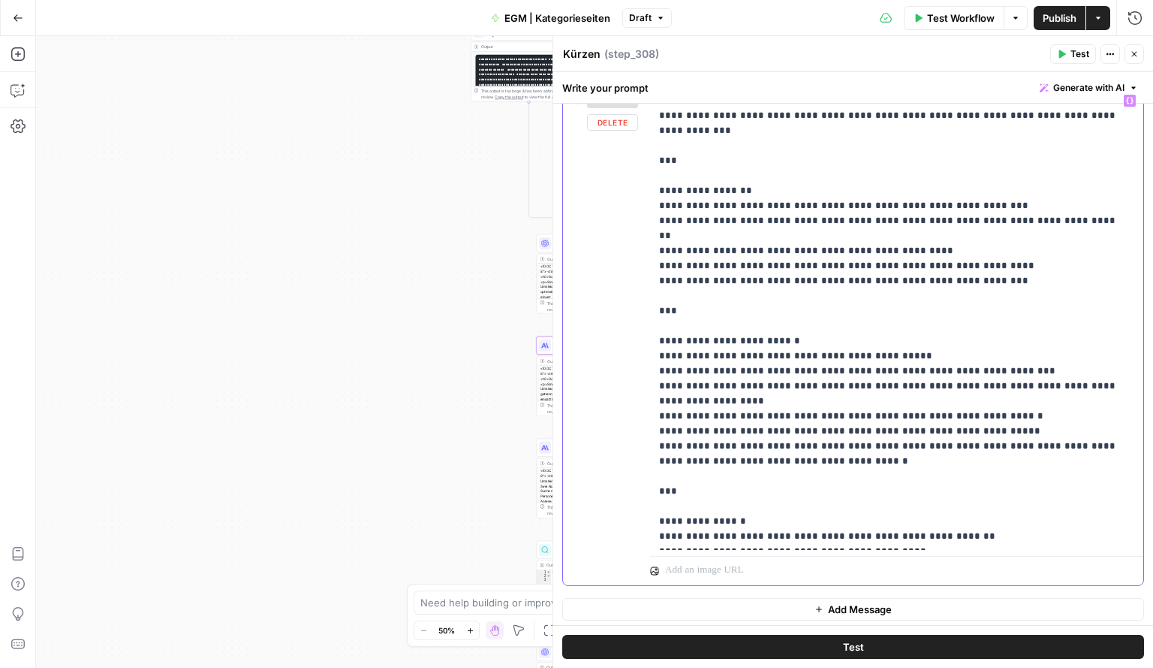
drag, startPoint x: 708, startPoint y: 385, endPoint x: 940, endPoint y: 368, distance: 232.7
click at [940, 368] on p "**********" at bounding box center [891, 318] width 465 height 451
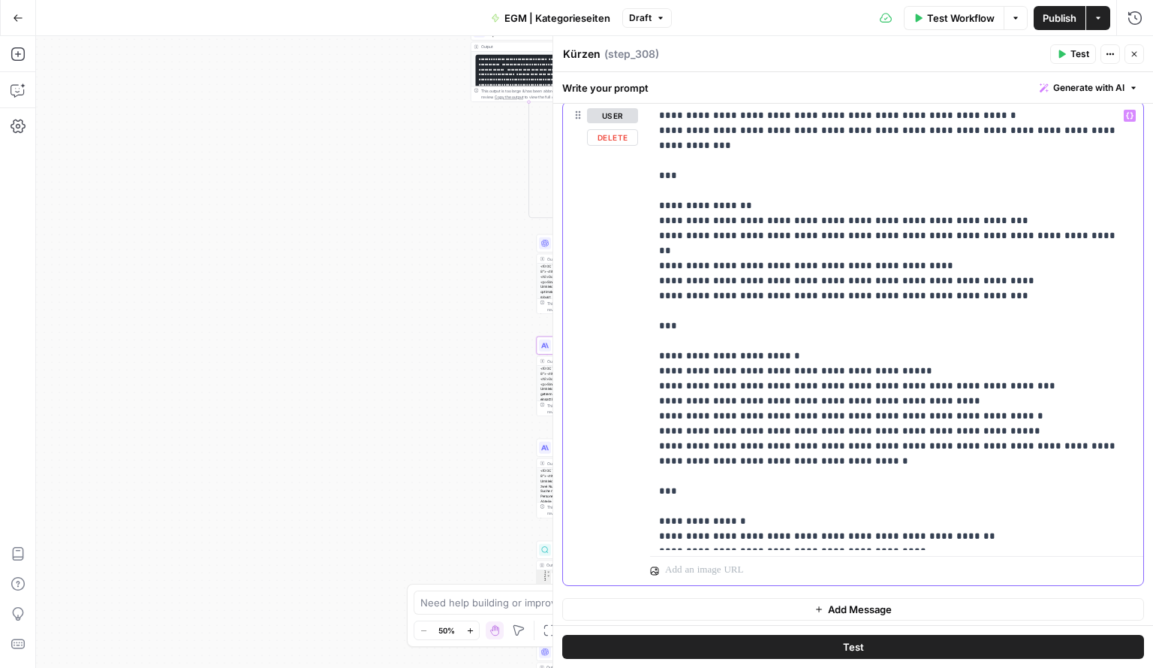
click at [796, 398] on p "**********" at bounding box center [891, 326] width 465 height 436
click at [888, 394] on p "**********" at bounding box center [891, 326] width 465 height 436
drag, startPoint x: 990, startPoint y: 415, endPoint x: 637, endPoint y: 417, distance: 353.0
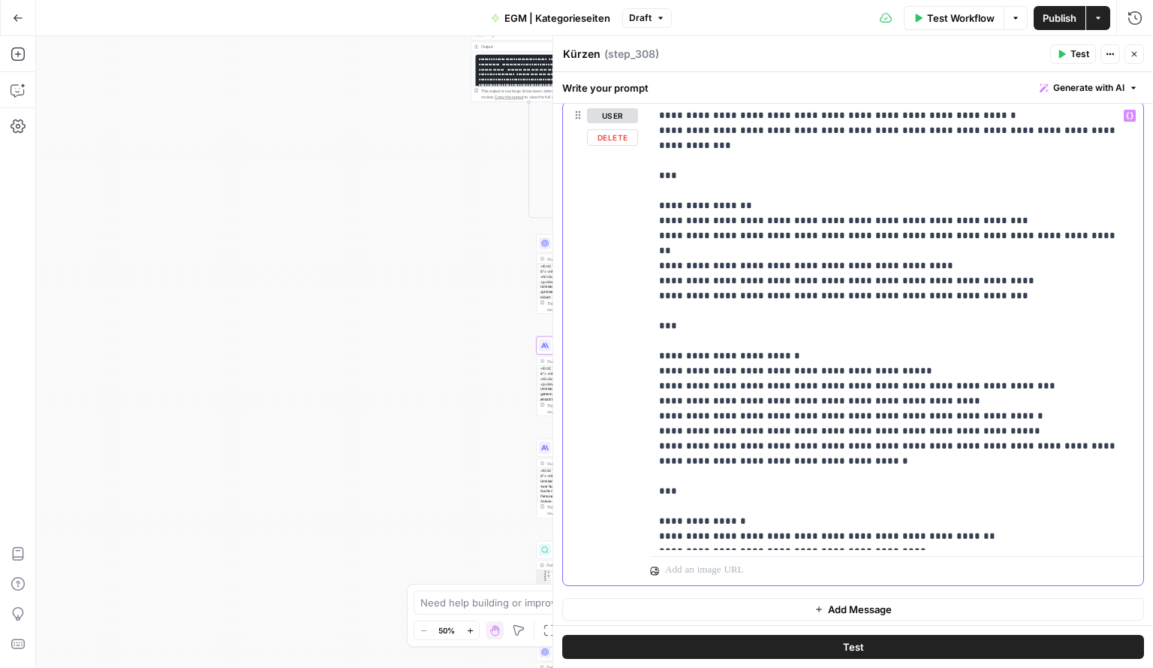
click at [637, 417] on div "**********" at bounding box center [853, 344] width 581 height 484
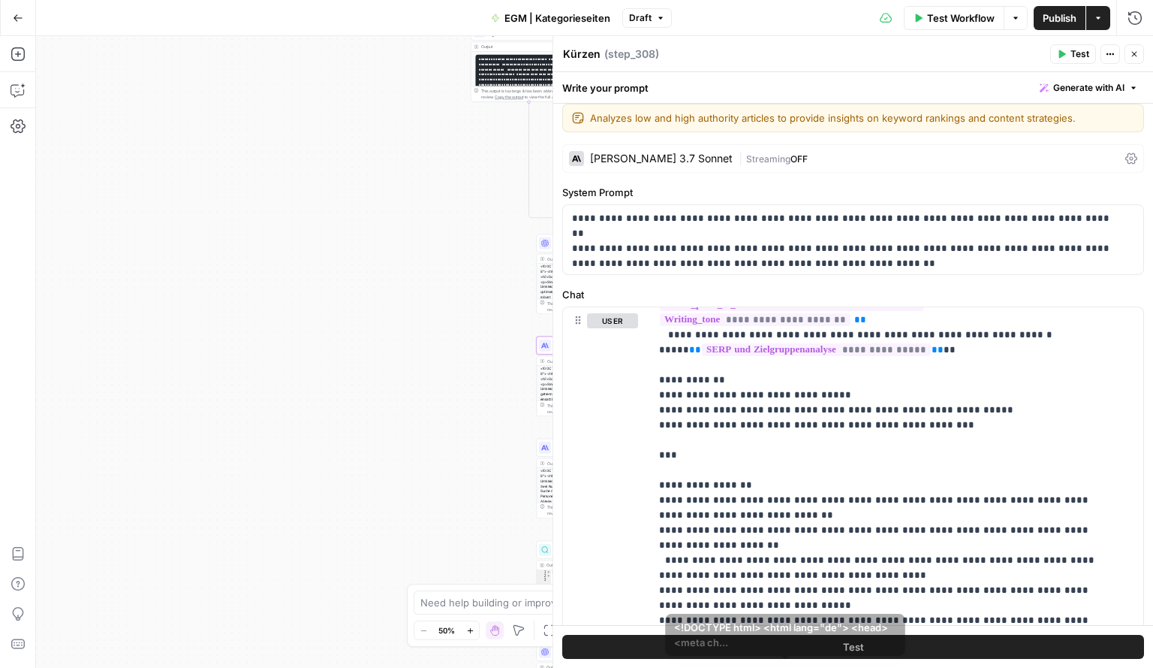
scroll to position [0, 0]
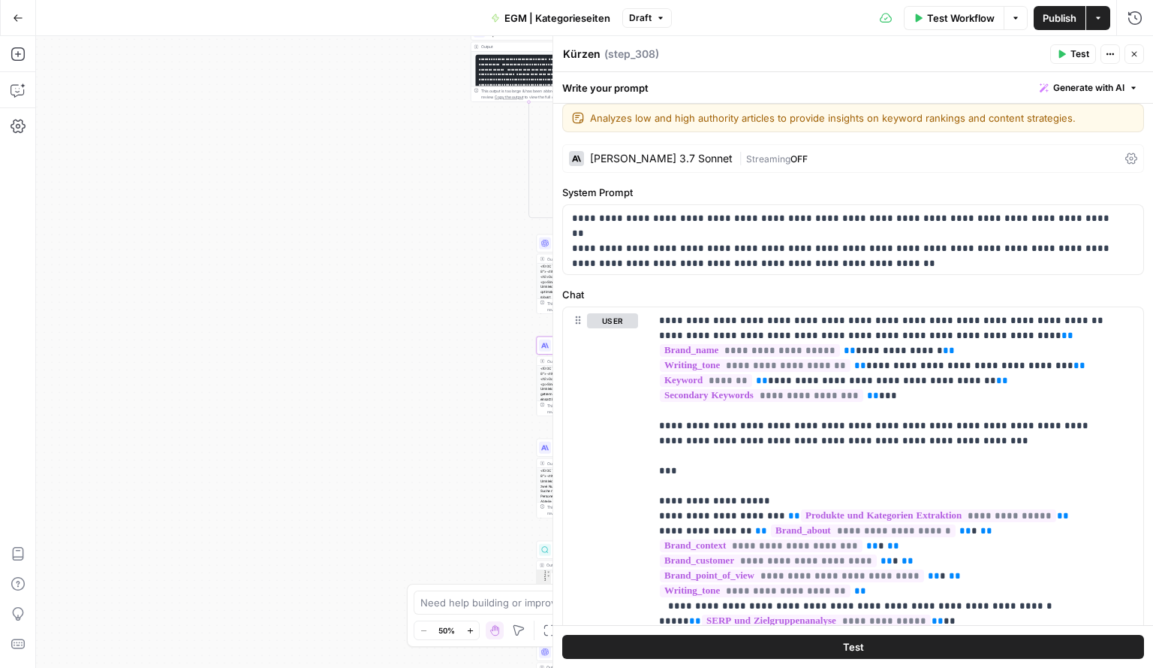
click at [1063, 8] on button "Publish" at bounding box center [1060, 18] width 52 height 24
click at [1138, 62] on button "Close" at bounding box center [1135, 54] width 20 height 20
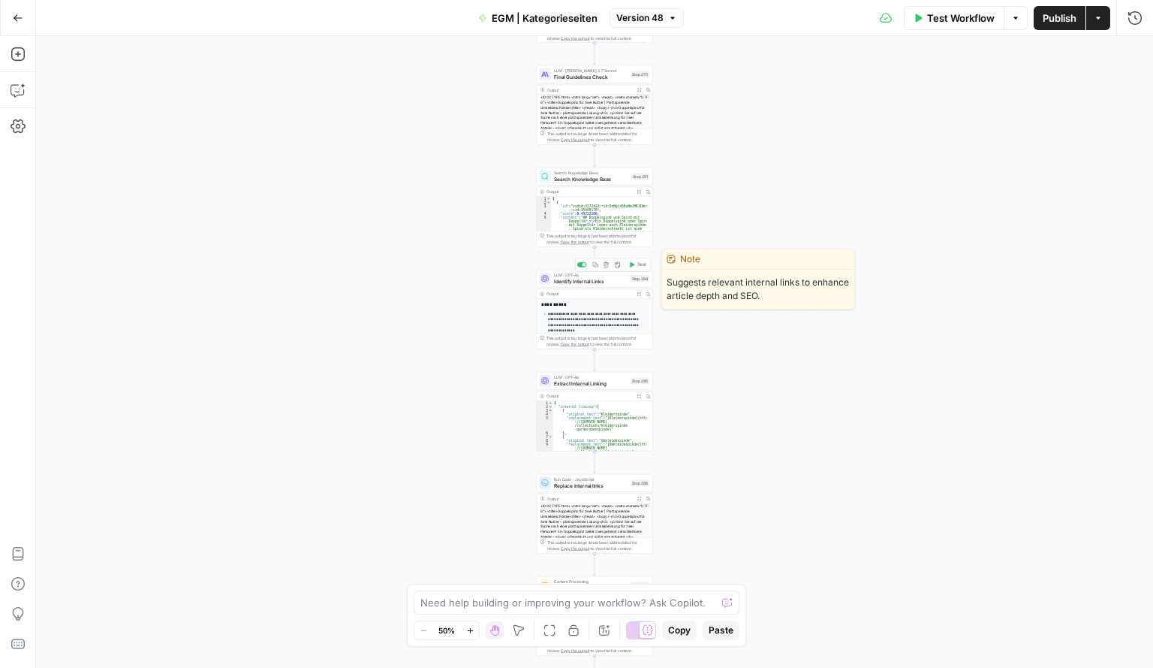
click at [584, 291] on div "Output" at bounding box center [590, 294] width 86 height 6
click at [583, 289] on div "Output Expand Output Copy" at bounding box center [595, 294] width 116 height 10
click at [583, 282] on span "Identify Internal Links" at bounding box center [591, 281] width 74 height 8
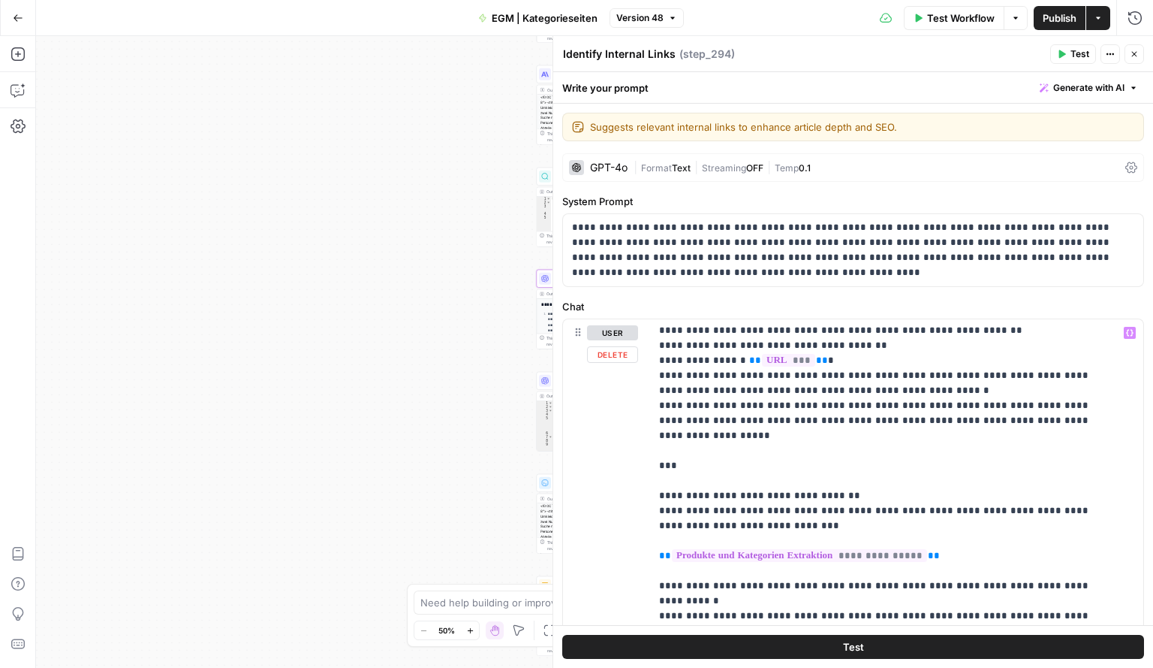
scroll to position [137, 0]
drag, startPoint x: 801, startPoint y: 480, endPoint x: 627, endPoint y: 460, distance: 174.6
click at [627, 460] on div "**********" at bounding box center [853, 642] width 581 height 647
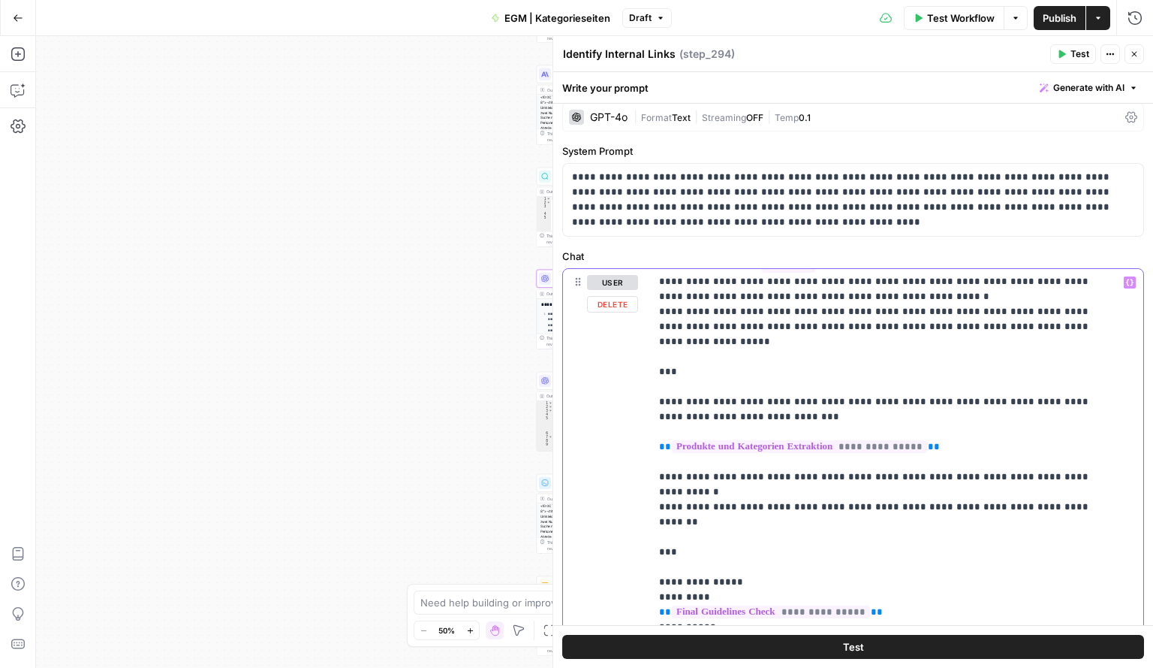
scroll to position [62, 0]
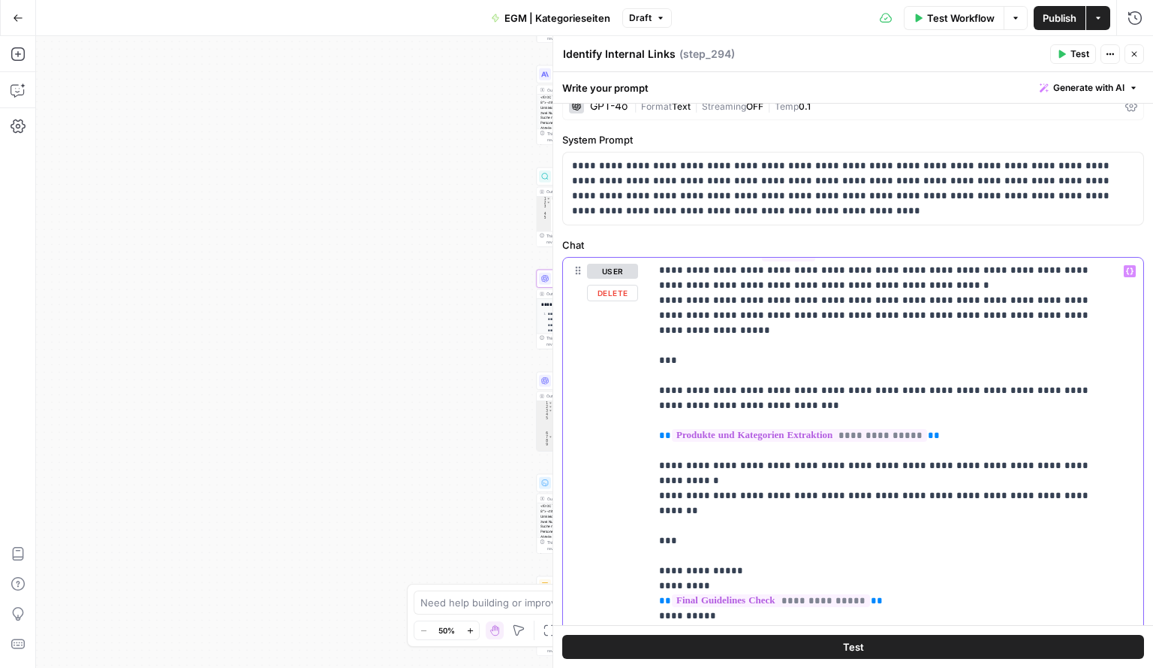
click at [932, 420] on p "**********" at bounding box center [885, 473] width 453 height 781
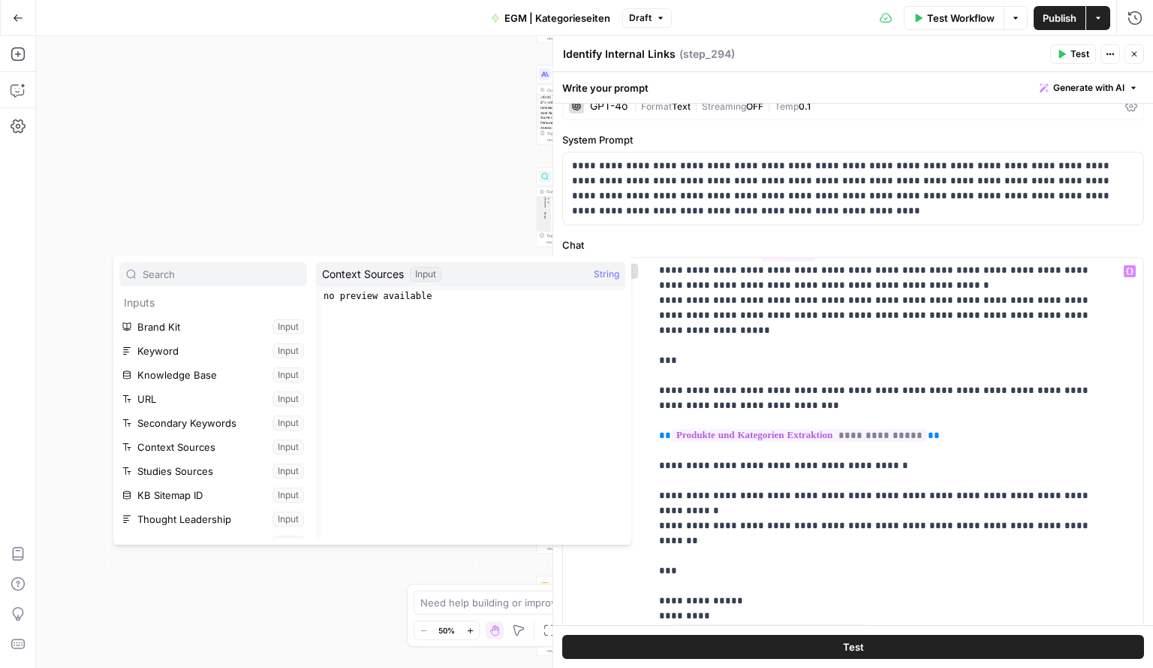
scroll to position [496, 0]
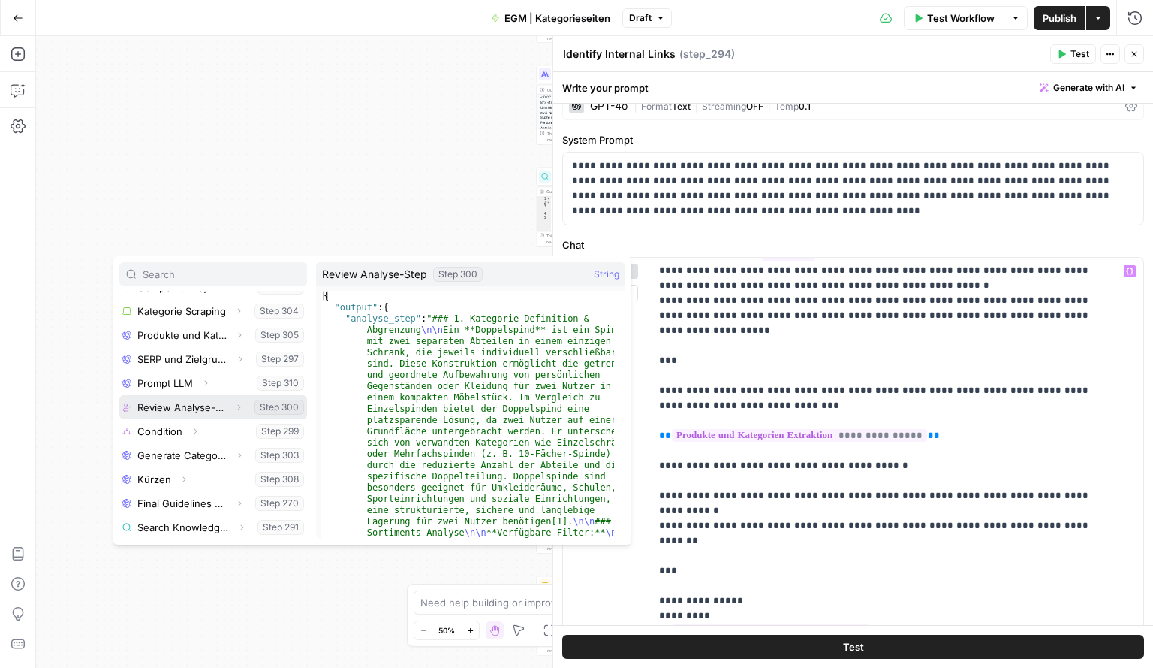
click at [154, 406] on button "Select variable Review Analyse-Step" at bounding box center [213, 407] width 188 height 24
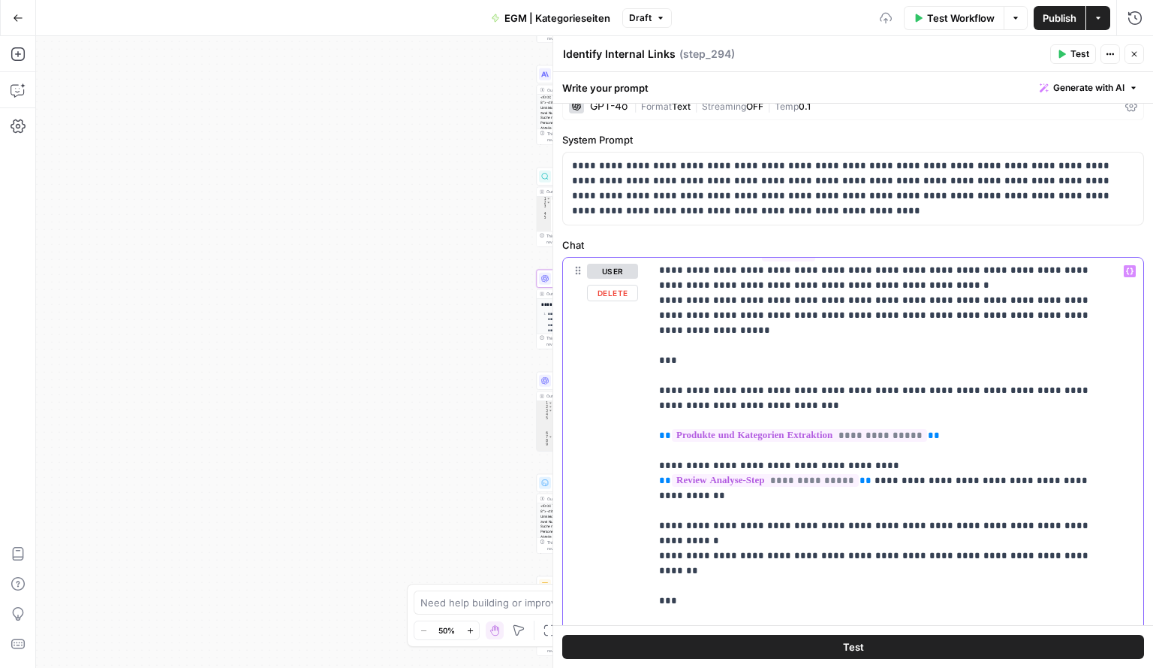
click at [781, 462] on p "**********" at bounding box center [885, 496] width 453 height 826
click at [1060, 25] on span "Publish" at bounding box center [1060, 18] width 34 height 15
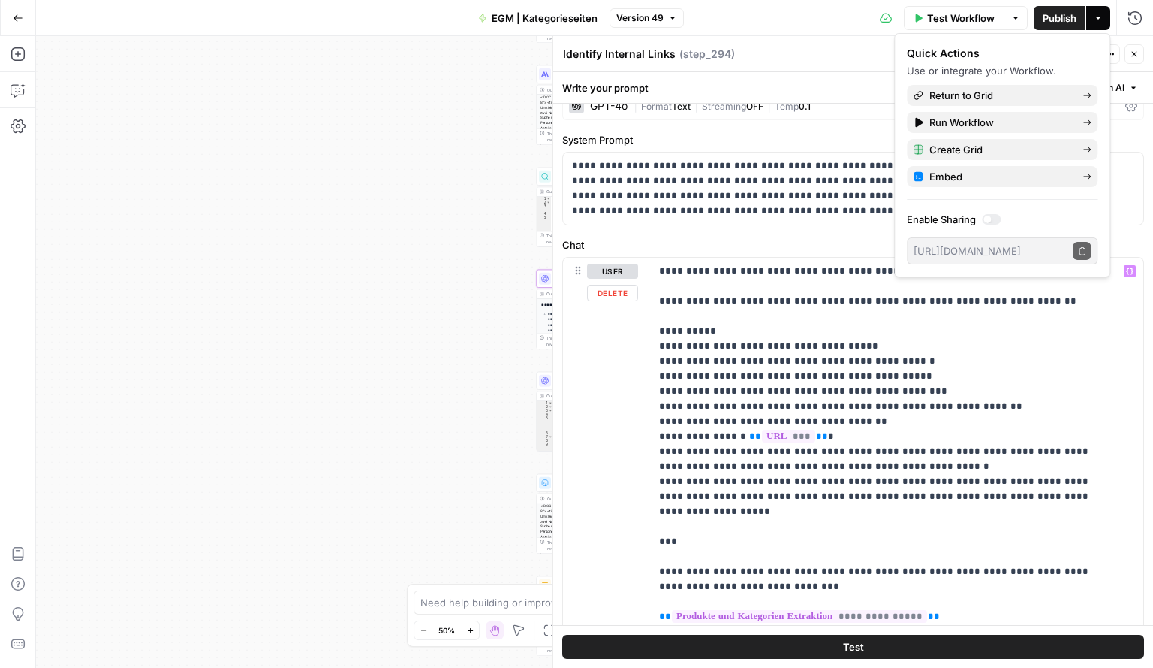
scroll to position [0, 0]
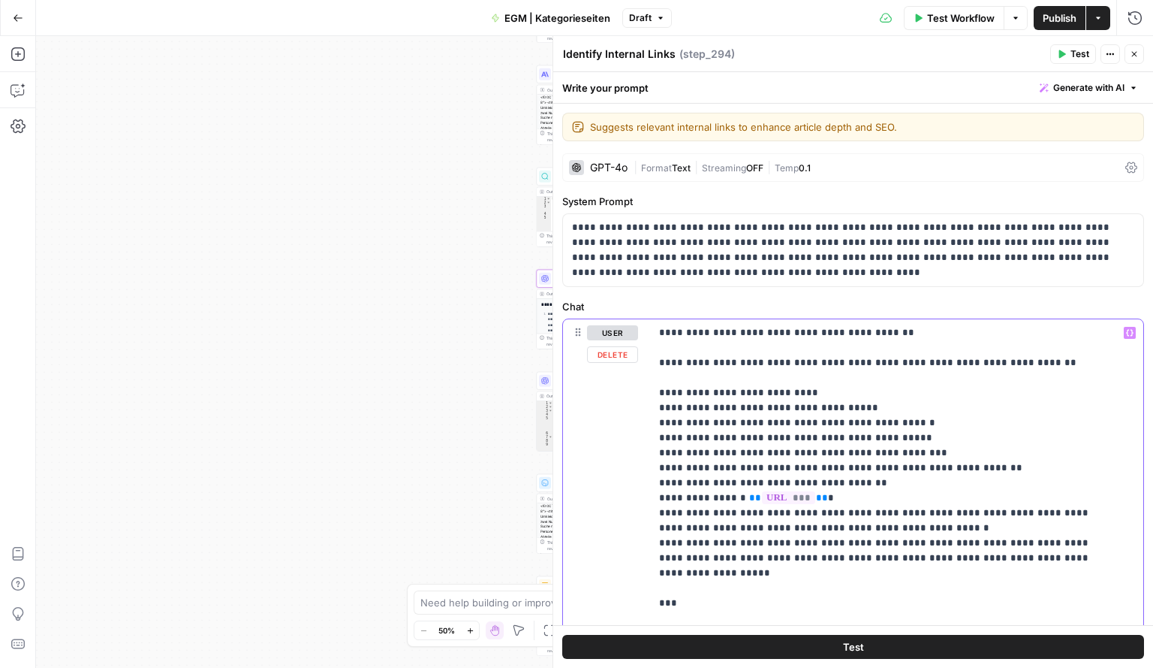
drag, startPoint x: 662, startPoint y: 440, endPoint x: 894, endPoint y: 432, distance: 231.4
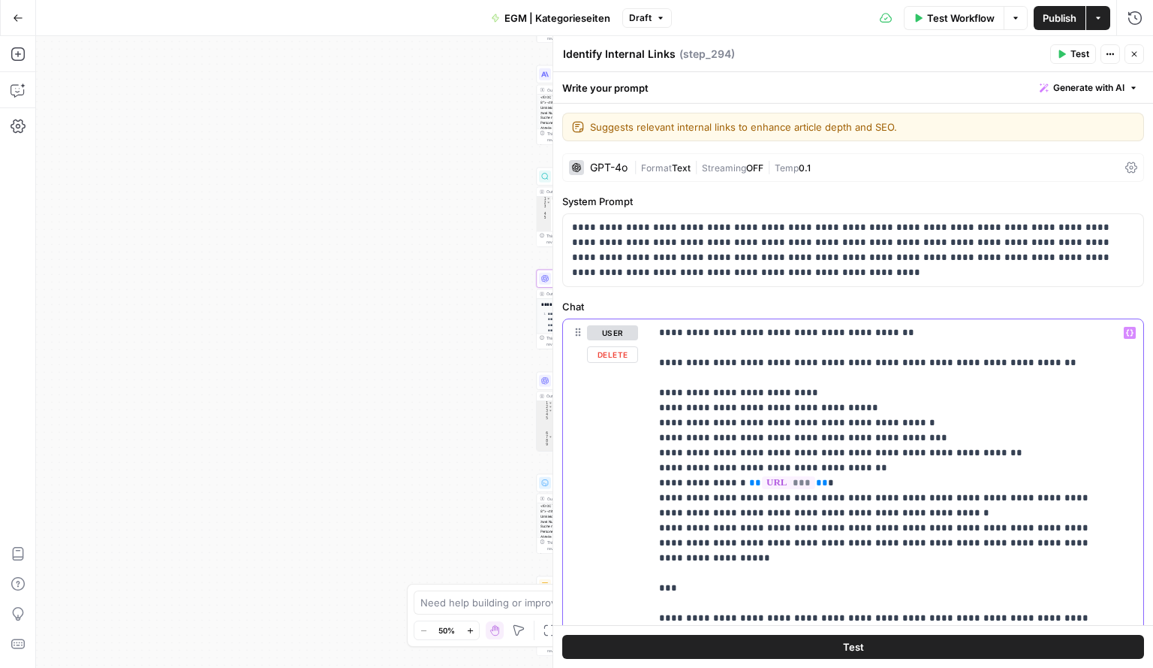
drag, startPoint x: 919, startPoint y: 437, endPoint x: 635, endPoint y: 442, distance: 284.7
click at [635, 442] on div "**********" at bounding box center [853, 642] width 581 height 647
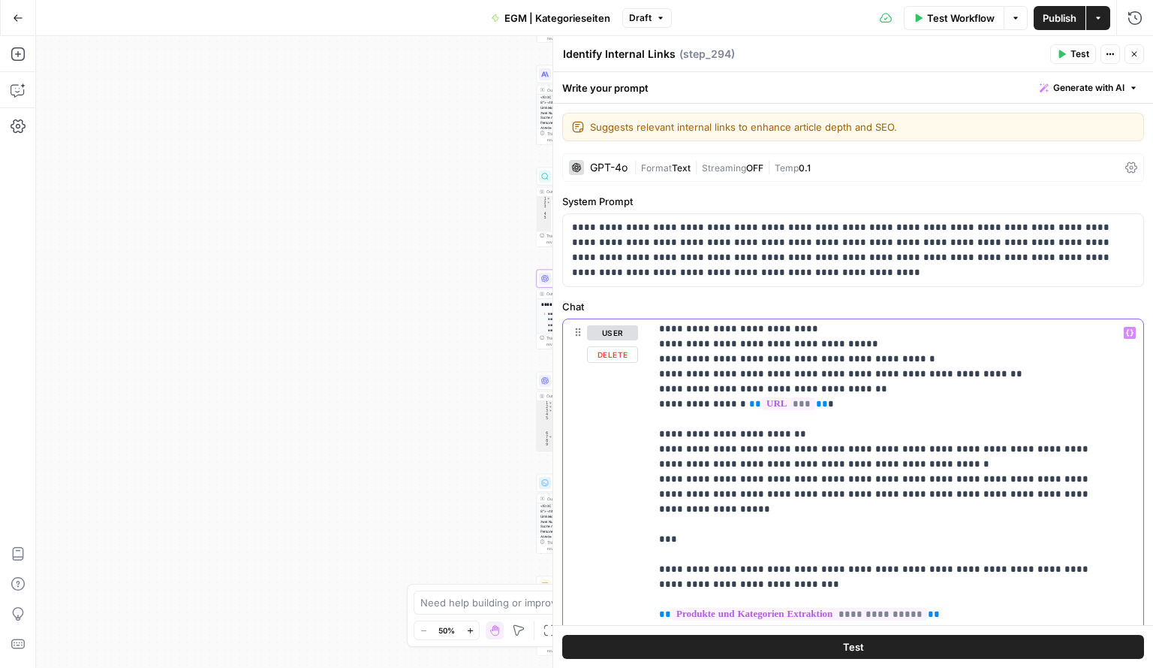
scroll to position [79, 0]
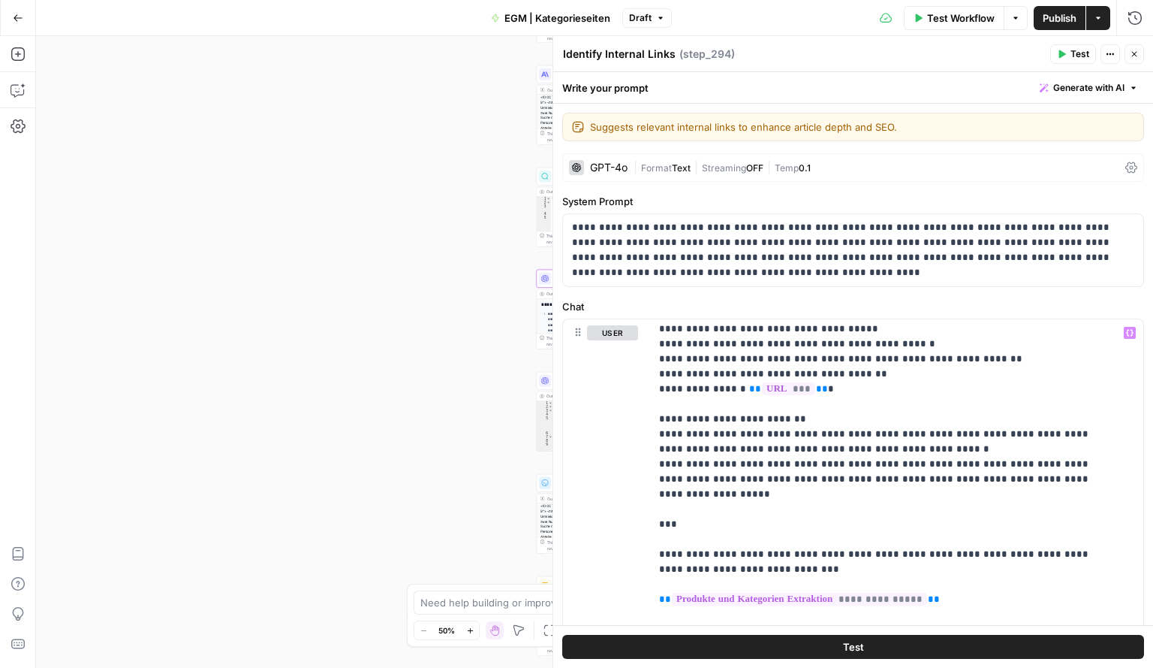
click at [1062, 20] on span "Publish" at bounding box center [1060, 18] width 34 height 15
click at [1043, 23] on span "Publish" at bounding box center [1060, 18] width 34 height 15
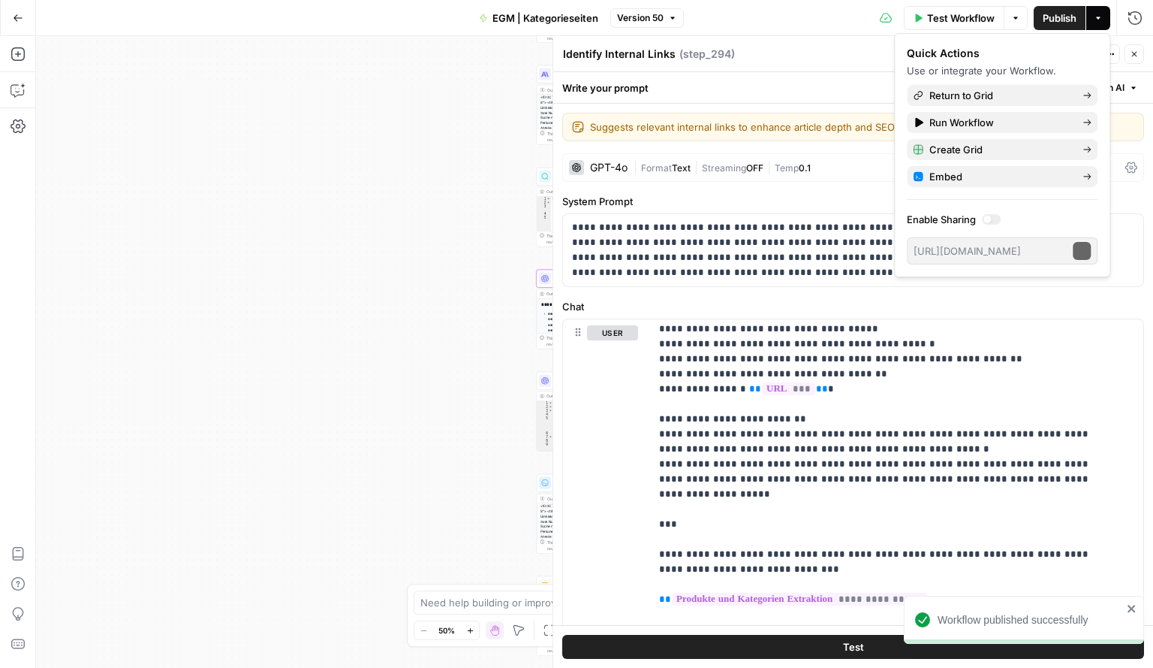
click at [23, 7] on button "Go Back" at bounding box center [18, 18] width 27 height 27
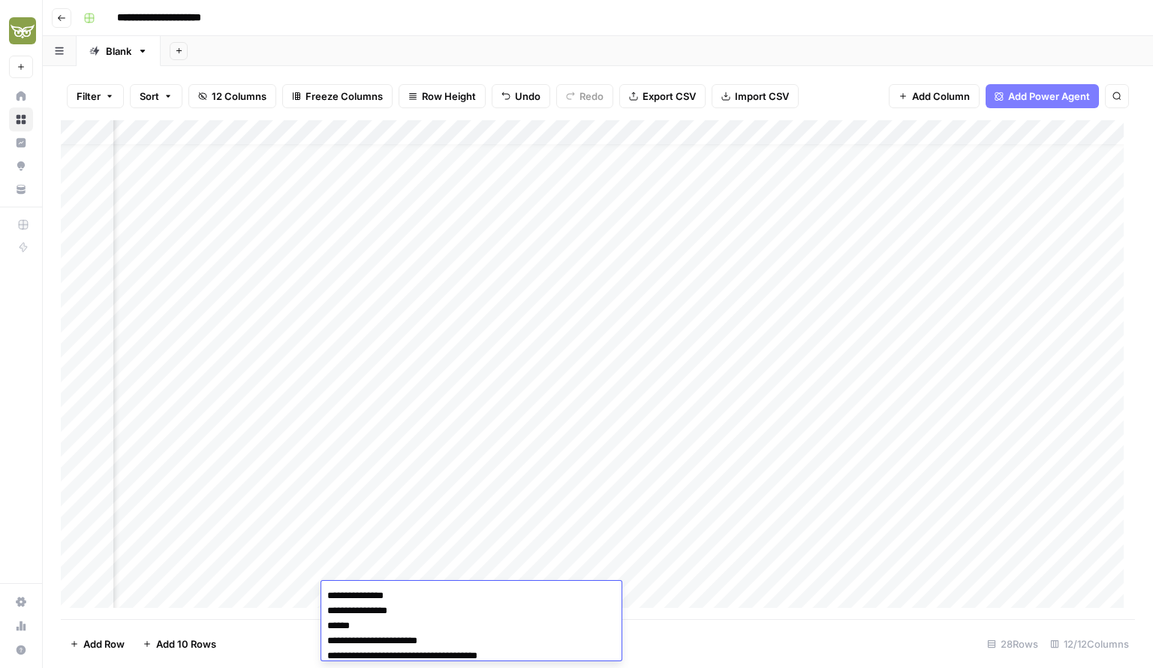
scroll to position [1035, 0]
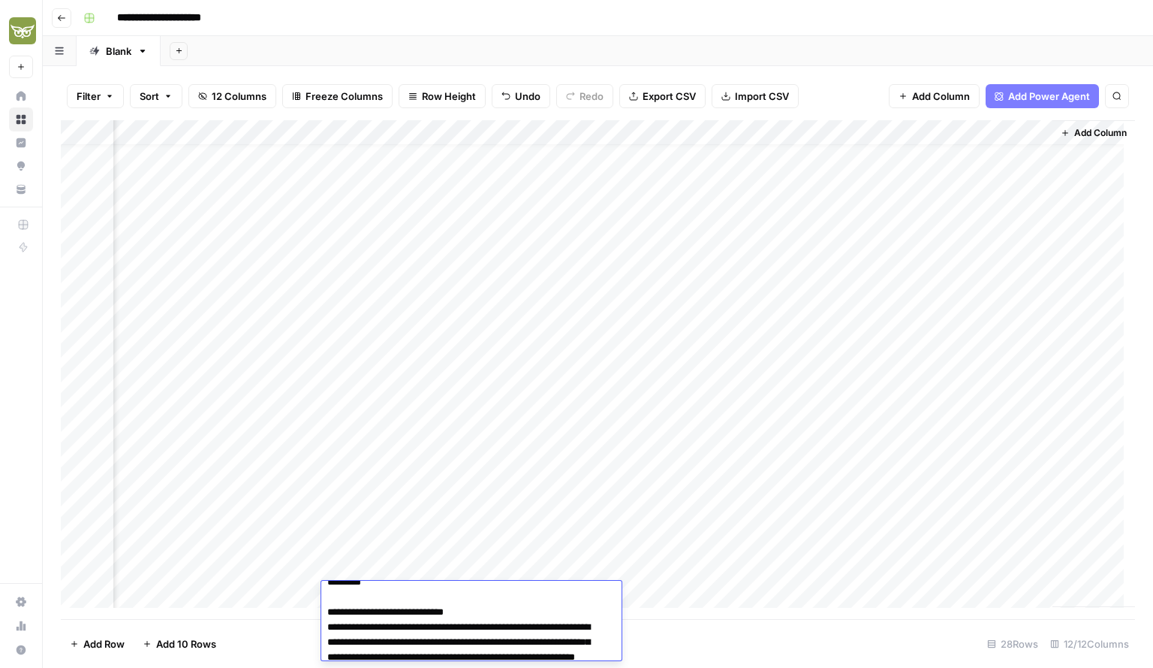
click at [378, 559] on div "Add Column" at bounding box center [598, 369] width 1075 height 499
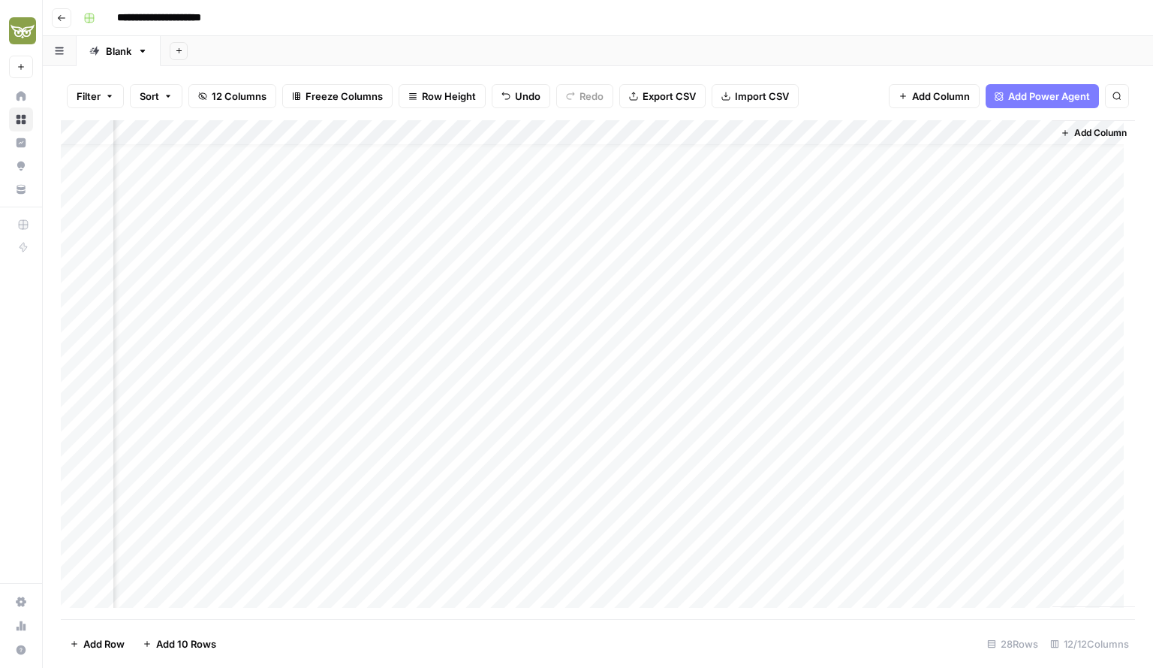
click at [372, 571] on div "Add Column" at bounding box center [598, 369] width 1075 height 499
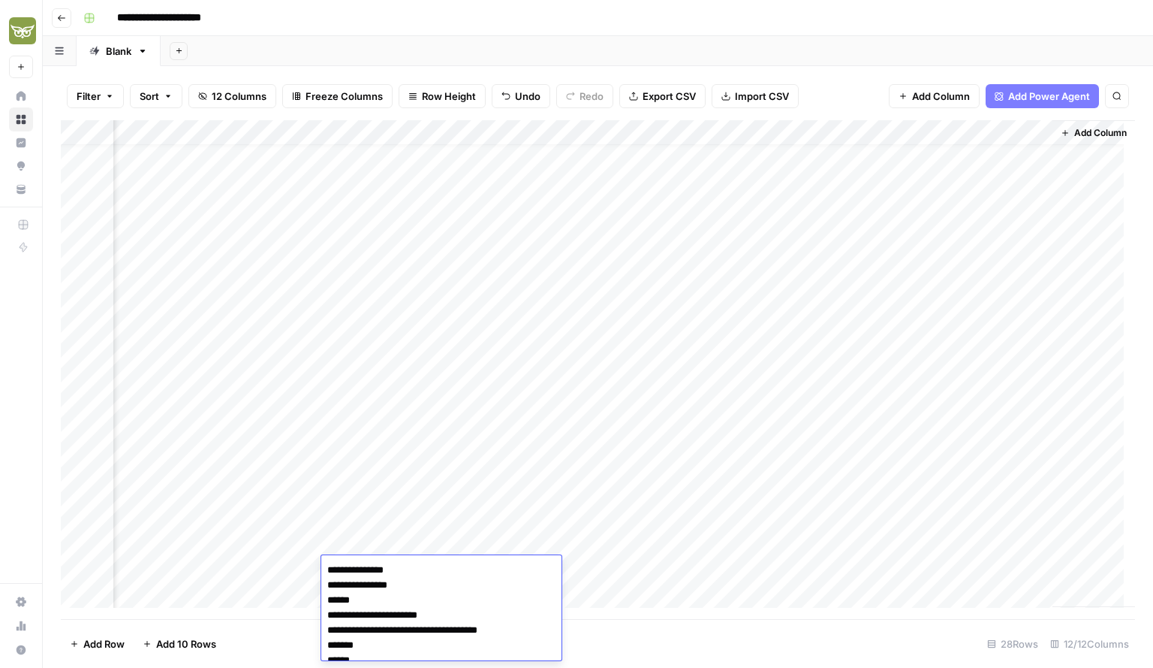
scroll to position [101, 0]
click at [372, 571] on textarea "**********" at bounding box center [441, 559] width 240 height 201
click at [465, 594] on textarea "**********" at bounding box center [441, 559] width 240 height 201
click at [350, 618] on textarea "**********" at bounding box center [441, 574] width 240 height 231
click at [561, 618] on textarea "**********" at bounding box center [442, 574] width 243 height 231
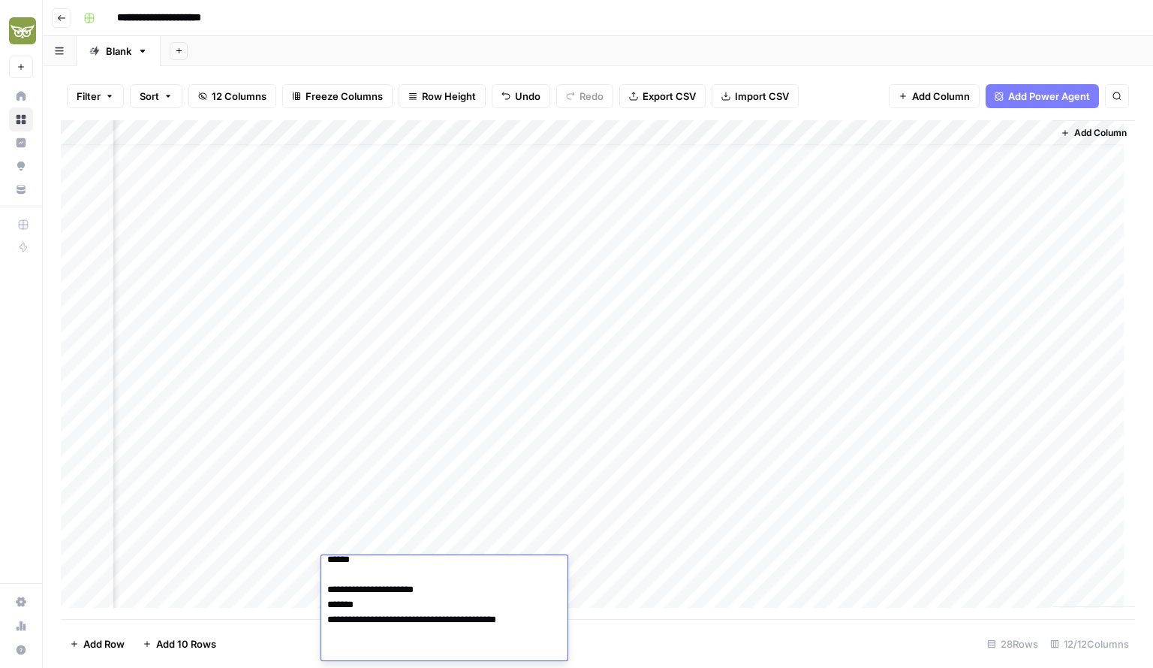
click at [395, 595] on textarea "**********" at bounding box center [442, 582] width 243 height 246
drag, startPoint x: 356, startPoint y: 618, endPoint x: 528, endPoint y: 618, distance: 172.0
click at [528, 618] on textarea "**********" at bounding box center [442, 582] width 243 height 246
click at [526, 617] on textarea "**********" at bounding box center [441, 582] width 240 height 246
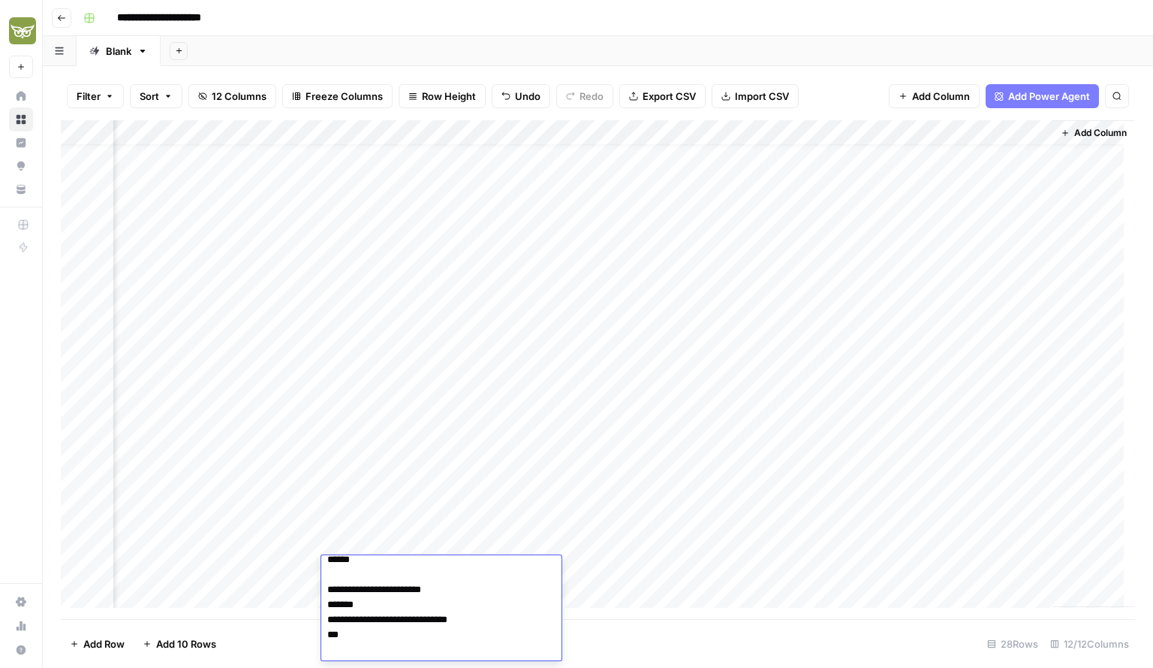
type textarea "**********"
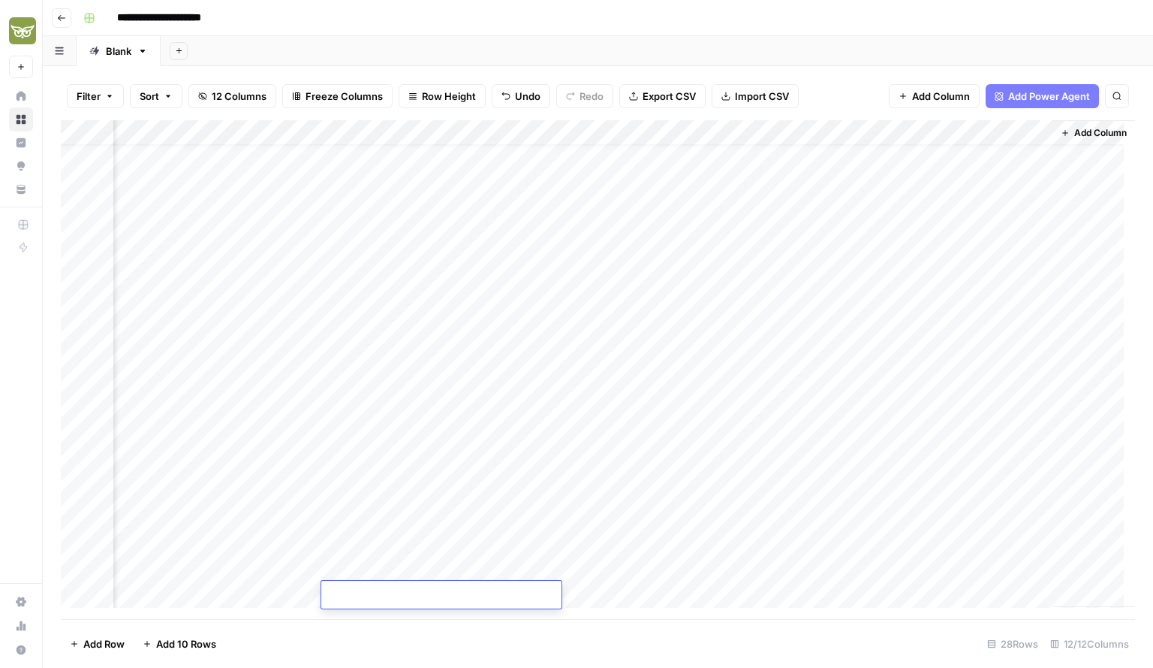
click at [374, 558] on div "Add Column" at bounding box center [598, 369] width 1075 height 499
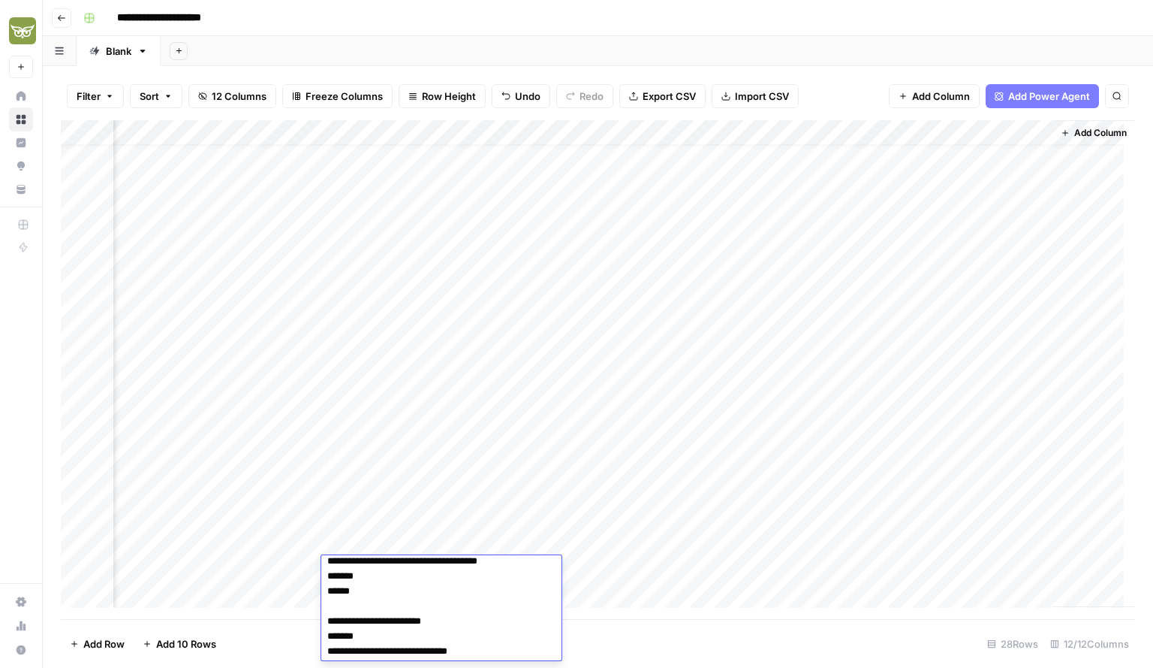
scroll to position [131, 0]
click at [362, 608] on textarea "**********" at bounding box center [441, 559] width 240 height 261
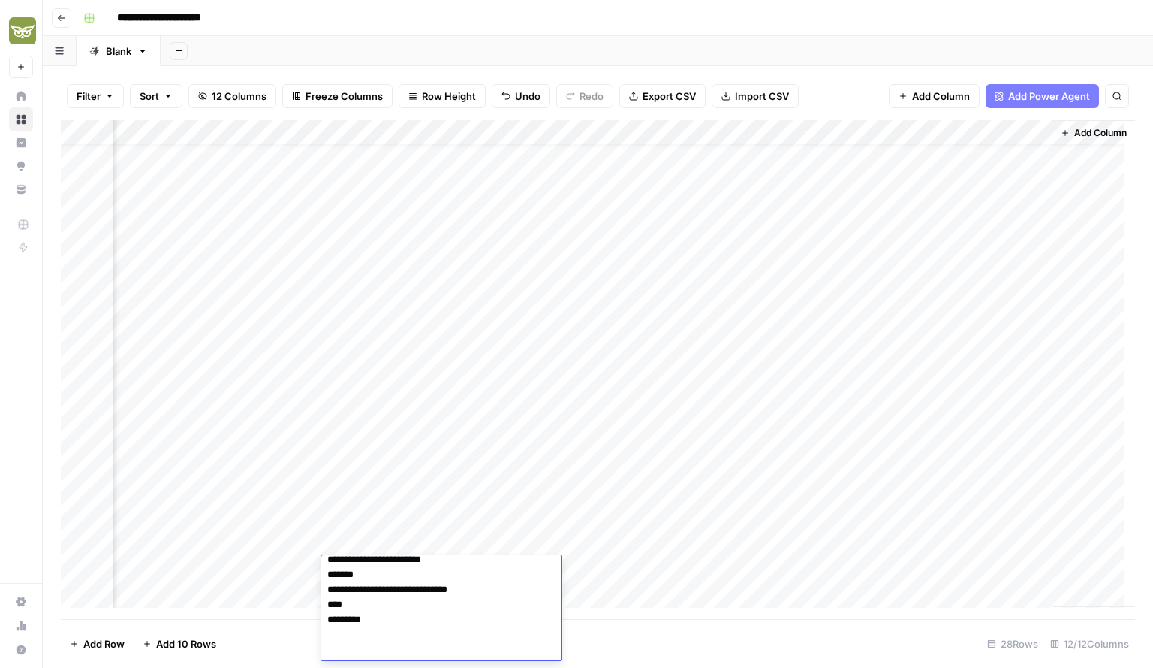
click at [351, 606] on textarea "**********" at bounding box center [441, 567] width 240 height 276
click at [347, 620] on textarea "**********" at bounding box center [441, 567] width 240 height 276
drag, startPoint x: 413, startPoint y: 617, endPoint x: 320, endPoint y: 626, distance: 93.6
click at [320, 626] on body "**********" at bounding box center [576, 334] width 1153 height 668
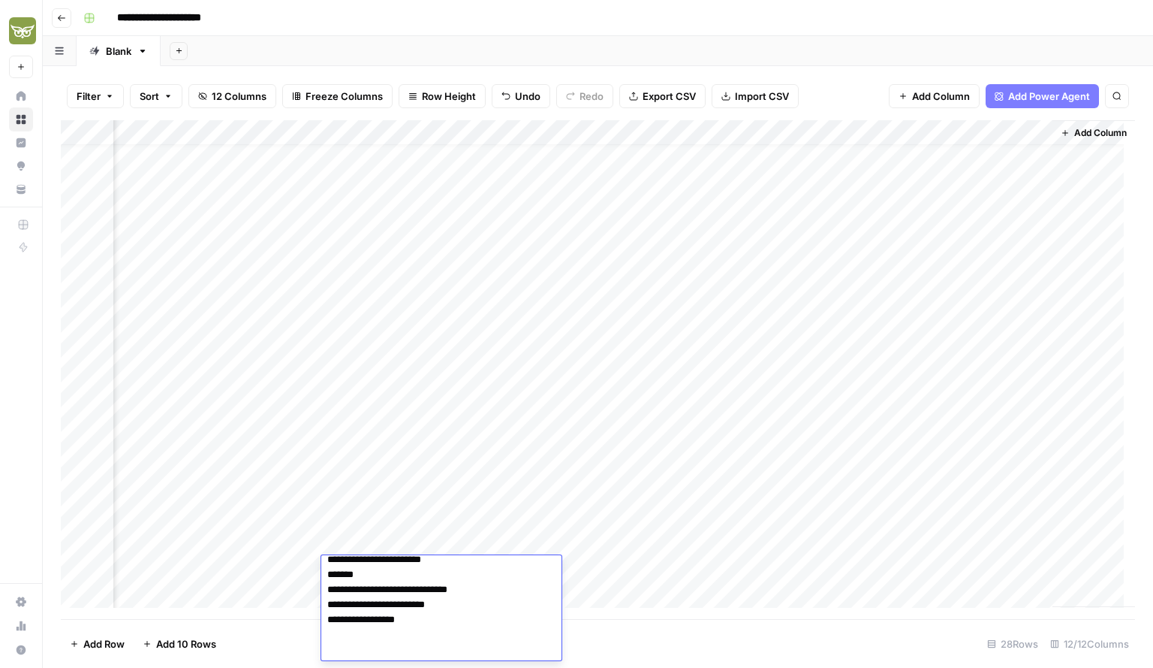
click at [358, 659] on textarea "**********" at bounding box center [441, 567] width 240 height 276
click at [349, 644] on textarea "**********" at bounding box center [441, 567] width 240 height 276
click at [342, 633] on textarea "**********" at bounding box center [441, 567] width 240 height 276
click at [341, 644] on textarea "**********" at bounding box center [441, 567] width 240 height 276
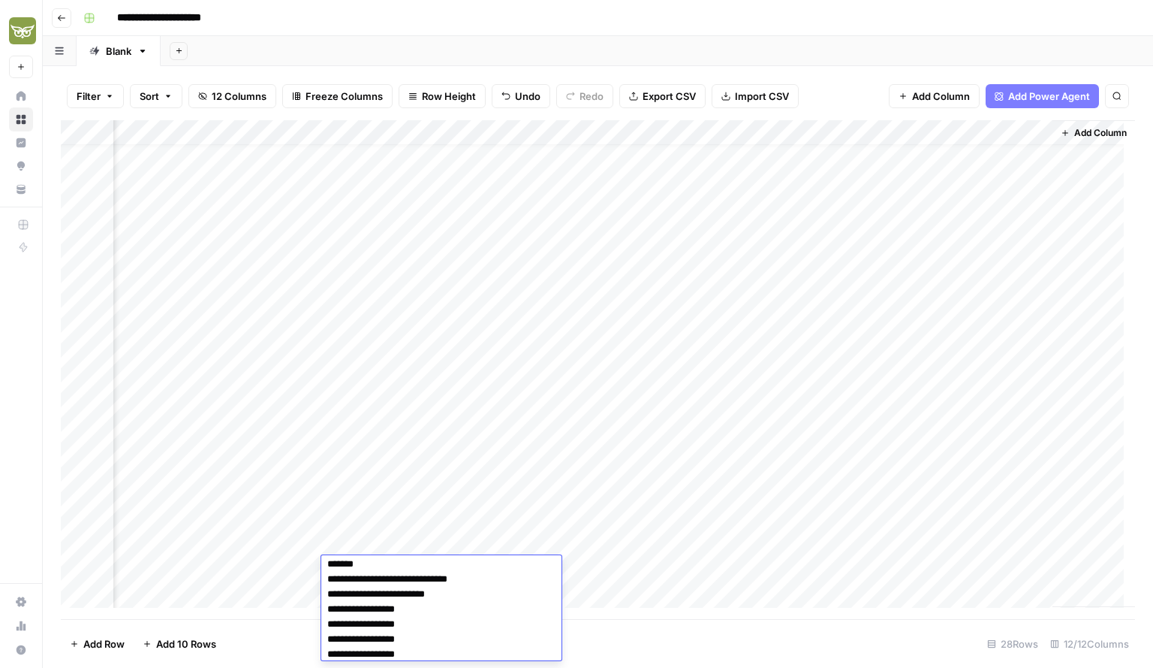
click at [383, 628] on textarea "**********" at bounding box center [441, 563] width 240 height 291
click at [383, 640] on textarea "**********" at bounding box center [441, 563] width 240 height 291
click at [383, 650] on textarea "**********" at bounding box center [441, 563] width 240 height 291
click at [410, 652] on textarea "**********" at bounding box center [441, 563] width 240 height 291
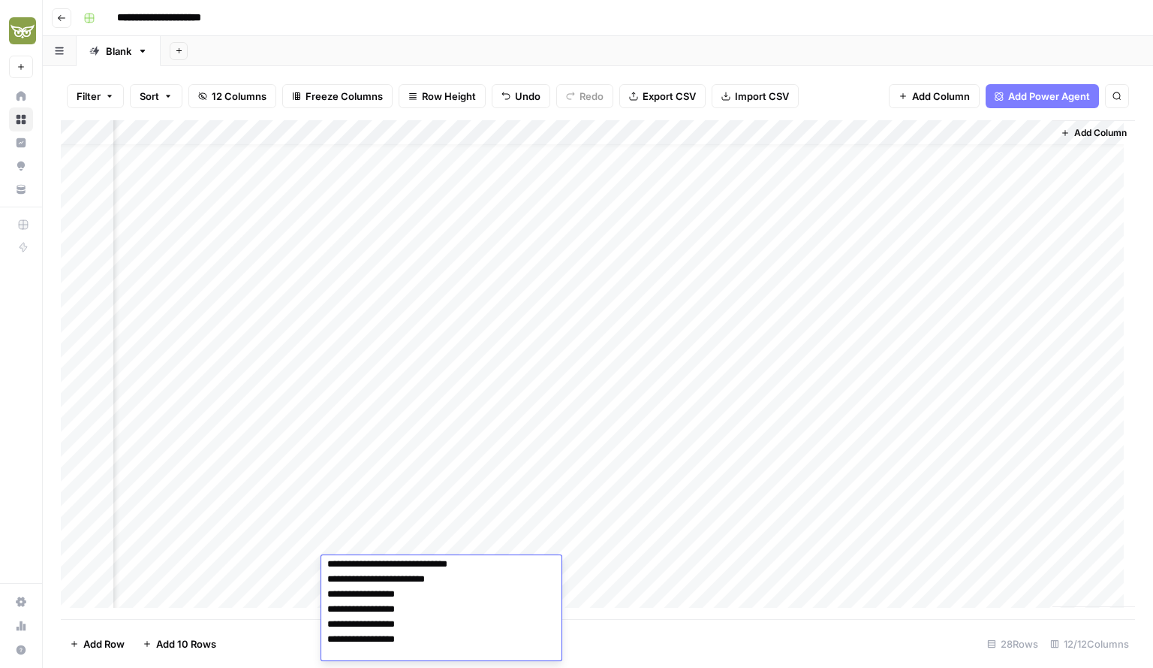
drag, startPoint x: 463, startPoint y: 581, endPoint x: 433, endPoint y: 584, distance: 30.2
click at [433, 584] on textarea "**********" at bounding box center [441, 556] width 240 height 306
click at [360, 653] on textarea "**********" at bounding box center [441, 556] width 240 height 306
click at [354, 656] on textarea "**********" at bounding box center [441, 548] width 240 height 321
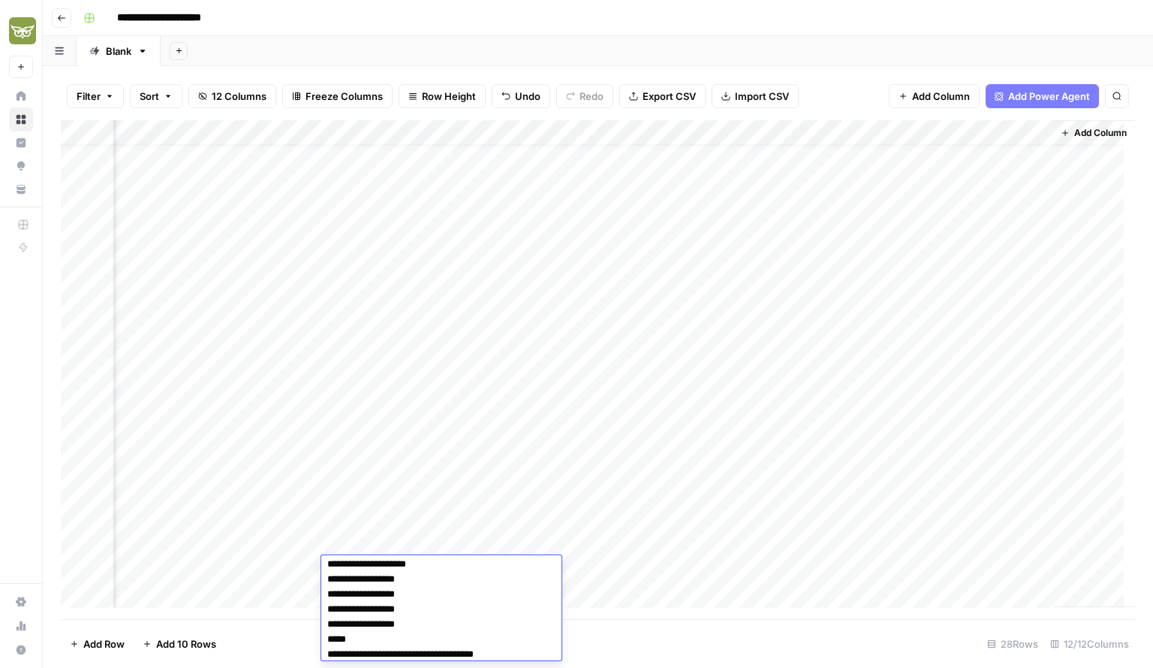
click at [533, 652] on textarea "**********" at bounding box center [441, 548] width 240 height 321
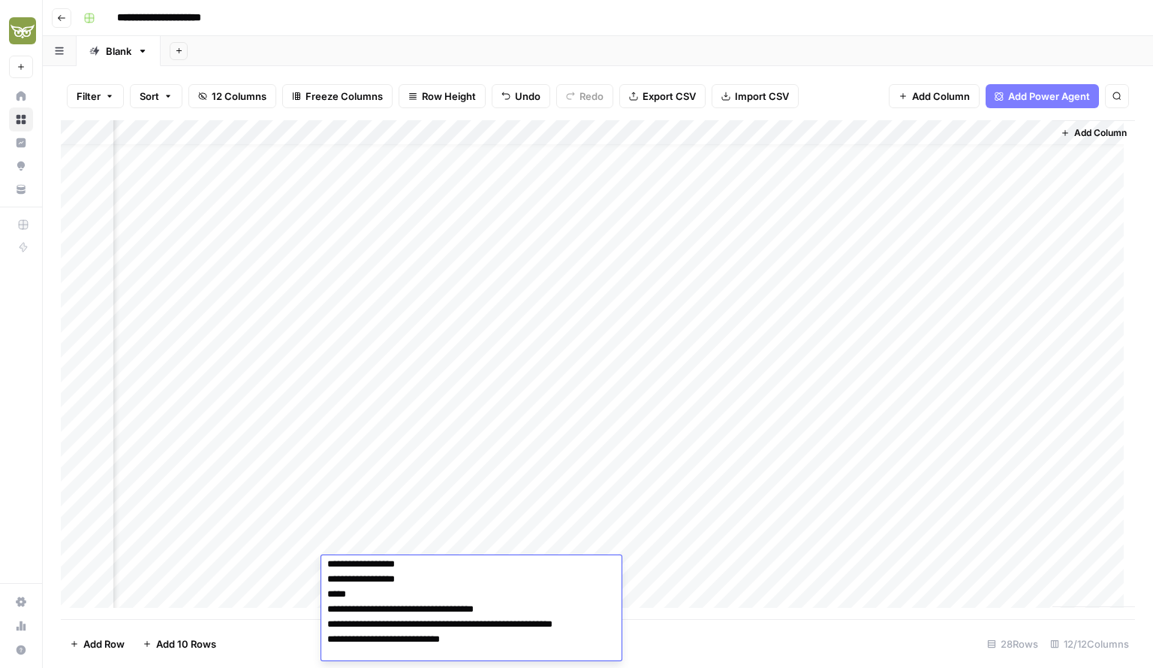
scroll to position [231, 0]
drag, startPoint x: 505, startPoint y: 641, endPoint x: 323, endPoint y: 644, distance: 181.8
click at [323, 644] on textarea "**********" at bounding box center [465, 518] width 289 height 381
click at [334, 651] on textarea "**********" at bounding box center [465, 518] width 289 height 381
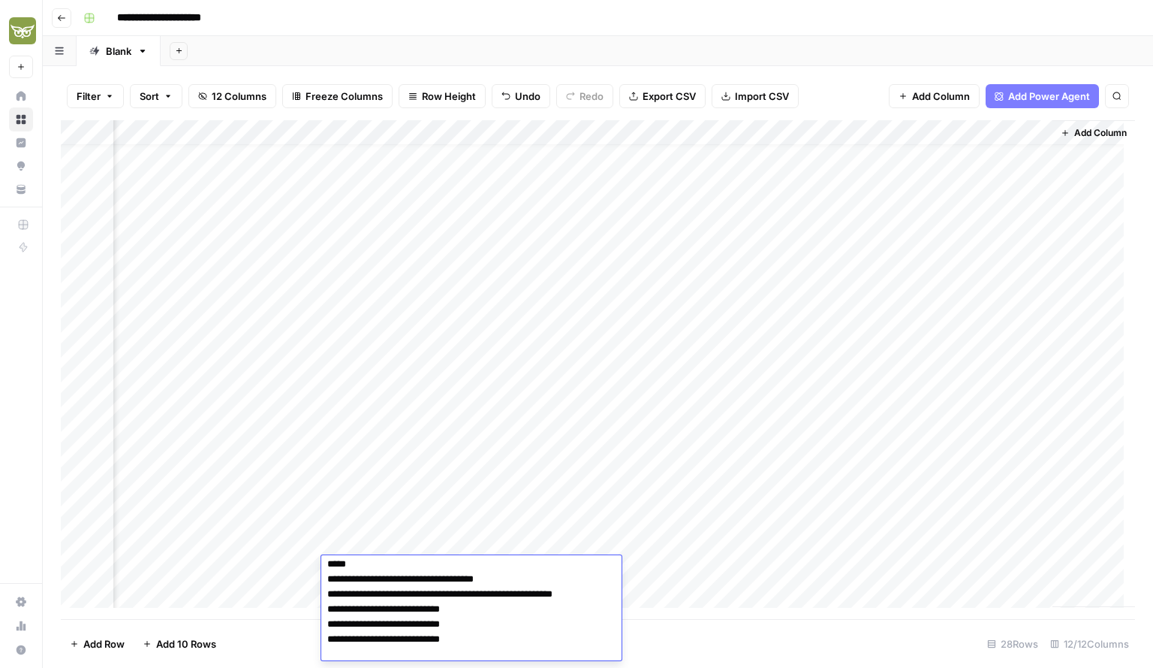
scroll to position [261, 0]
drag, startPoint x: 464, startPoint y: 625, endPoint x: 353, endPoint y: 627, distance: 111.2
click at [353, 627] on textarea "**********" at bounding box center [465, 504] width 289 height 412
drag, startPoint x: 468, startPoint y: 639, endPoint x: 357, endPoint y: 638, distance: 110.4
click at [357, 638] on textarea "**********" at bounding box center [465, 504] width 289 height 412
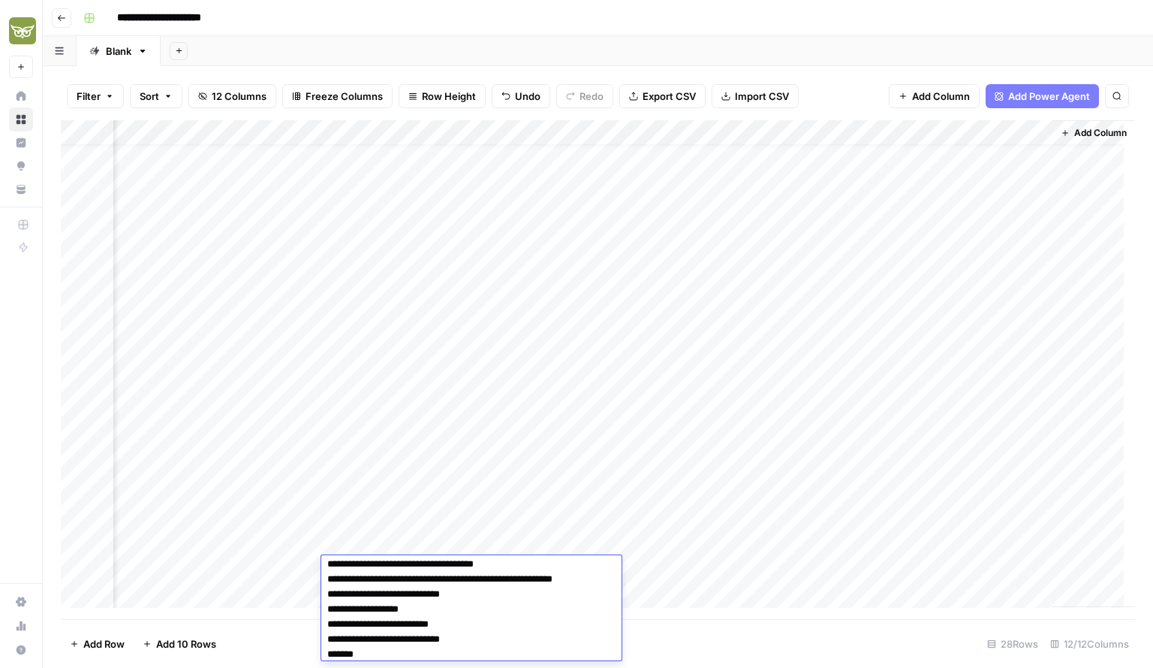
scroll to position [311, 0]
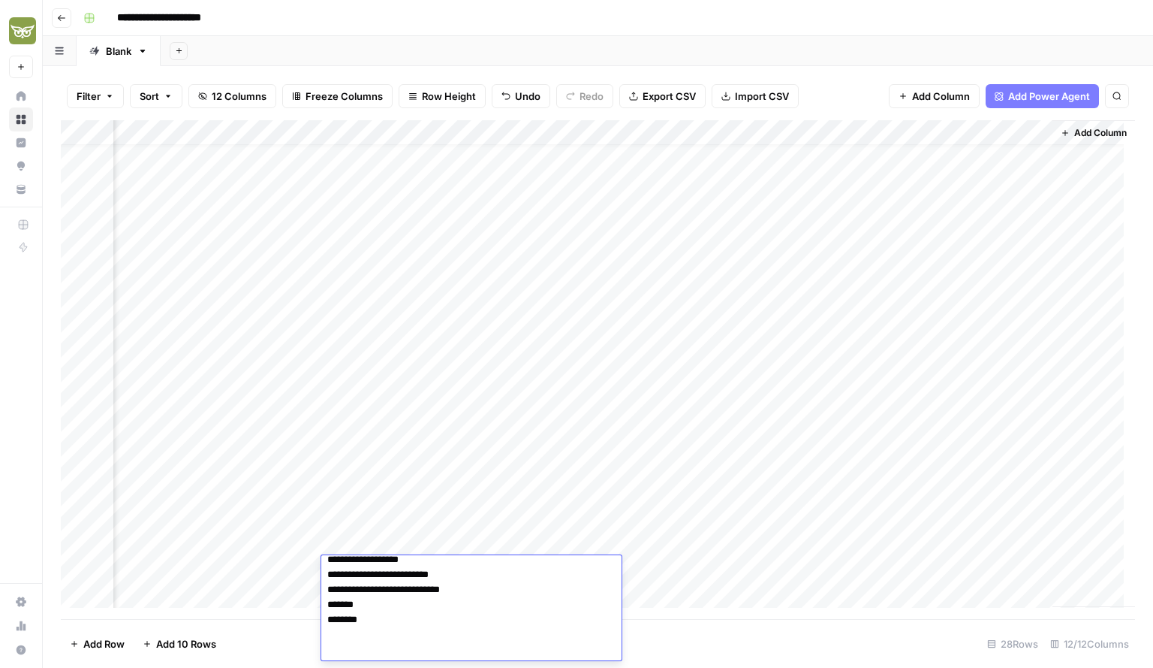
drag, startPoint x: 466, startPoint y: 654, endPoint x: 354, endPoint y: 609, distance: 119.9
click at [354, 609] on textarea "**********" at bounding box center [465, 455] width 289 height 412
click at [347, 608] on textarea "**********" at bounding box center [465, 455] width 289 height 412
click at [503, 602] on textarea "**********" at bounding box center [465, 455] width 289 height 412
click at [509, 602] on textarea "**********" at bounding box center [465, 455] width 289 height 412
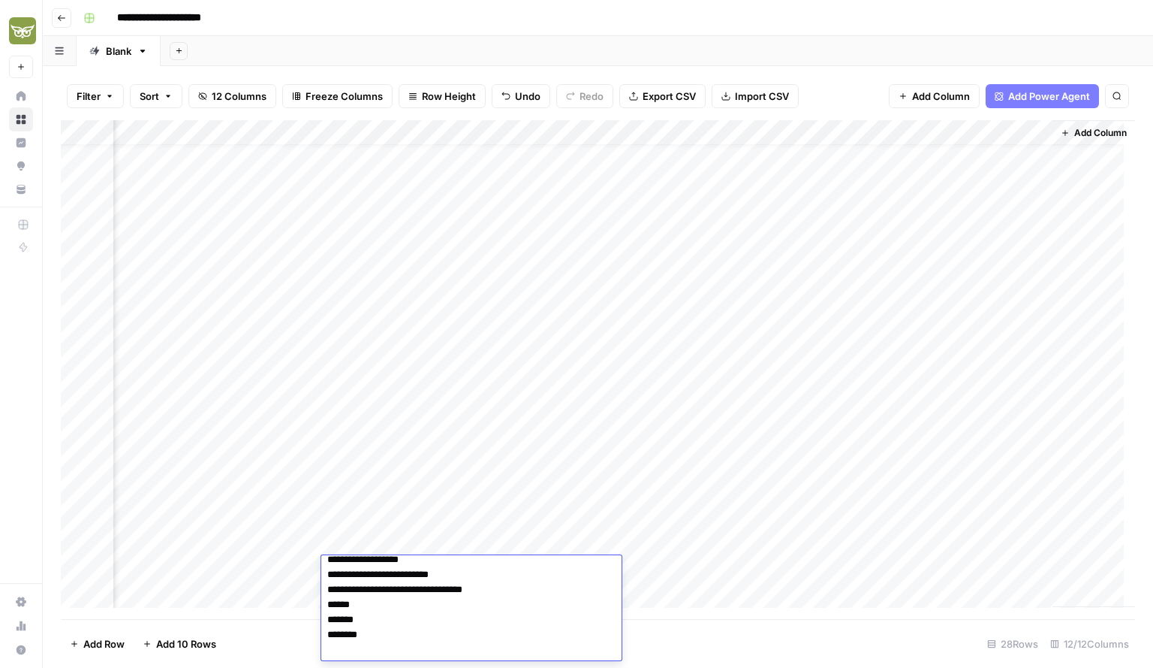
click at [357, 624] on textarea "**********" at bounding box center [465, 462] width 289 height 427
click at [354, 621] on textarea "**********" at bounding box center [465, 462] width 289 height 427
click at [415, 623] on textarea "**********" at bounding box center [465, 462] width 289 height 427
drag, startPoint x: 396, startPoint y: 635, endPoint x: 325, endPoint y: 633, distance: 70.6
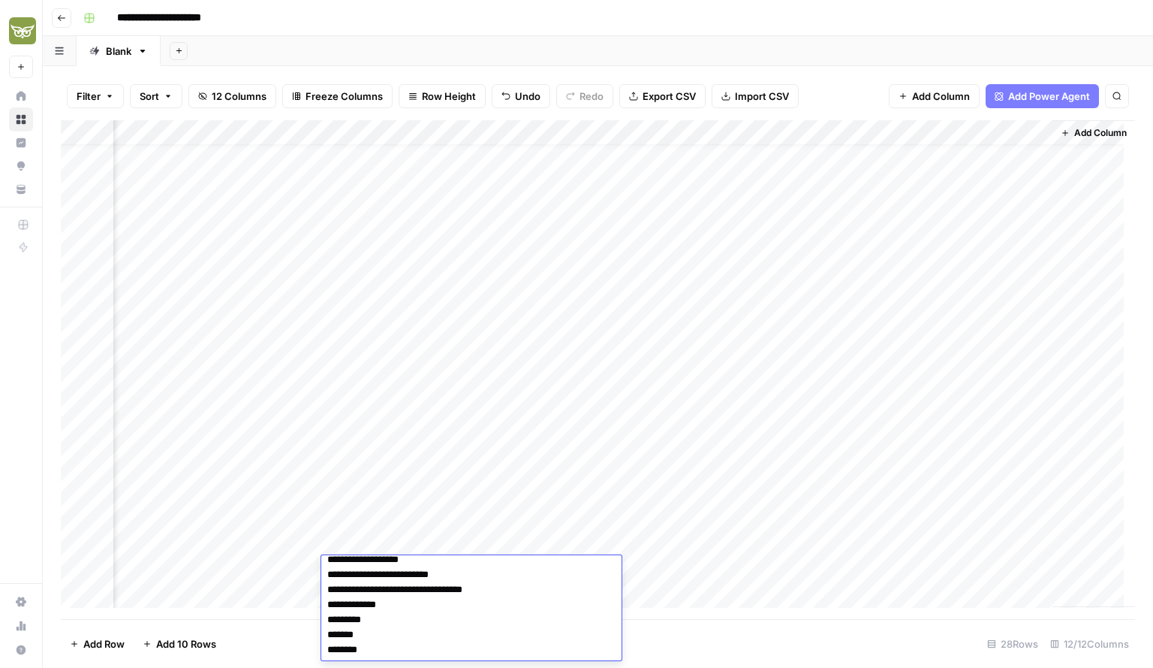
click at [325, 633] on textarea "**********" at bounding box center [465, 470] width 289 height 442
click at [388, 632] on textarea "**********" at bounding box center [465, 470] width 289 height 442
type textarea "**********"
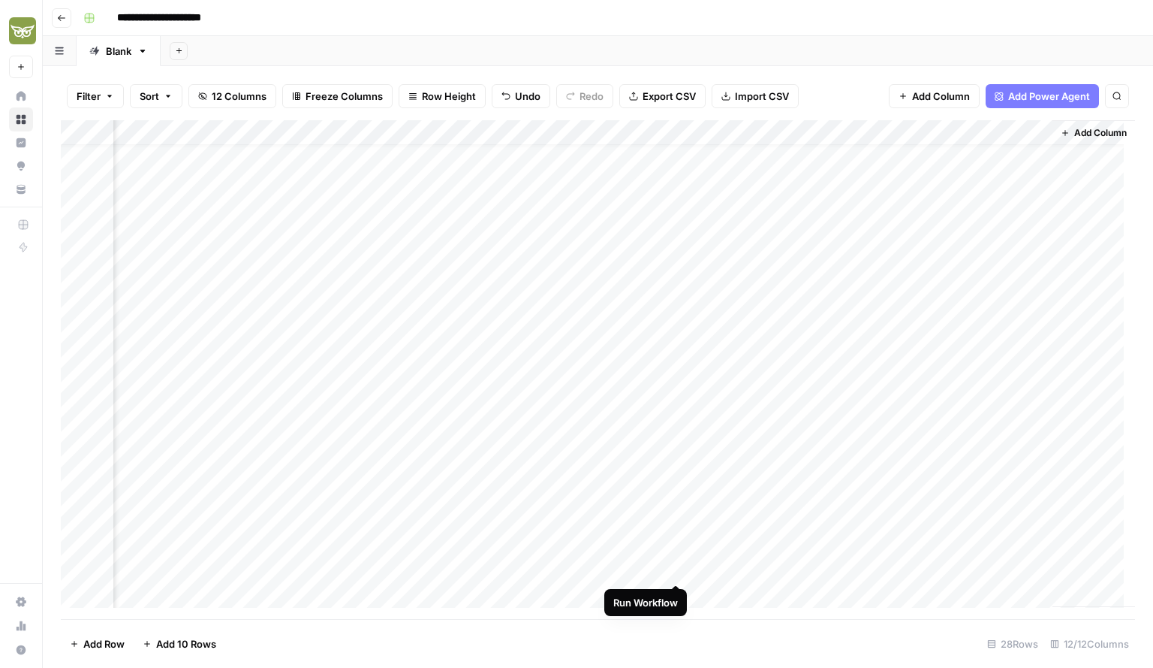
click at [674, 569] on div "Add Column" at bounding box center [598, 369] width 1075 height 499
click at [406, 391] on div "Add Column" at bounding box center [598, 369] width 1075 height 499
click at [658, 385] on div "Add Column" at bounding box center [598, 369] width 1075 height 499
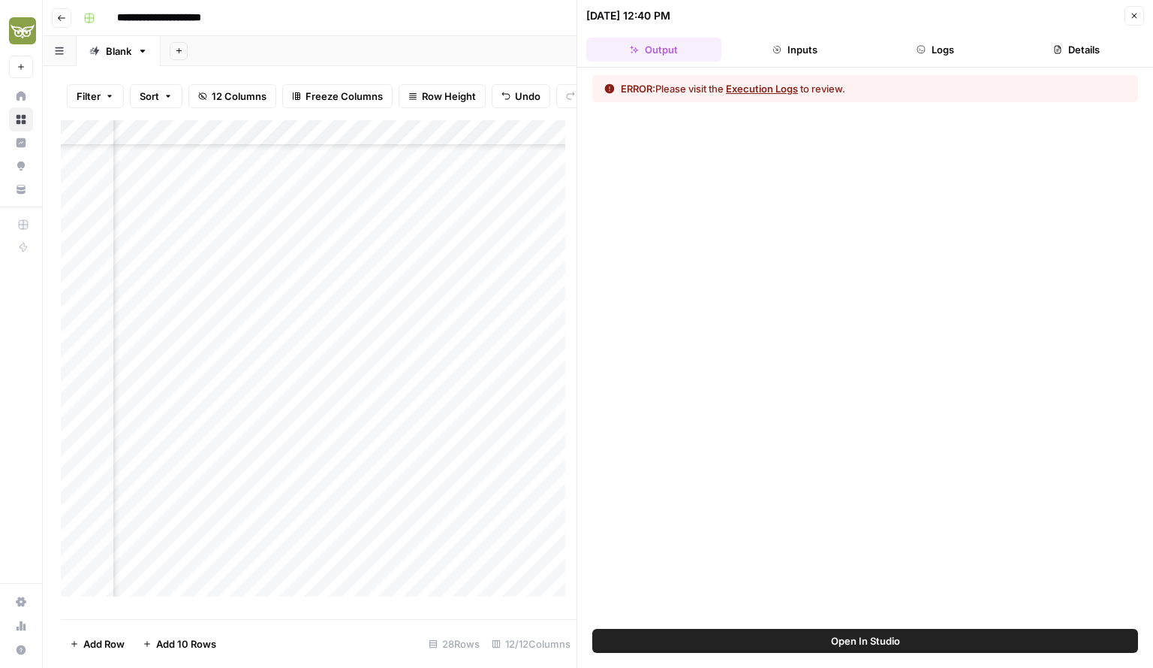
click at [782, 91] on button "Execution Logs" at bounding box center [762, 88] width 72 height 15
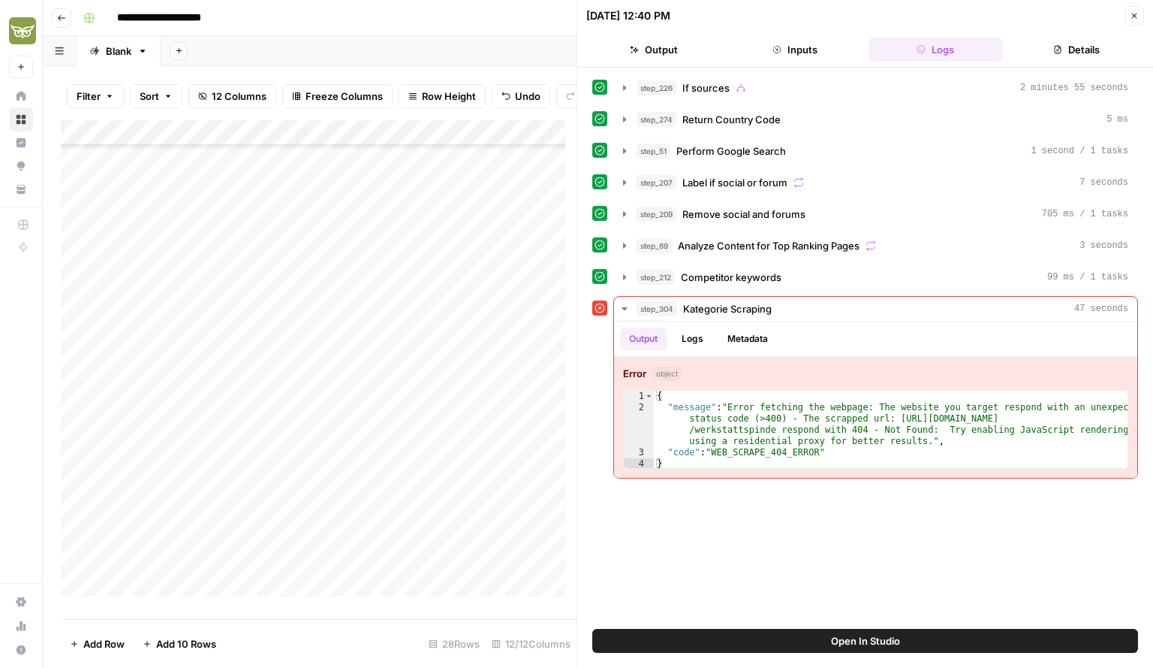
scroll to position [206, 200]
click at [351, 400] on div "Add Column" at bounding box center [319, 363] width 516 height 487
click at [459, 401] on div "Add Column" at bounding box center [319, 363] width 516 height 487
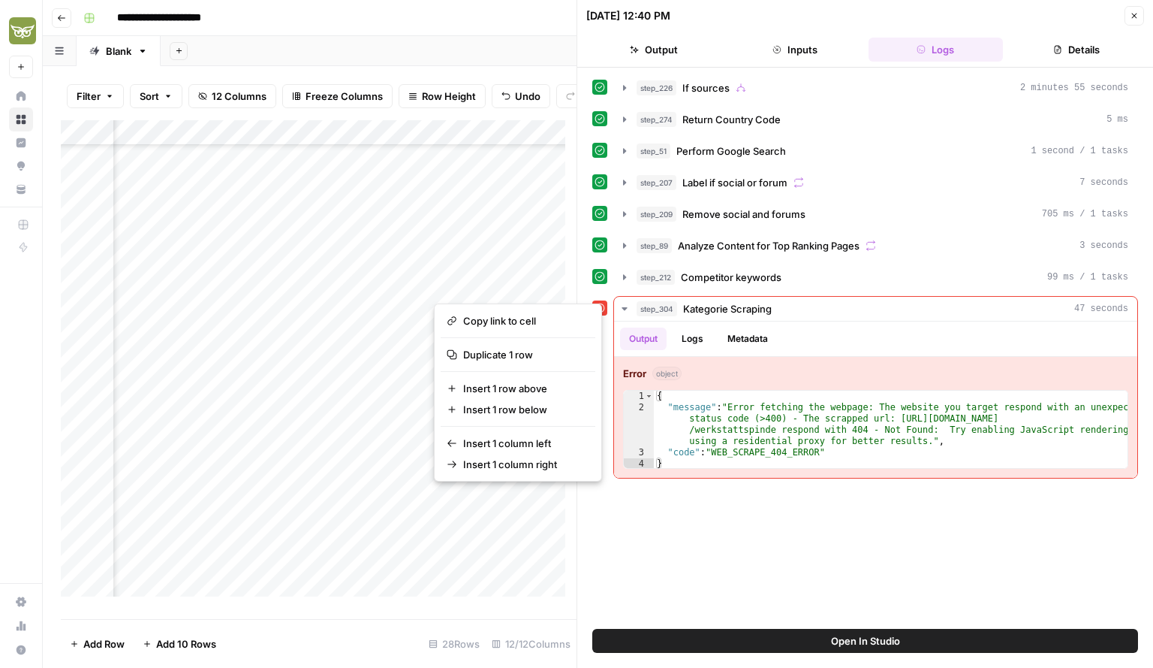
click at [478, 600] on div "Add Column" at bounding box center [319, 363] width 516 height 487
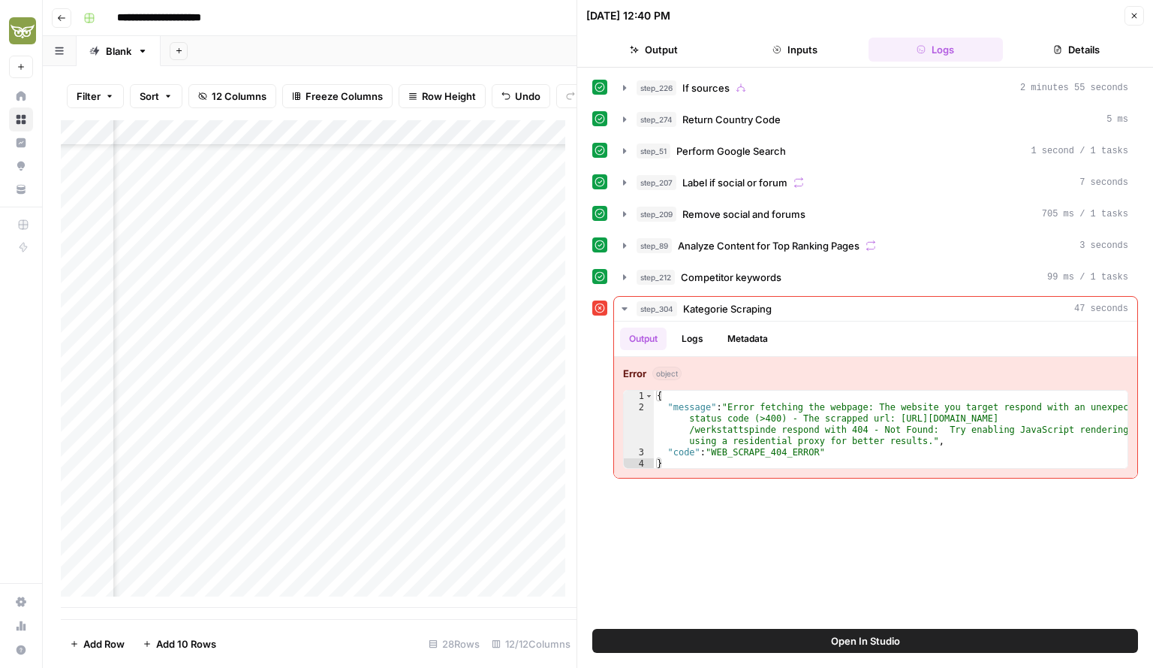
scroll to position [288, 532]
click at [460, 516] on div "Add Column" at bounding box center [319, 363] width 516 height 487
click at [1141, 19] on button "Close" at bounding box center [1135, 16] width 20 height 20
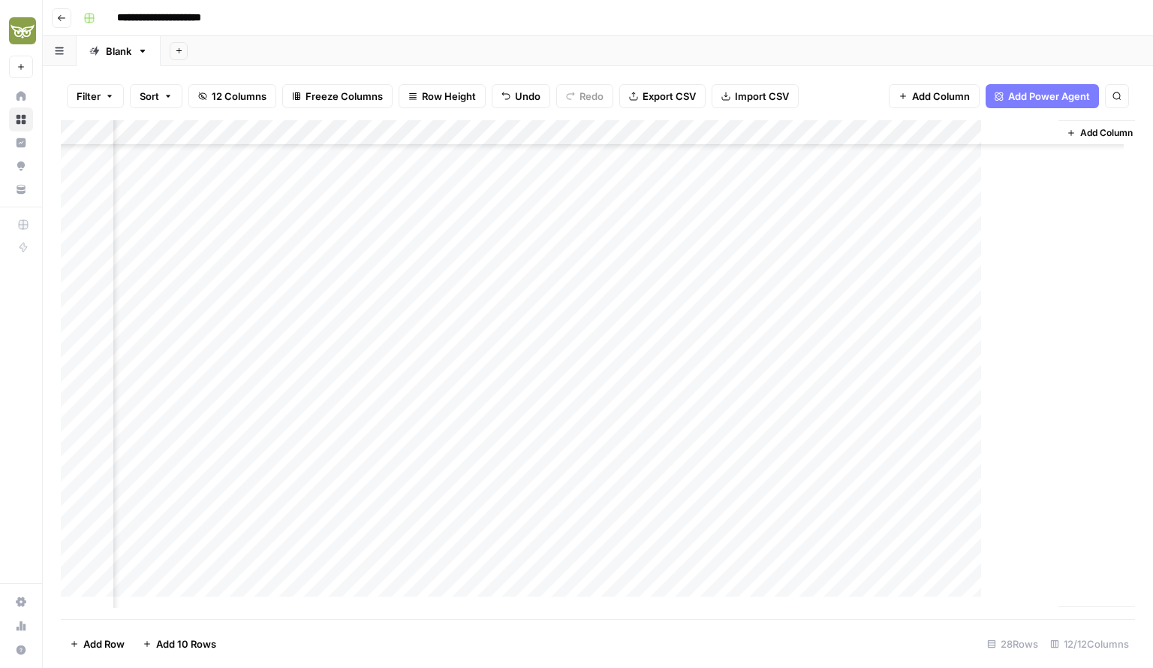
scroll to position [276, 294]
click at [674, 514] on div "Add Column" at bounding box center [598, 369] width 1075 height 499
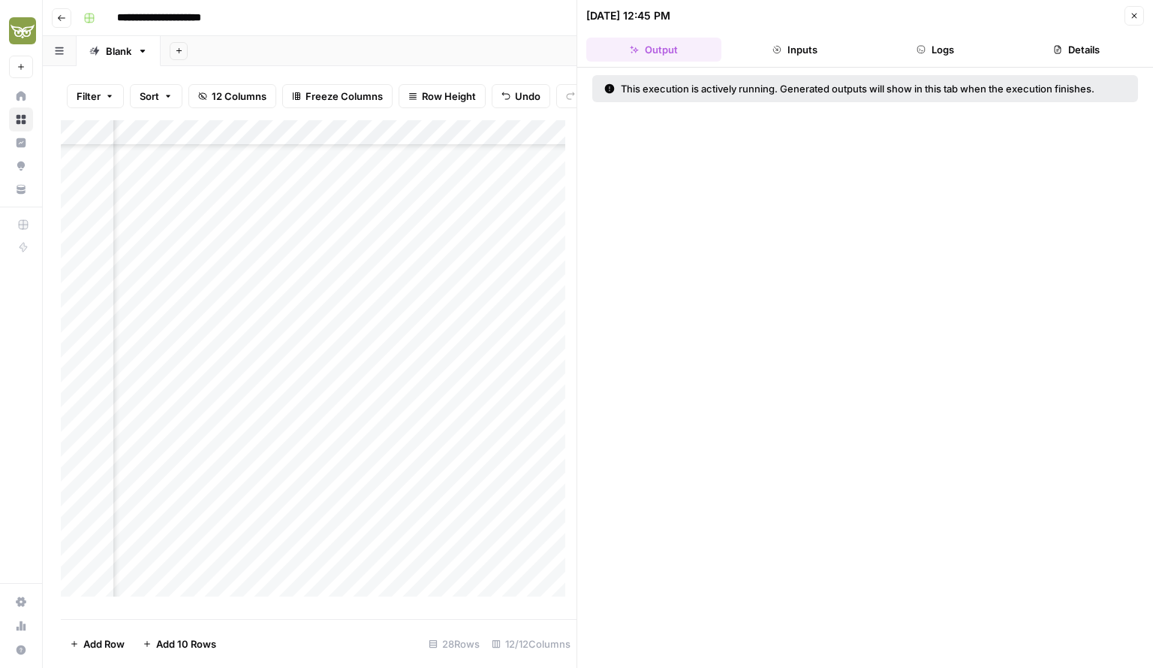
click at [927, 49] on button "Logs" at bounding box center [936, 50] width 135 height 24
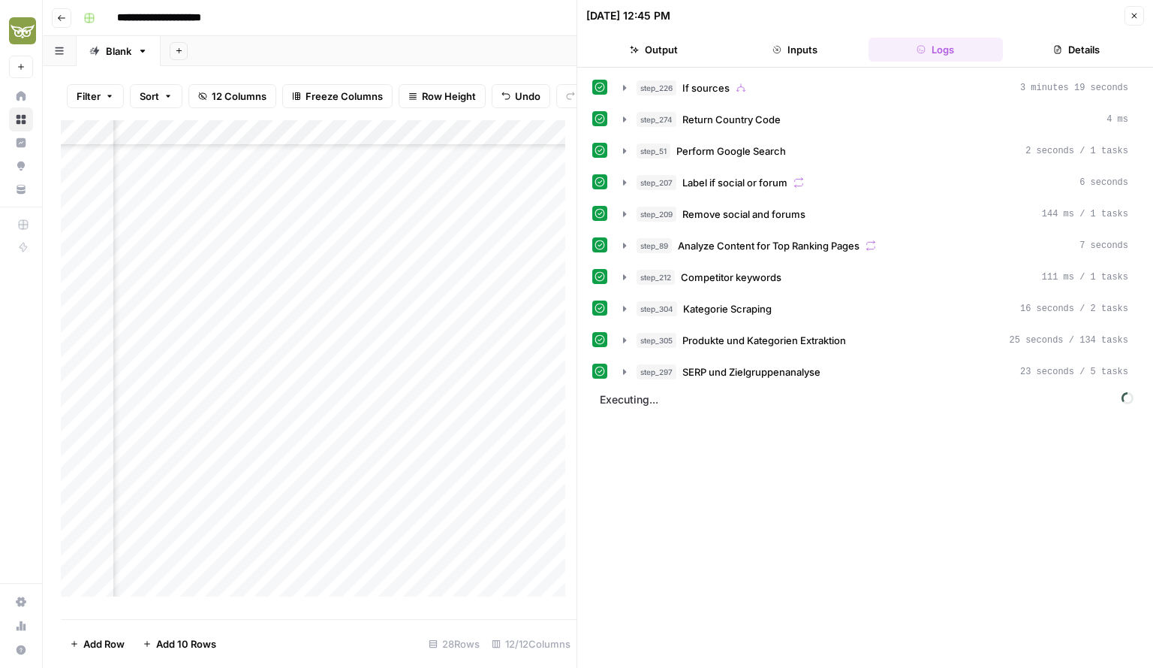
click at [1131, 16] on icon "button" at bounding box center [1134, 15] width 9 height 9
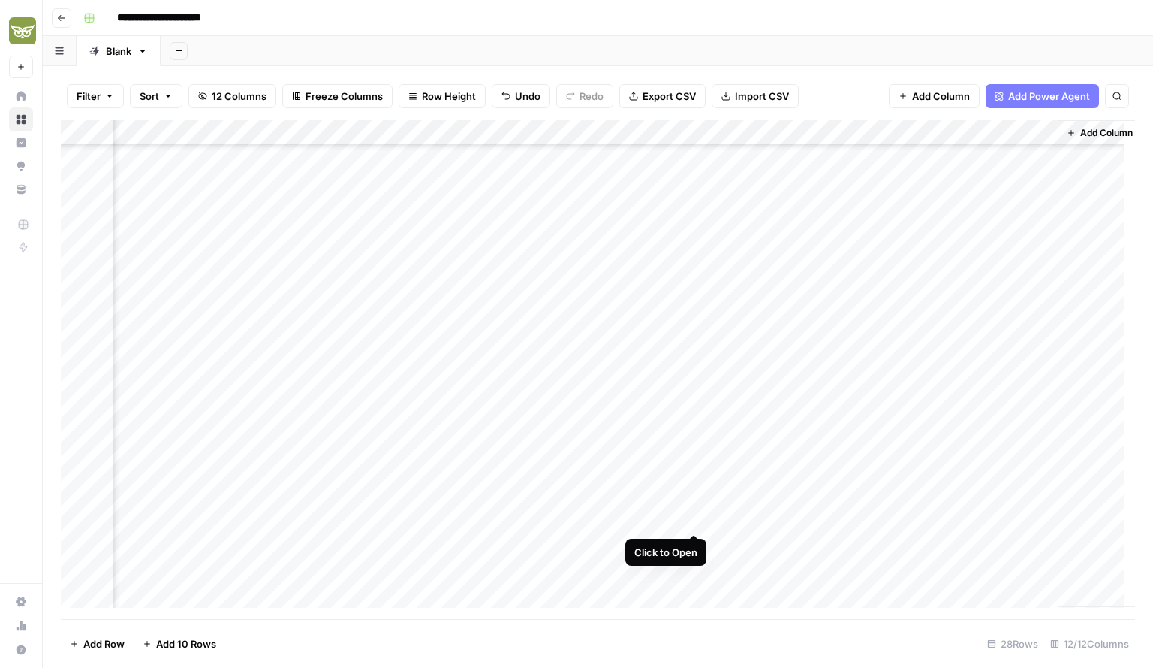
click at [692, 515] on div "Add Column" at bounding box center [598, 369] width 1075 height 499
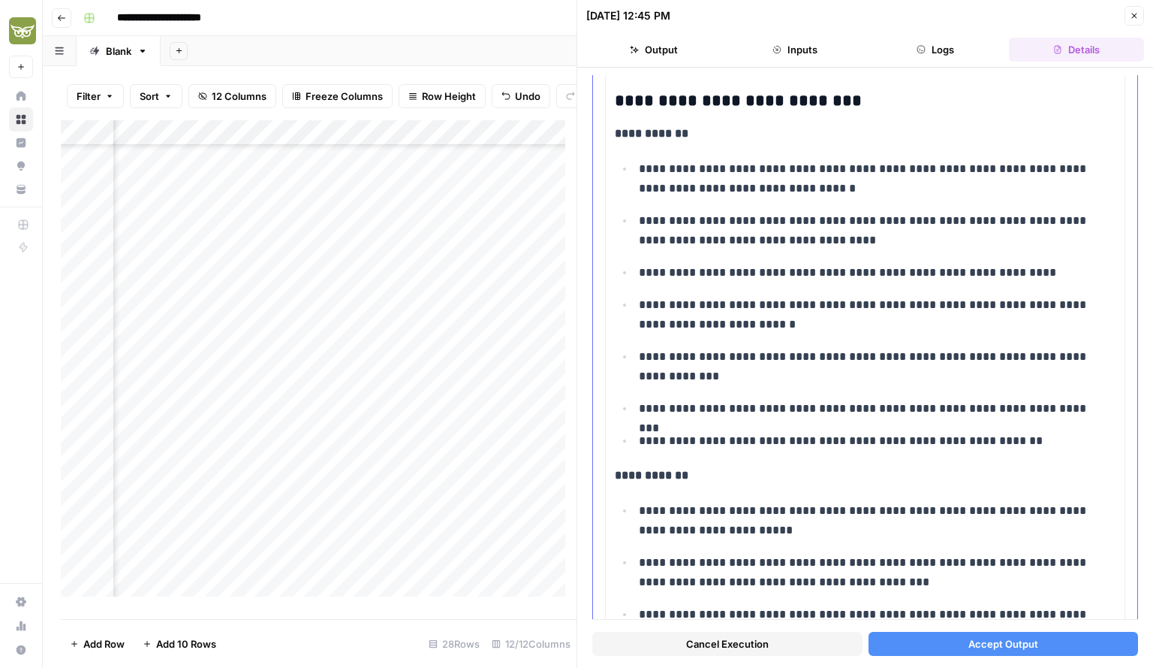
scroll to position [2217, 0]
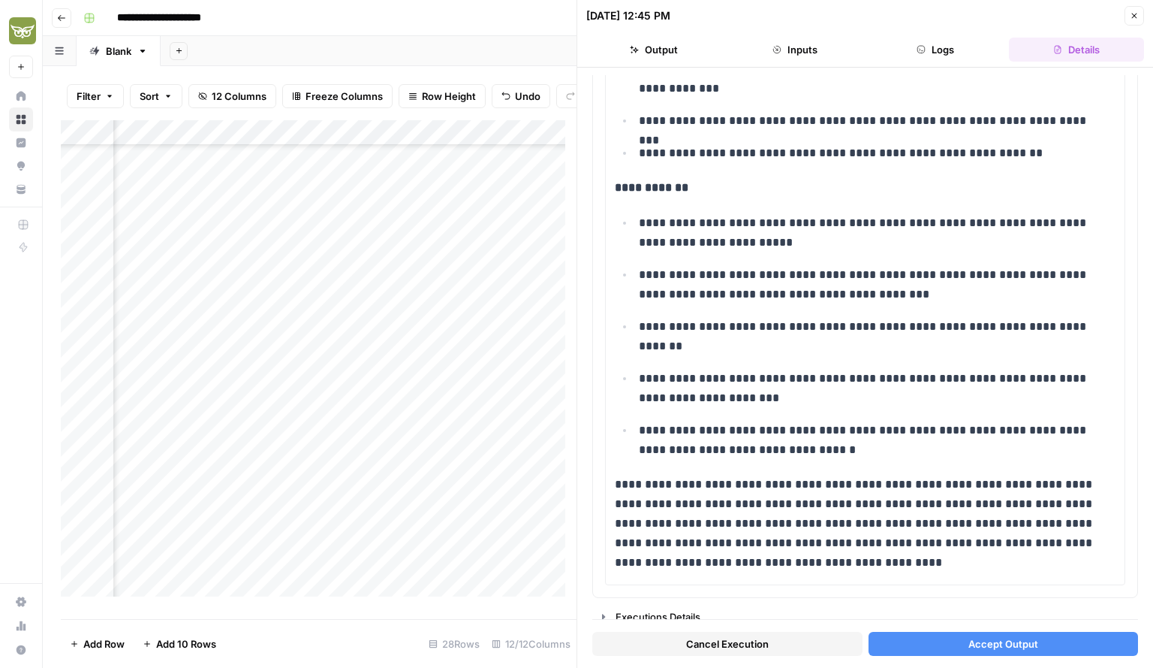
click at [1013, 640] on span "Accept Output" at bounding box center [1004, 643] width 70 height 15
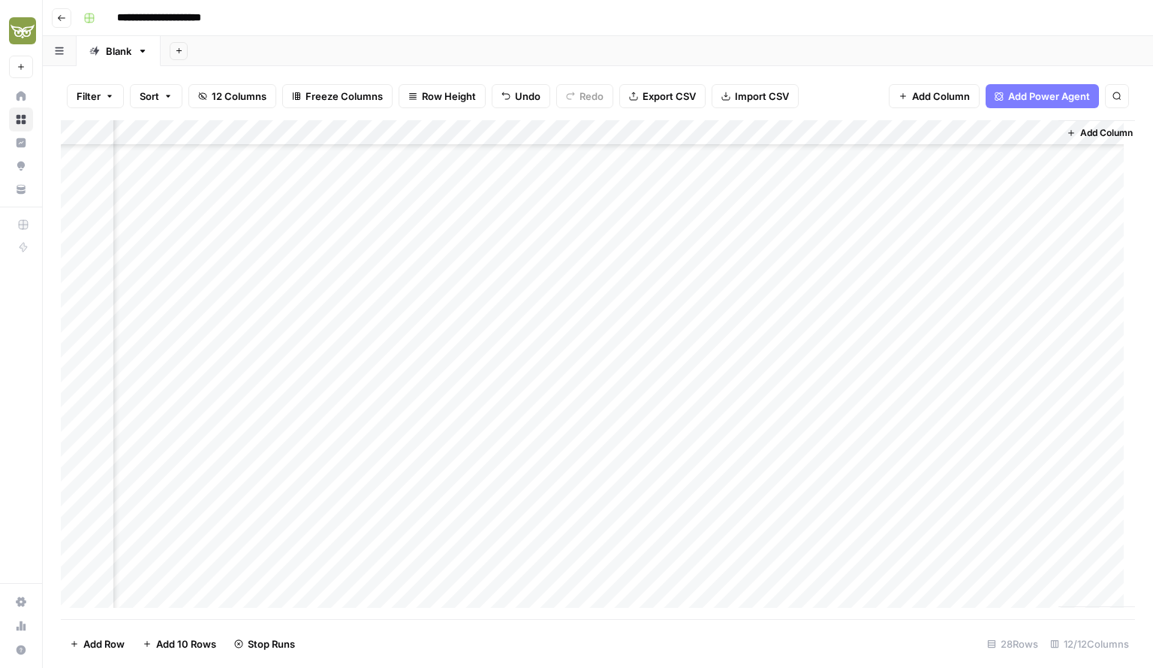
scroll to position [276, 312]
click at [651, 521] on div "Add Column" at bounding box center [598, 369] width 1075 height 499
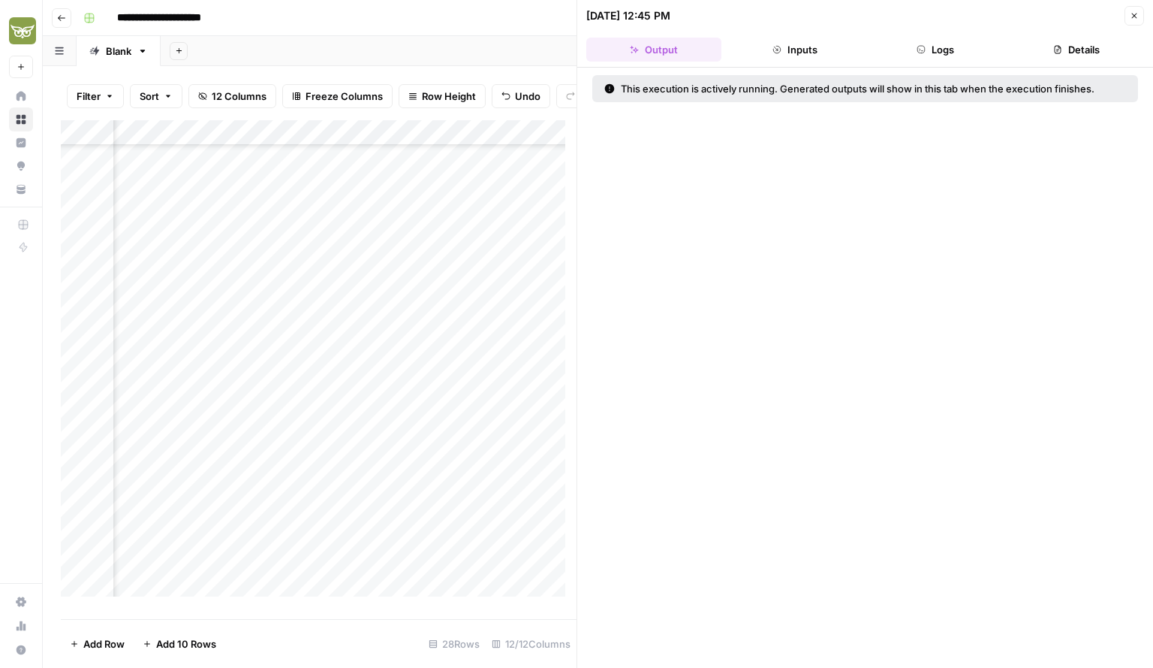
click at [936, 52] on button "Logs" at bounding box center [936, 50] width 135 height 24
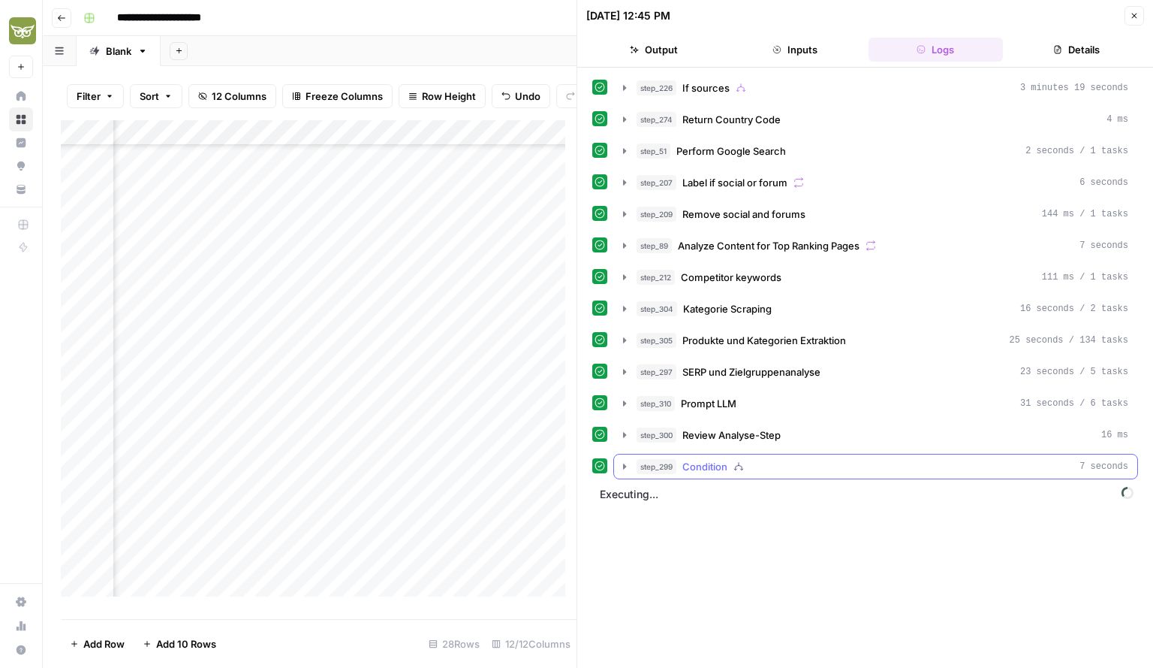
click at [623, 463] on icon "button" at bounding box center [624, 465] width 3 height 5
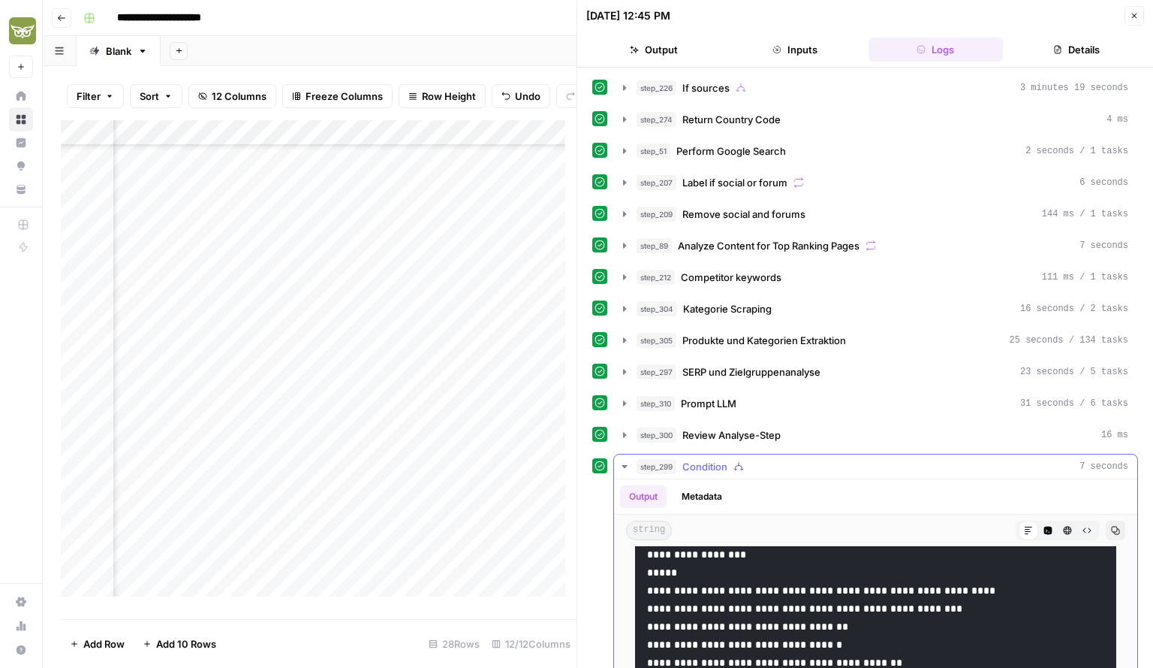
scroll to position [252, 0]
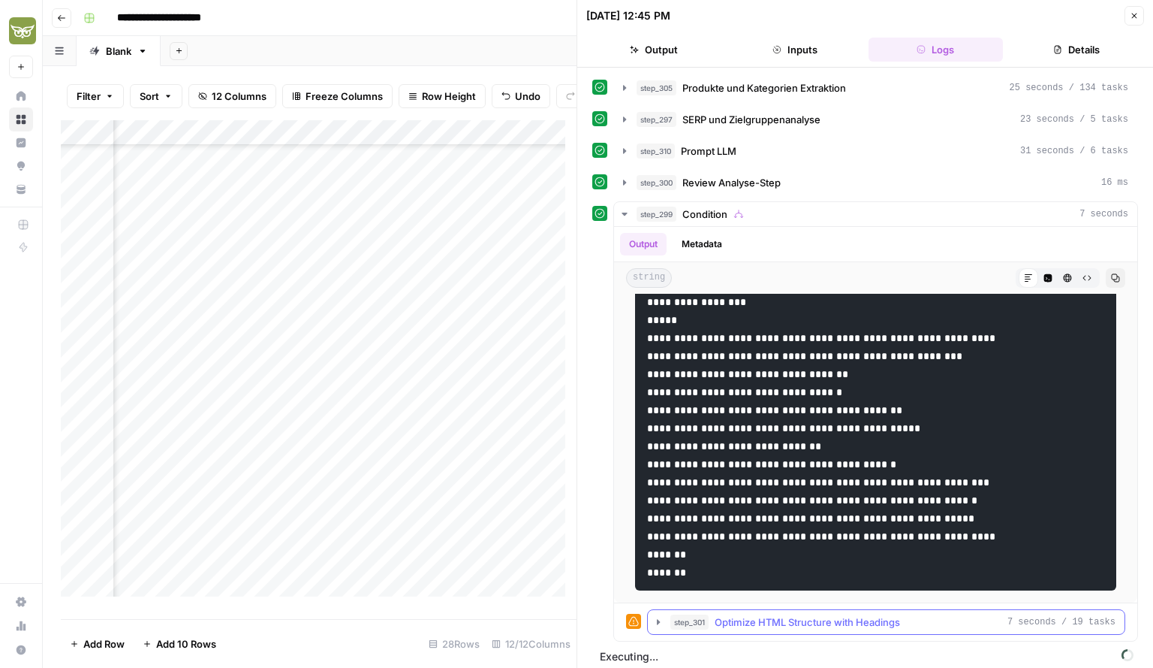
click at [656, 617] on icon "button" at bounding box center [659, 622] width 12 height 12
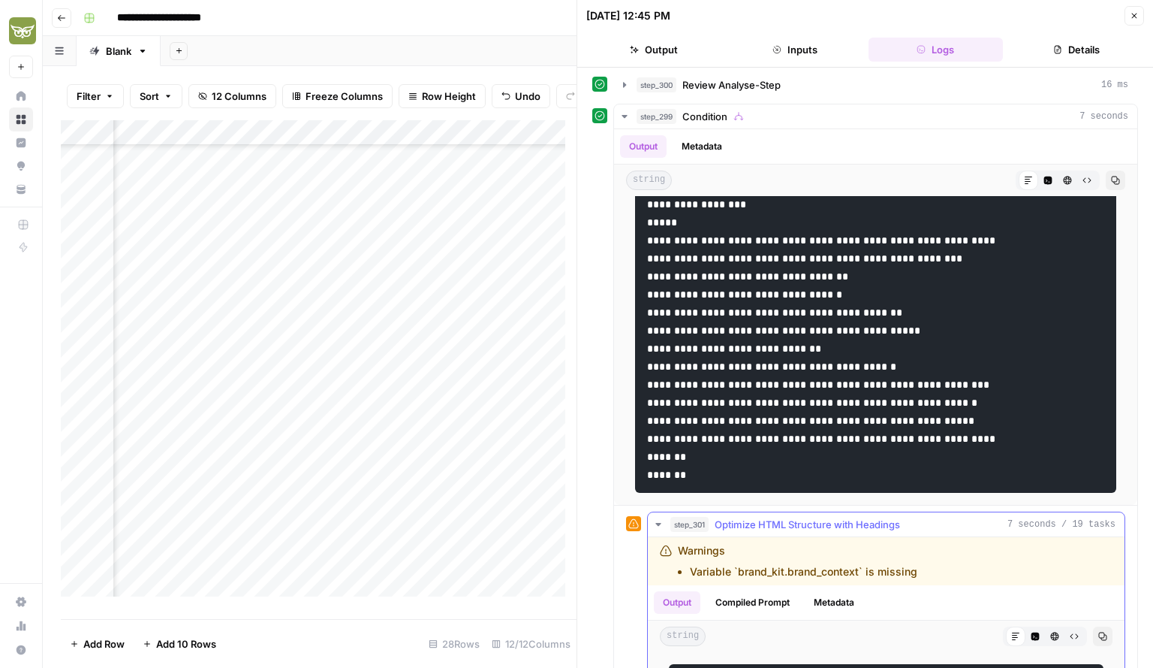
scroll to position [347, 0]
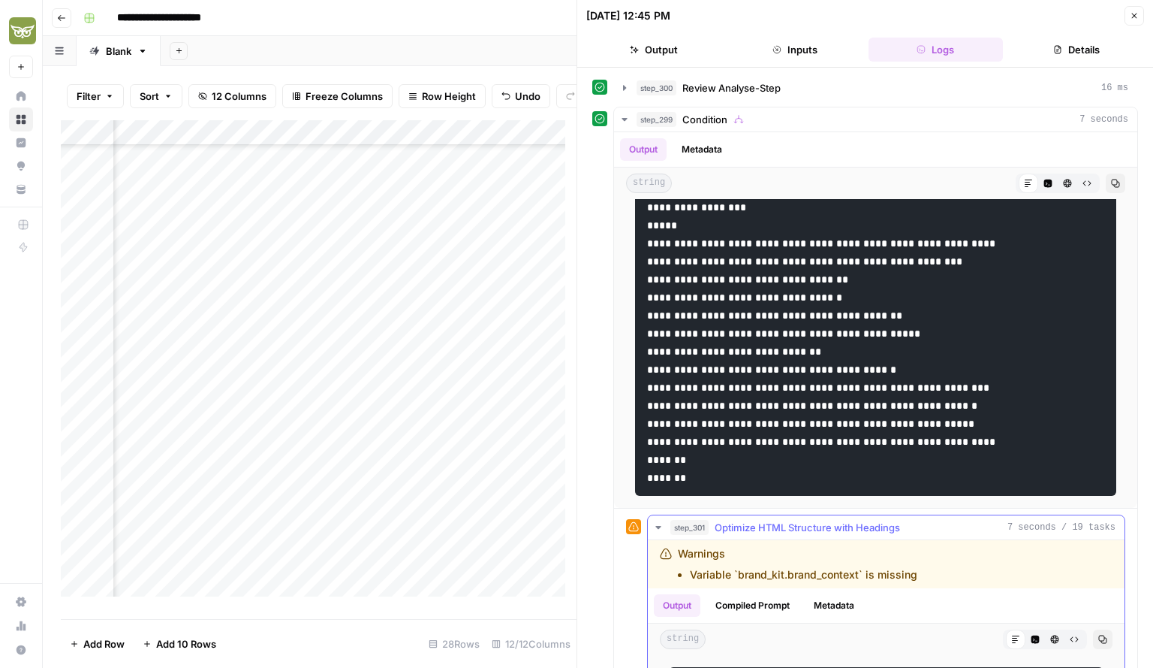
click at [900, 569] on li "Variable `brand_kit.brand_context` is missing" at bounding box center [804, 574] width 228 height 15
click at [627, 113] on icon "button" at bounding box center [625, 119] width 12 height 12
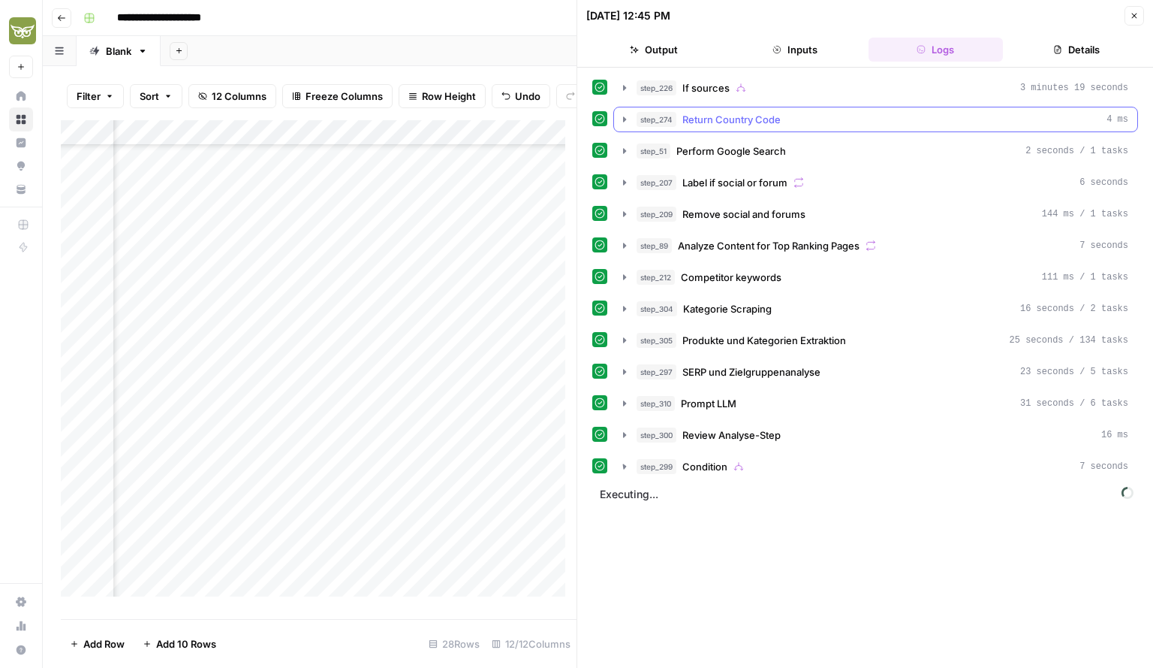
scroll to position [0, 0]
click at [1040, 50] on button "Details" at bounding box center [1076, 50] width 135 height 24
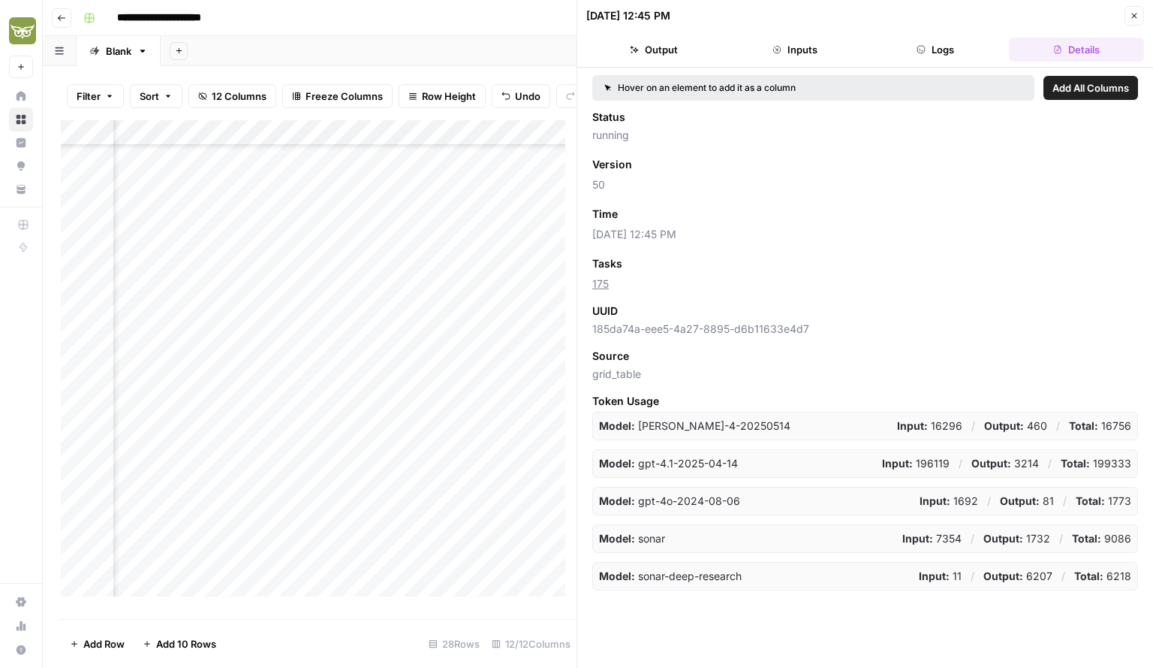
click at [823, 50] on button "Inputs" at bounding box center [795, 50] width 135 height 24
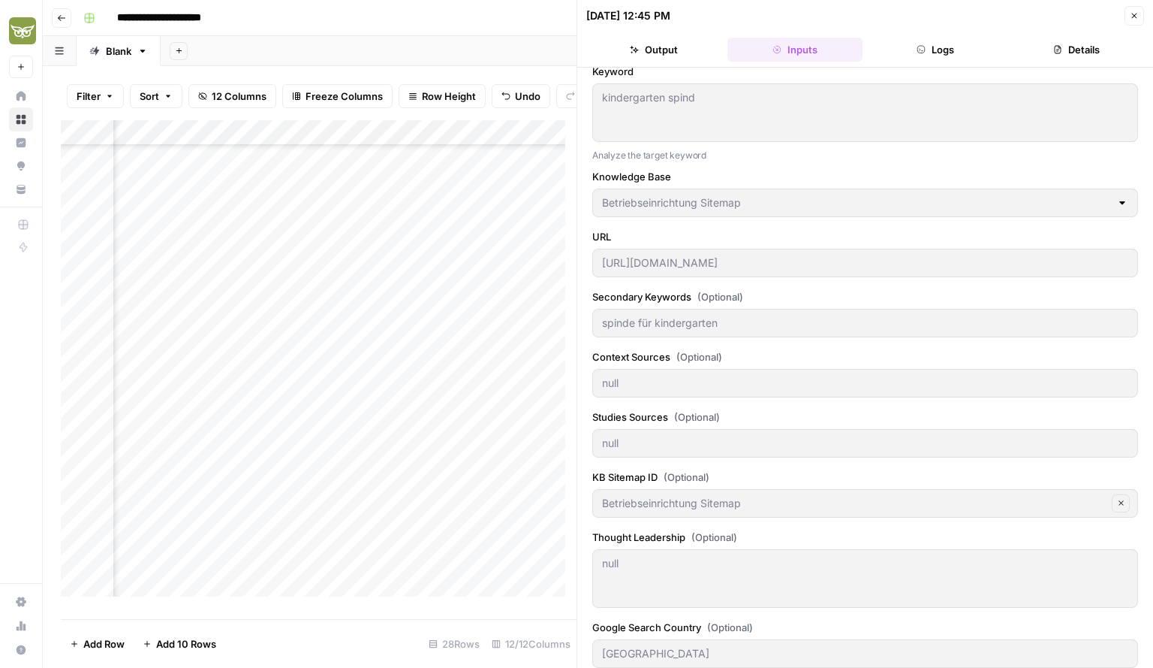
scroll to position [78, 0]
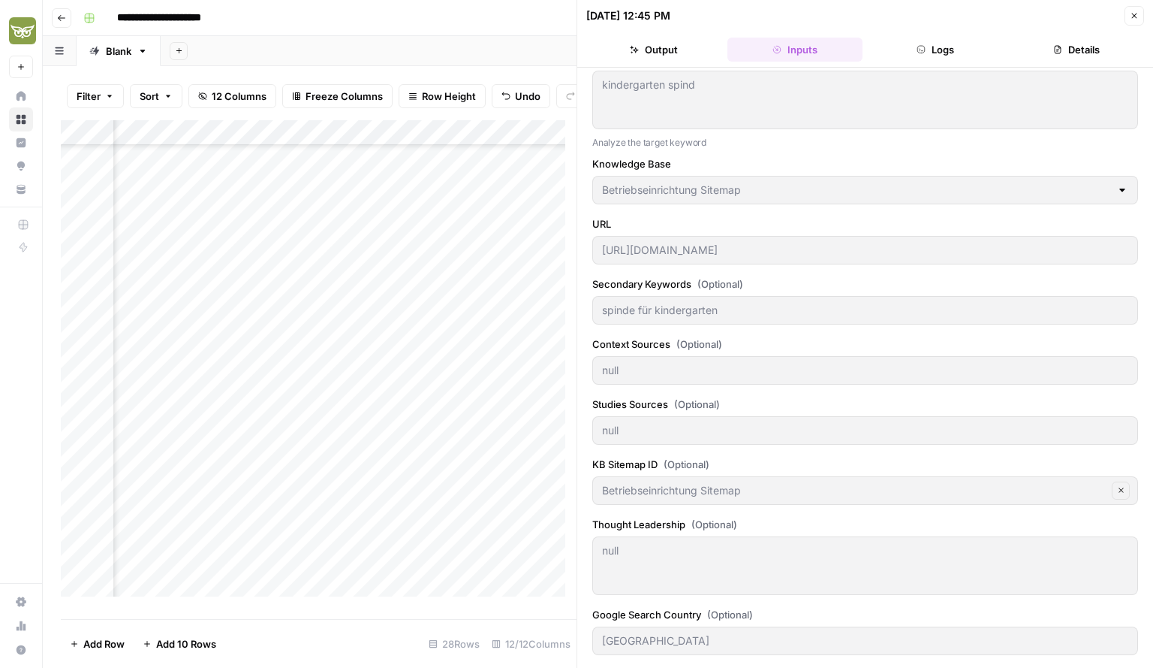
type input "<!DOCTYPE html><html lang="de"><head> <meta charset="UTF-8"> <title>Aktenschran…"
click at [656, 39] on button "Output" at bounding box center [654, 50] width 135 height 24
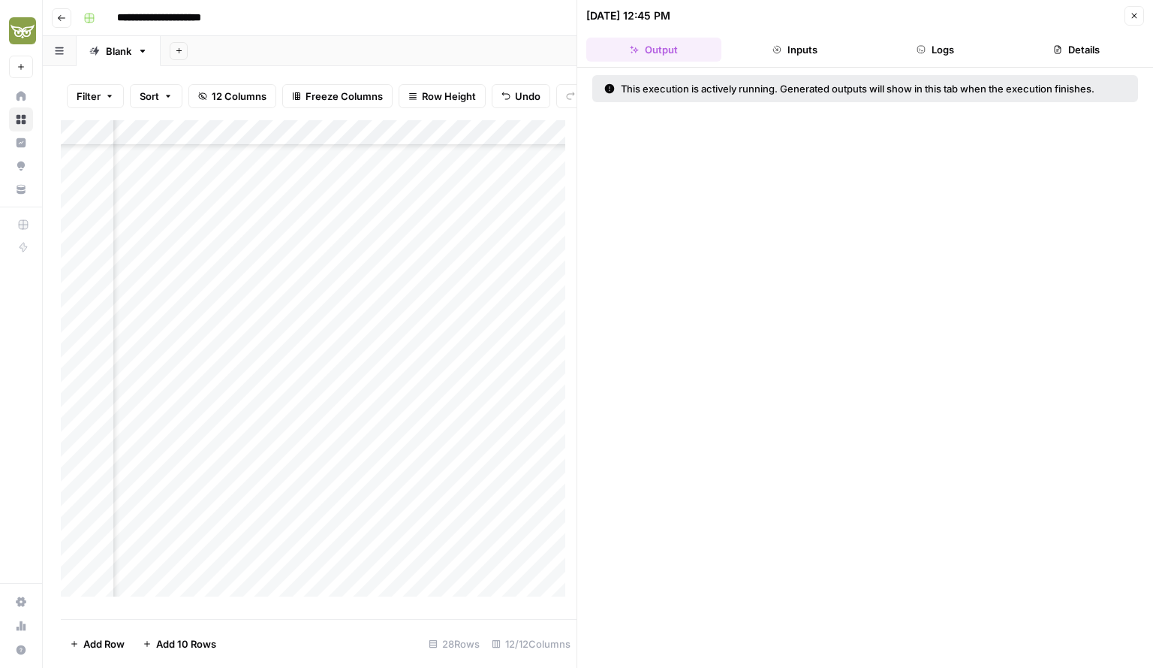
scroll to position [0, 0]
click at [928, 45] on button "Logs" at bounding box center [936, 50] width 135 height 24
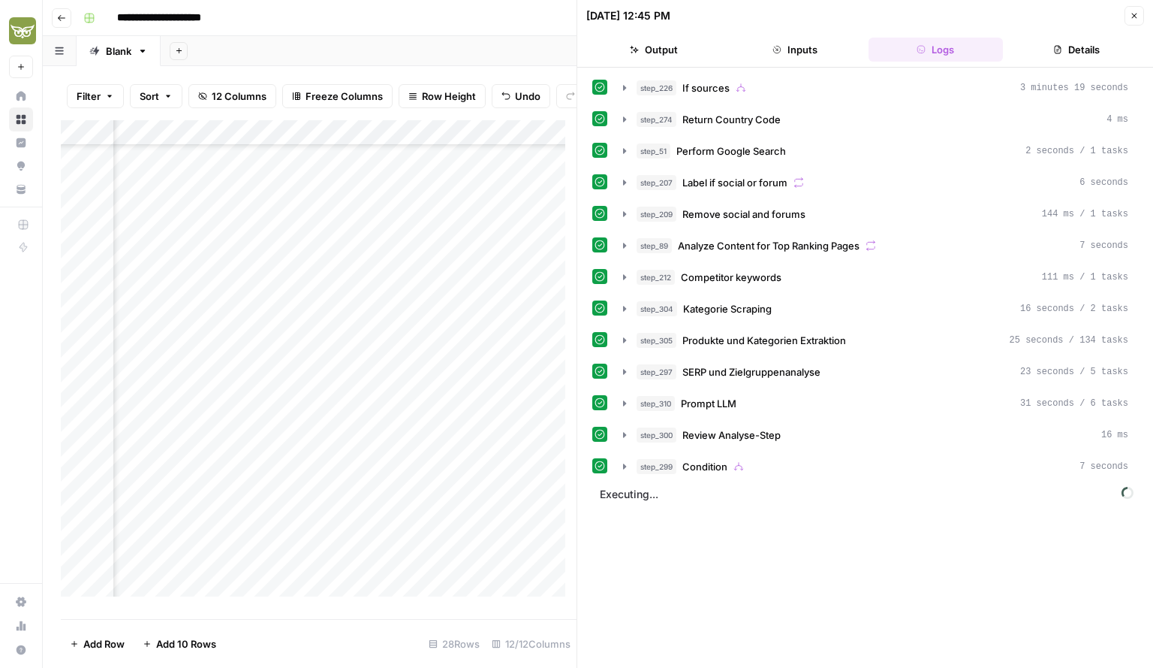
click at [1129, 17] on button "Close" at bounding box center [1135, 16] width 20 height 20
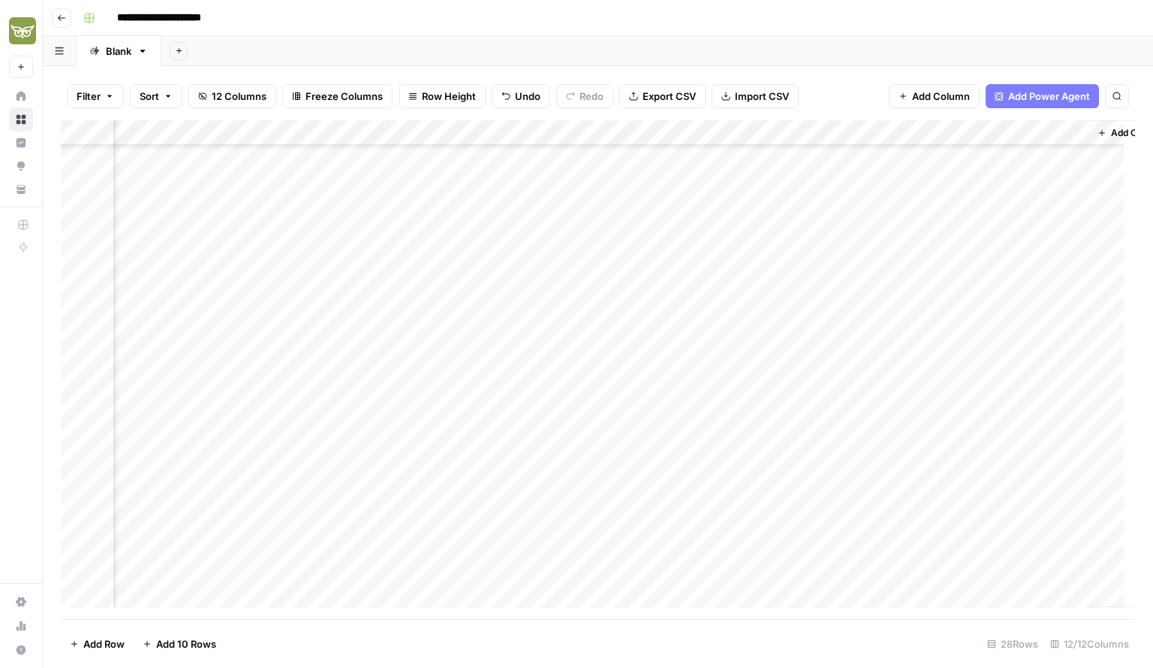
scroll to position [276, 312]
click at [655, 520] on div "Add Column" at bounding box center [598, 369] width 1075 height 499
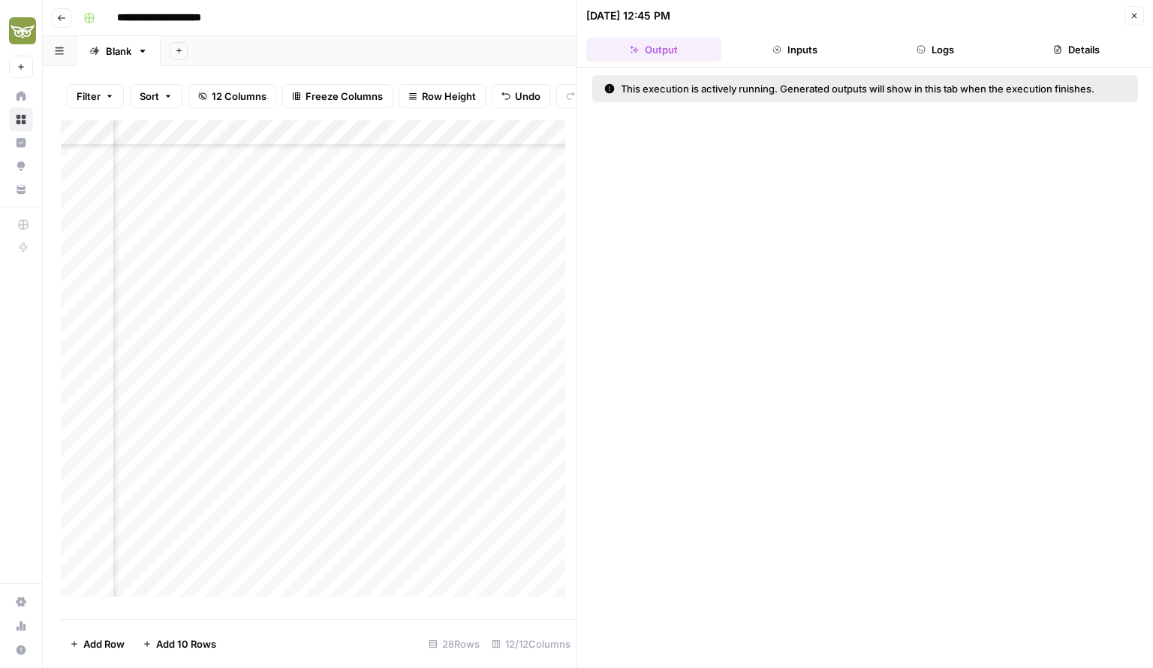
click at [936, 47] on button "Logs" at bounding box center [936, 50] width 135 height 24
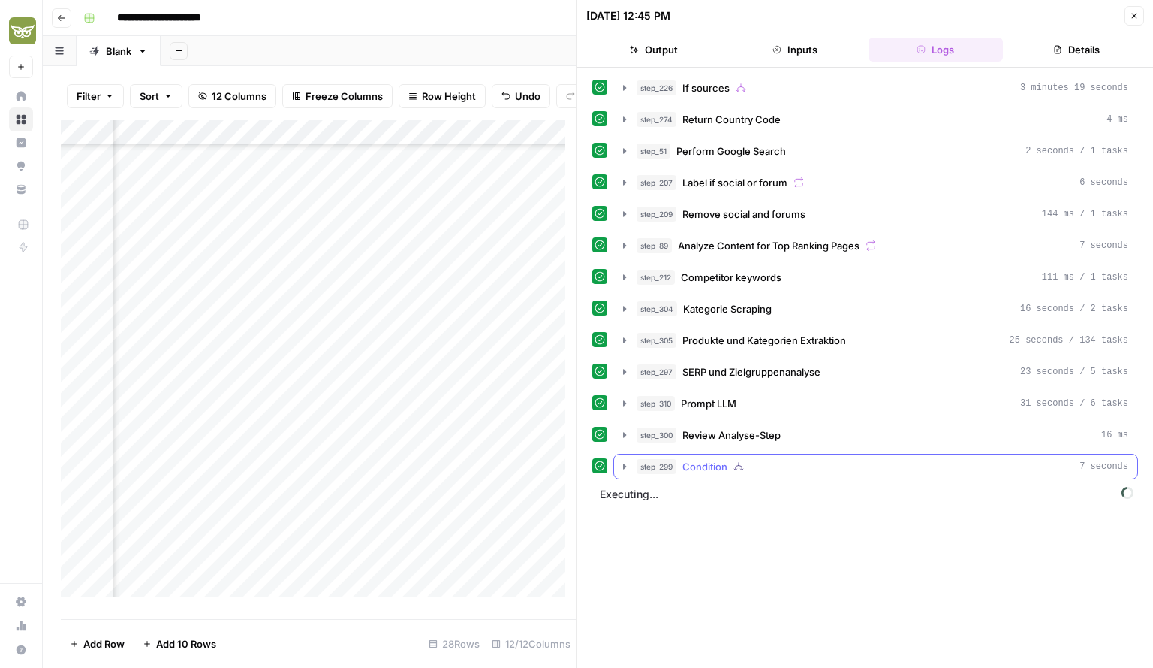
click at [625, 463] on icon "button" at bounding box center [624, 465] width 3 height 5
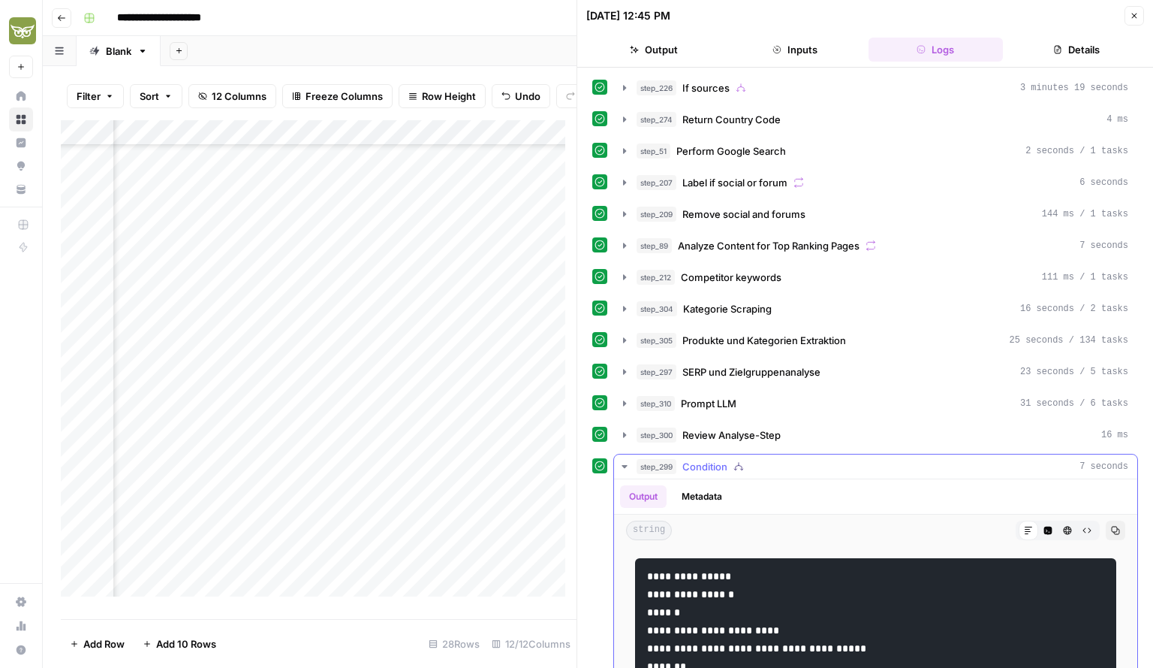
click at [625, 465] on icon "button" at bounding box center [624, 466] width 5 height 3
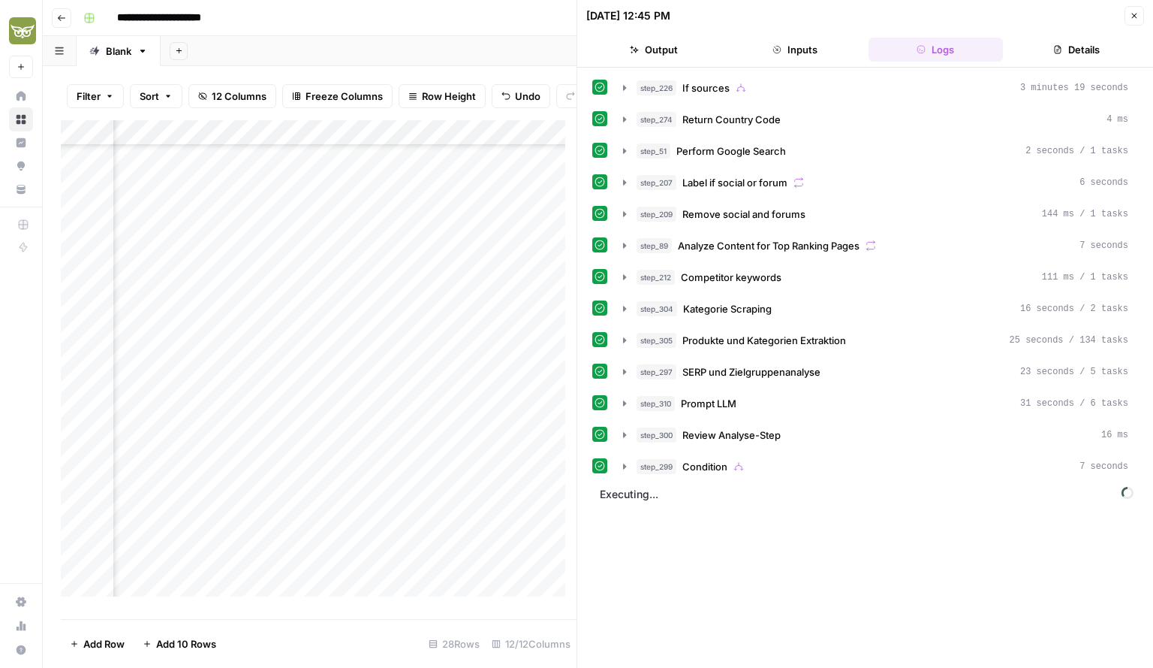
click at [784, 53] on button "Inputs" at bounding box center [795, 50] width 135 height 24
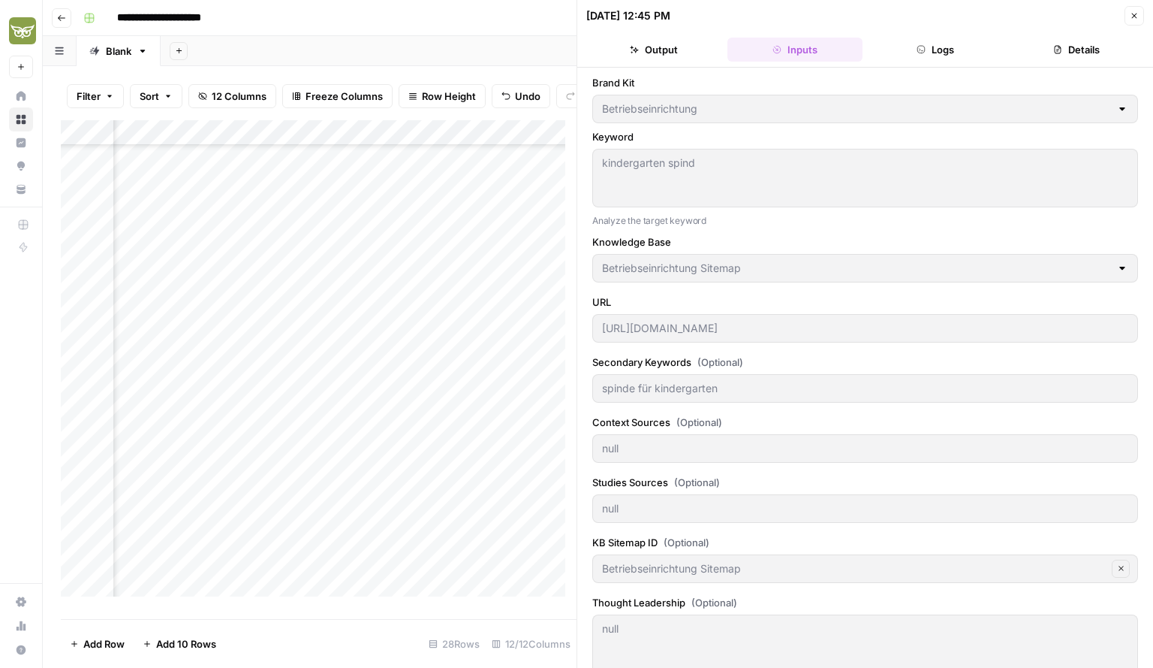
type input "<!DOCTYPE html><html lang="de"><head> <meta charset="UTF-8"> <title>Aktenschran…"
click at [924, 46] on icon "button" at bounding box center [922, 50] width 8 height 8
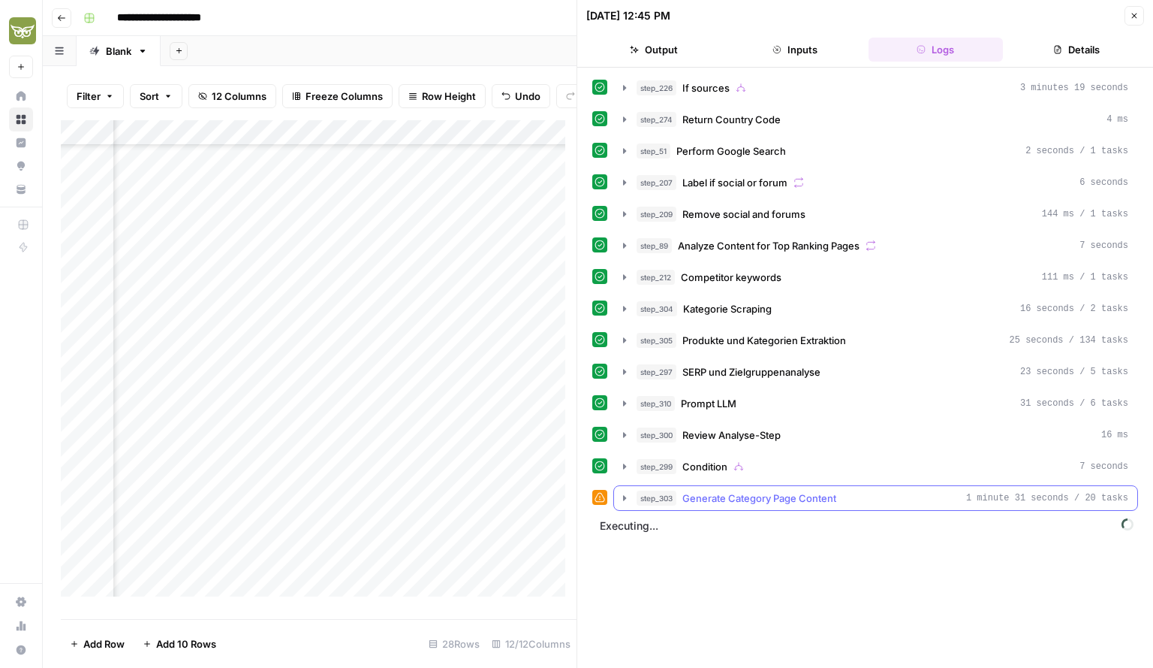
click at [627, 492] on icon "button" at bounding box center [625, 498] width 12 height 12
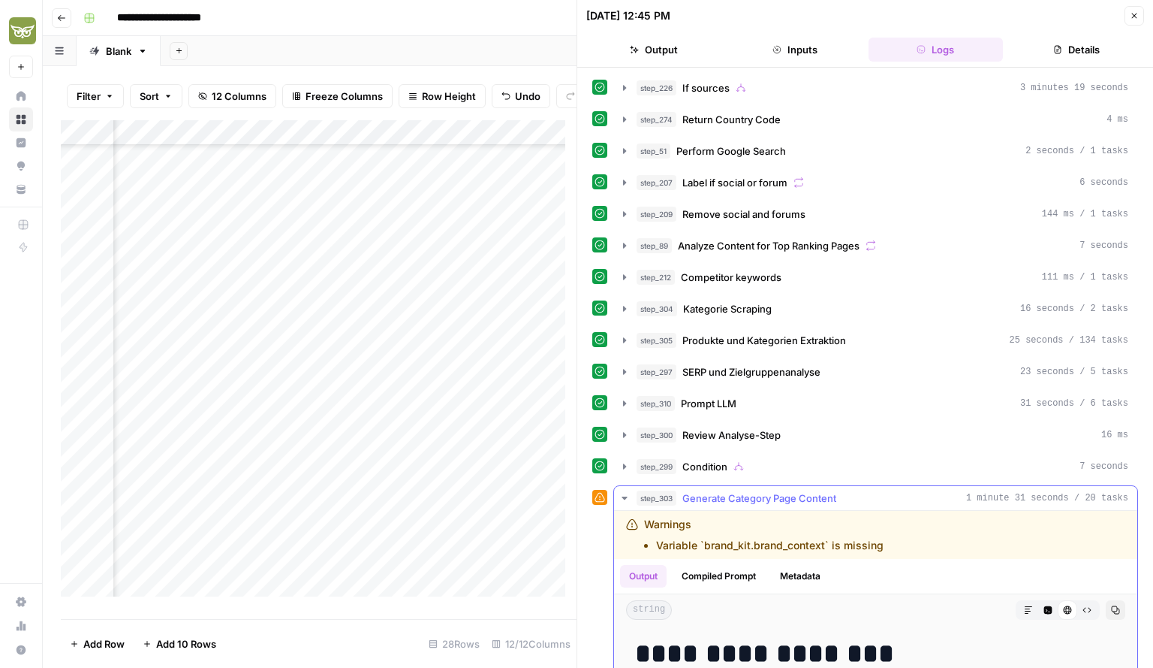
click at [627, 492] on icon "button" at bounding box center [625, 498] width 12 height 12
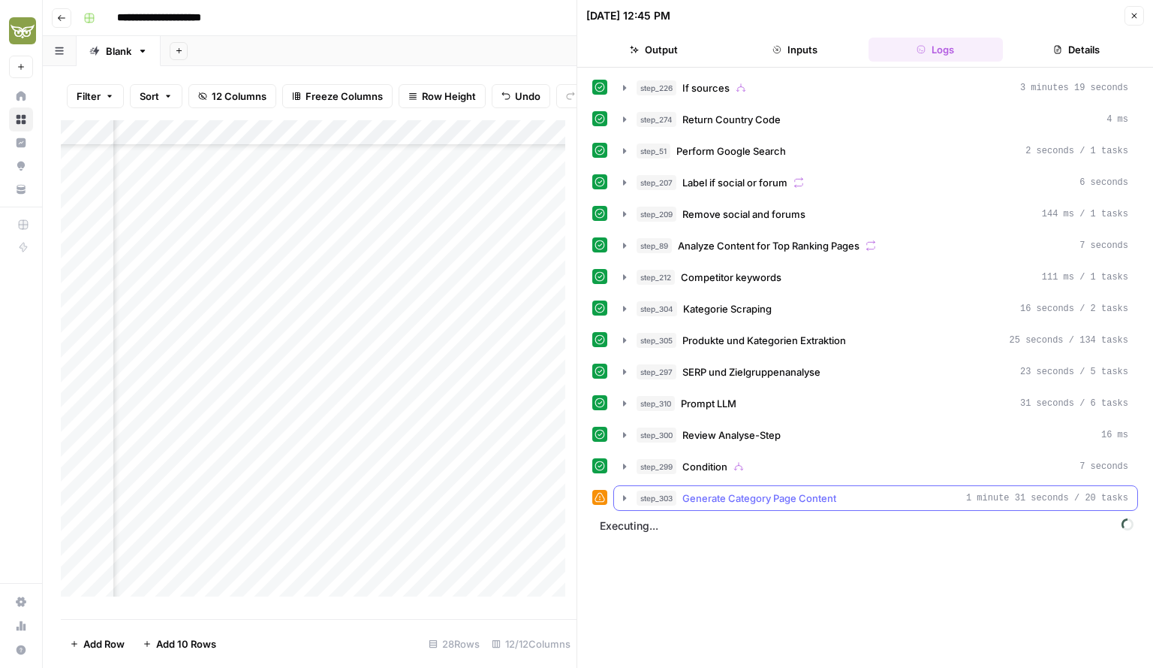
click at [626, 495] on icon "button" at bounding box center [624, 497] width 3 height 5
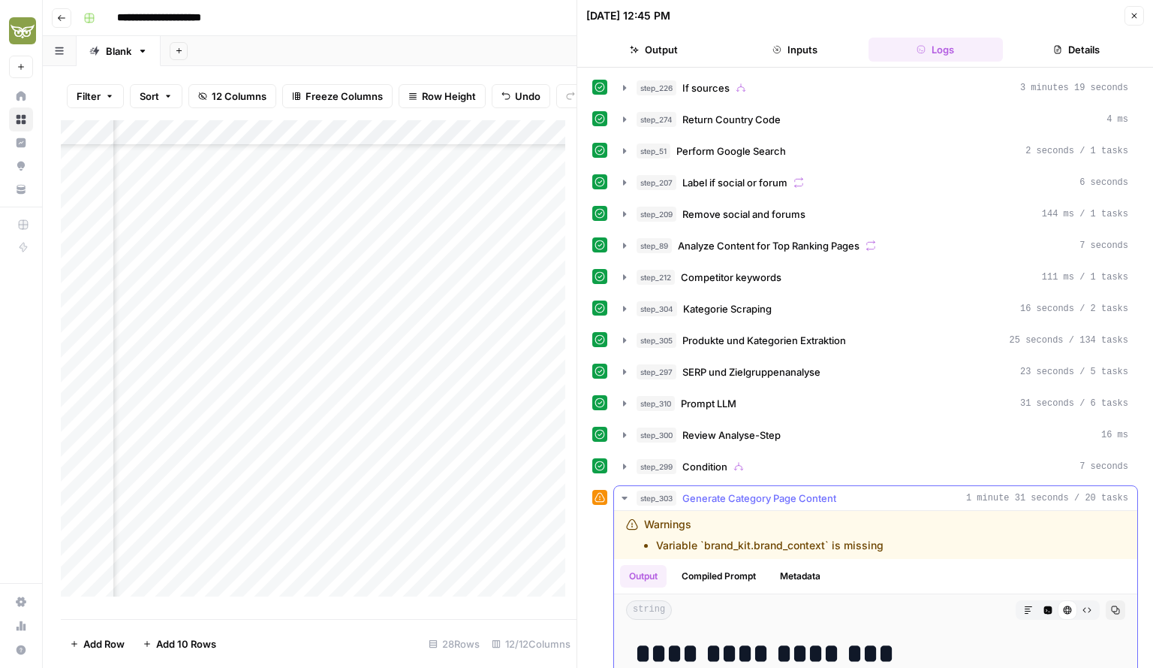
scroll to position [220, 0]
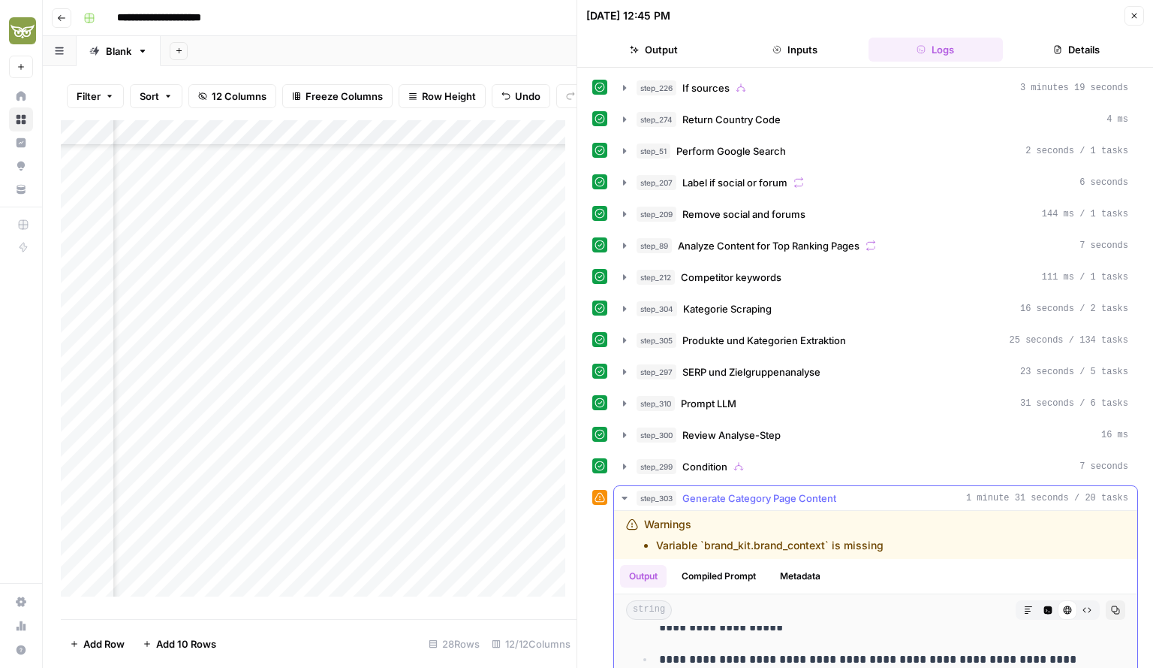
click at [620, 492] on icon "button" at bounding box center [625, 498] width 12 height 12
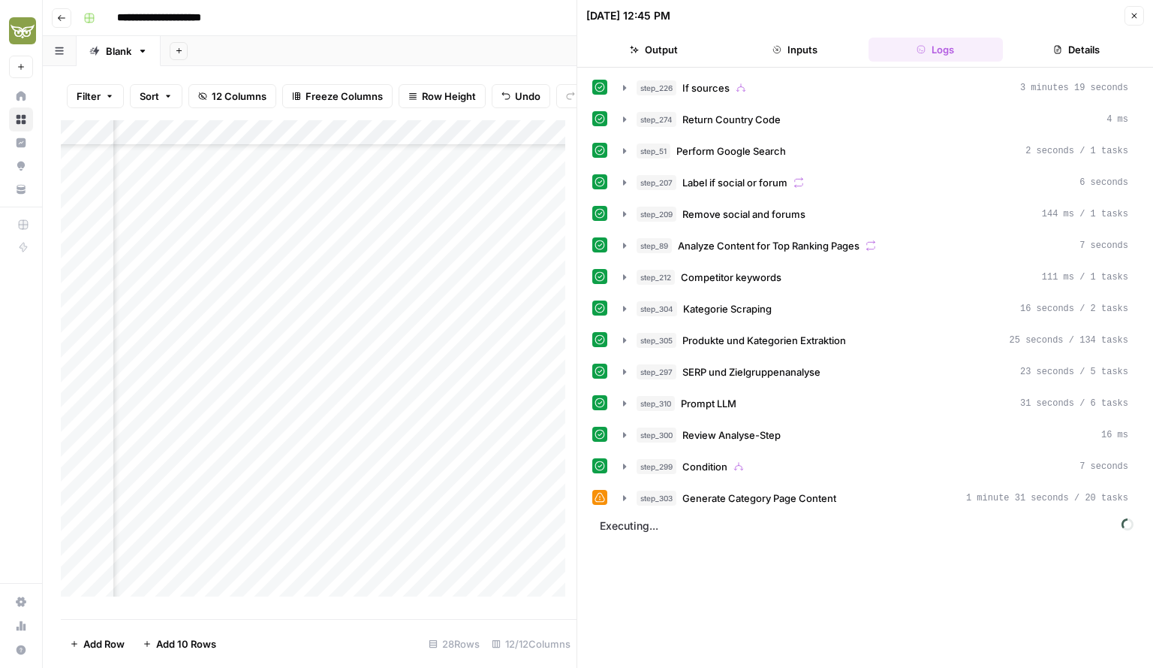
click at [1138, 13] on icon "button" at bounding box center [1134, 15] width 9 height 9
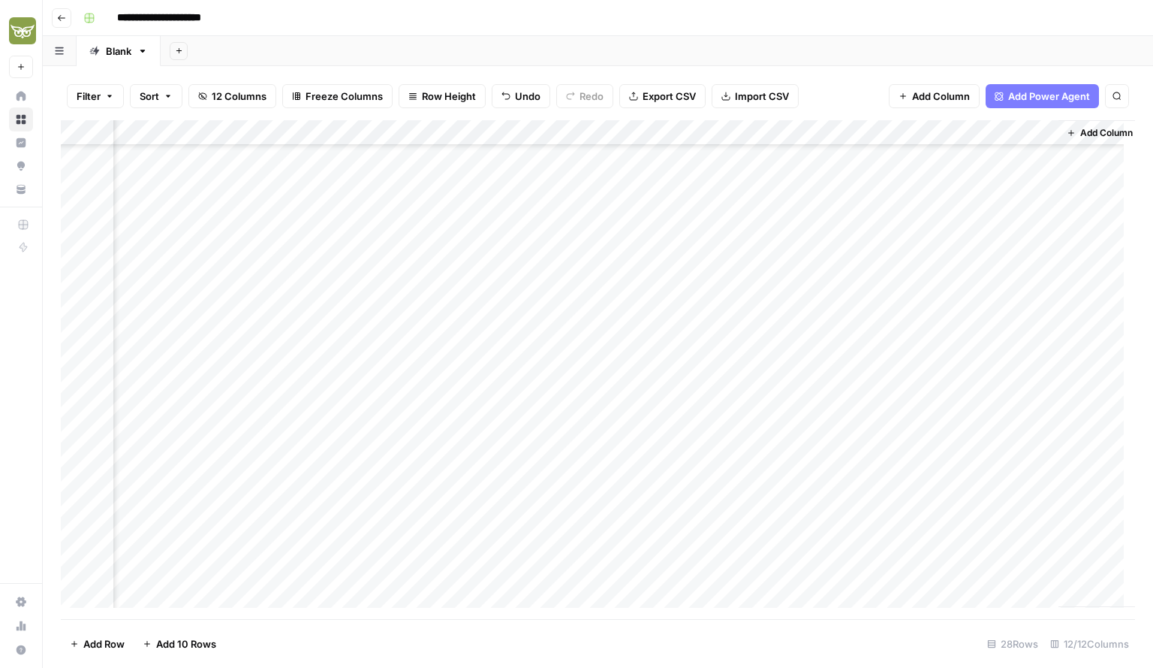
scroll to position [276, 312]
click at [656, 517] on div "Add Column" at bounding box center [598, 369] width 1075 height 499
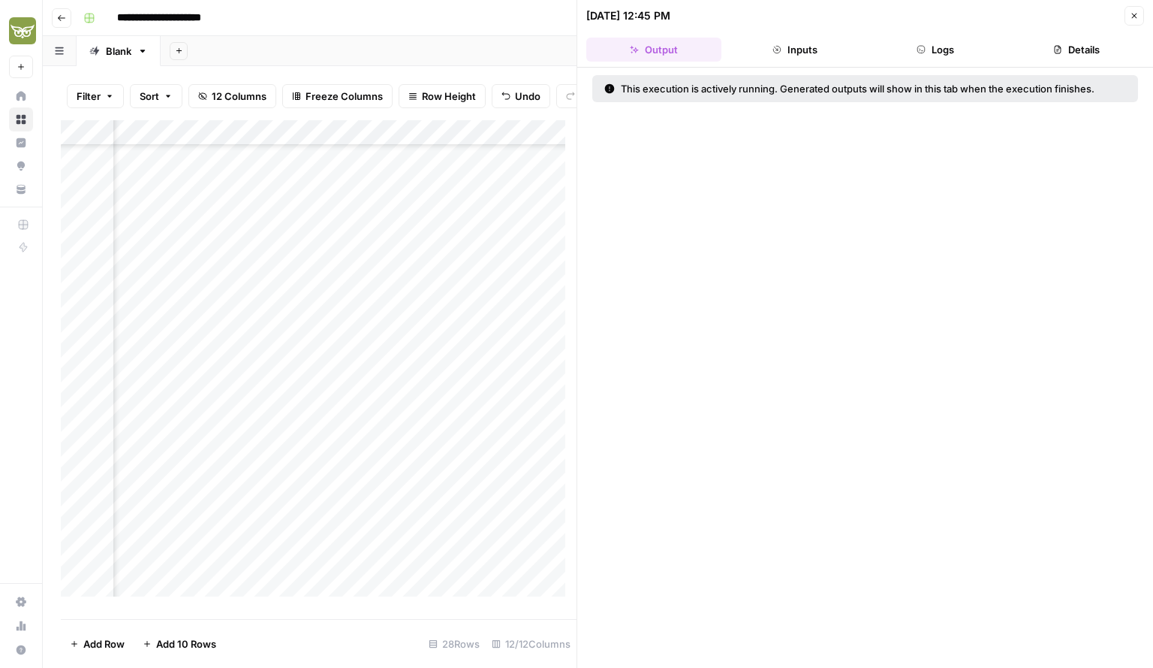
click at [1132, 12] on icon "button" at bounding box center [1134, 15] width 9 height 9
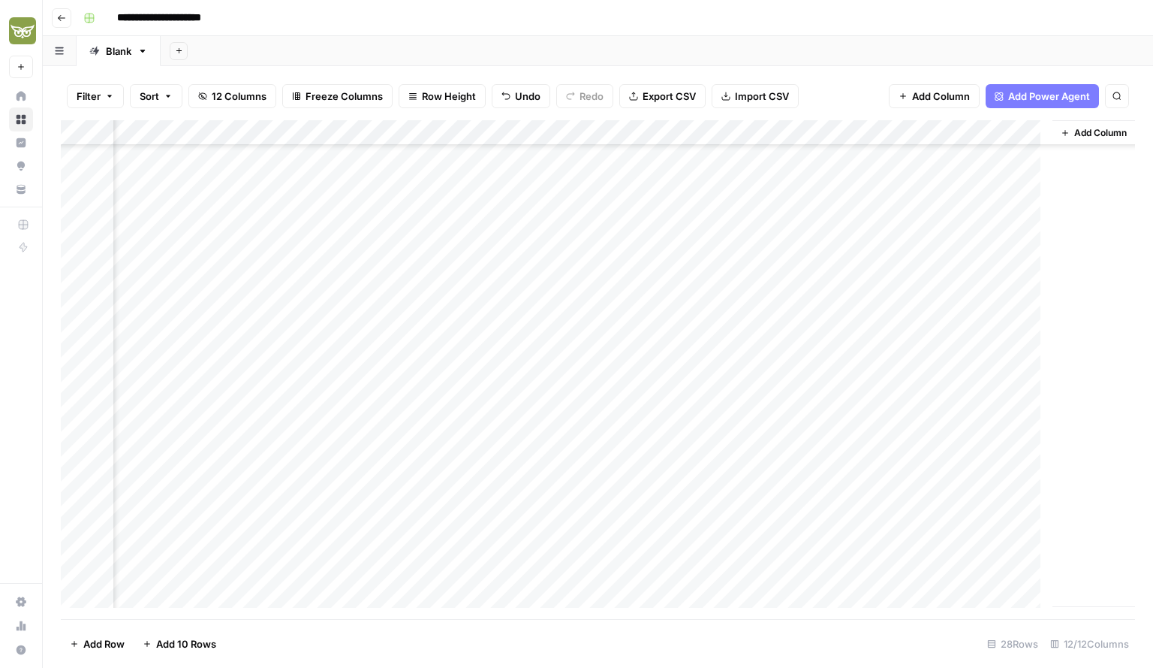
scroll to position [276, 294]
click at [673, 514] on div "Add Column" at bounding box center [598, 369] width 1075 height 499
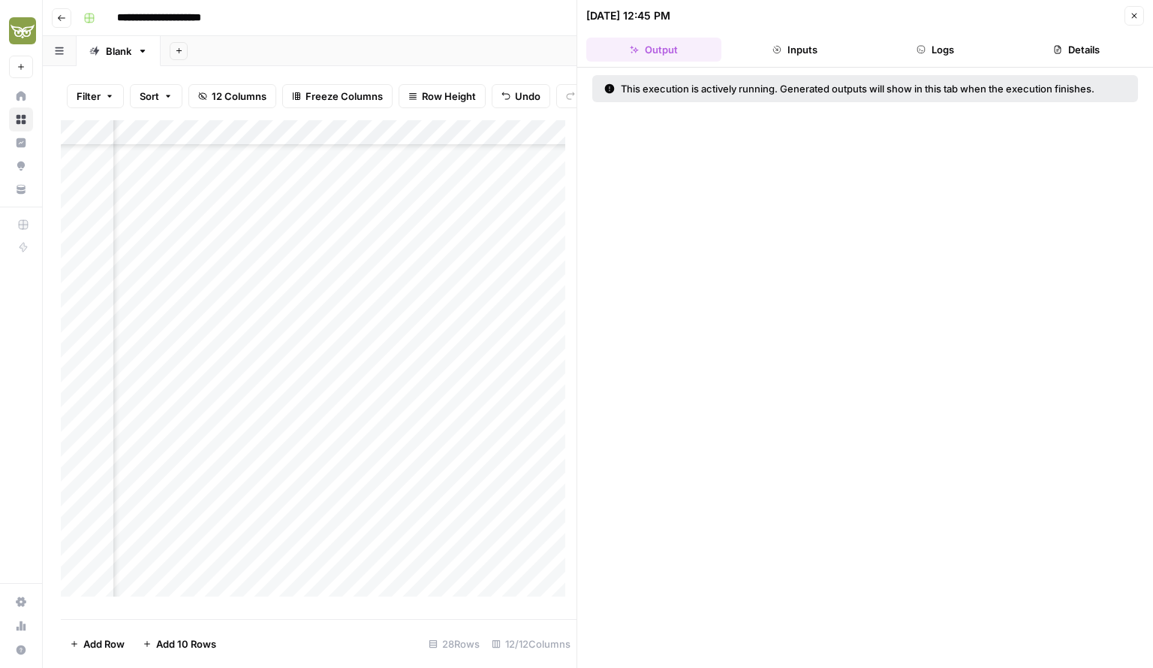
click at [924, 53] on icon "button" at bounding box center [921, 49] width 9 height 9
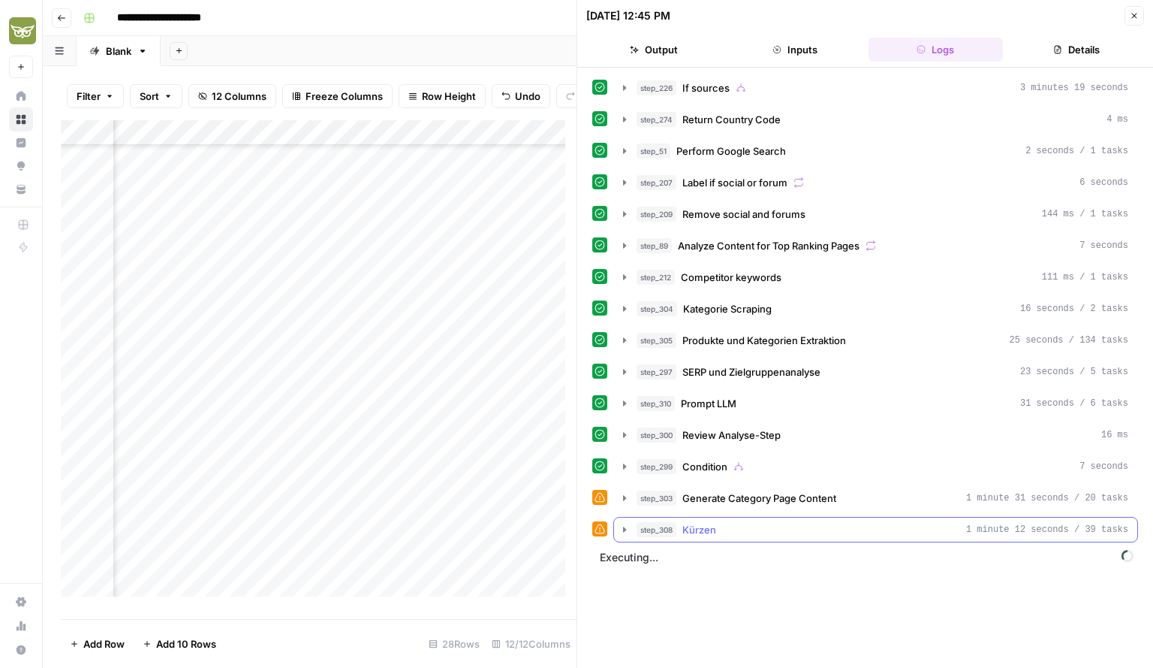
click at [626, 523] on icon "button" at bounding box center [625, 529] width 12 height 12
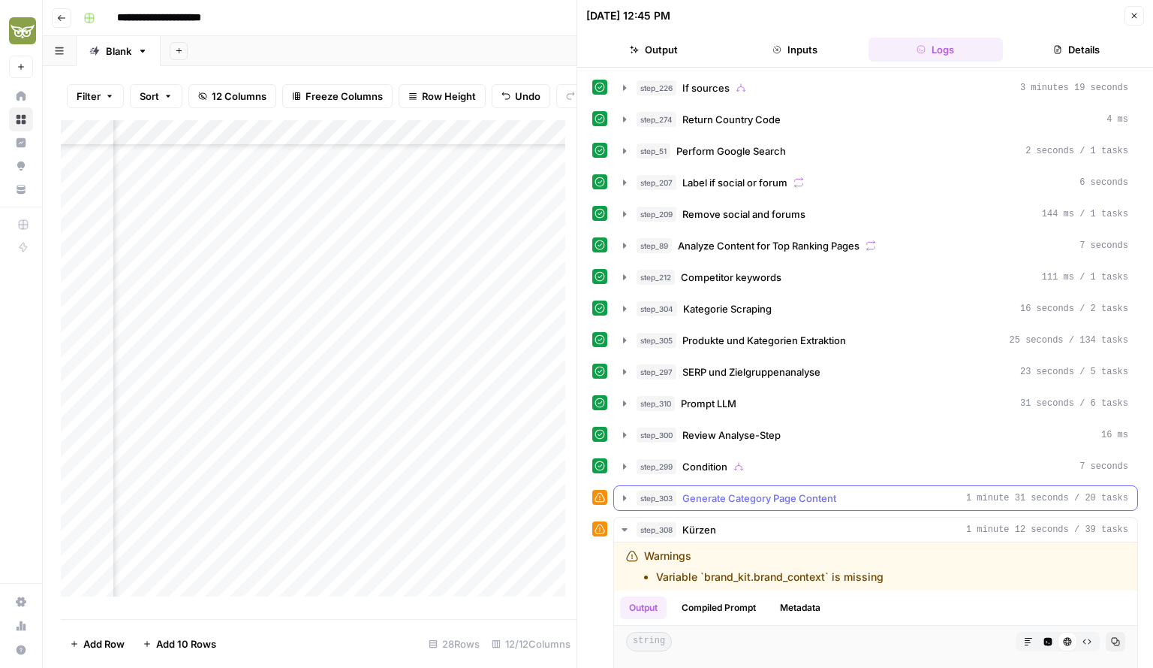
click at [624, 495] on icon "button" at bounding box center [625, 498] width 12 height 12
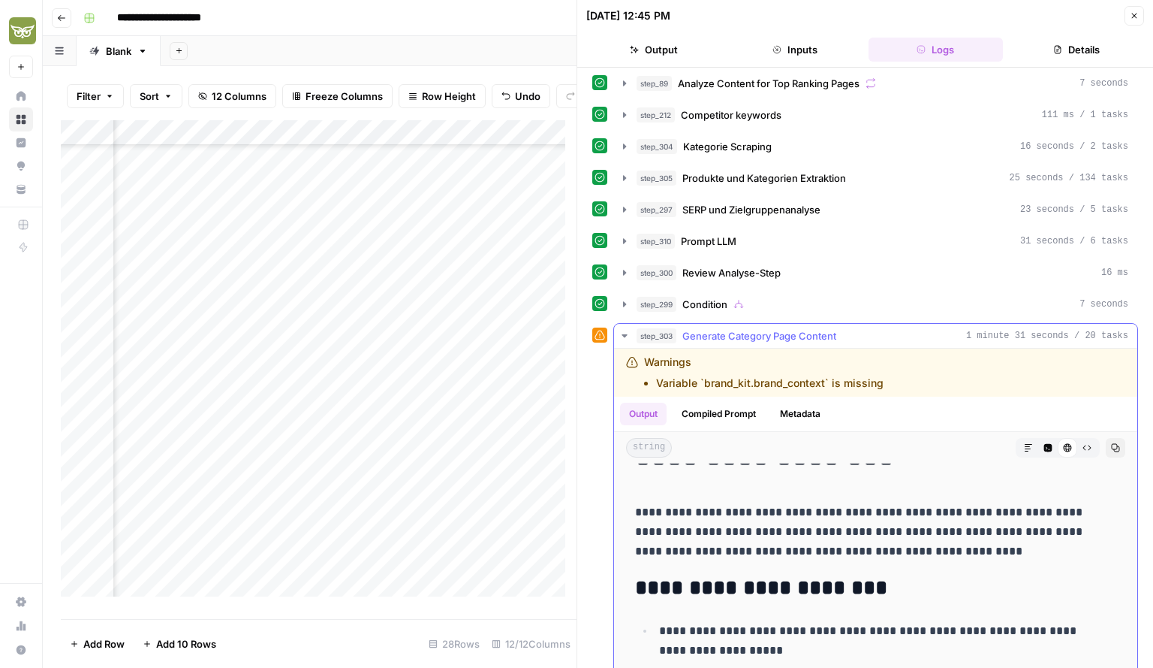
scroll to position [40, 0]
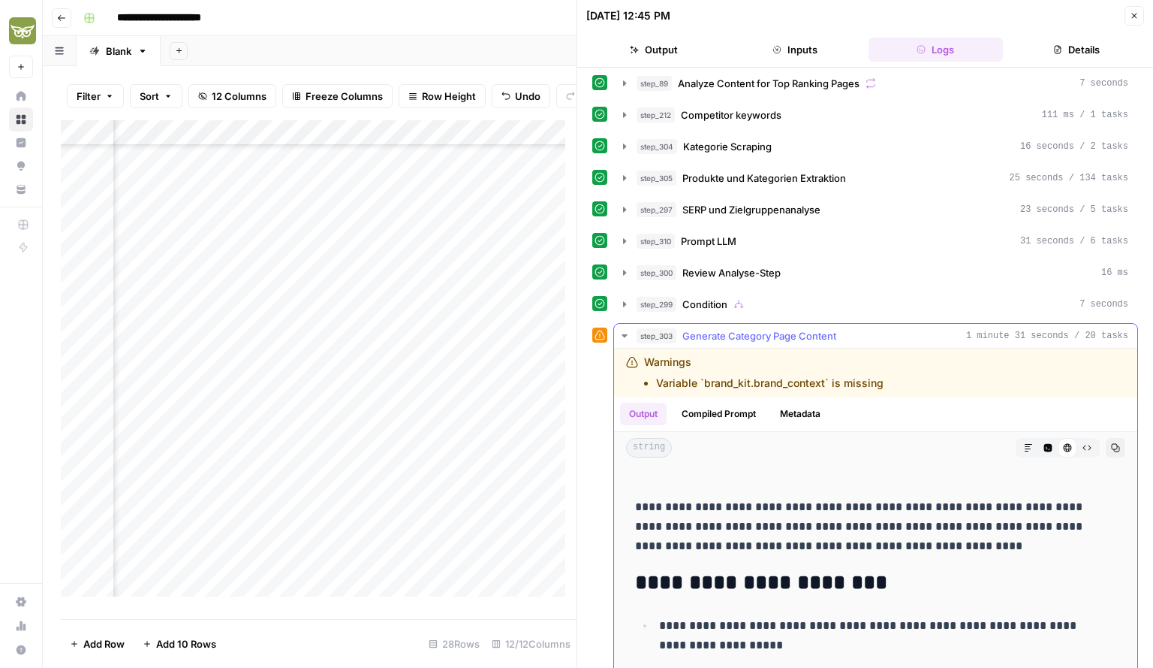
click at [624, 334] on icon "button" at bounding box center [624, 335] width 5 height 3
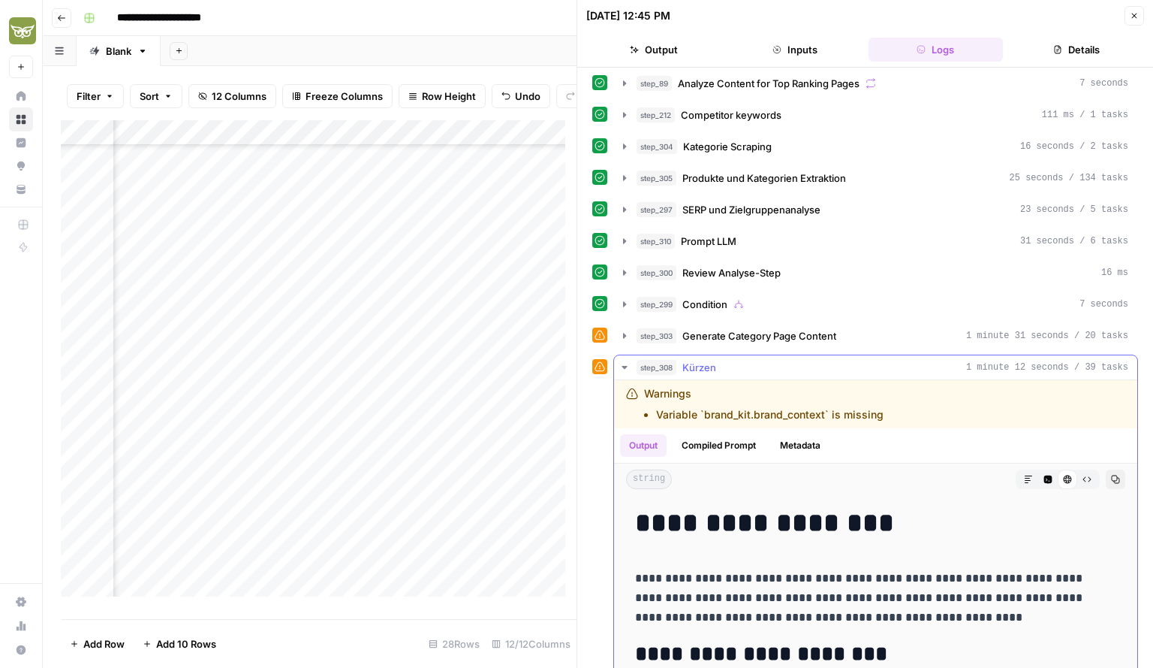
click at [625, 366] on icon "button" at bounding box center [624, 367] width 5 height 3
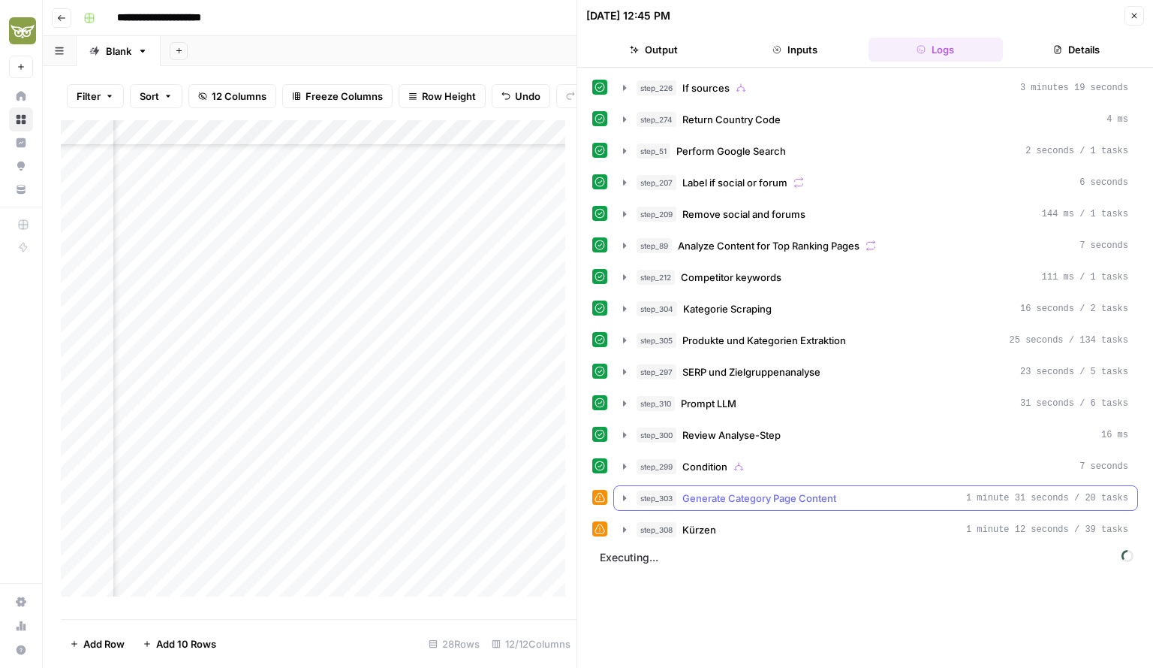
click at [629, 492] on icon "button" at bounding box center [625, 498] width 12 height 12
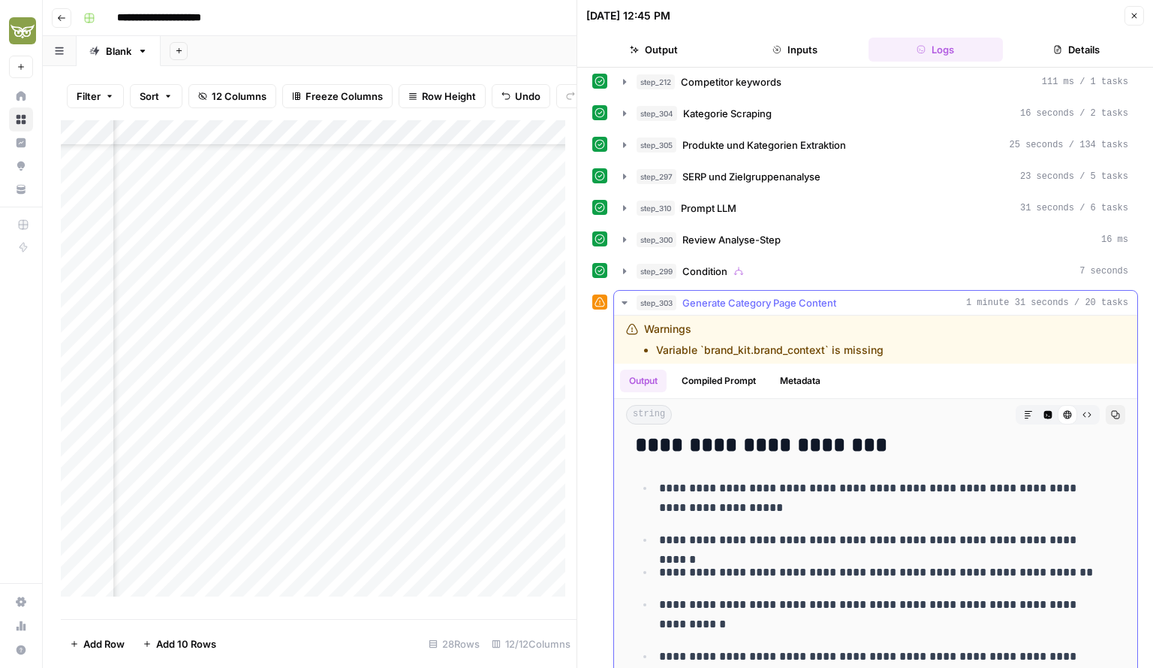
scroll to position [150, 0]
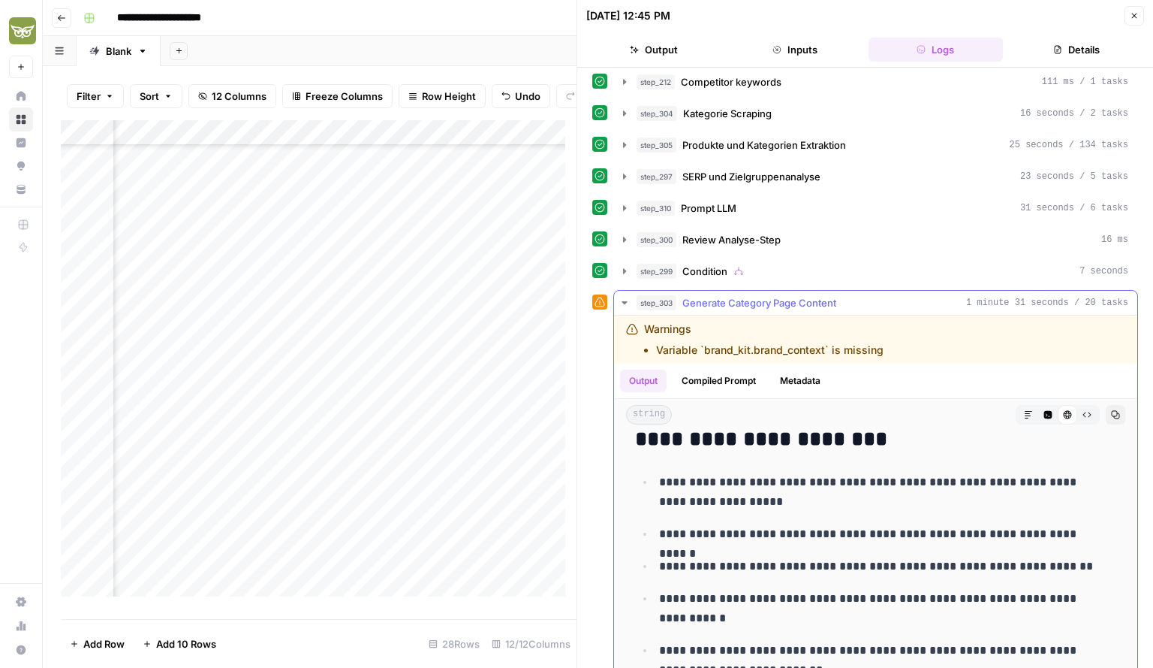
drag, startPoint x: 663, startPoint y: 469, endPoint x: 781, endPoint y: 489, distance: 119.5
click at [781, 489] on p "**********" at bounding box center [876, 491] width 435 height 39
drag, startPoint x: 664, startPoint y: 471, endPoint x: 766, endPoint y: 493, distance: 104.6
click at [766, 493] on p "**********" at bounding box center [876, 491] width 435 height 39
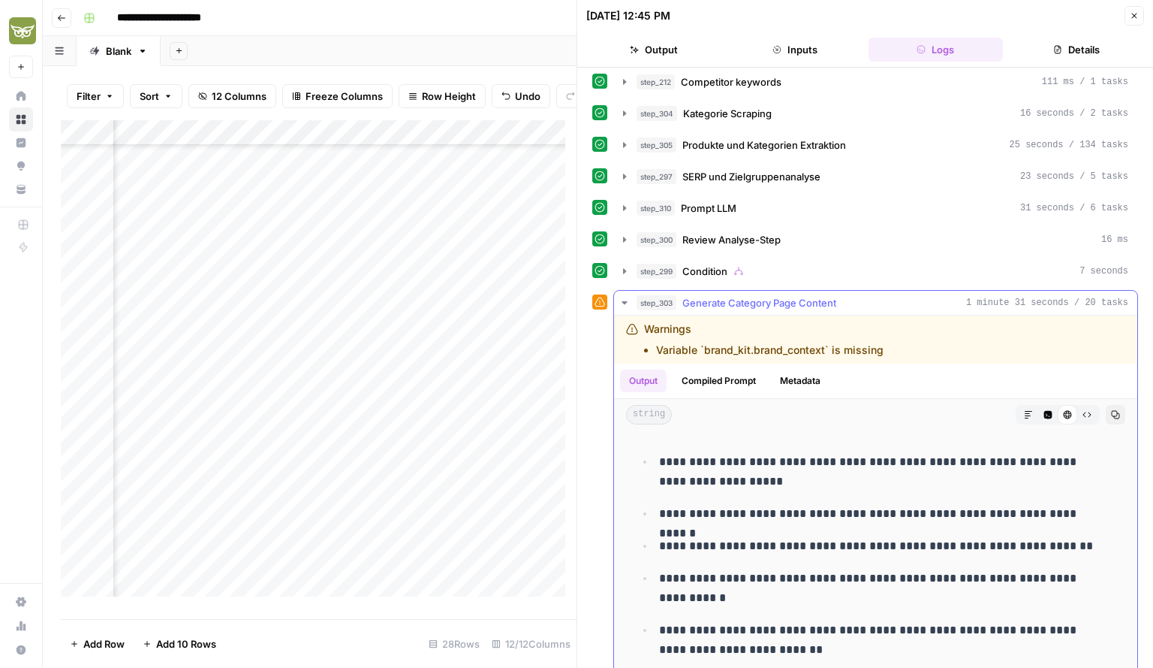
click at [766, 503] on li "**********" at bounding box center [886, 513] width 462 height 20
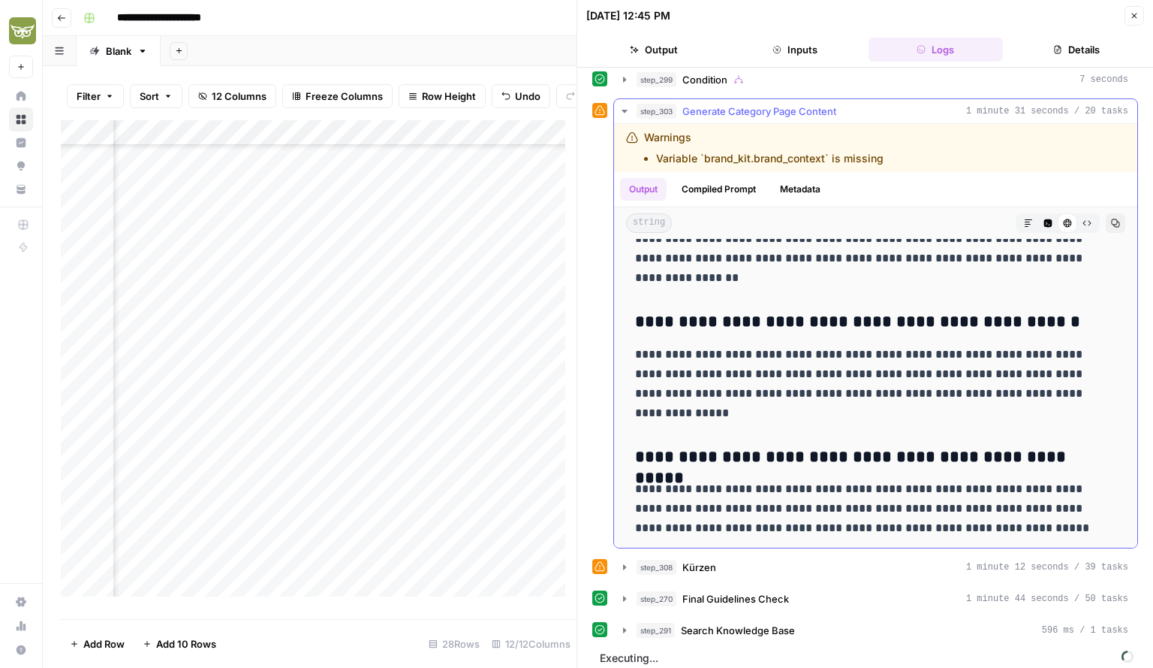
scroll to position [2190, 0]
click at [623, 562] on icon "button" at bounding box center [625, 567] width 12 height 12
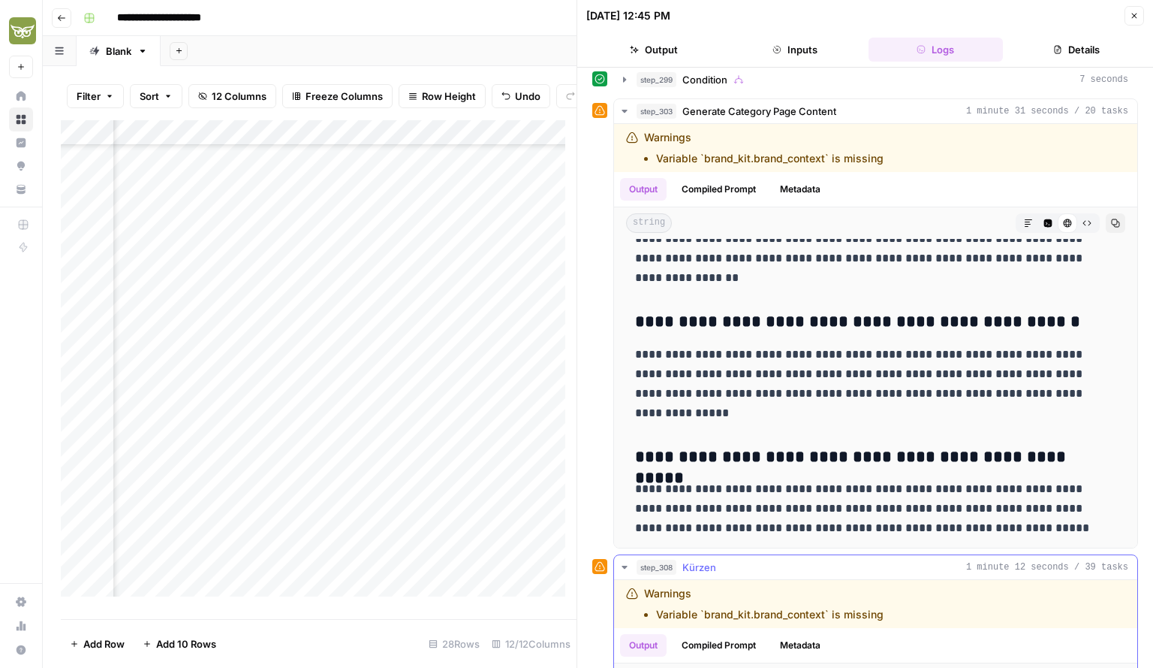
click at [623, 562] on icon "button" at bounding box center [625, 567] width 12 height 12
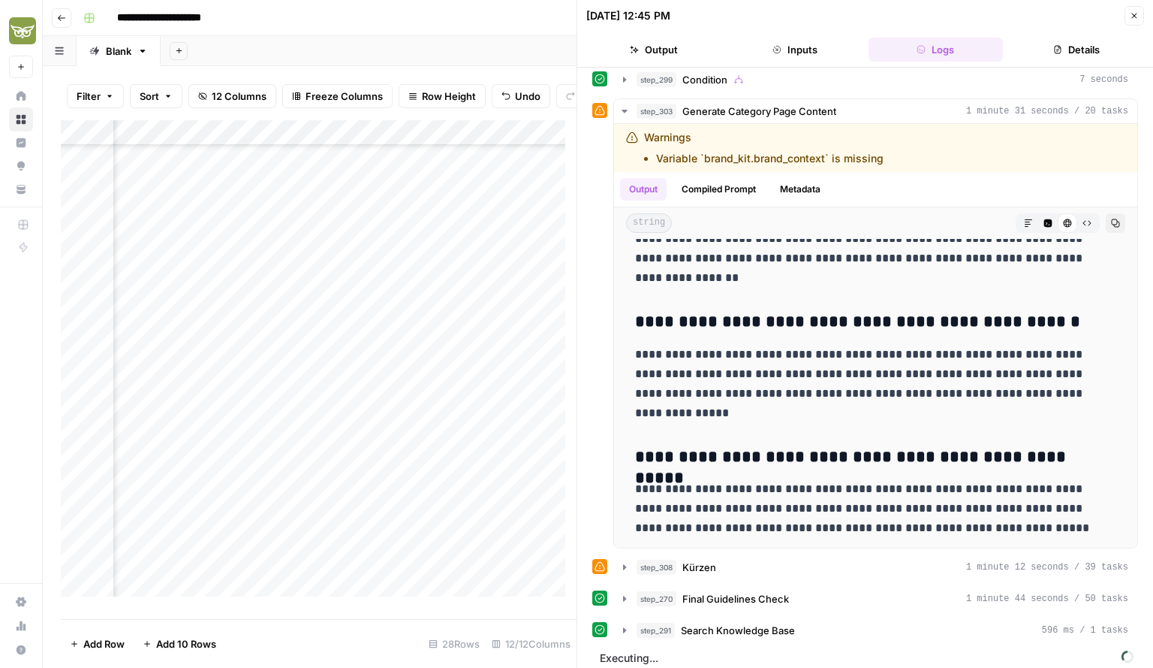
click at [1140, 20] on button "Close" at bounding box center [1135, 16] width 20 height 20
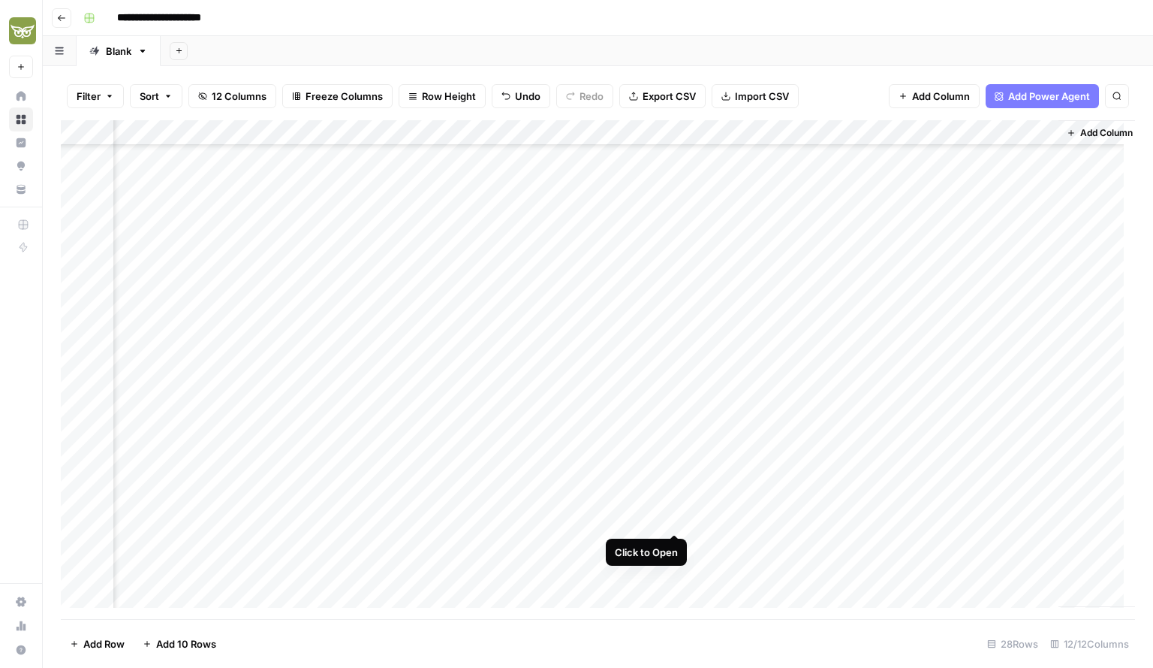
click at [677, 516] on div "Add Column" at bounding box center [598, 369] width 1075 height 499
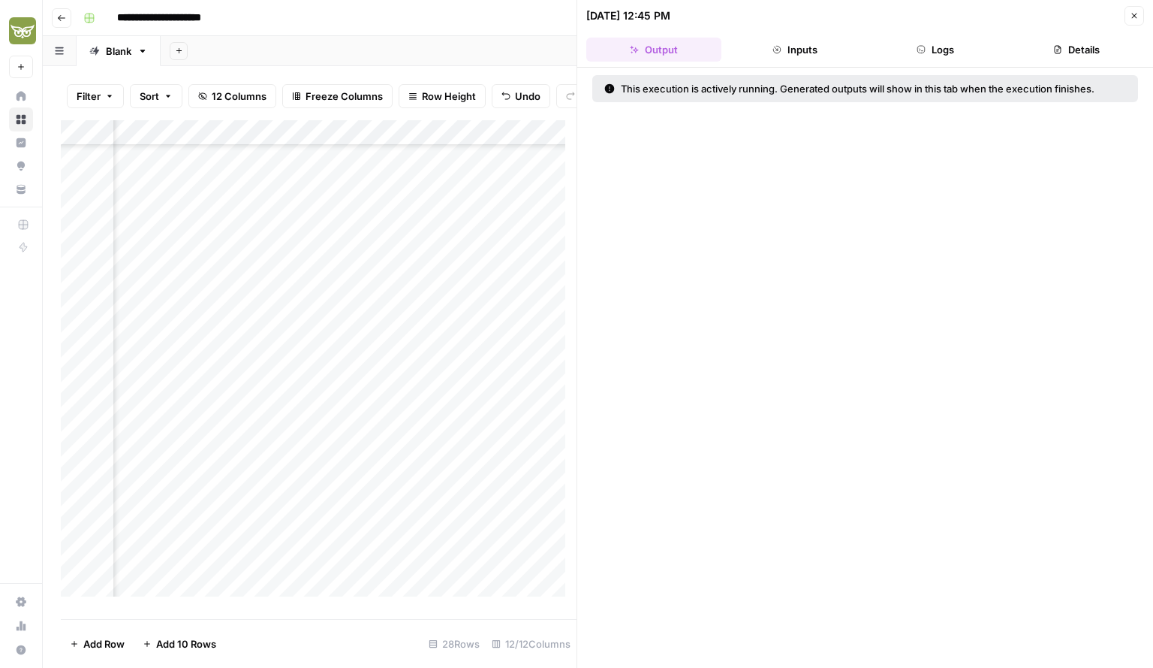
click at [928, 47] on button "Logs" at bounding box center [936, 50] width 135 height 24
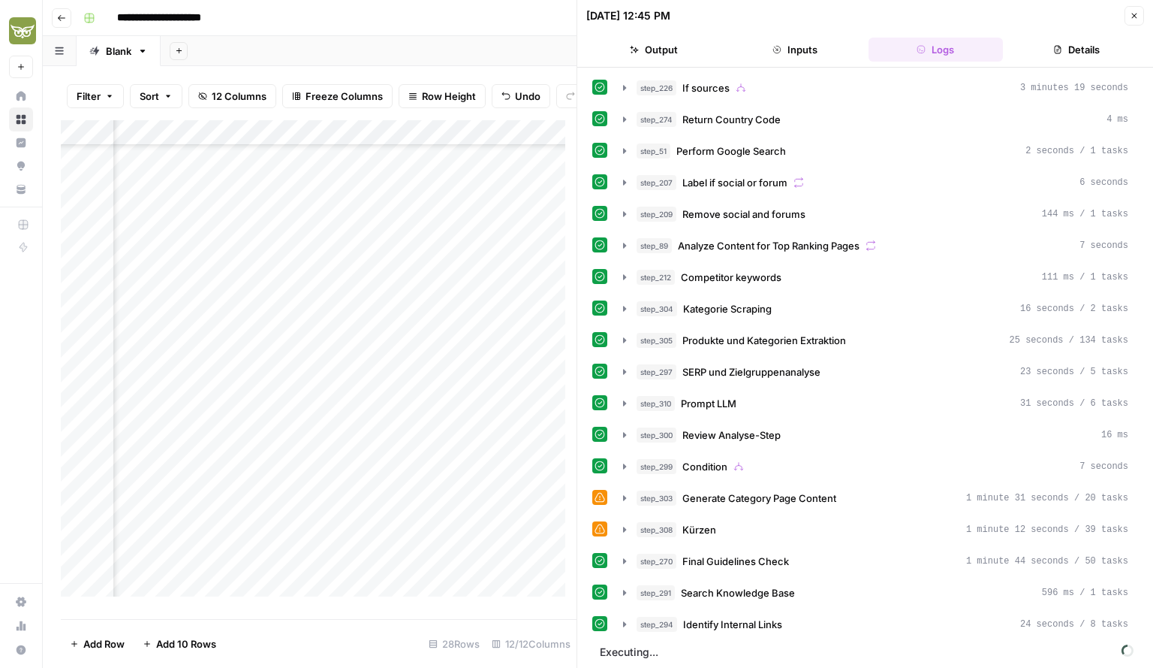
click at [1129, 13] on button "Close" at bounding box center [1135, 16] width 20 height 20
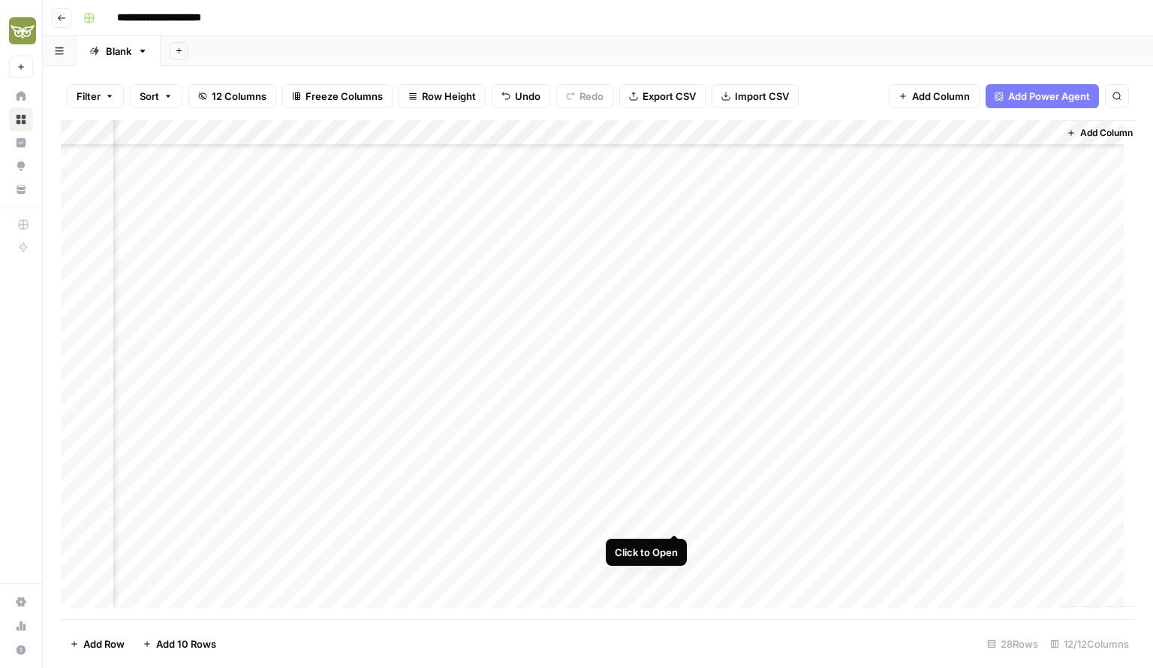
click at [676, 521] on div "Add Column" at bounding box center [598, 369] width 1075 height 499
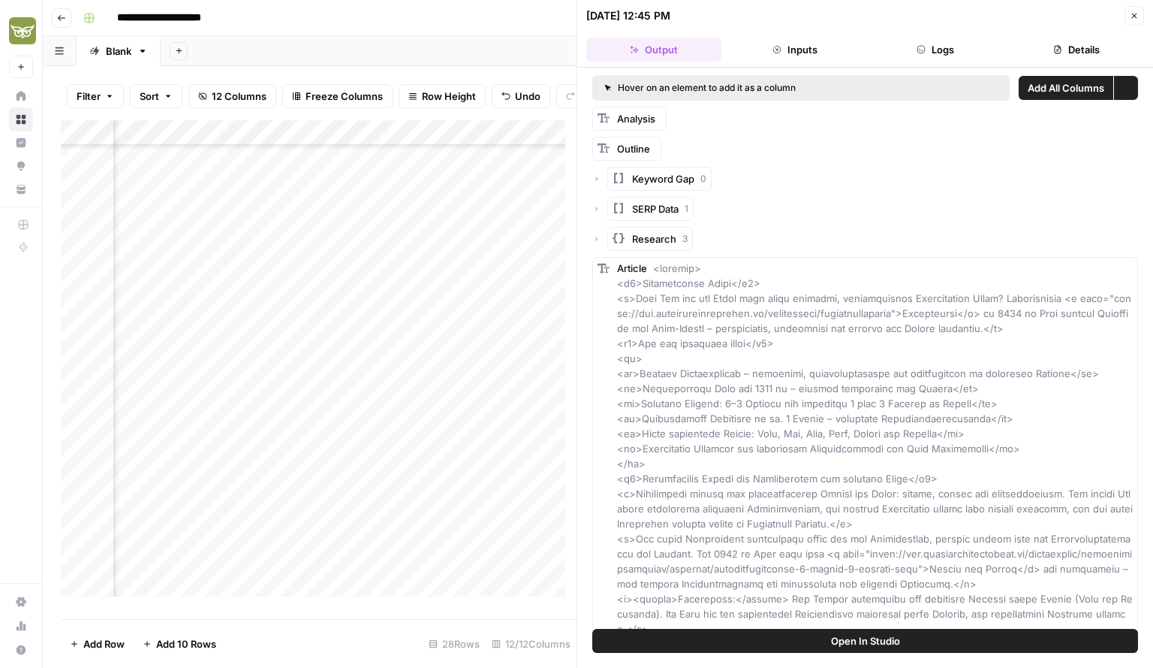
click at [1132, 12] on icon "button" at bounding box center [1134, 15] width 9 height 9
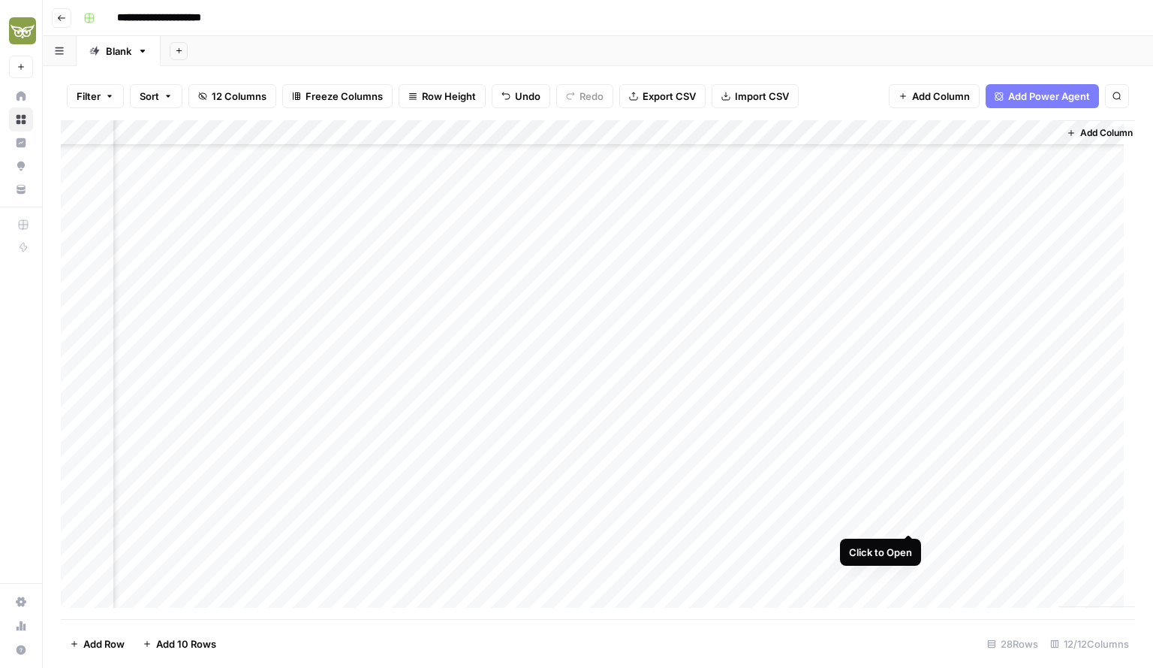
click at [905, 520] on div "Add Column" at bounding box center [598, 369] width 1075 height 499
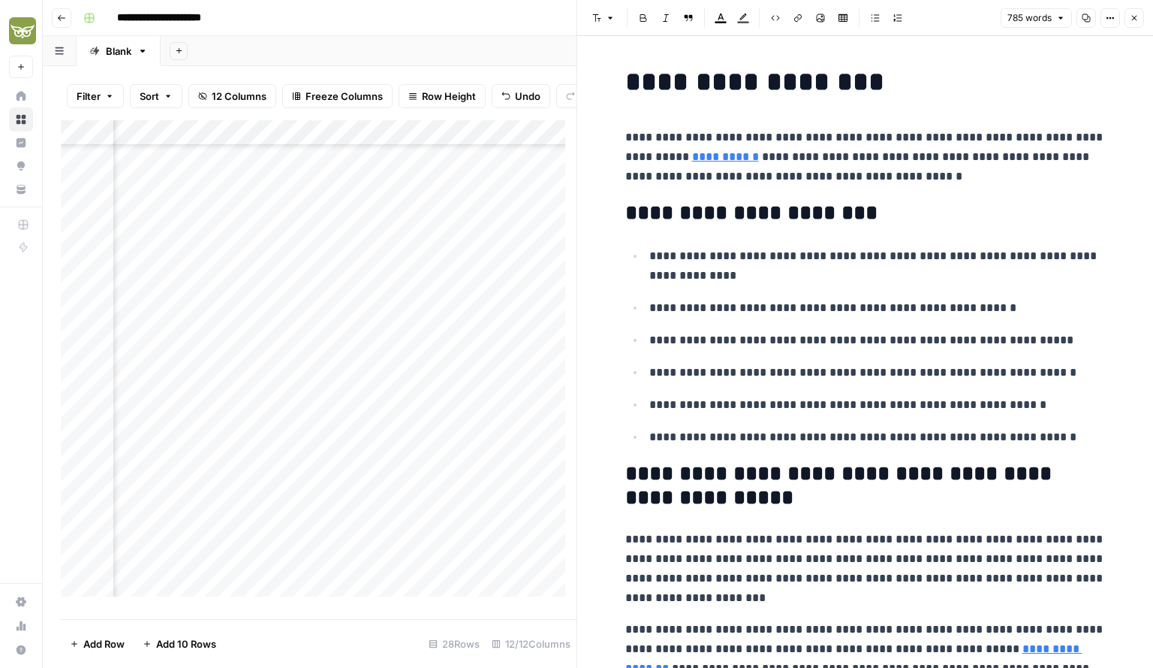
click at [1030, 136] on p "**********" at bounding box center [866, 157] width 481 height 59
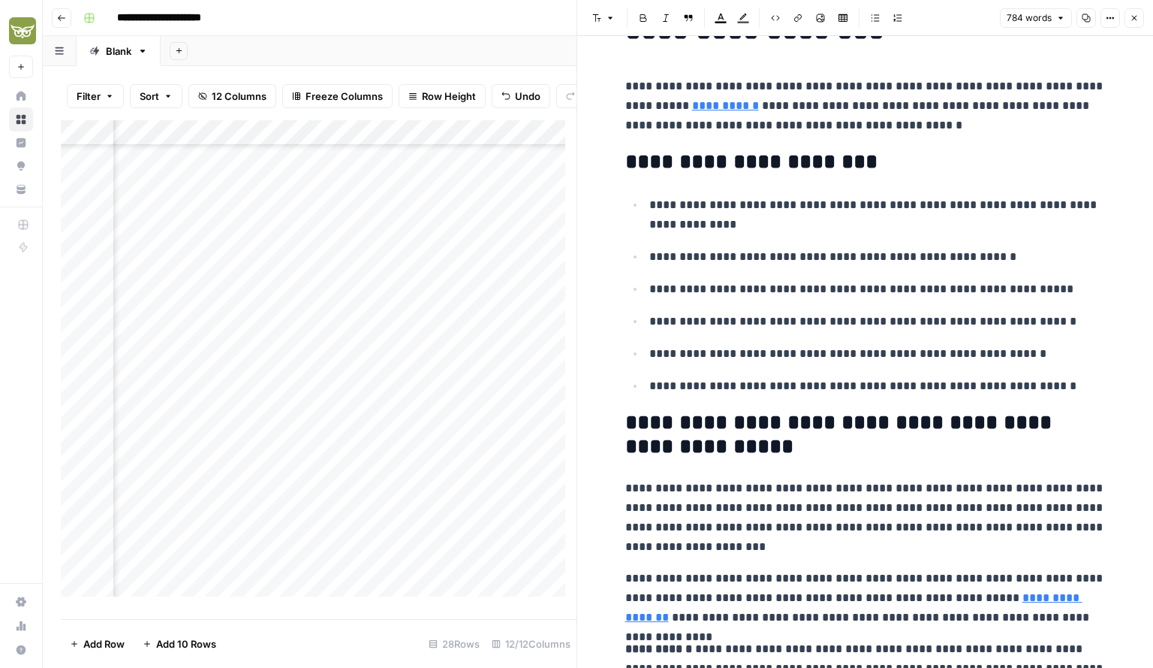
scroll to position [50, 0]
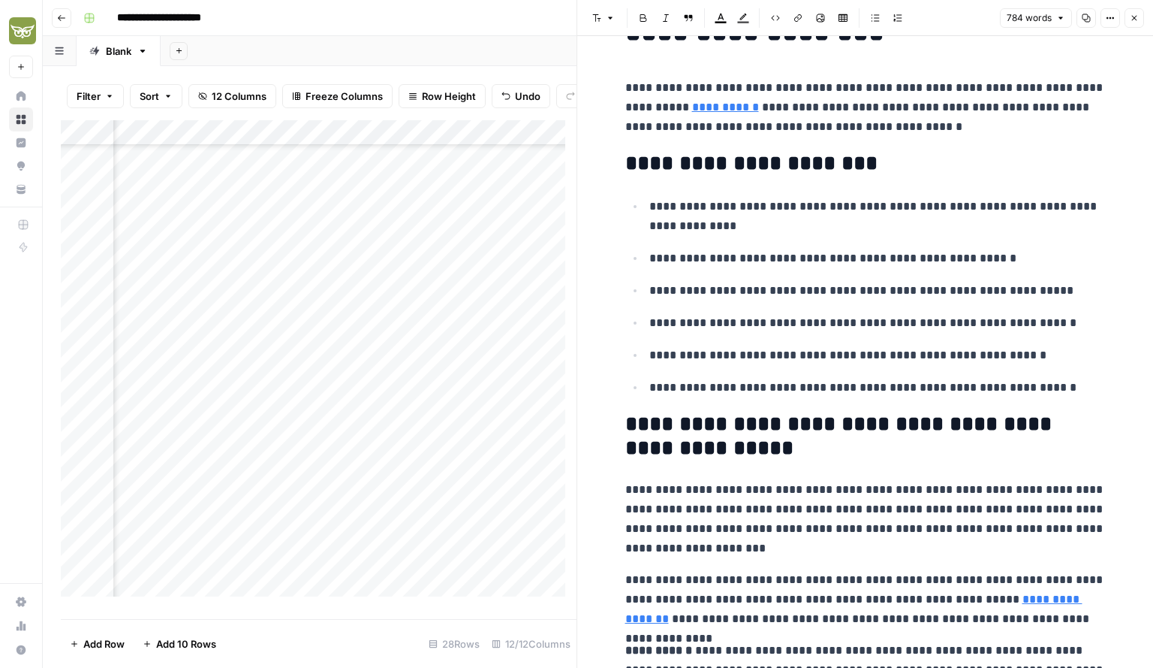
click at [954, 155] on h2 "**********" at bounding box center [866, 164] width 481 height 24
click at [960, 134] on p "**********" at bounding box center [866, 107] width 481 height 59
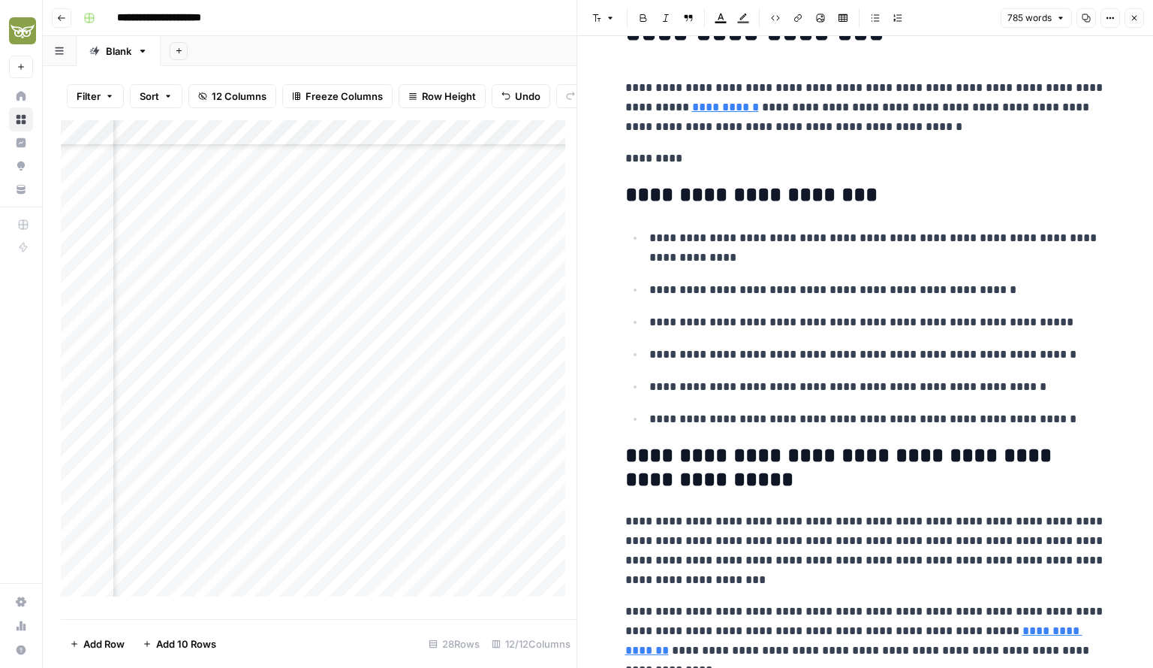
scroll to position [68, 0]
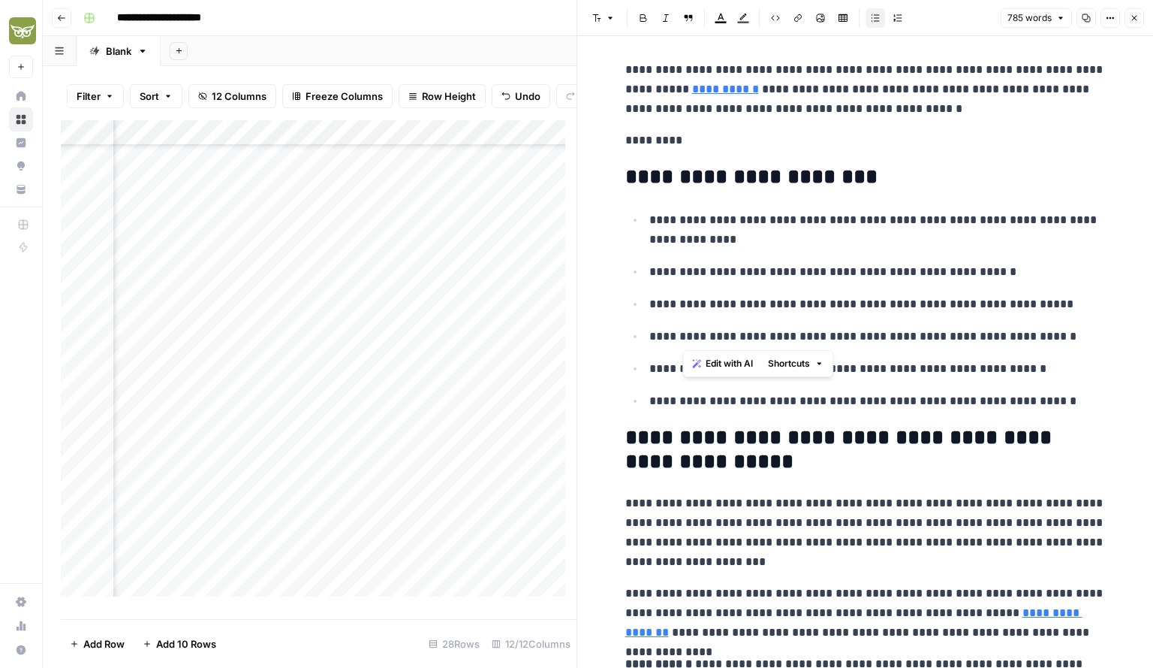
drag, startPoint x: 686, startPoint y: 242, endPoint x: 706, endPoint y: 385, distance: 144.9
click at [706, 385] on ul "**********" at bounding box center [866, 310] width 481 height 201
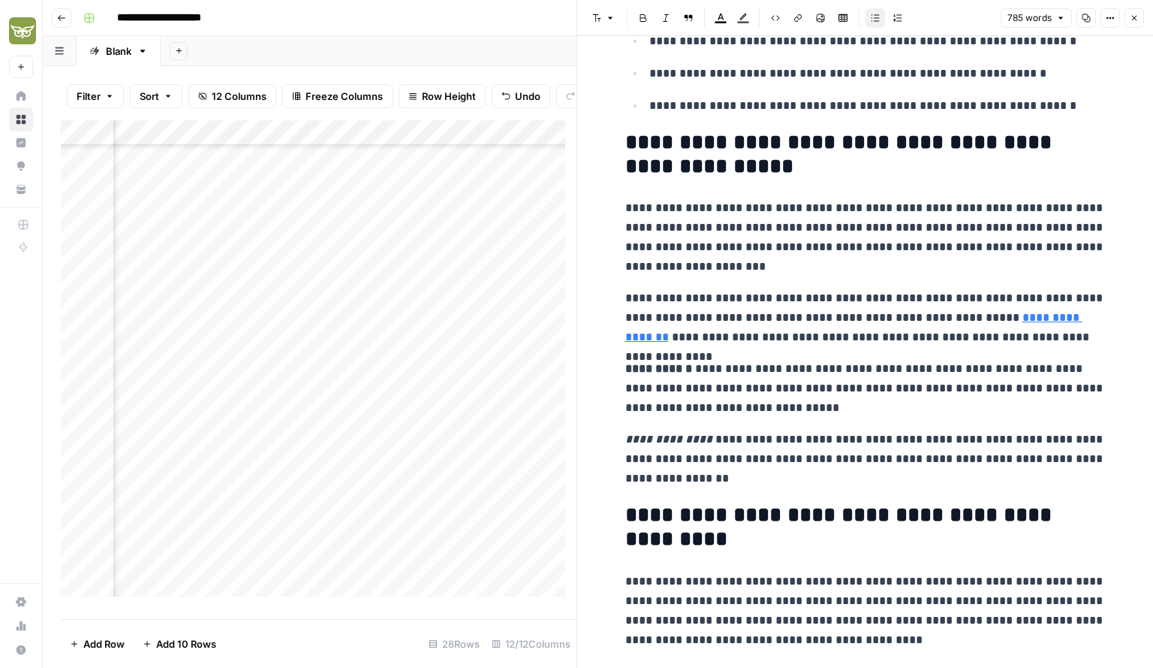
scroll to position [361, 0]
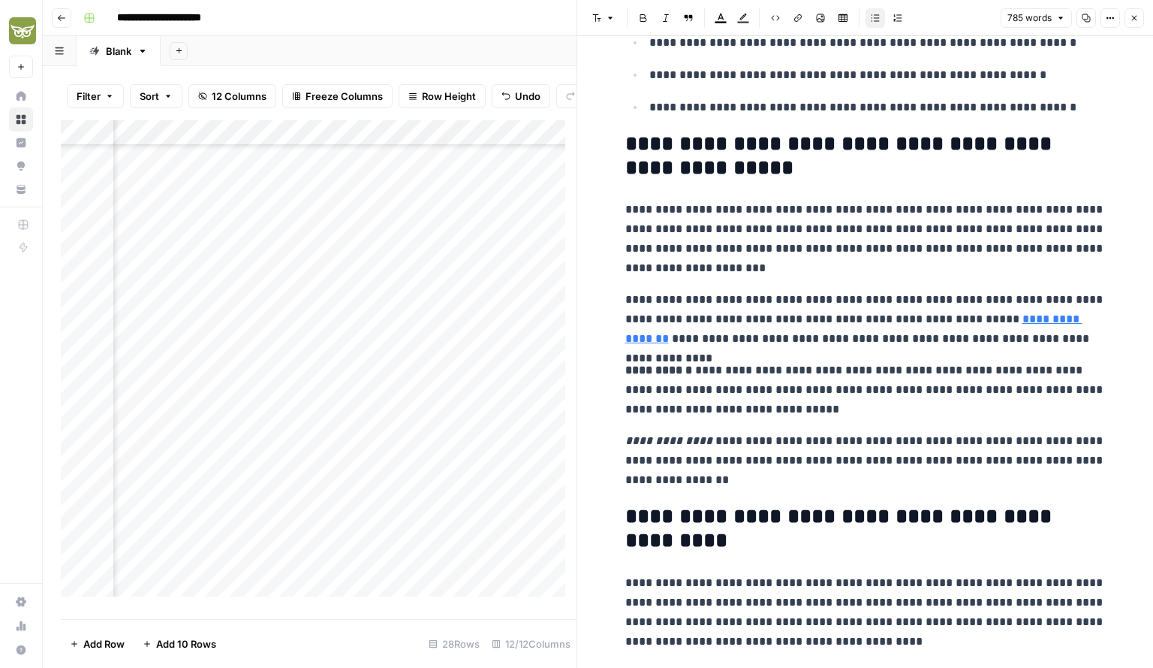
click at [999, 319] on link "**********" at bounding box center [854, 328] width 457 height 31
click at [999, 295] on icon at bounding box center [996, 296] width 9 height 9
click at [766, 437] on p "**********" at bounding box center [866, 460] width 481 height 59
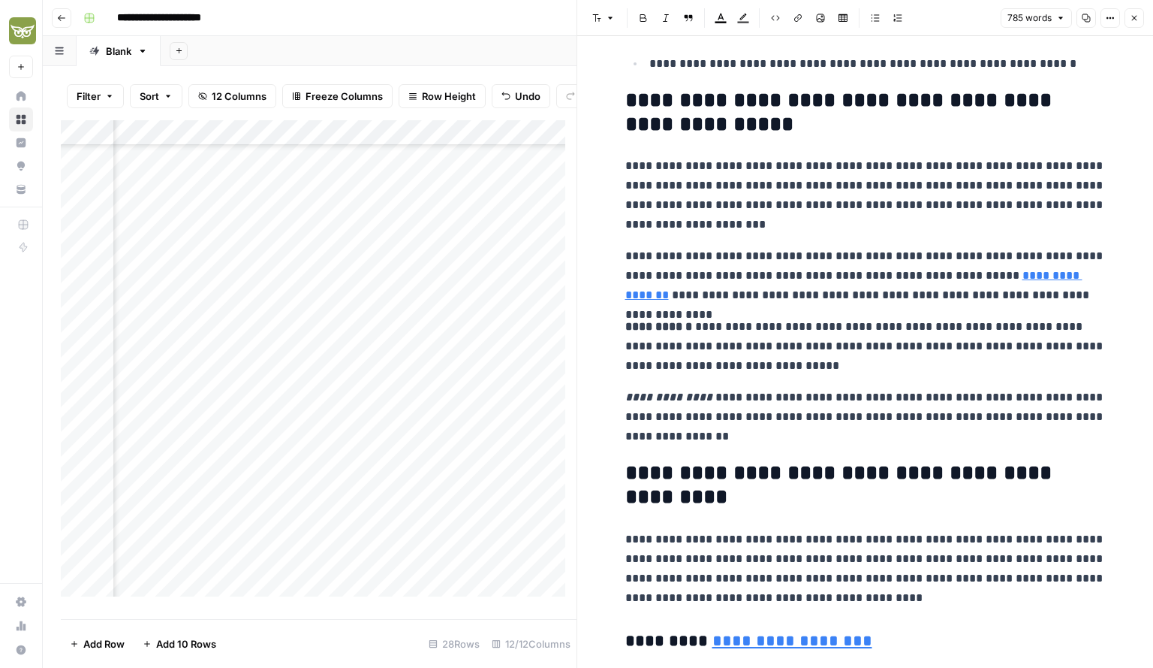
scroll to position [405, 0]
click at [802, 363] on p "**********" at bounding box center [866, 346] width 481 height 59
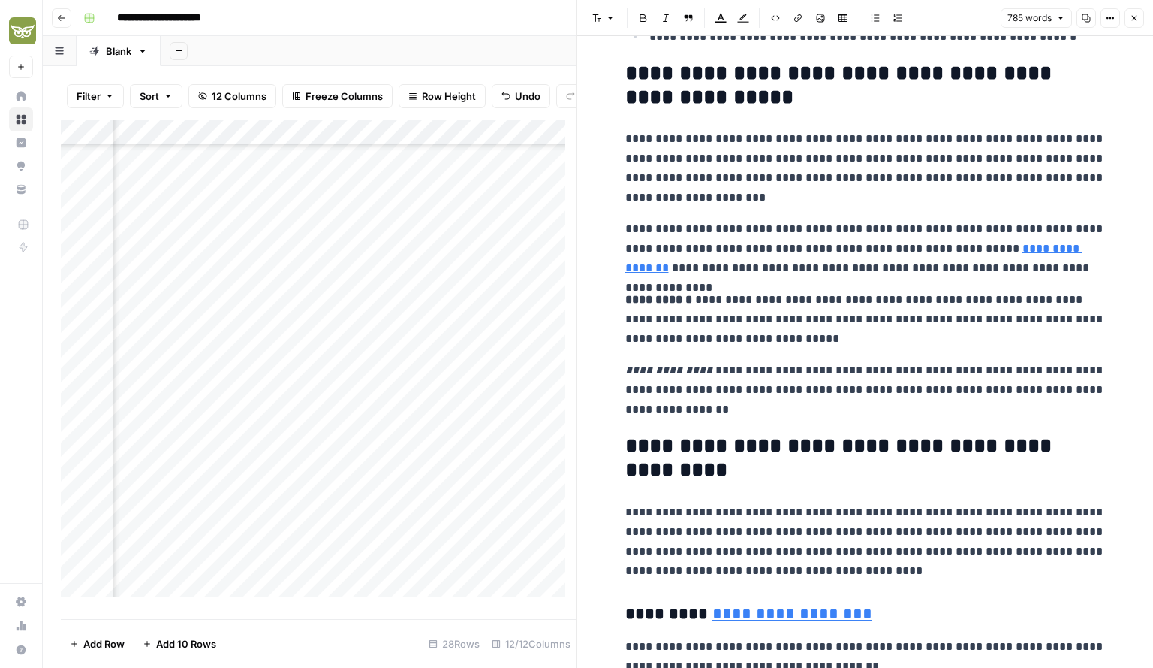
click at [700, 375] on p "**********" at bounding box center [866, 389] width 481 height 59
click at [683, 322] on p "**********" at bounding box center [866, 319] width 481 height 59
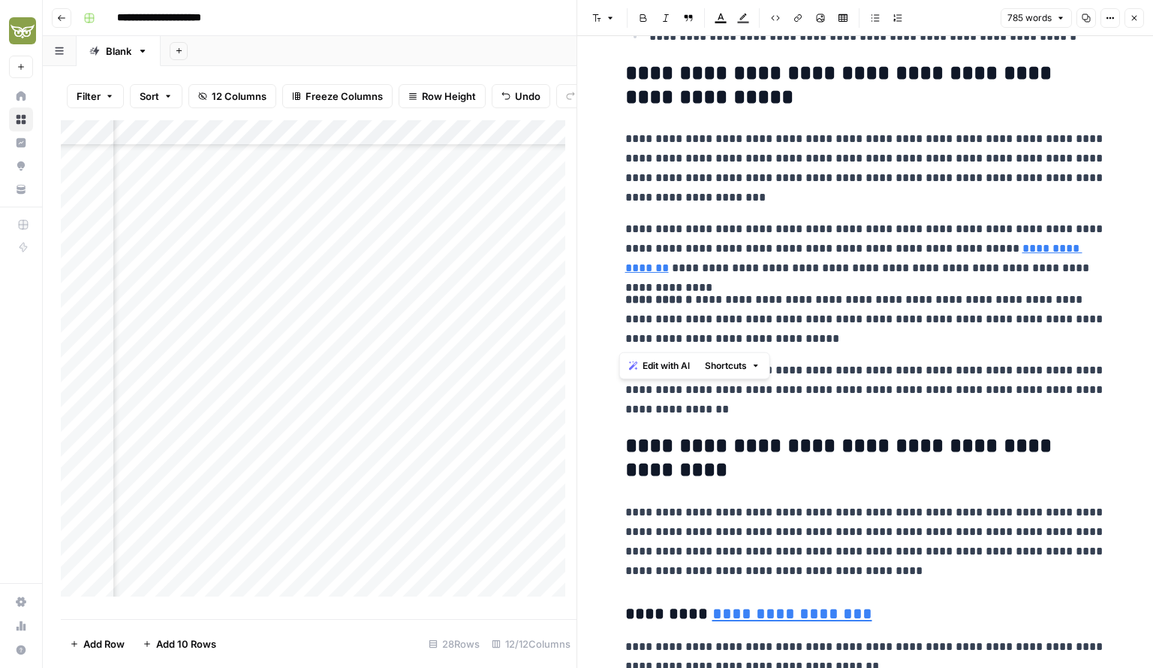
click at [683, 322] on p "**********" at bounding box center [866, 319] width 481 height 59
click at [748, 380] on p "**********" at bounding box center [866, 389] width 481 height 59
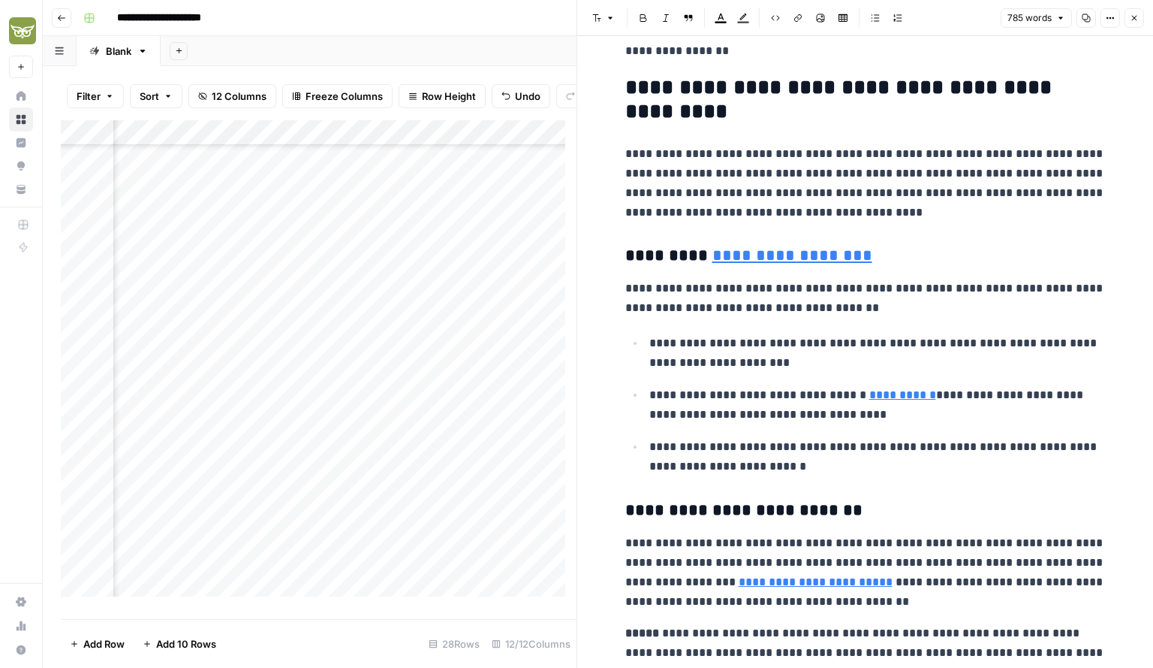
scroll to position [827, 0]
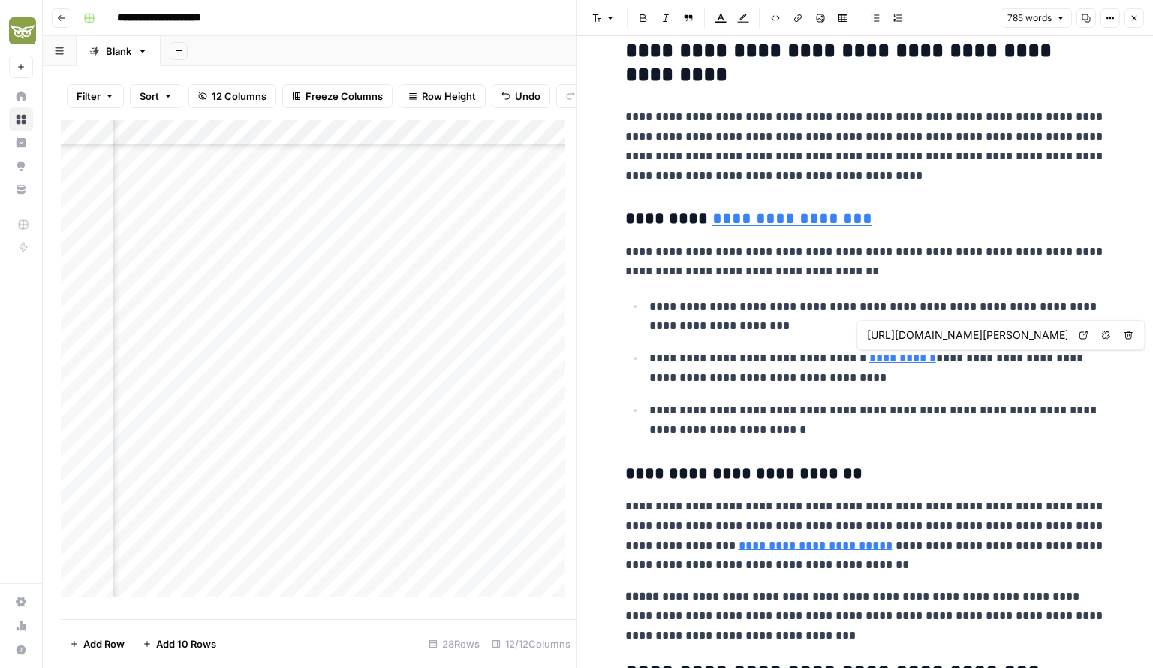
click at [909, 359] on link "**********" at bounding box center [903, 357] width 67 height 11
click at [1086, 330] on icon at bounding box center [1083, 334] width 9 height 9
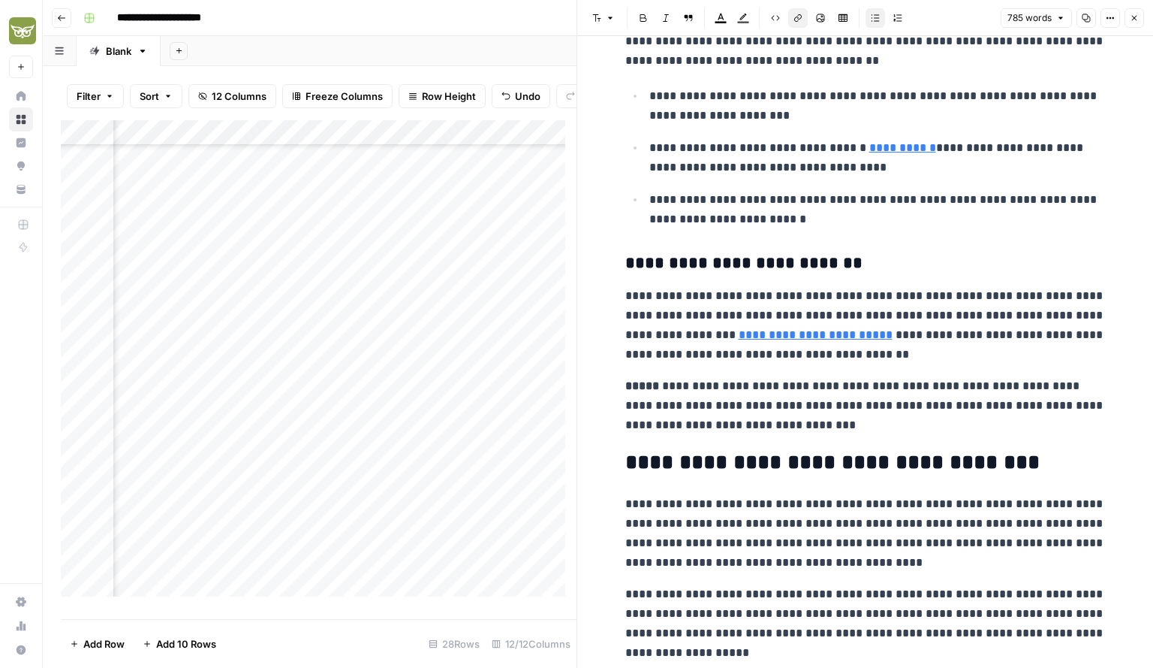
scroll to position [1030, 0]
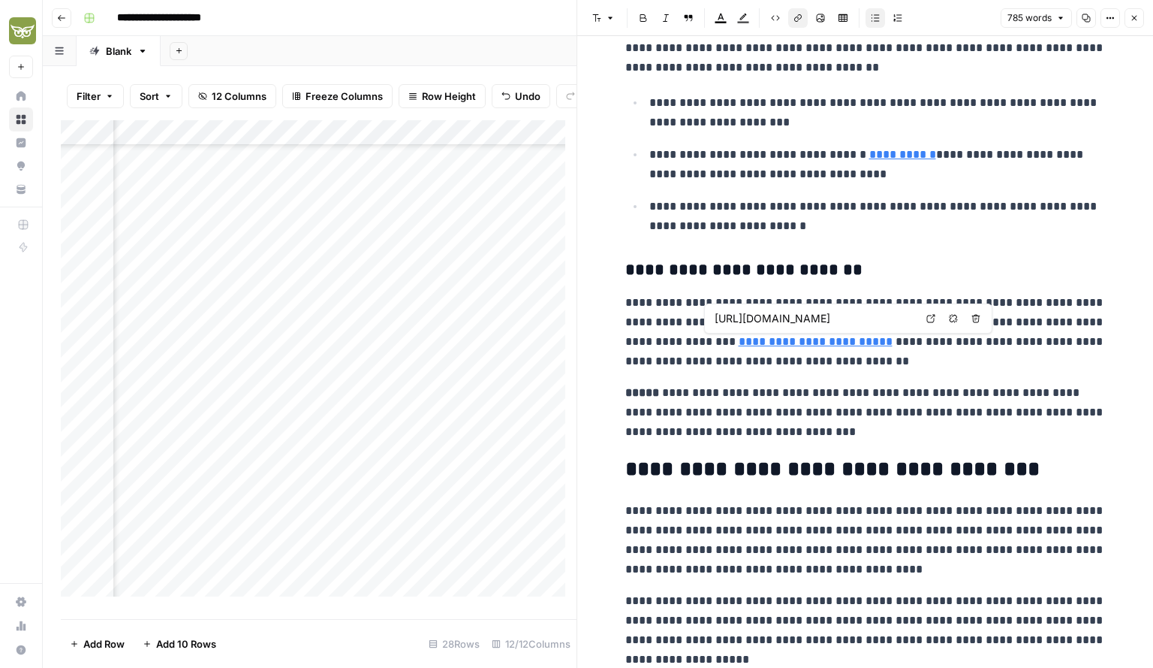
click at [928, 318] on icon at bounding box center [931, 318] width 9 height 9
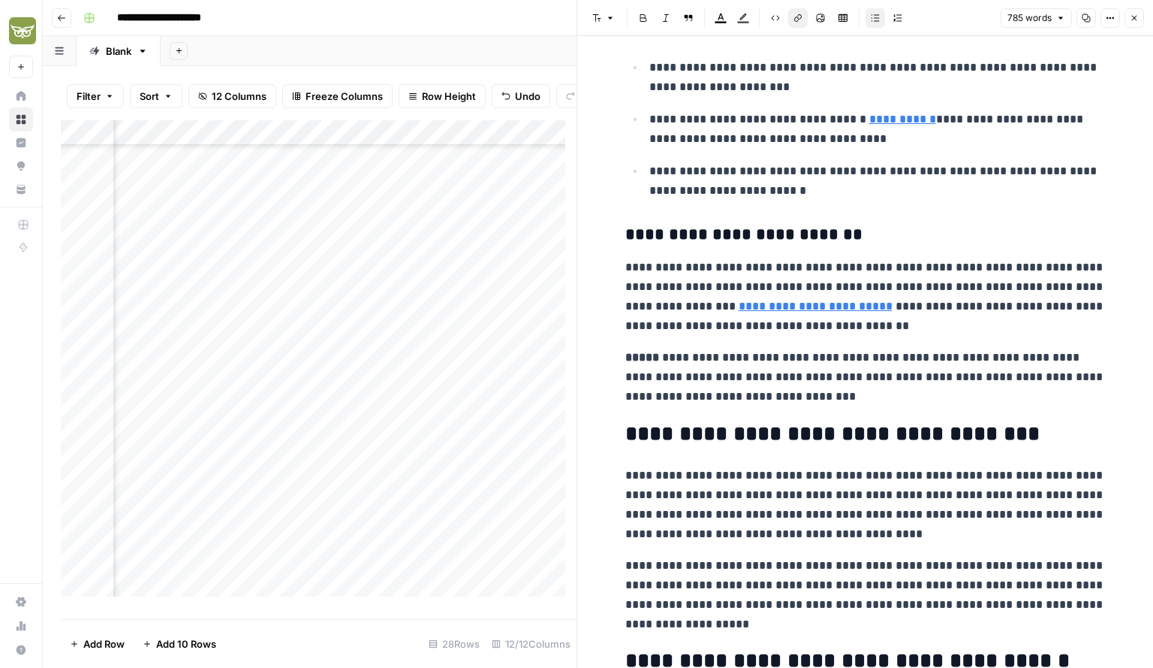
scroll to position [1120, 0]
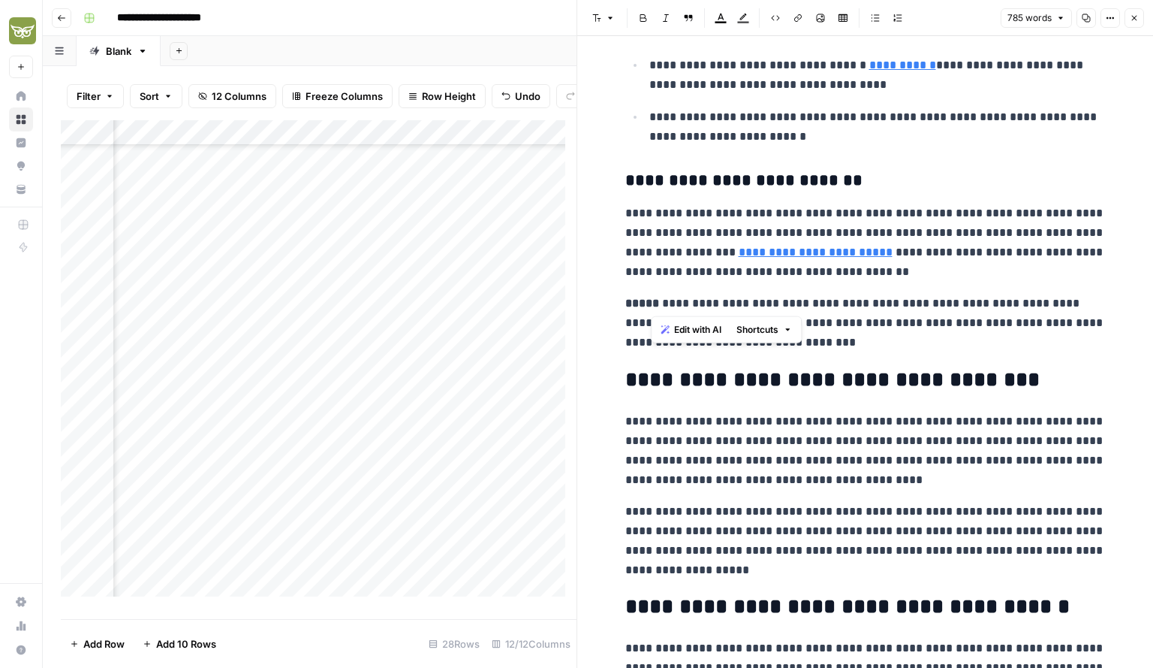
drag, startPoint x: 653, startPoint y: 303, endPoint x: 862, endPoint y: 284, distance: 210.4
click at [862, 284] on div "**********" at bounding box center [866, 269] width 499 height 2658
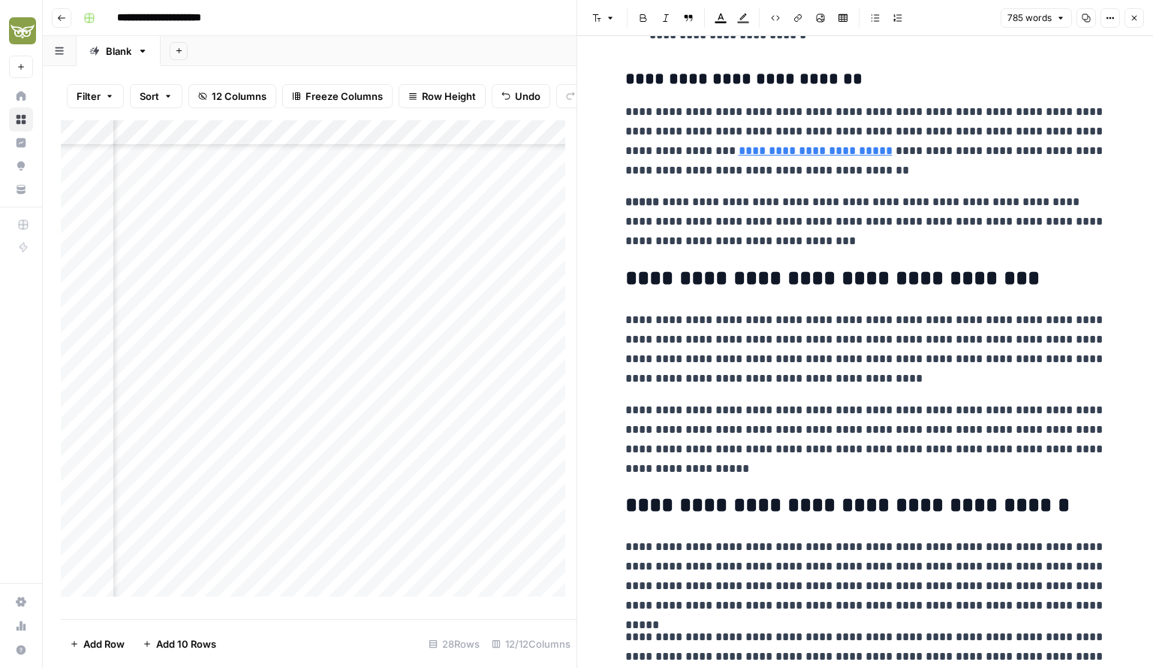
scroll to position [1222, 0]
click at [767, 273] on h2 "**********" at bounding box center [866, 278] width 481 height 24
click at [835, 367] on p "**********" at bounding box center [866, 348] width 481 height 78
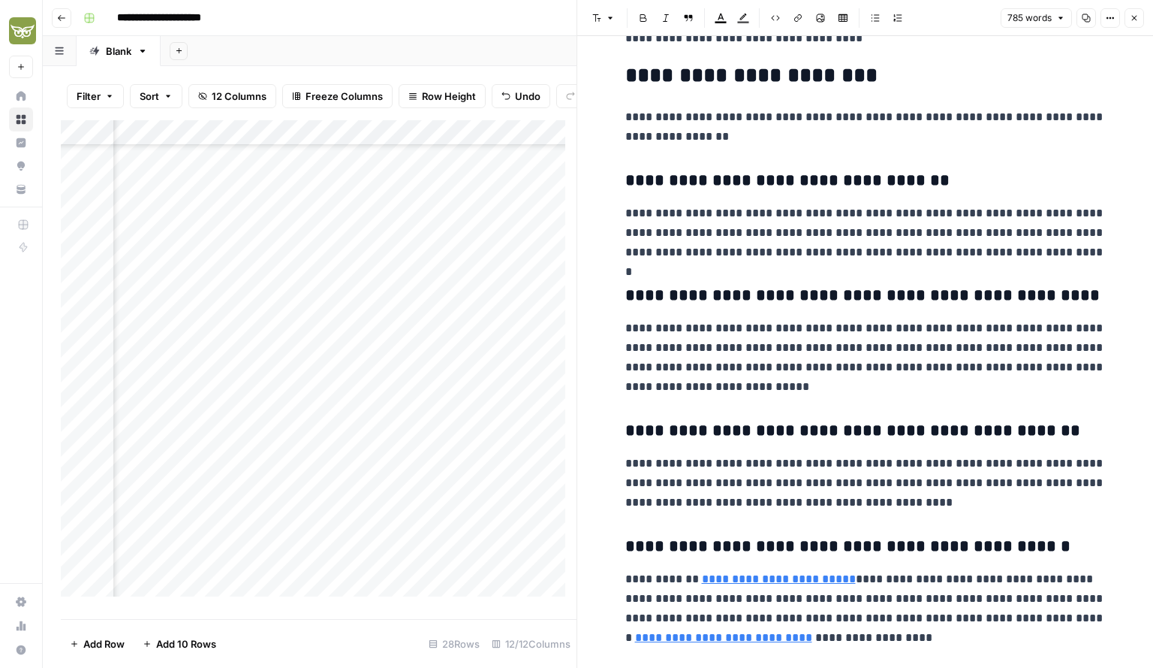
scroll to position [2096, 0]
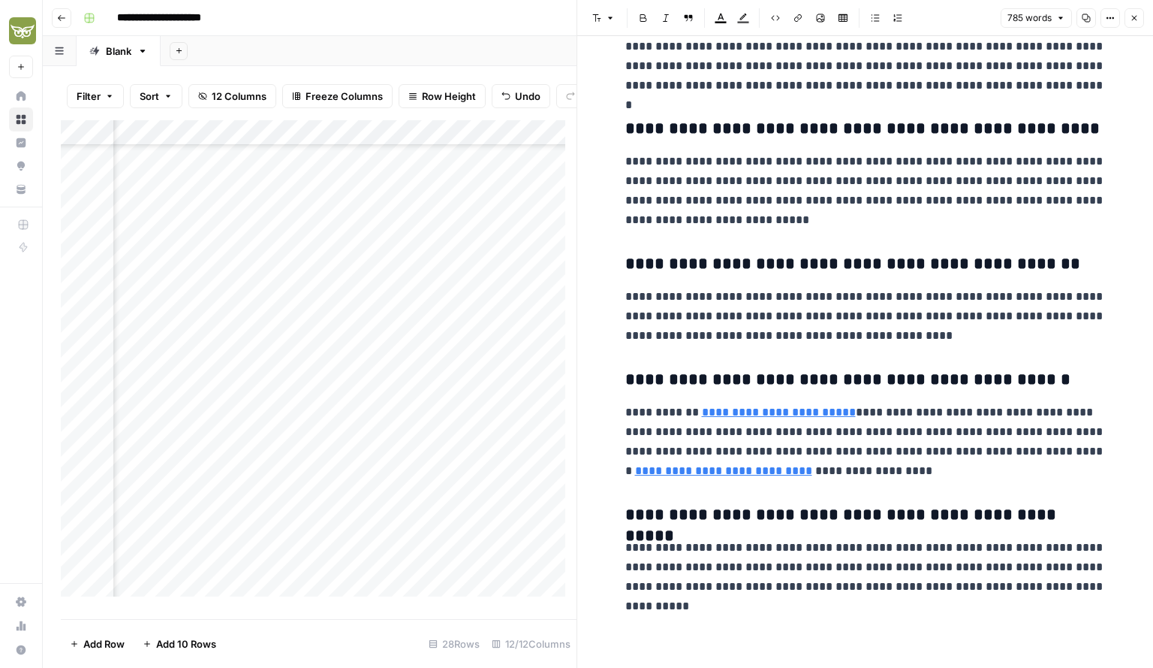
click at [786, 420] on p "**********" at bounding box center [866, 442] width 481 height 78
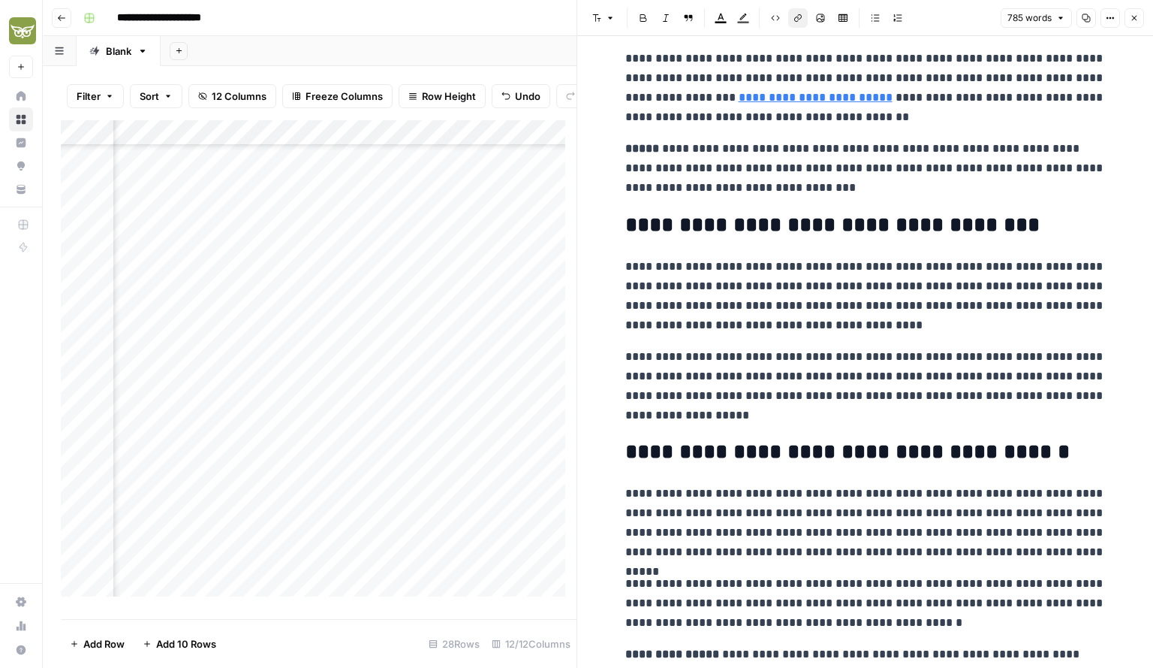
scroll to position [1277, 0]
